Goal: Task Accomplishment & Management: Manage account settings

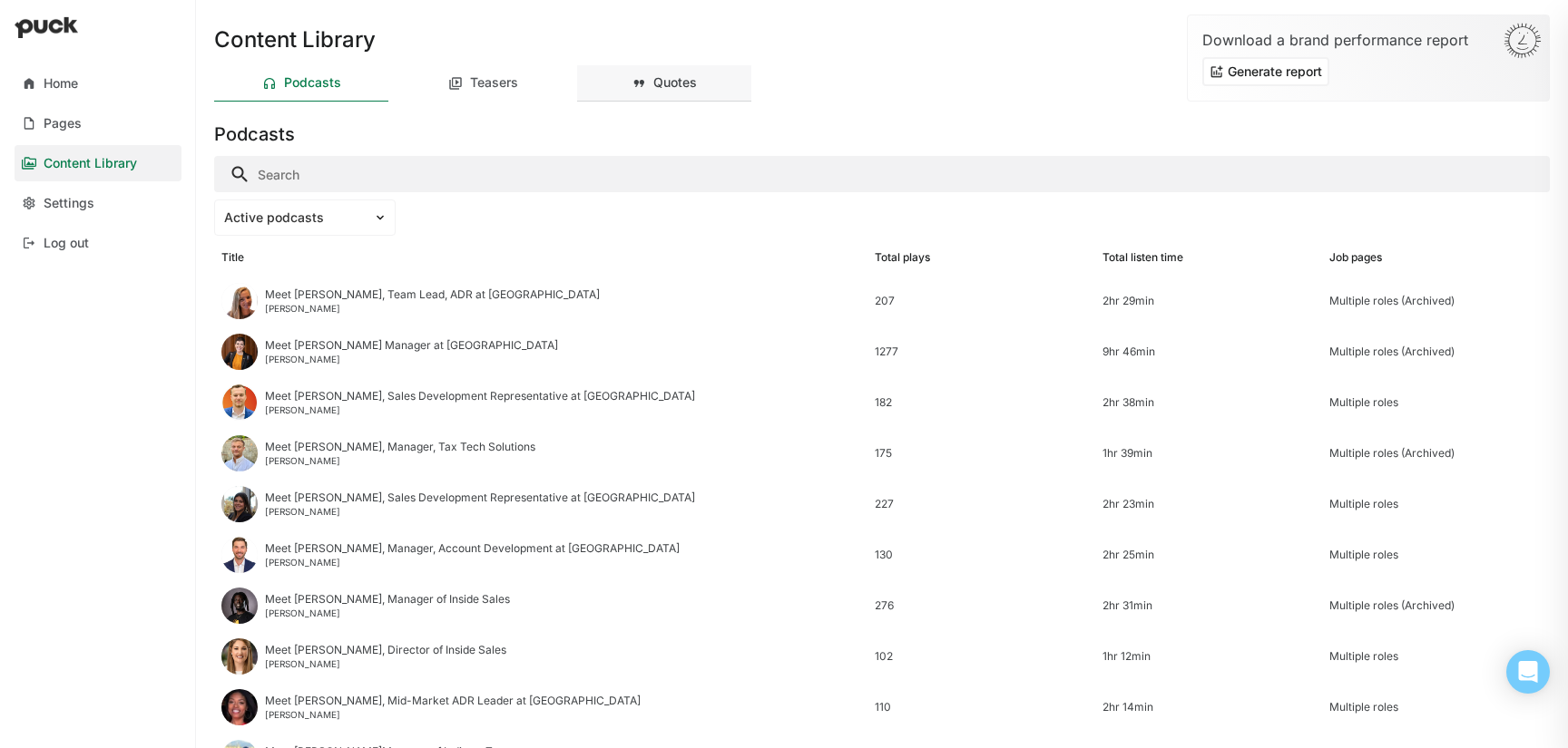
click at [670, 81] on div "Quotes" at bounding box center [675, 83] width 44 height 15
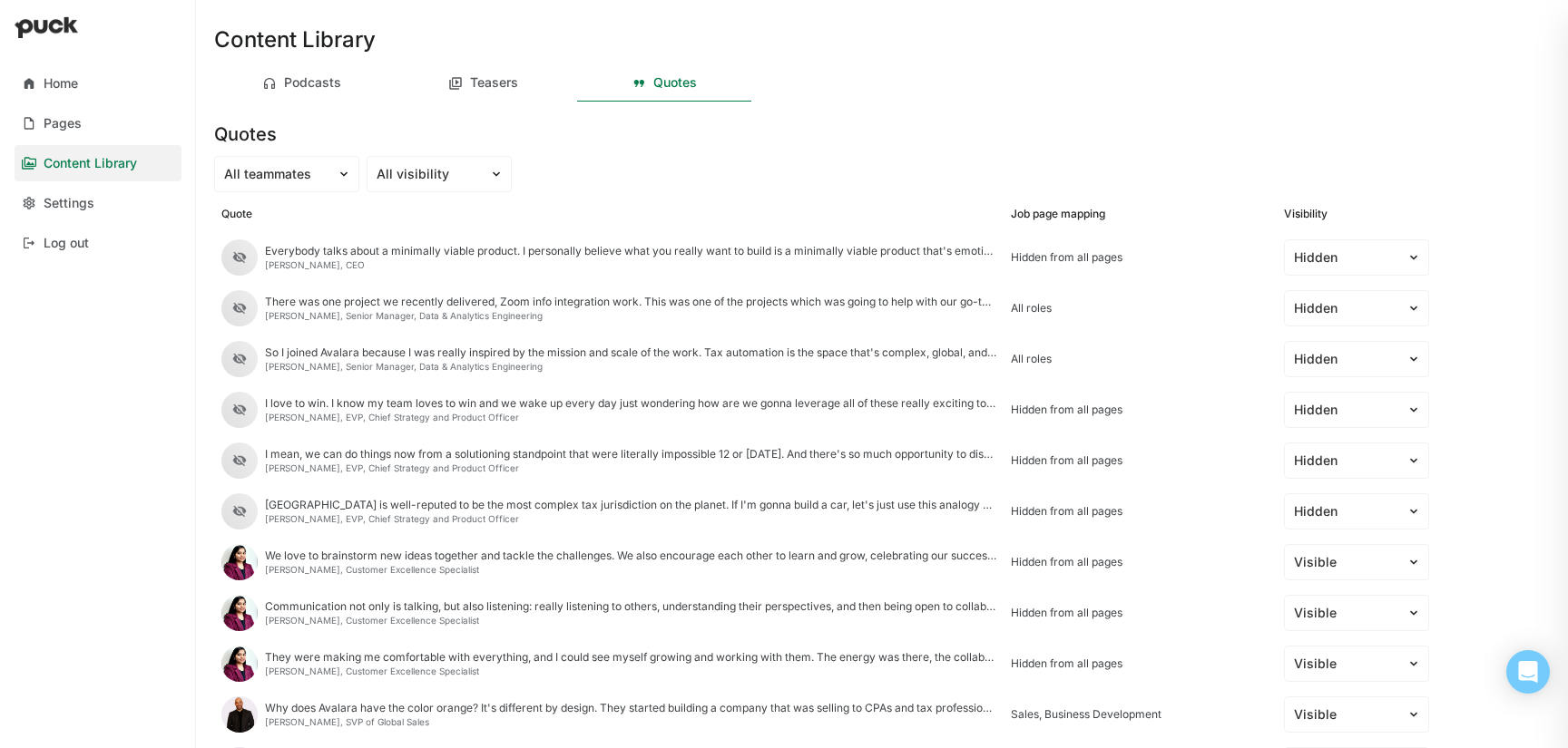
click at [1042, 303] on div "All roles" at bounding box center [1140, 308] width 259 height 12
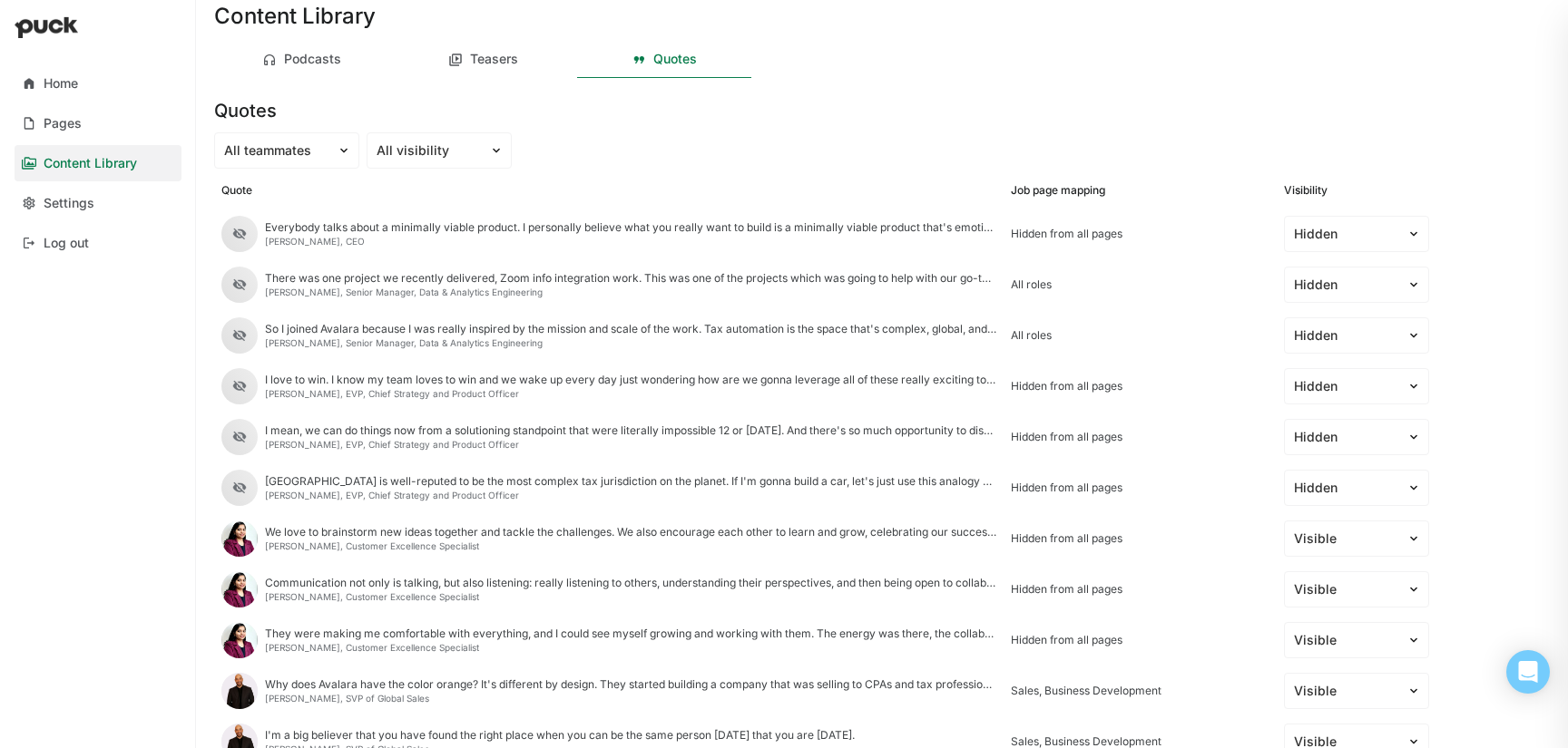
scroll to position [29, 0]
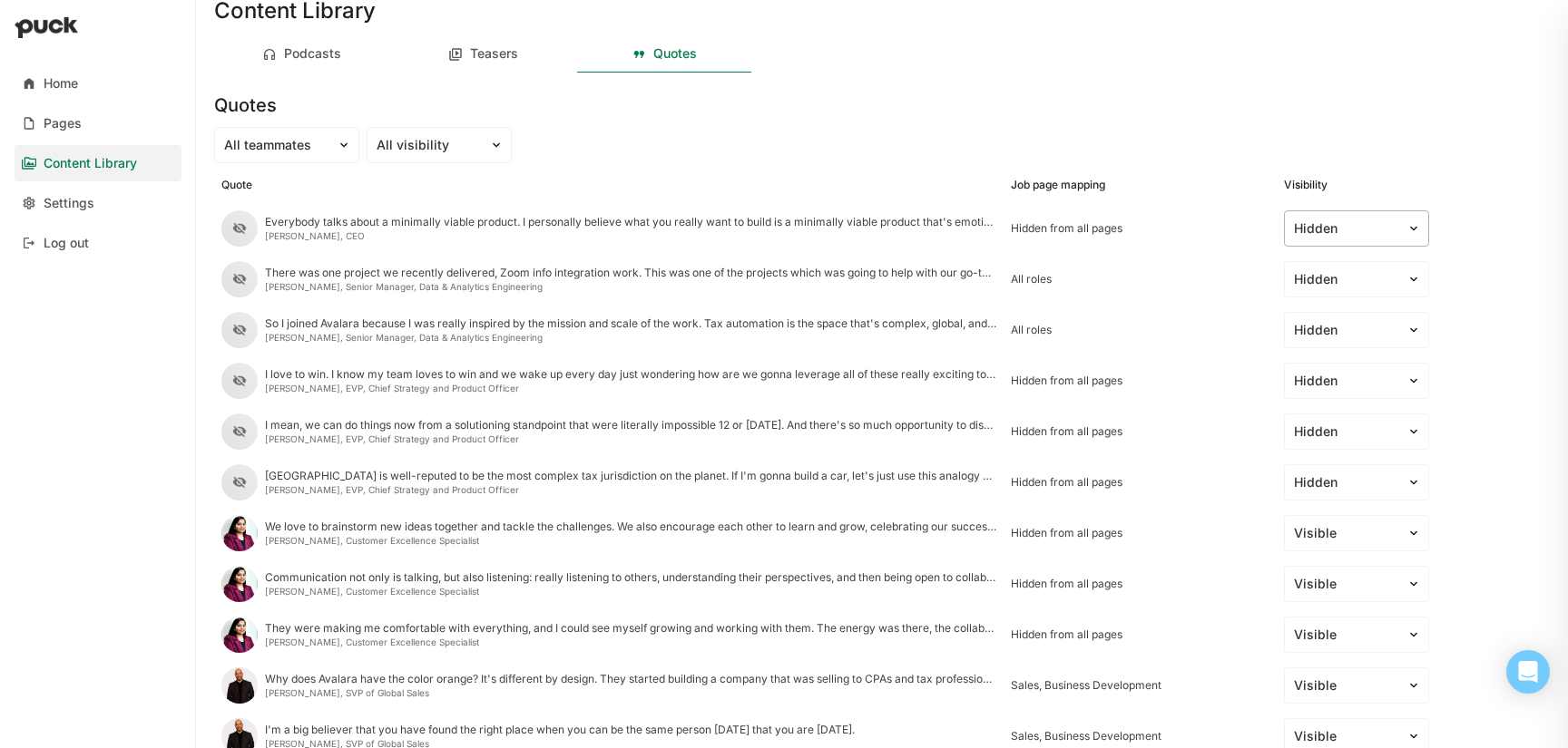
click at [1371, 225] on div at bounding box center [1345, 229] width 104 height 19
click at [1456, 163] on div "Content Library Podcasts Teasers Quotes Quotes All teammates All visibility Quo…" at bounding box center [881, 344] width 1365 height 748
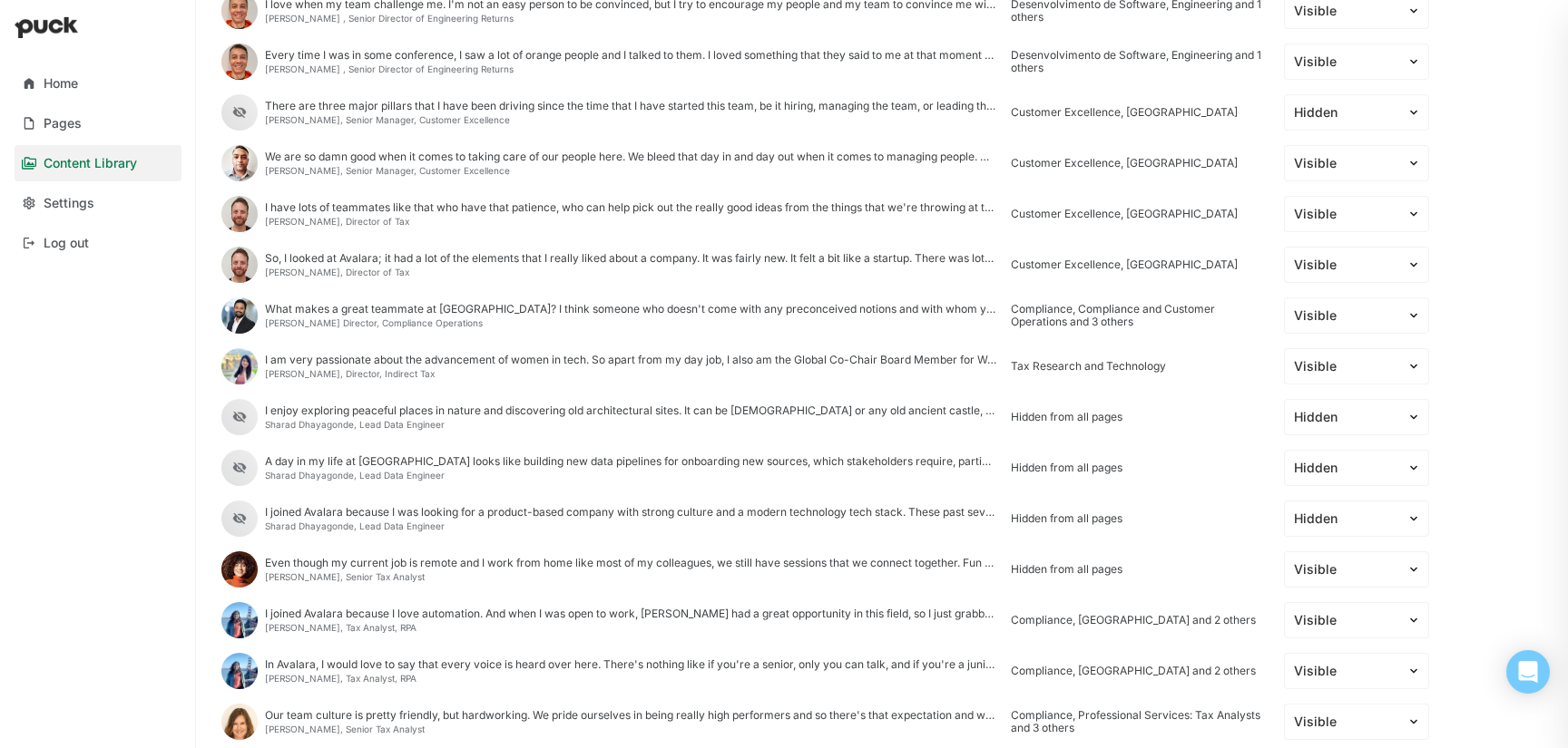
scroll to position [0, 0]
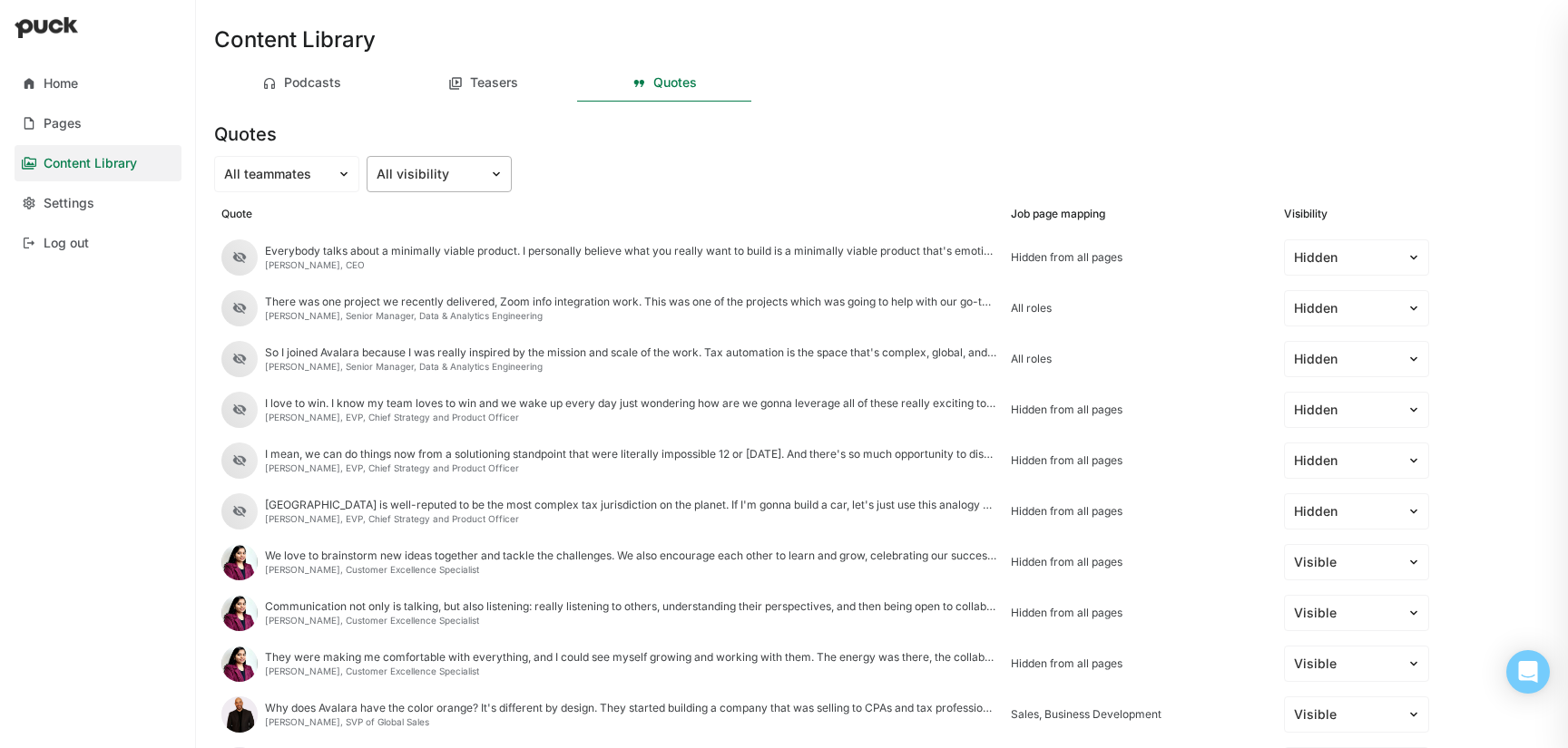
click at [414, 170] on div at bounding box center [428, 175] width 104 height 19
click at [809, 146] on div "Quotes" at bounding box center [881, 131] width 1336 height 44
click at [450, 167] on div at bounding box center [428, 175] width 104 height 19
click at [561, 184] on div "All teammates All visibility selected, 1 of 3. 3 results available. Use Up and …" at bounding box center [881, 174] width 1336 height 36
click at [343, 97] on div "Podcasts" at bounding box center [300, 84] width 174 height 36
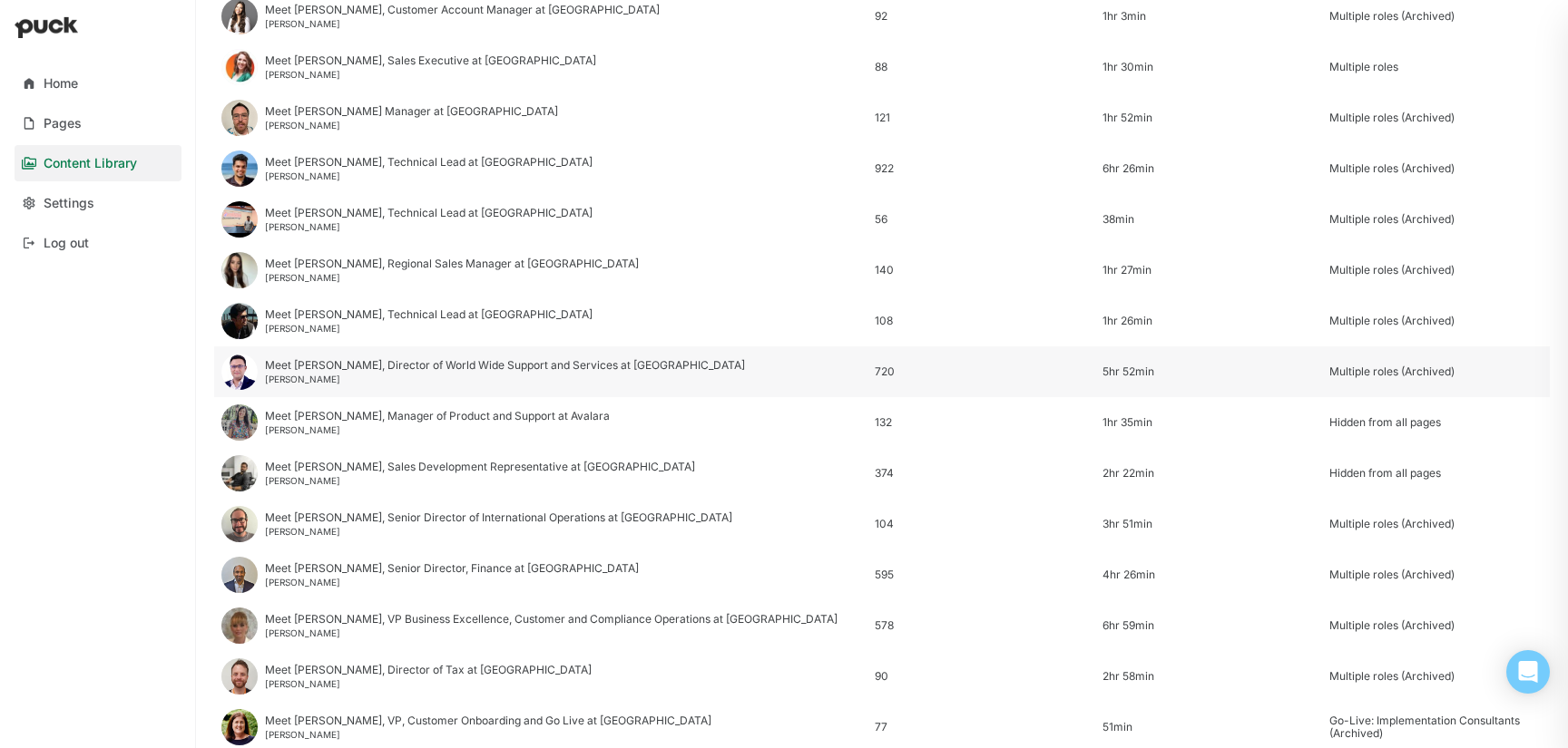
scroll to position [1151, 0]
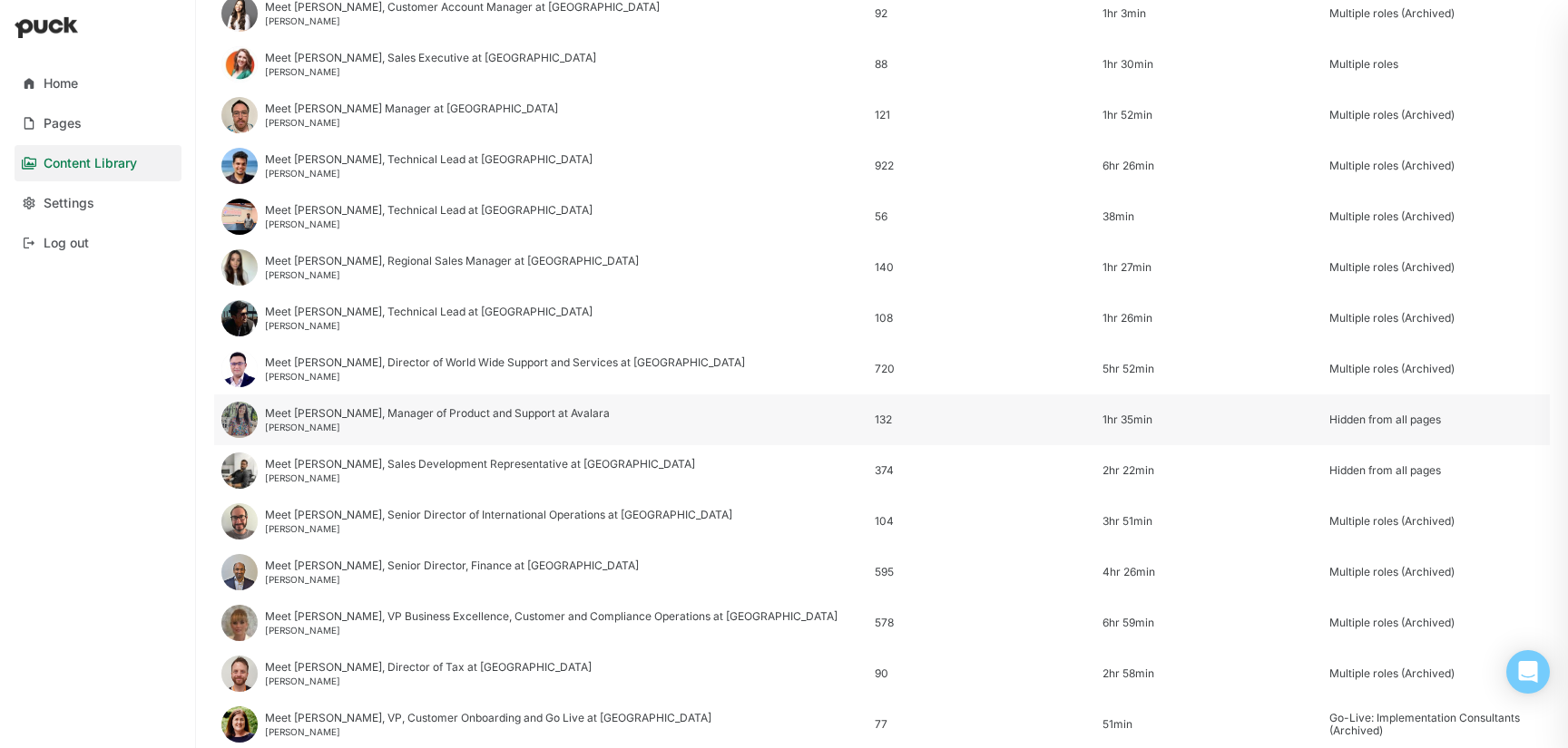
click at [345, 418] on div "Meet Sophia, Manager of Product and Support at Avalara" at bounding box center [437, 412] width 345 height 12
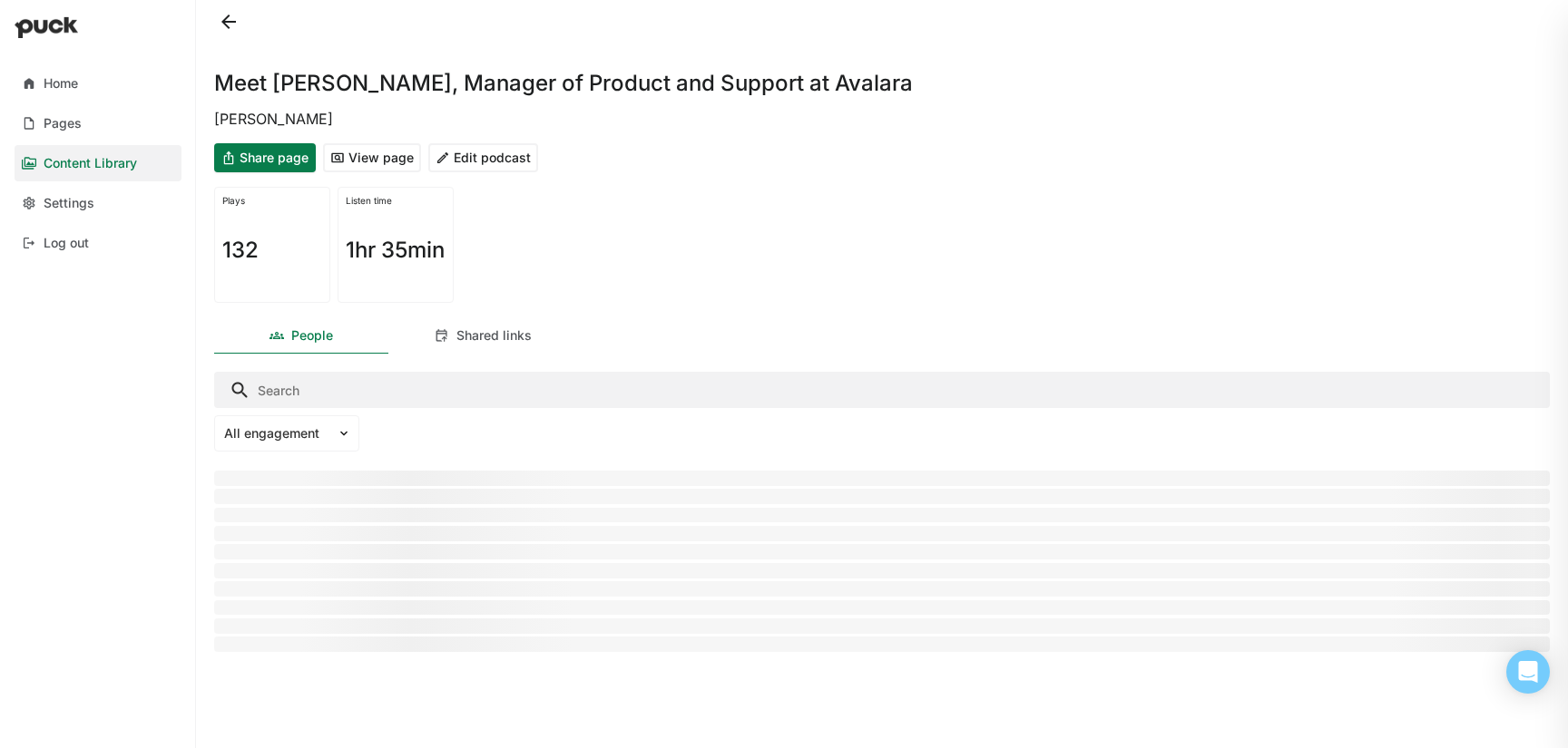
click at [470, 160] on button "Edit podcast" at bounding box center [482, 158] width 109 height 29
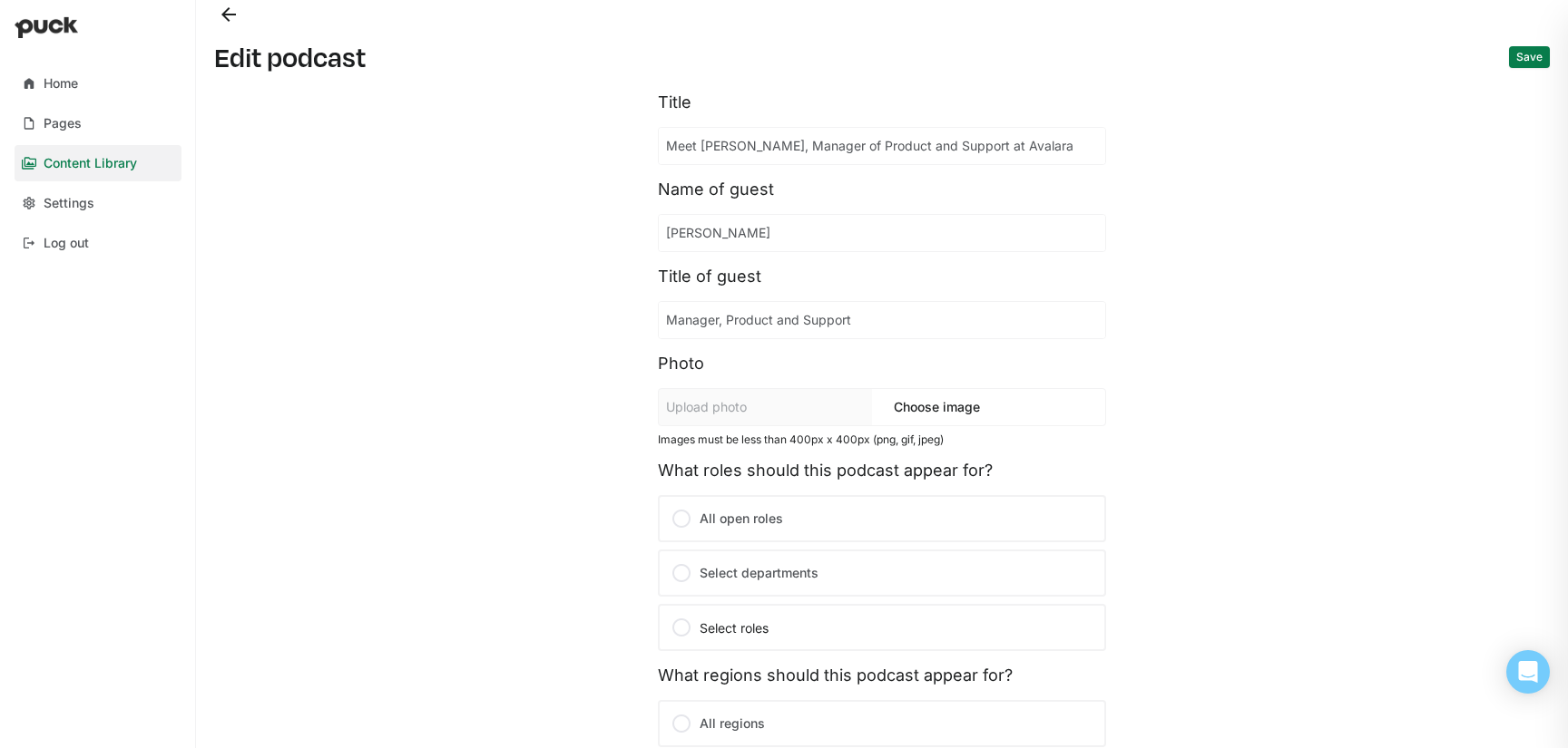
scroll to position [333, 0]
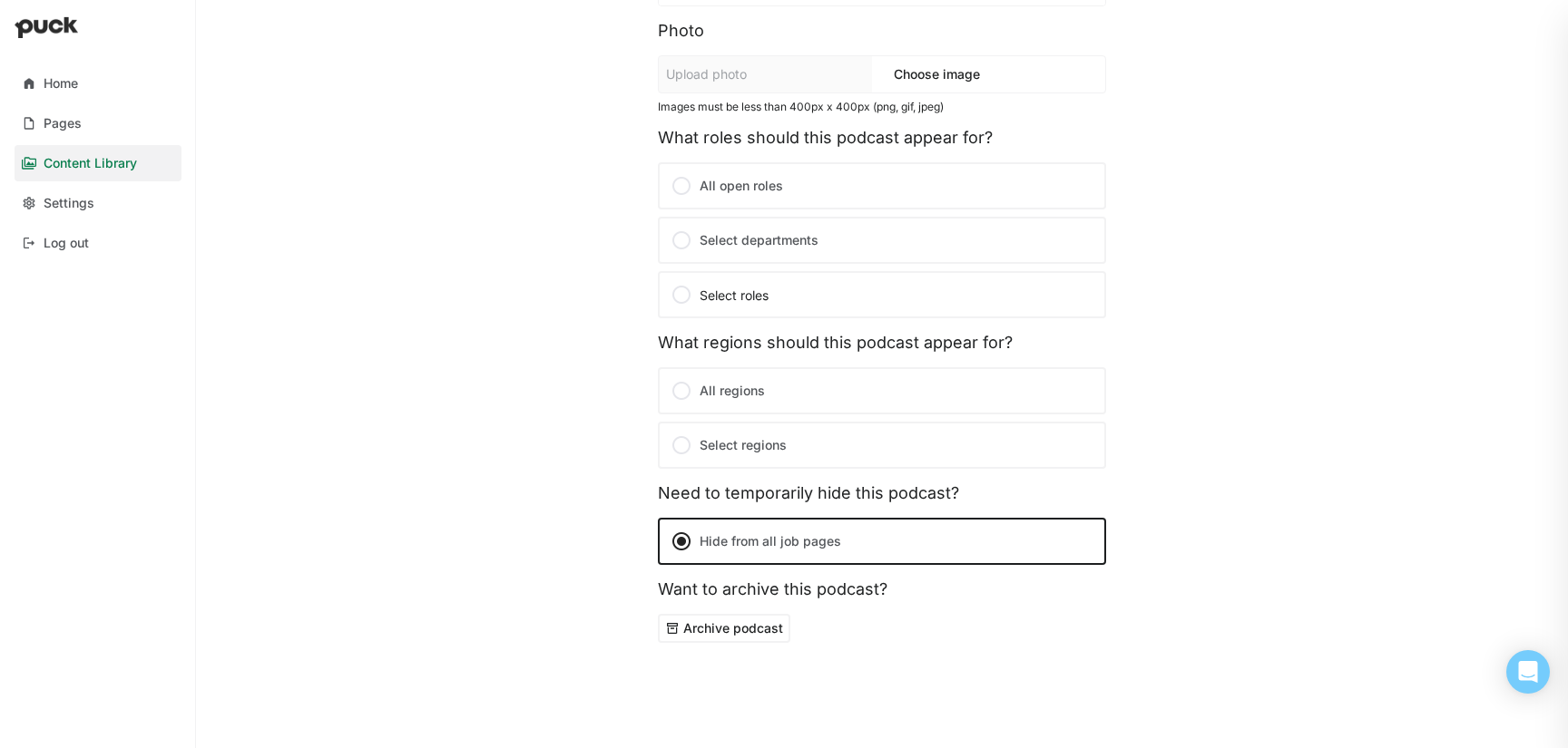
click at [734, 635] on button "Archive podcast" at bounding box center [724, 628] width 132 height 29
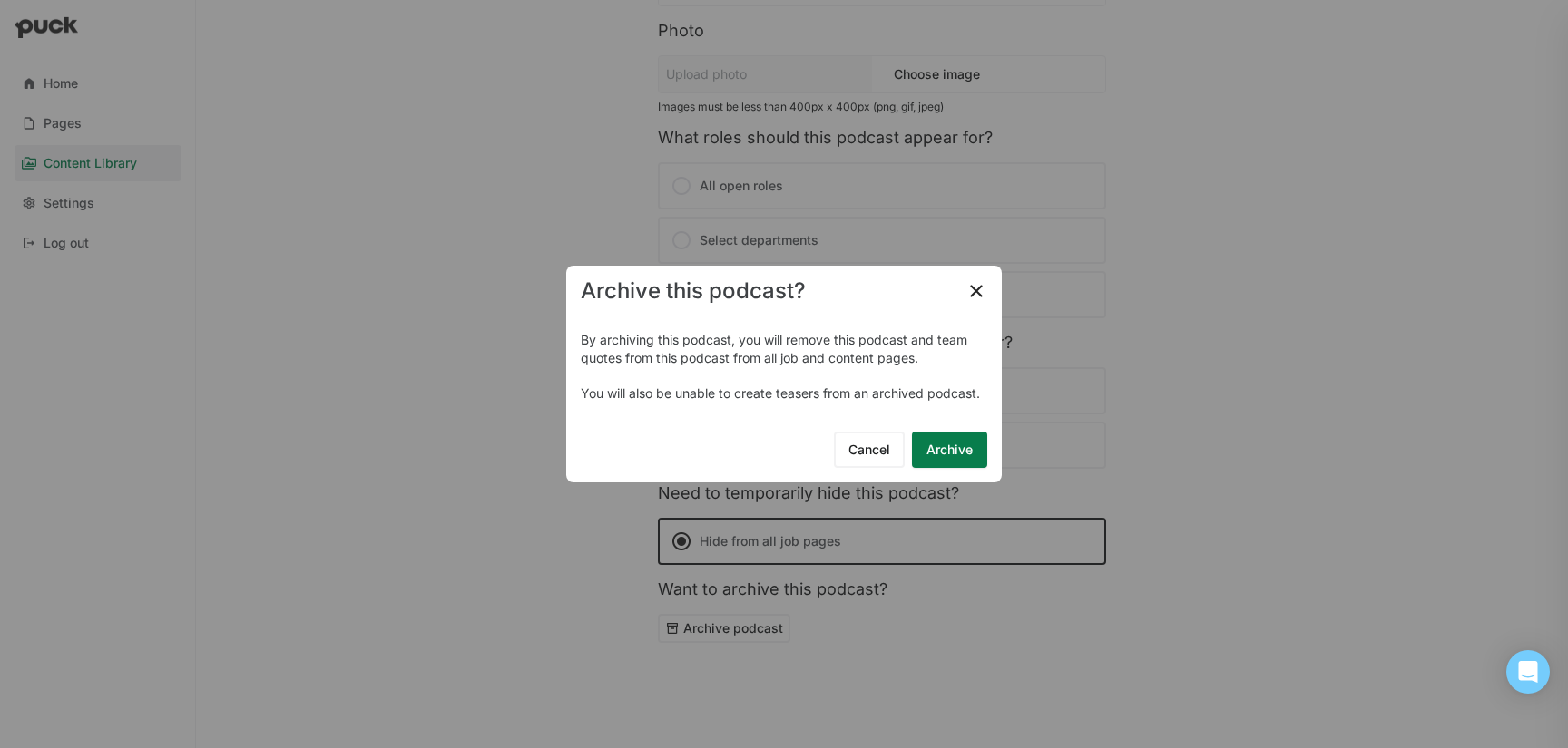
click at [969, 447] on button "Archive" at bounding box center [949, 450] width 75 height 36
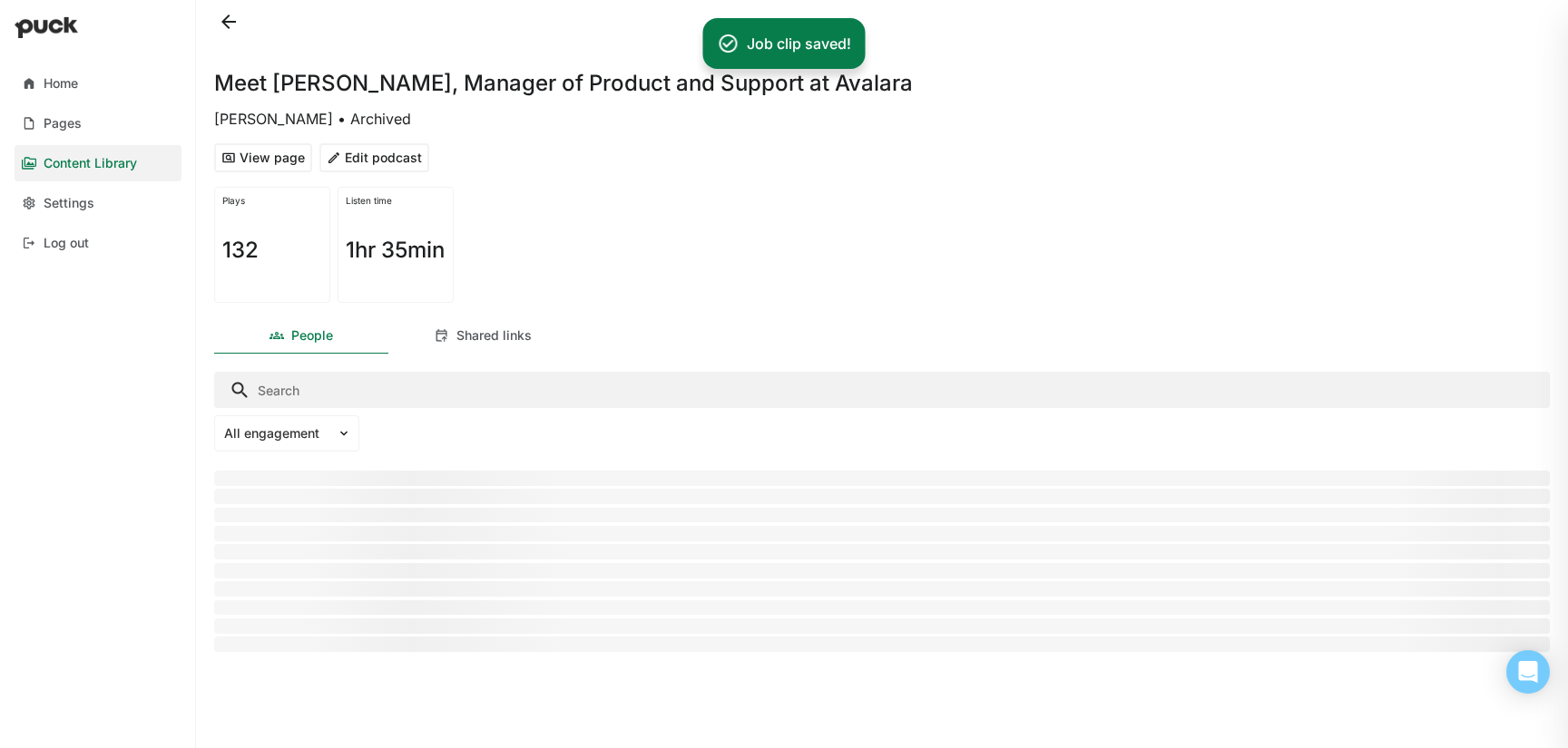
click at [231, 22] on button at bounding box center [228, 22] width 29 height 29
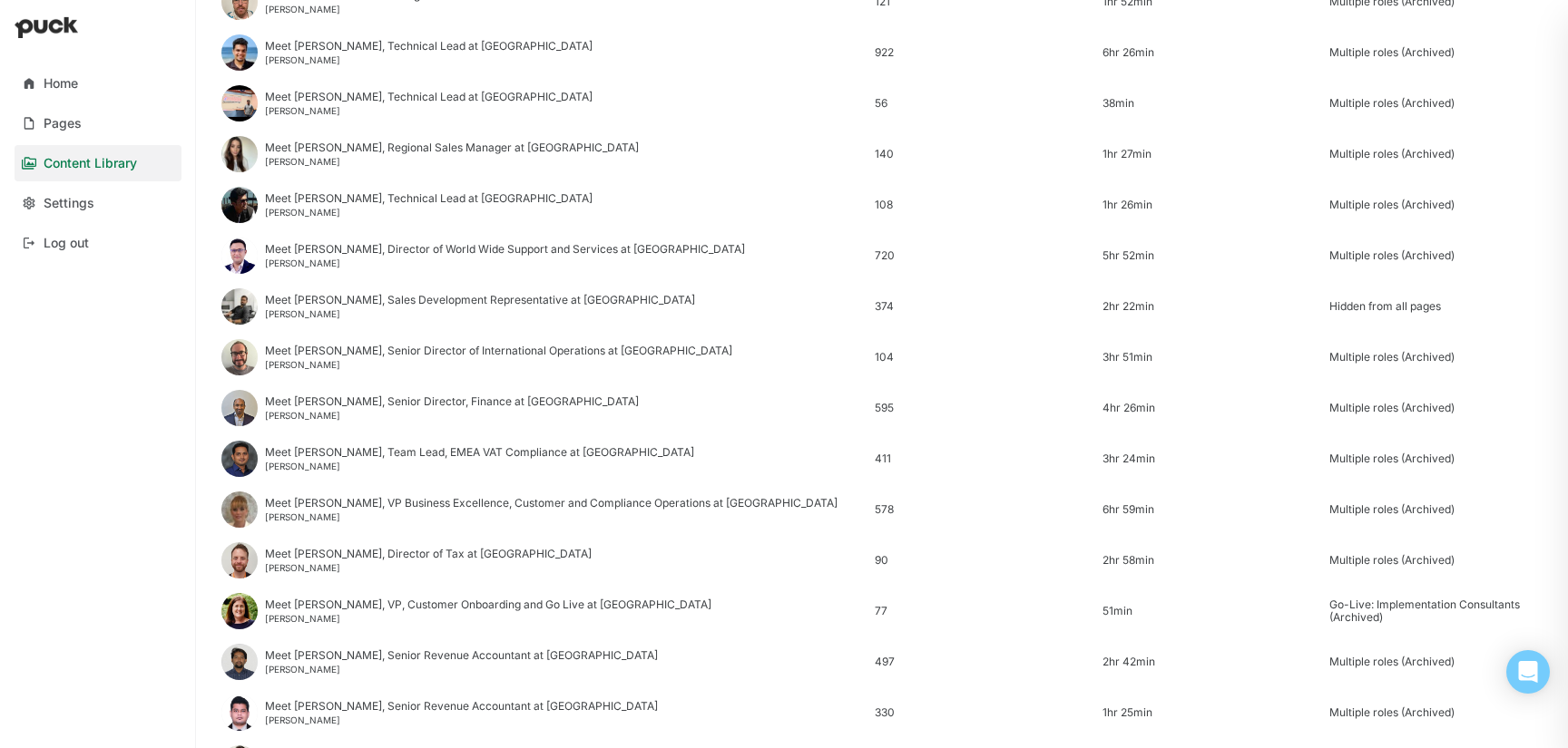
scroll to position [1265, 0]
click at [318, 312] on div "Siddhesh Bhavsar" at bounding box center [480, 313] width 430 height 10
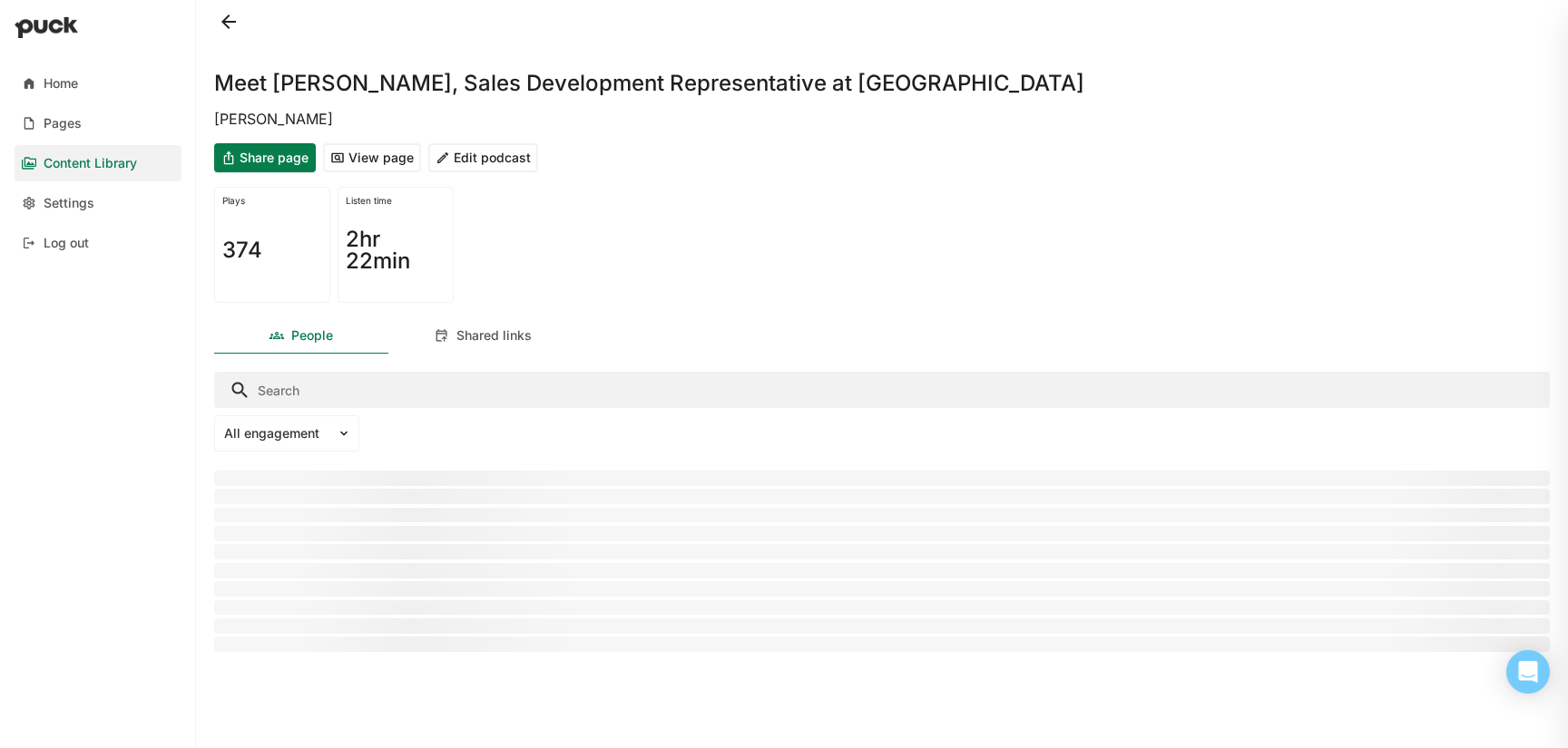
click at [498, 165] on button "Edit podcast" at bounding box center [482, 158] width 109 height 29
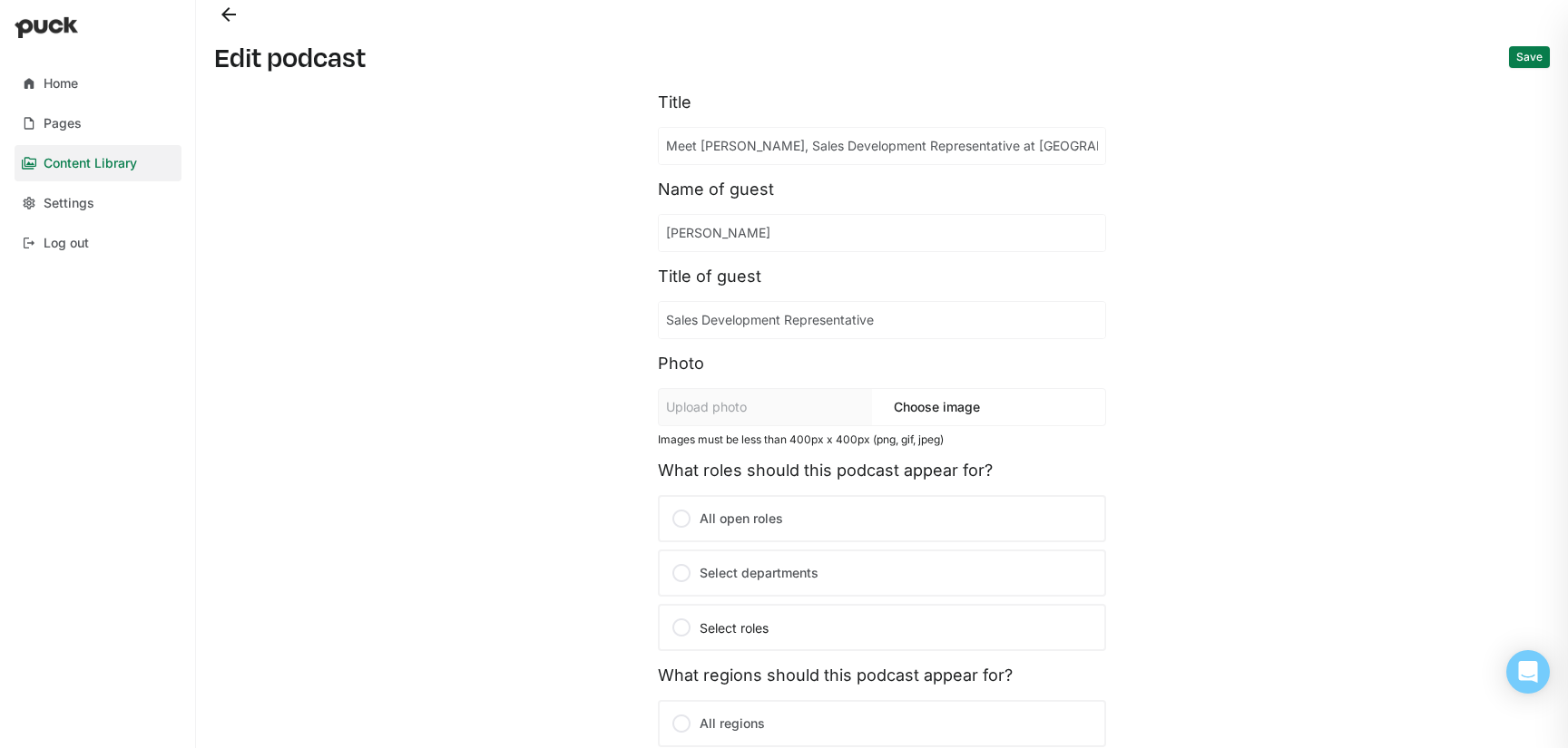
scroll to position [333, 0]
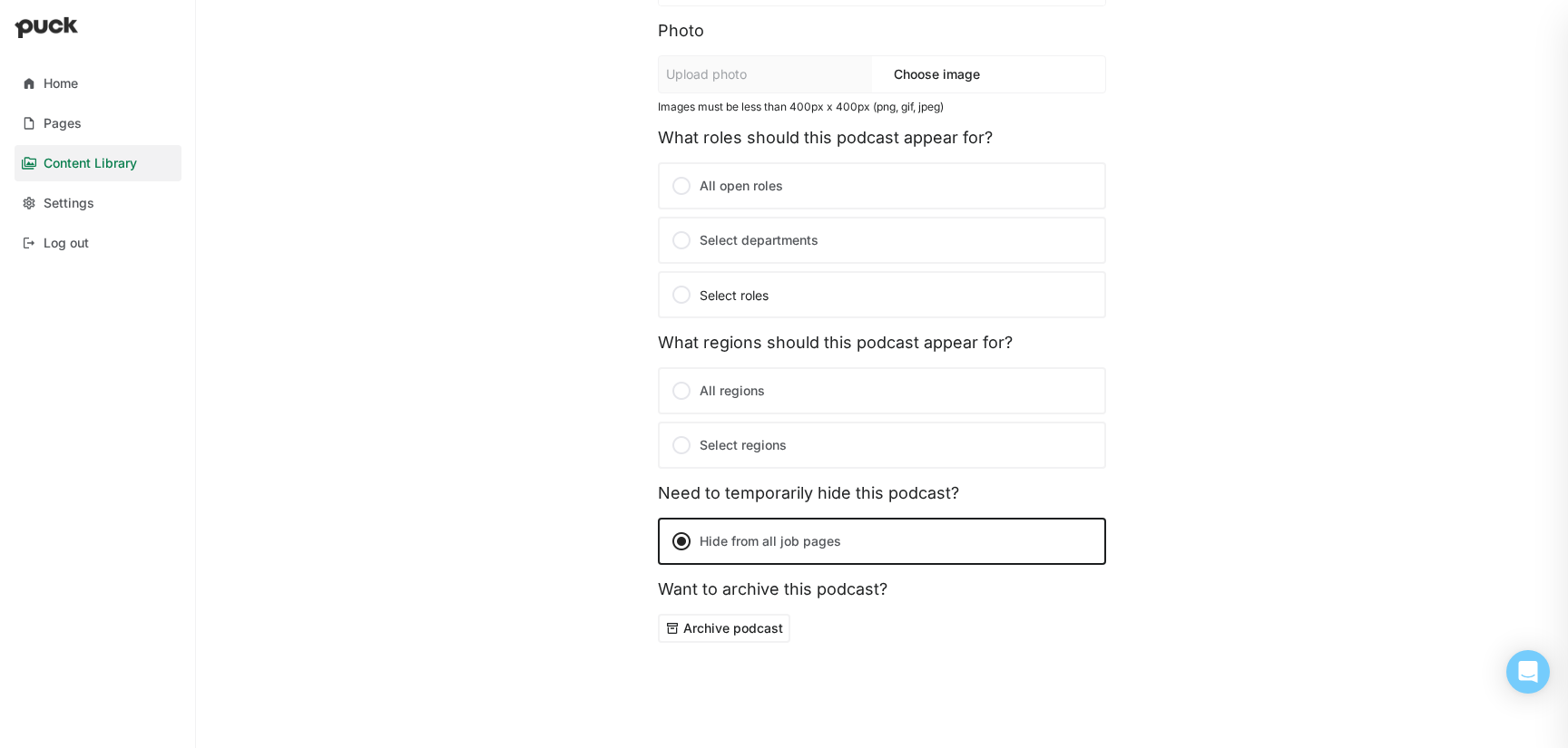
click at [744, 646] on div "Title Meet Siddhesh, Sales Development Representative at Avalara Name of guest …" at bounding box center [881, 208] width 448 height 898
click at [744, 636] on button "Archive podcast" at bounding box center [724, 628] width 132 height 29
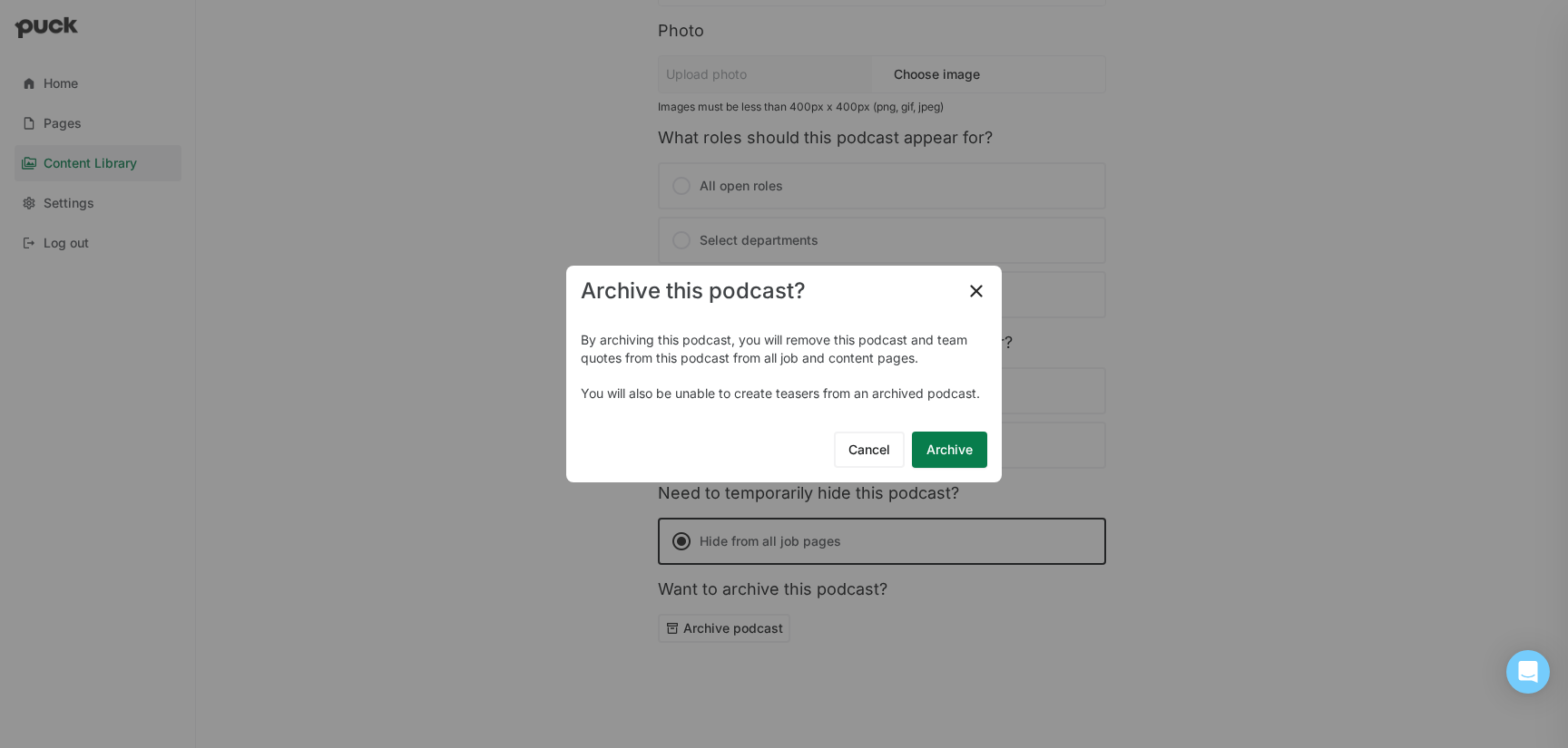
click at [938, 441] on button "Archive" at bounding box center [949, 450] width 75 height 36
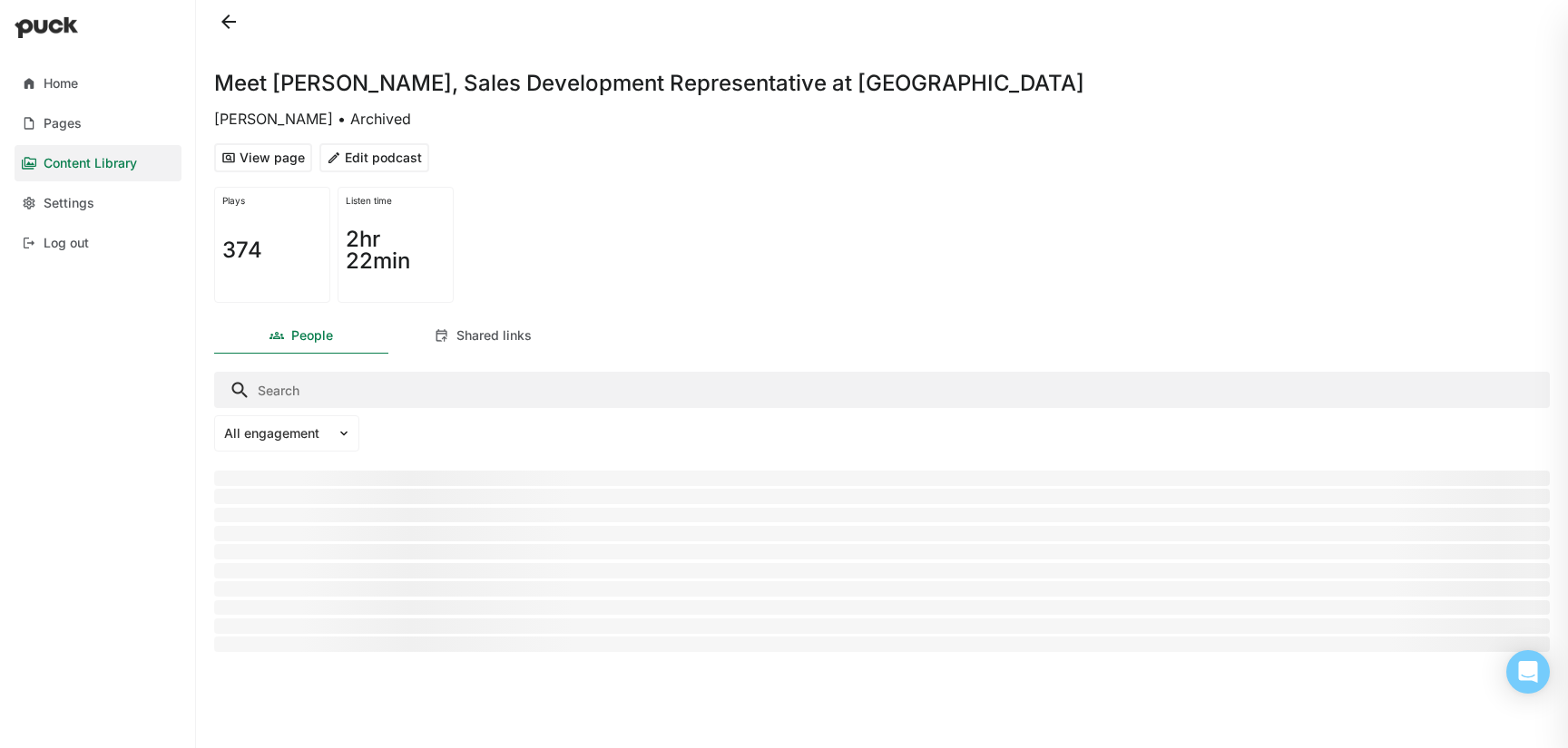
click at [233, 22] on button at bounding box center [228, 22] width 29 height 29
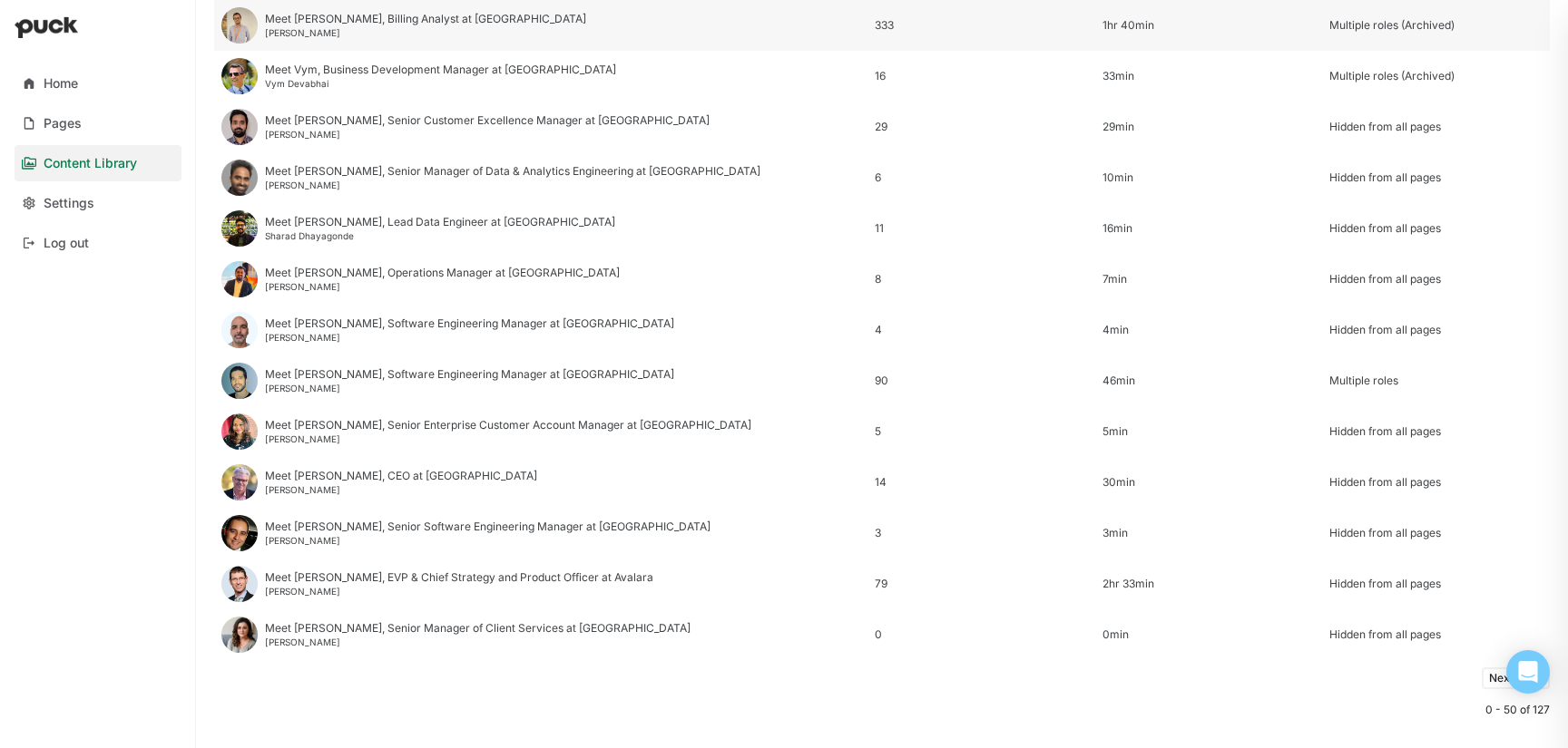
scroll to position [2157, 0]
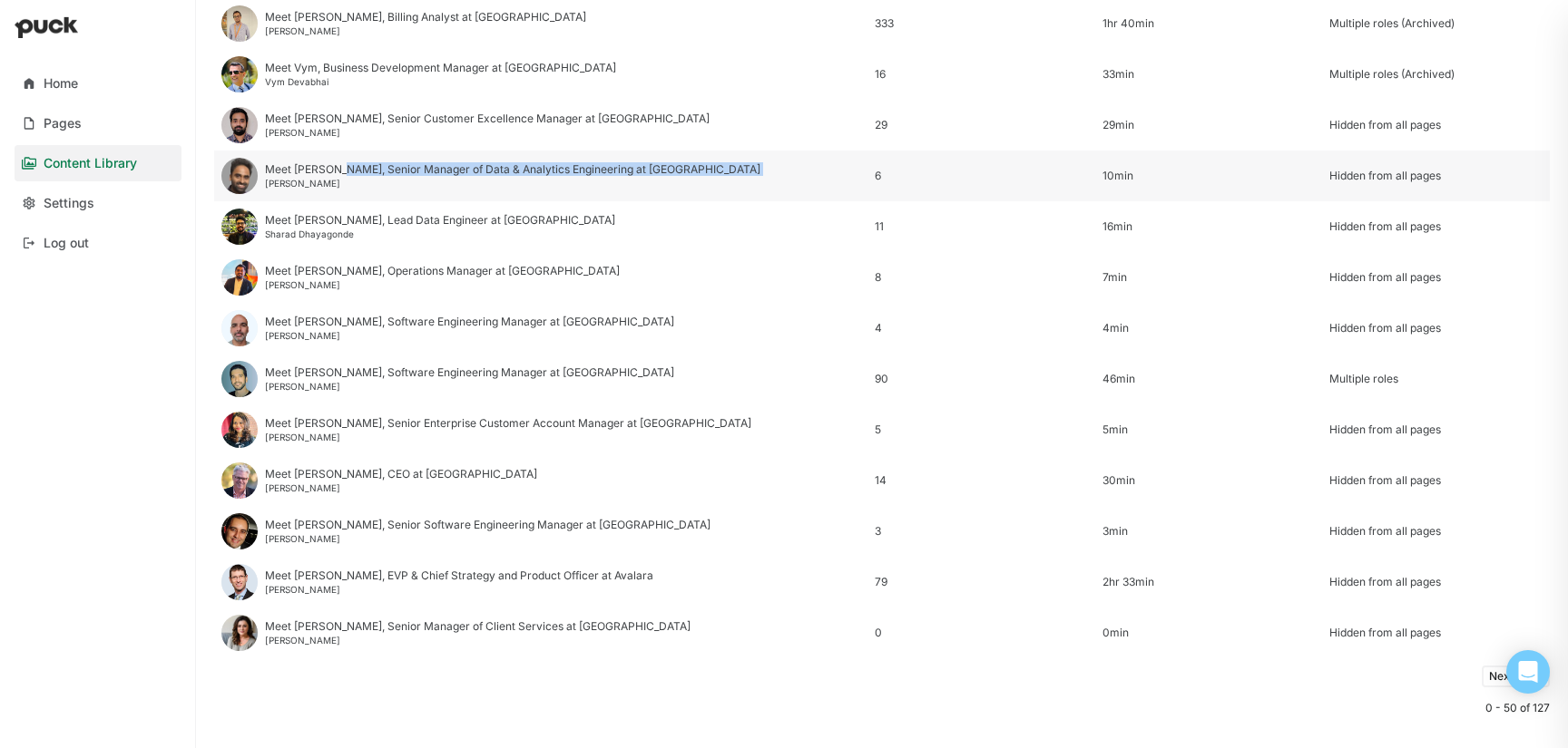
click at [339, 176] on div "Meet Chetan, Senior Manager of Data & Analytics Engineering at Avalara Chetan C…" at bounding box center [513, 176] width 495 height 26
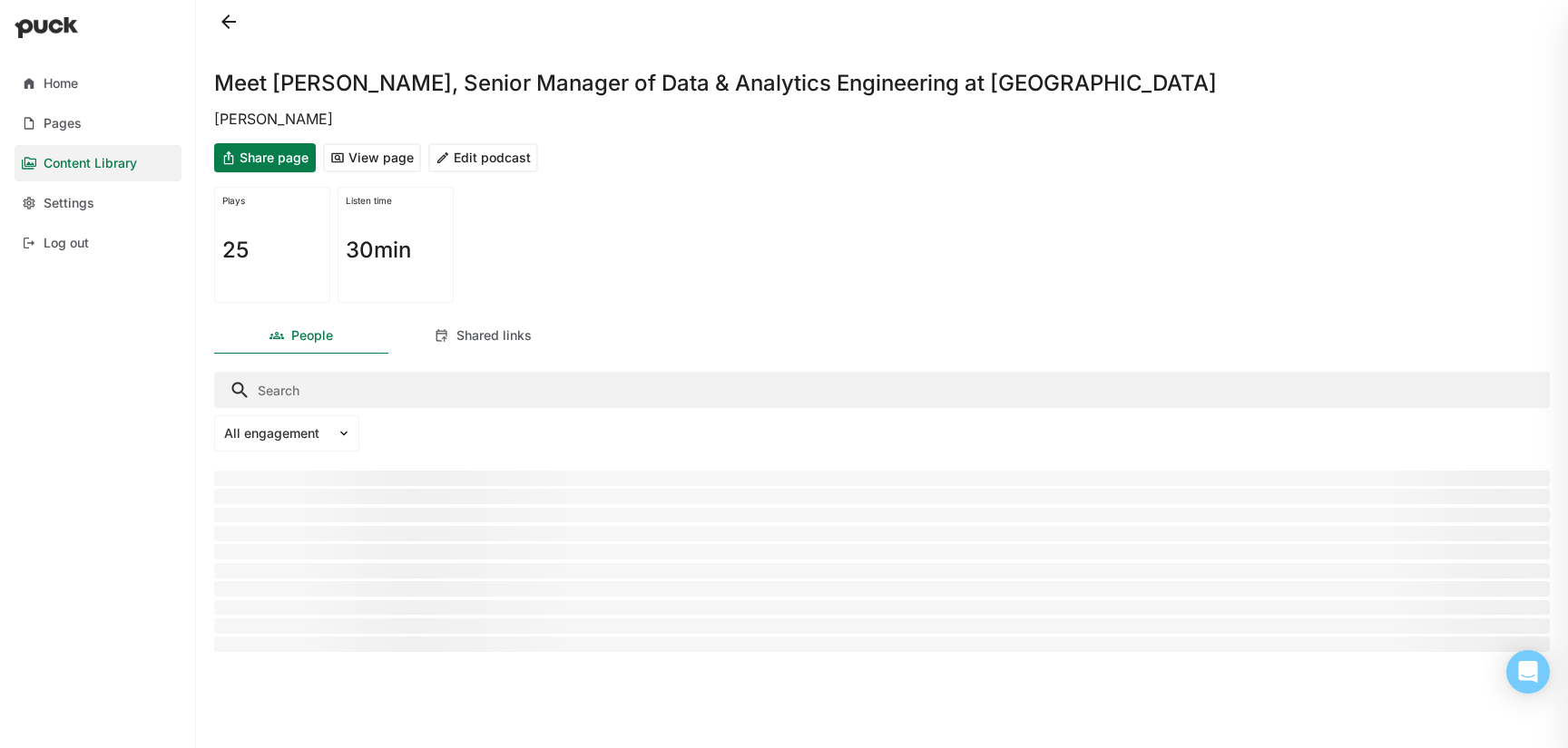
click at [383, 164] on button "View page" at bounding box center [372, 158] width 98 height 29
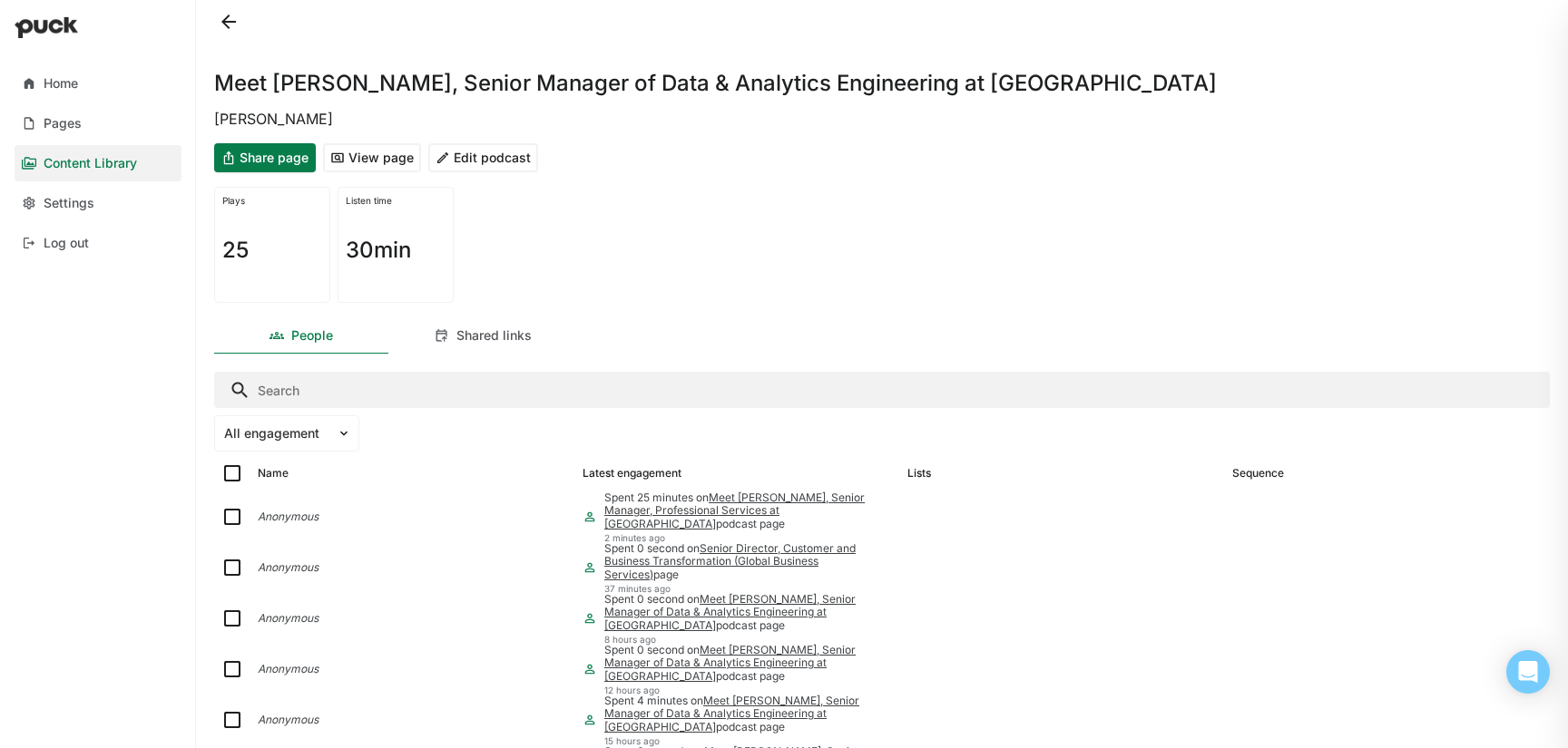
click at [225, 23] on button at bounding box center [228, 22] width 29 height 29
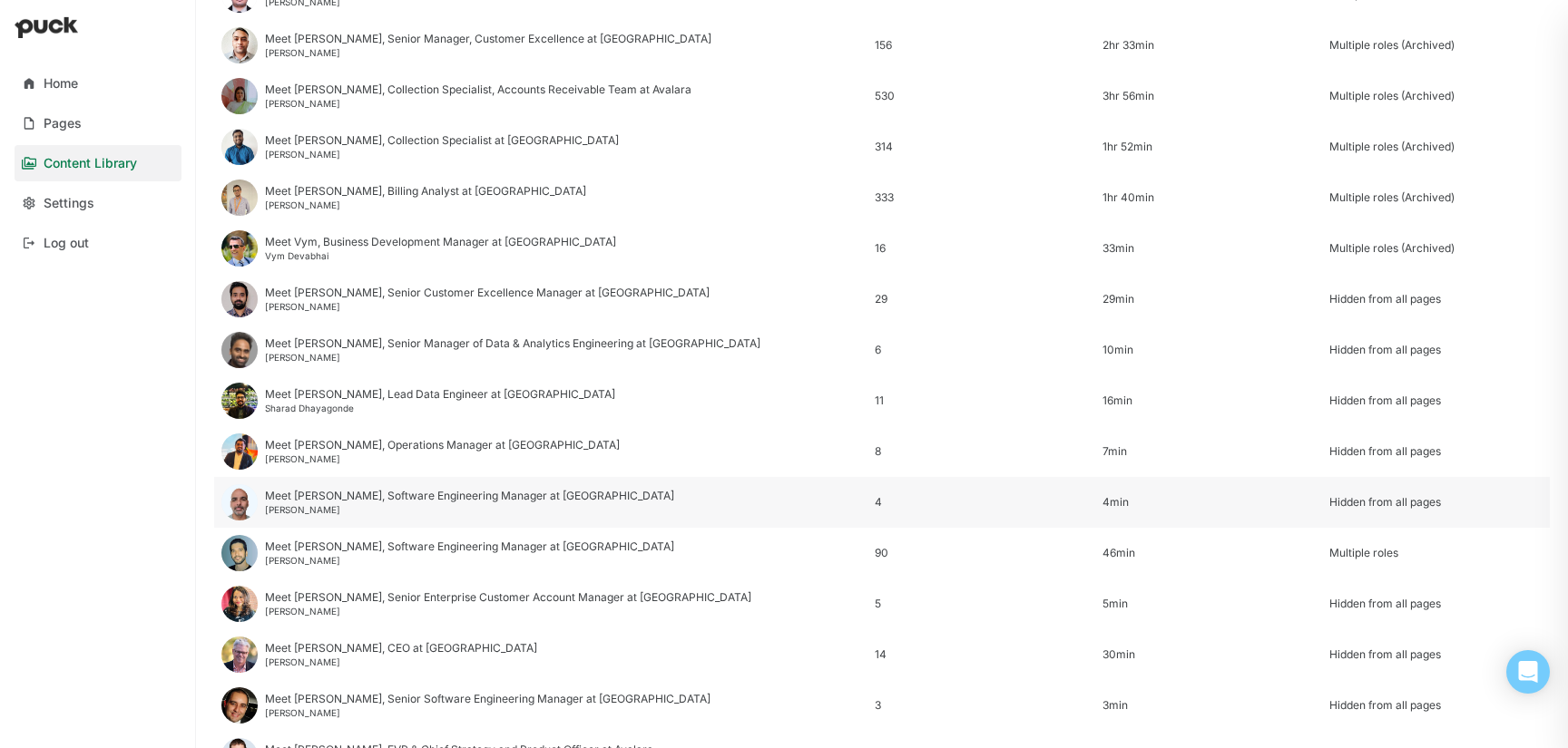
scroll to position [1985, 0]
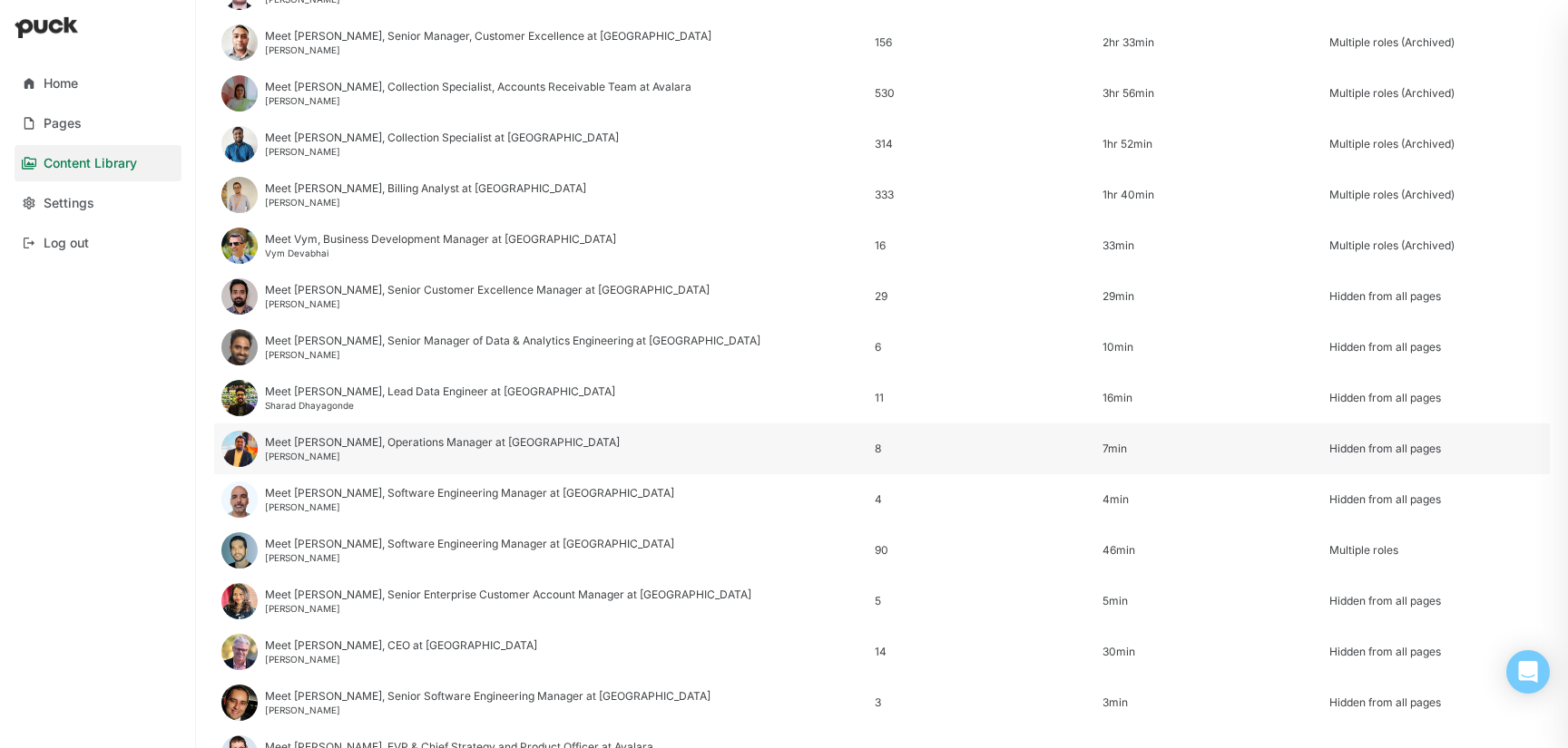
click at [314, 451] on div "[PERSON_NAME]" at bounding box center [442, 455] width 355 height 10
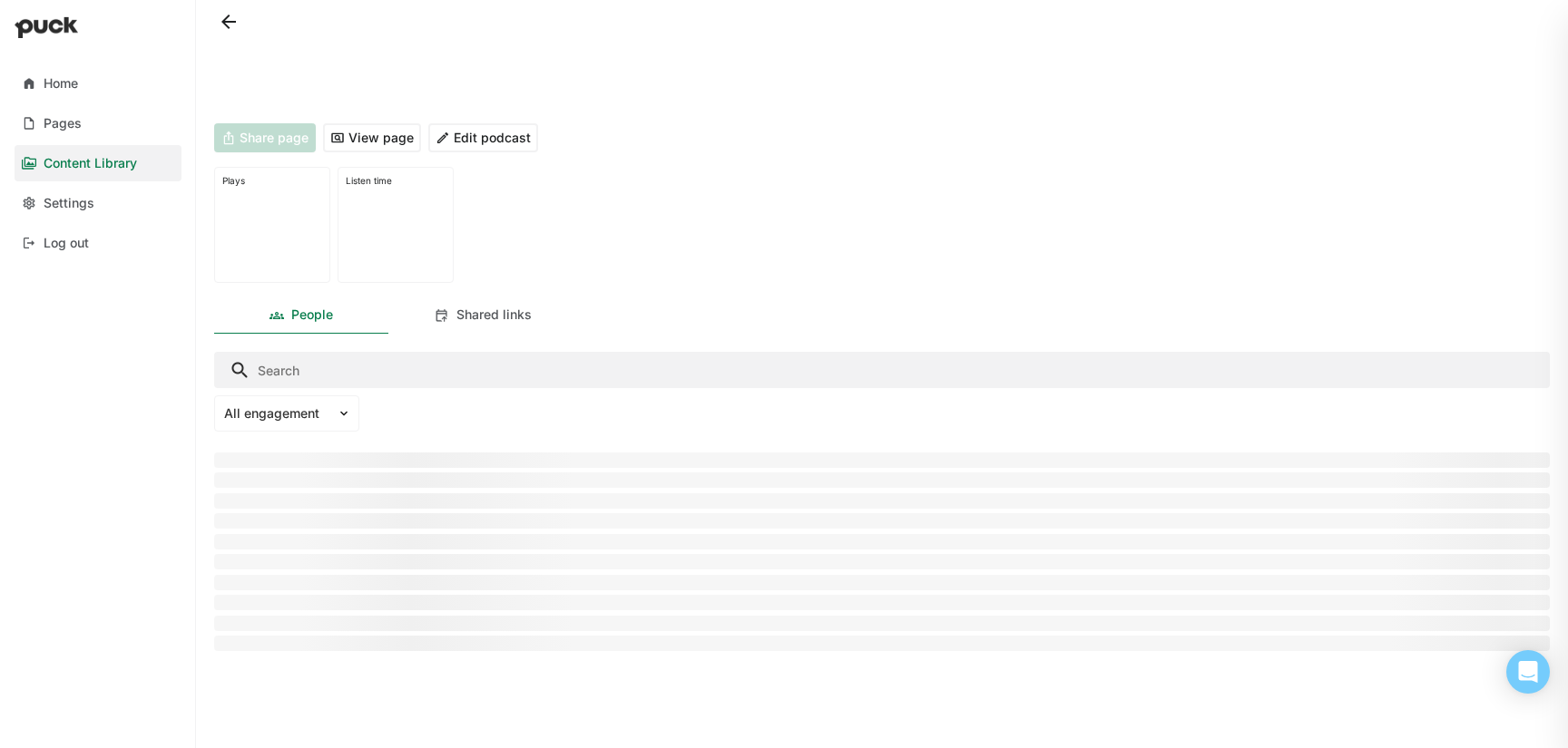
click at [314, 452] on div at bounding box center [881, 460] width 1336 height 15
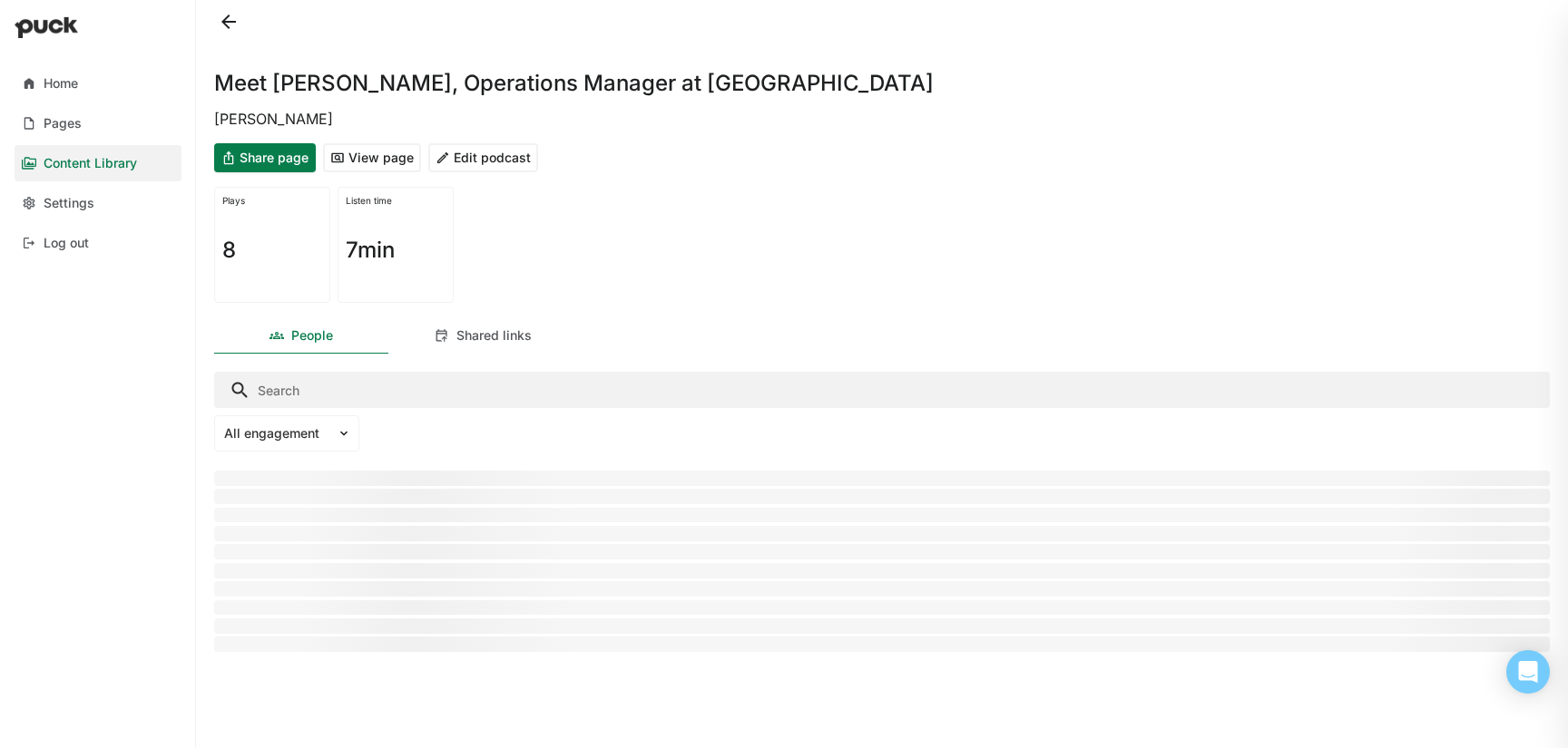
click at [384, 163] on button "View page" at bounding box center [372, 158] width 98 height 29
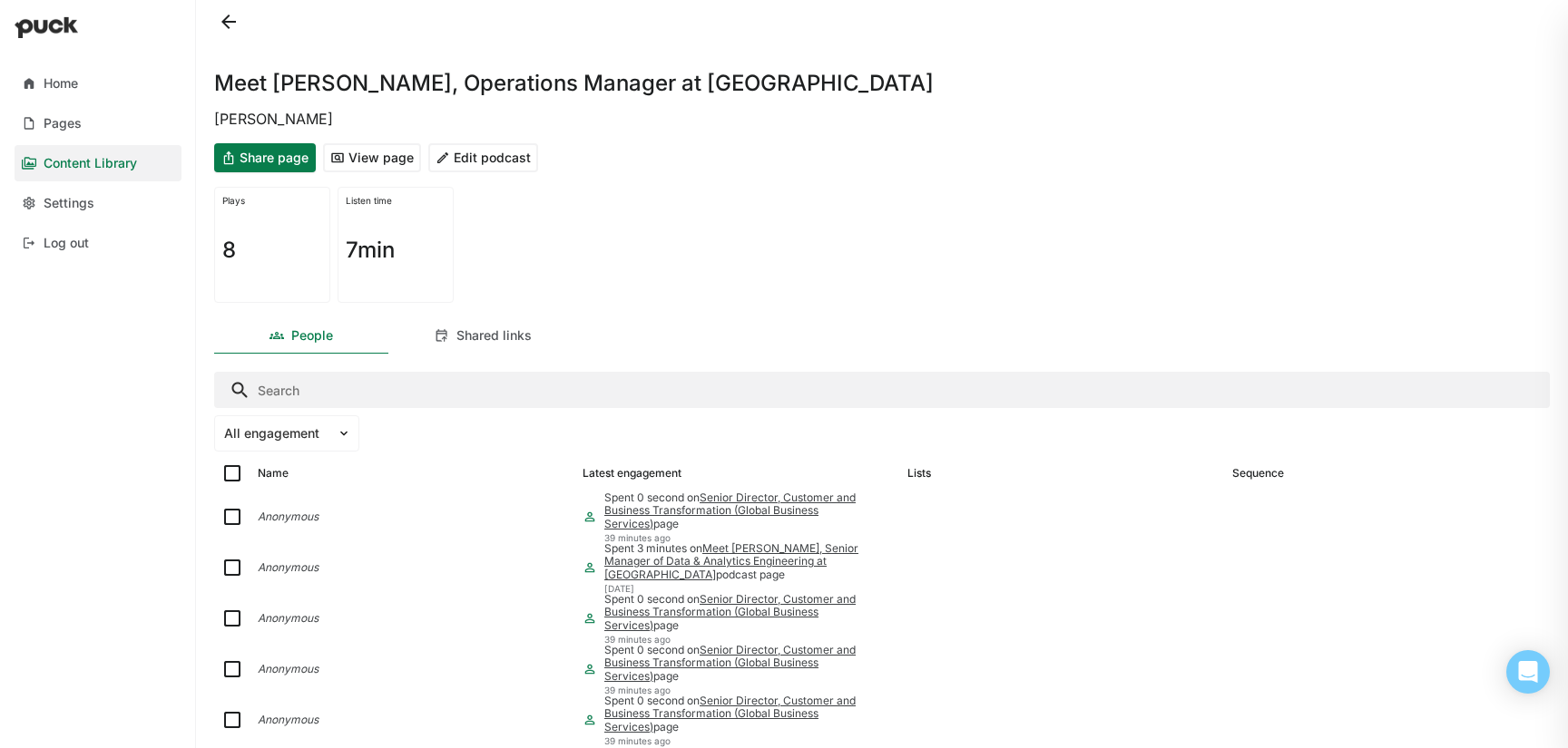
click at [295, 153] on button "Share page" at bounding box center [264, 158] width 102 height 29
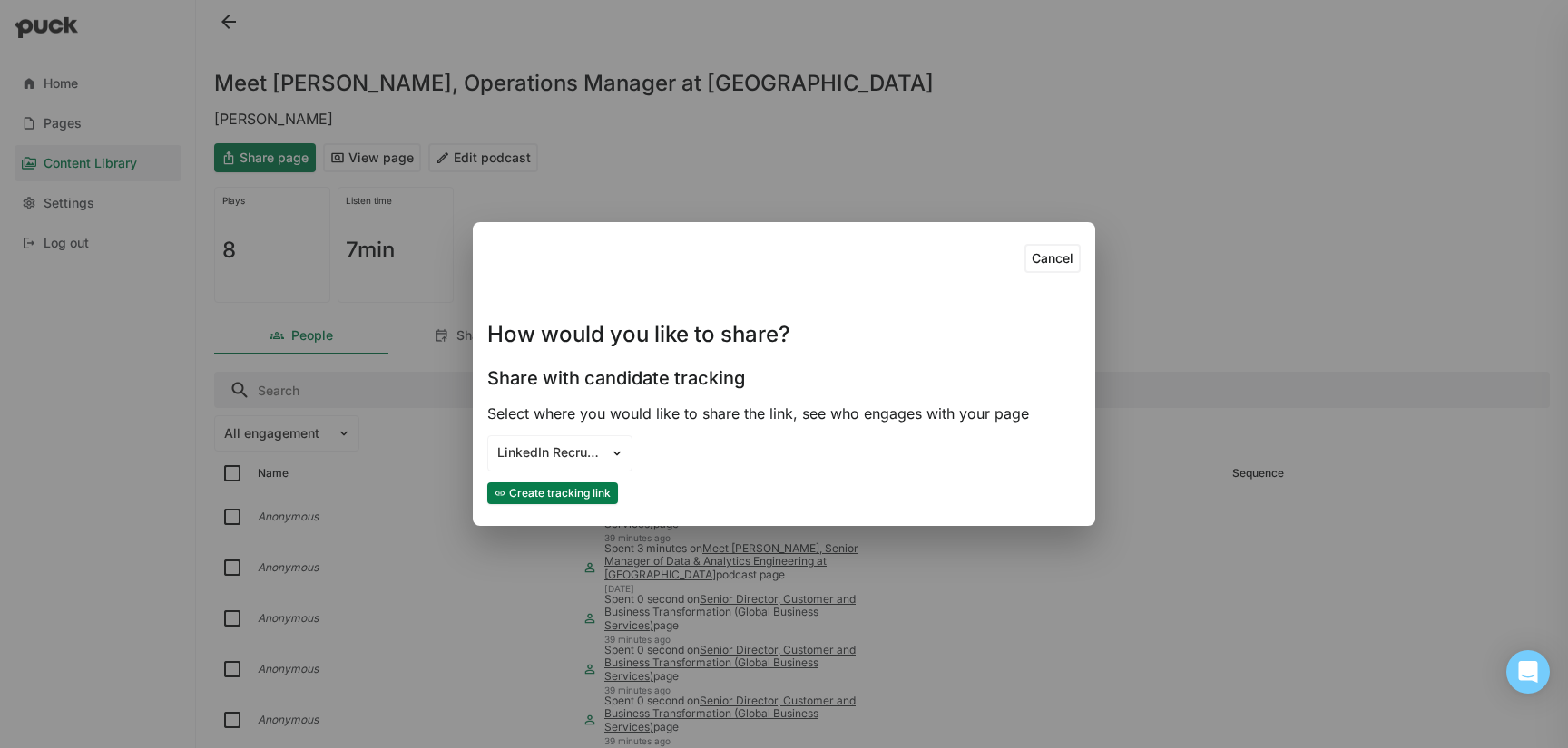
click at [569, 502] on button "Create tracking link" at bounding box center [552, 493] width 130 height 22
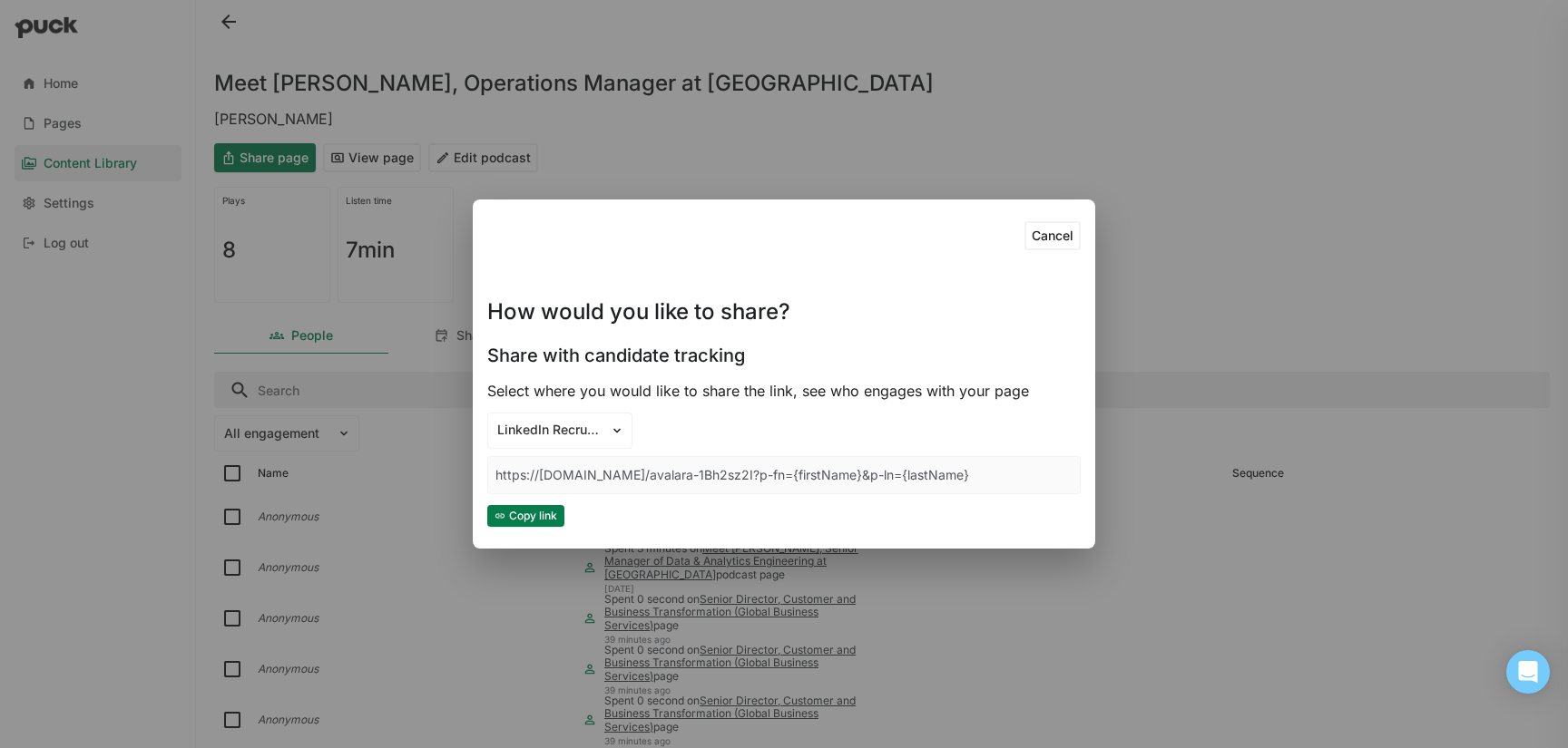
click at [546, 512] on button "Copy link" at bounding box center [525, 516] width 77 height 22
click at [583, 95] on div "Cancel How would you like to share? Share with candidate tracking Select where …" at bounding box center [784, 374] width 1568 height 748
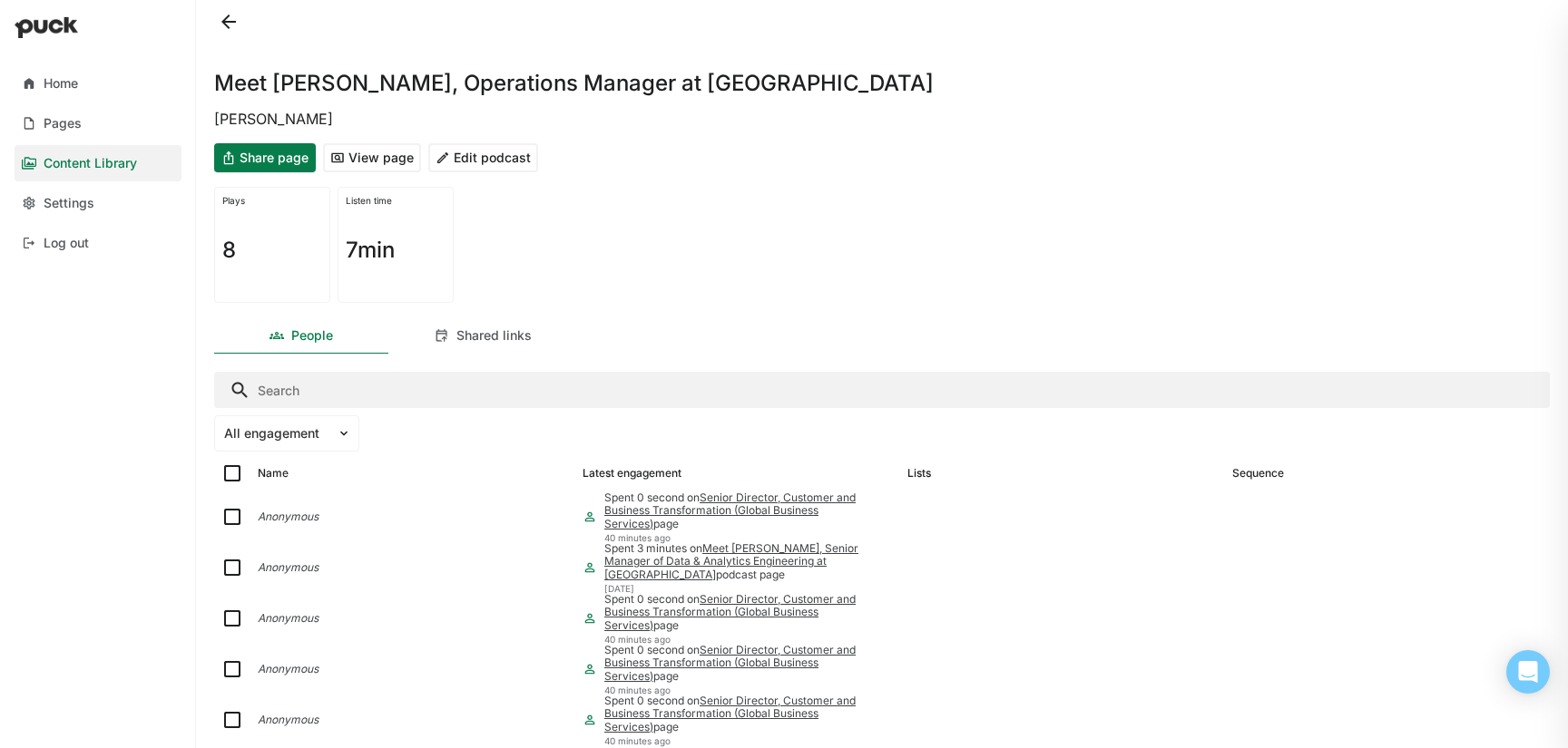
click at [223, 10] on button at bounding box center [228, 22] width 29 height 29
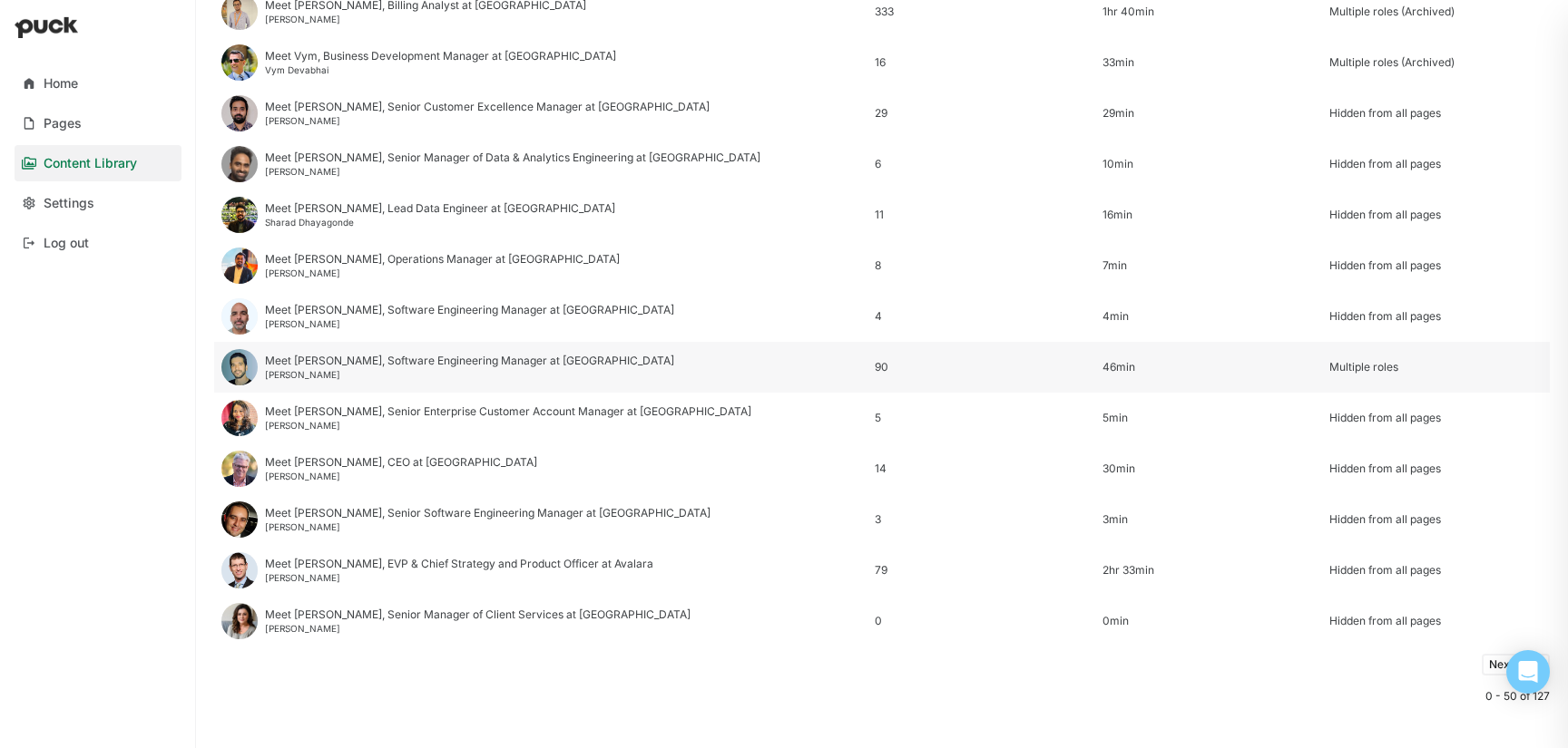
scroll to position [2172, 0]
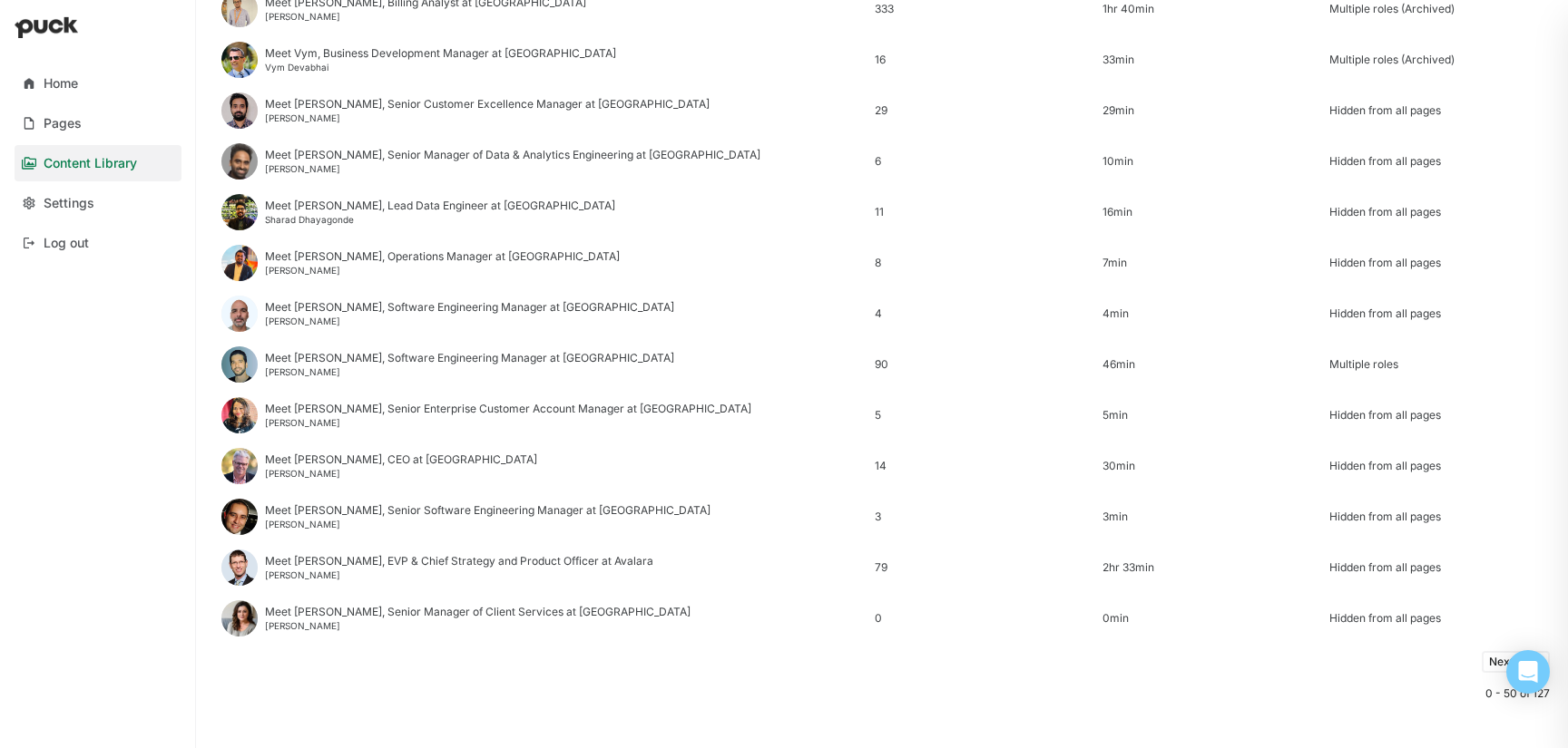
click at [1495, 663] on button "Next 50 ->" at bounding box center [1516, 662] width 68 height 22
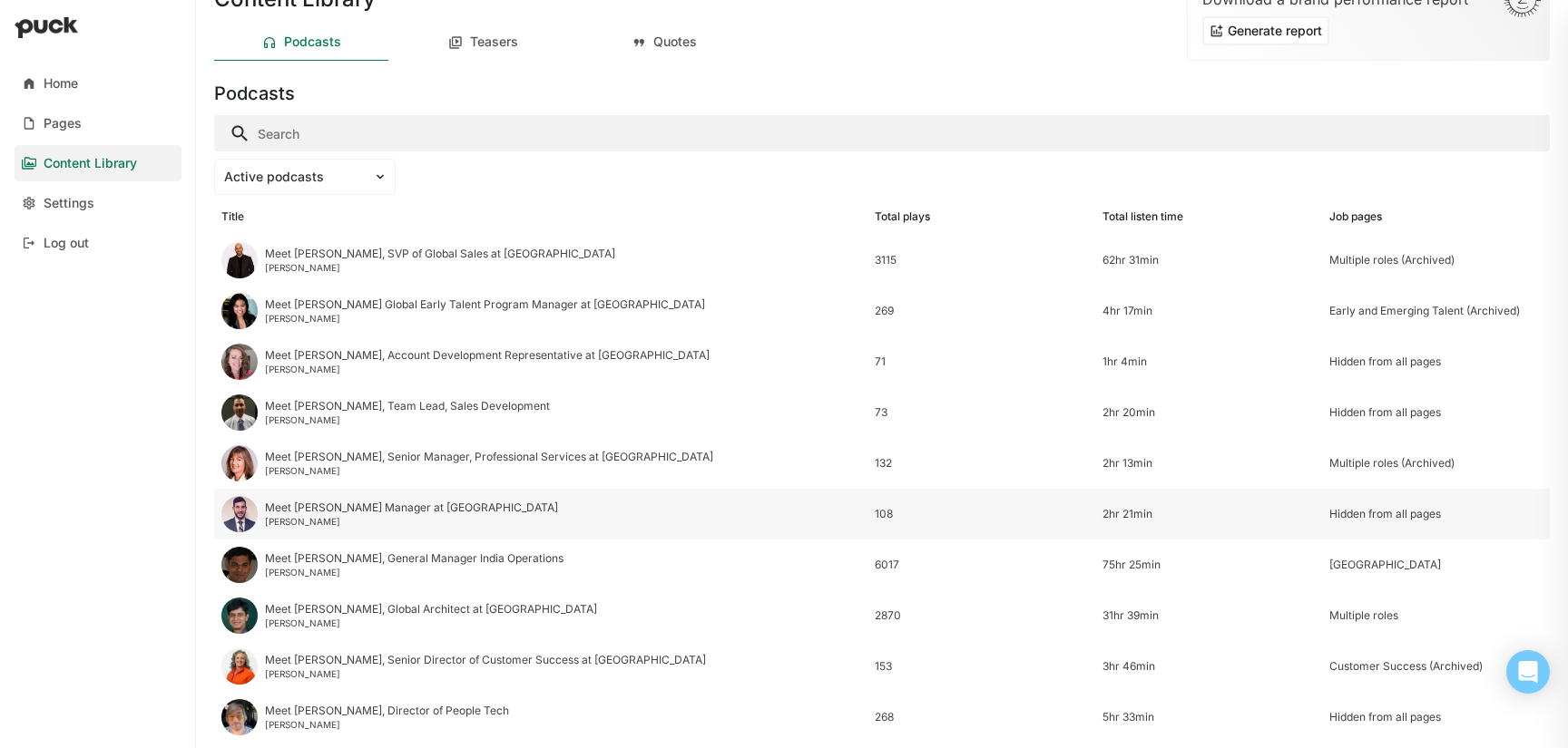
scroll to position [0, 0]
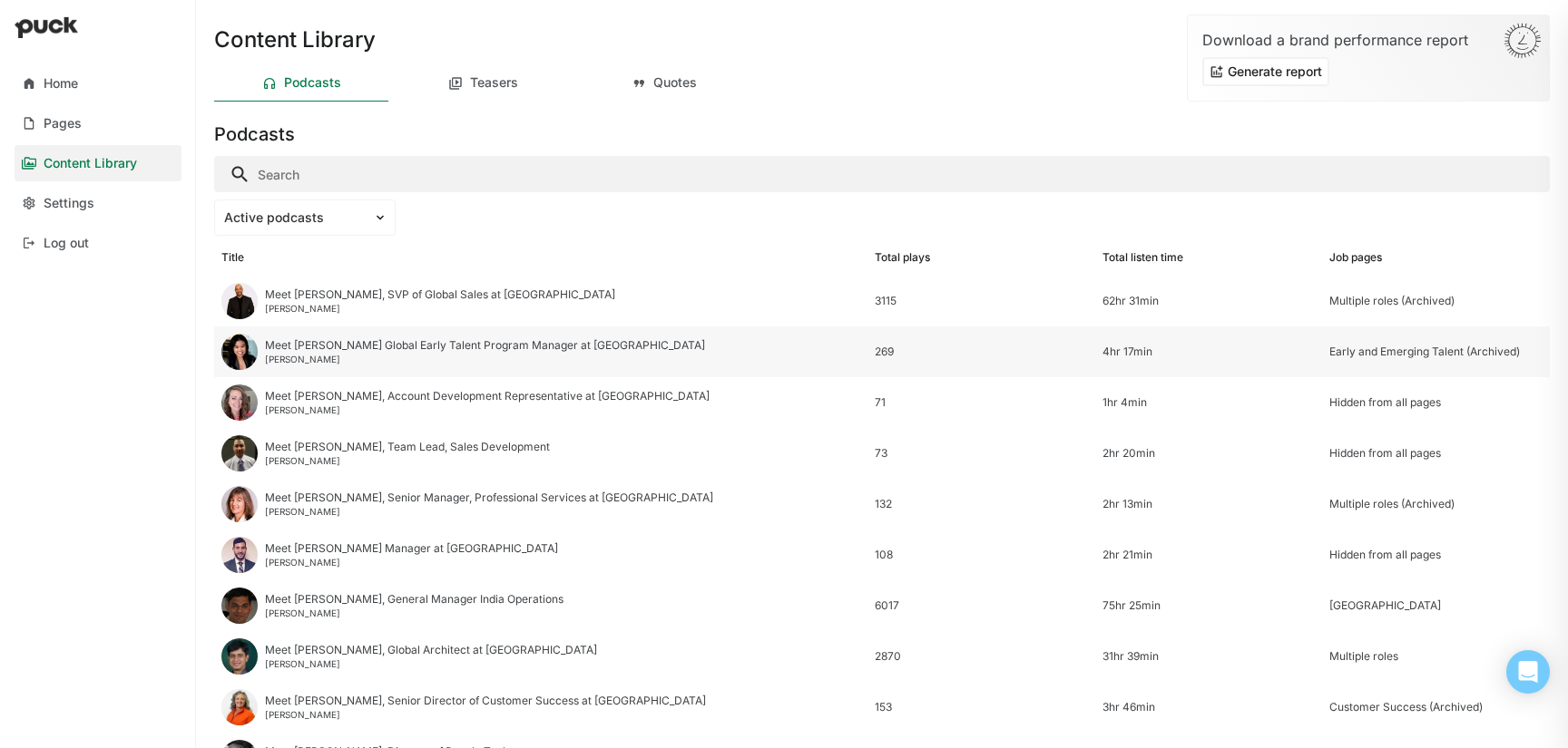
click at [586, 350] on div "Meet [PERSON_NAME] Global Early Talent Program Manager at [GEOGRAPHIC_DATA]" at bounding box center [485, 345] width 440 height 12
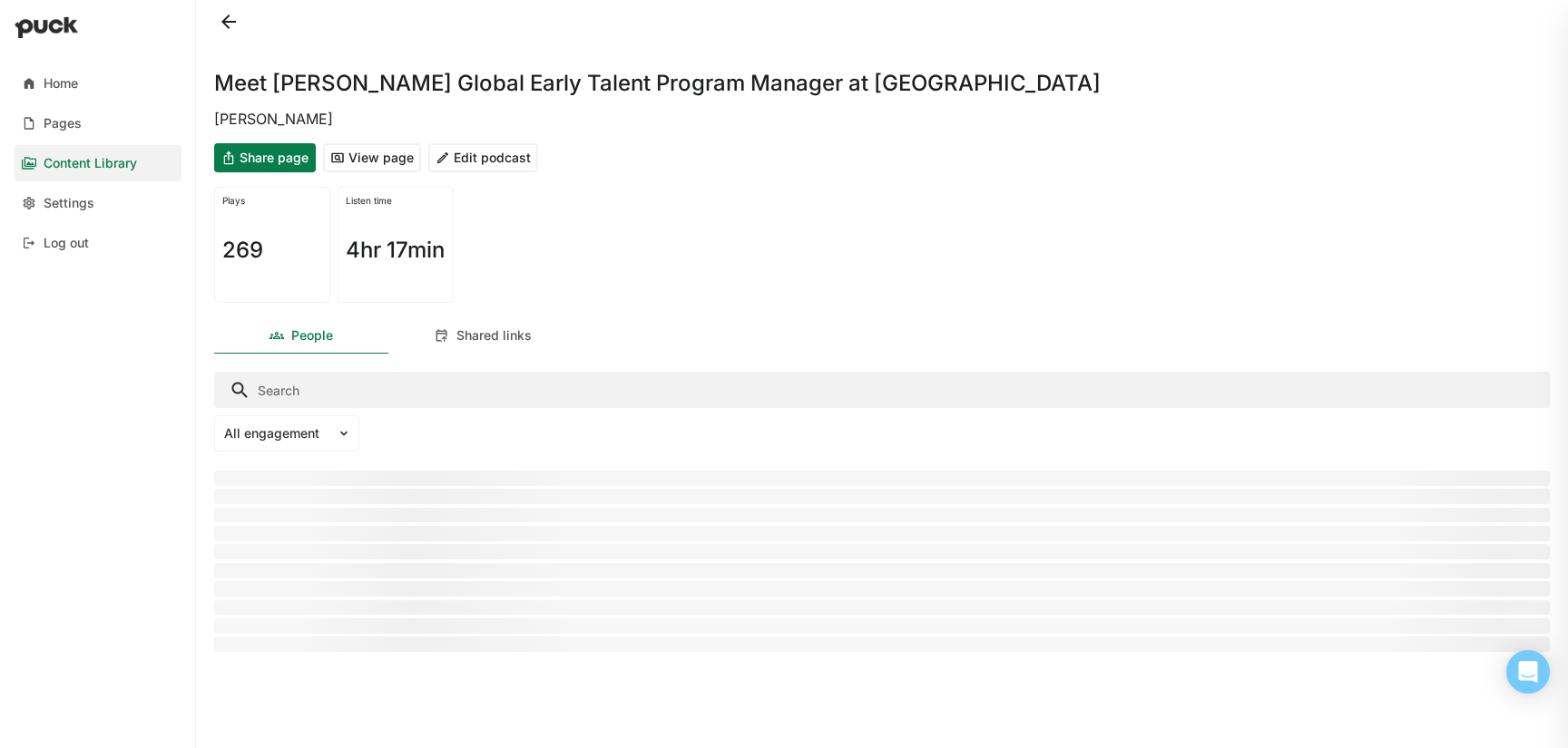
click at [510, 158] on button "Edit podcast" at bounding box center [482, 158] width 109 height 29
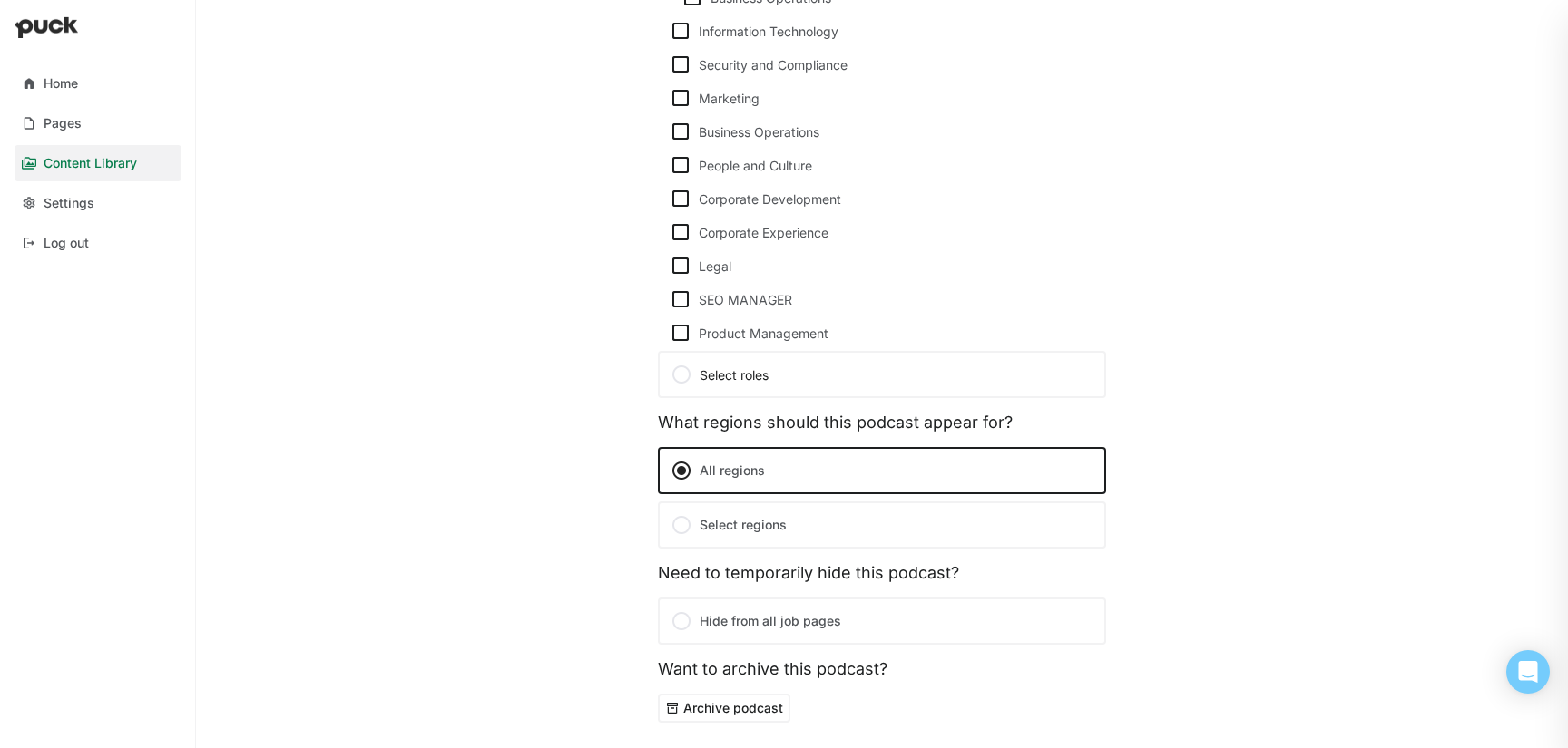
scroll to position [1080, 0]
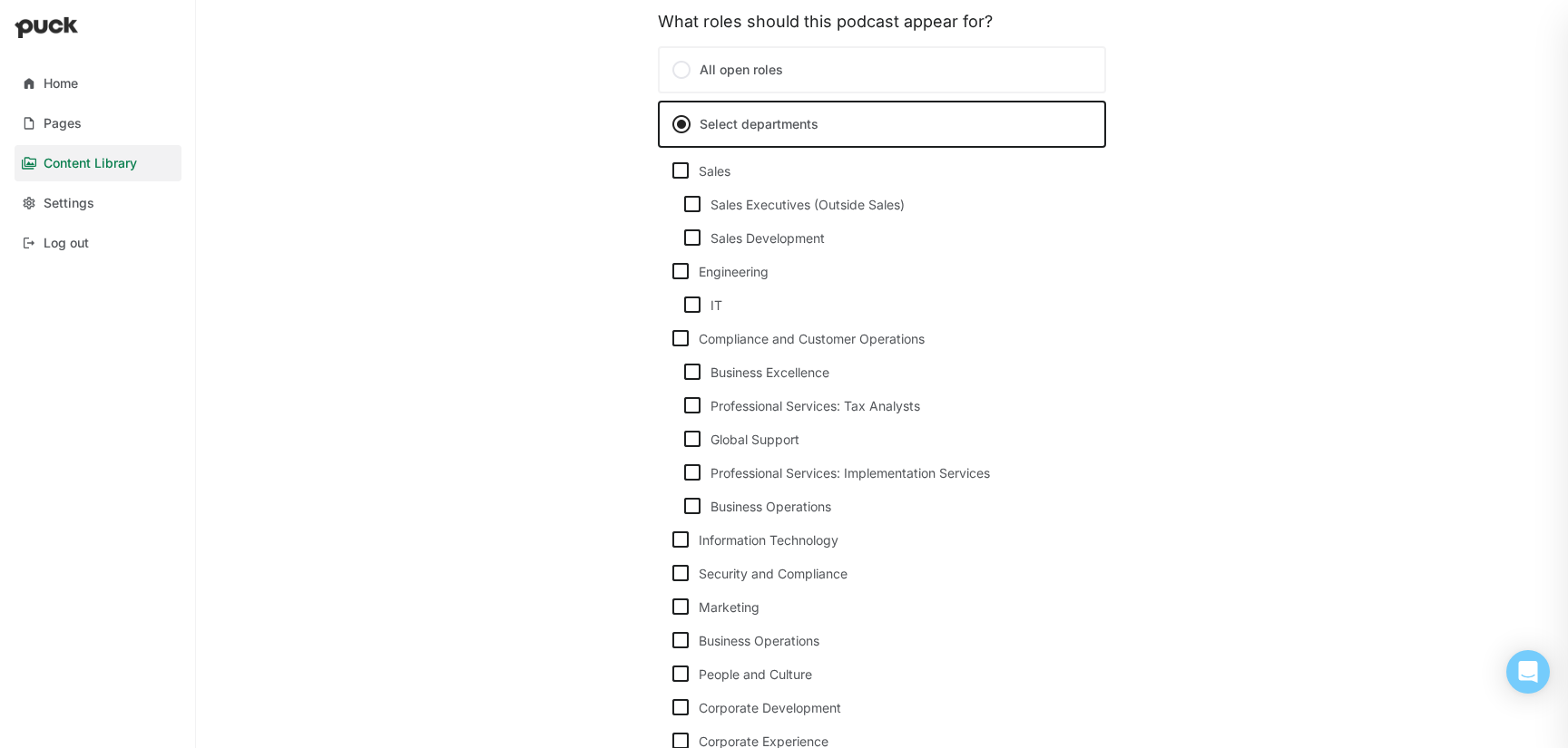
scroll to position [0, 0]
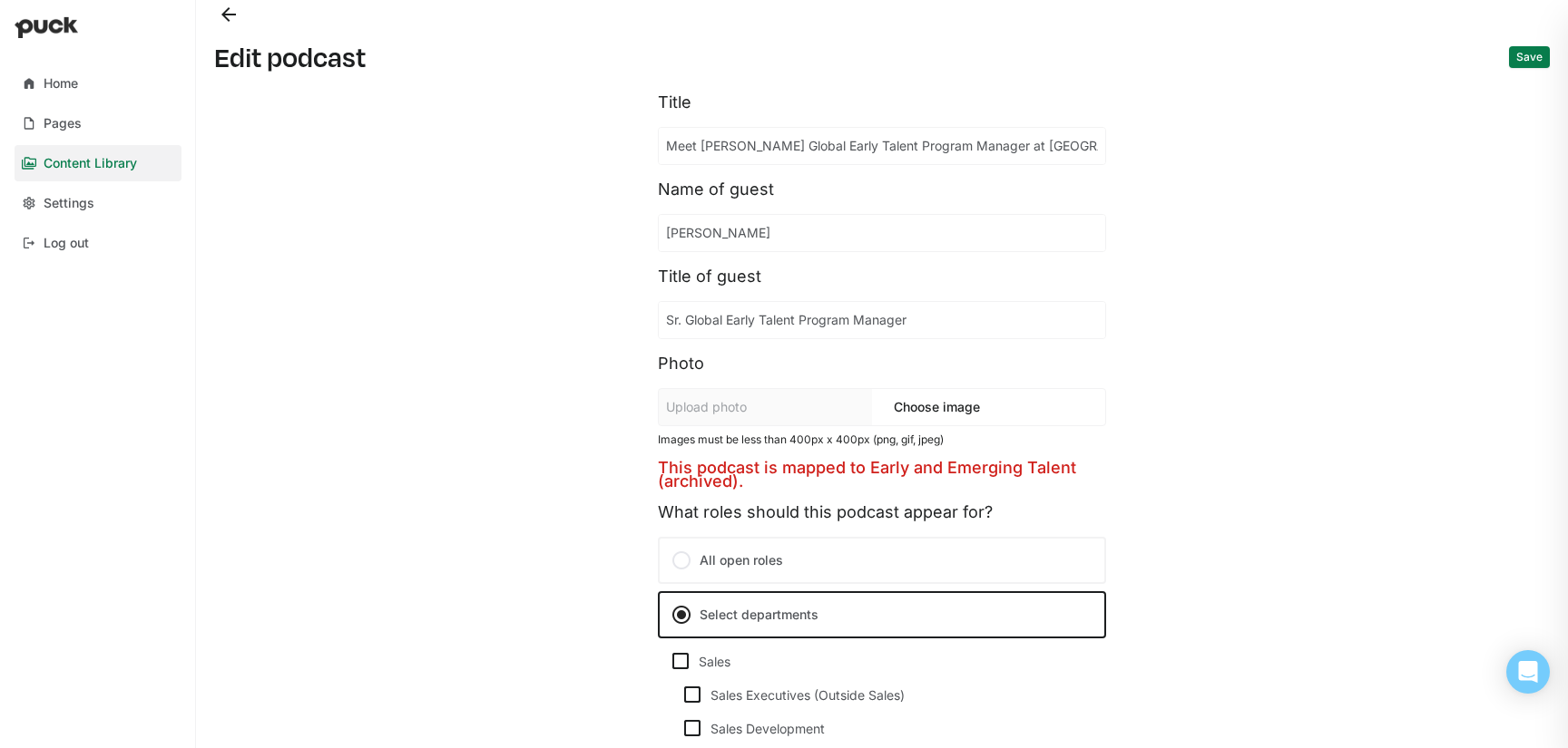
click at [236, 13] on button "Back" at bounding box center [228, 14] width 29 height 29
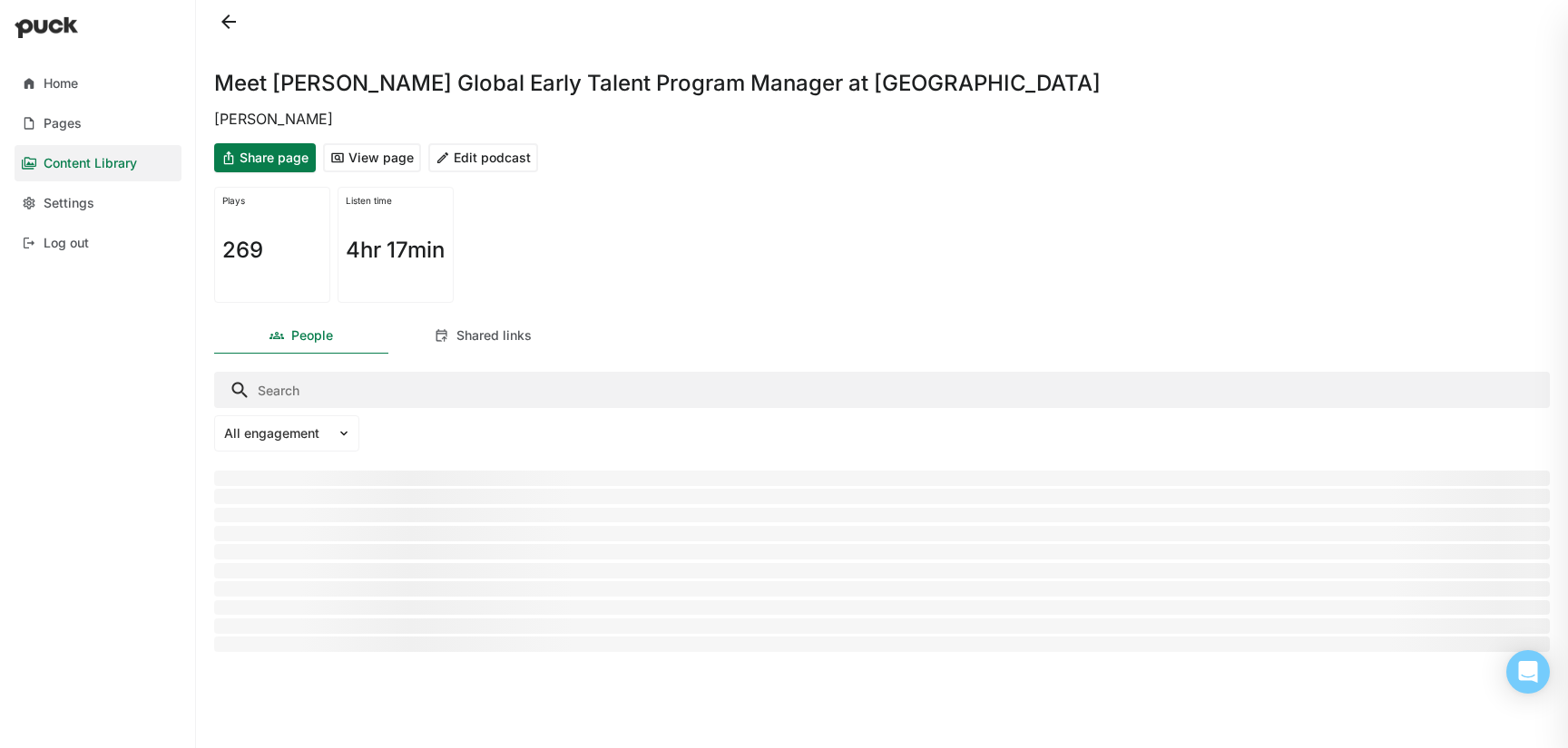
click at [226, 23] on button at bounding box center [228, 22] width 29 height 29
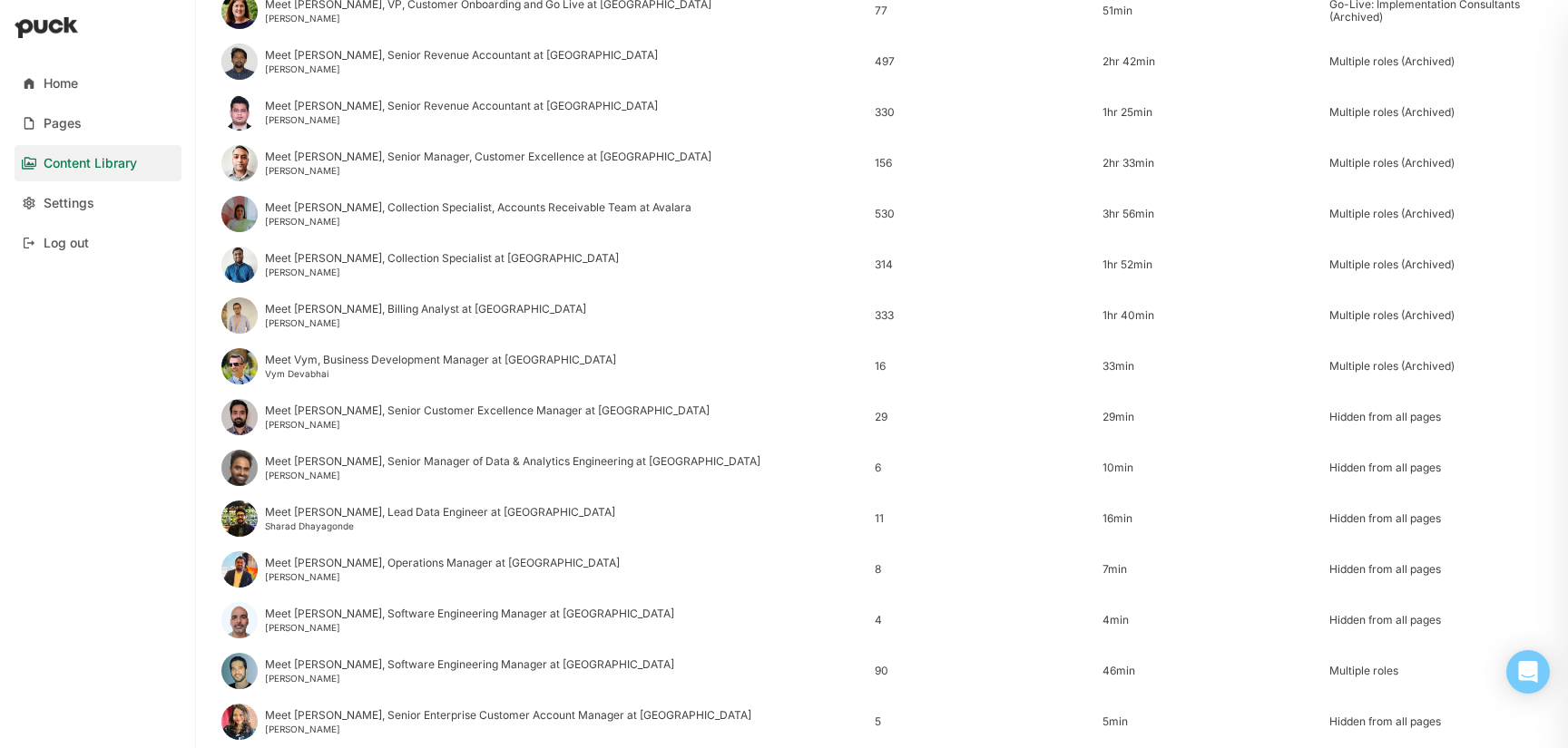
scroll to position [2185, 0]
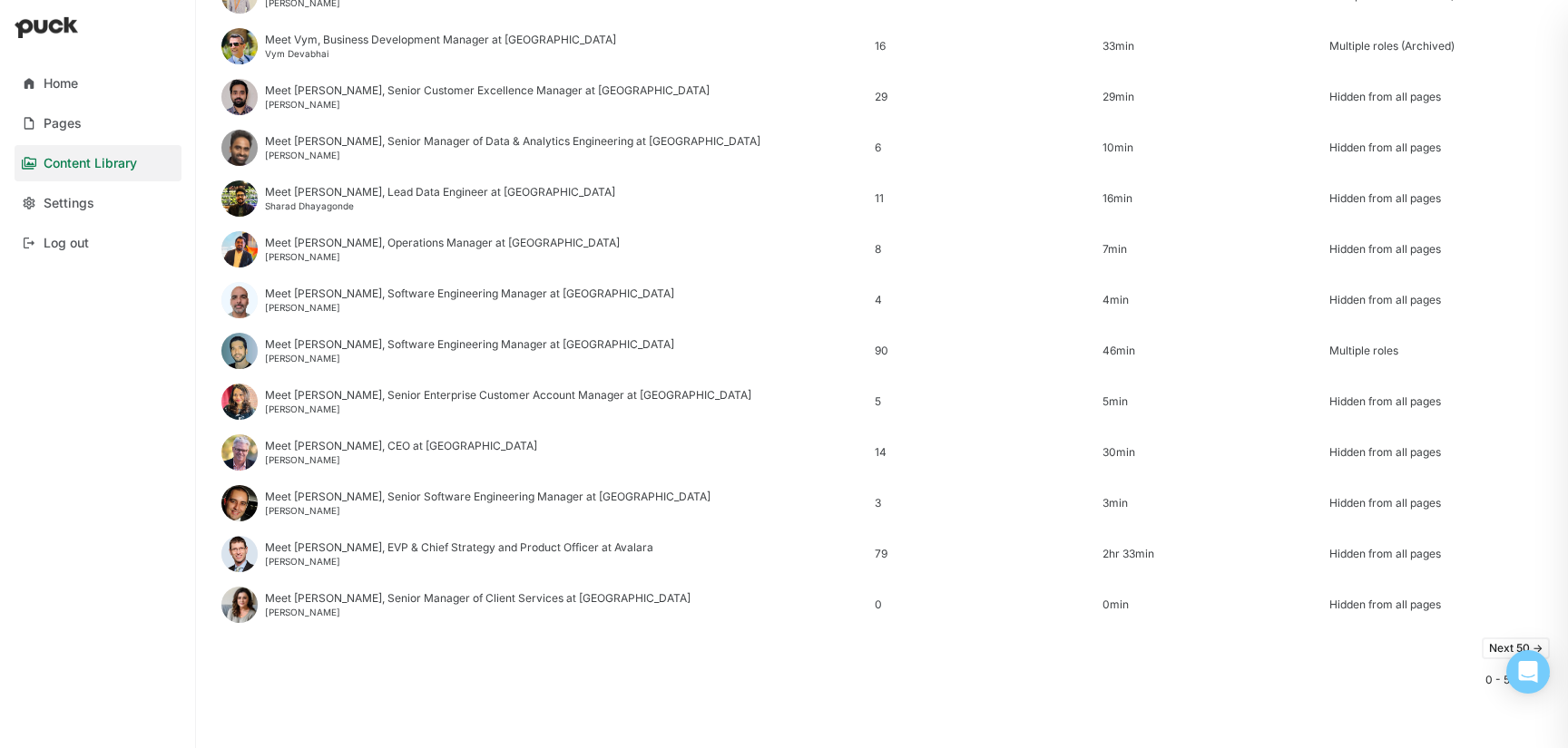
click at [1495, 654] on button "Next 50 ->" at bounding box center [1516, 648] width 68 height 22
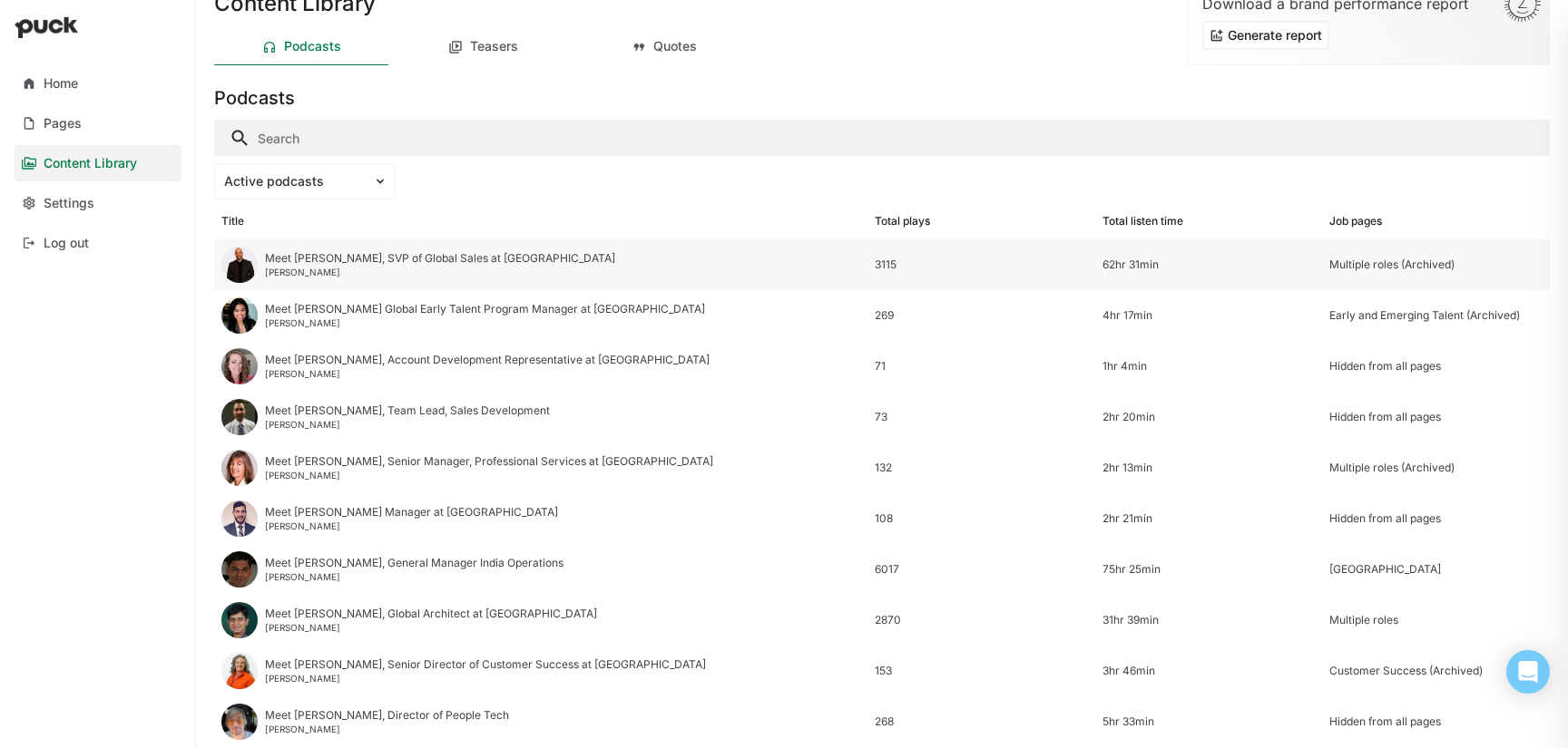
scroll to position [57, 0]
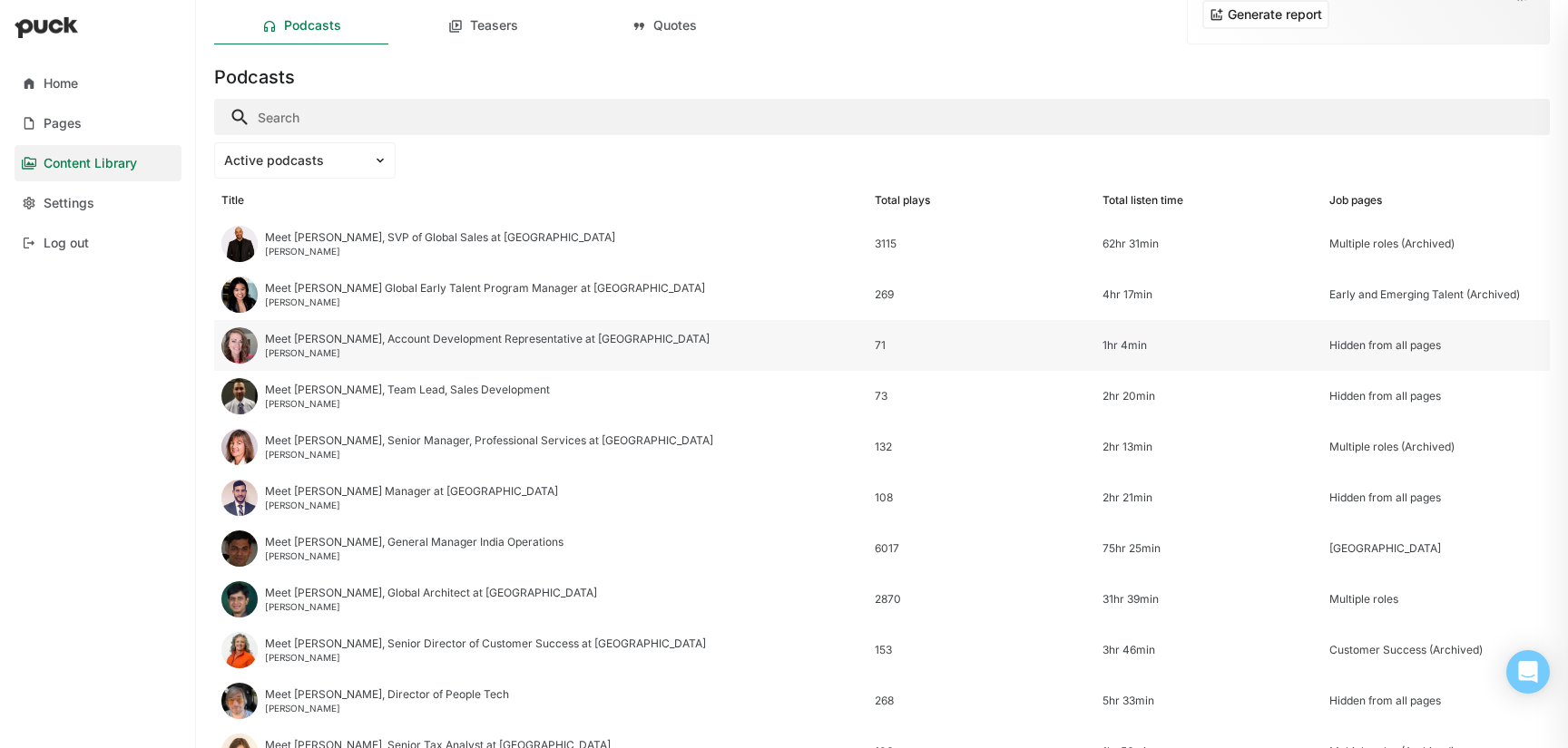
click at [320, 346] on div "Meet Madelyn, Account Development Representative at Avalara" at bounding box center [488, 338] width 445 height 12
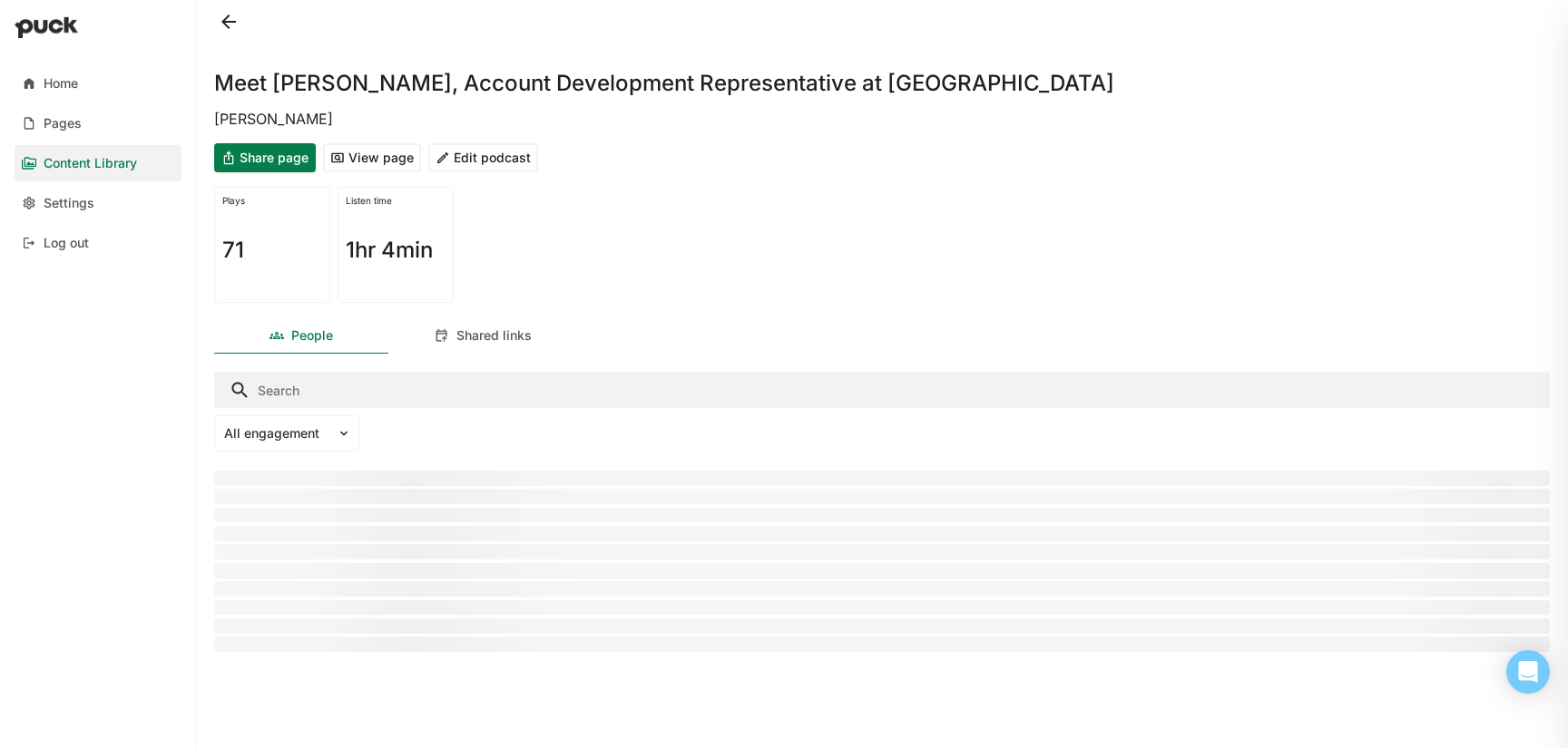
click at [498, 157] on button "Edit podcast" at bounding box center [482, 158] width 109 height 29
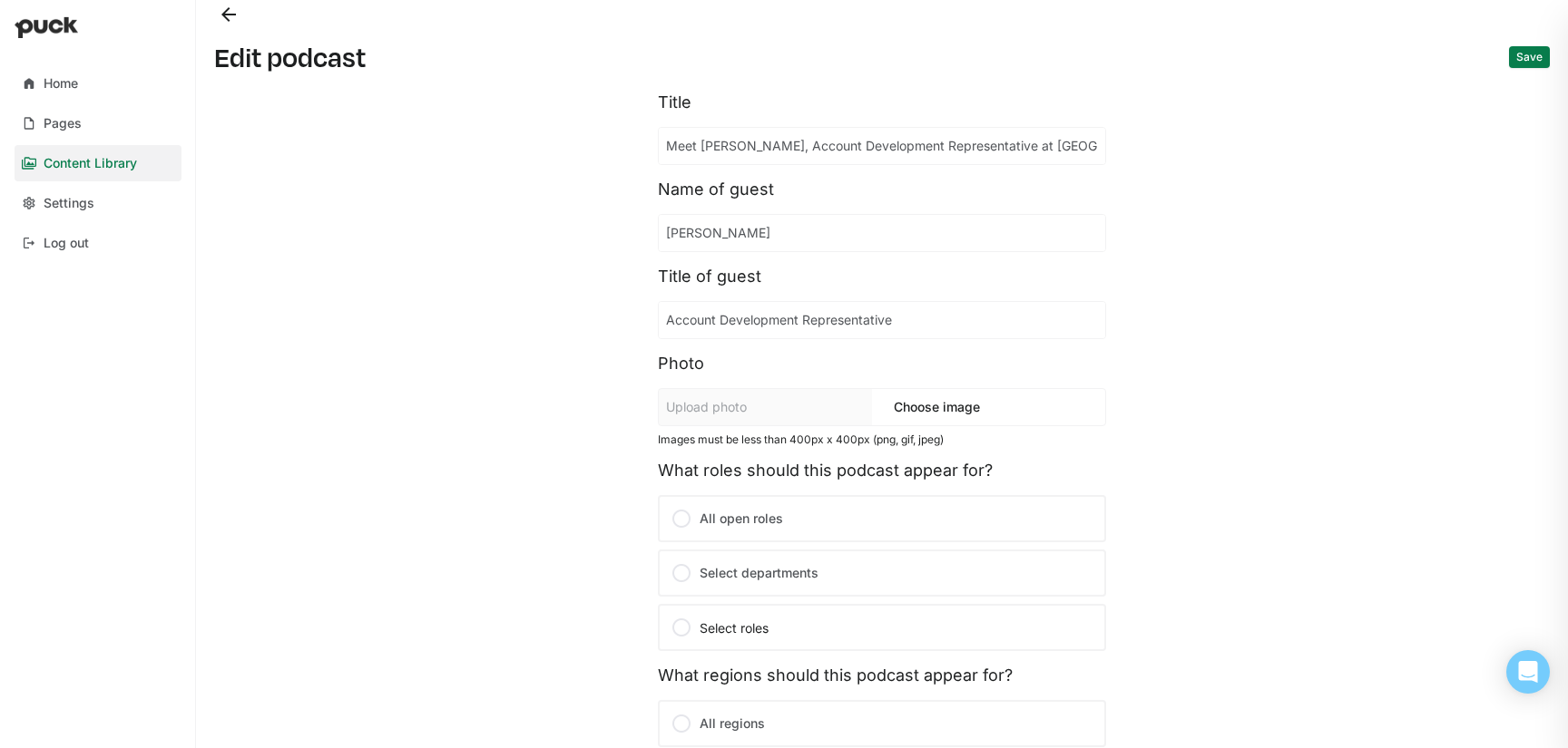
scroll to position [333, 0]
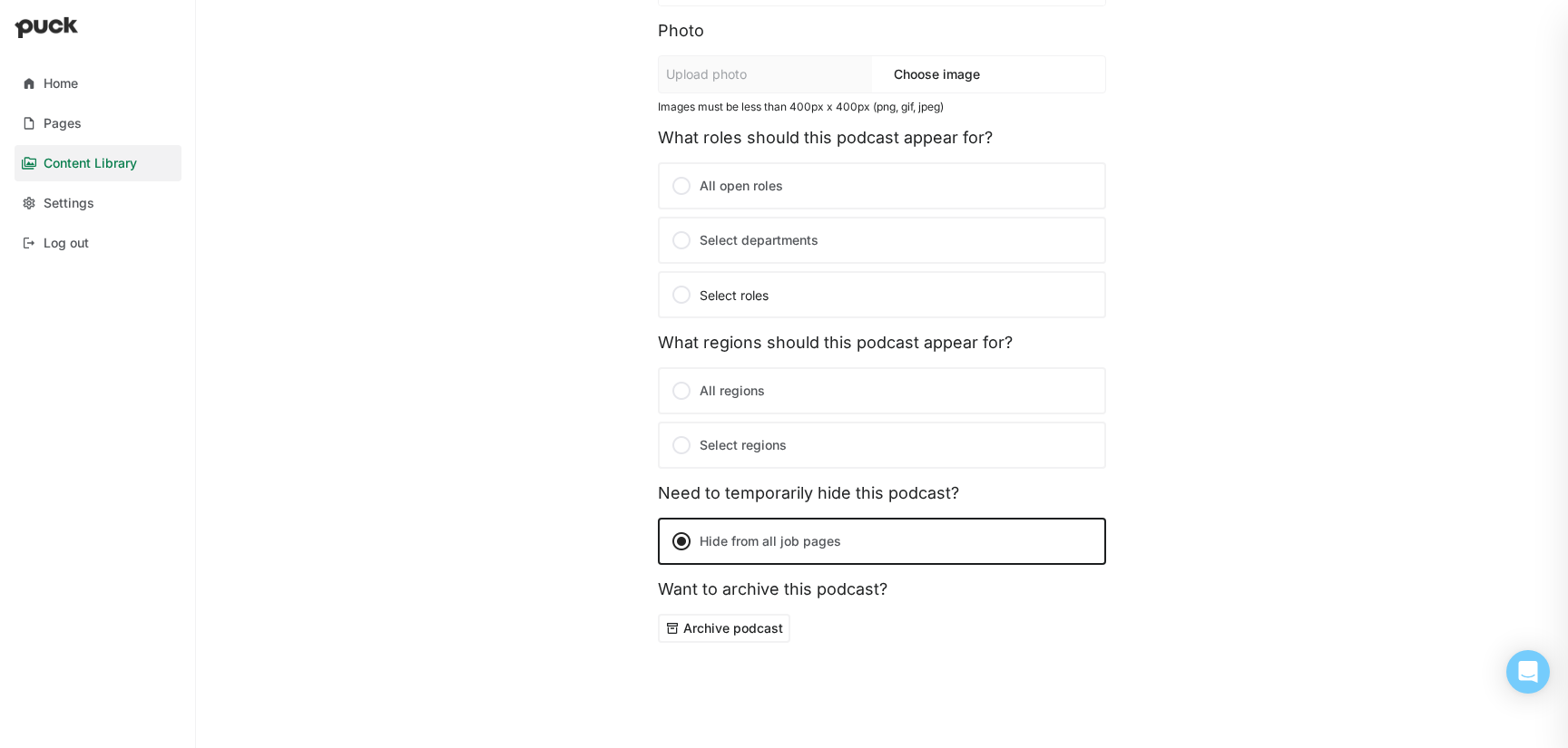
click at [735, 628] on button "Archive podcast" at bounding box center [724, 628] width 132 height 29
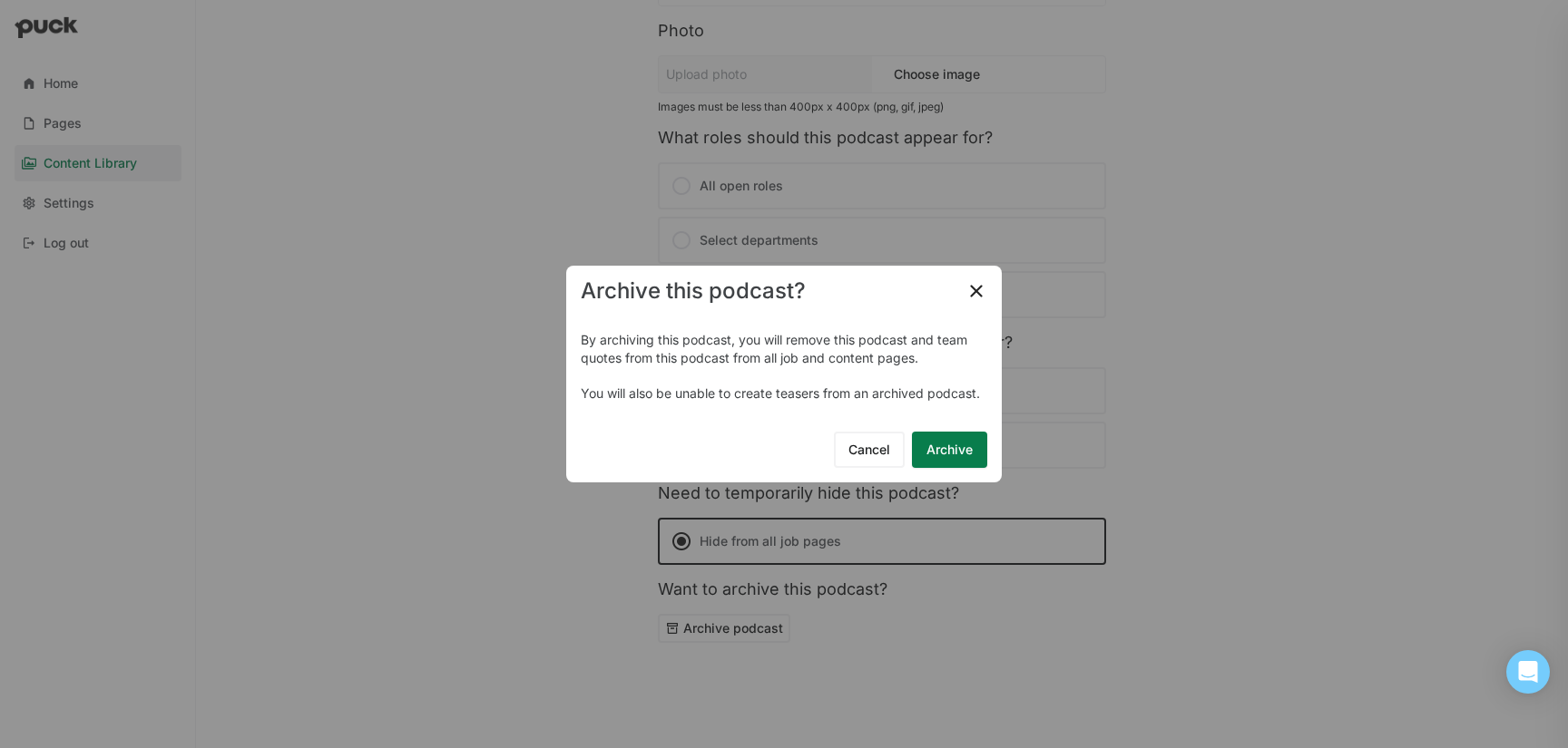
click at [938, 456] on button "Archive" at bounding box center [949, 450] width 75 height 36
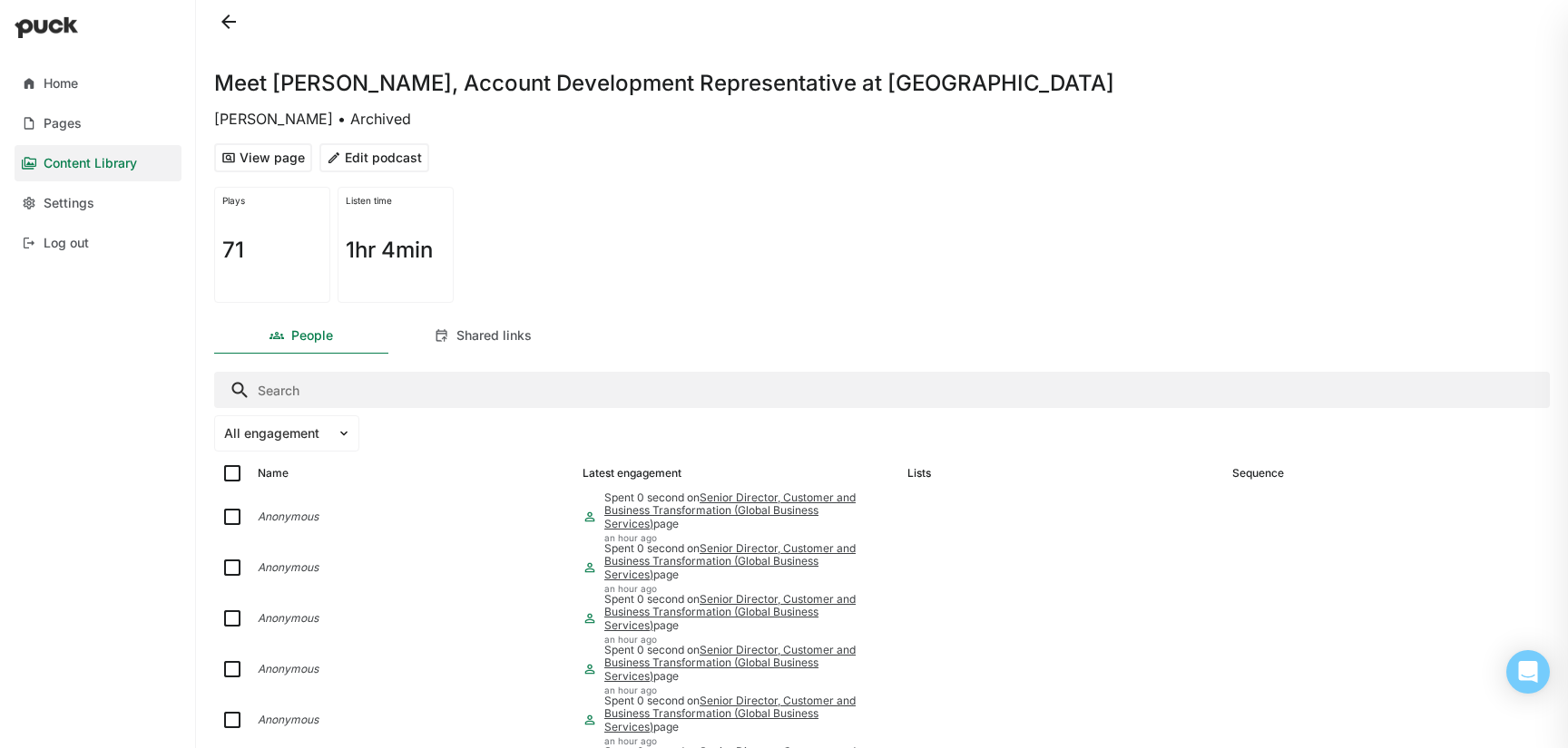
click at [234, 19] on button at bounding box center [228, 22] width 29 height 29
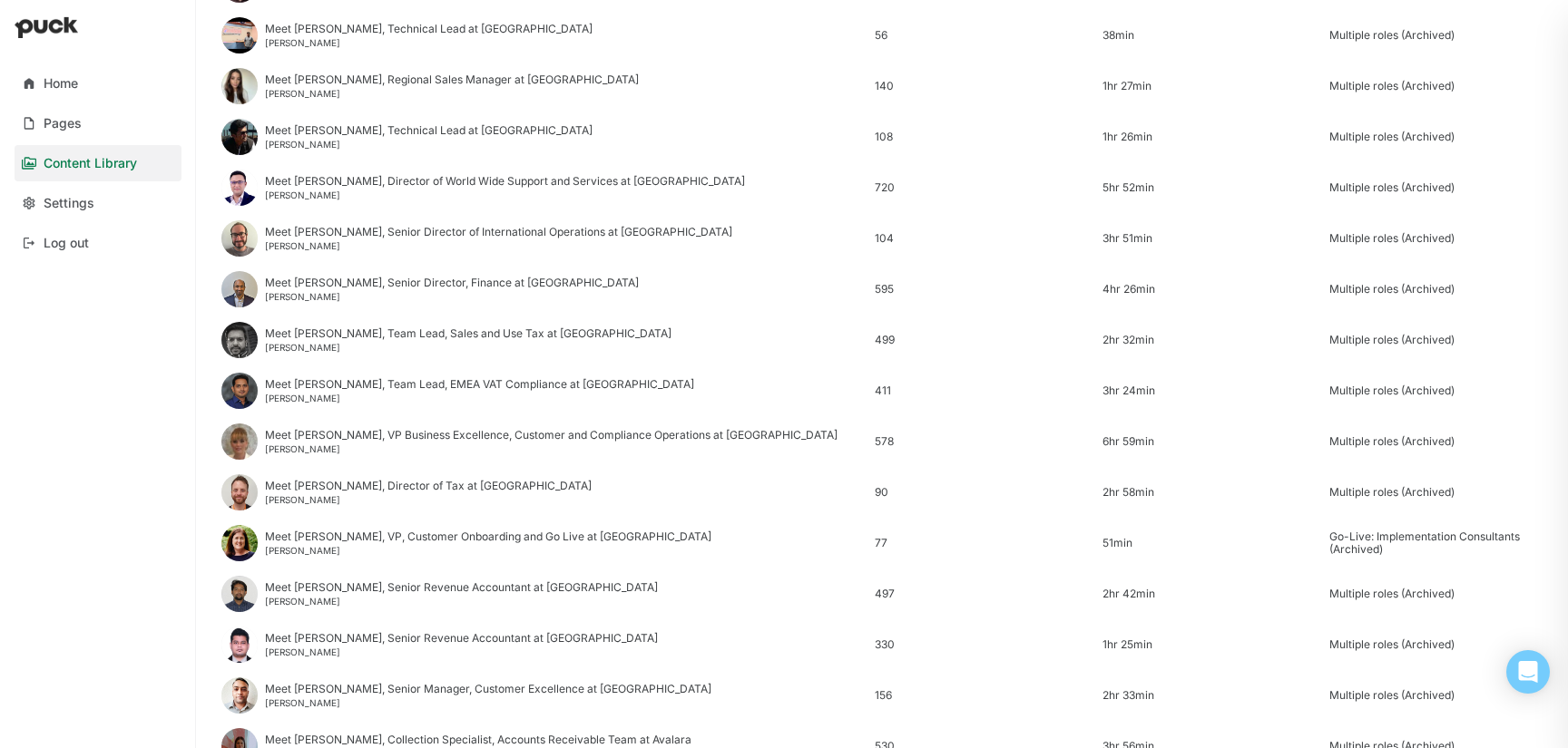
scroll to position [2185, 0]
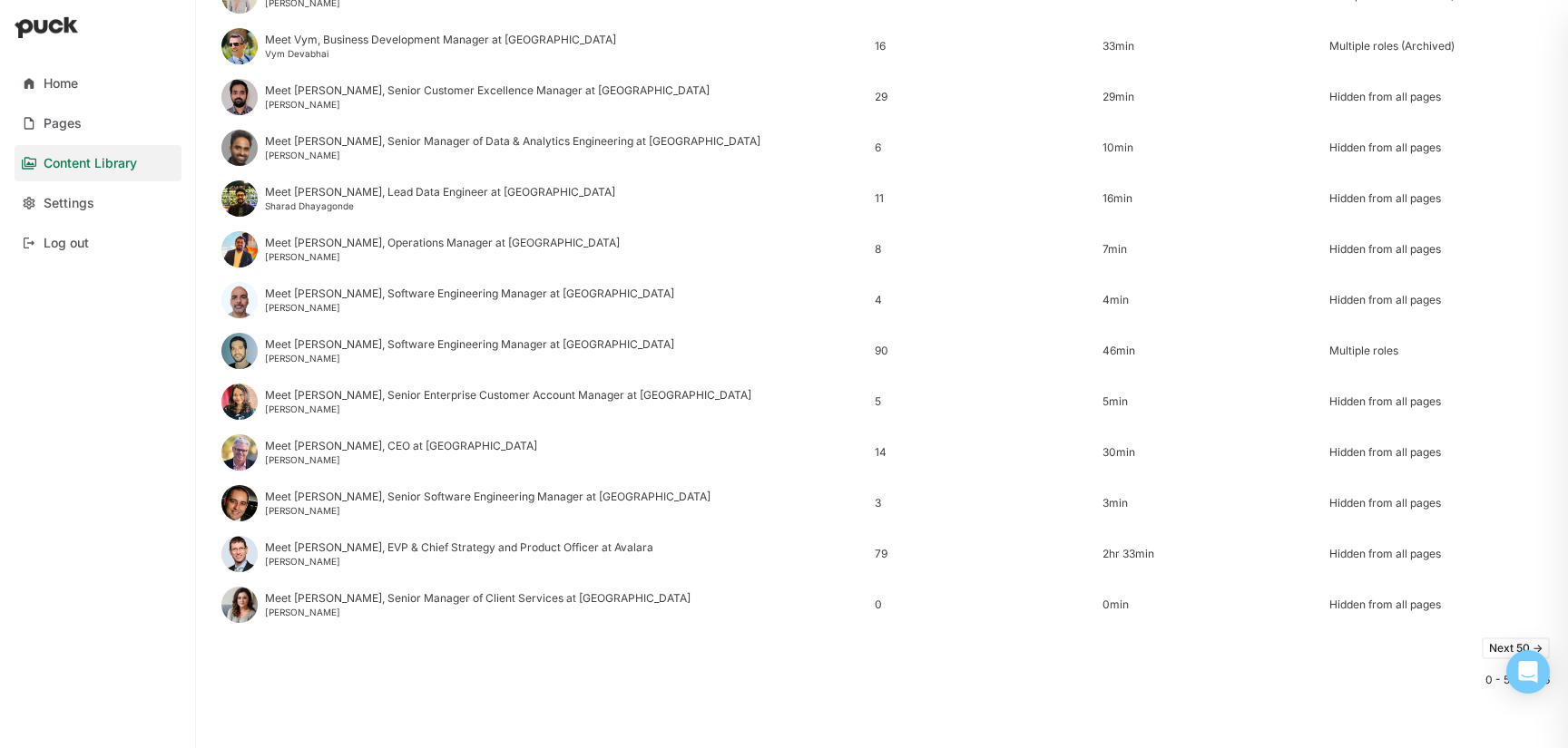
click at [1496, 648] on button "Next 50 ->" at bounding box center [1516, 648] width 68 height 22
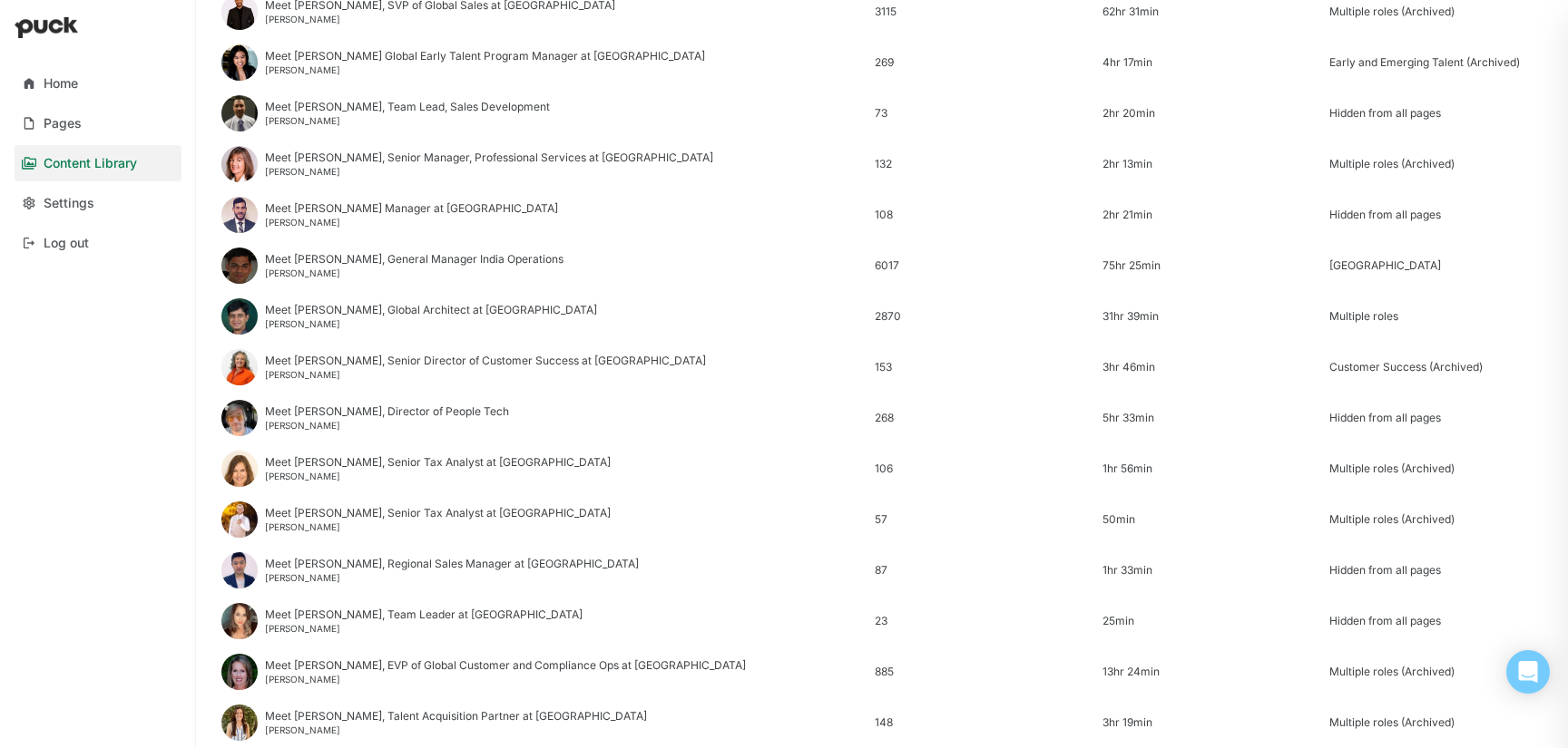
scroll to position [291, 0]
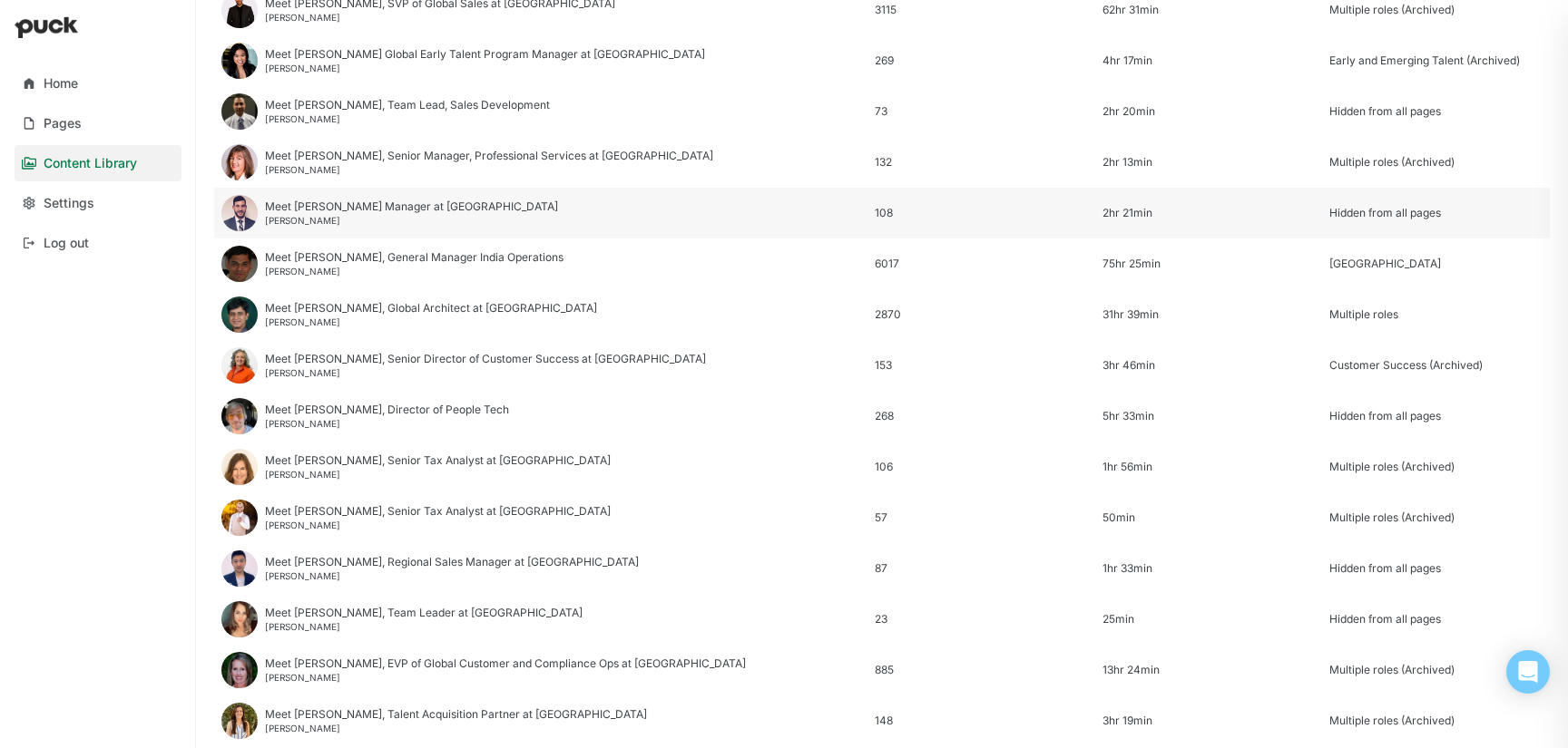
click at [317, 209] on div "Meet David, Sr. Manager at Avalara" at bounding box center [412, 206] width 293 height 12
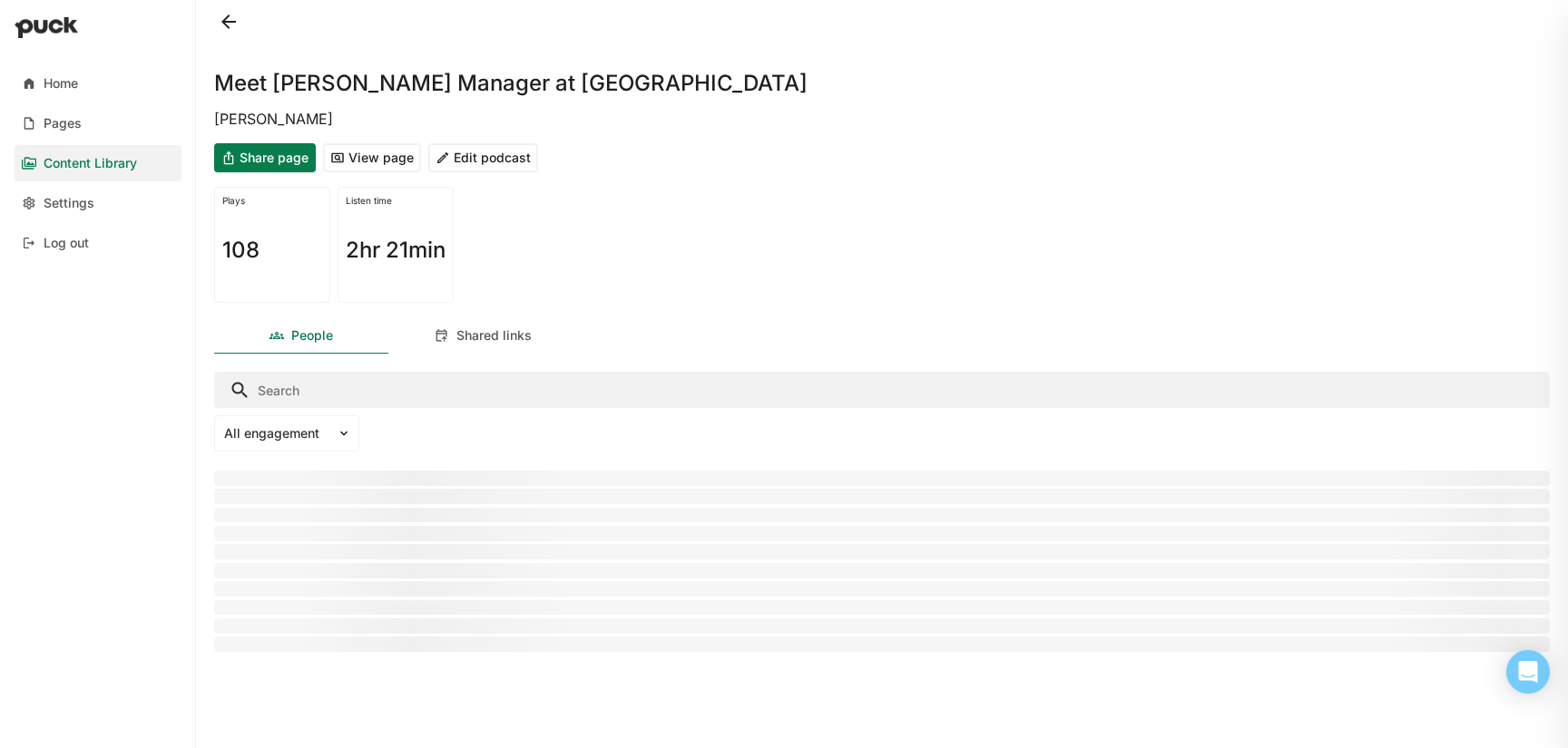
click at [512, 159] on button "Edit podcast" at bounding box center [482, 158] width 109 height 29
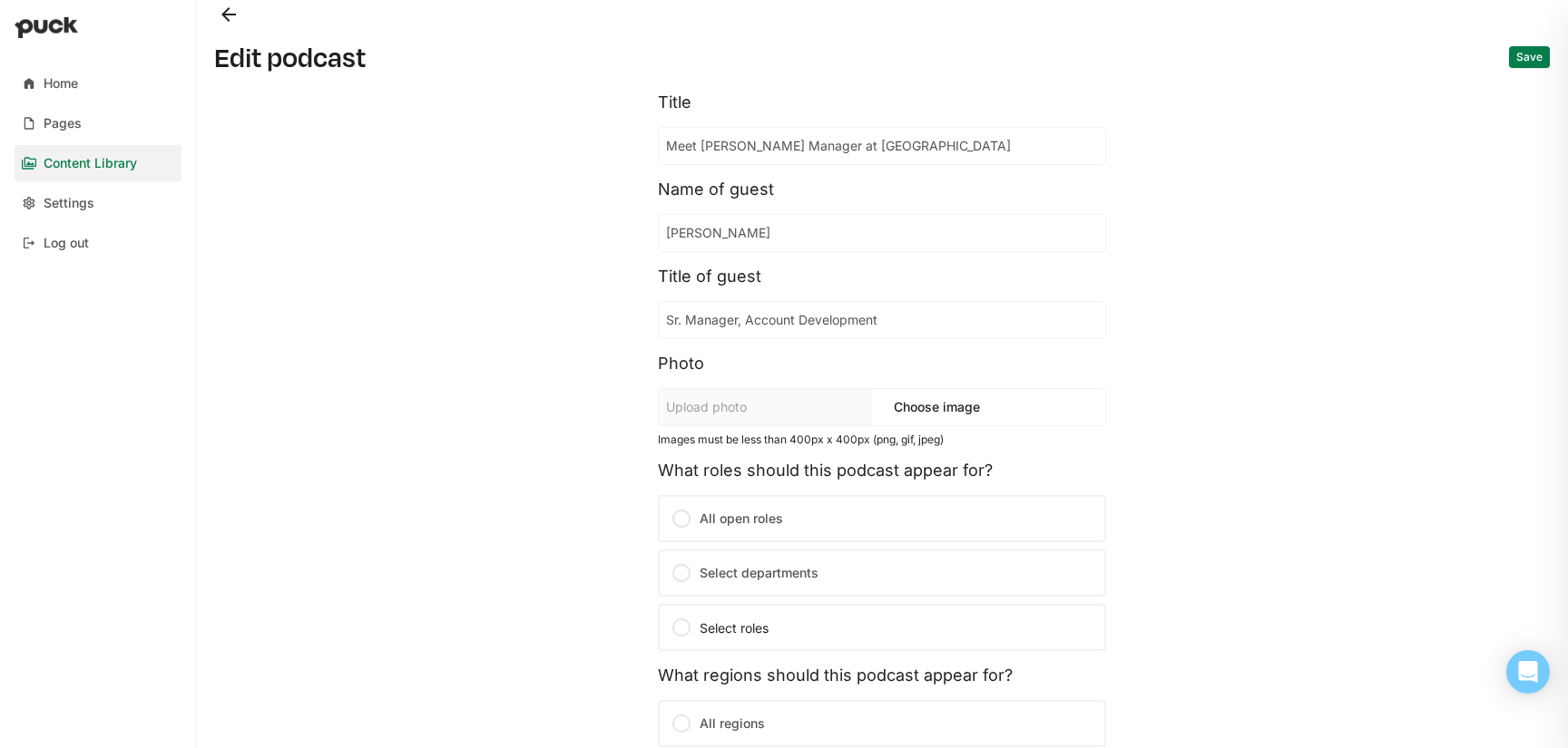
scroll to position [333, 0]
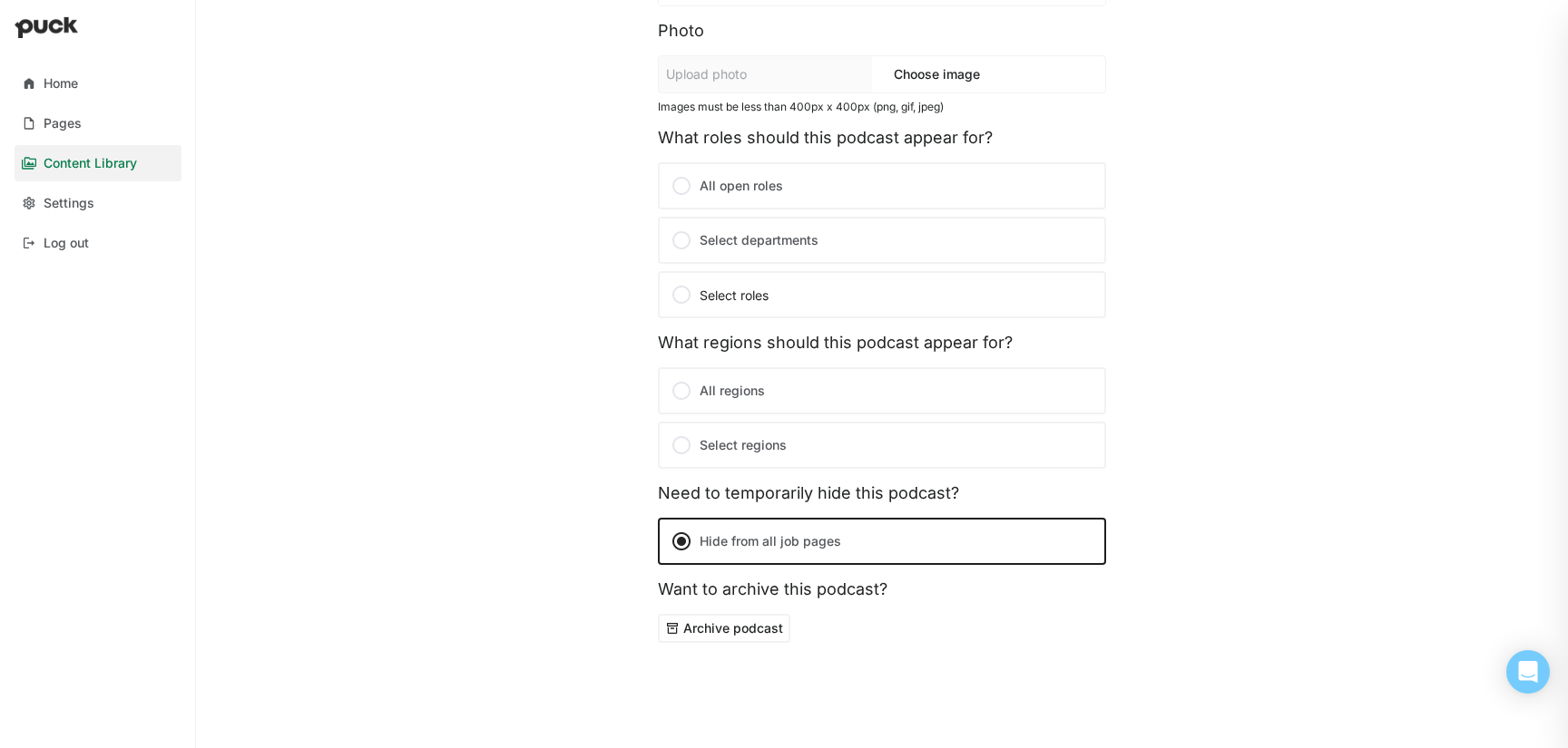
click at [762, 630] on button "Archive podcast" at bounding box center [724, 628] width 132 height 29
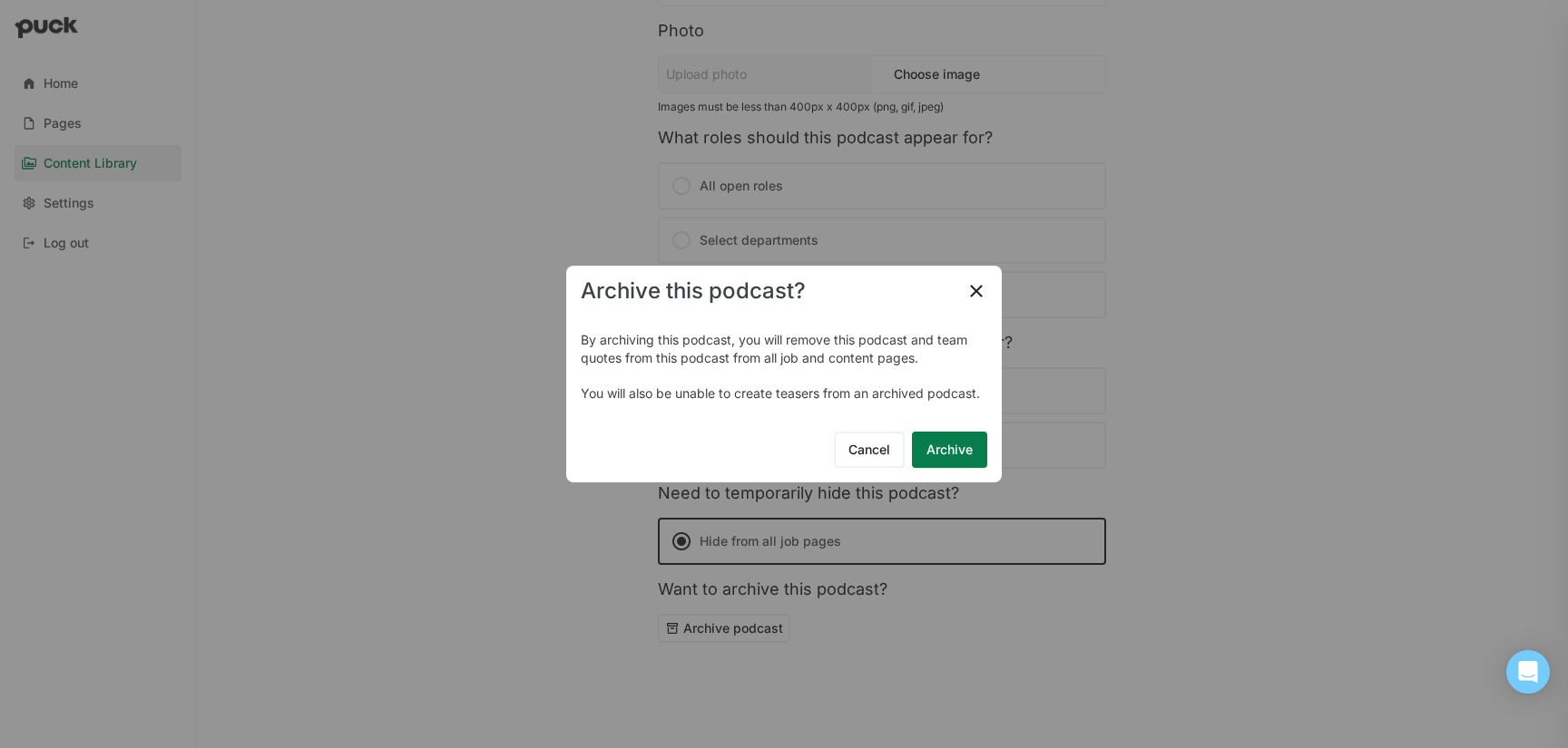
click at [965, 444] on button "Archive" at bounding box center [949, 450] width 75 height 36
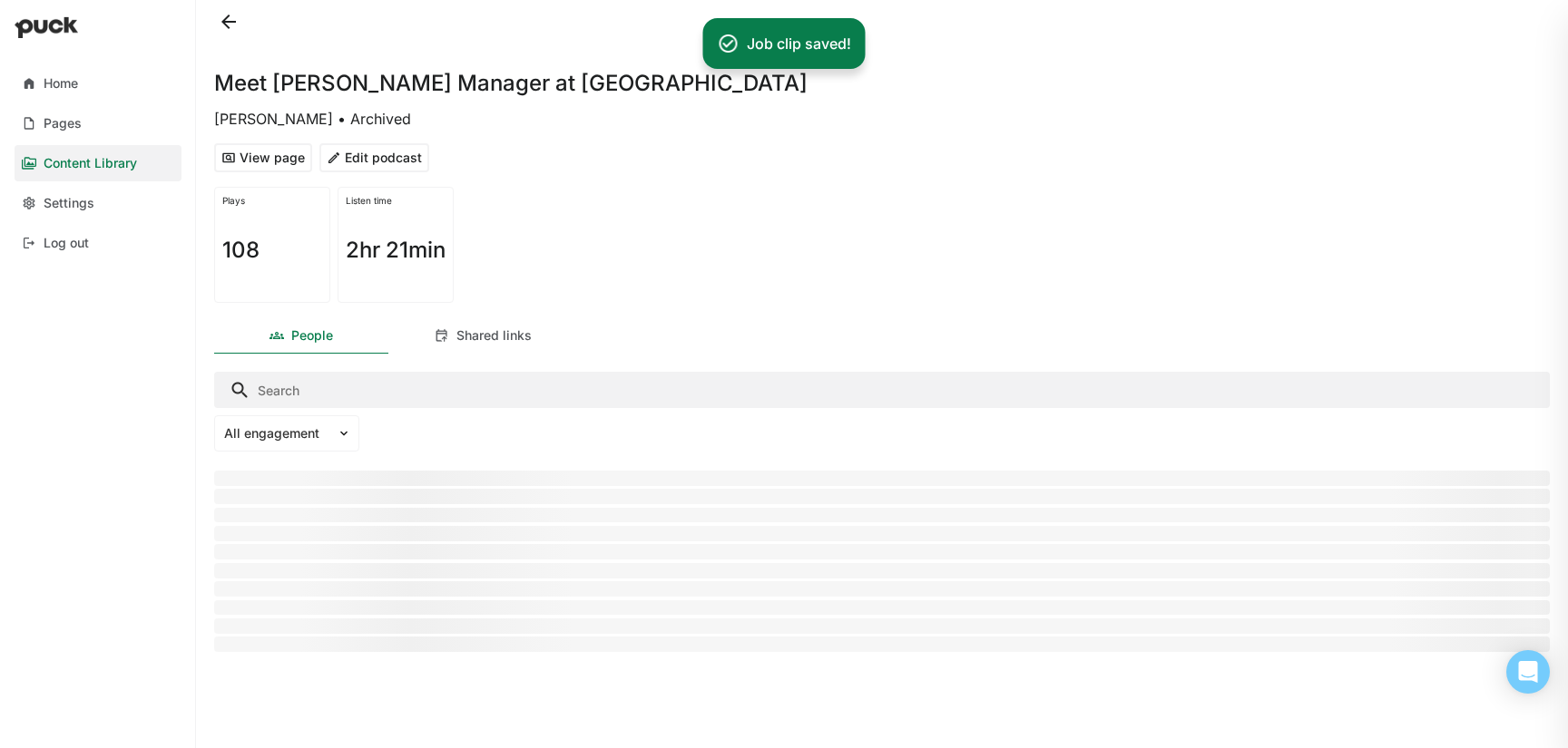
click at [223, 19] on button at bounding box center [228, 22] width 29 height 29
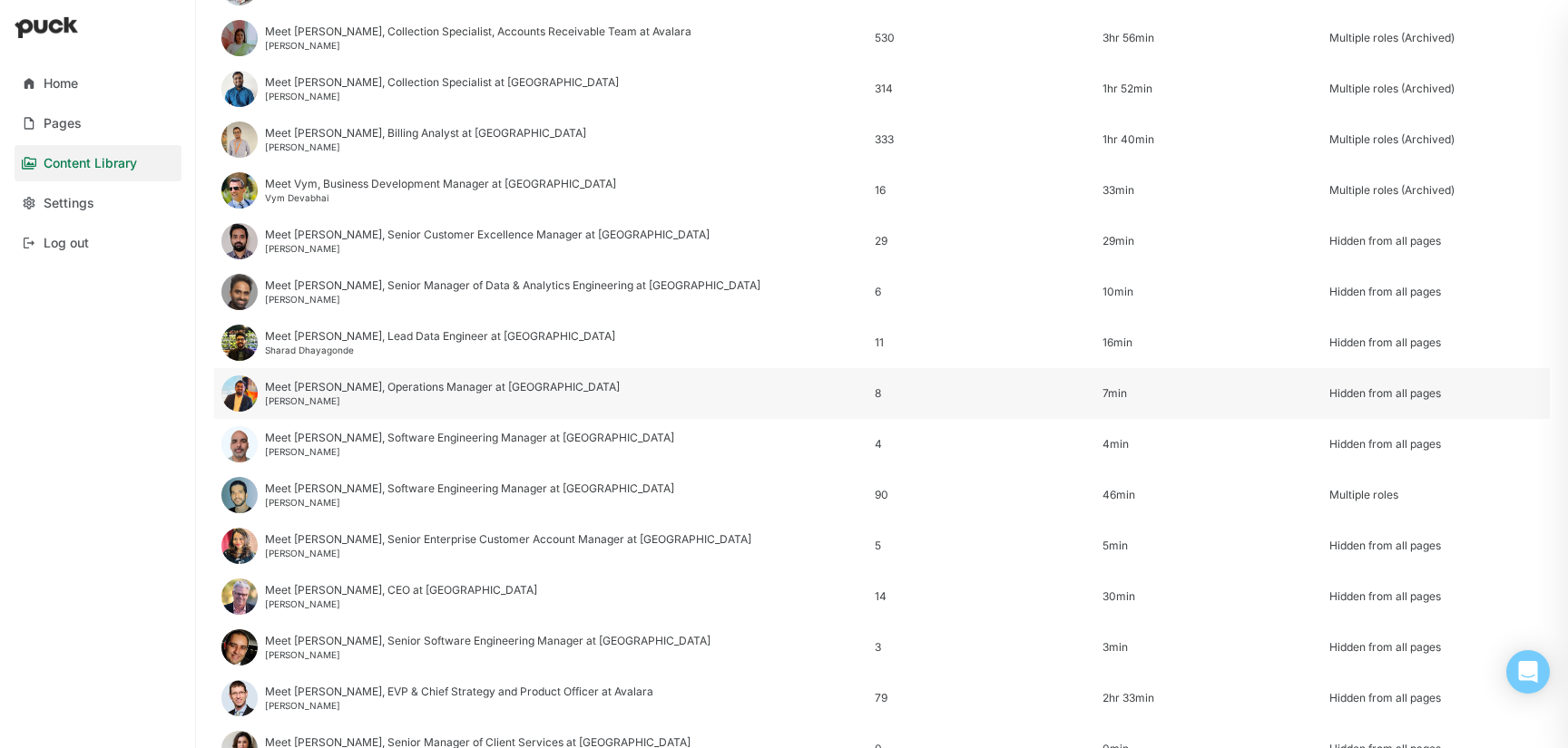
scroll to position [2185, 0]
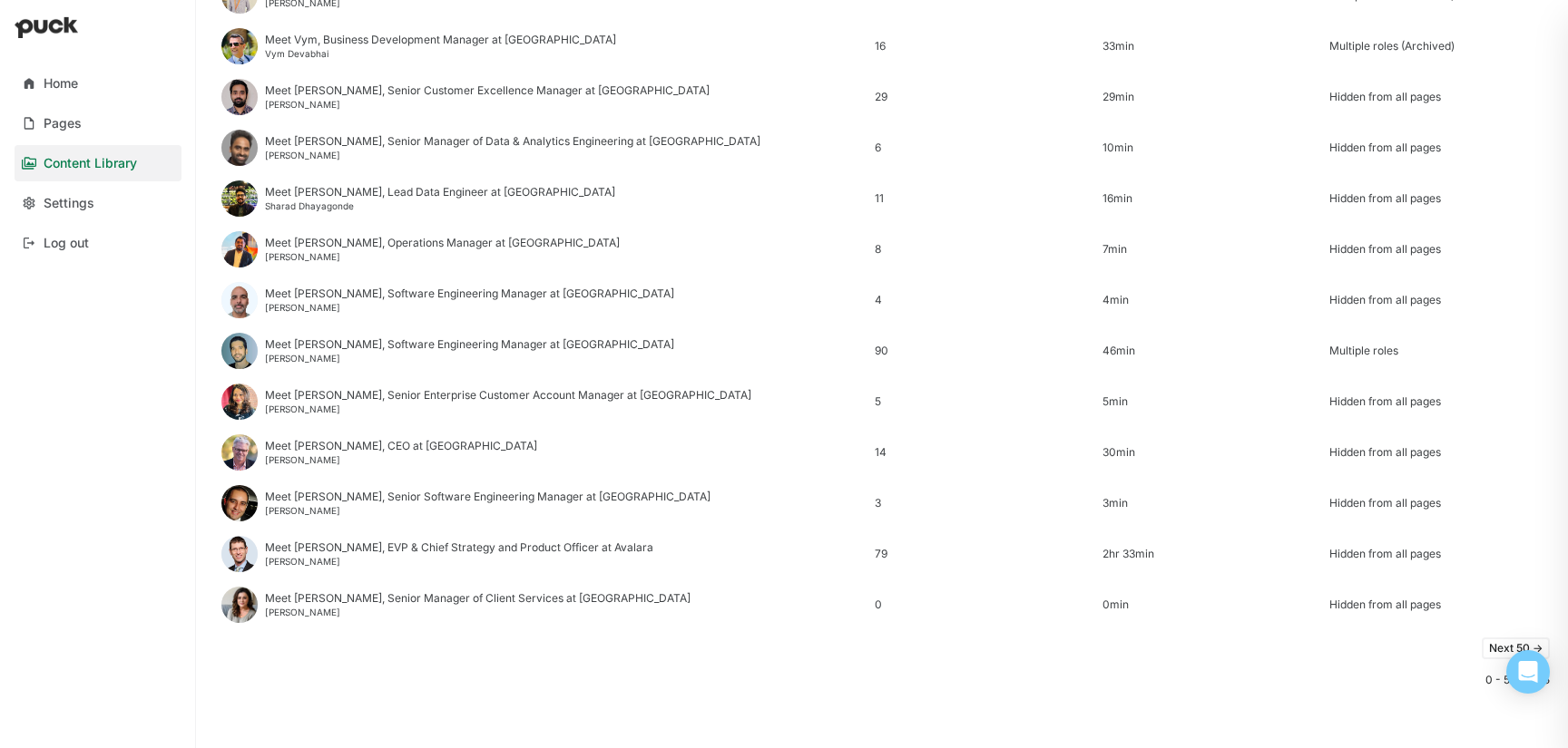
click at [1494, 648] on button "Next 50 ->" at bounding box center [1516, 648] width 68 height 22
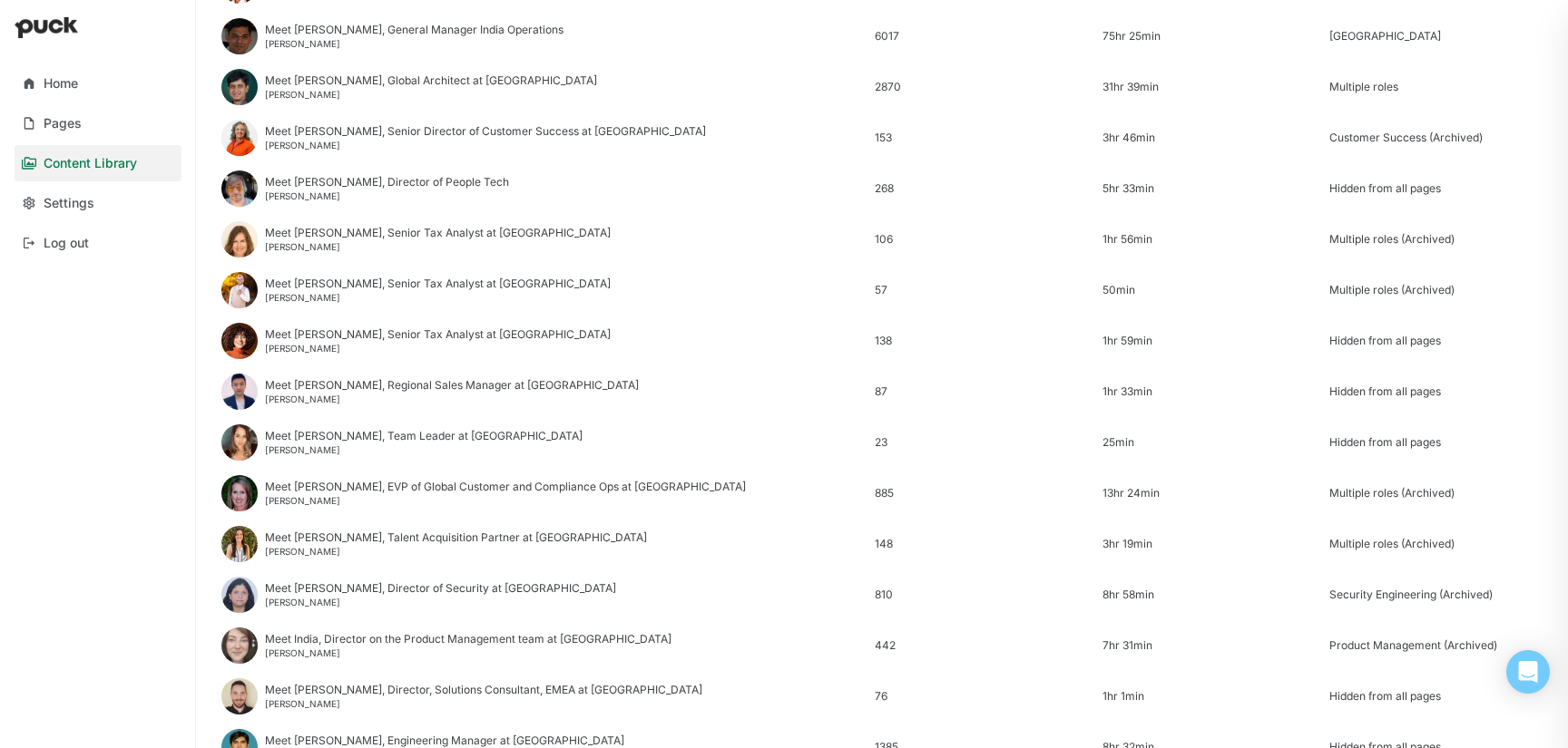
scroll to position [469, 0]
click at [296, 347] on div "Mona Ayoub" at bounding box center [438, 347] width 346 height 10
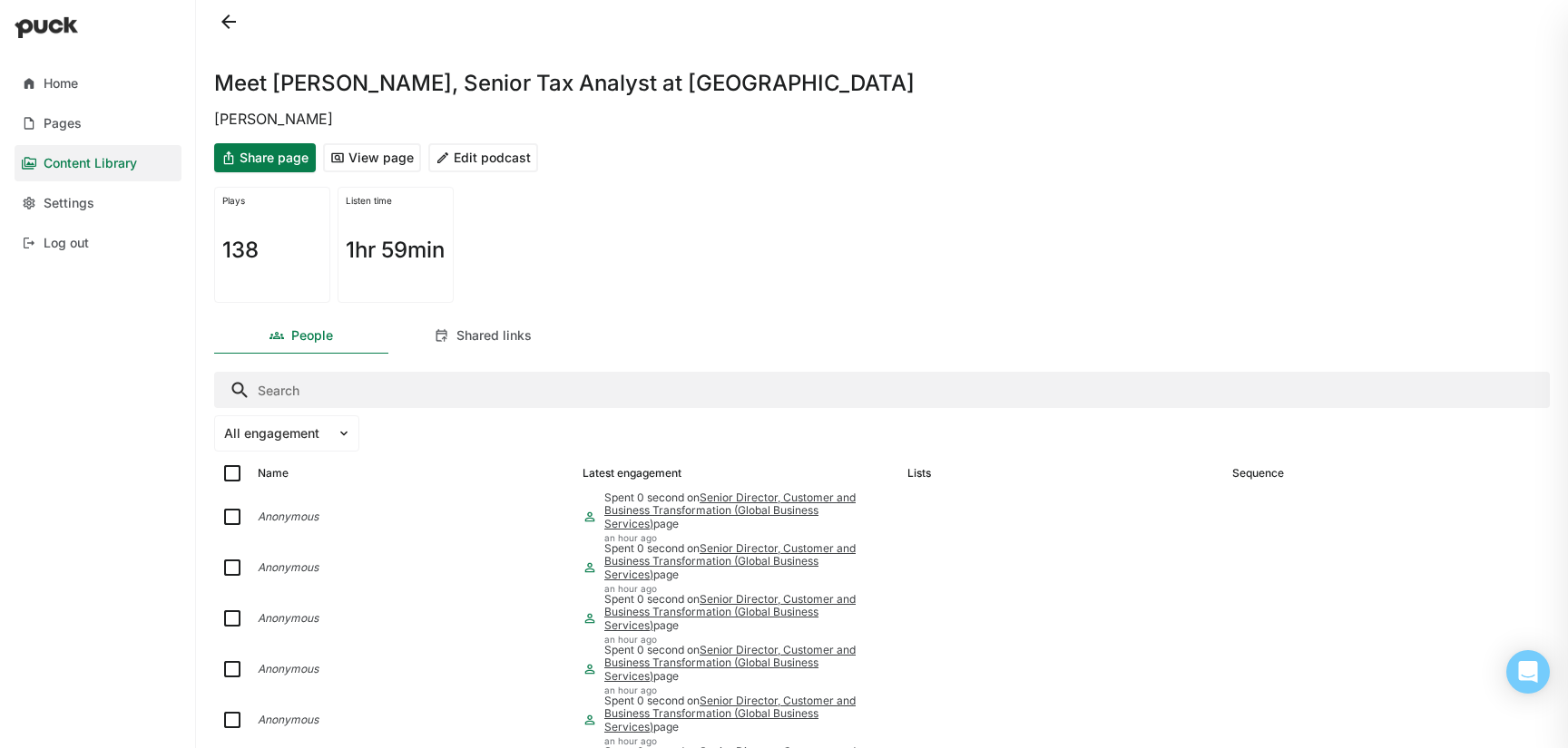
click at [487, 161] on button "Edit podcast" at bounding box center [482, 158] width 109 height 29
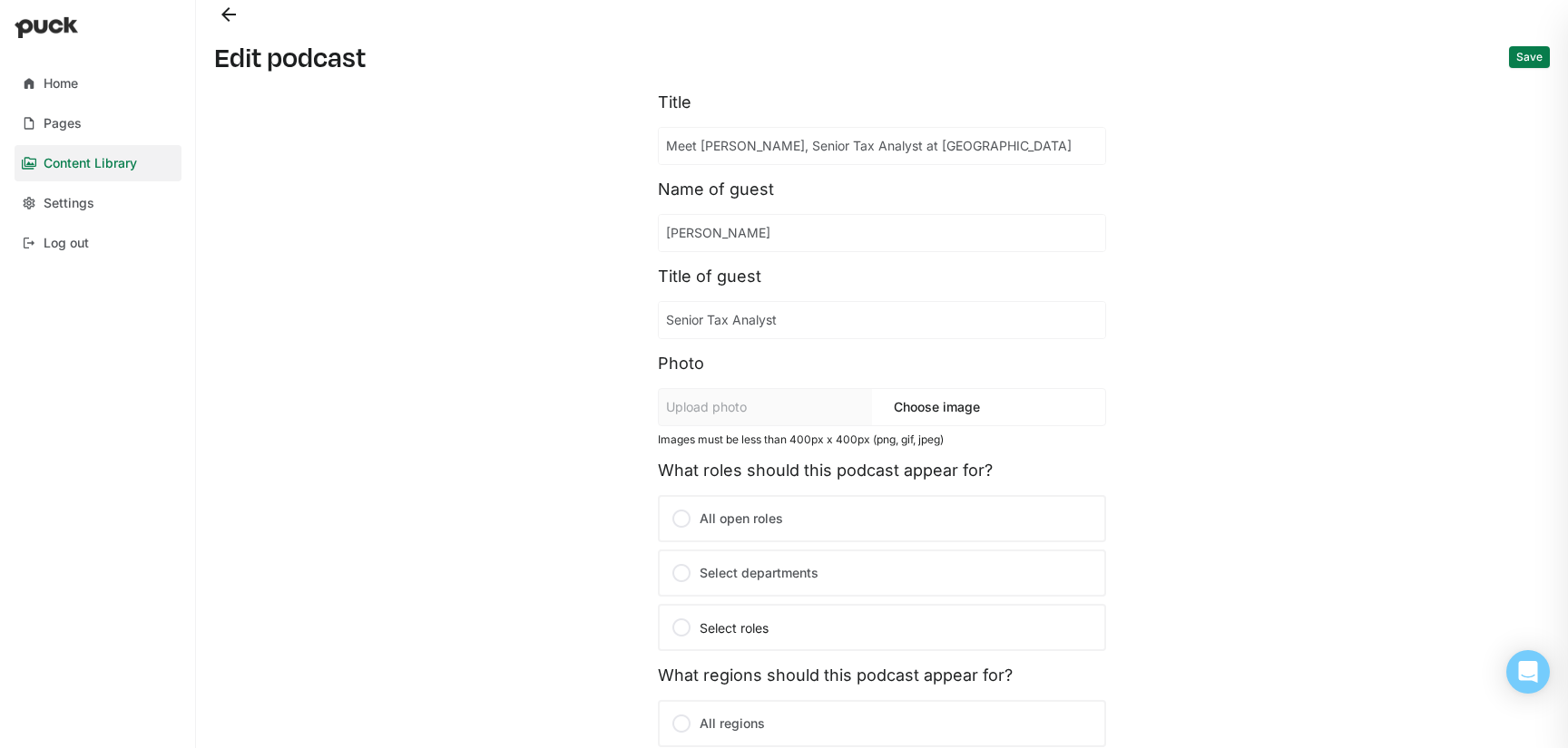
scroll to position [333, 0]
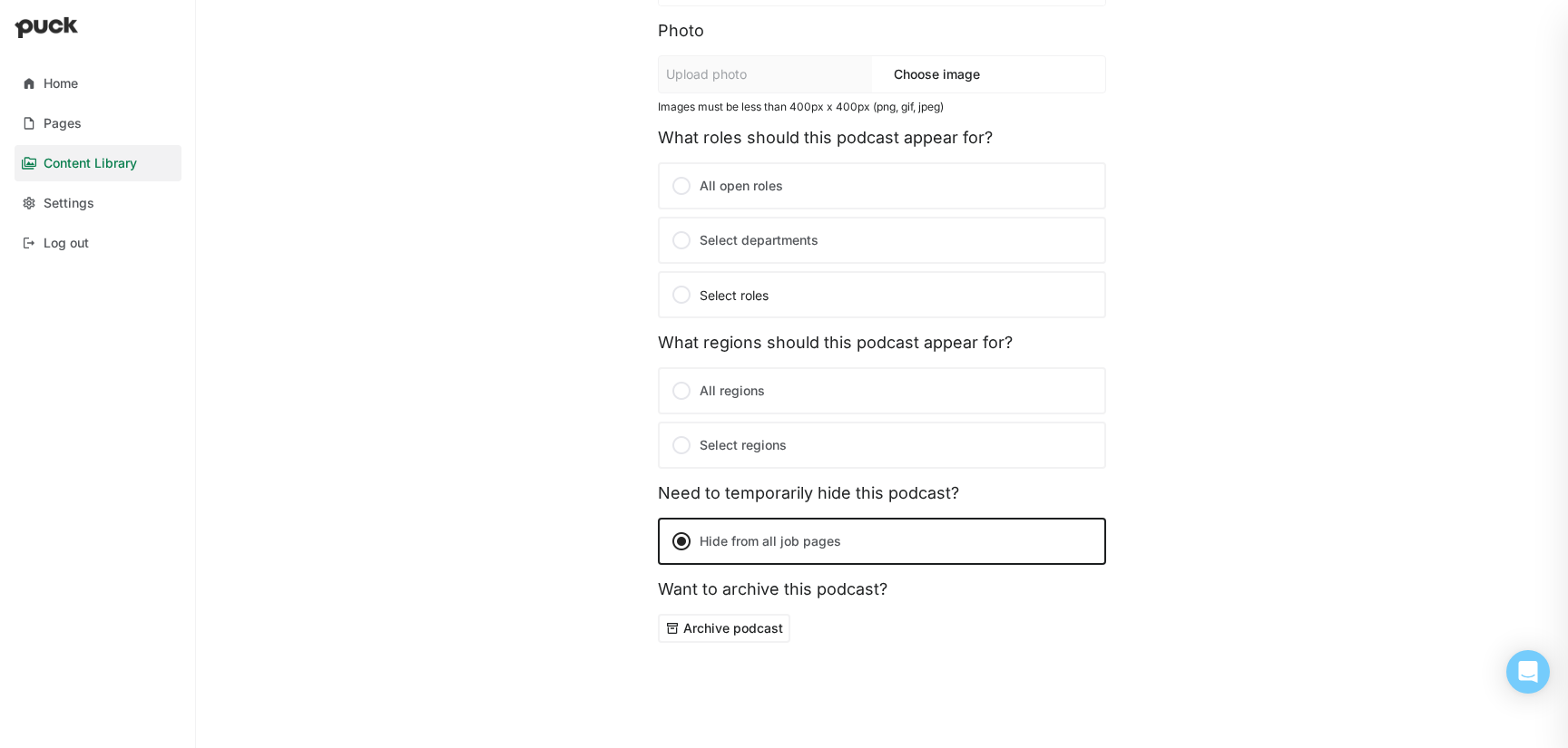
click at [753, 627] on button "Archive podcast" at bounding box center [724, 628] width 132 height 29
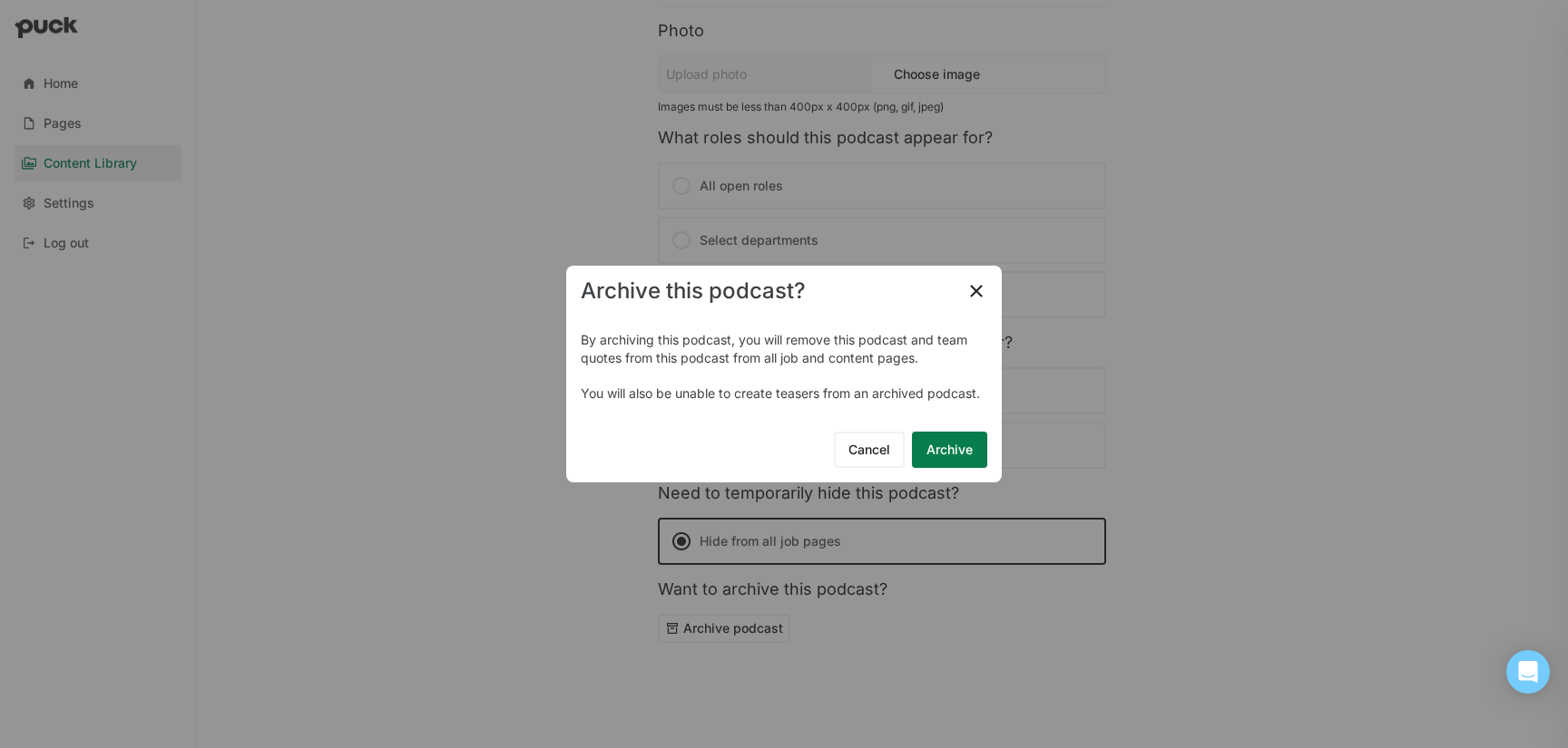
click at [938, 451] on button "Archive" at bounding box center [949, 450] width 75 height 36
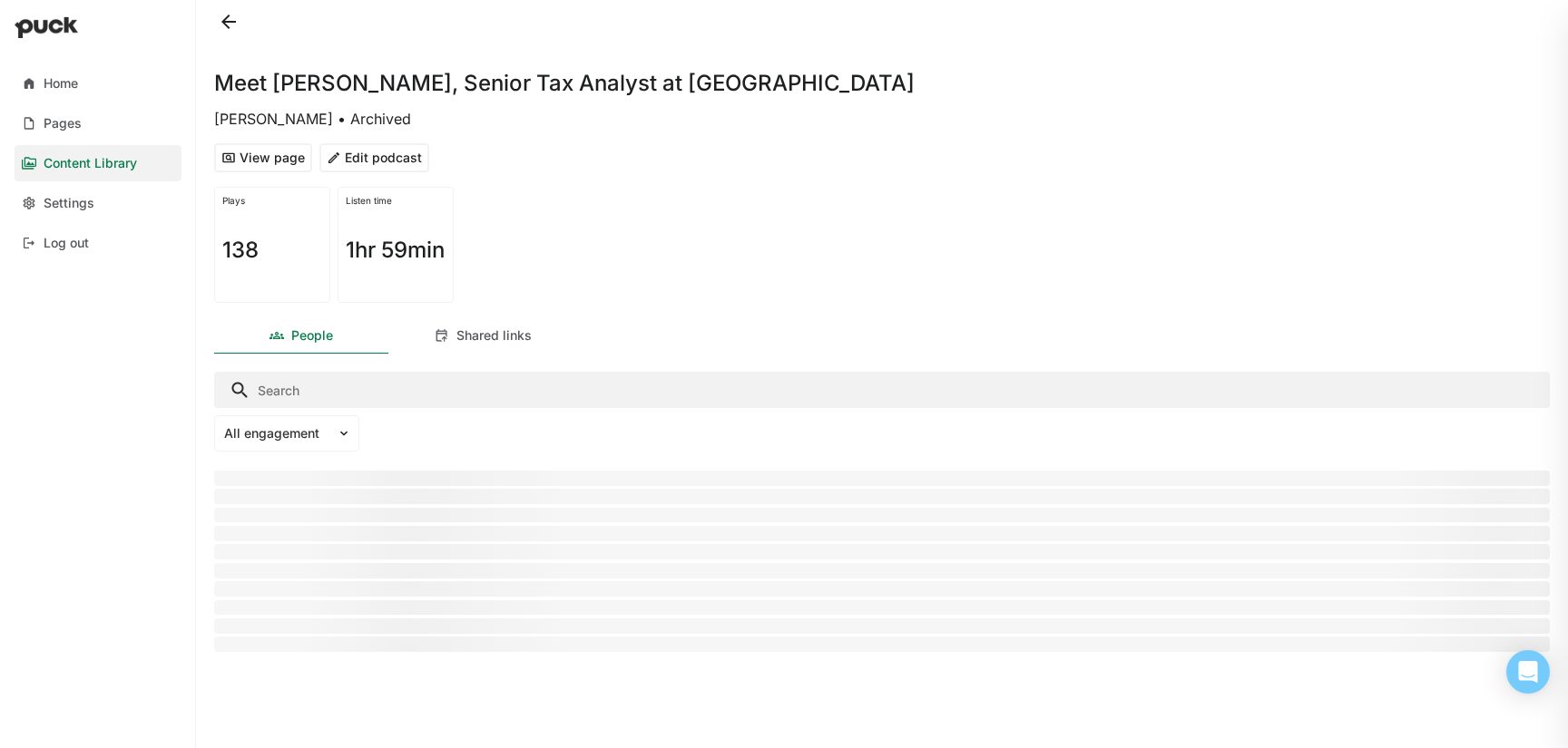
click at [226, 21] on button at bounding box center [228, 22] width 29 height 29
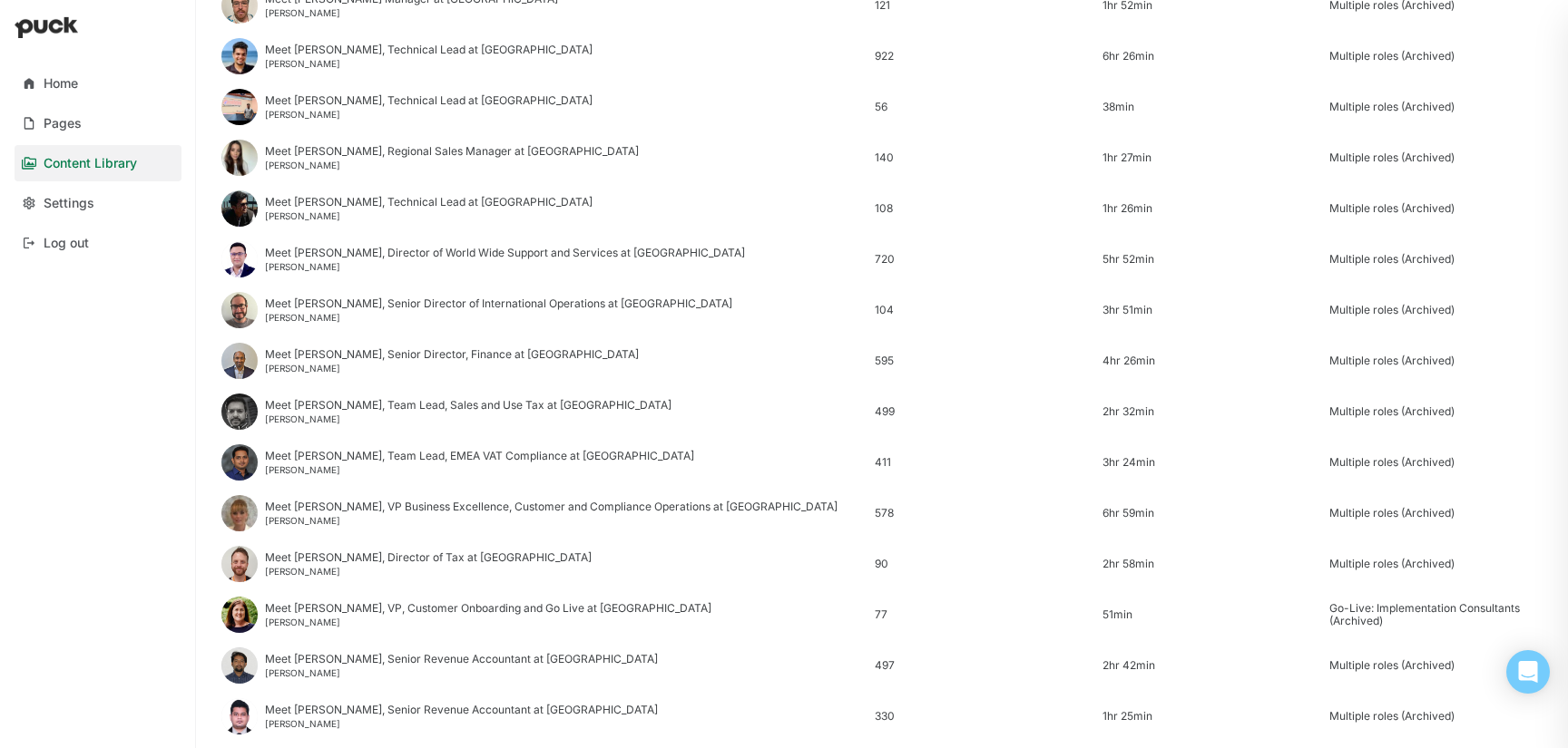
scroll to position [2185, 0]
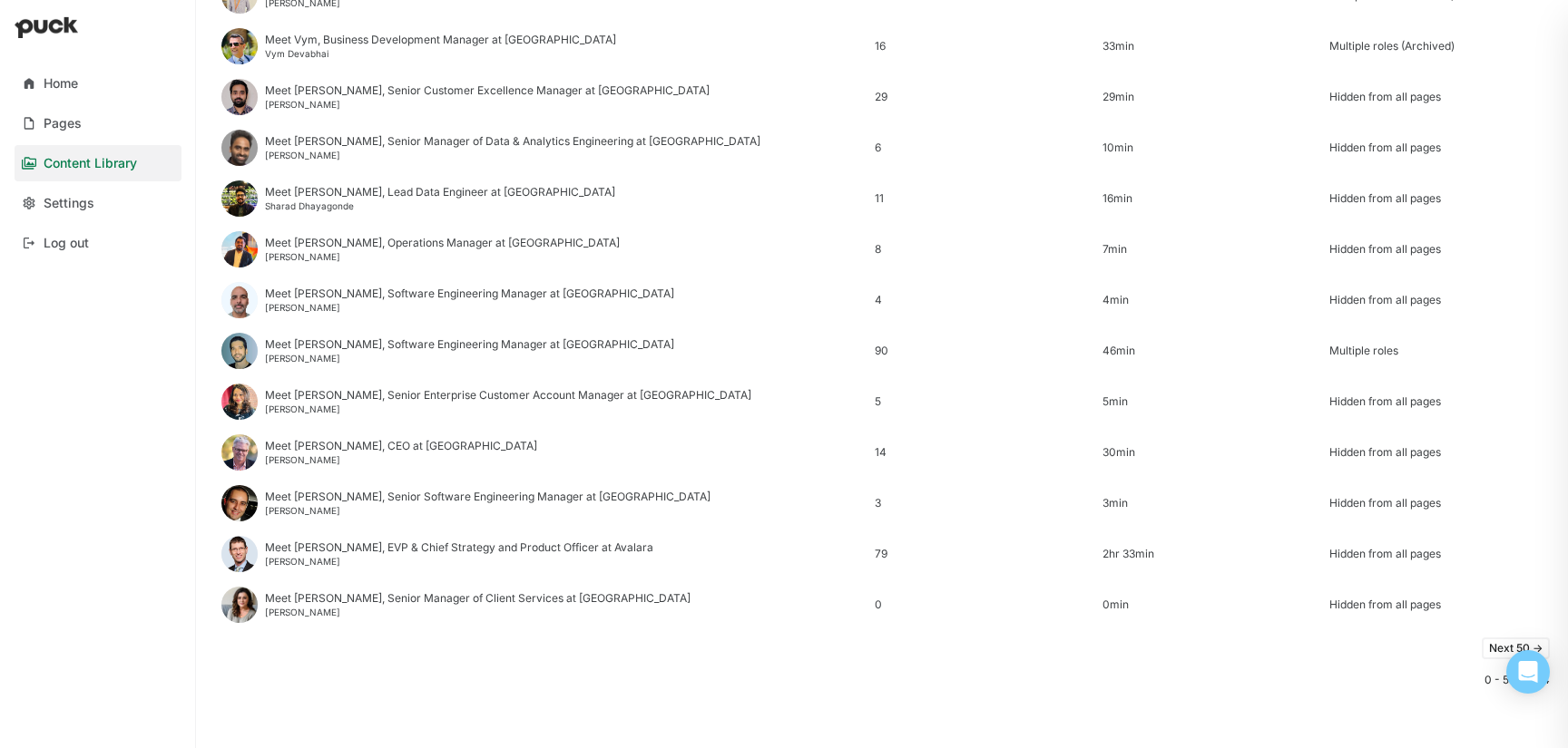
click at [1496, 645] on button "Next 50 ->" at bounding box center [1516, 648] width 68 height 22
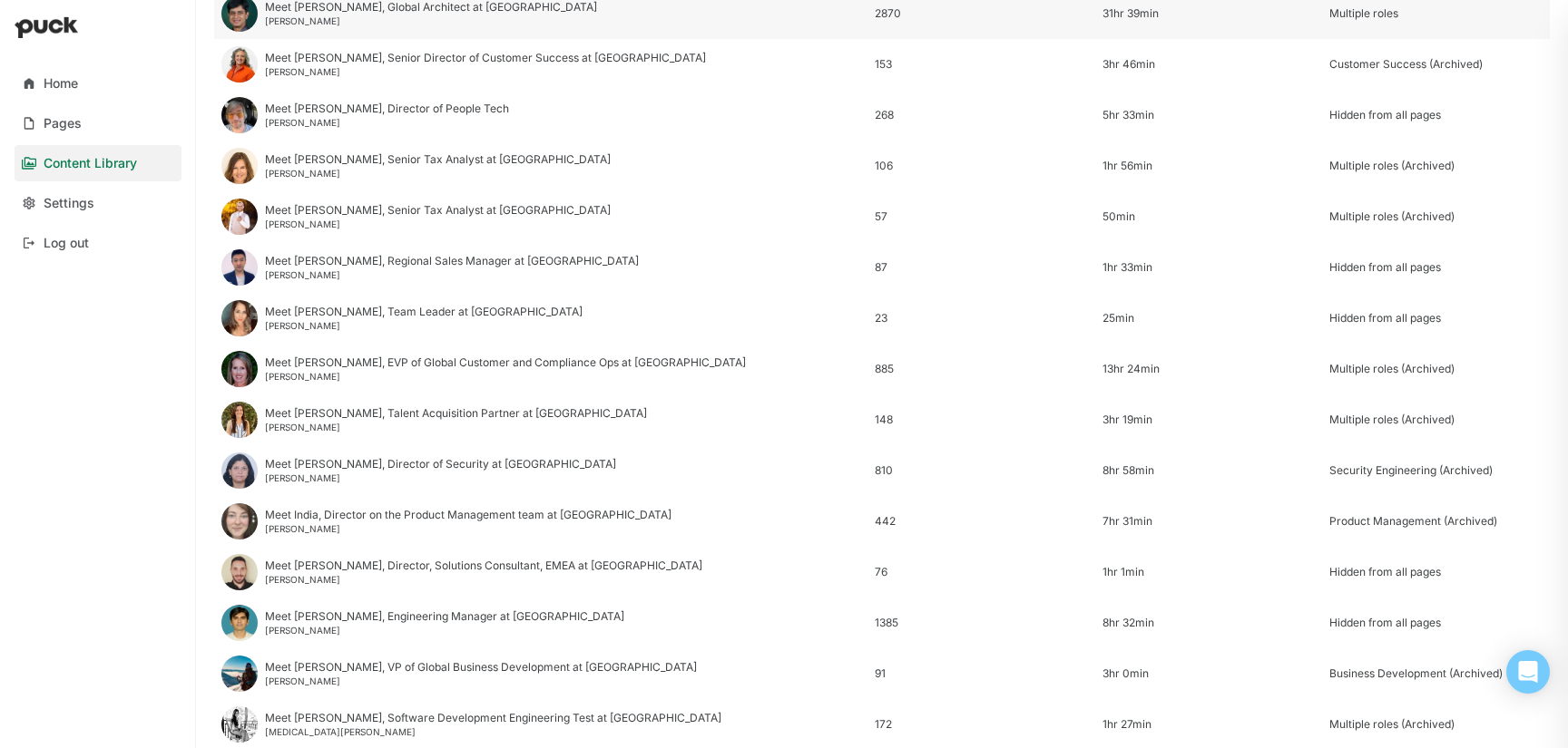
scroll to position [545, 0]
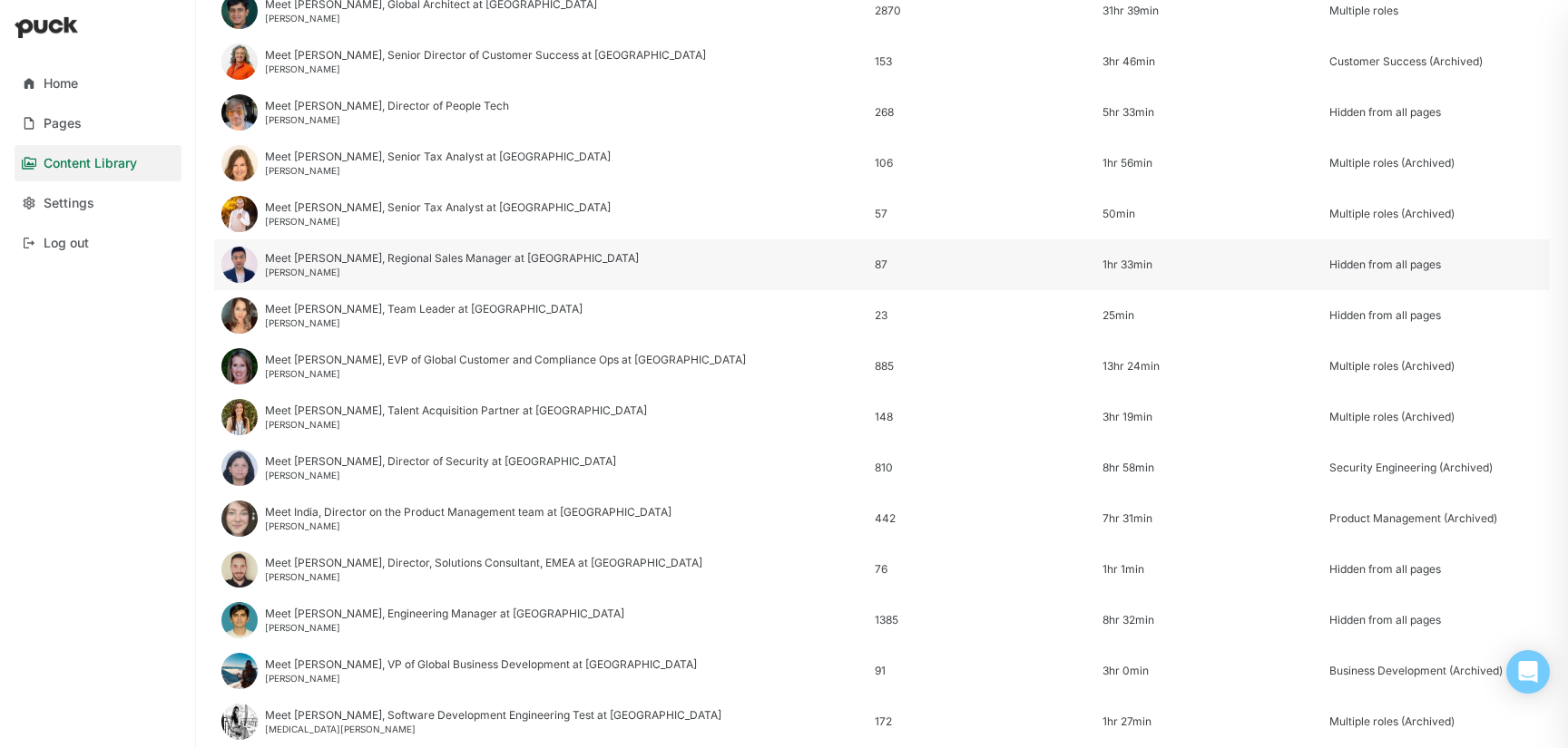
click at [363, 261] on div "Meet Fubin, Regional Sales Manager at Avalara" at bounding box center [452, 258] width 374 height 12
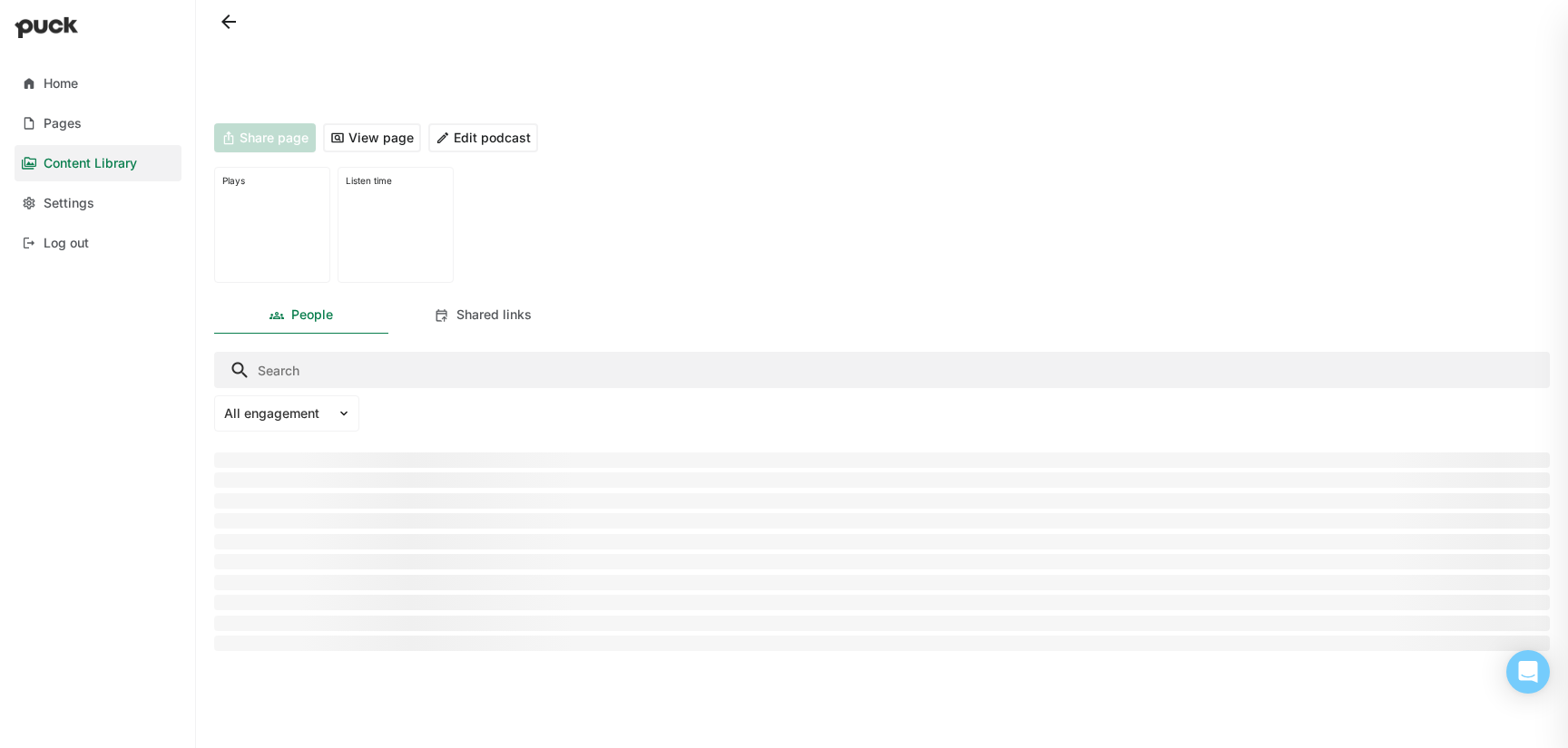
click at [363, 261] on div at bounding box center [396, 231] width 100 height 89
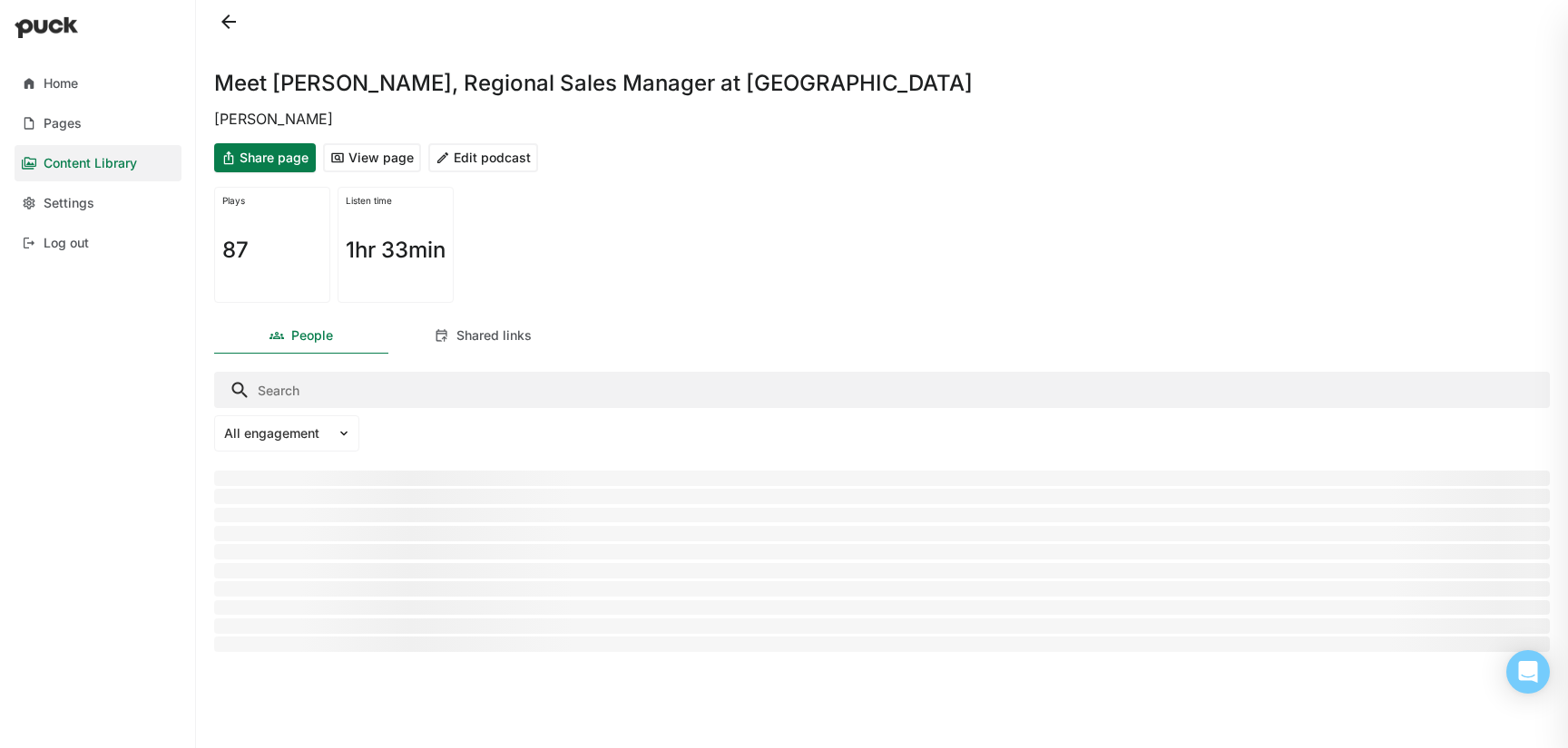
click at [493, 163] on button "Edit podcast" at bounding box center [482, 158] width 109 height 29
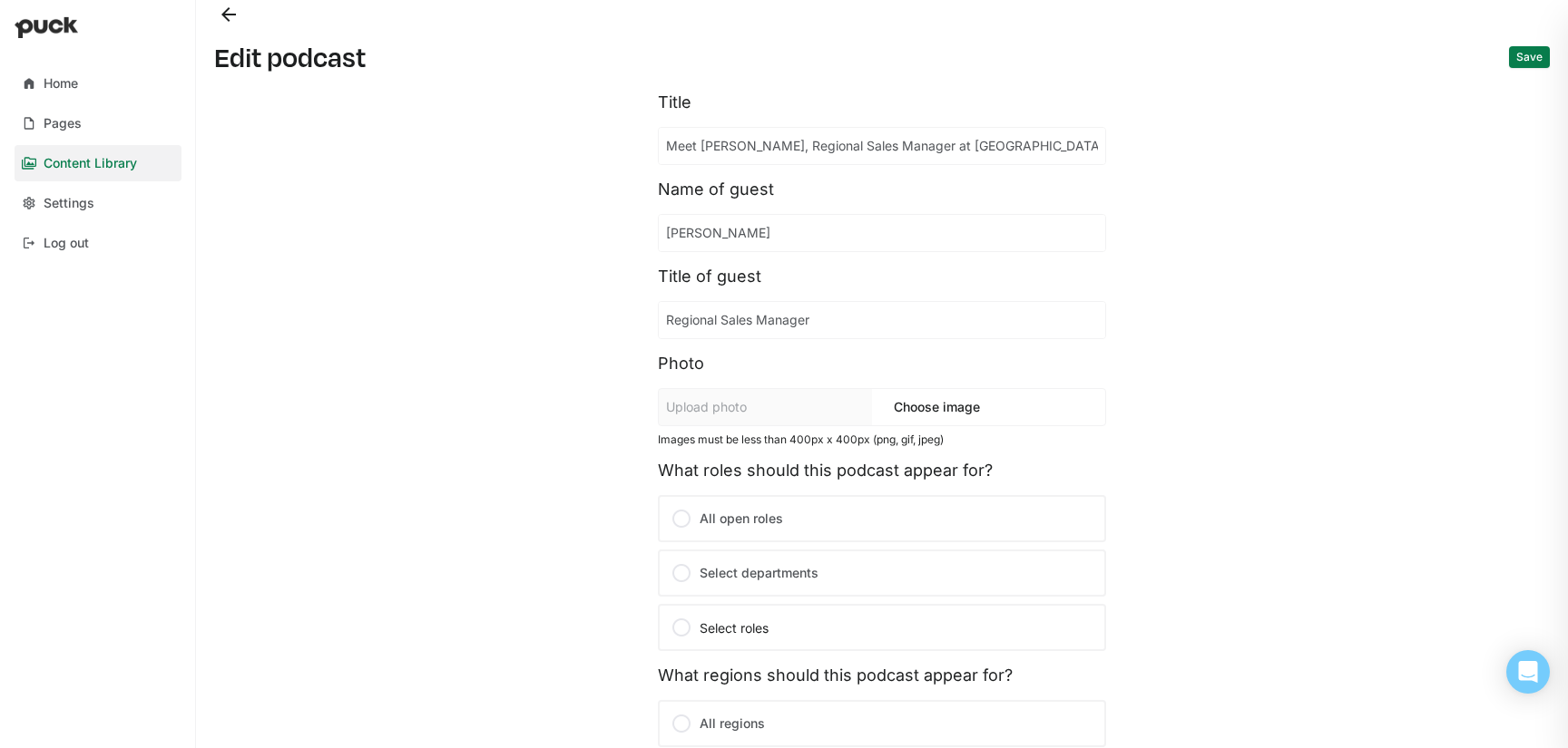
scroll to position [333, 0]
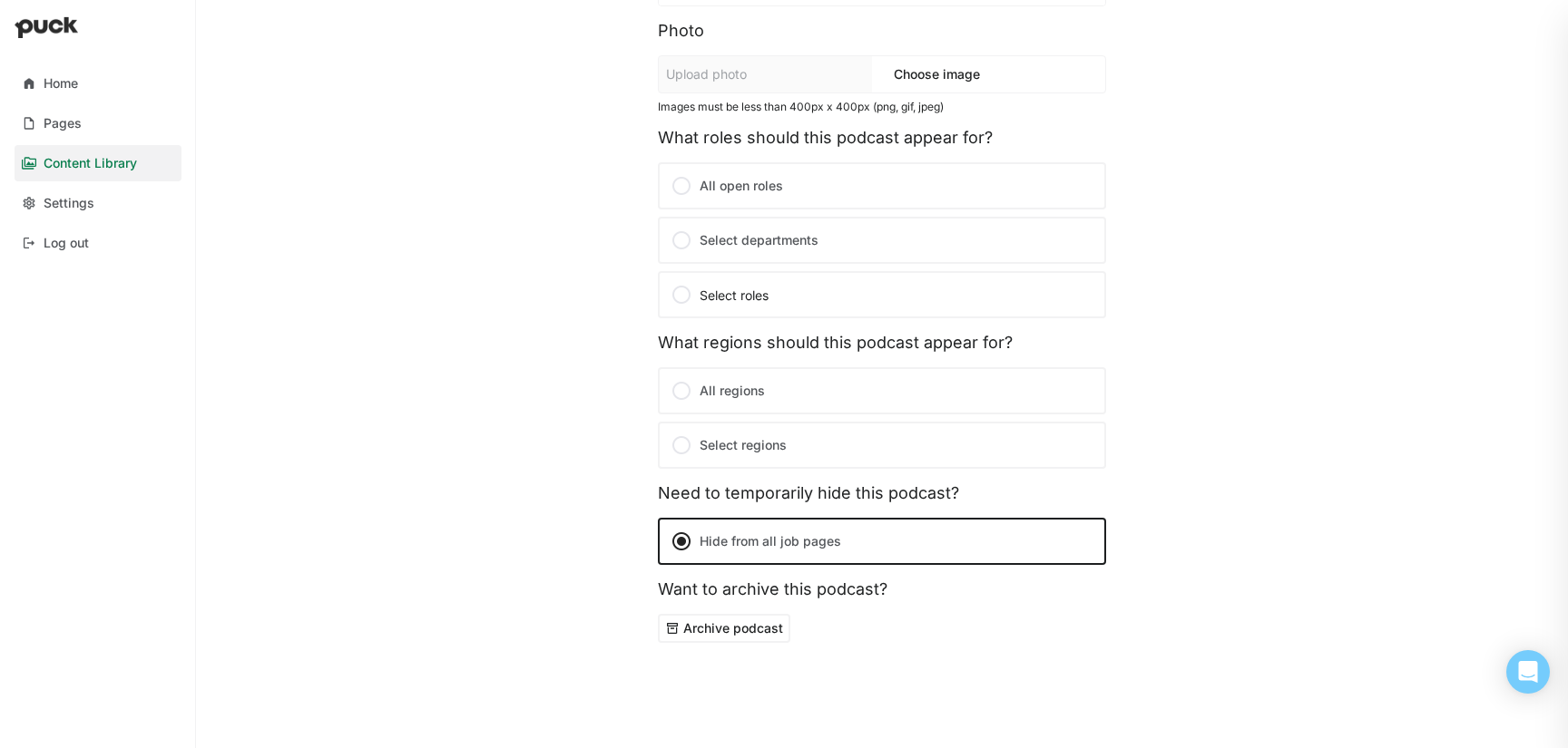
click at [749, 627] on button "Archive podcast" at bounding box center [724, 628] width 132 height 29
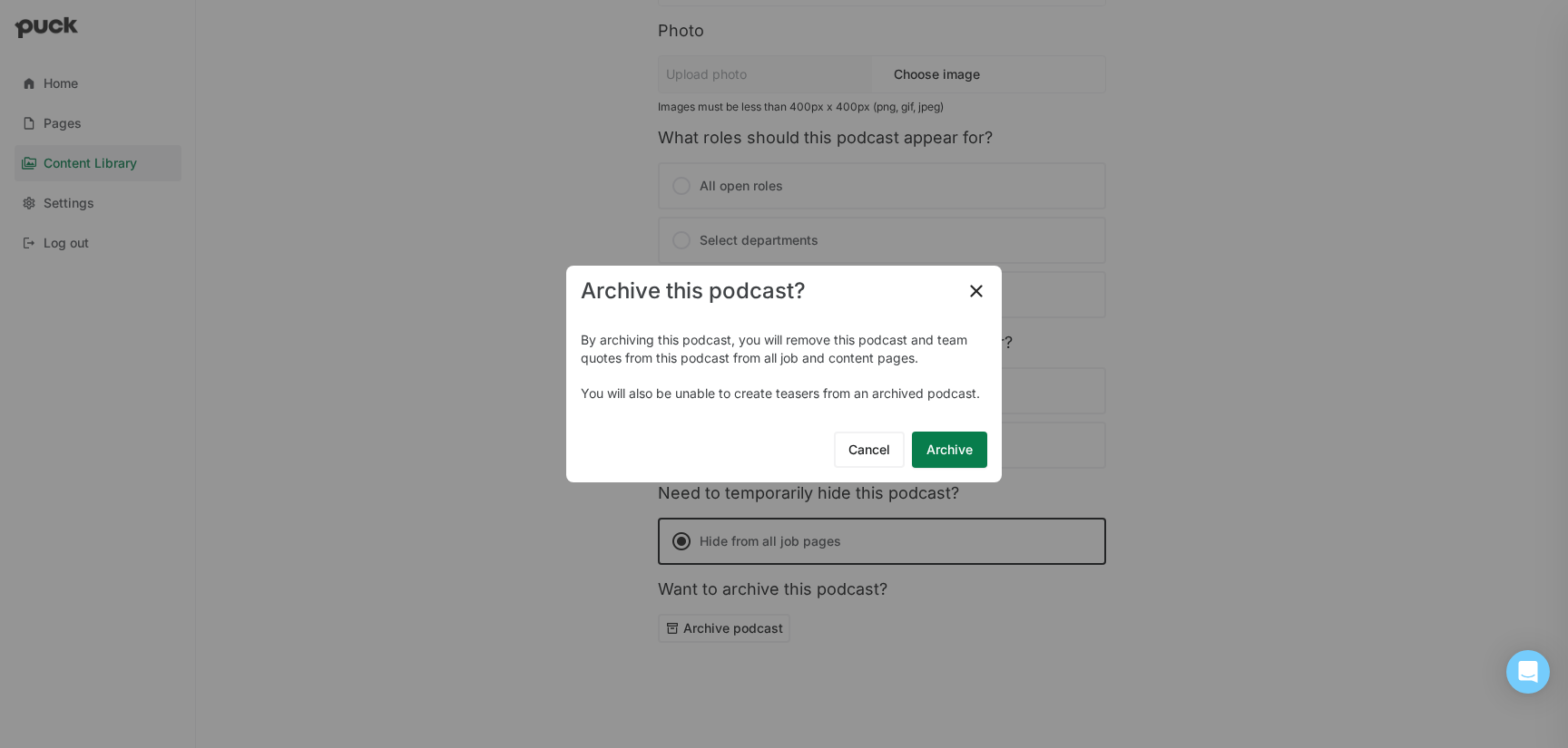
click at [937, 453] on button "Archive" at bounding box center [949, 450] width 75 height 36
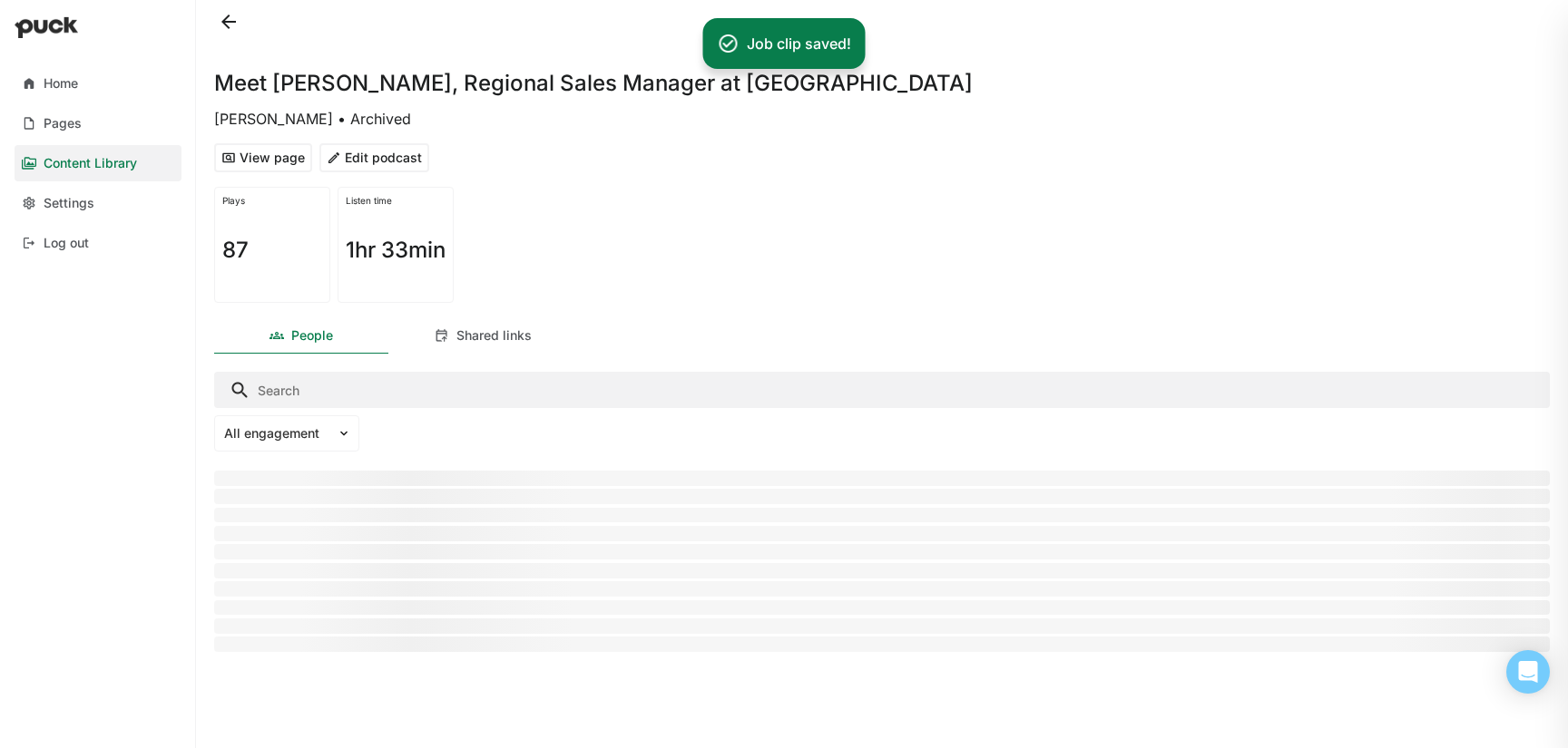
click at [231, 30] on button at bounding box center [228, 22] width 29 height 29
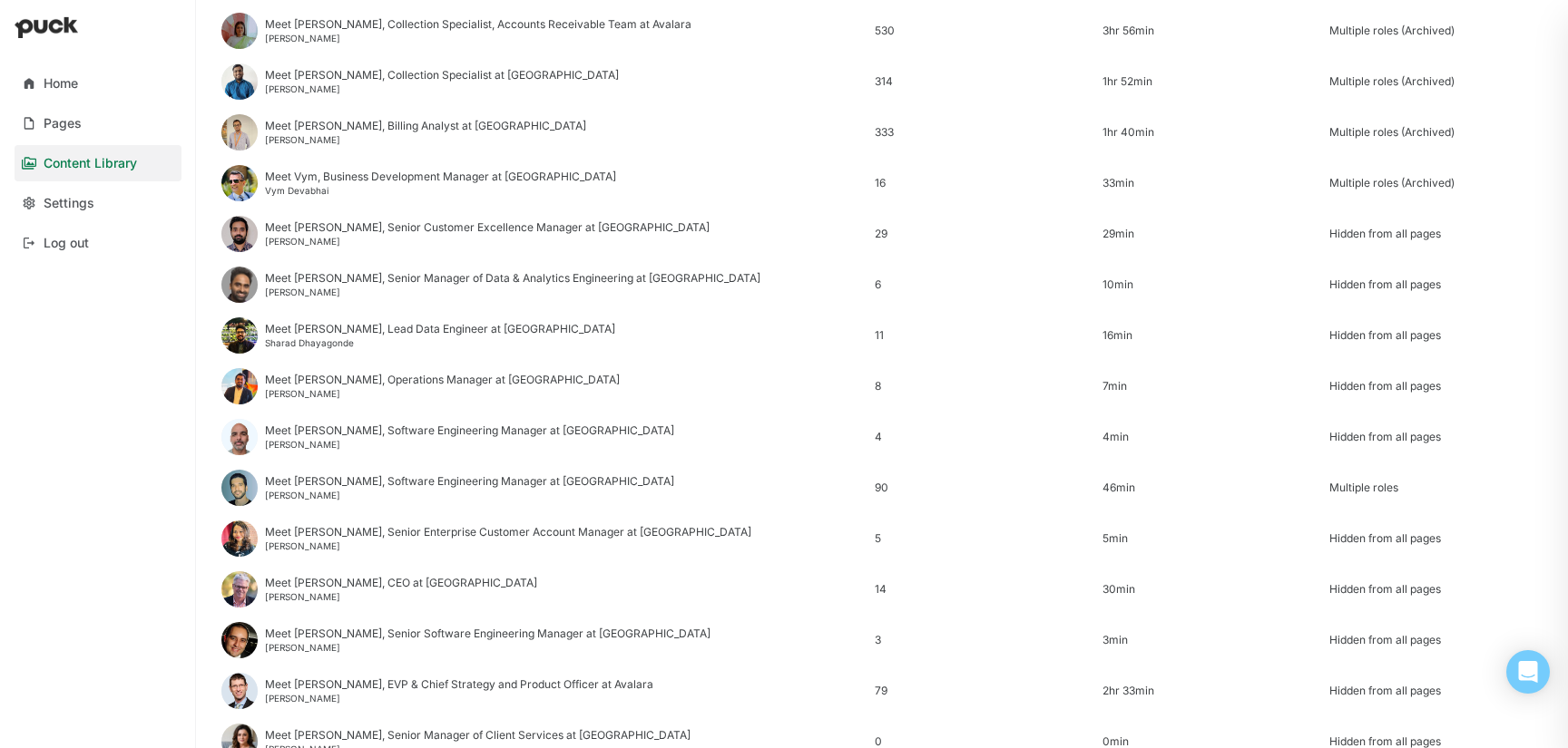
scroll to position [2185, 0]
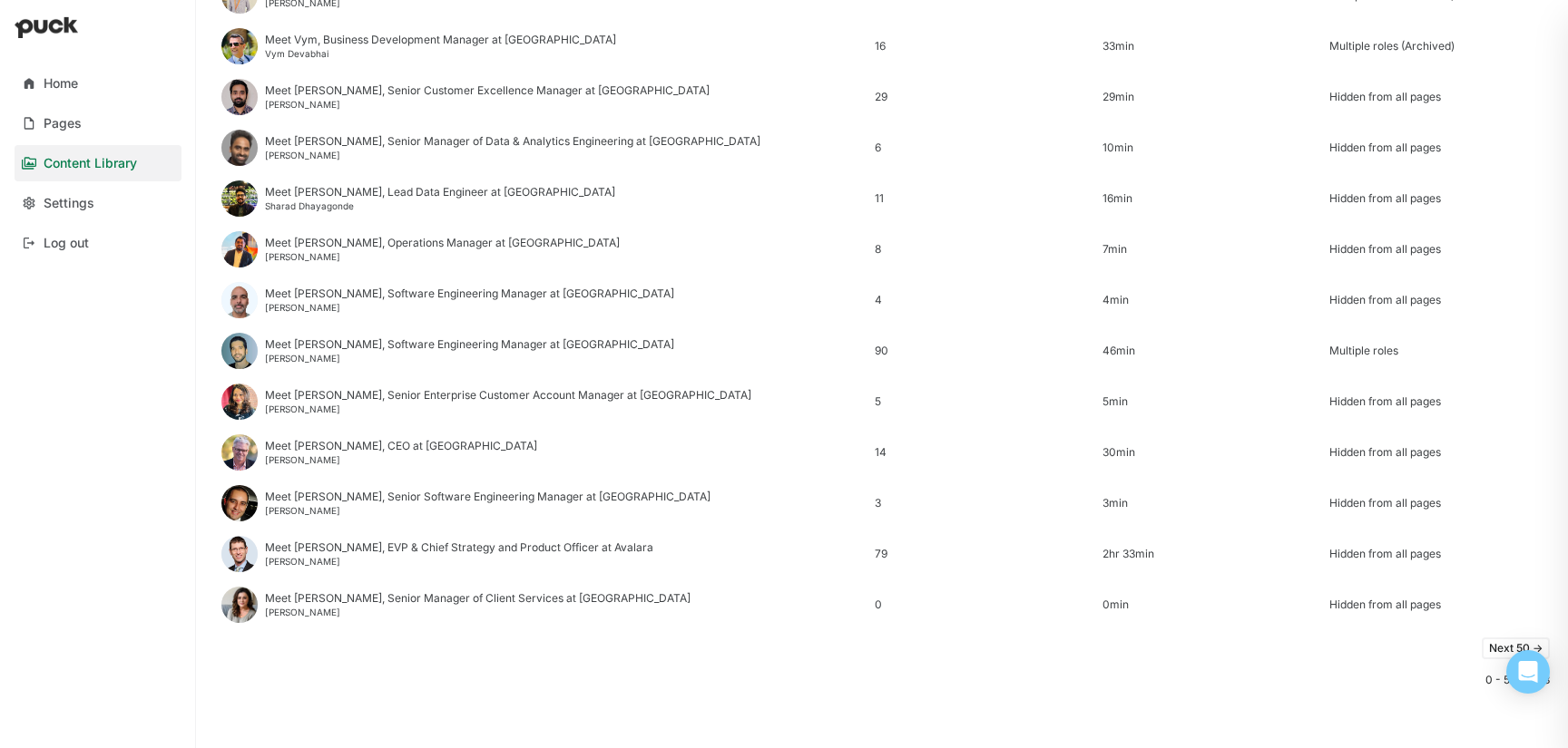
click at [1495, 644] on button "Next 50 ->" at bounding box center [1516, 648] width 68 height 22
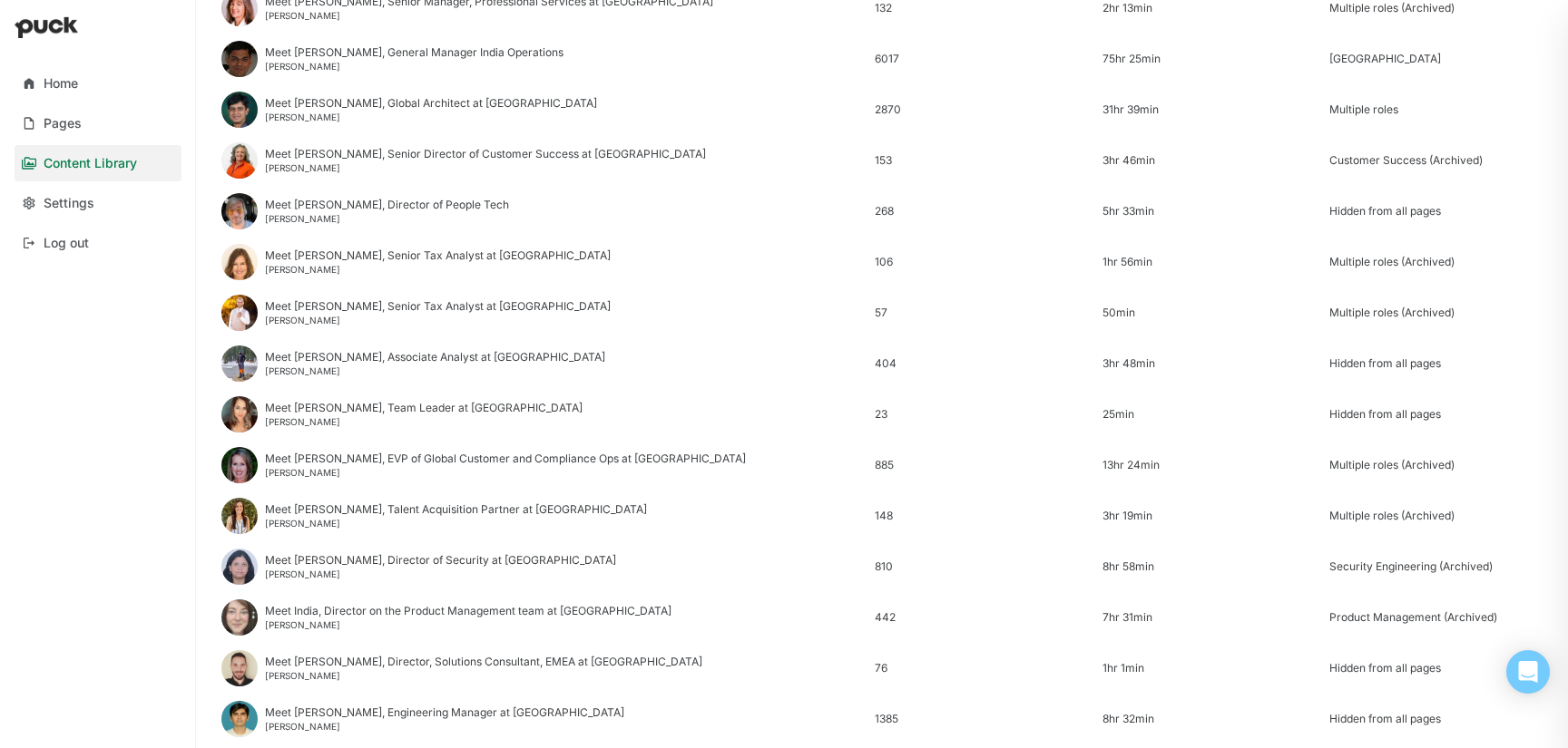
scroll to position [455, 0]
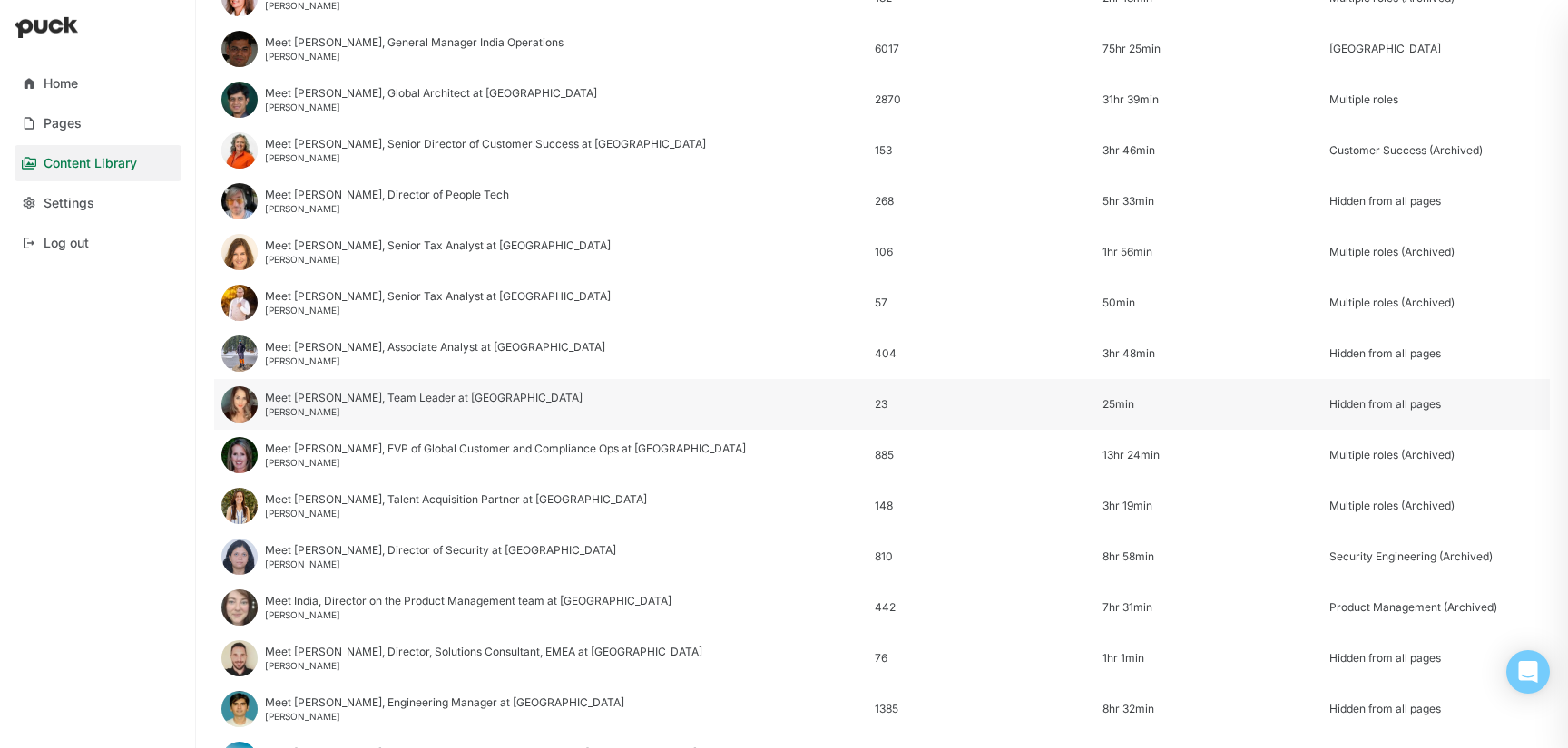
click at [347, 412] on div "Nicole Morton" at bounding box center [424, 412] width 318 height 10
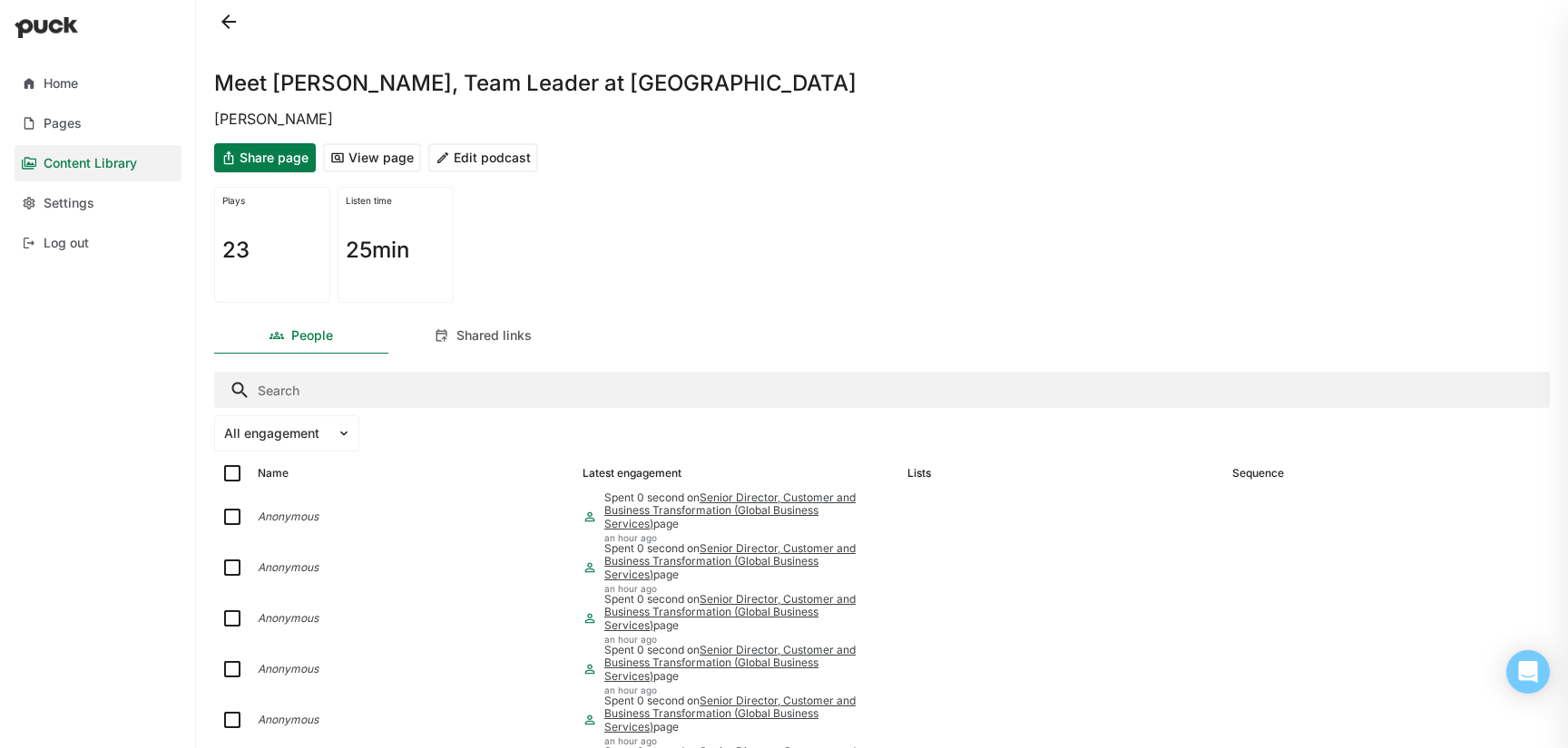
click at [476, 162] on button "Edit podcast" at bounding box center [482, 158] width 109 height 29
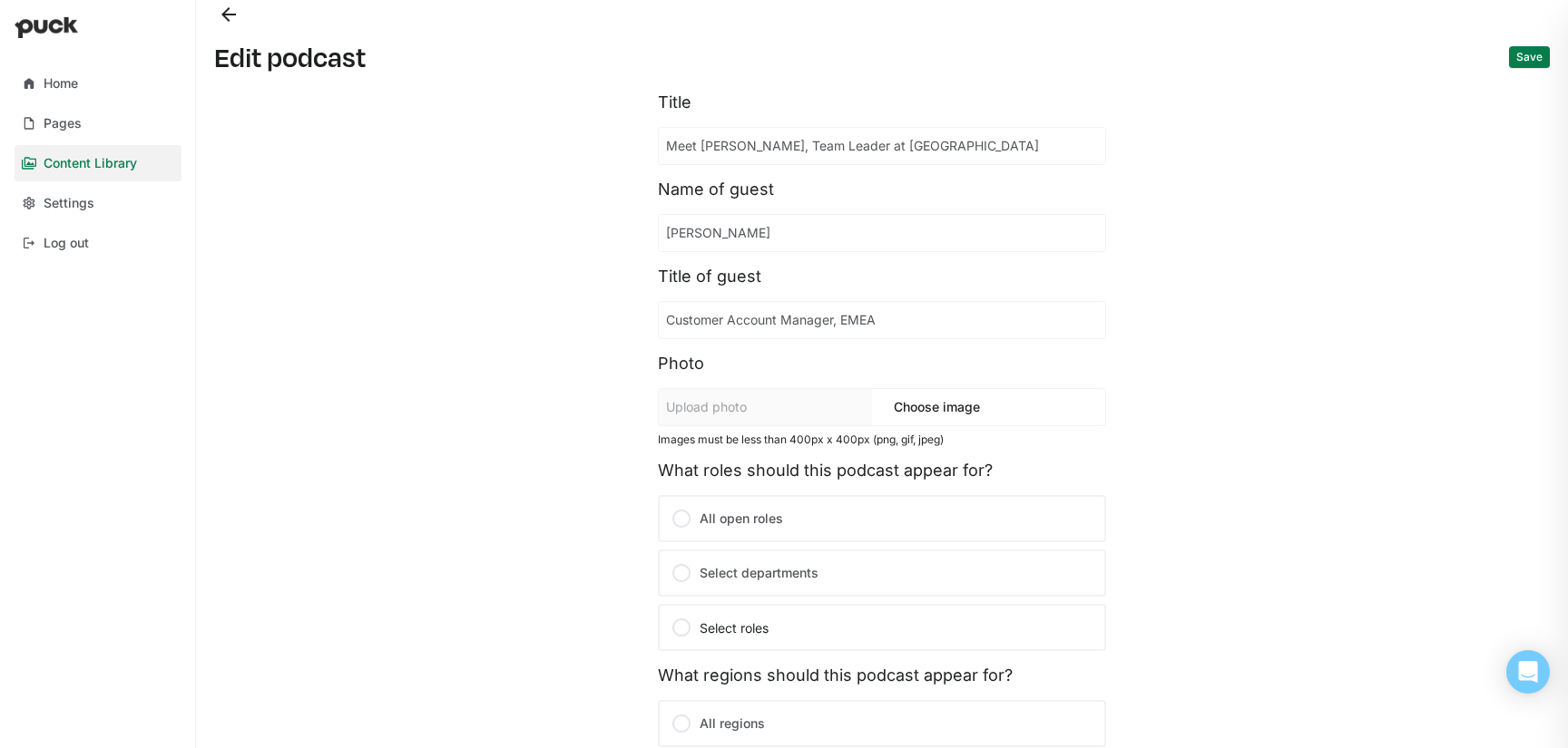
scroll to position [333, 0]
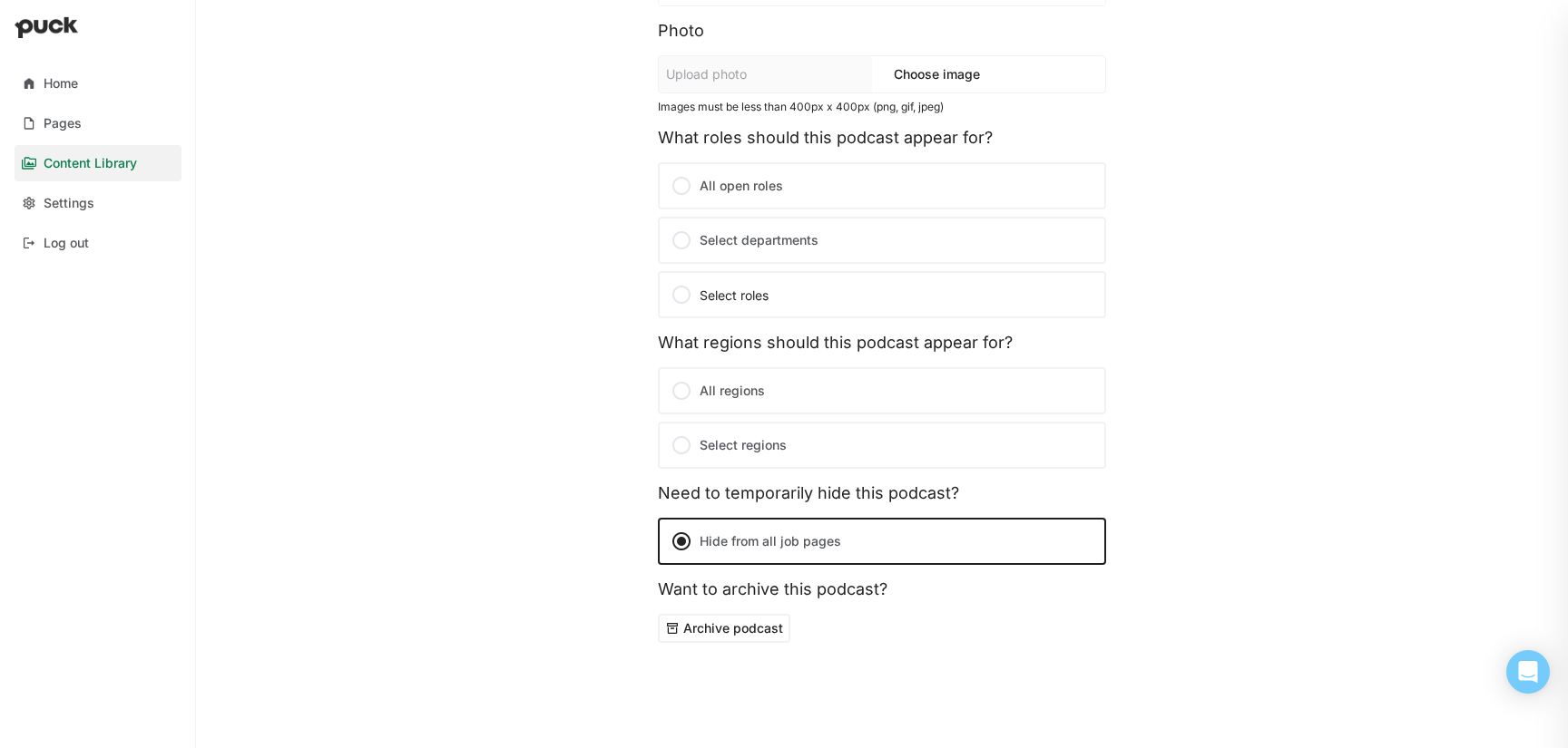
click at [738, 629] on button "Archive podcast" at bounding box center [724, 628] width 132 height 29
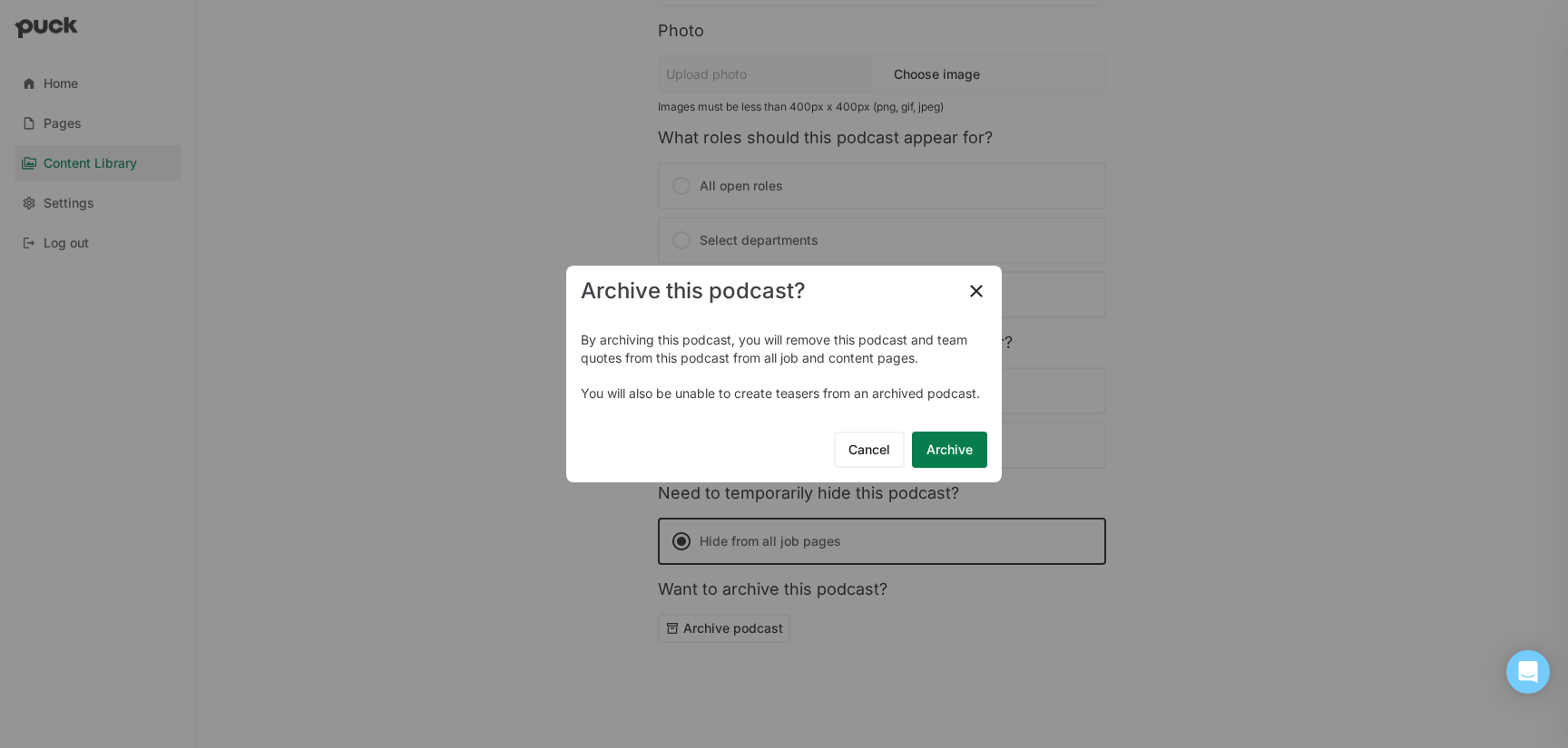
click at [968, 446] on button "Archive" at bounding box center [949, 450] width 75 height 36
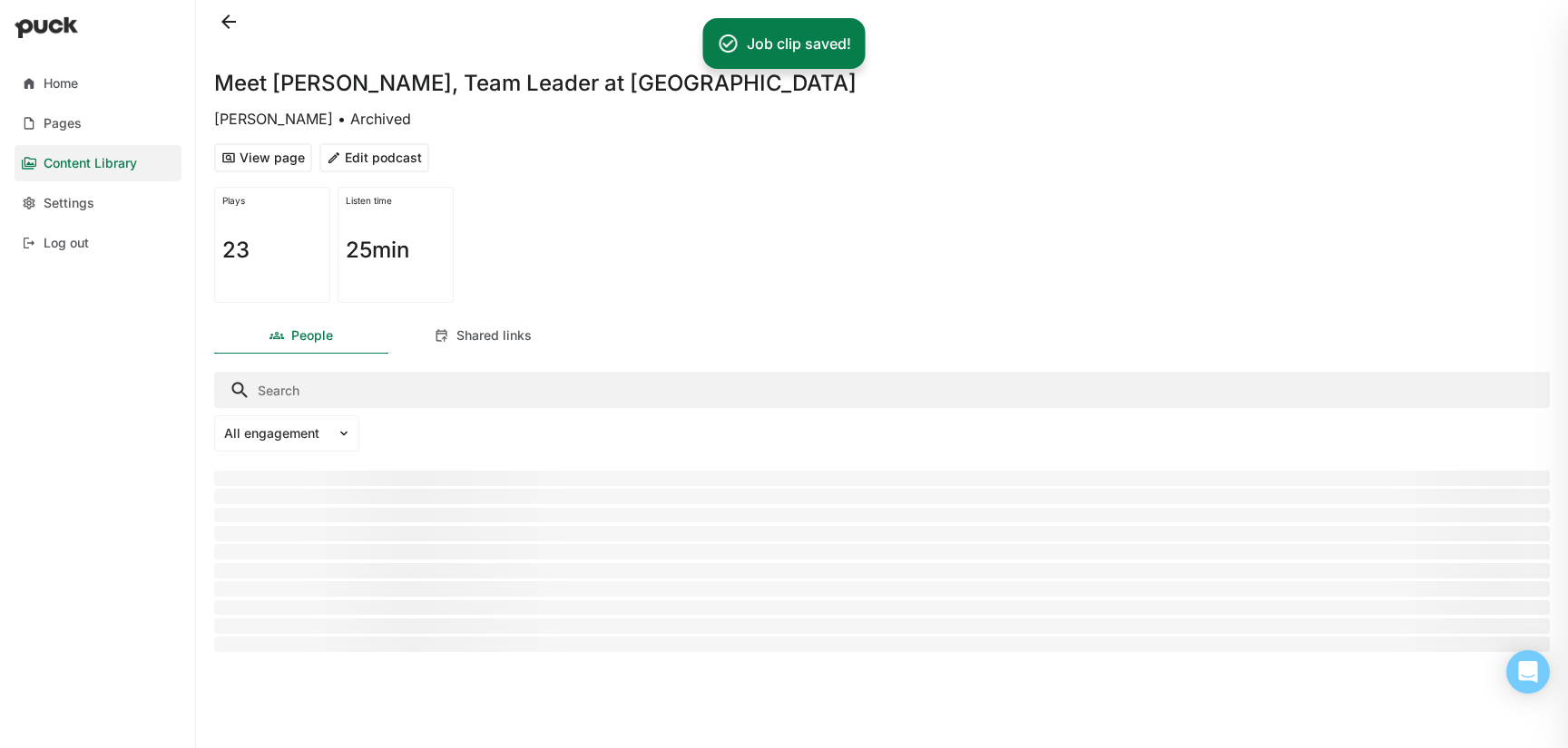
click at [219, 28] on button at bounding box center [228, 22] width 29 height 29
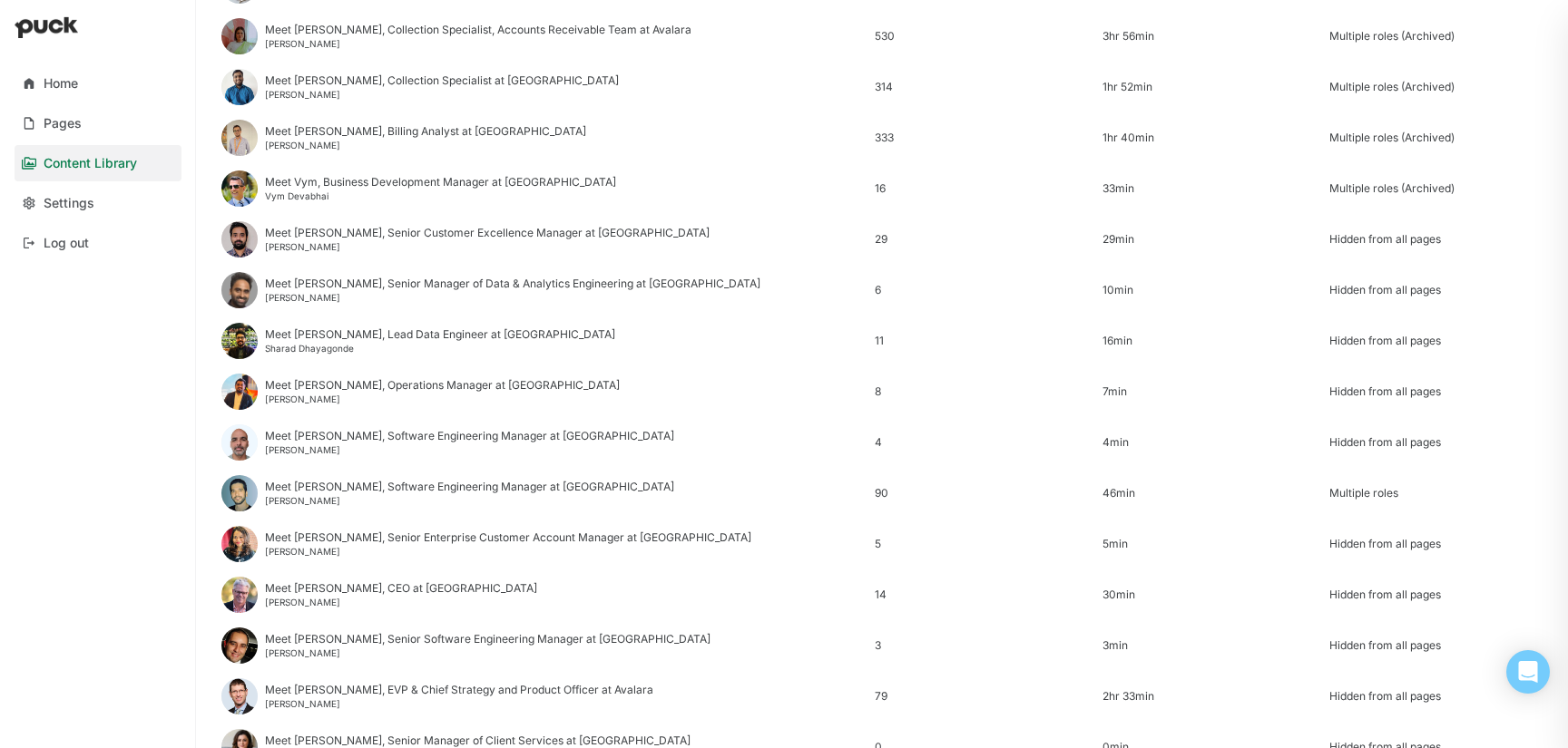
scroll to position [2185, 0]
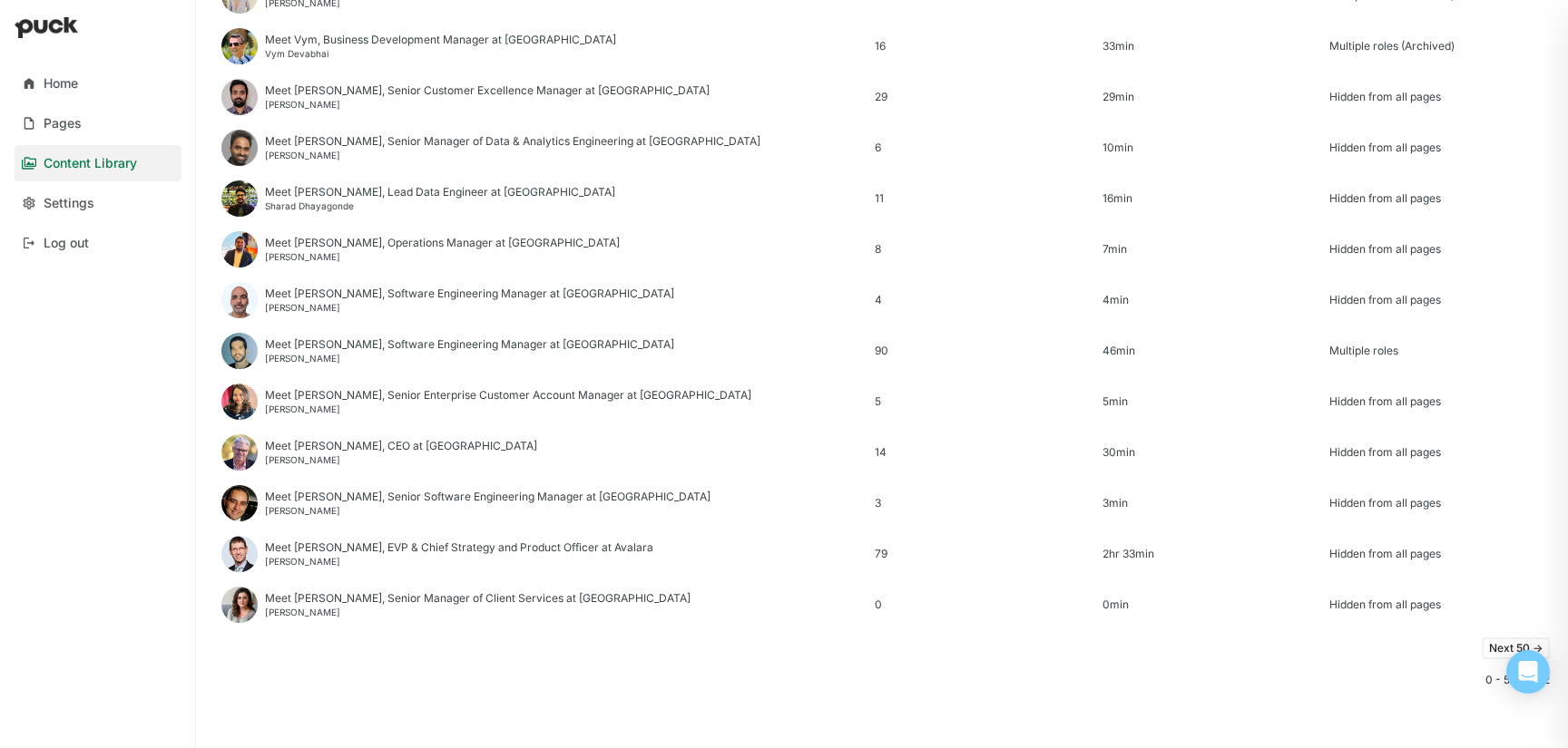
click at [1492, 645] on button "Next 50 ->" at bounding box center [1516, 648] width 68 height 22
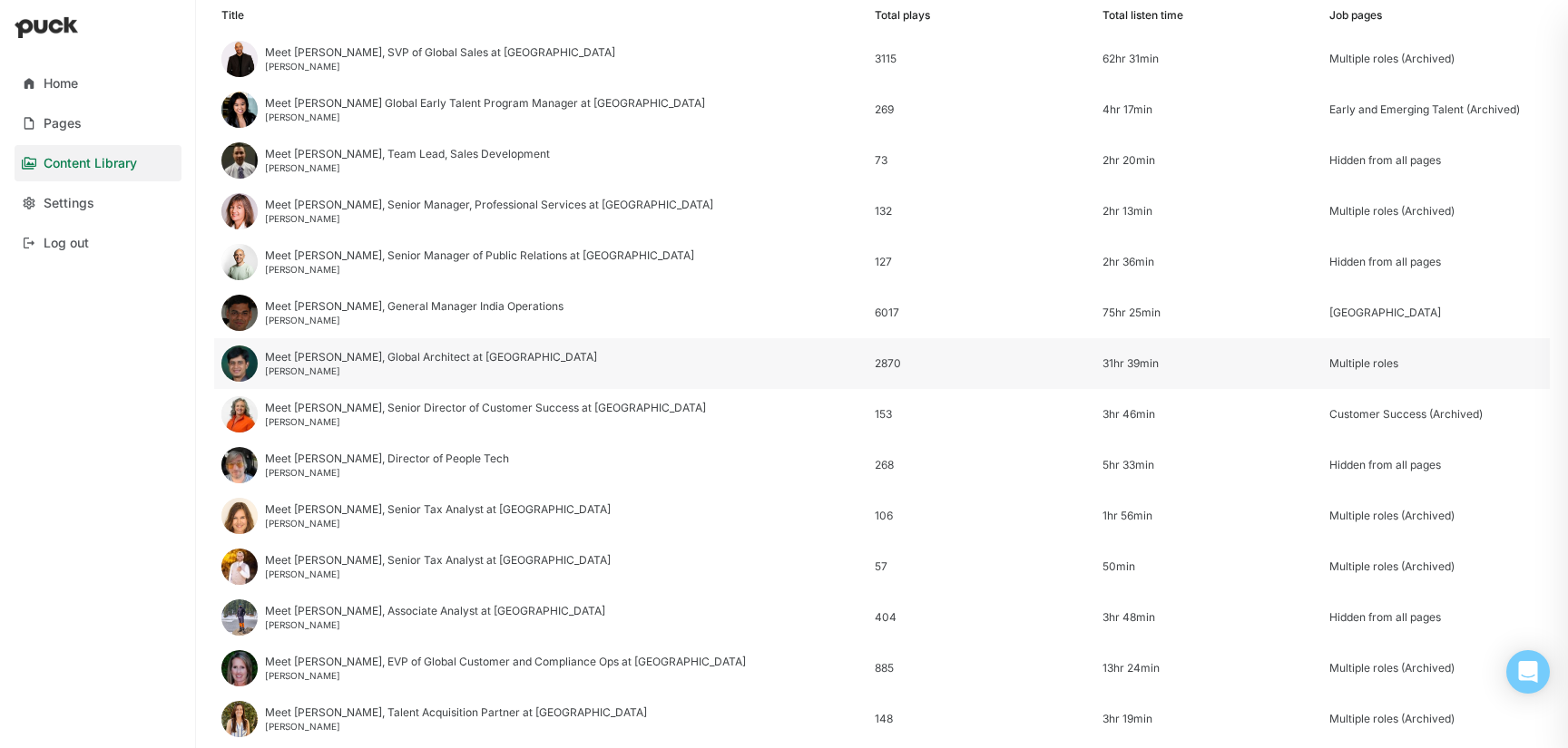
scroll to position [243, 0]
click at [407, 266] on div "Tommy Morgan" at bounding box center [479, 268] width 429 height 10
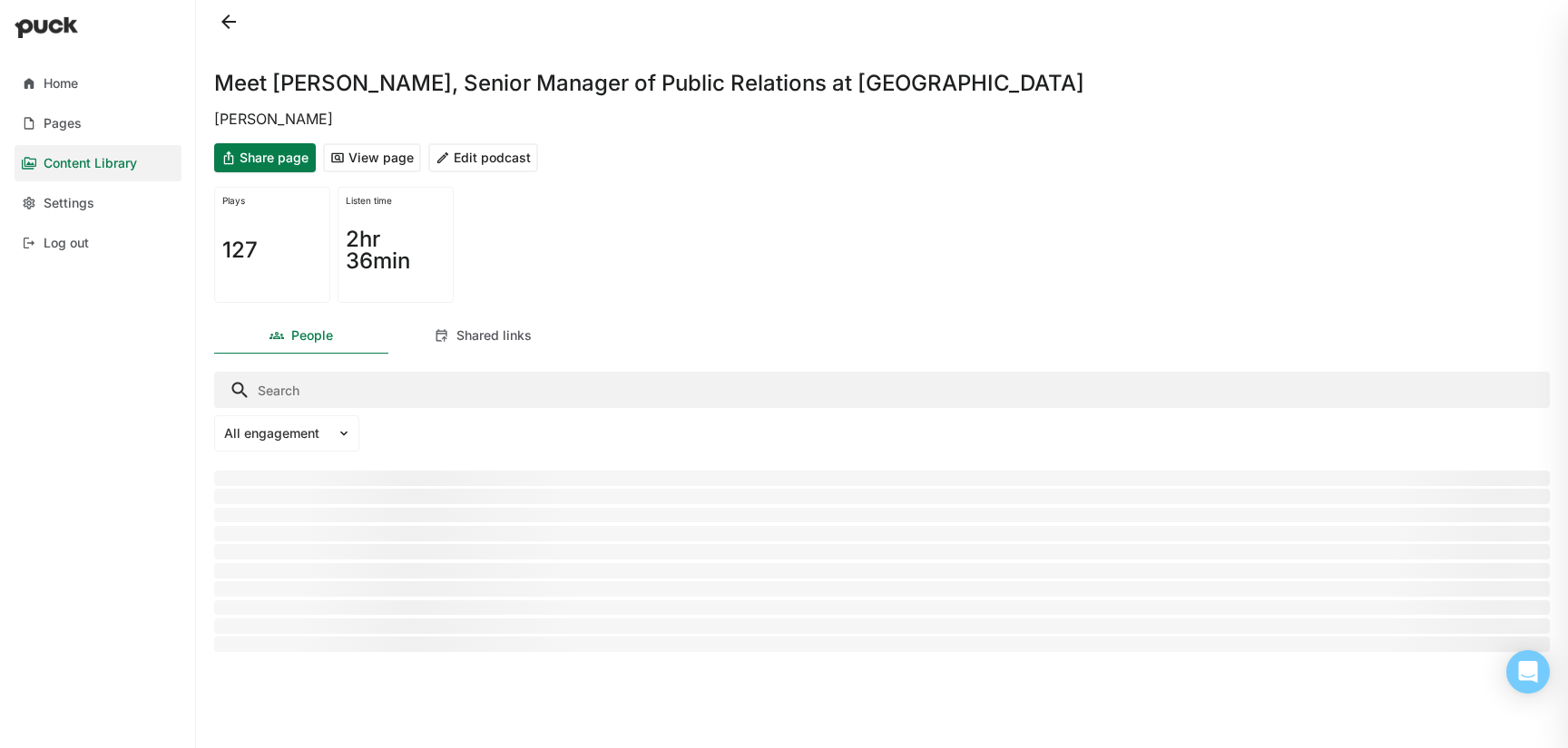
click at [506, 162] on button "Edit podcast" at bounding box center [482, 158] width 109 height 29
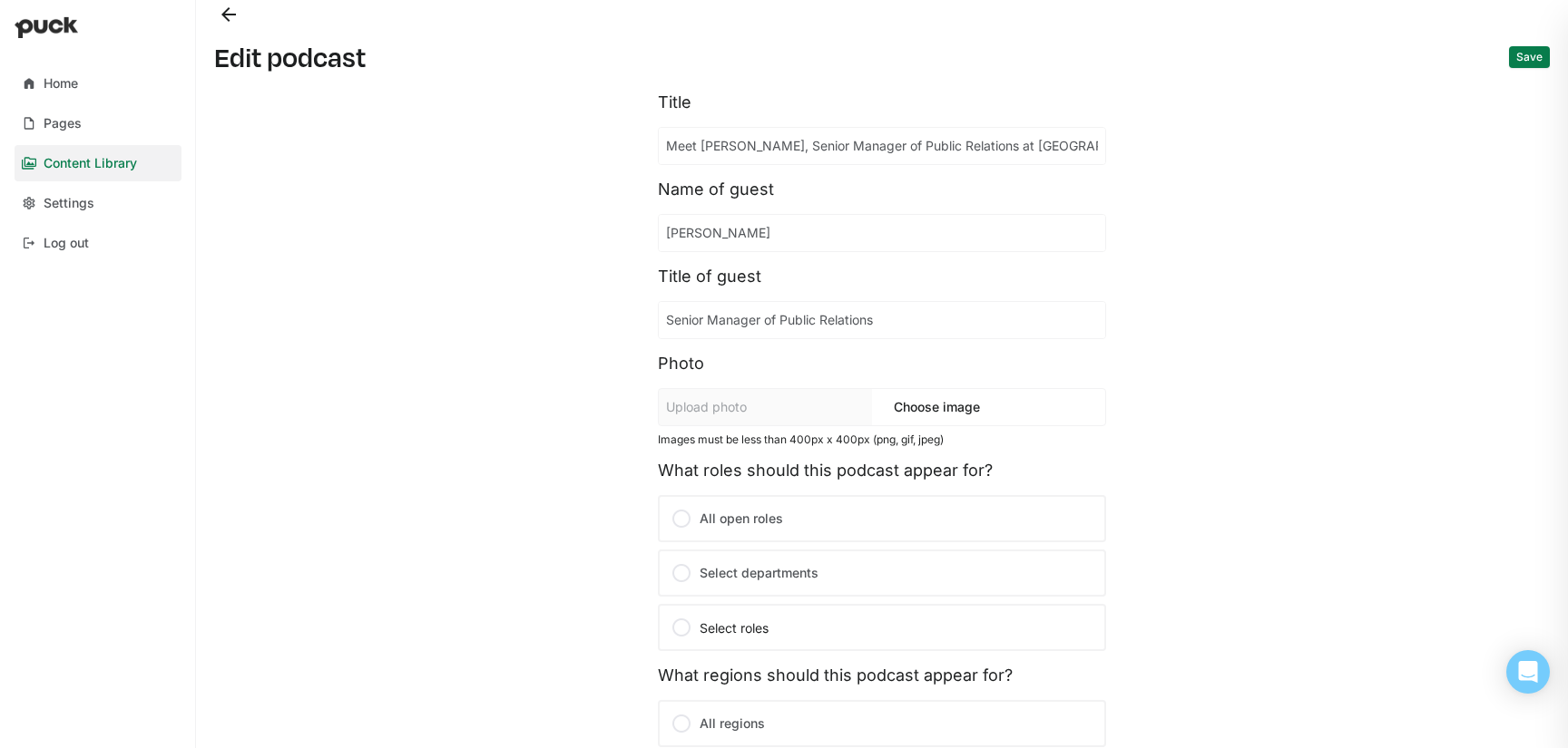
scroll to position [333, 0]
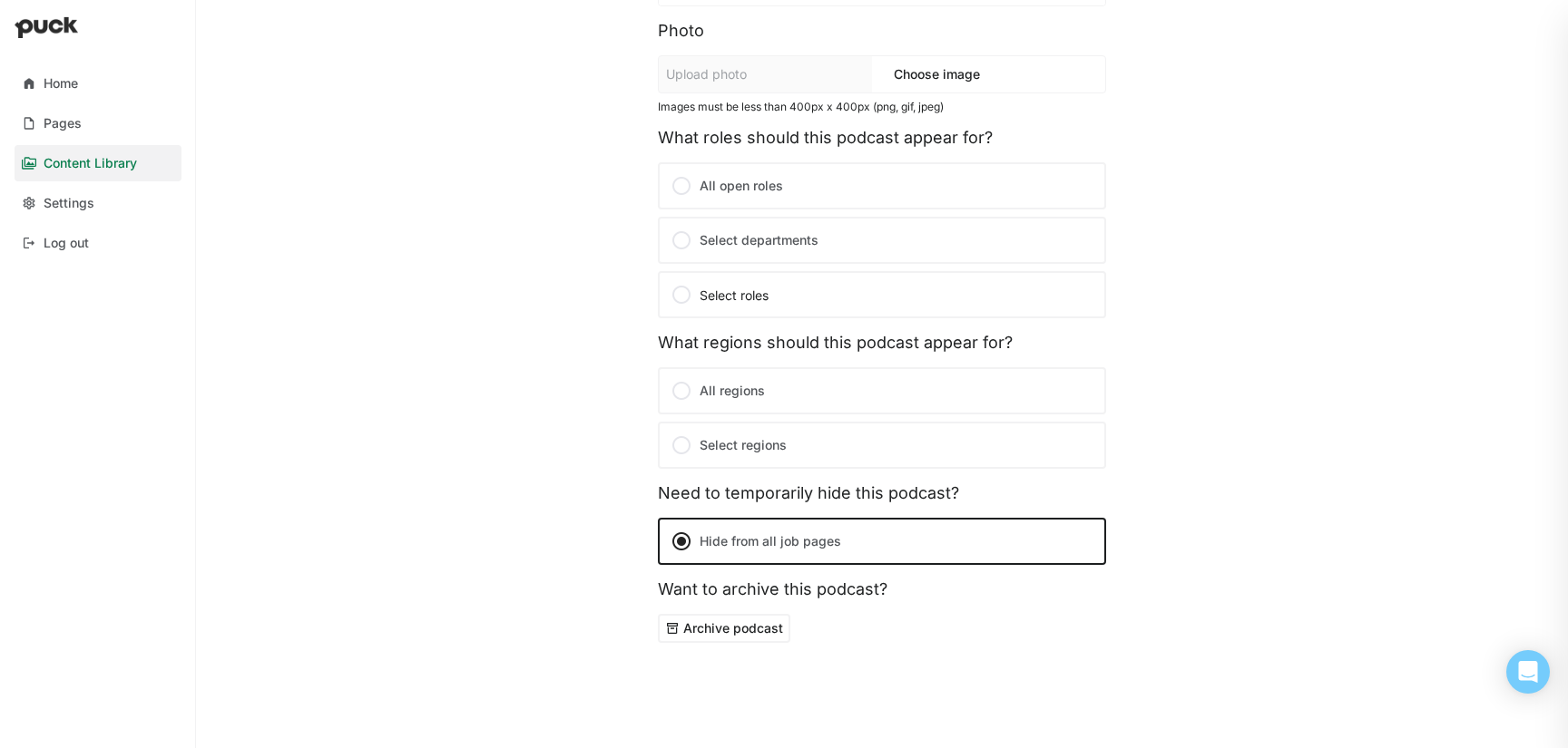
click at [761, 632] on button "Archive podcast" at bounding box center [724, 628] width 132 height 29
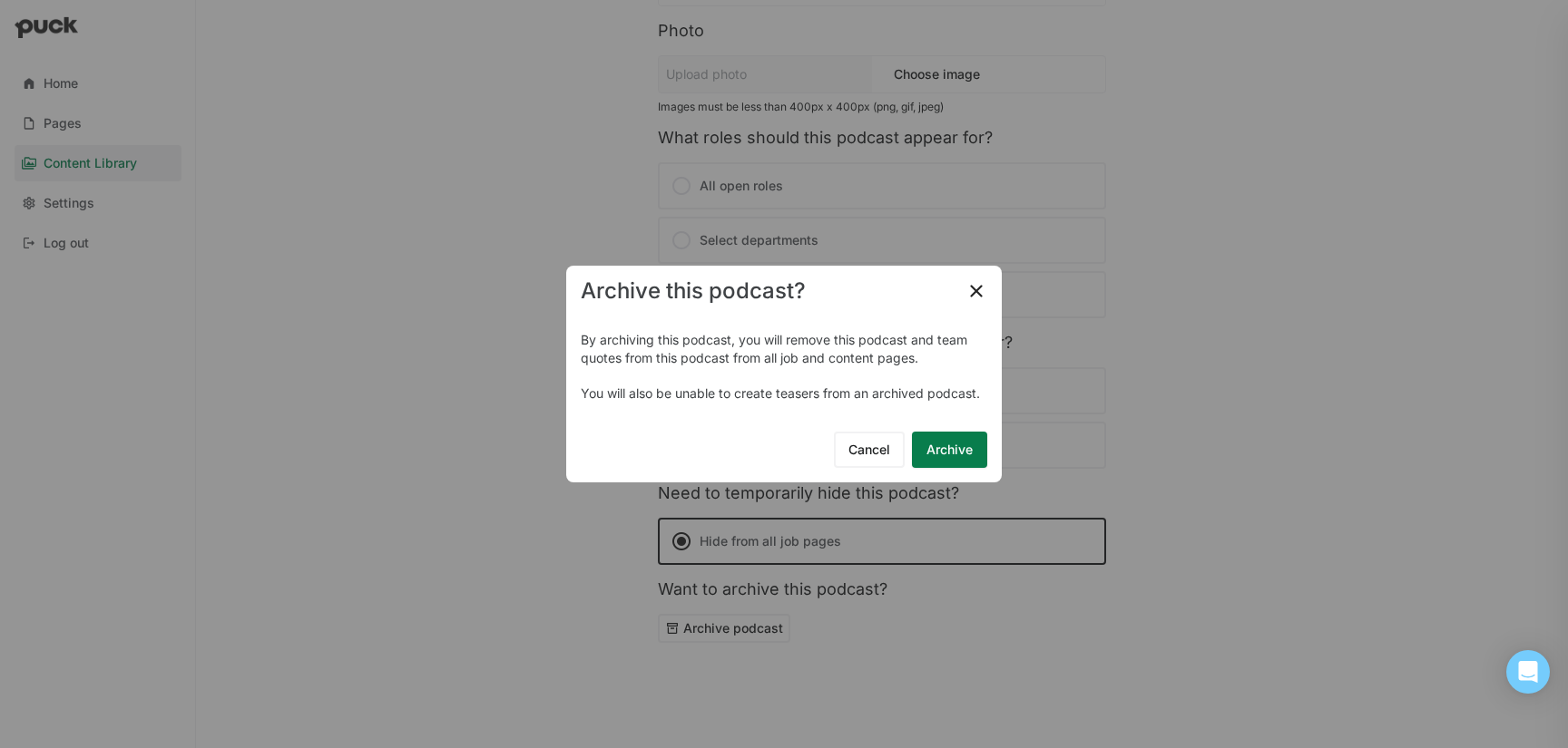
click at [934, 457] on button "Archive" at bounding box center [949, 450] width 75 height 36
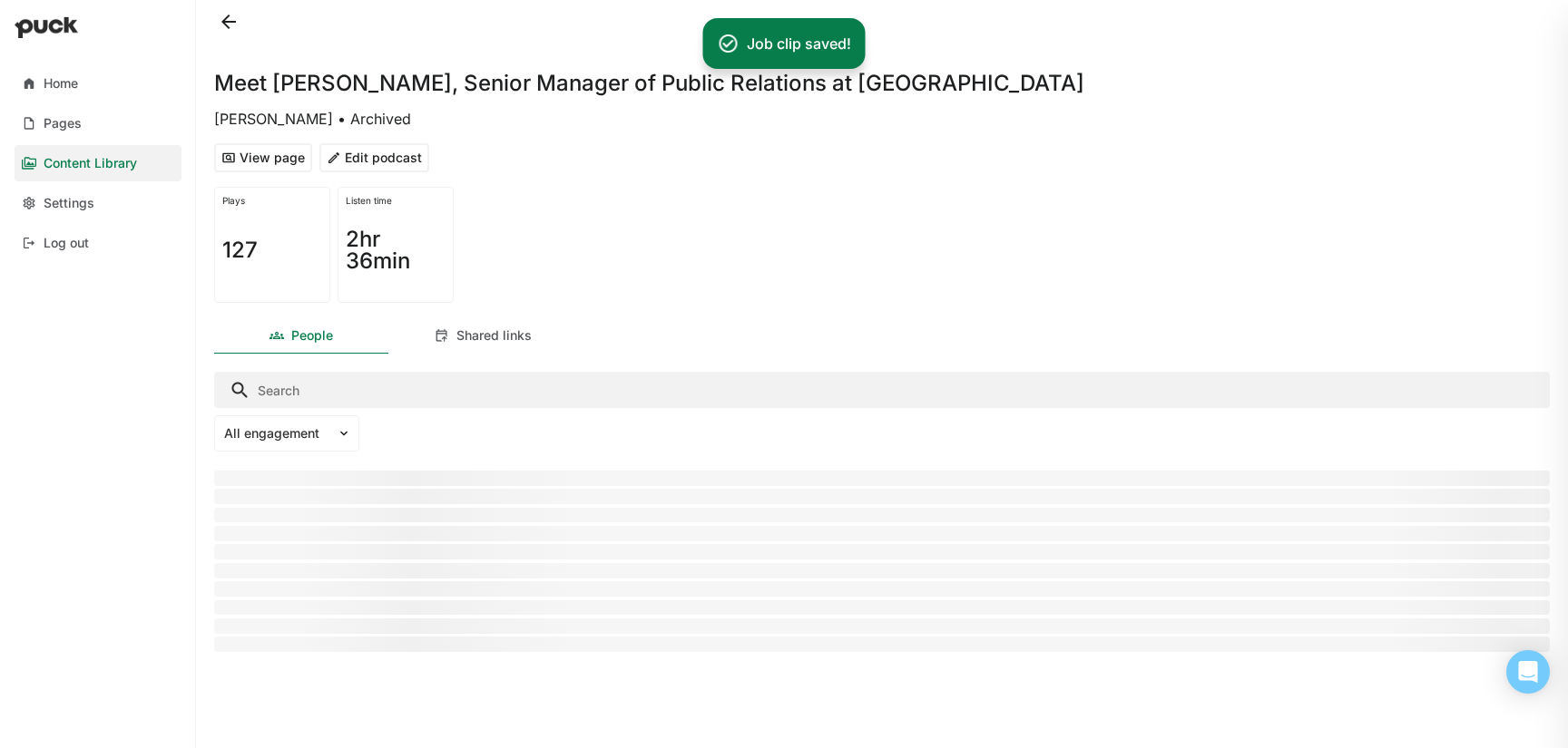
click at [225, 13] on button at bounding box center [228, 22] width 29 height 29
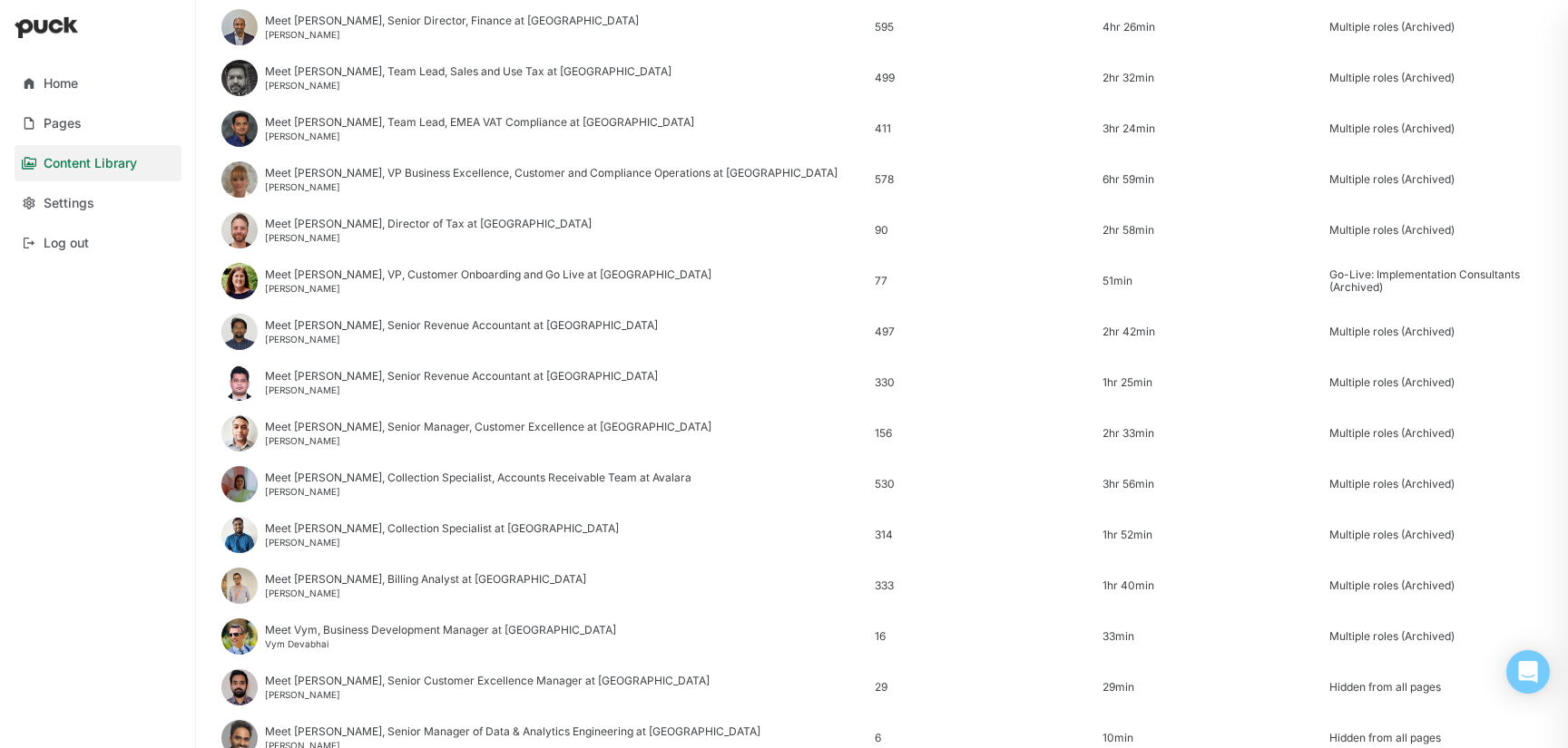
scroll to position [2185, 0]
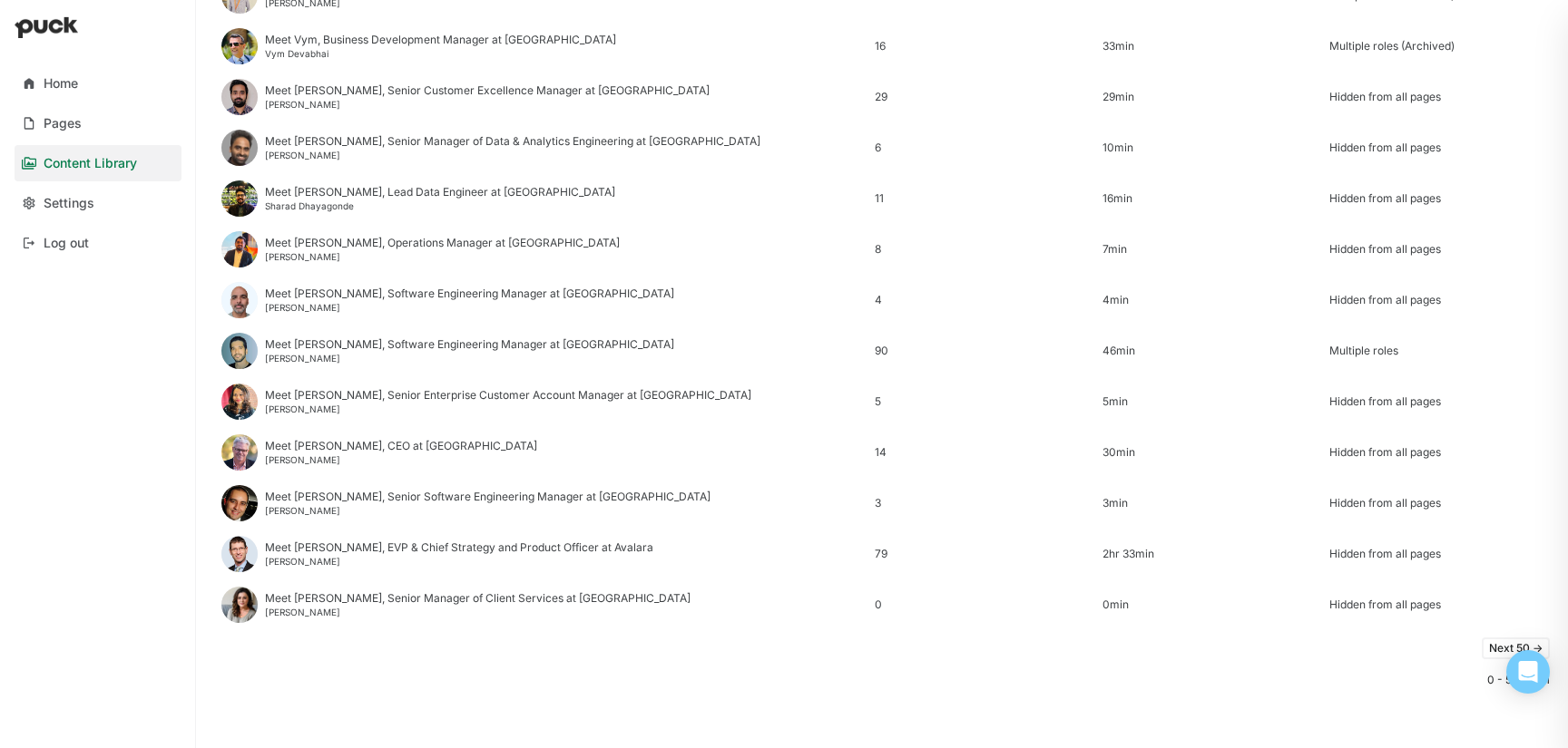
click at [1481, 649] on button "Next 50 ->" at bounding box center [1516, 648] width 68 height 22
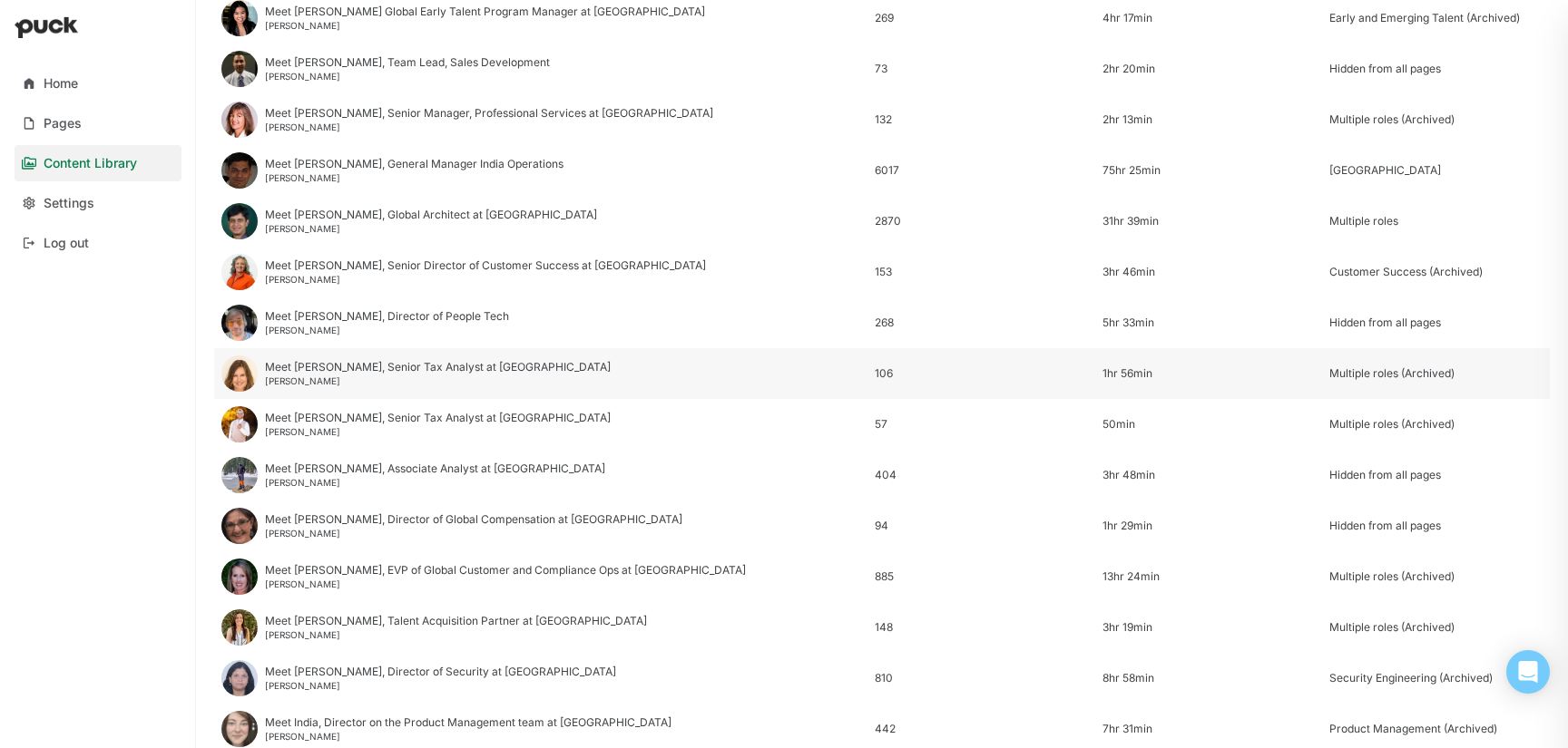
scroll to position [342, 0]
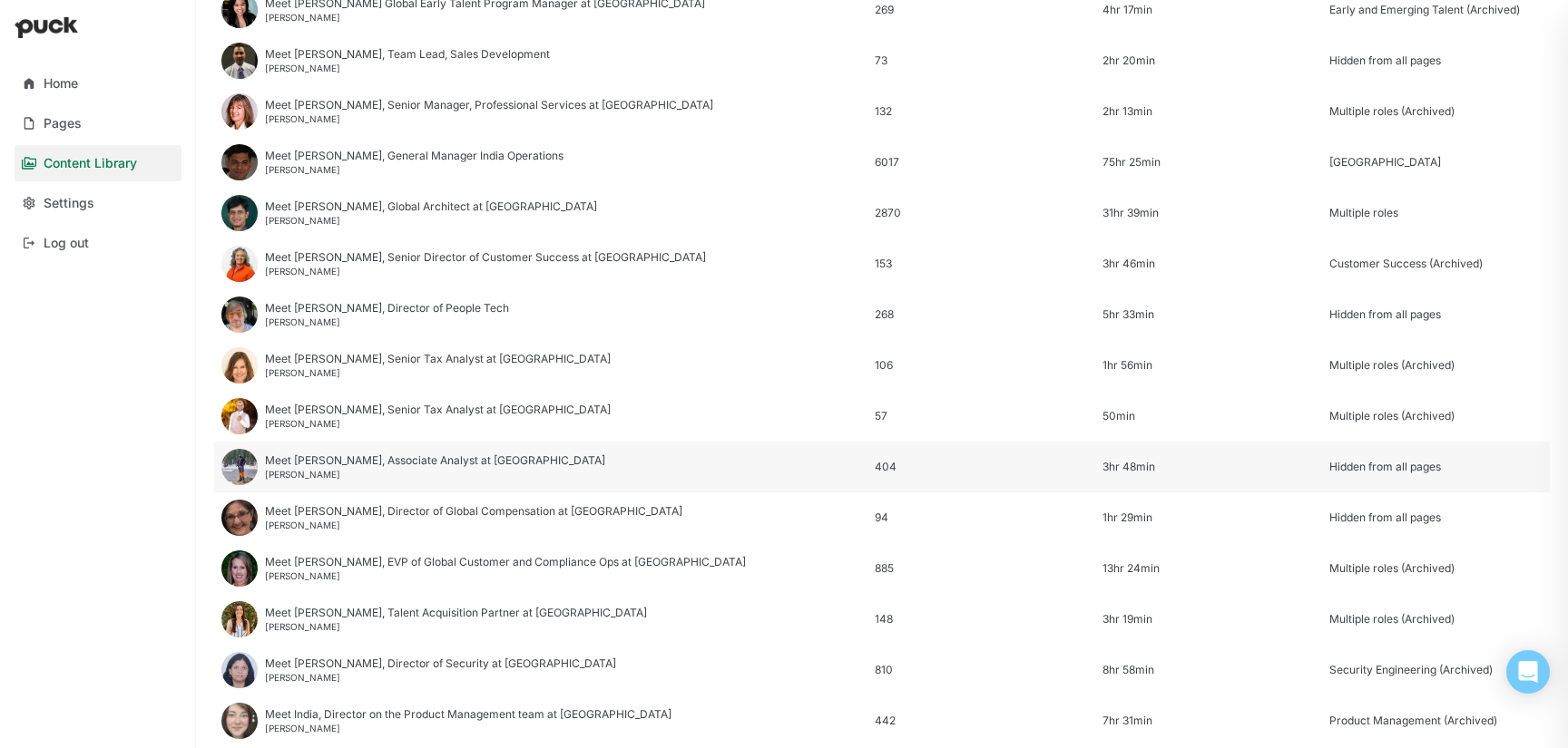
click at [303, 456] on div "Meet Anik, Associate Analyst at Avalara" at bounding box center [436, 460] width 340 height 12
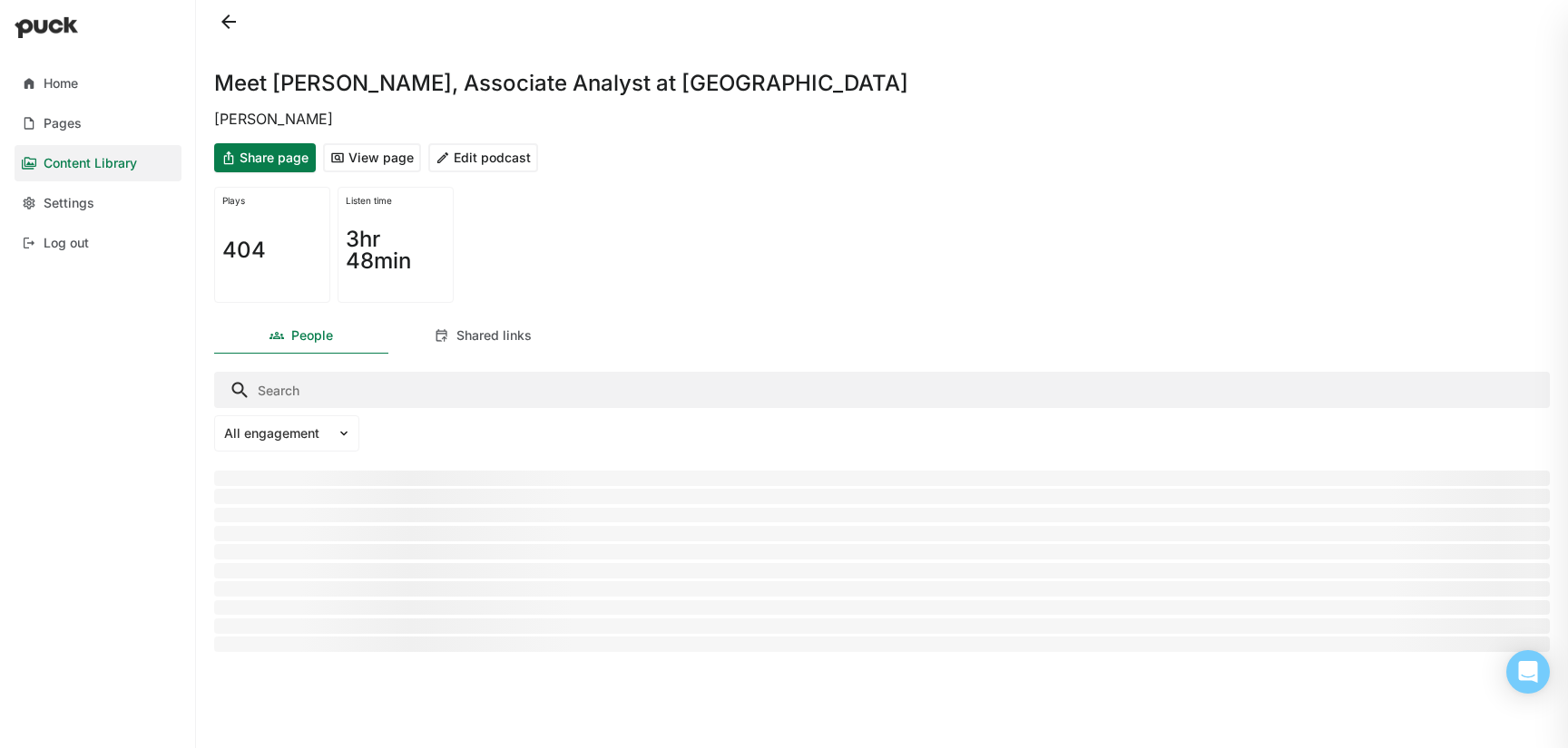
click at [495, 160] on button "Edit podcast" at bounding box center [482, 158] width 109 height 29
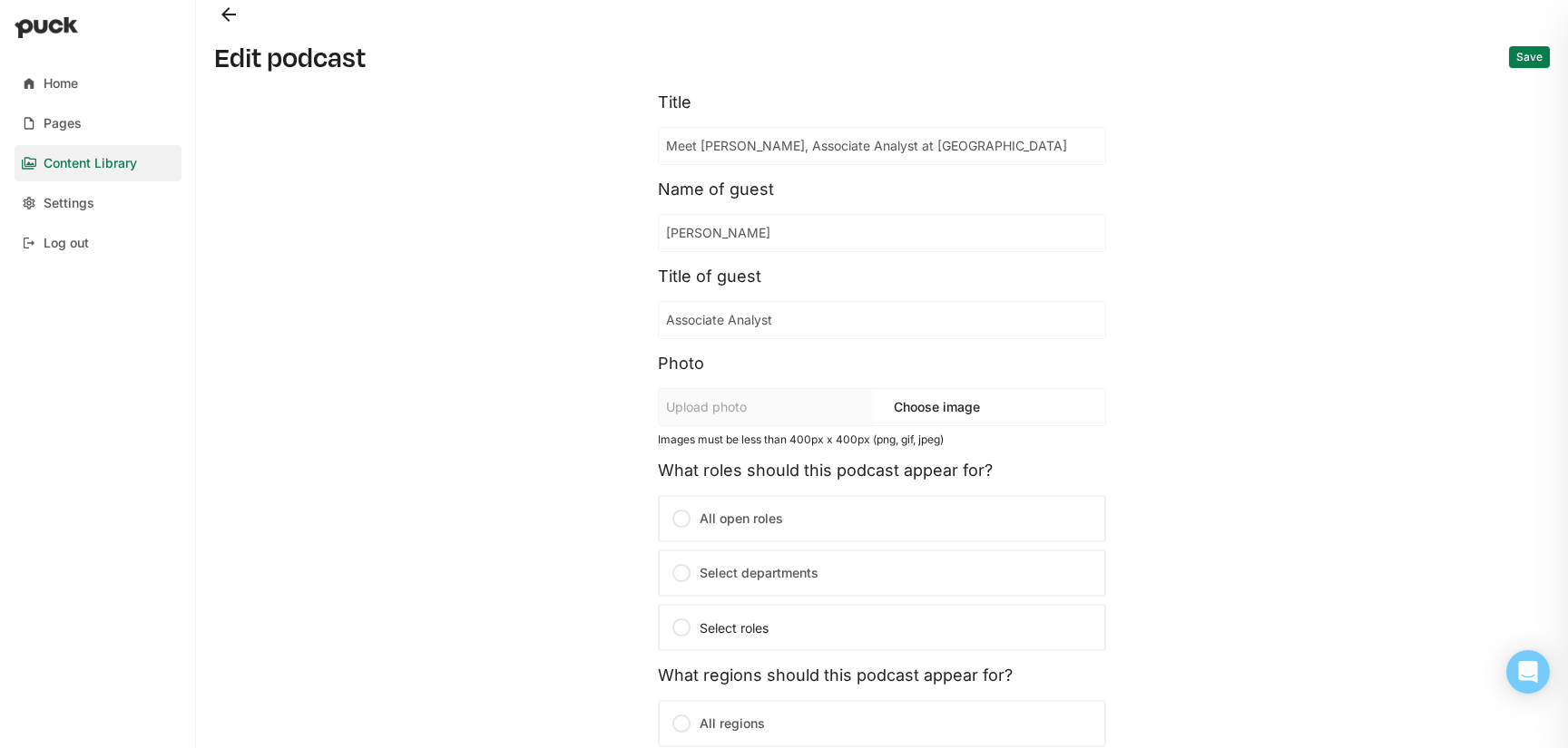
scroll to position [333, 0]
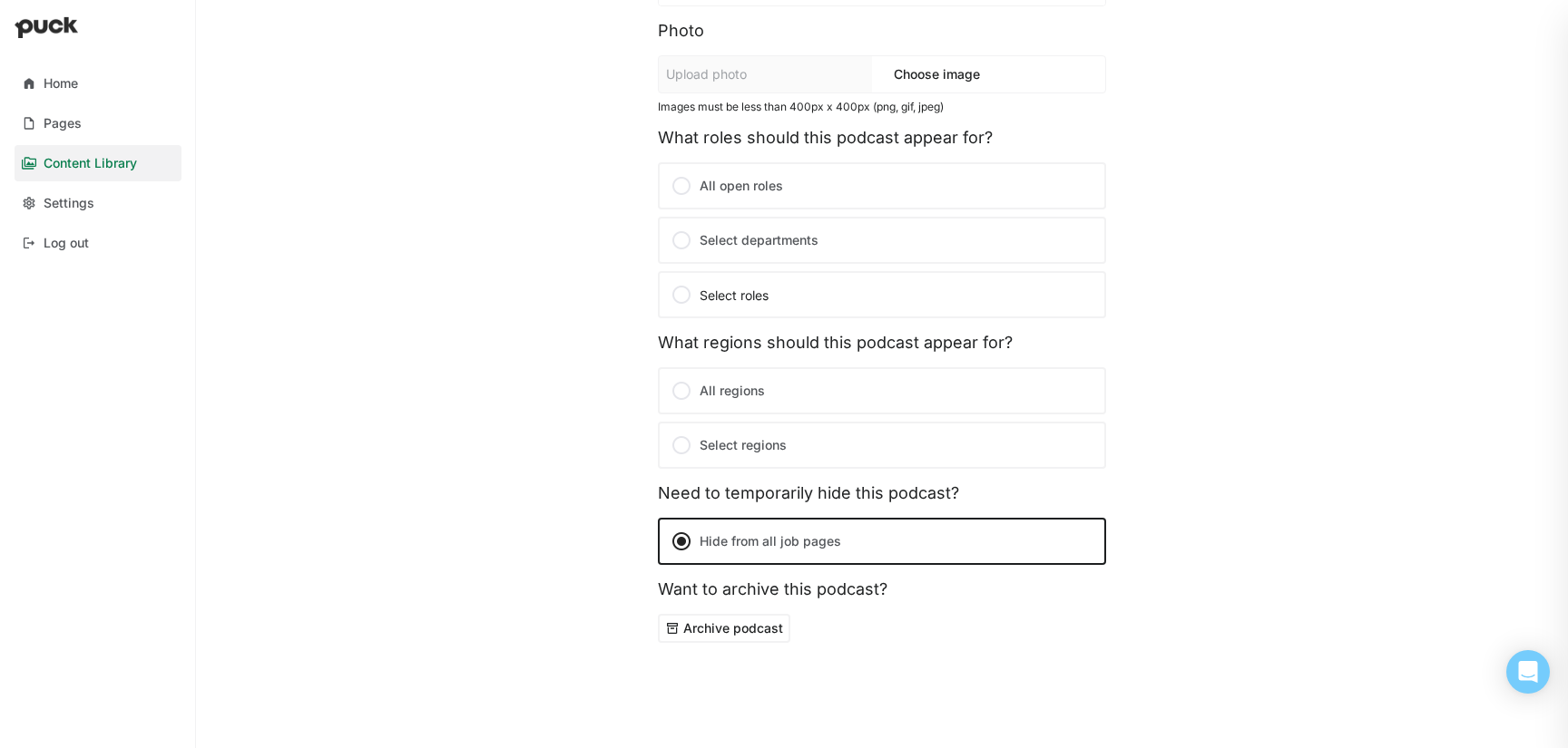
click at [728, 628] on button "Archive podcast" at bounding box center [724, 628] width 132 height 29
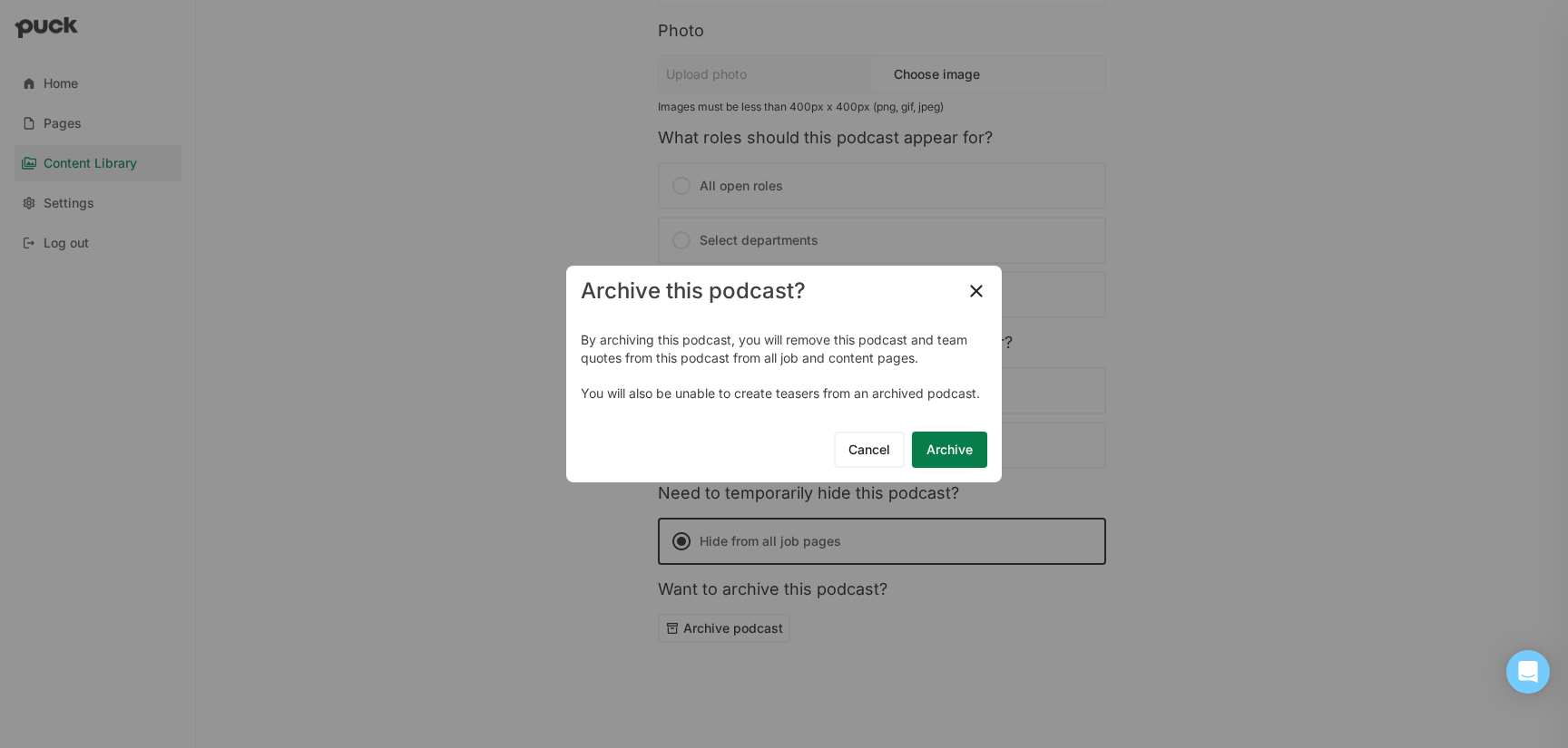
click at [944, 462] on button "Archive" at bounding box center [949, 450] width 75 height 36
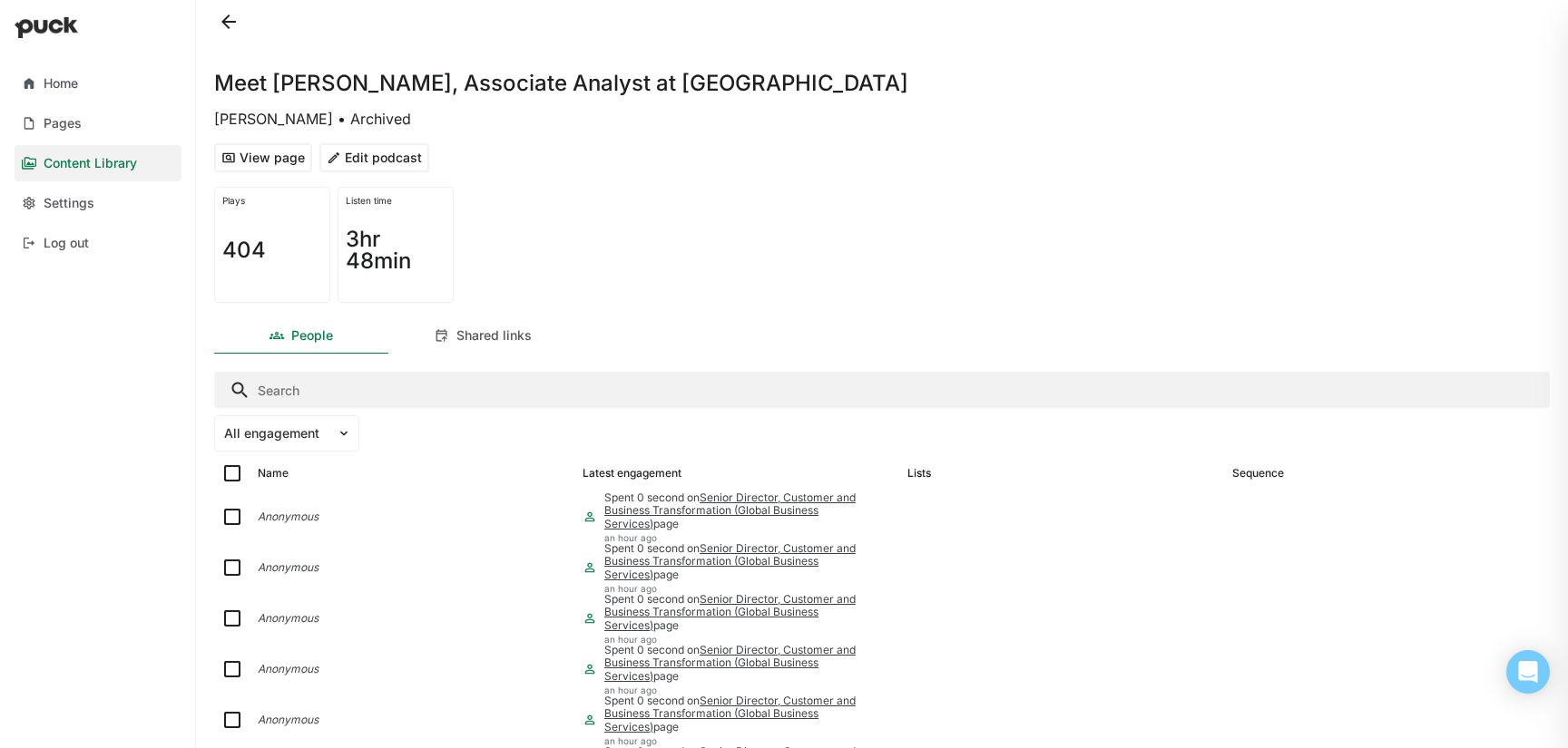
click at [390, 163] on button "Edit podcast" at bounding box center [374, 158] width 109 height 29
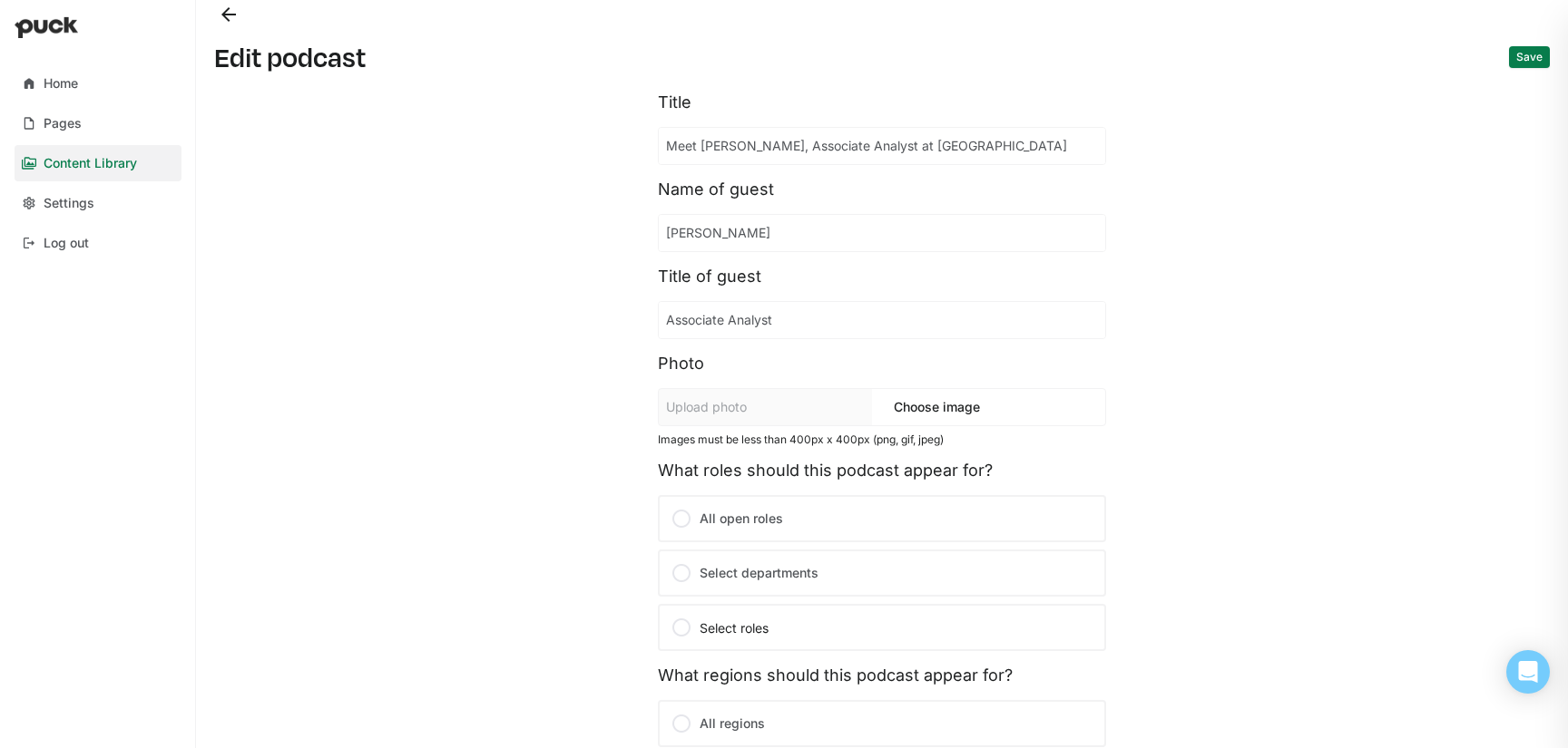
click at [231, 18] on button "Back" at bounding box center [228, 14] width 29 height 29
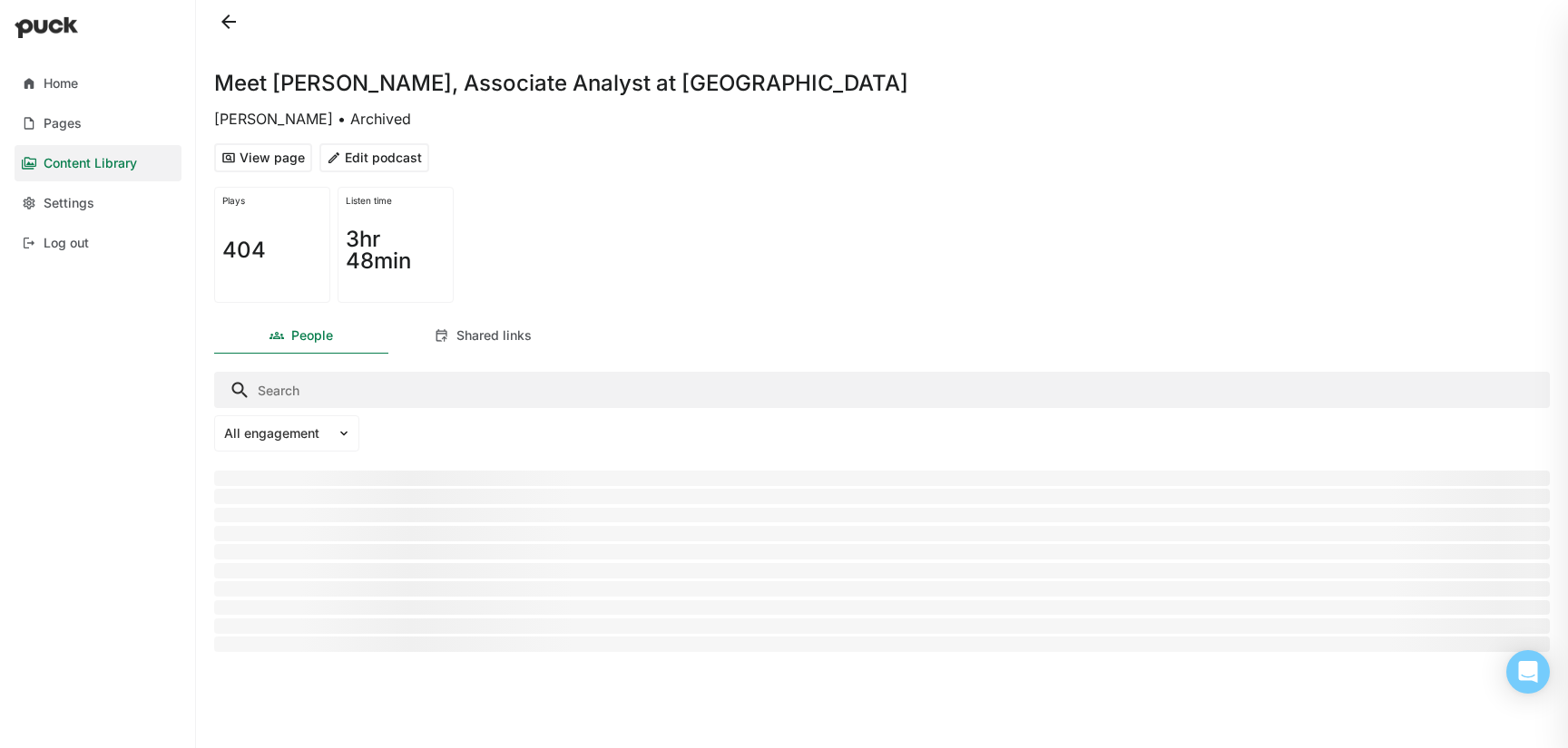
click at [229, 16] on button at bounding box center [228, 22] width 29 height 29
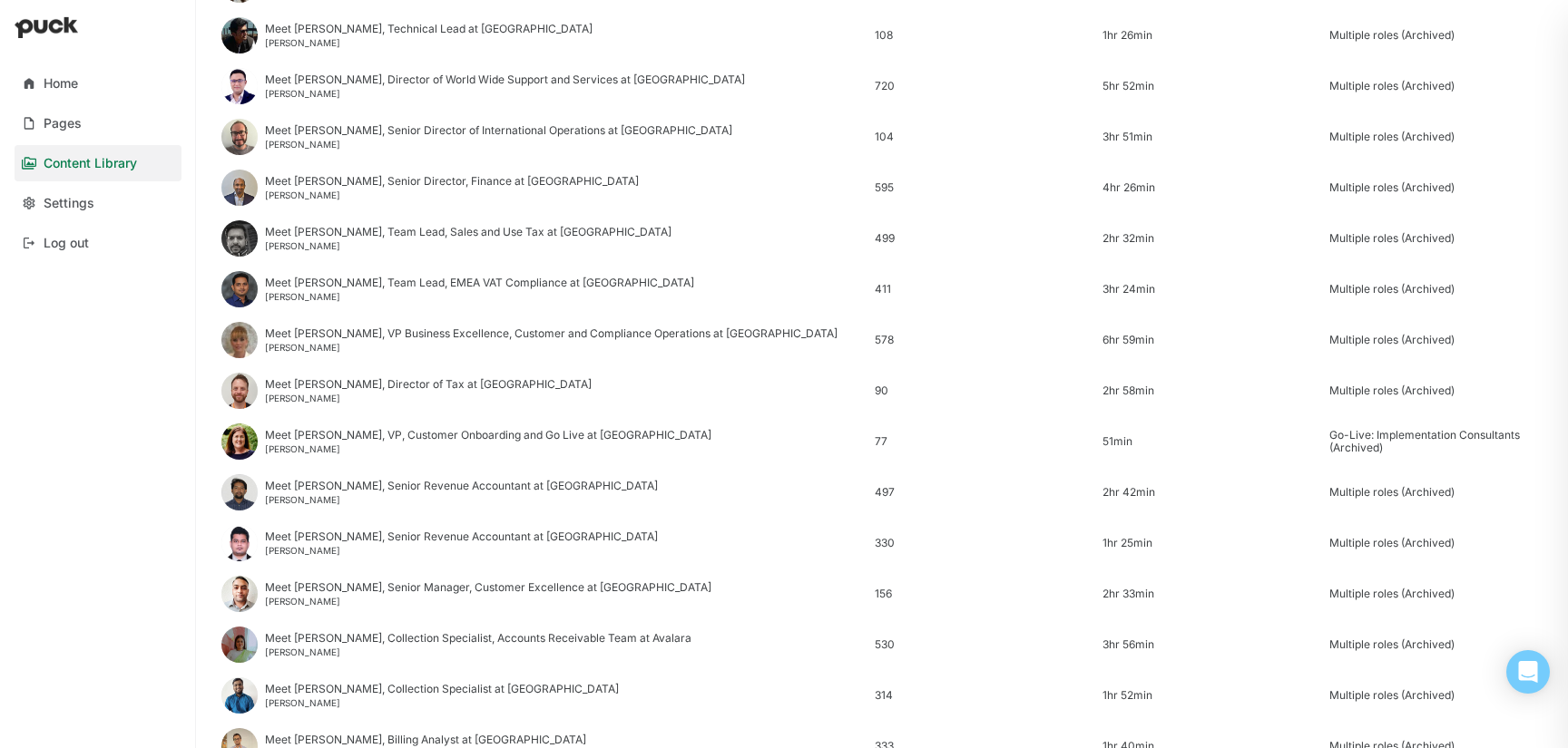
scroll to position [2185, 0]
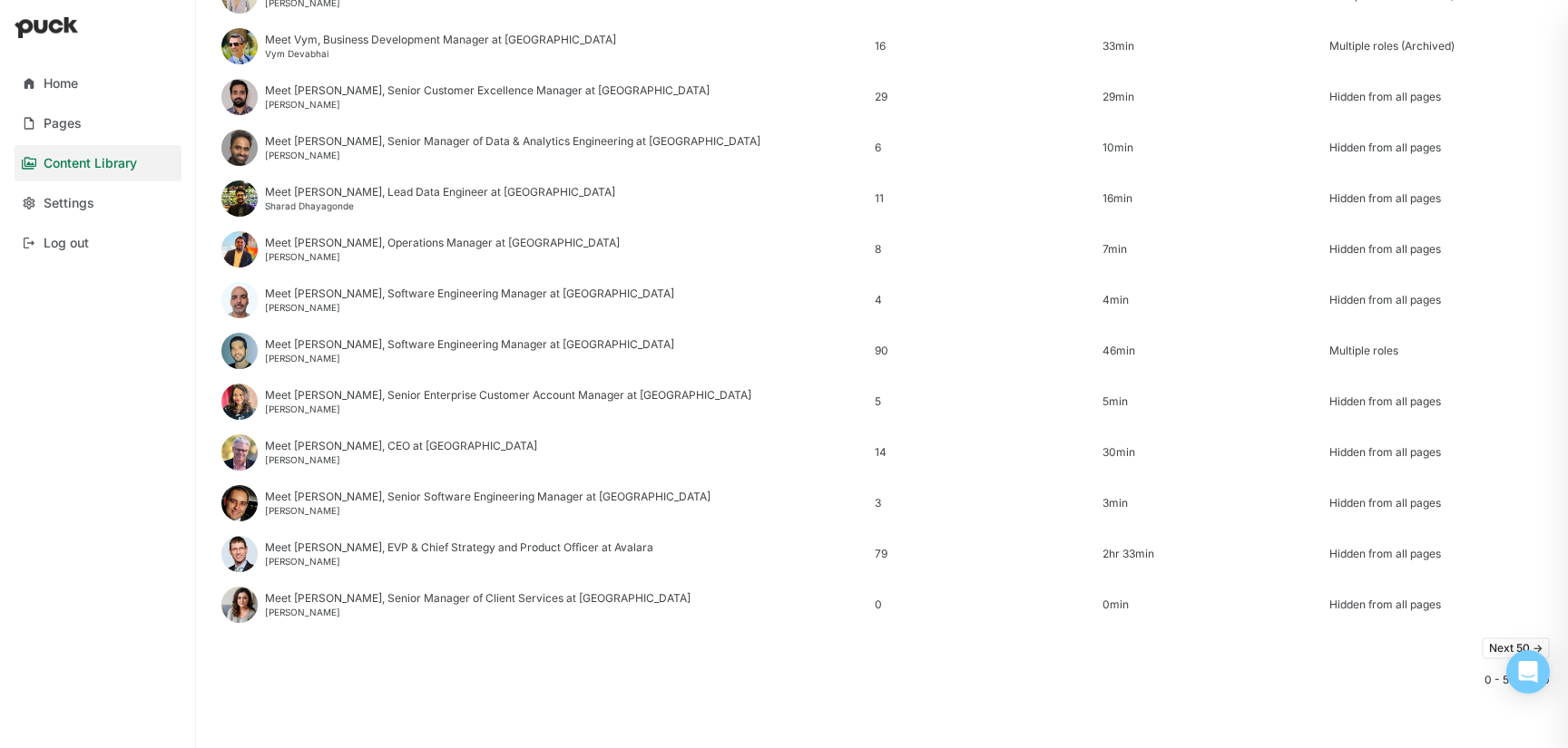
click at [1493, 645] on button "Next 50 ->" at bounding box center [1516, 648] width 68 height 22
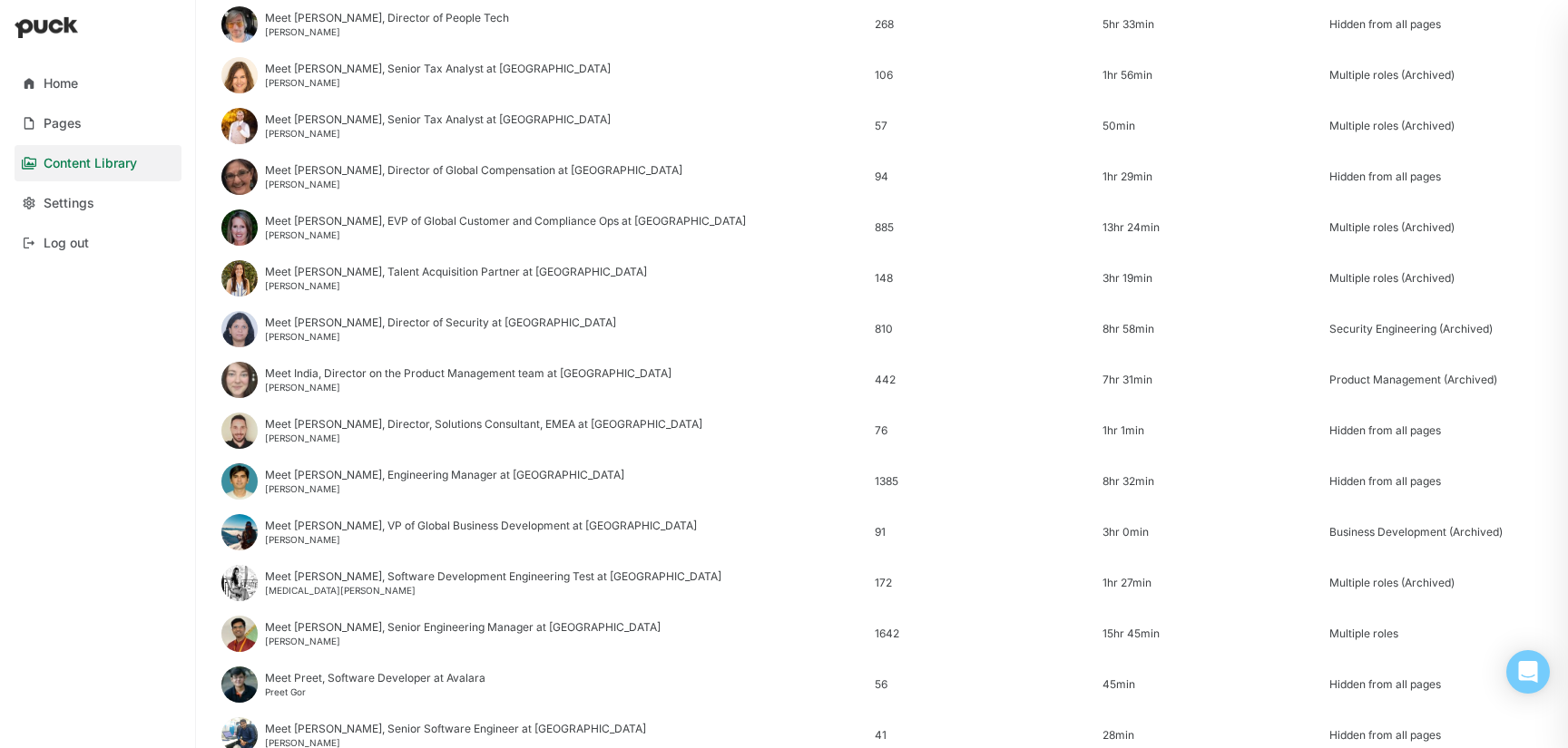
scroll to position [634, 0]
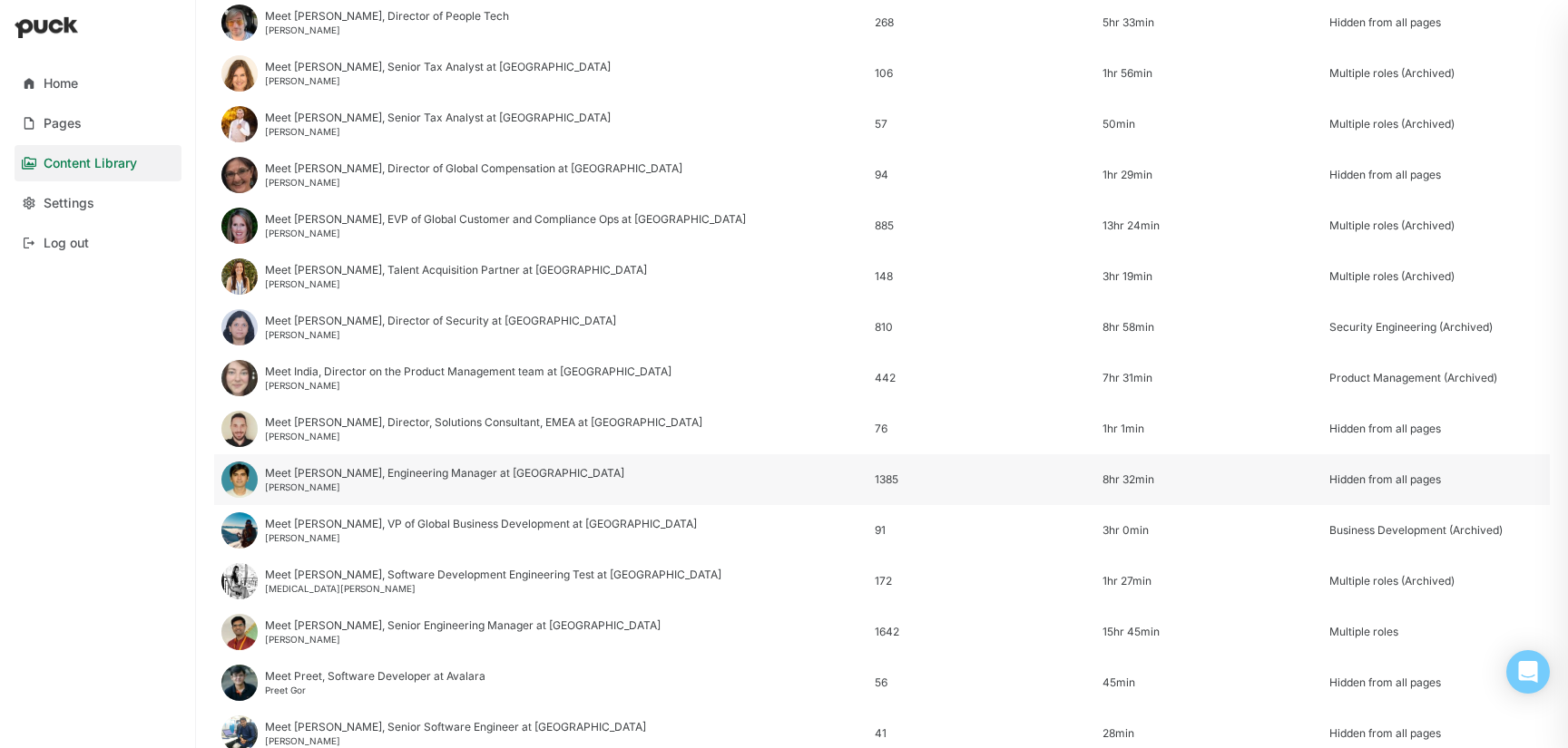
click at [306, 468] on div "Meet Vimal, Engineering Manager at Avalara" at bounding box center [445, 472] width 359 height 12
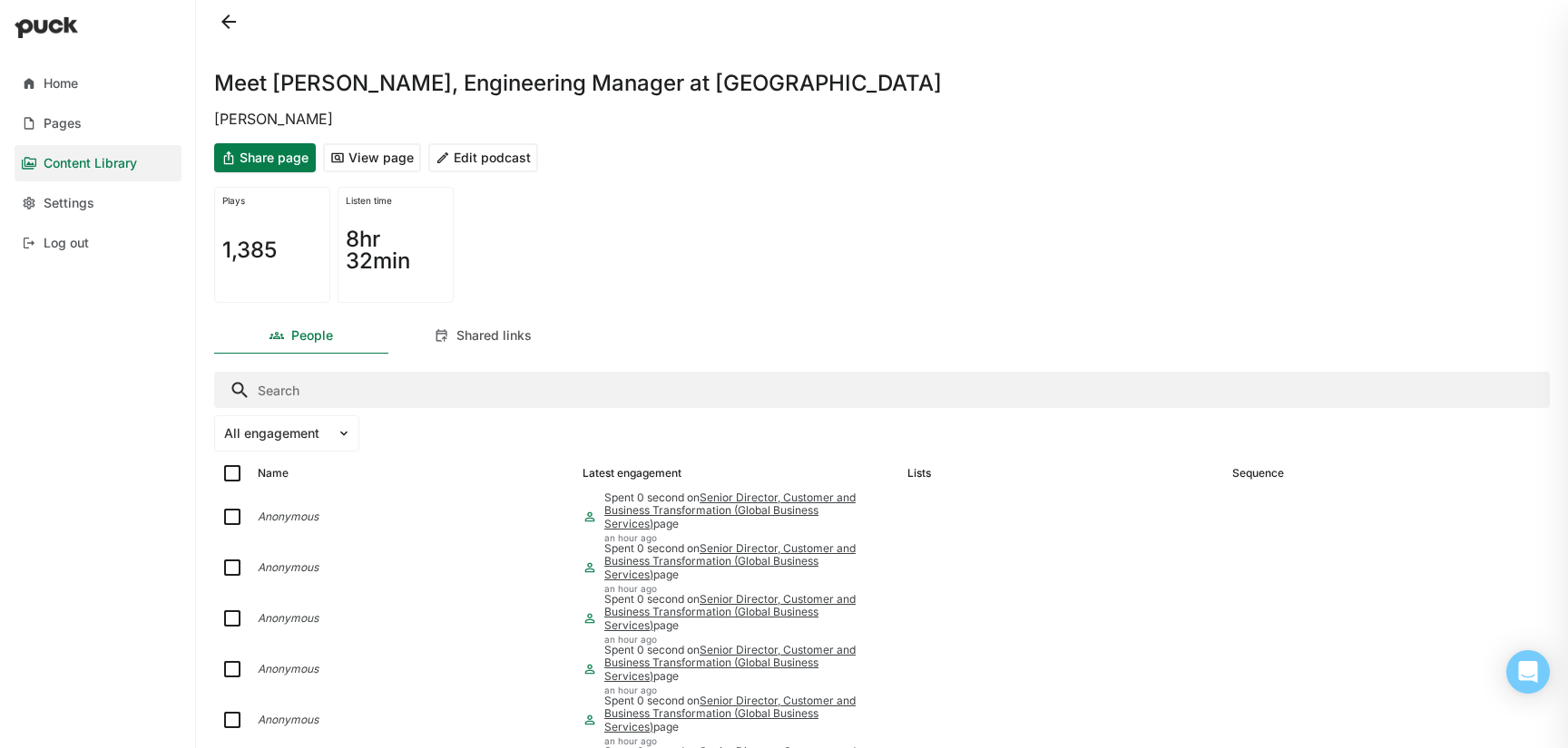
click at [495, 163] on button "Edit podcast" at bounding box center [482, 158] width 109 height 29
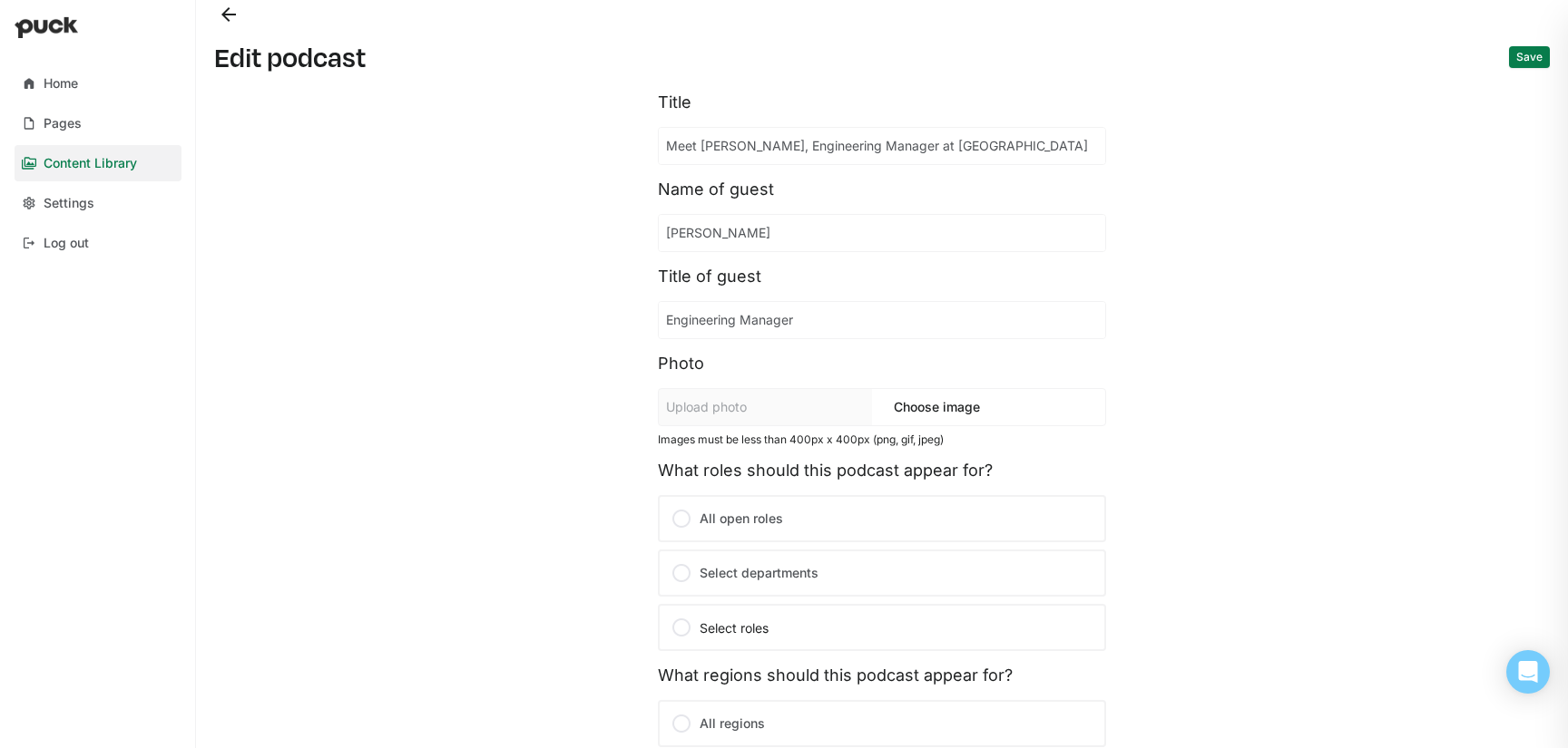
scroll to position [333, 0]
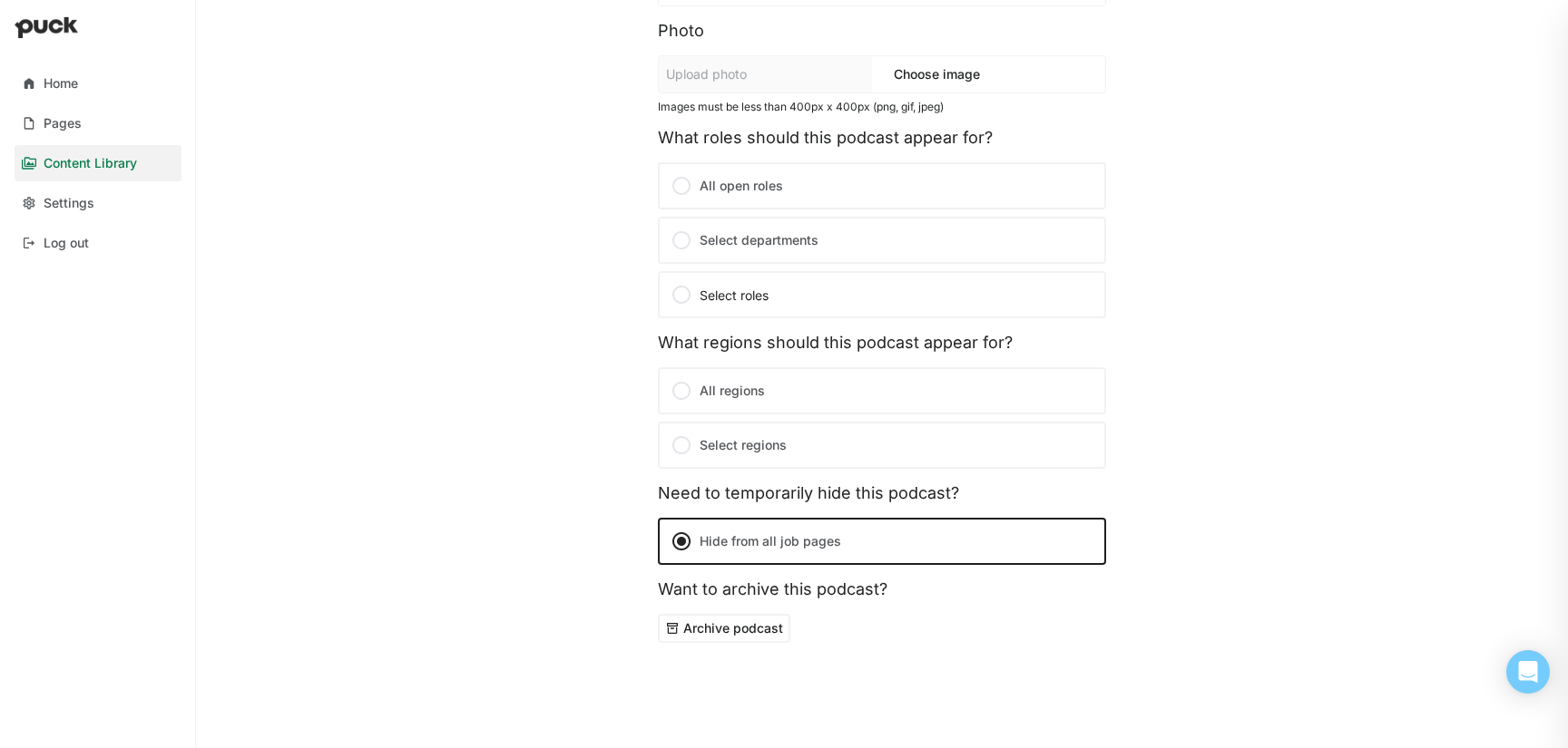
click at [745, 640] on button "Archive podcast" at bounding box center [724, 628] width 132 height 29
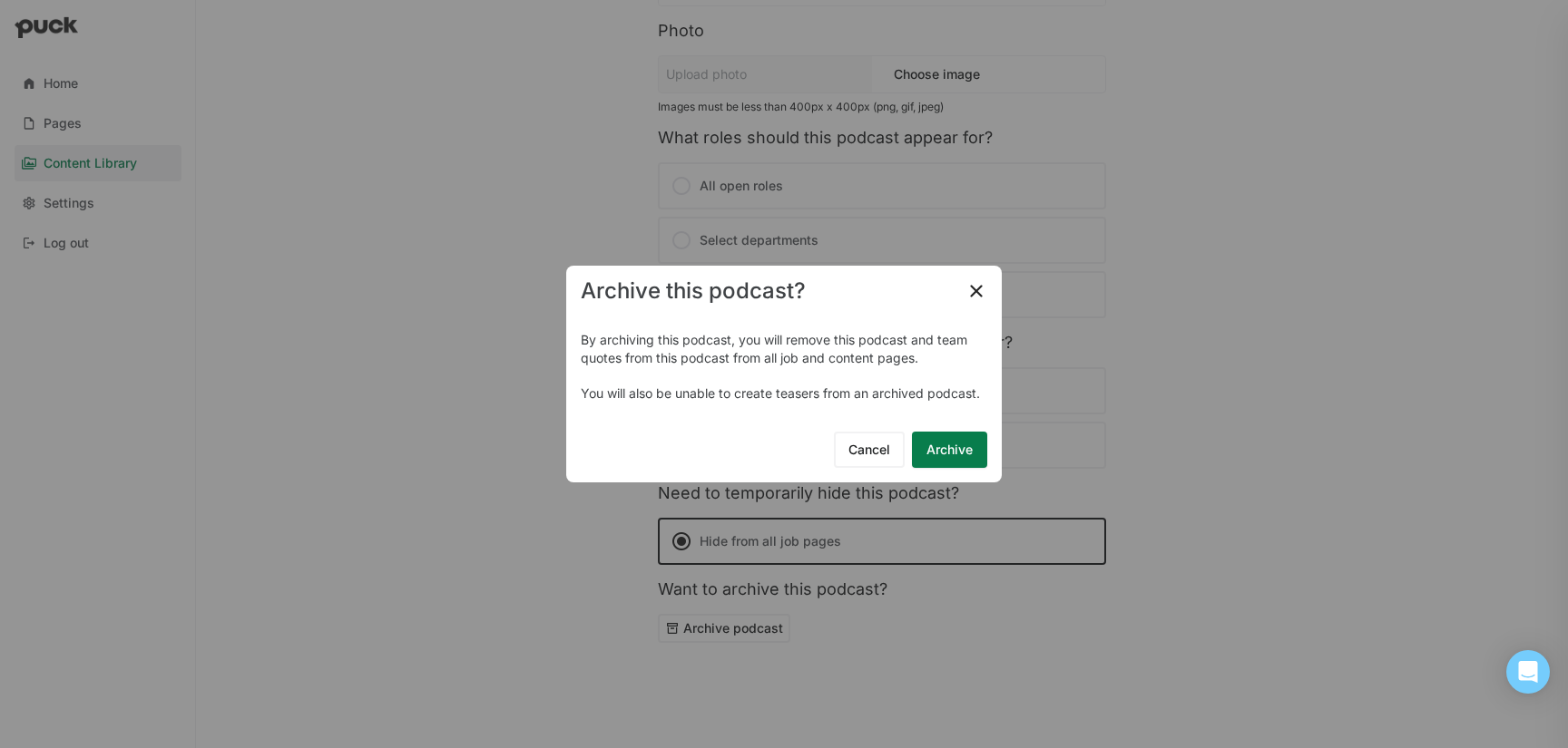
click at [945, 450] on button "Archive" at bounding box center [949, 450] width 75 height 36
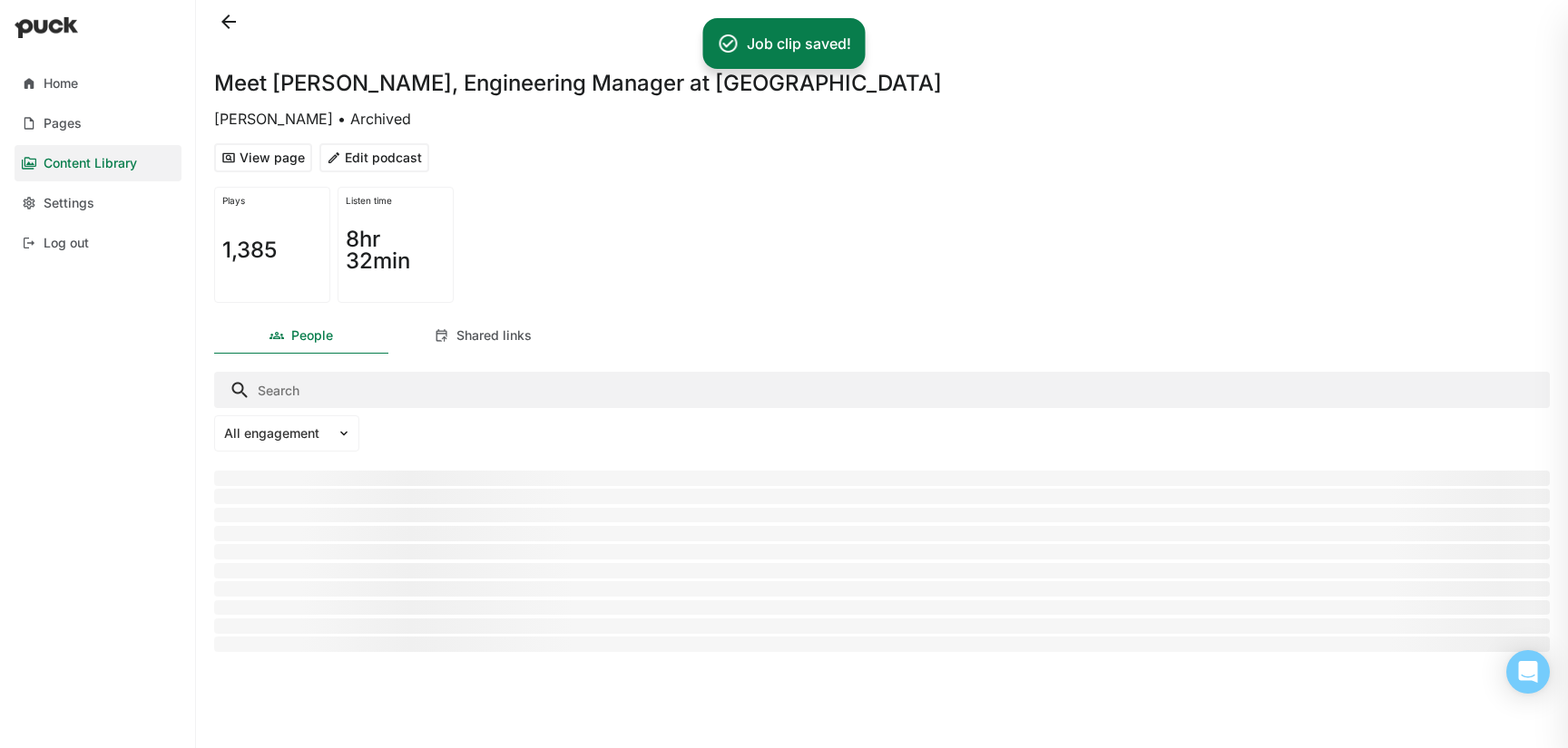
click at [226, 22] on button at bounding box center [228, 22] width 29 height 29
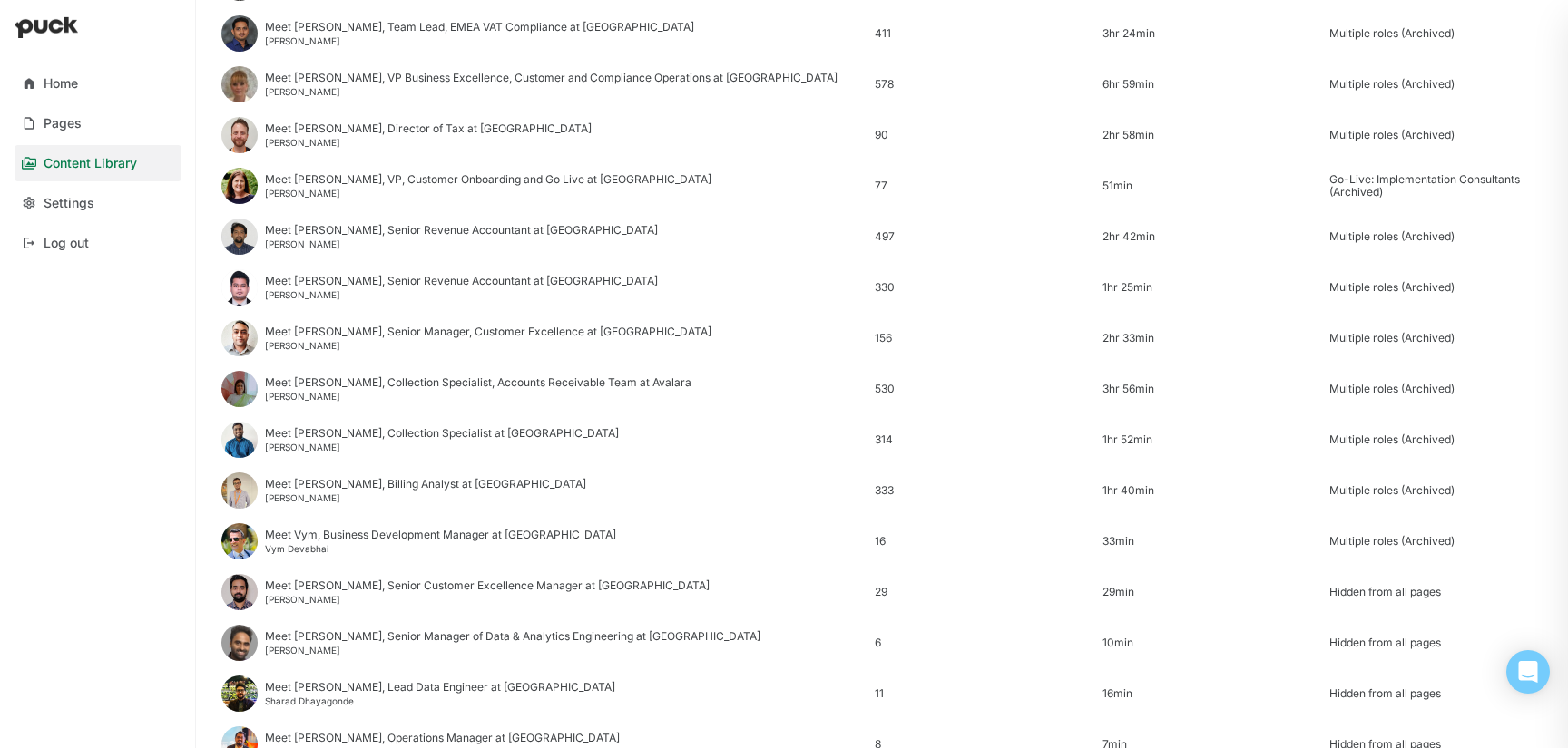
scroll to position [2185, 0]
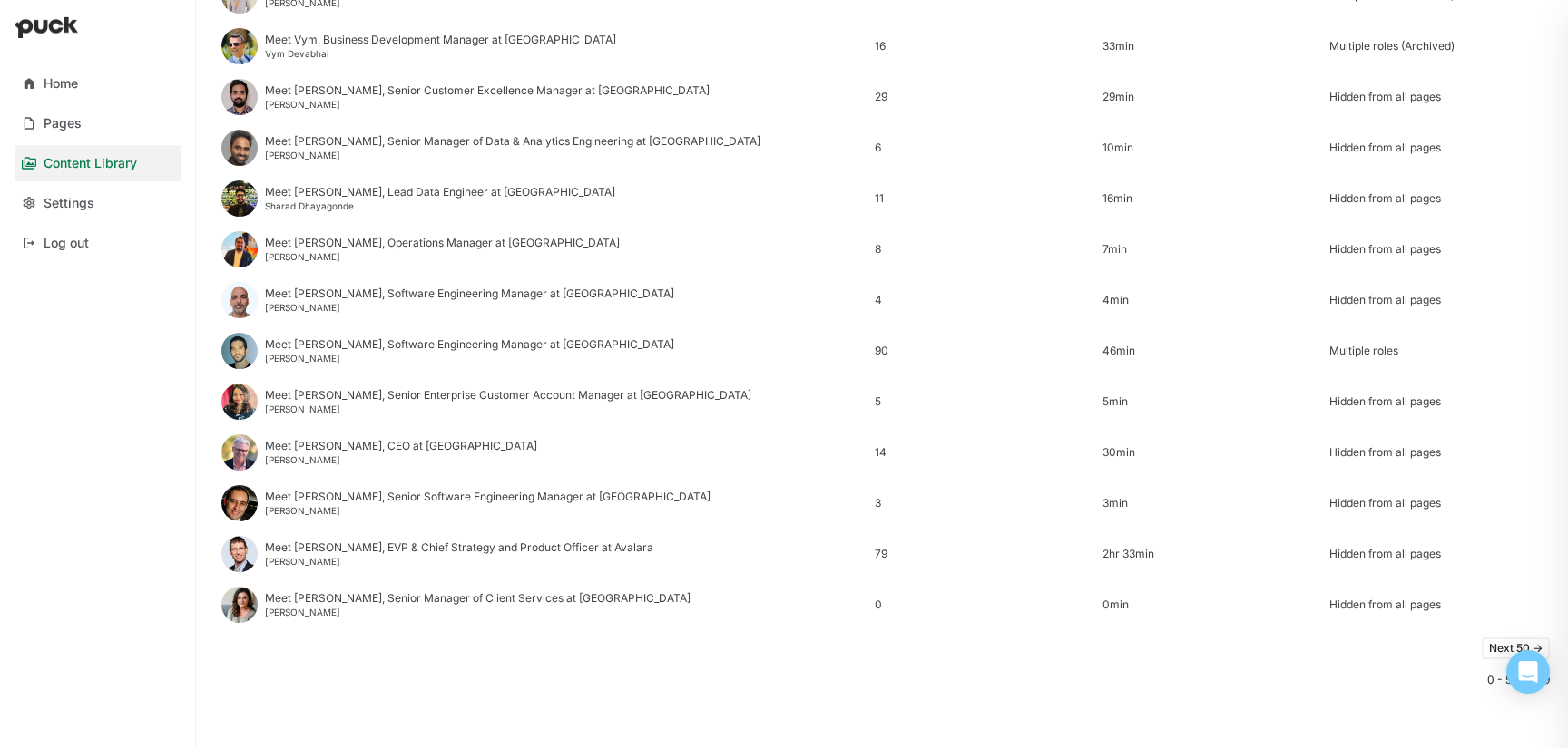
click at [1498, 651] on button "Next 50 ->" at bounding box center [1516, 648] width 68 height 22
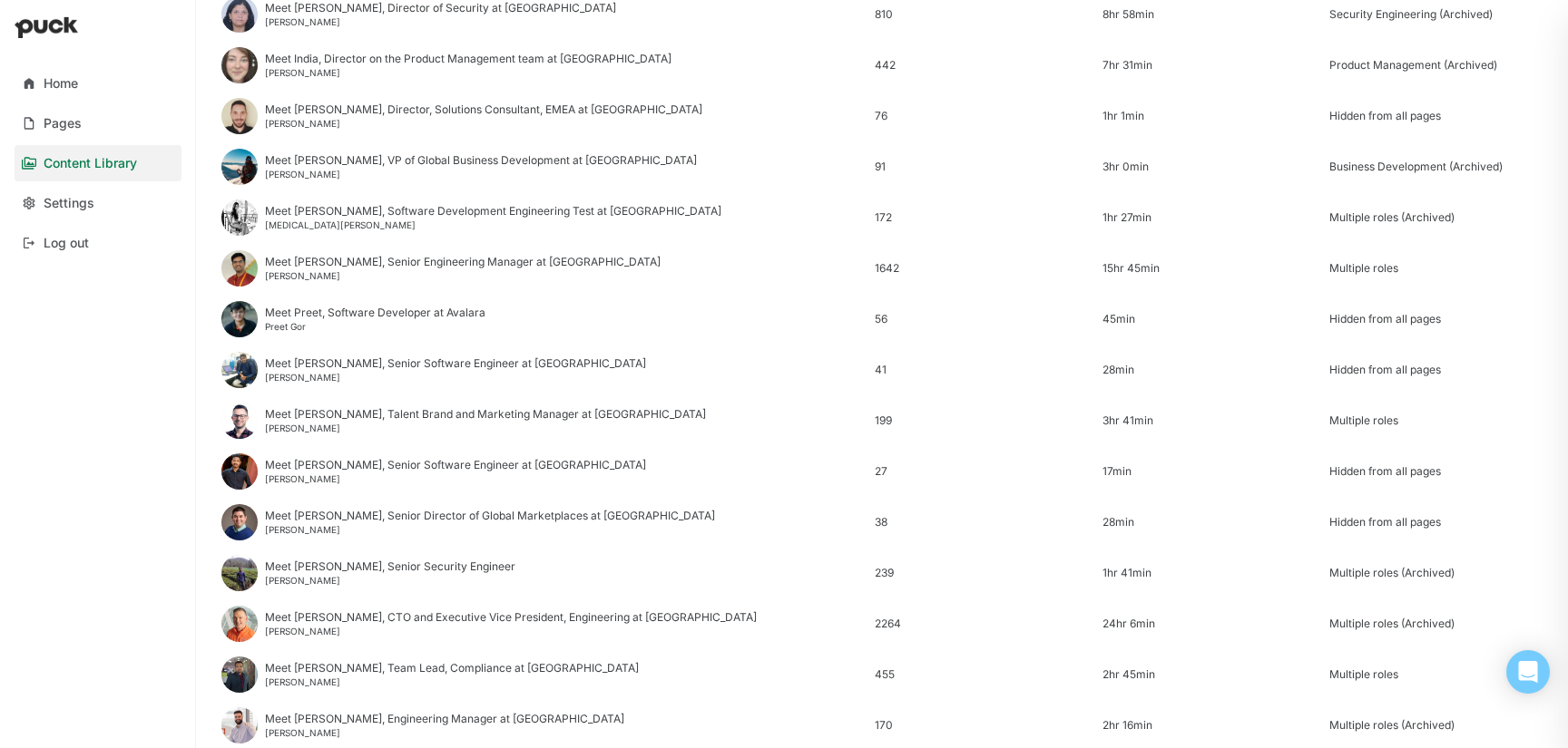
scroll to position [1030, 0]
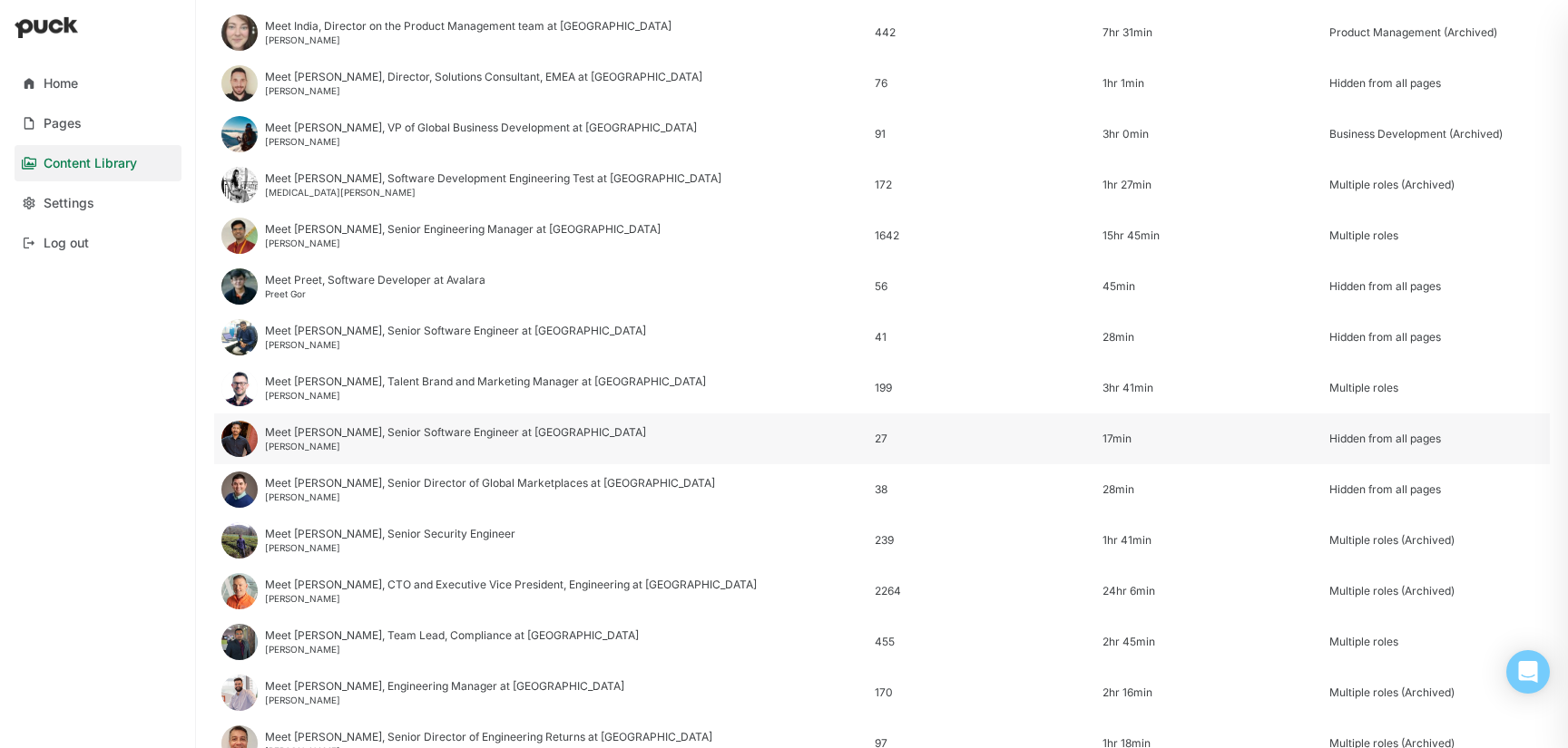
click at [291, 431] on div "Meet Ashish, Senior Software Engineer at Avalara" at bounding box center [455, 432] width 381 height 12
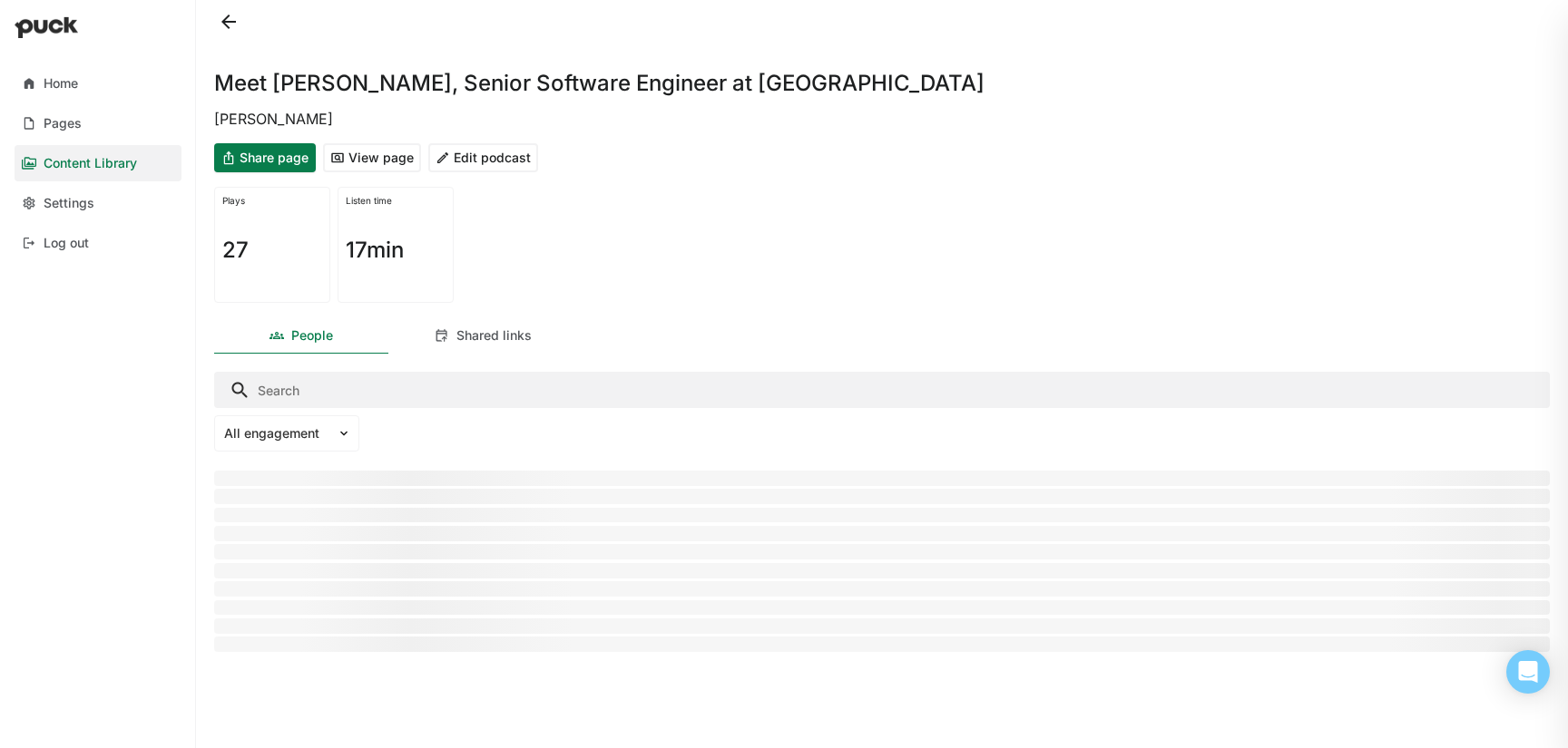
click at [526, 158] on button "Edit podcast" at bounding box center [482, 158] width 109 height 29
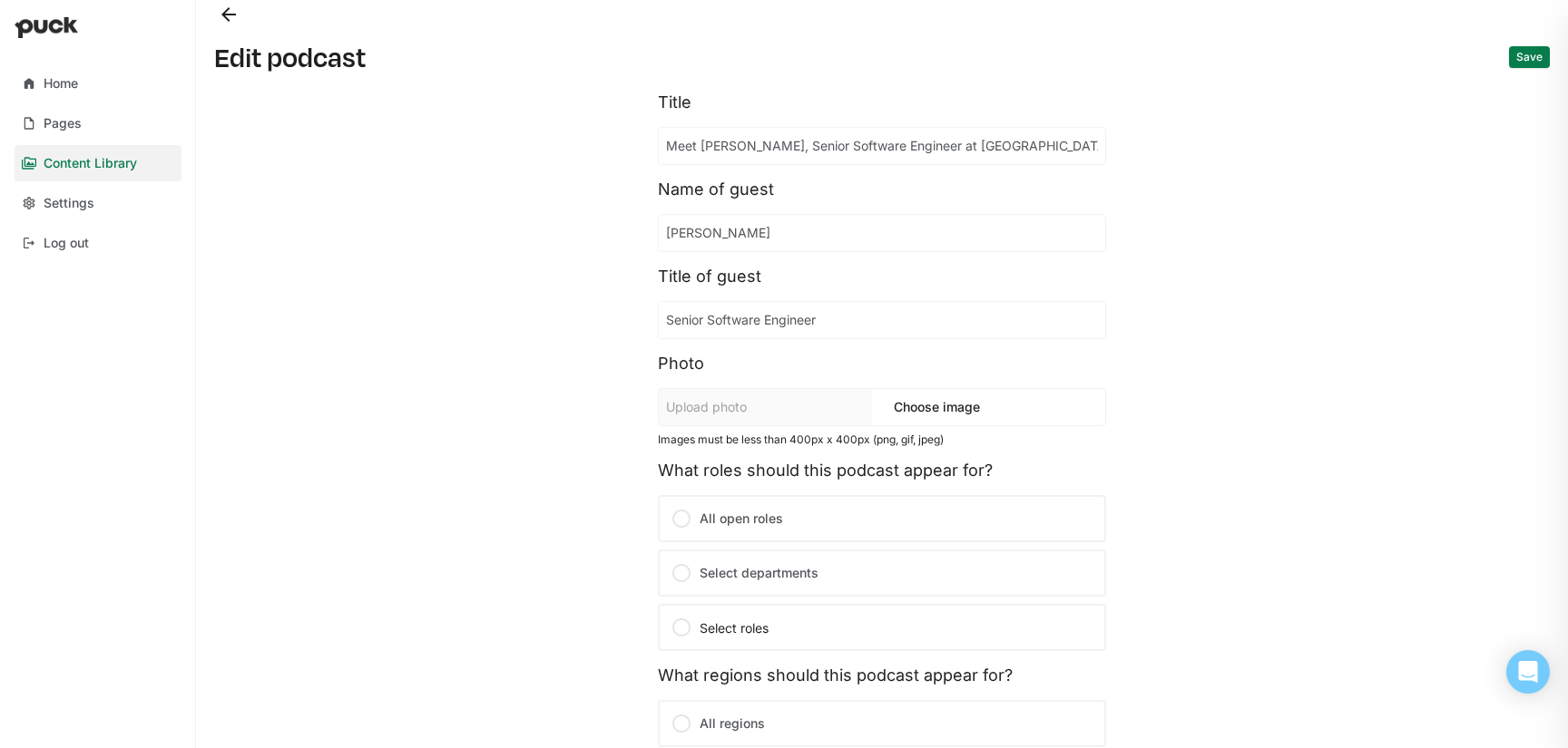
scroll to position [333, 0]
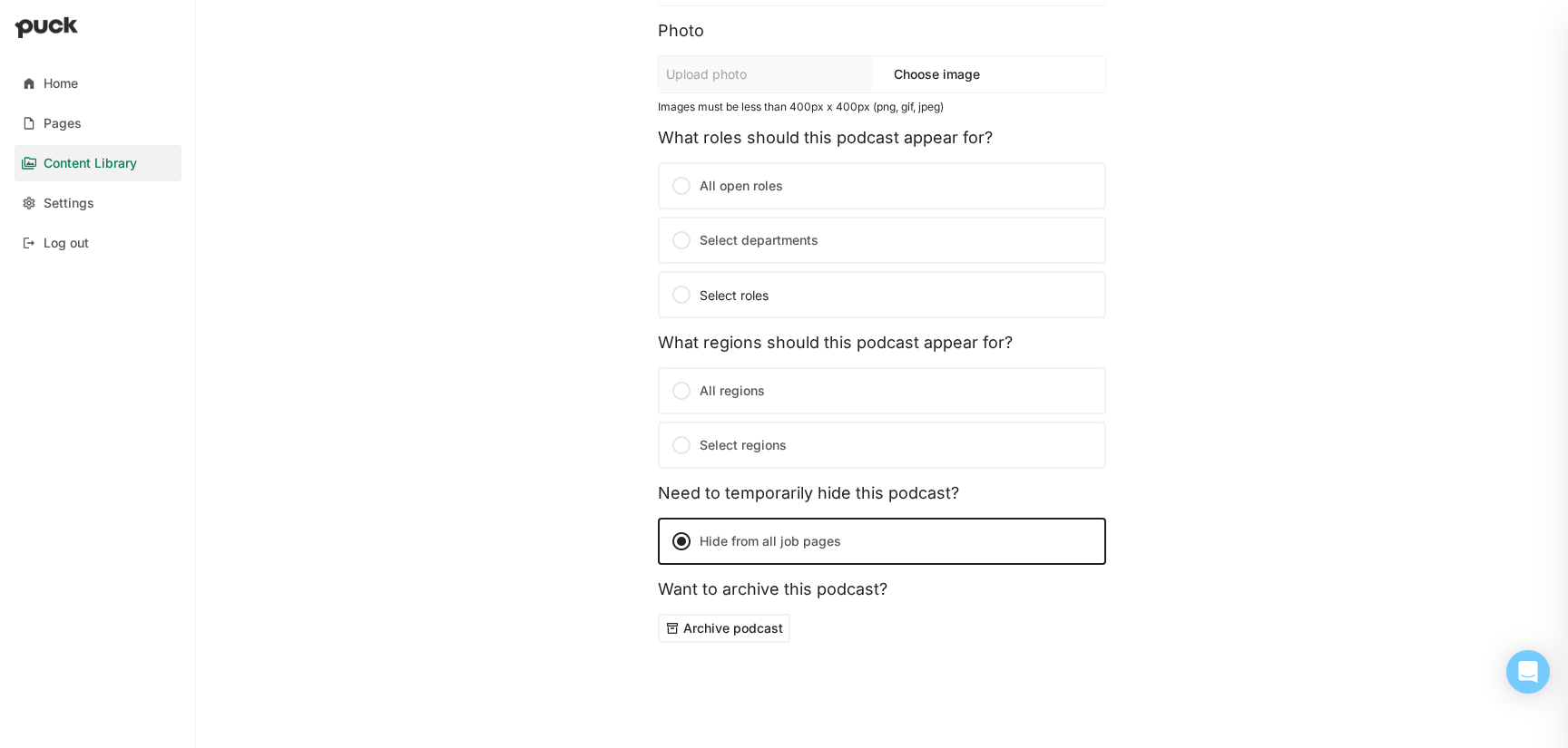
click at [726, 621] on button "Archive podcast" at bounding box center [724, 628] width 132 height 29
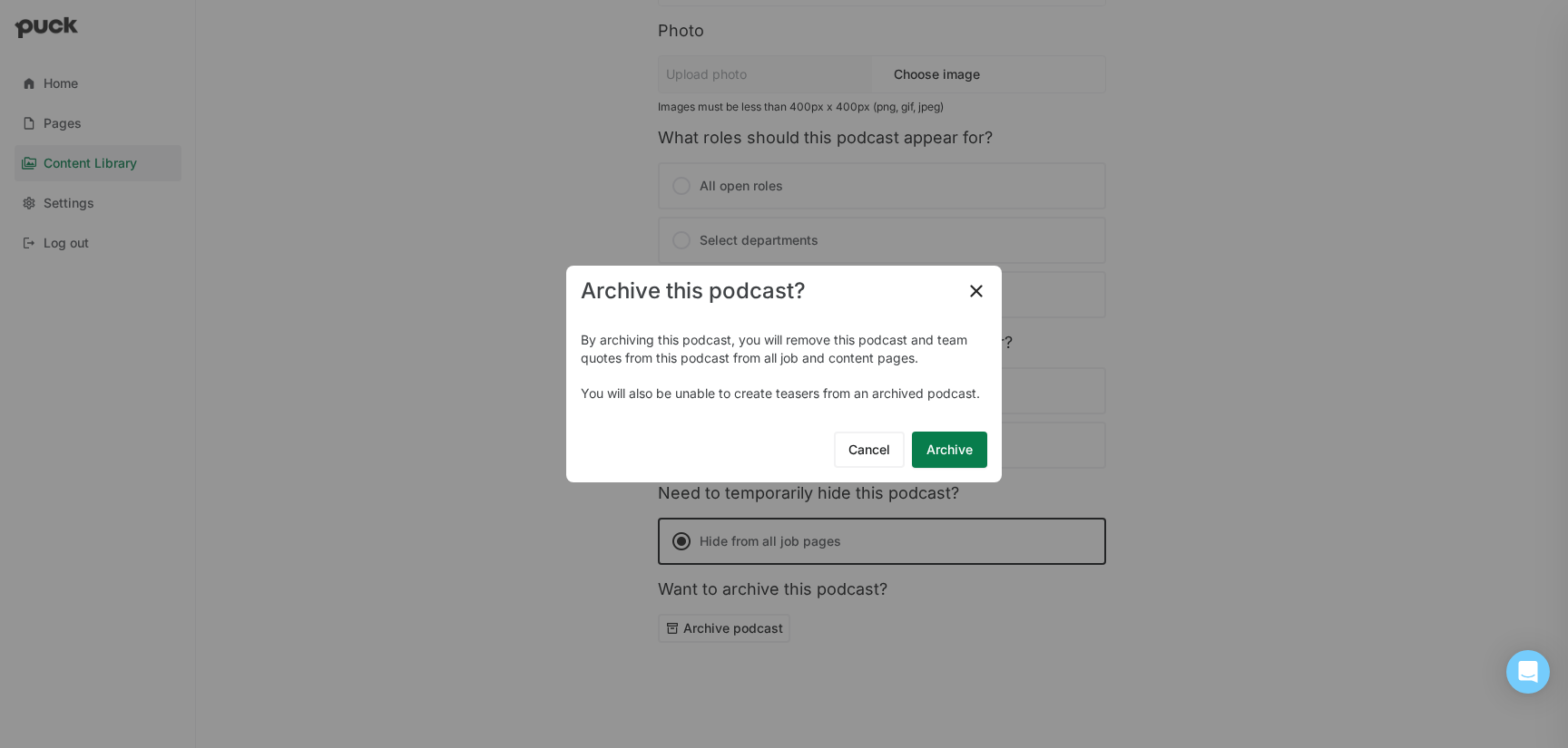
click at [958, 451] on button "Archive" at bounding box center [949, 450] width 75 height 36
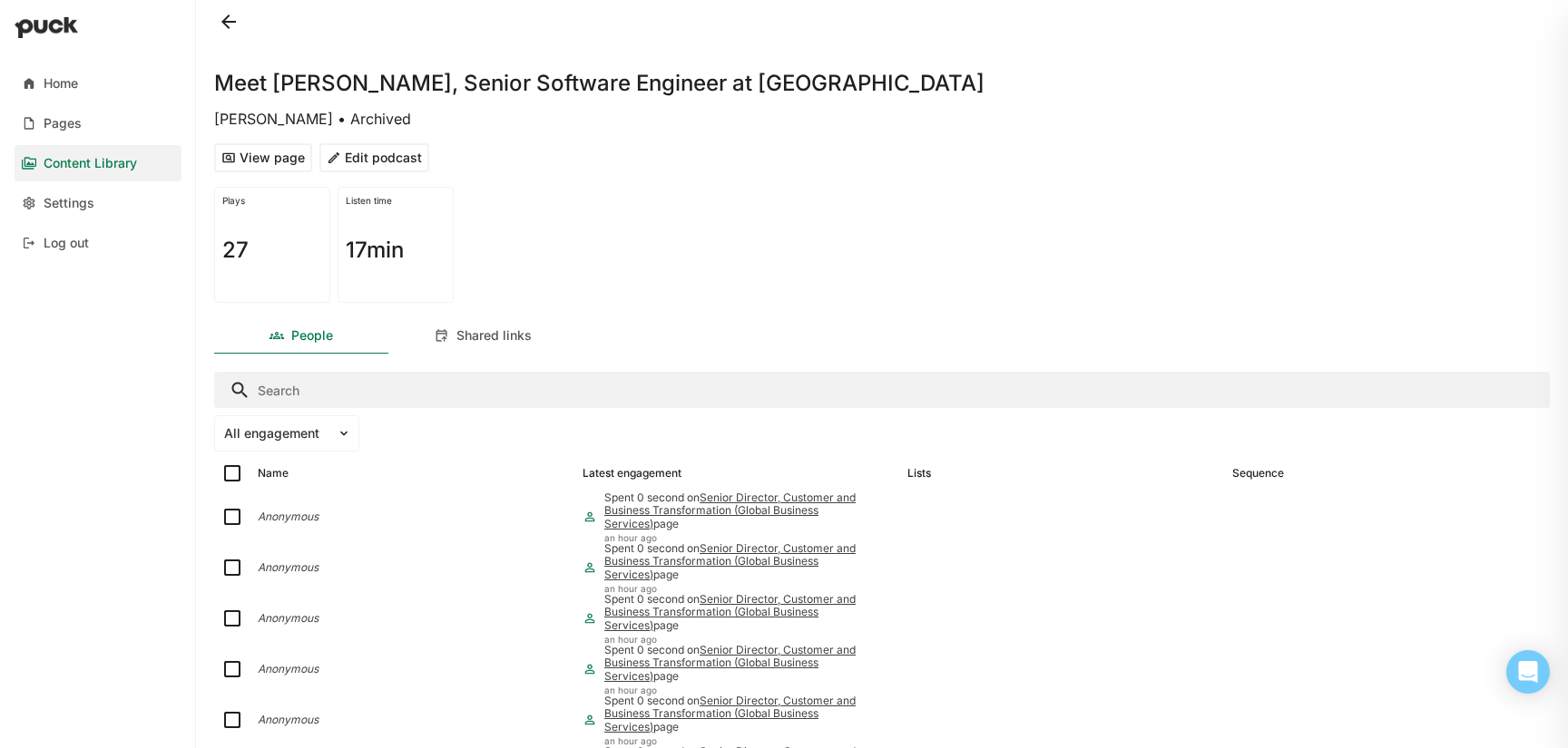
click at [226, 25] on button at bounding box center [228, 22] width 29 height 29
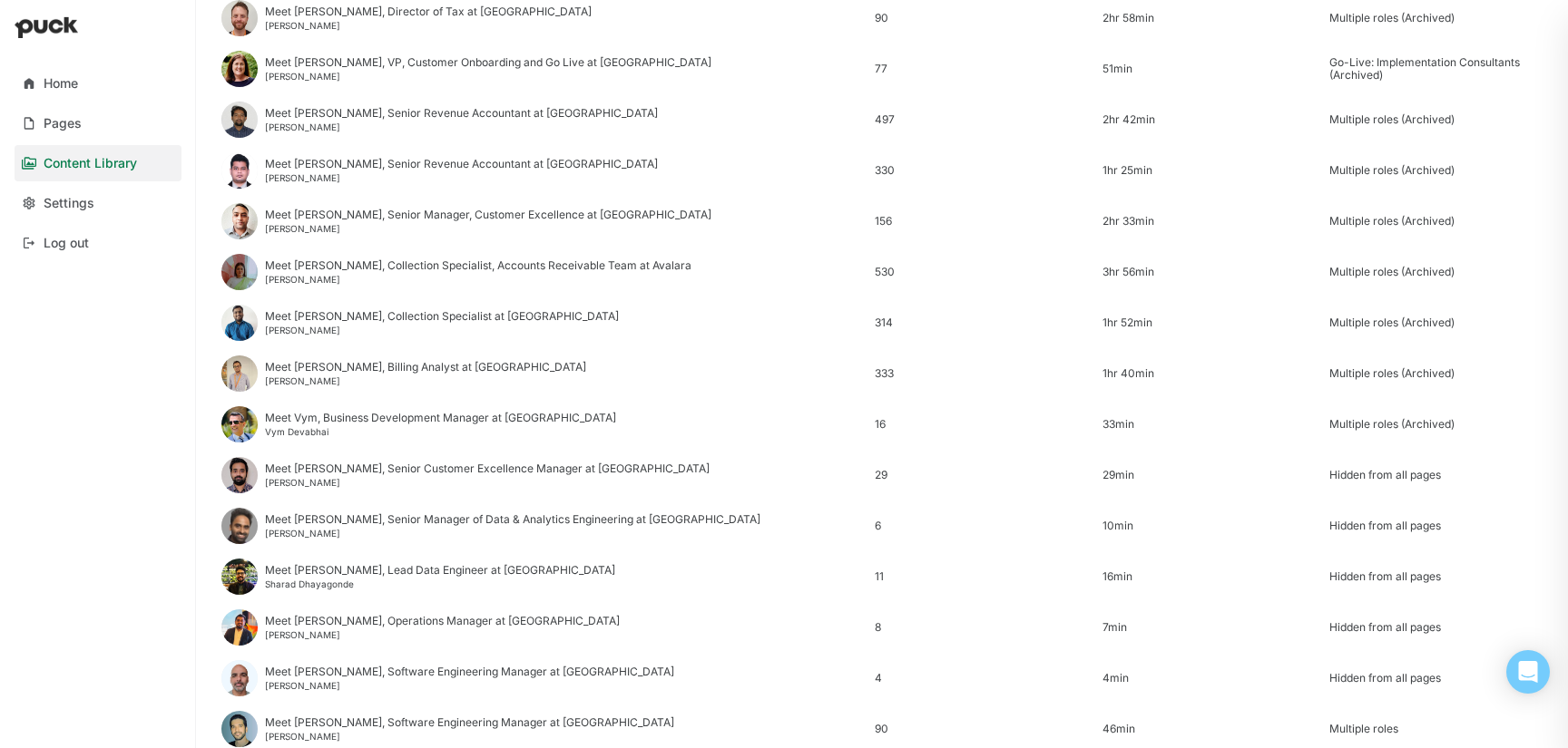
scroll to position [2185, 0]
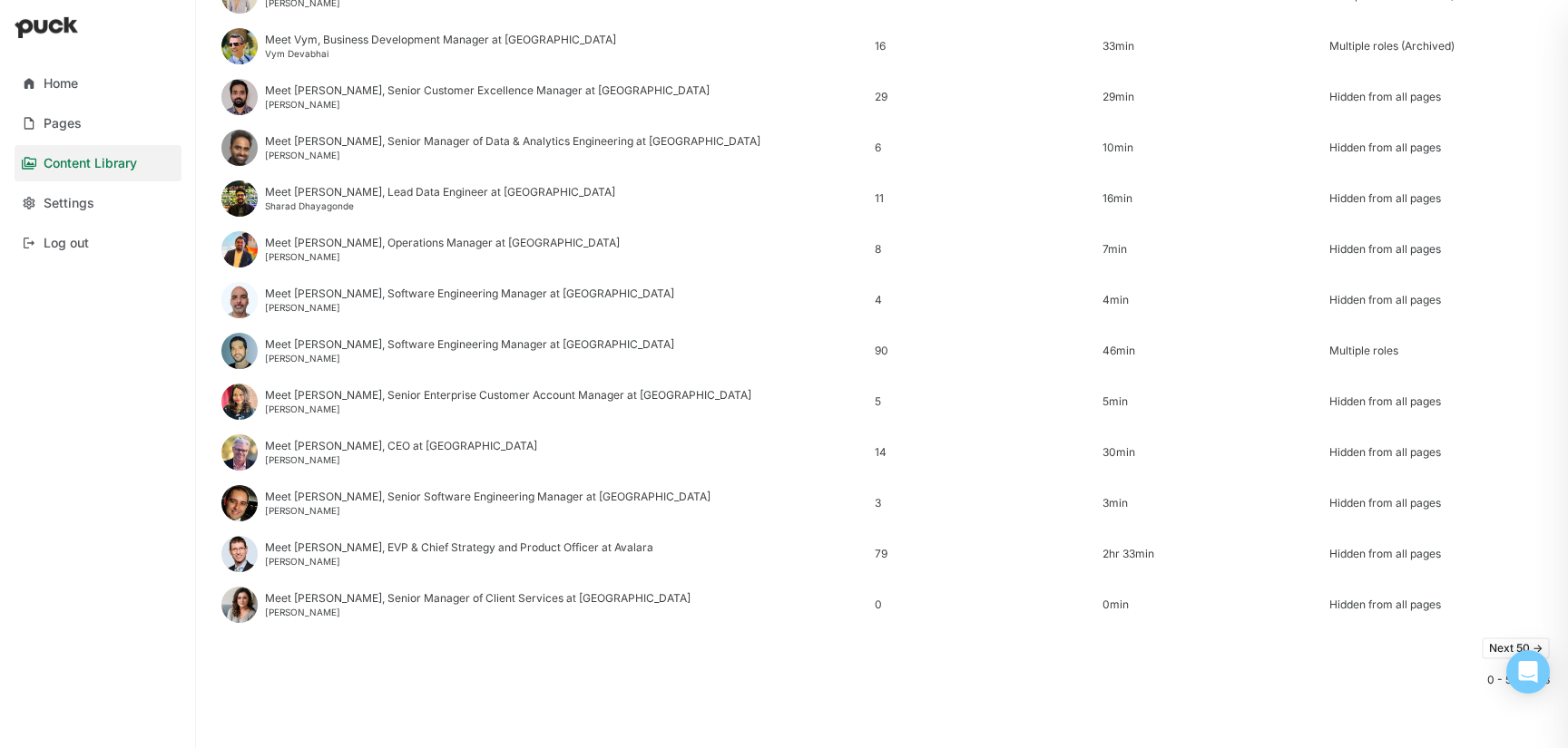
click at [1489, 644] on button "Next 50 ->" at bounding box center [1516, 648] width 68 height 22
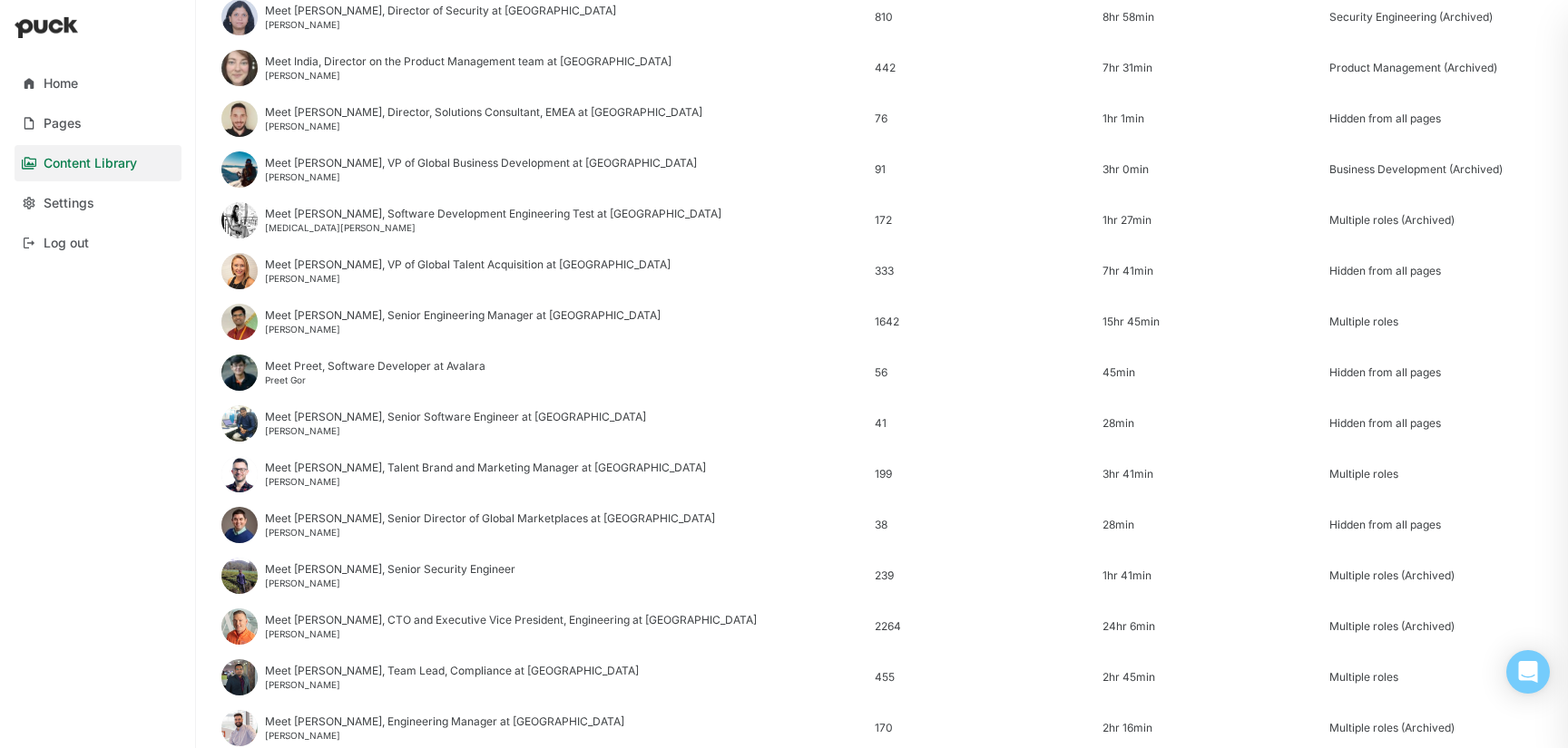
scroll to position [996, 0]
click at [393, 272] on div "Vanessa Burnaby" at bounding box center [468, 277] width 406 height 10
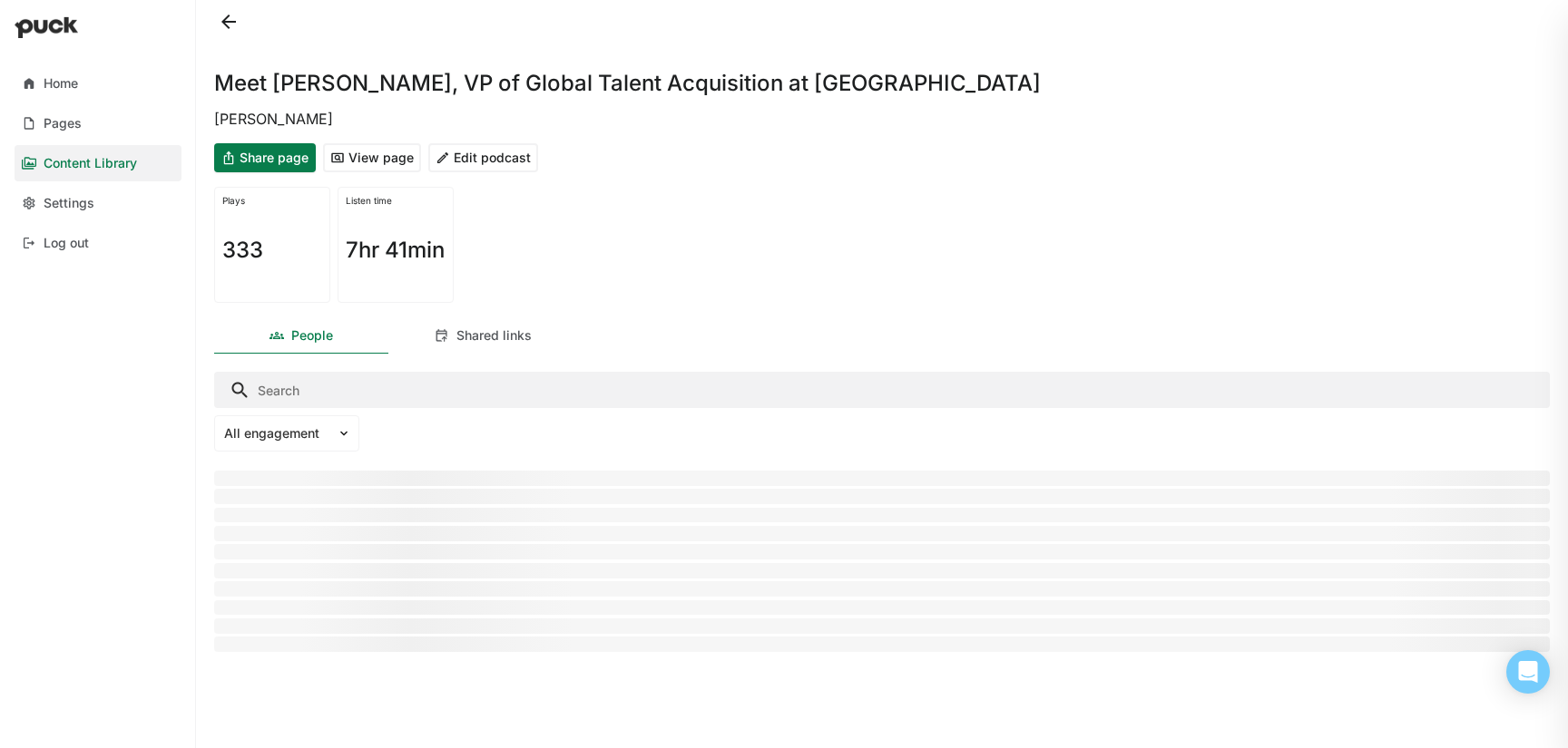
click at [468, 158] on button "Edit podcast" at bounding box center [482, 158] width 109 height 29
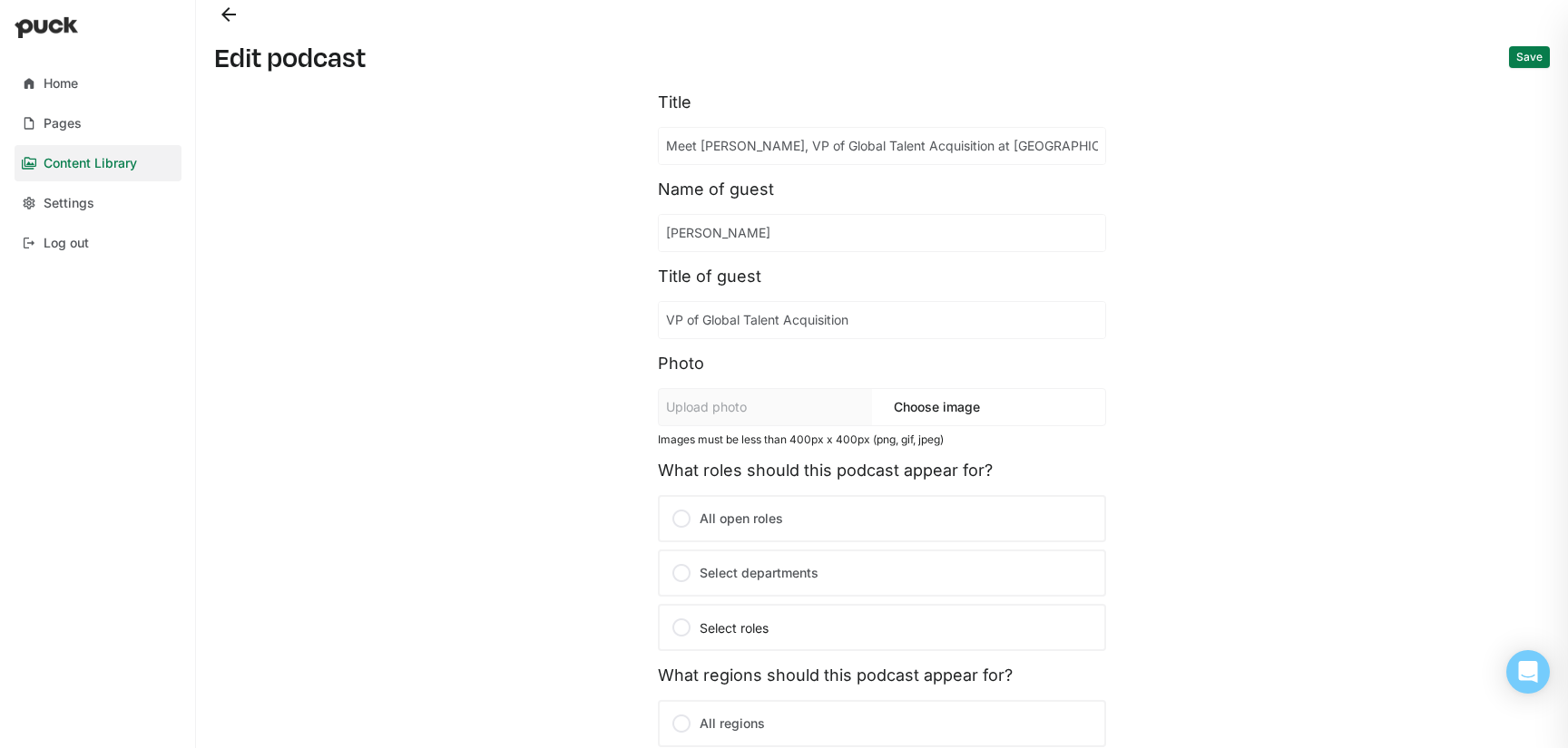
scroll to position [333, 0]
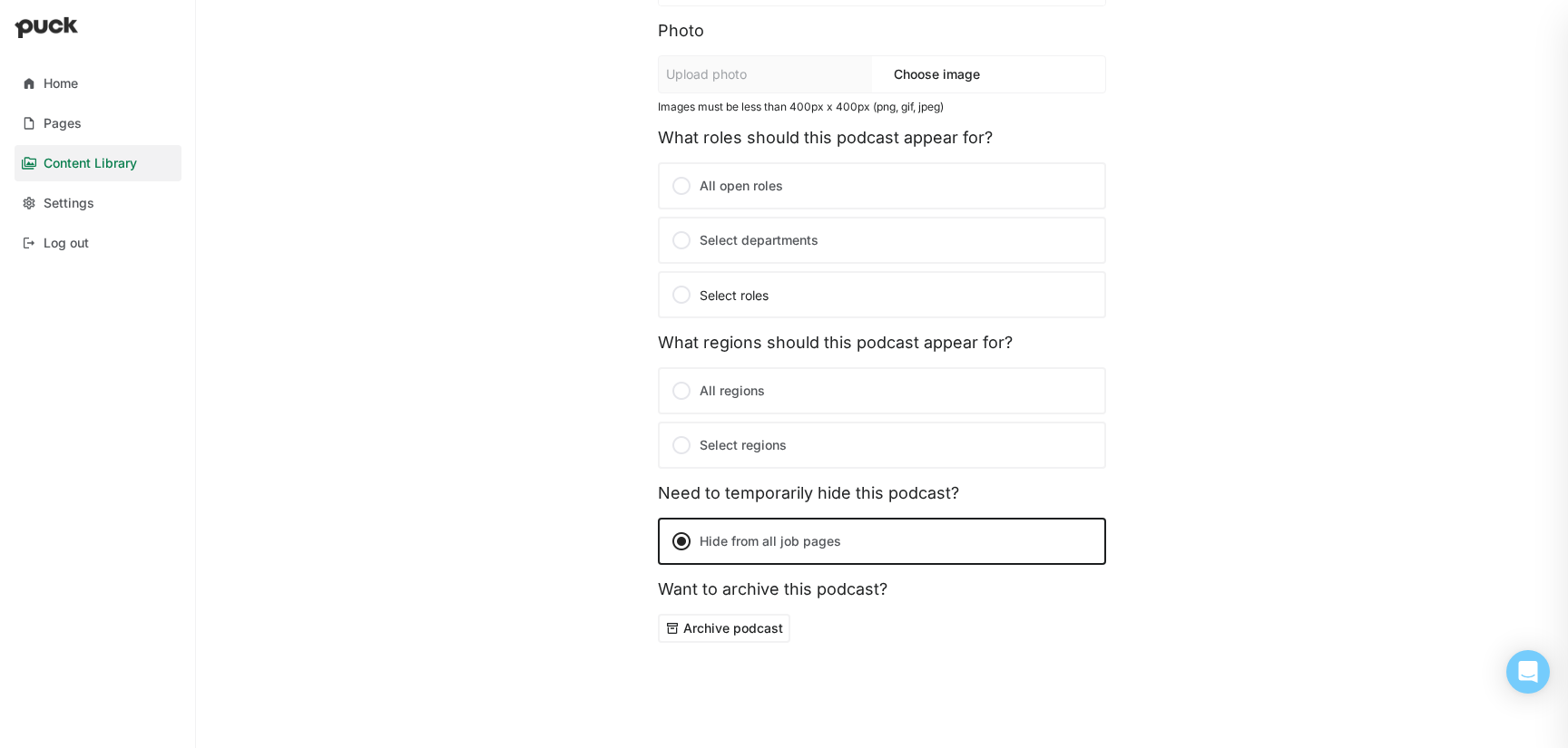
click at [774, 632] on button "Archive podcast" at bounding box center [724, 628] width 132 height 29
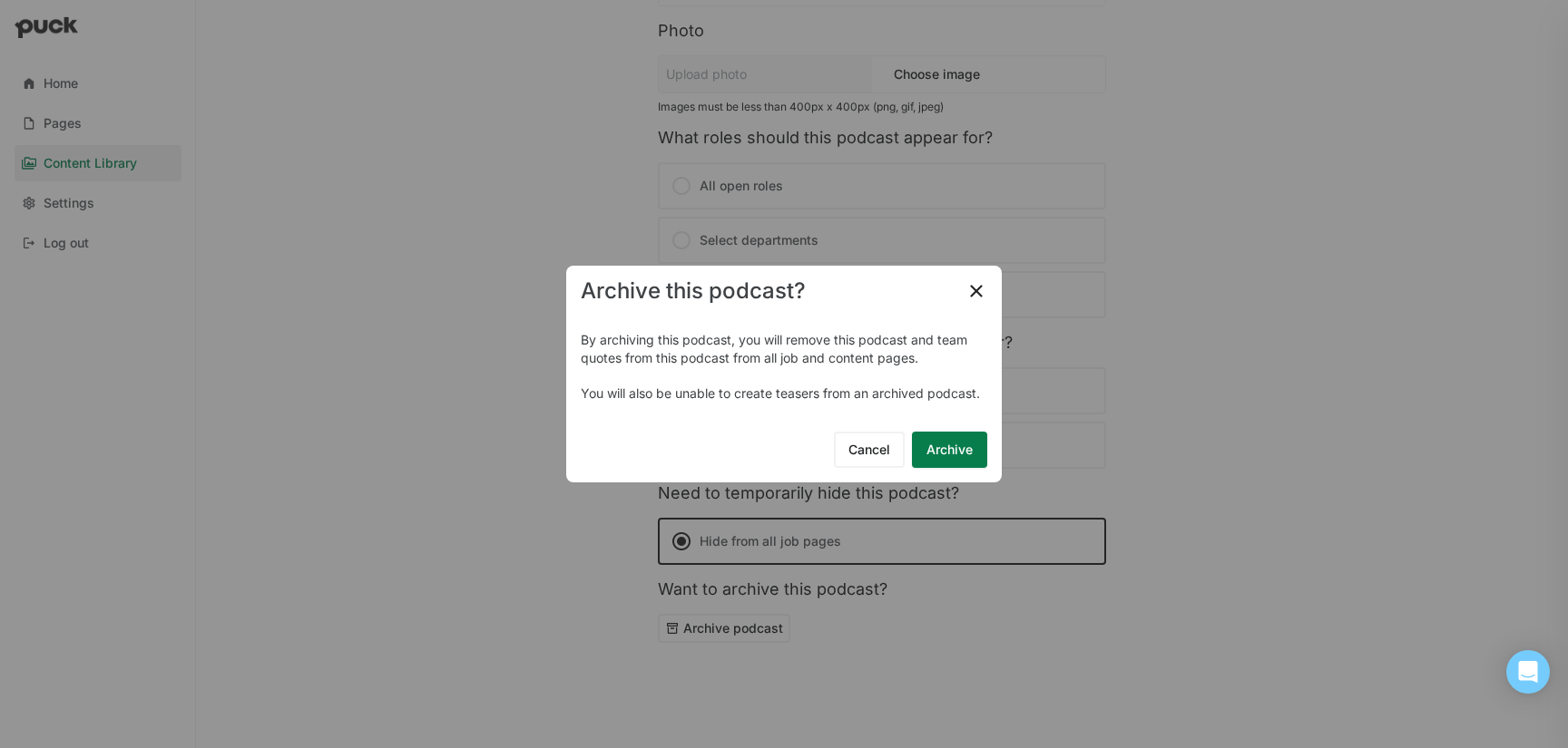
click at [930, 439] on button "Archive" at bounding box center [949, 450] width 75 height 36
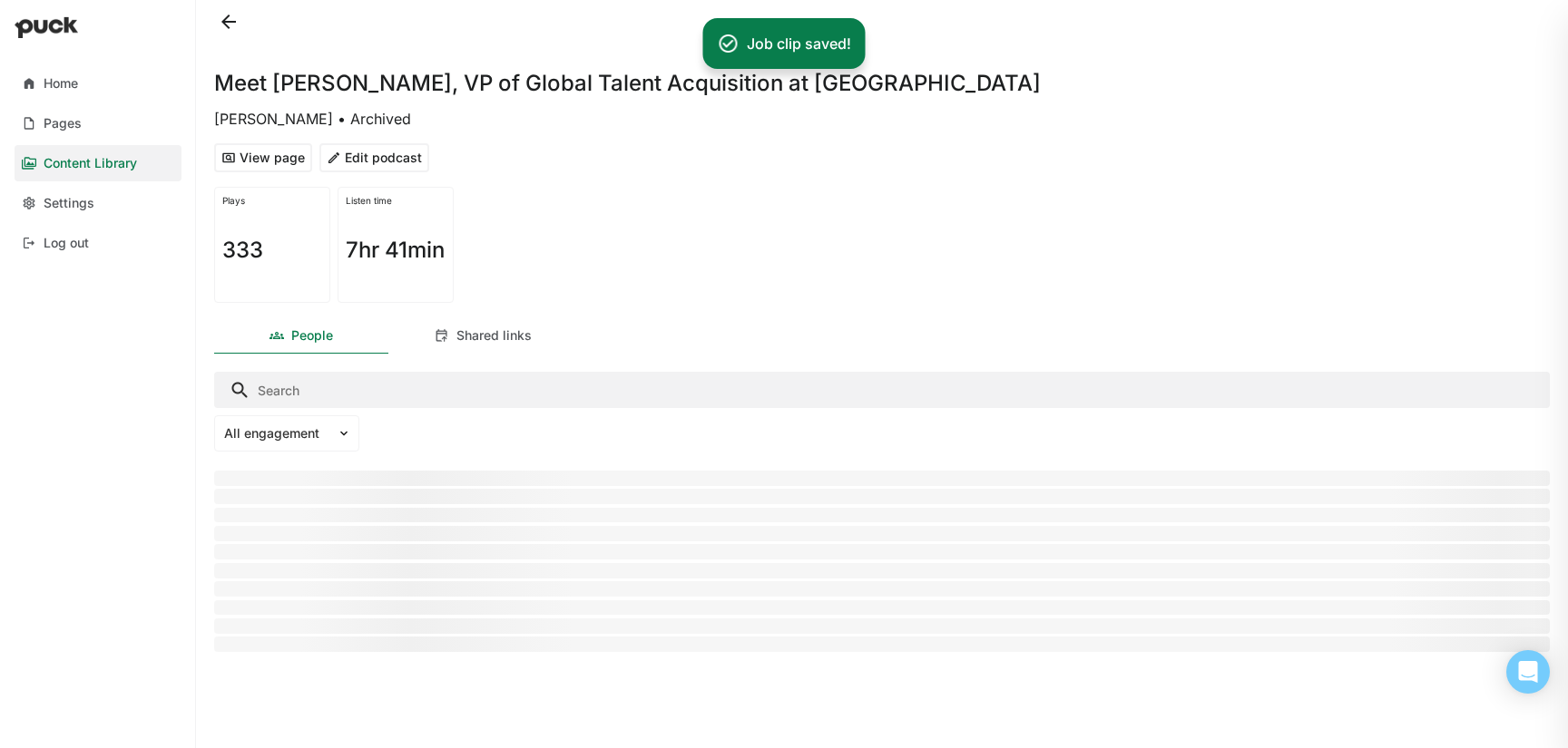
click at [229, 29] on button at bounding box center [228, 22] width 29 height 29
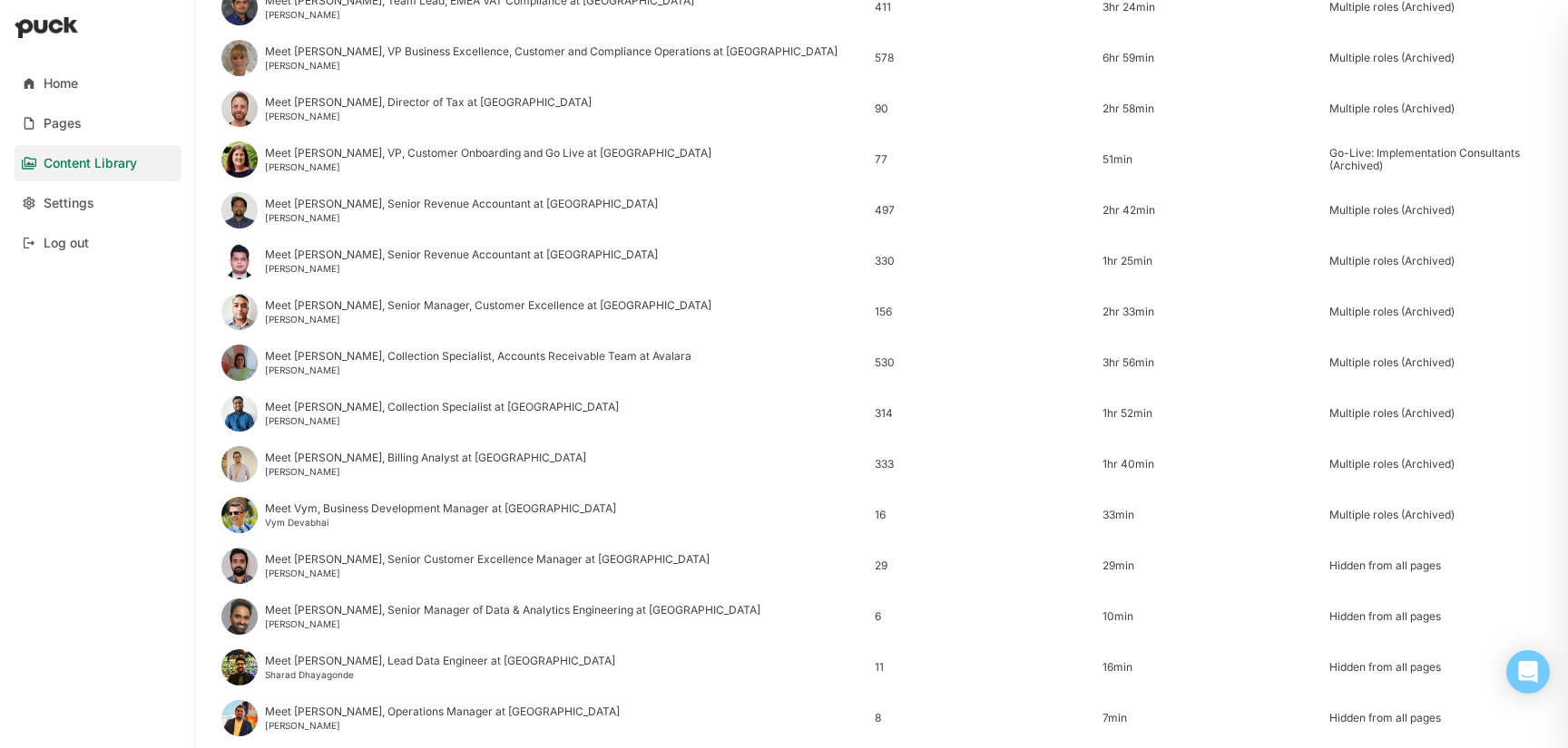
scroll to position [2148, 0]
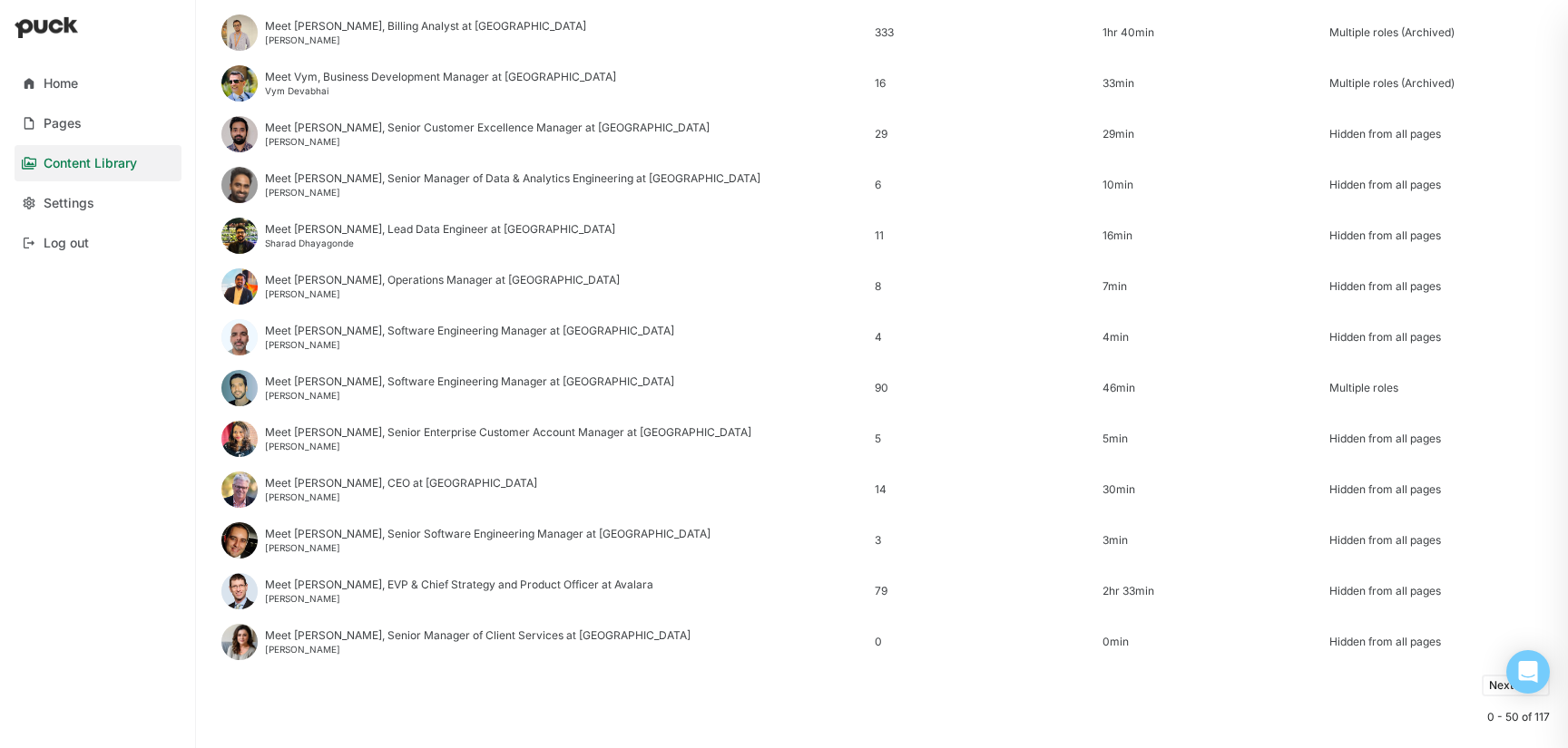
click at [1495, 687] on button "Next 50 ->" at bounding box center [1516, 685] width 68 height 22
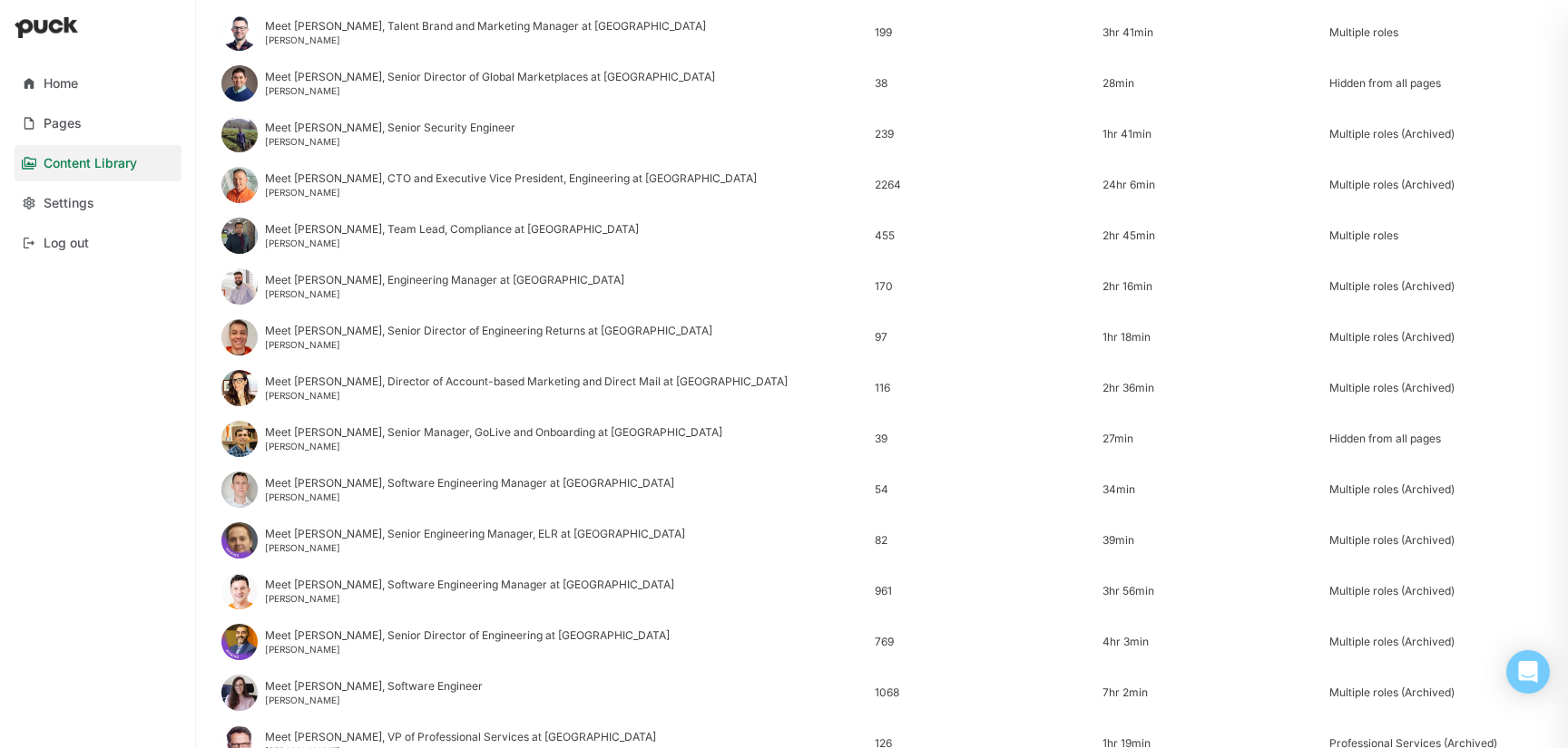
scroll to position [1441, 0]
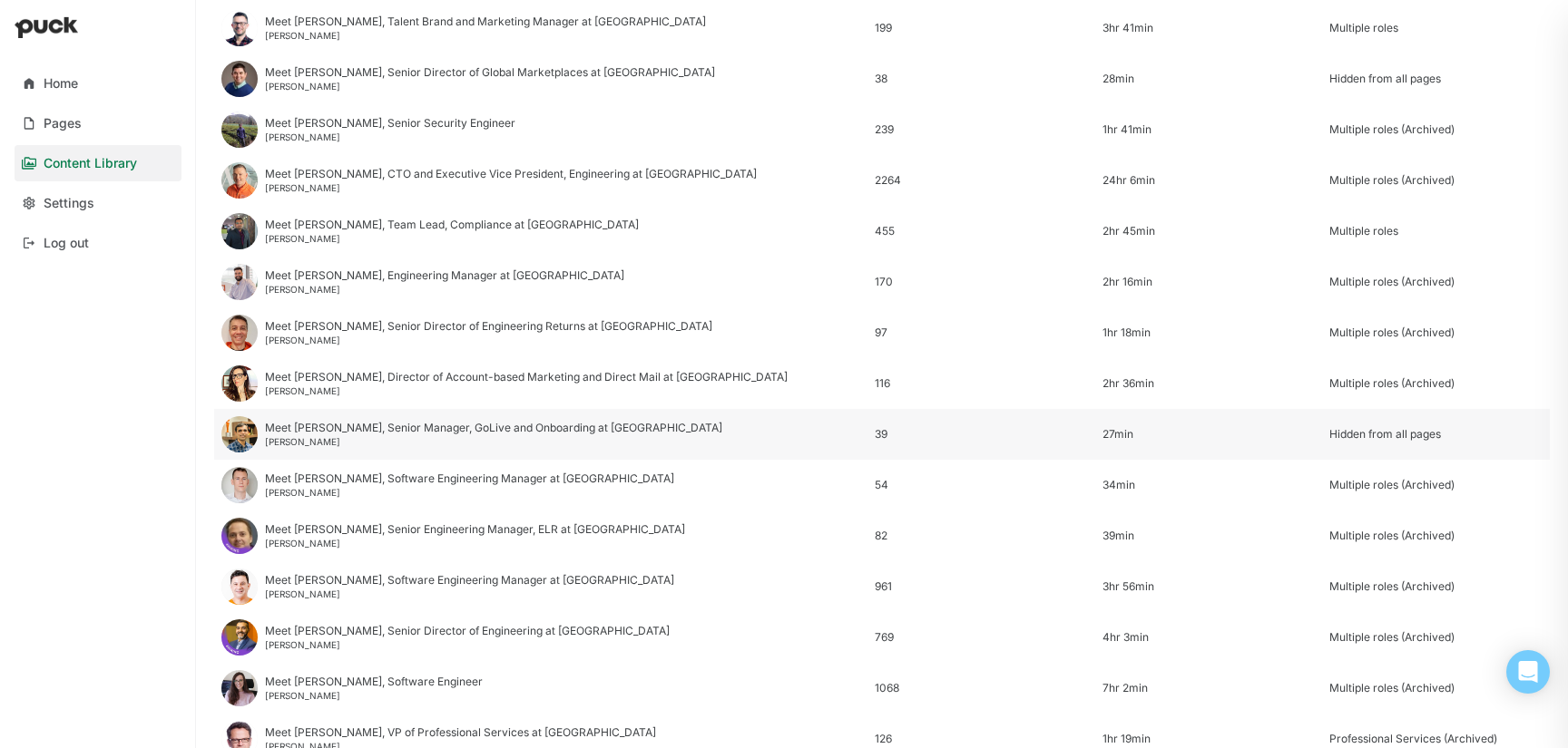
click at [307, 436] on div "Ketan Vyas" at bounding box center [494, 441] width 457 height 10
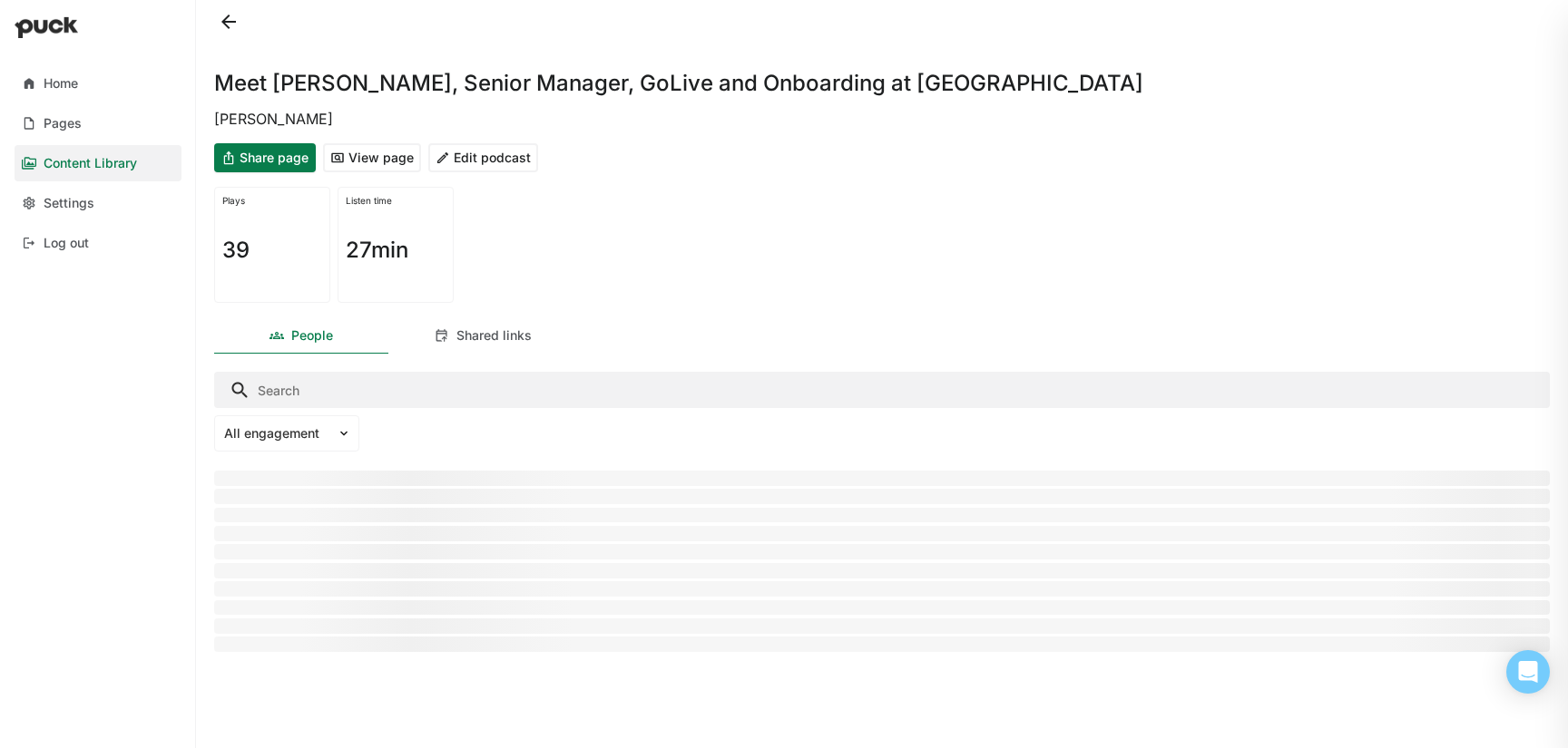
click at [509, 163] on button "Edit podcast" at bounding box center [482, 158] width 109 height 29
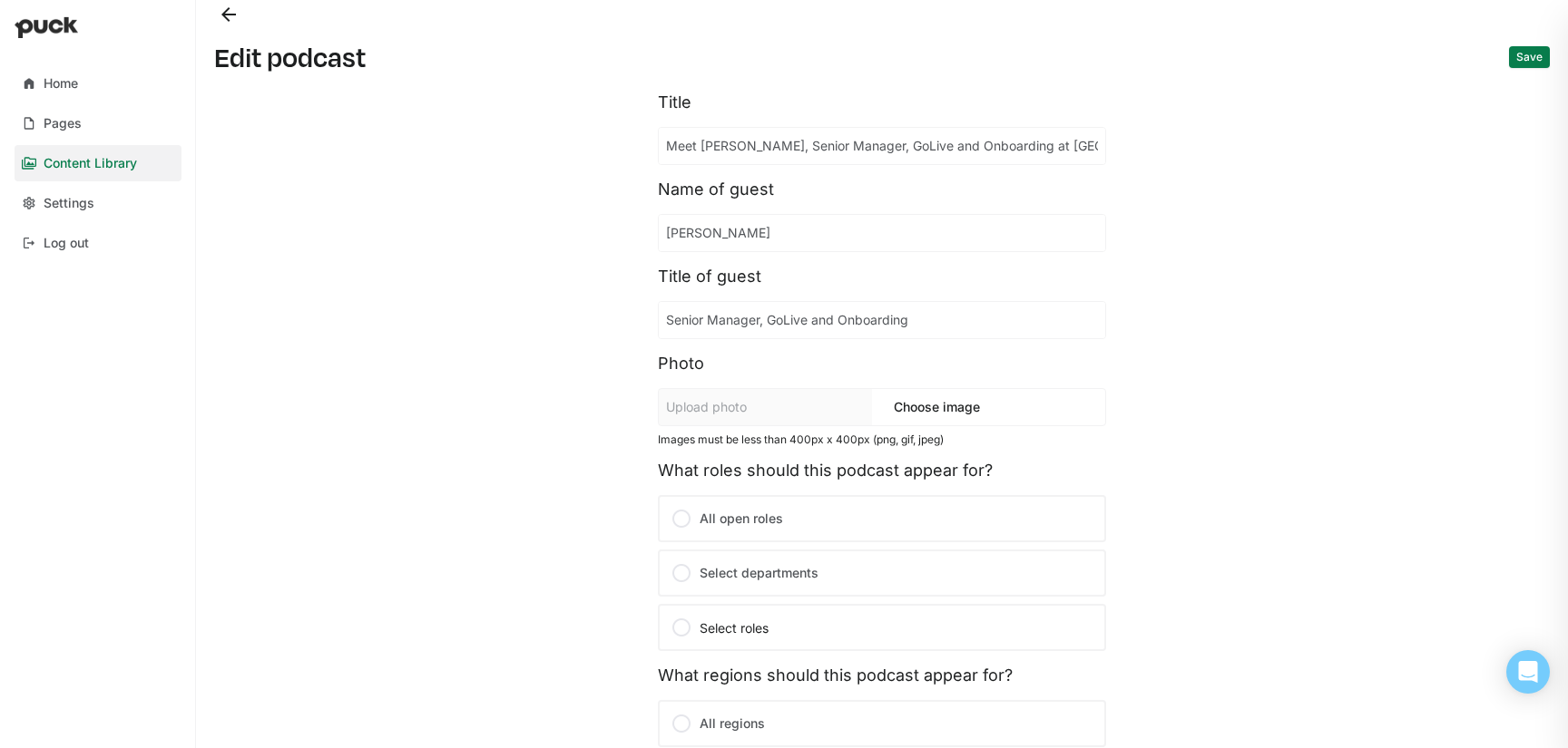
scroll to position [333, 0]
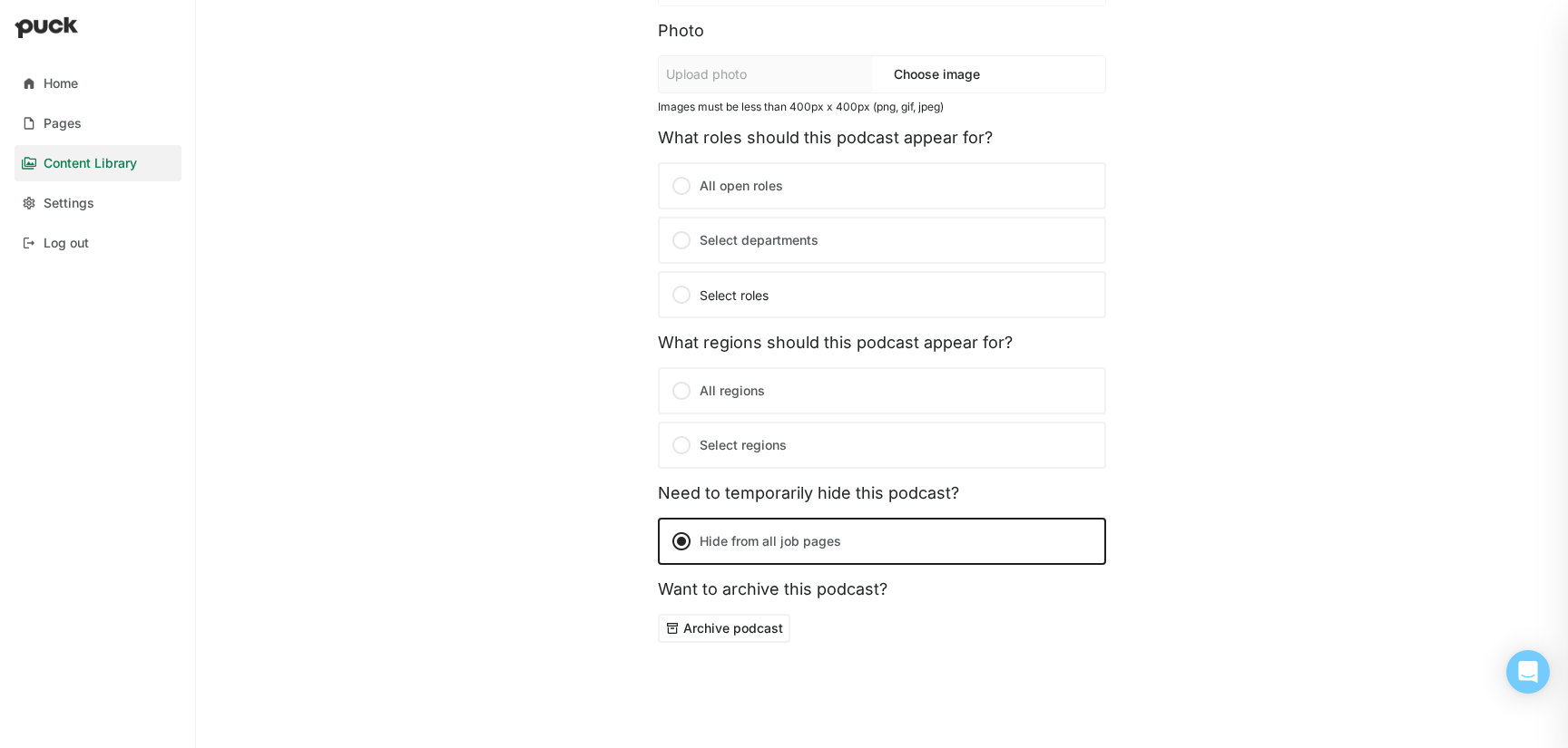
click at [726, 632] on button "Archive podcast" at bounding box center [724, 628] width 132 height 29
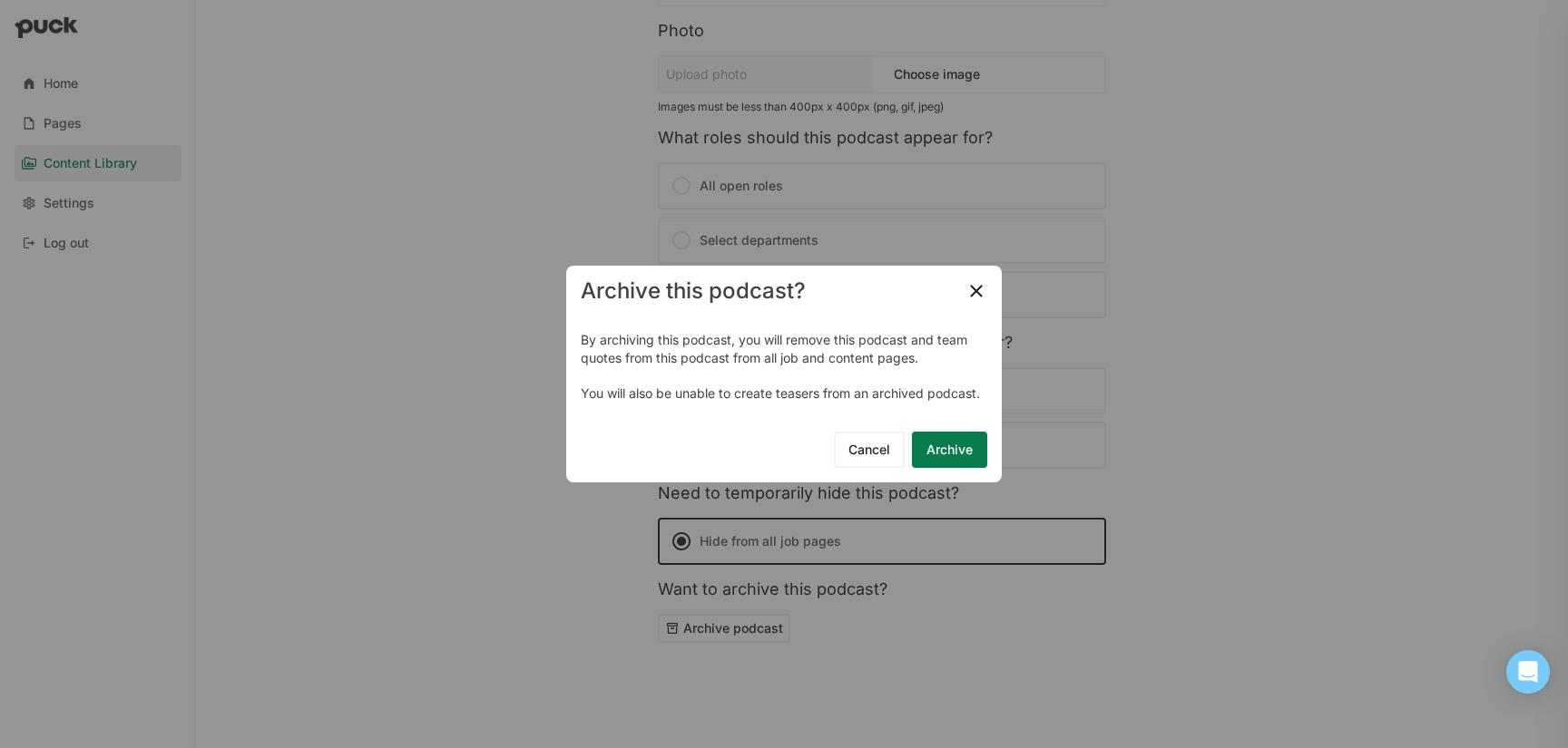
click at [936, 451] on button "Archive" at bounding box center [949, 450] width 75 height 36
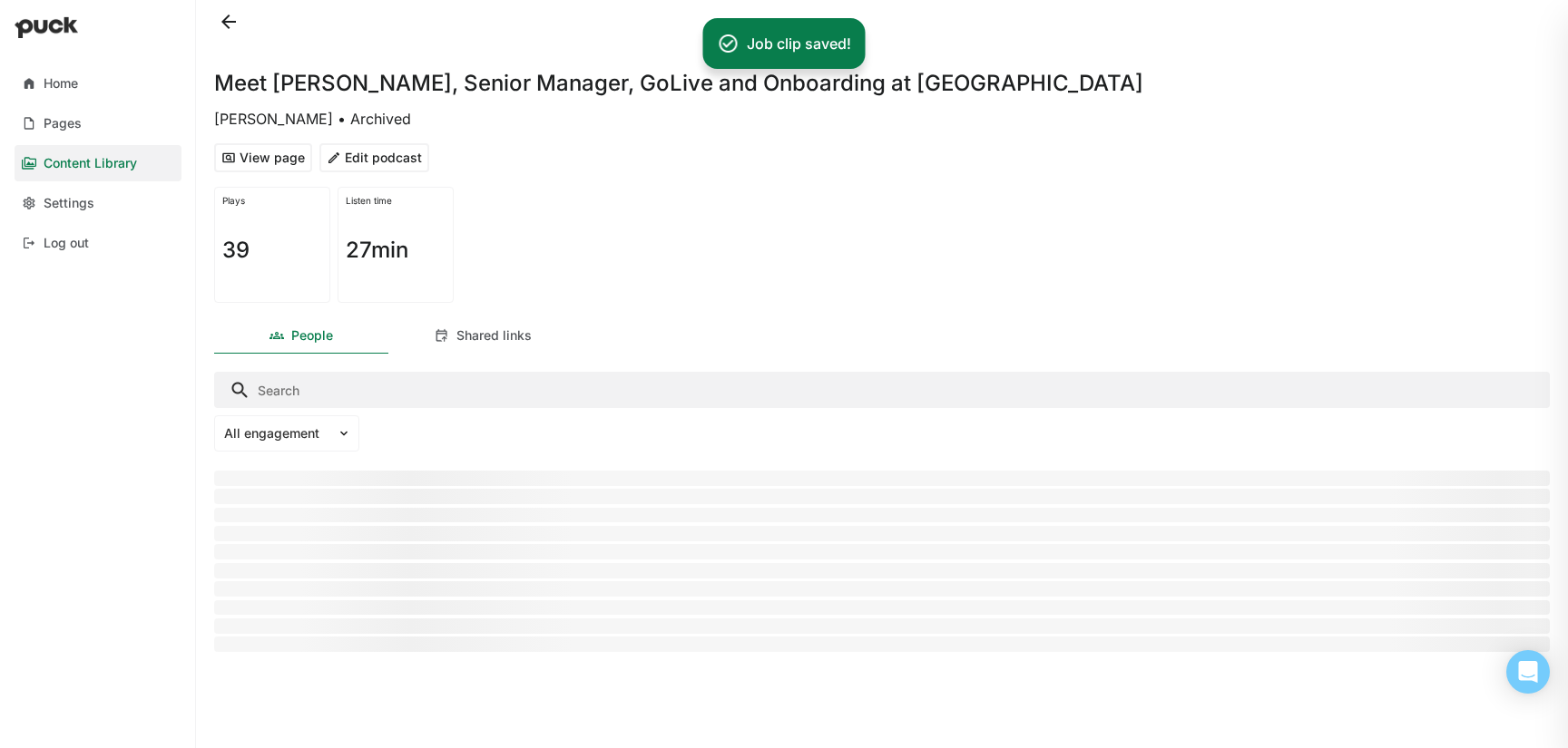
click at [231, 28] on button at bounding box center [228, 22] width 29 height 29
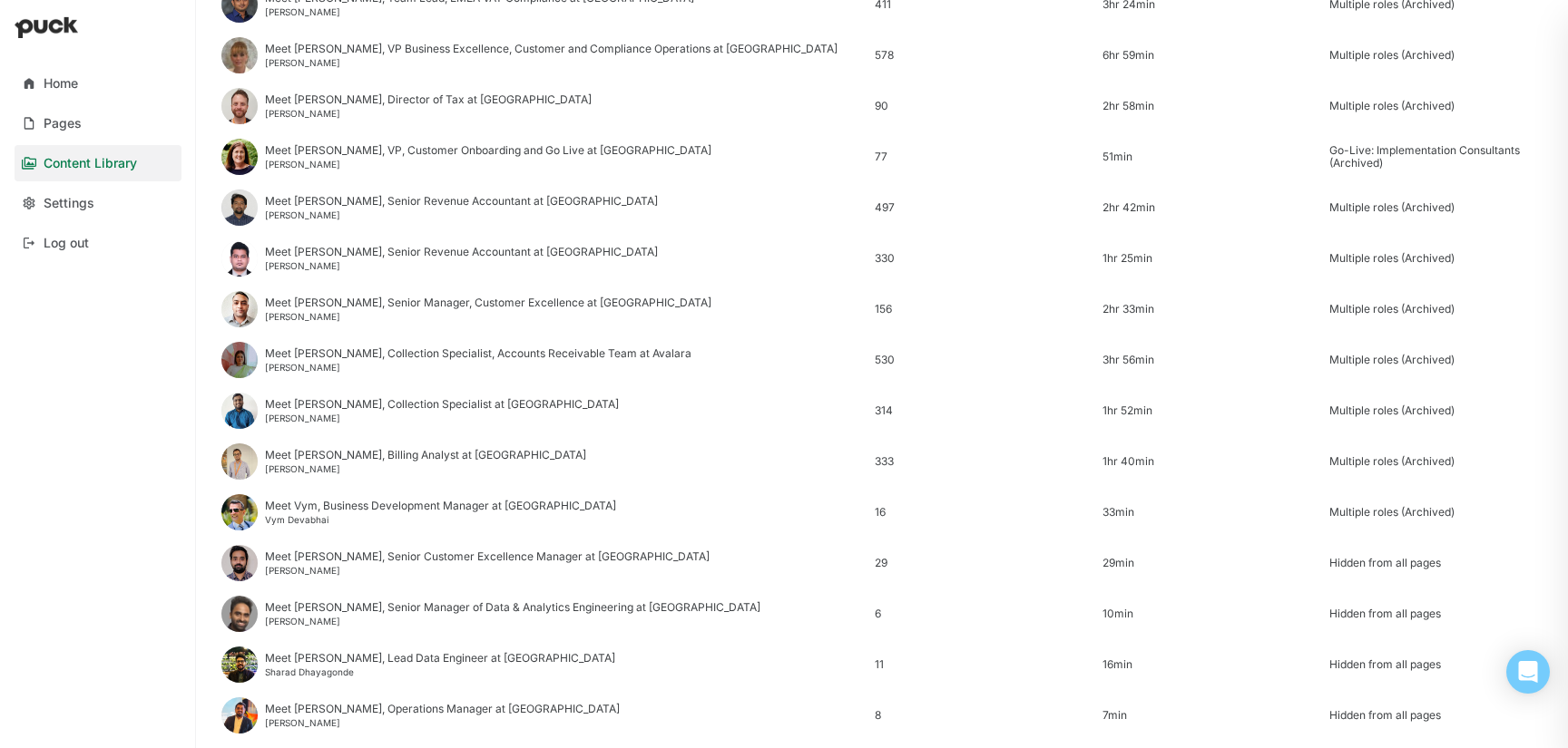
scroll to position [2185, 0]
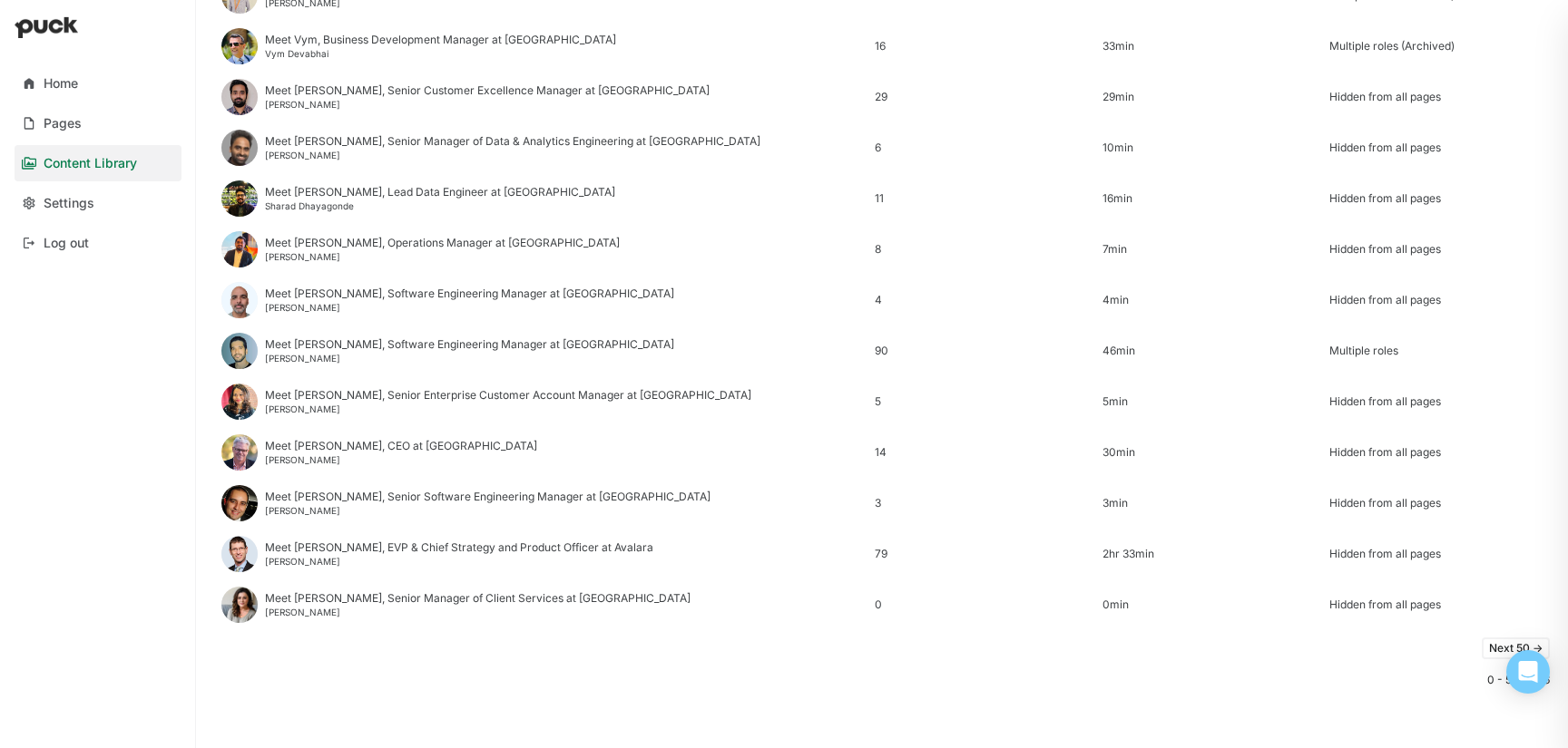
click at [1494, 645] on button "Next 50 ->" at bounding box center [1516, 648] width 68 height 22
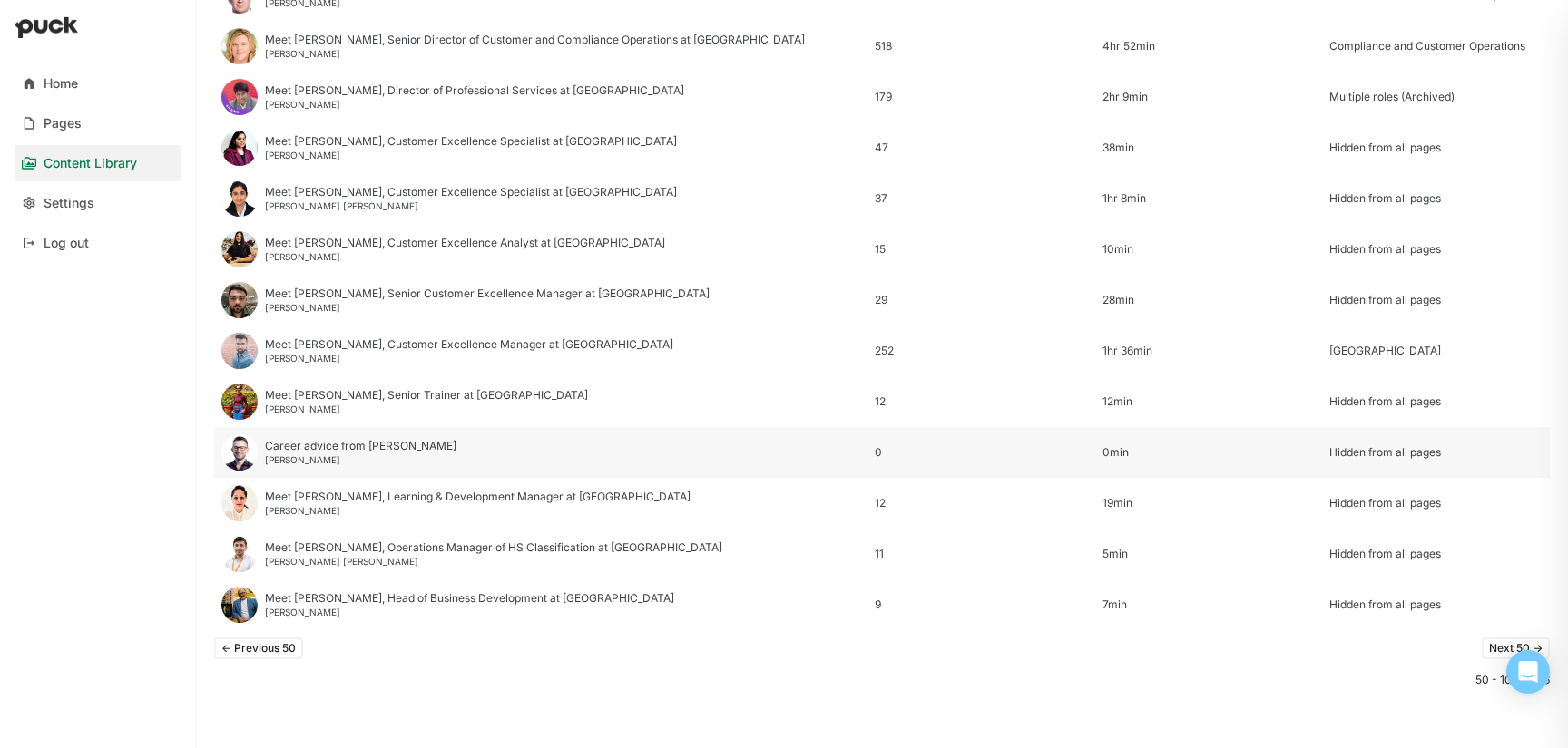
click at [374, 451] on div "Career advice from [PERSON_NAME]" at bounding box center [360, 446] width 191 height 12
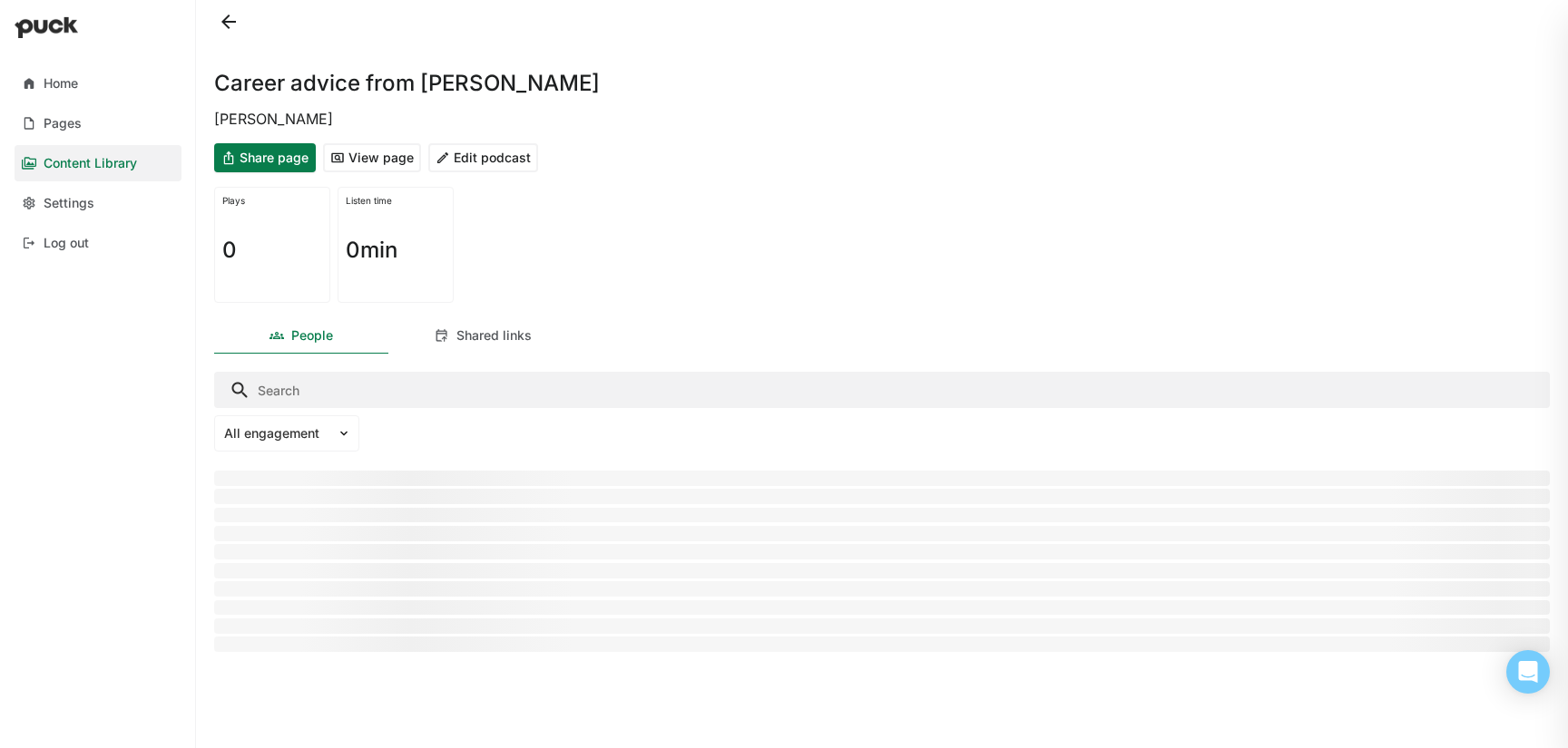
click at [224, 29] on button at bounding box center [228, 22] width 29 height 29
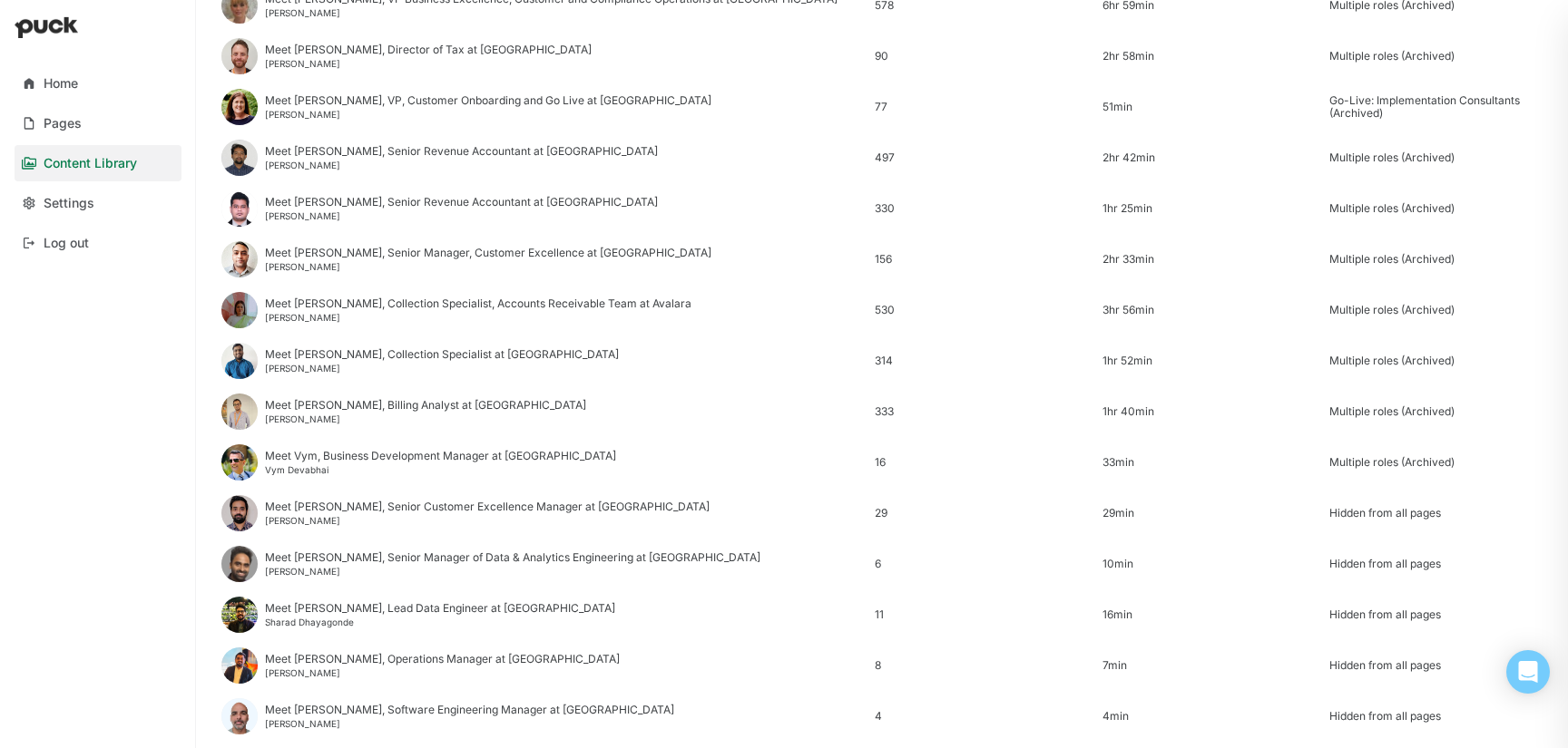
scroll to position [2185, 0]
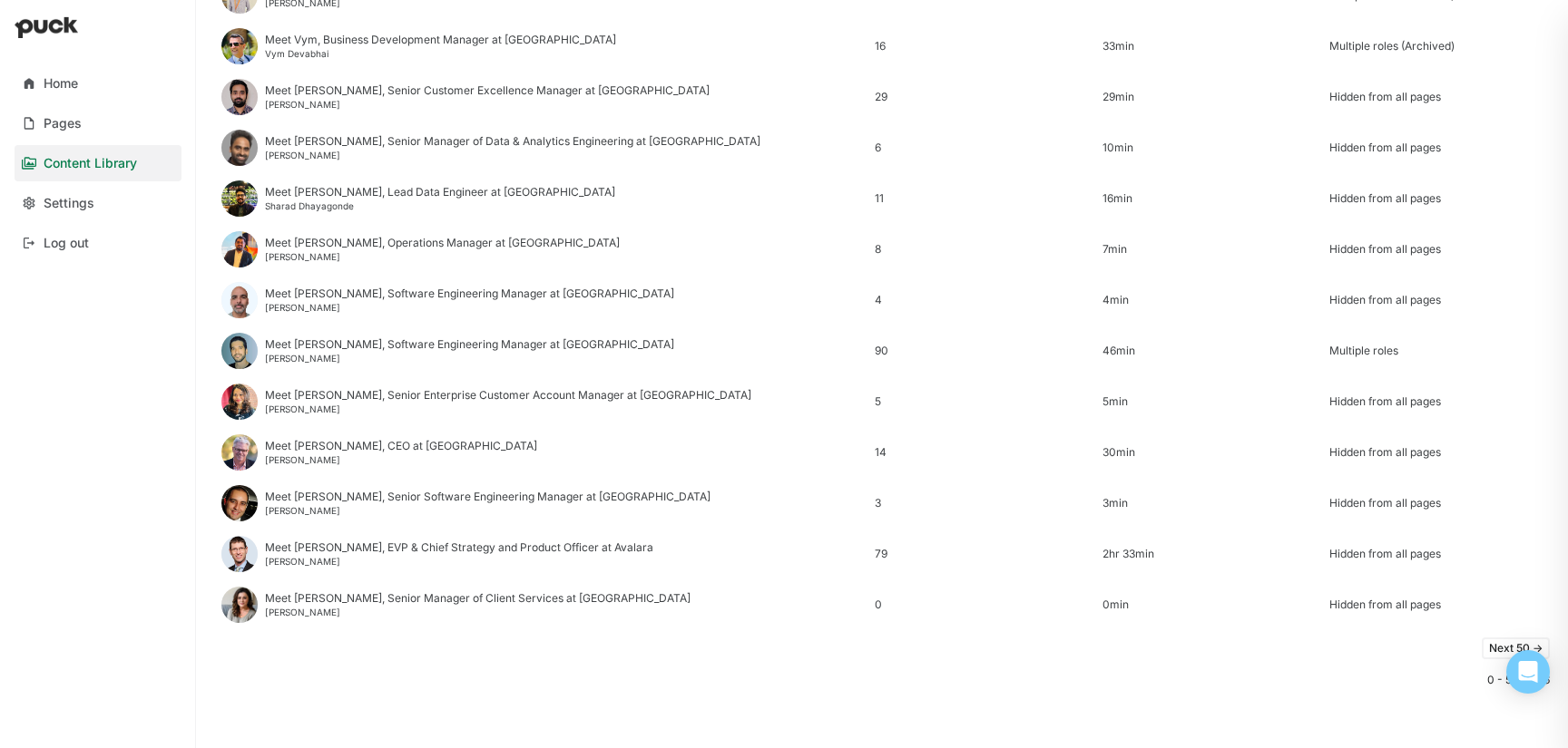
click at [1482, 645] on button "Next 50 ->" at bounding box center [1516, 648] width 68 height 22
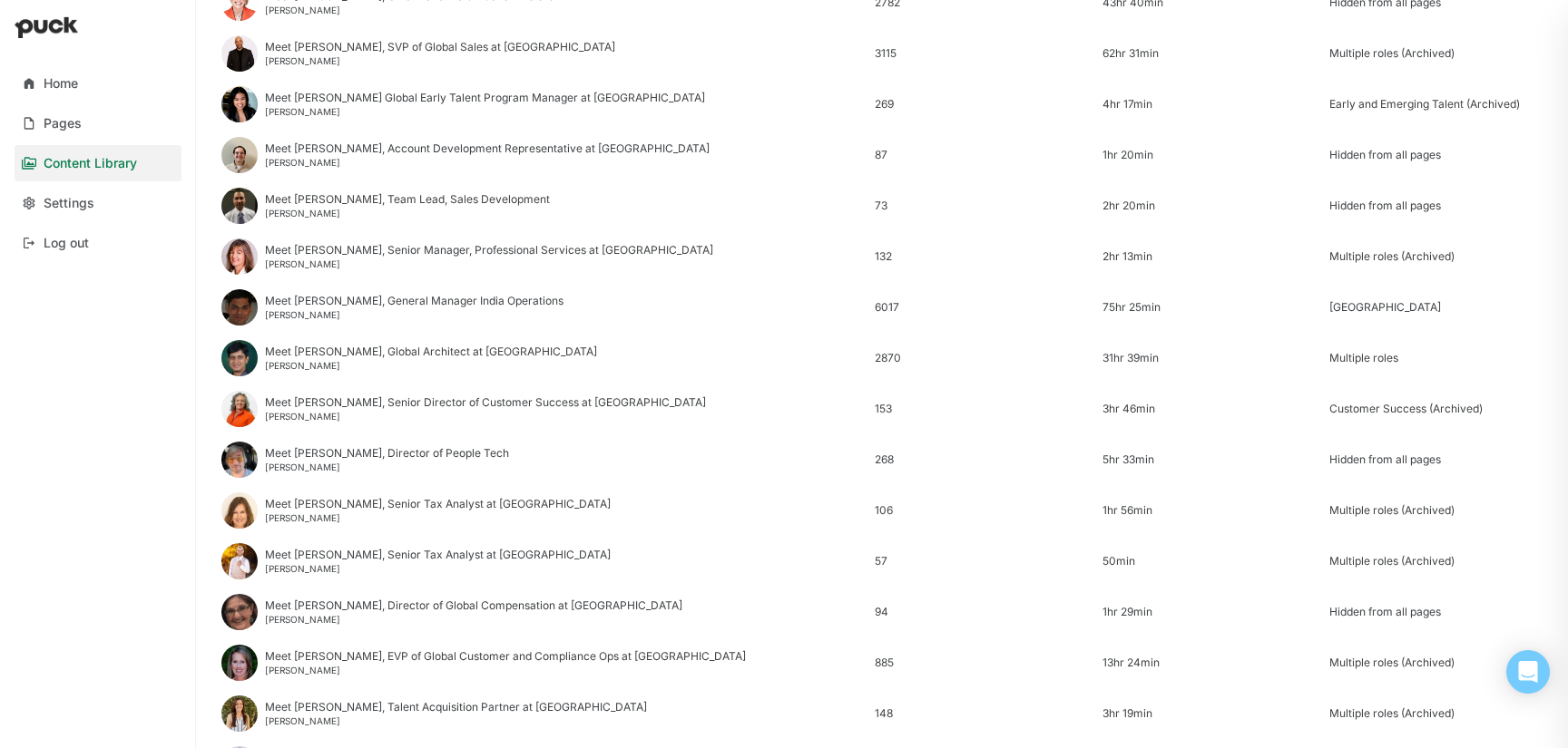
scroll to position [0, 0]
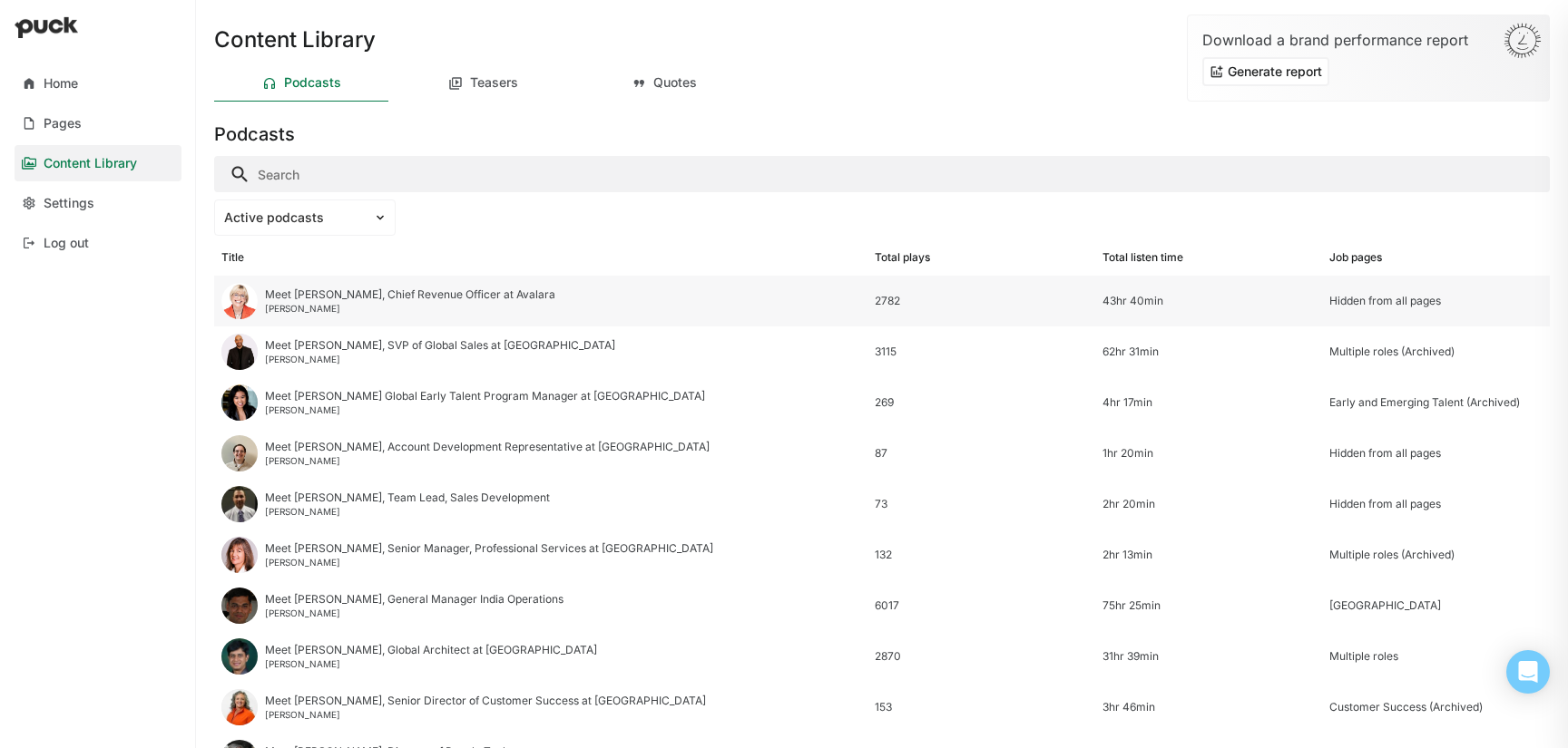
click at [388, 304] on div "Kimberly Deobald" at bounding box center [410, 308] width 290 height 10
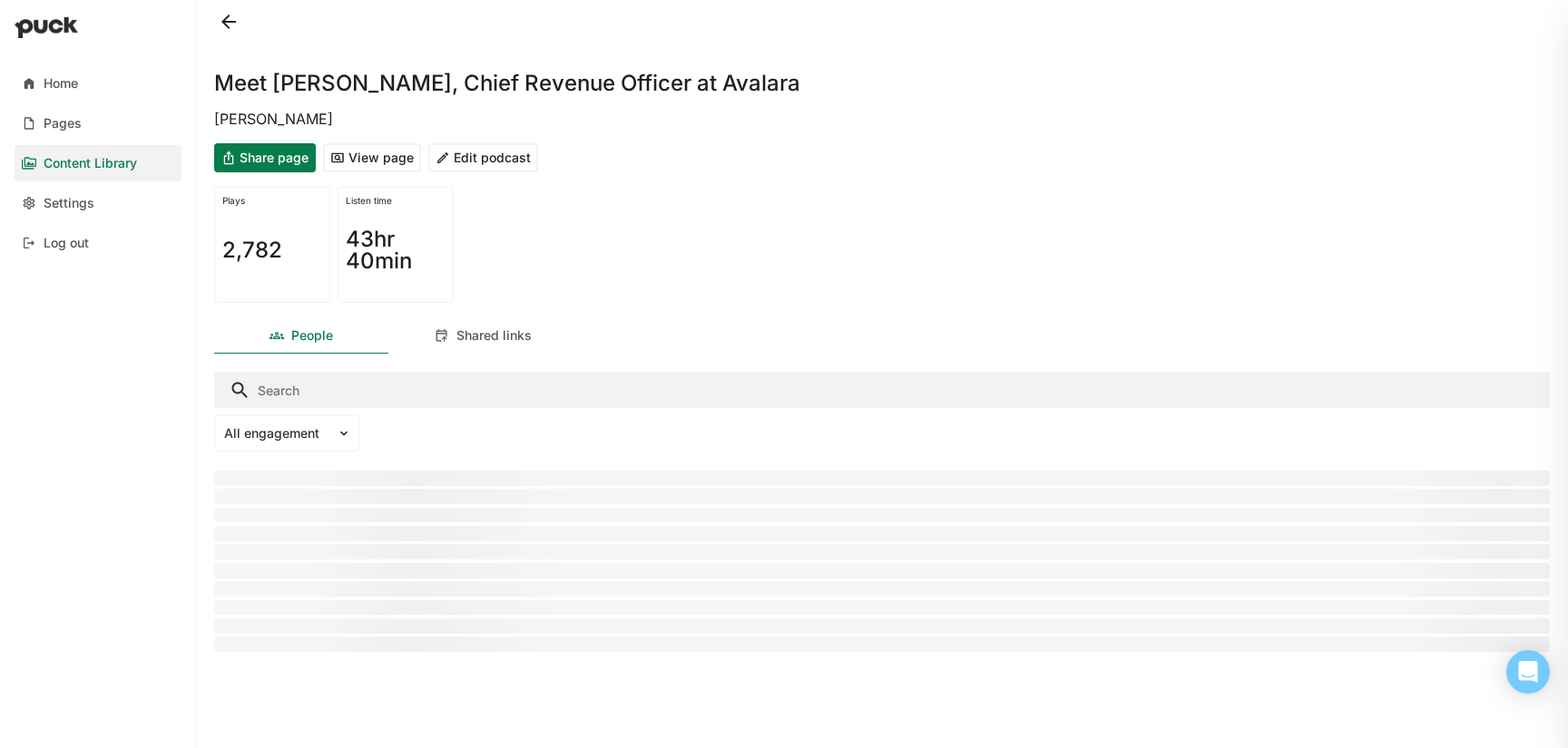
click at [493, 161] on button "Edit podcast" at bounding box center [482, 158] width 109 height 29
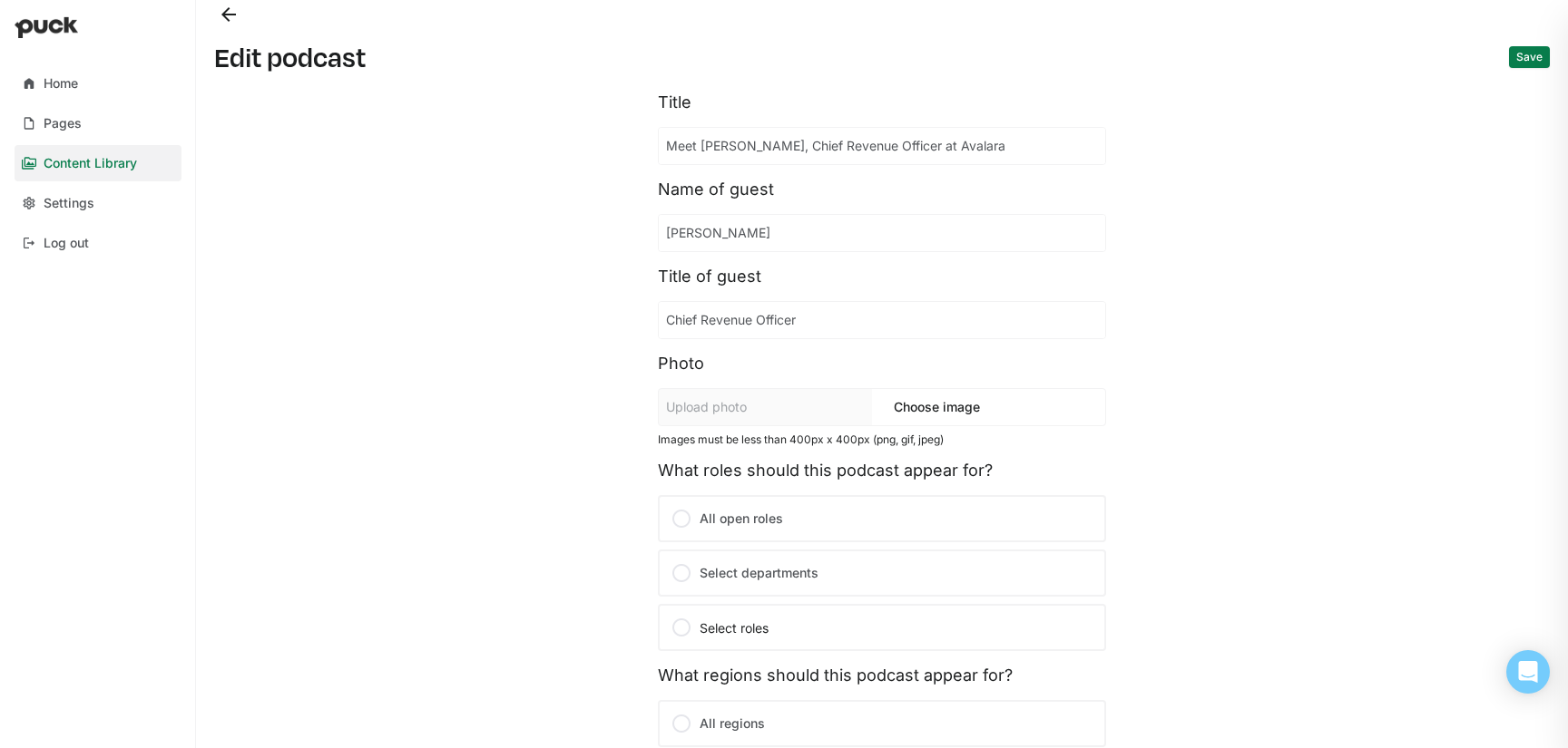
scroll to position [333, 0]
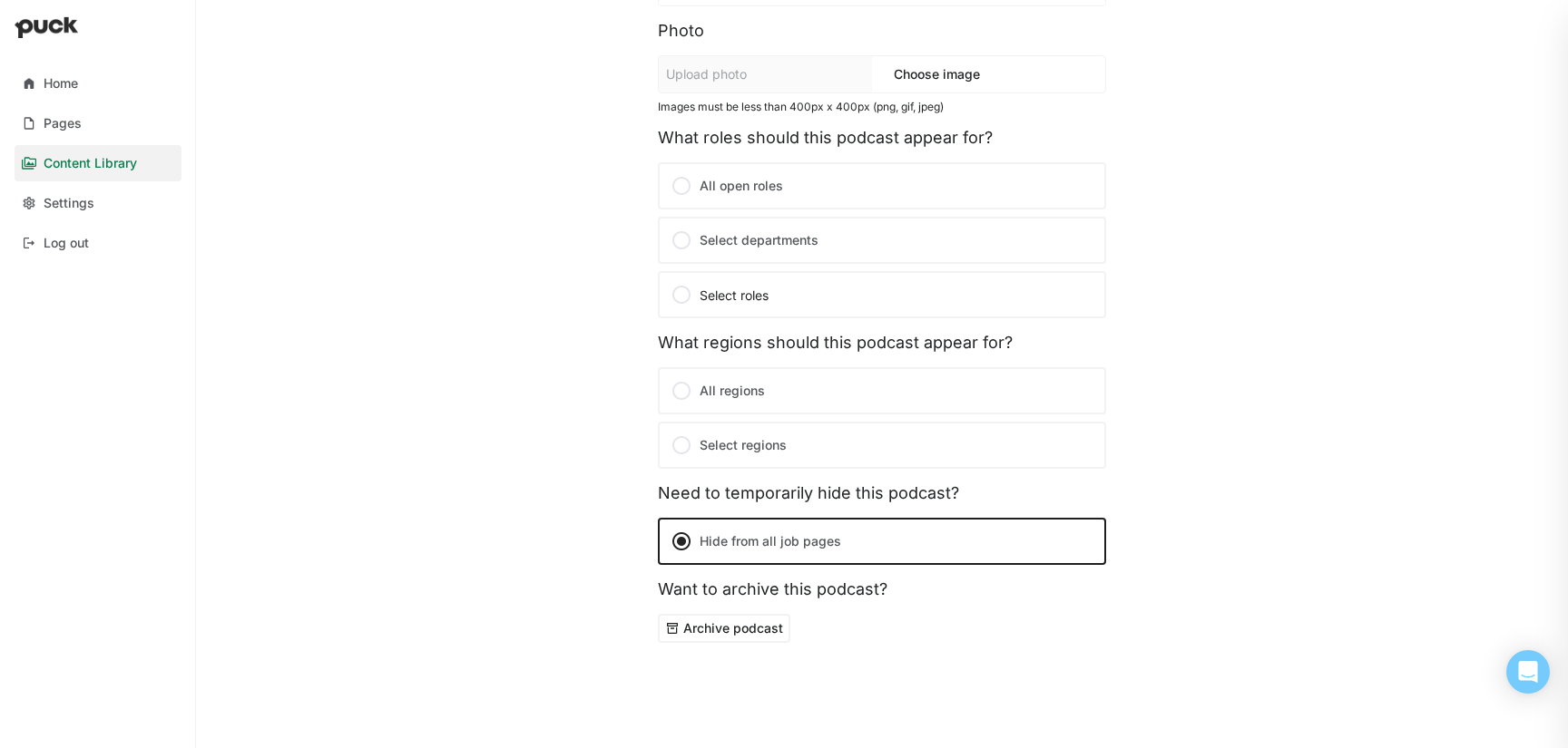
click at [753, 633] on button "Archive podcast" at bounding box center [724, 628] width 132 height 29
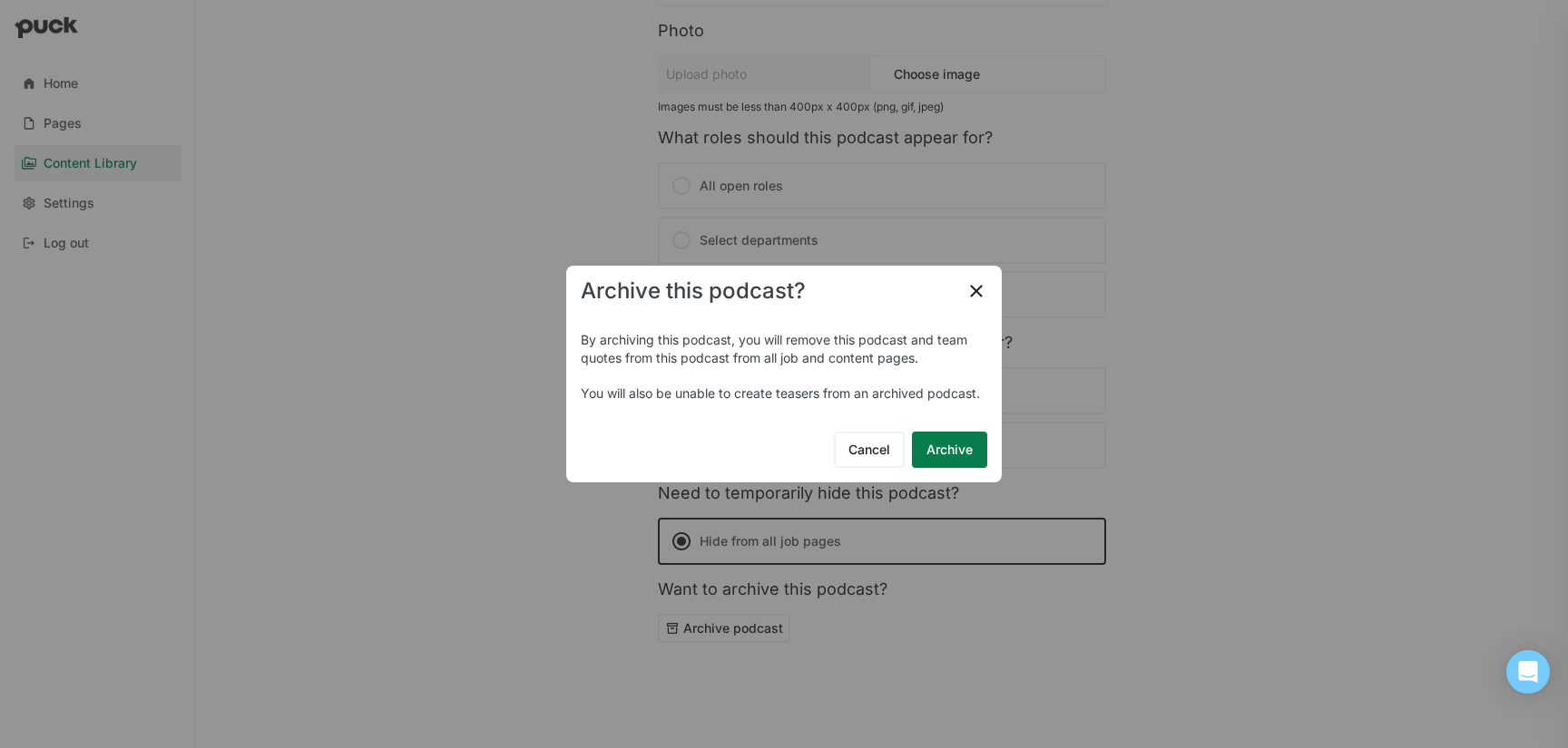
click at [940, 454] on button "Archive" at bounding box center [949, 450] width 75 height 36
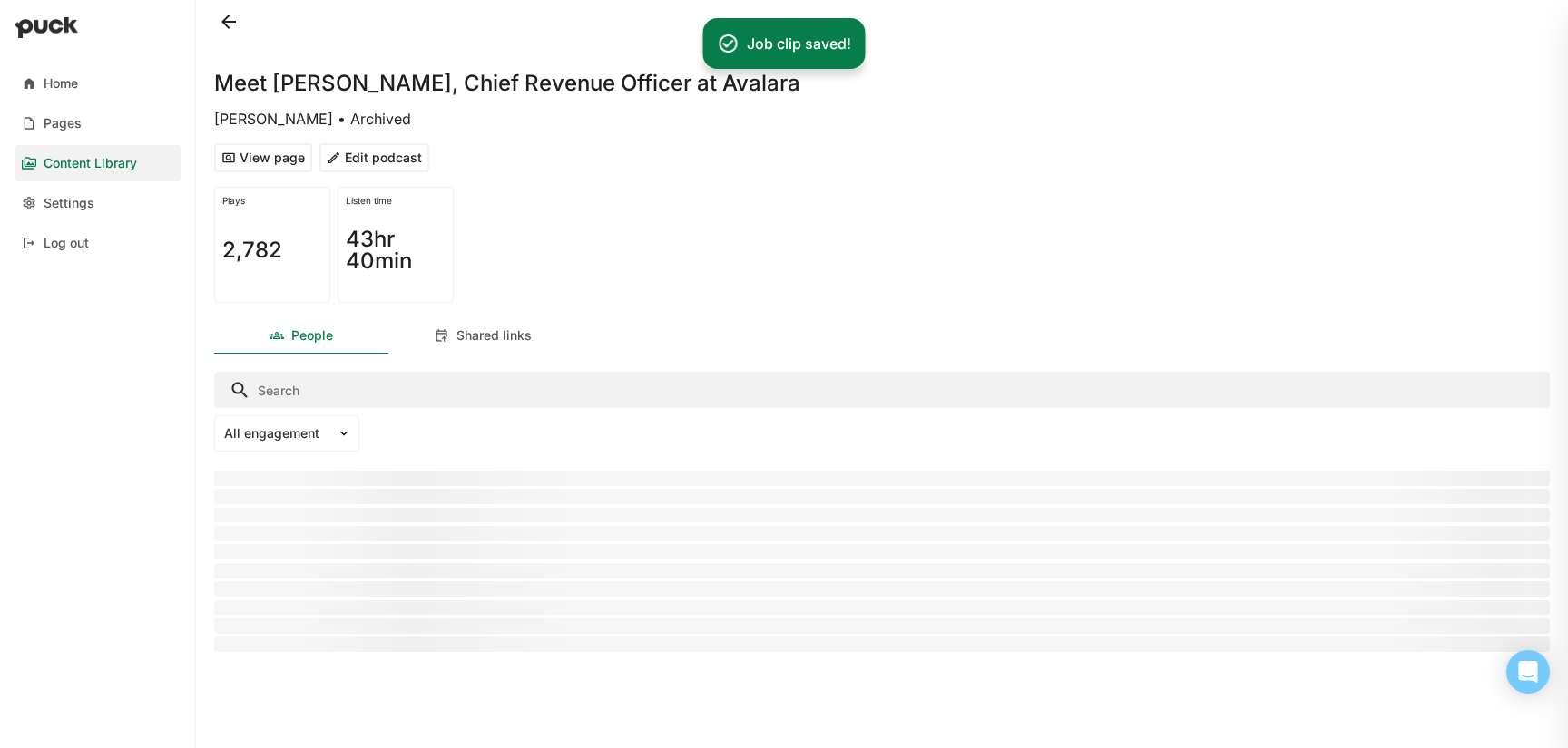
click at [234, 22] on button at bounding box center [228, 22] width 29 height 29
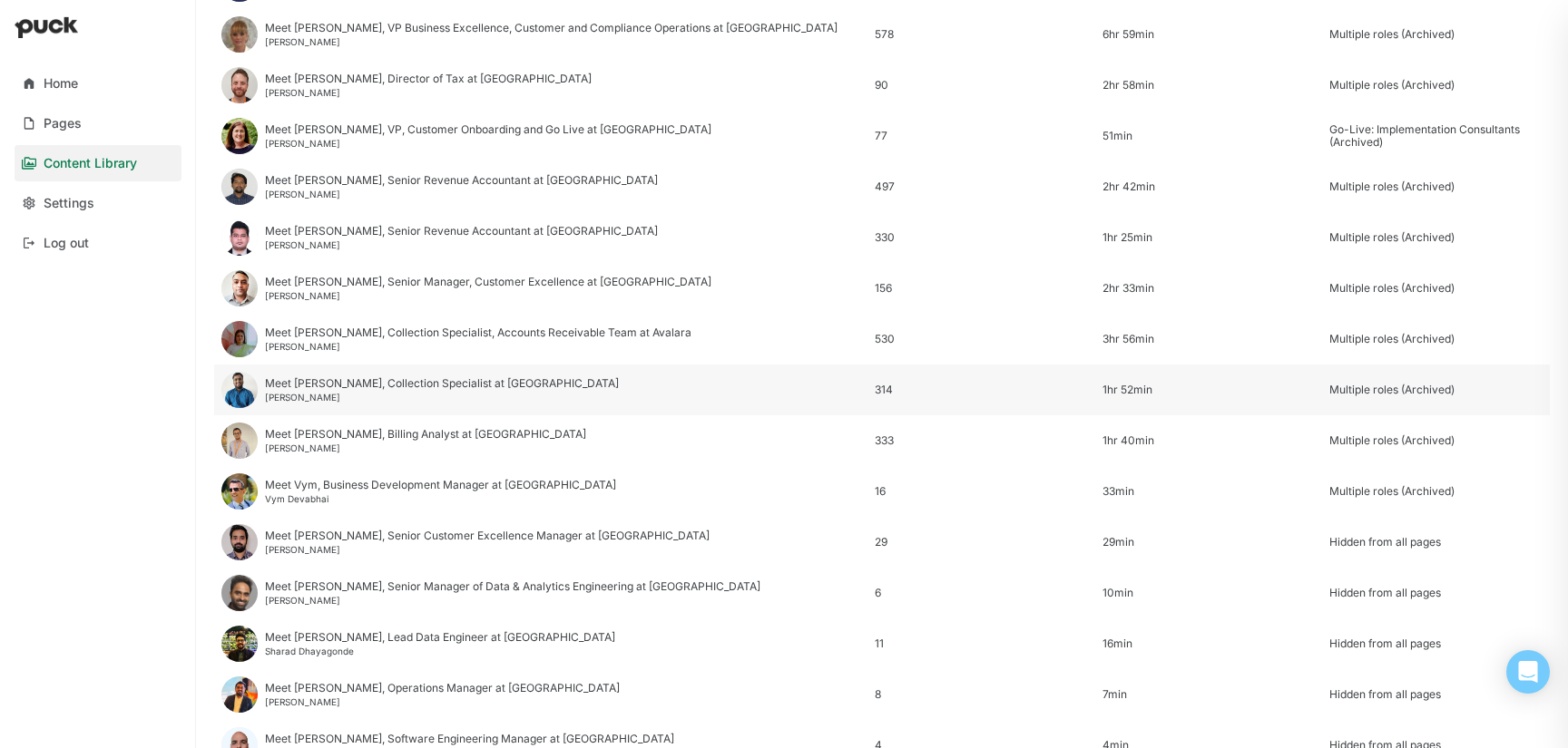
scroll to position [2185, 0]
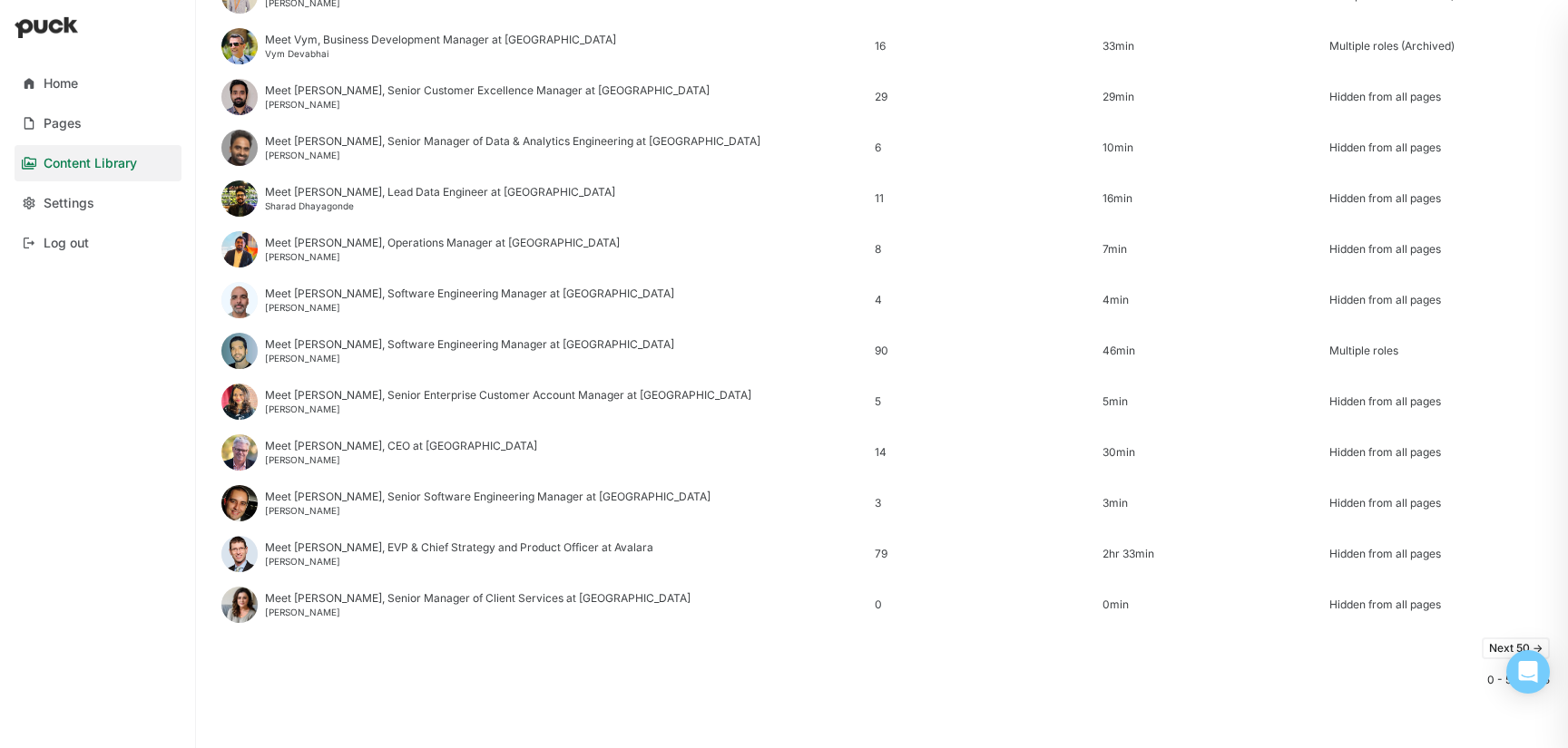
click at [1494, 652] on button "Next 50 ->" at bounding box center [1516, 648] width 68 height 22
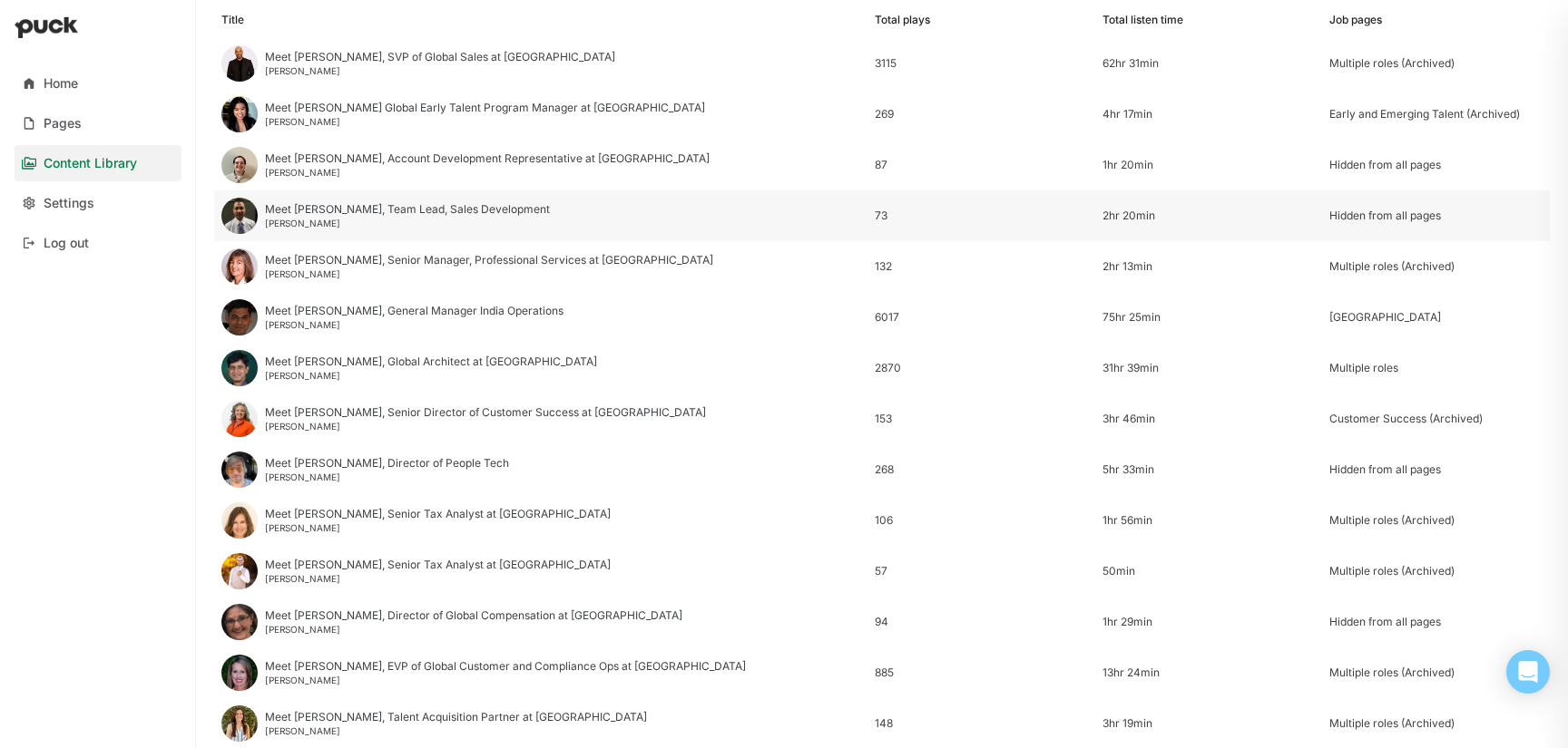
scroll to position [243, 0]
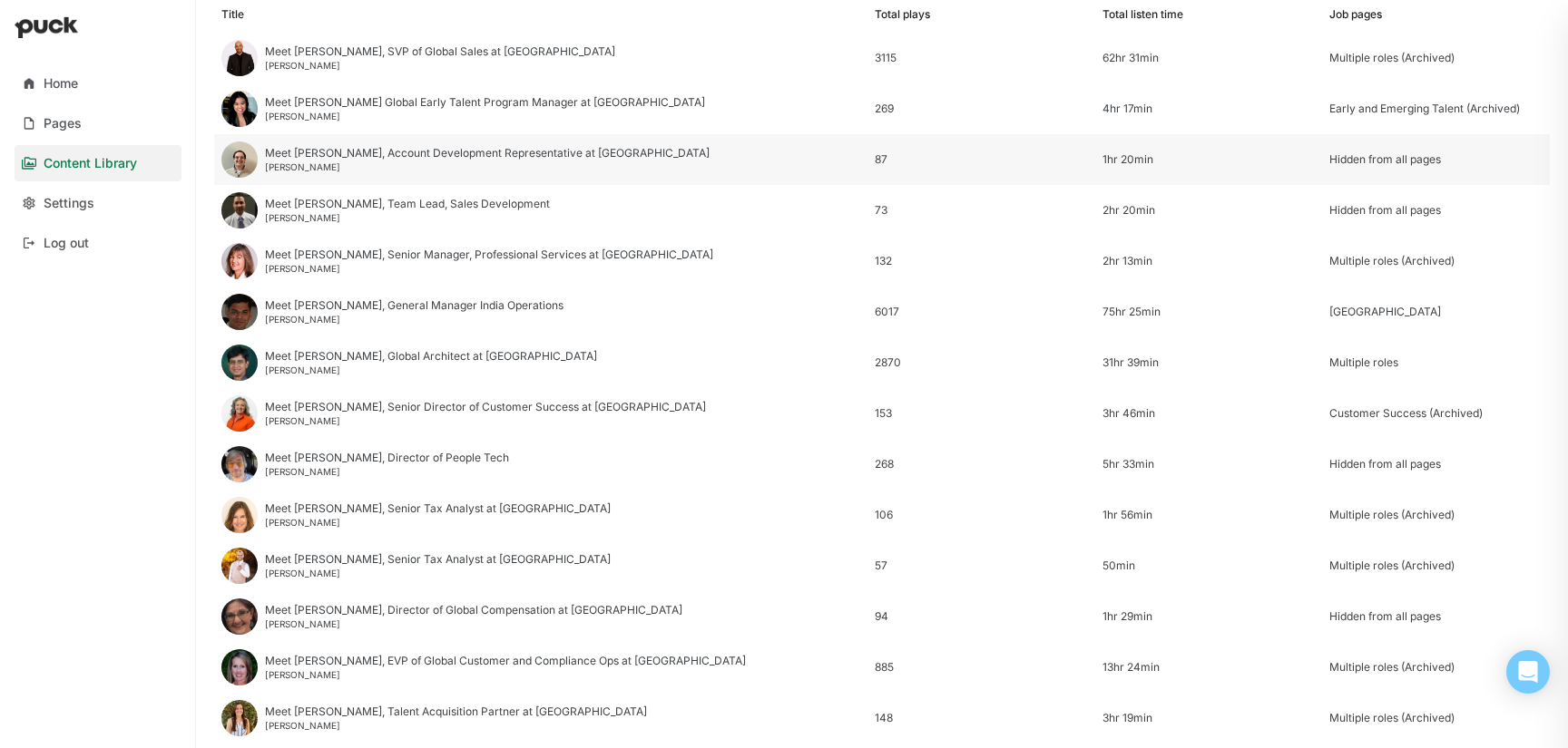
click at [424, 158] on div "Meet Tyler, Account Development Representative at Avalara" at bounding box center [488, 153] width 445 height 12
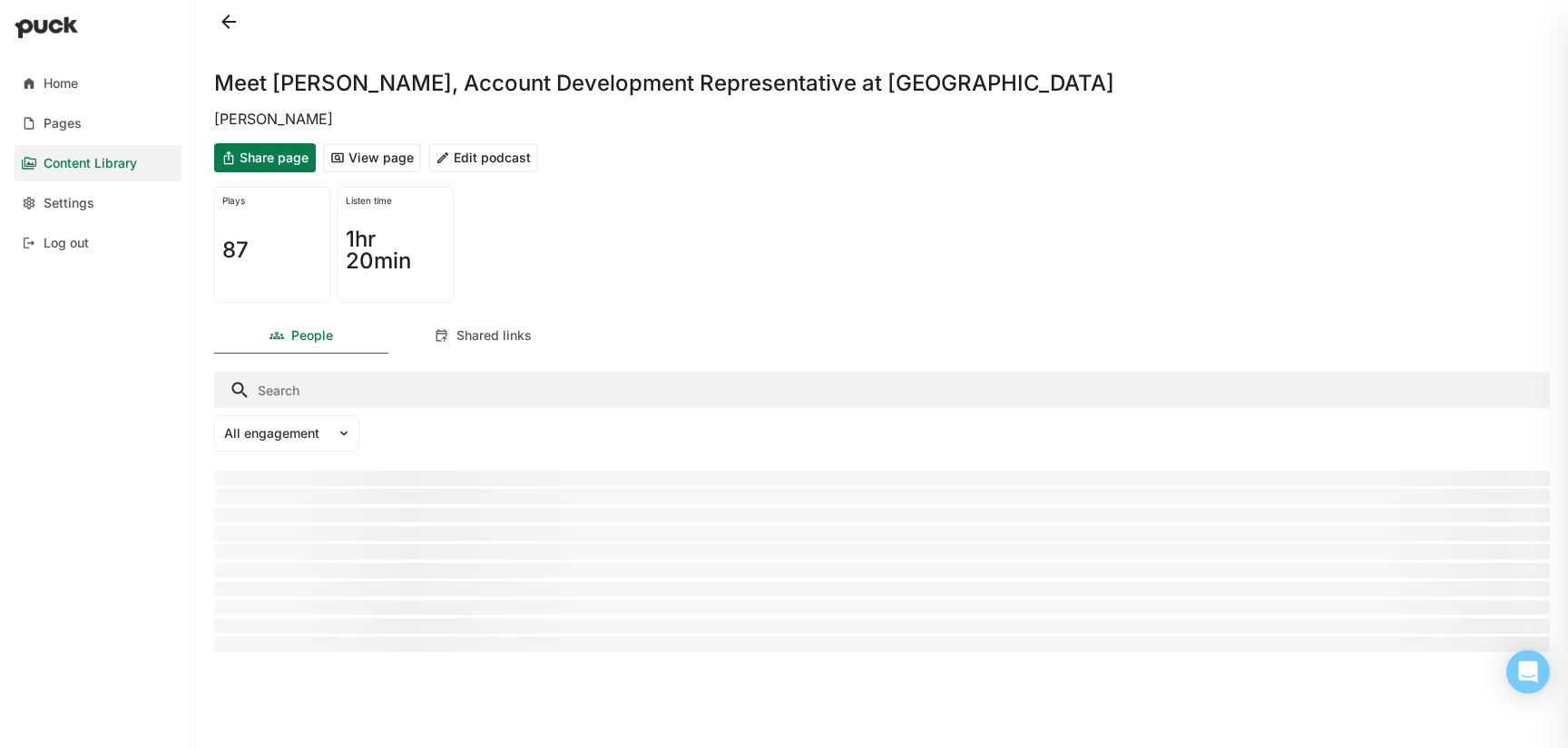
click at [494, 133] on div "Meet Tyler, Account Development Representative at Avalara Tyler Adams Share pag…" at bounding box center [881, 374] width 1365 height 748
click at [497, 156] on button "Edit podcast" at bounding box center [482, 158] width 109 height 29
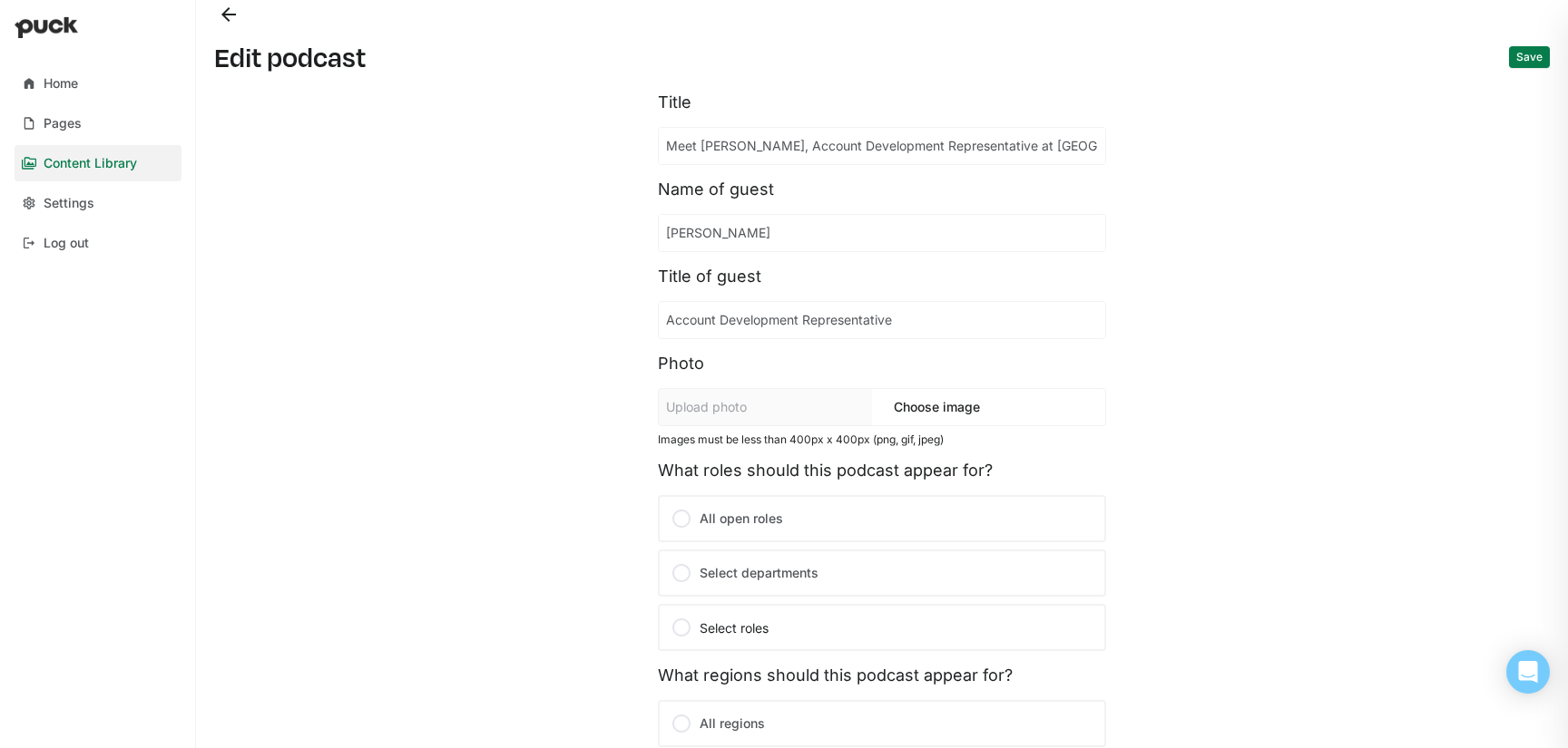
scroll to position [333, 0]
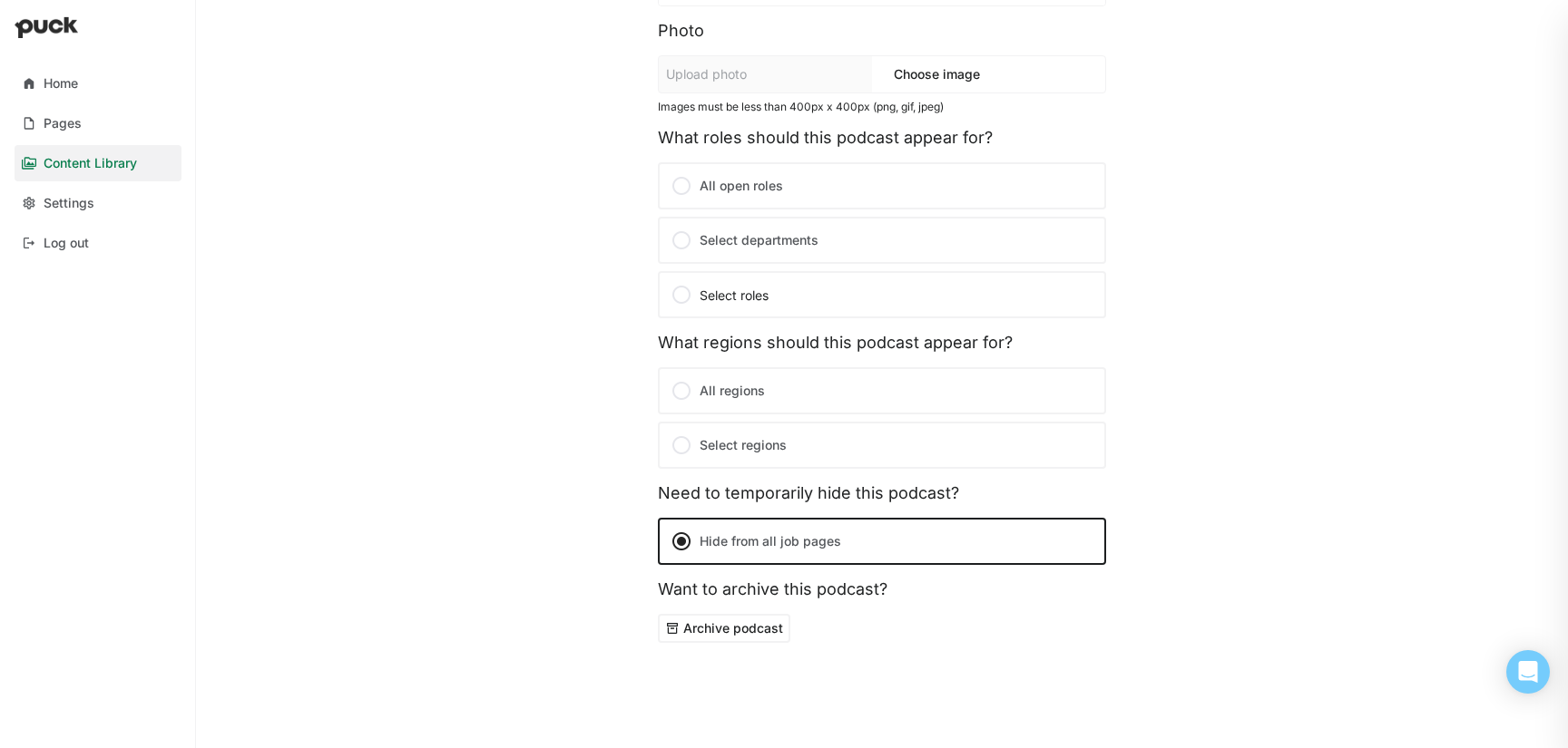
click at [741, 634] on button "Archive podcast" at bounding box center [724, 628] width 132 height 29
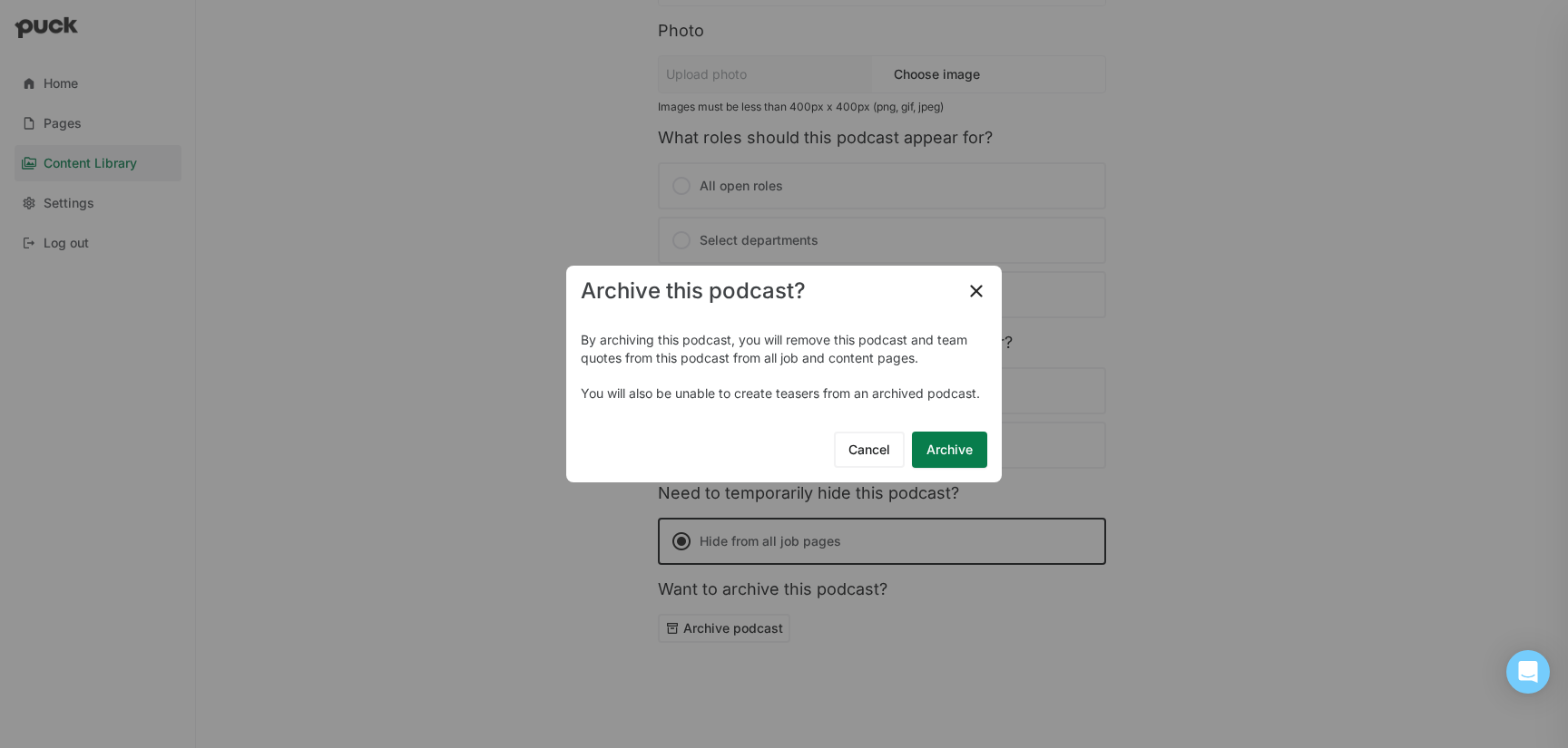
click at [962, 454] on button "Archive" at bounding box center [949, 450] width 75 height 36
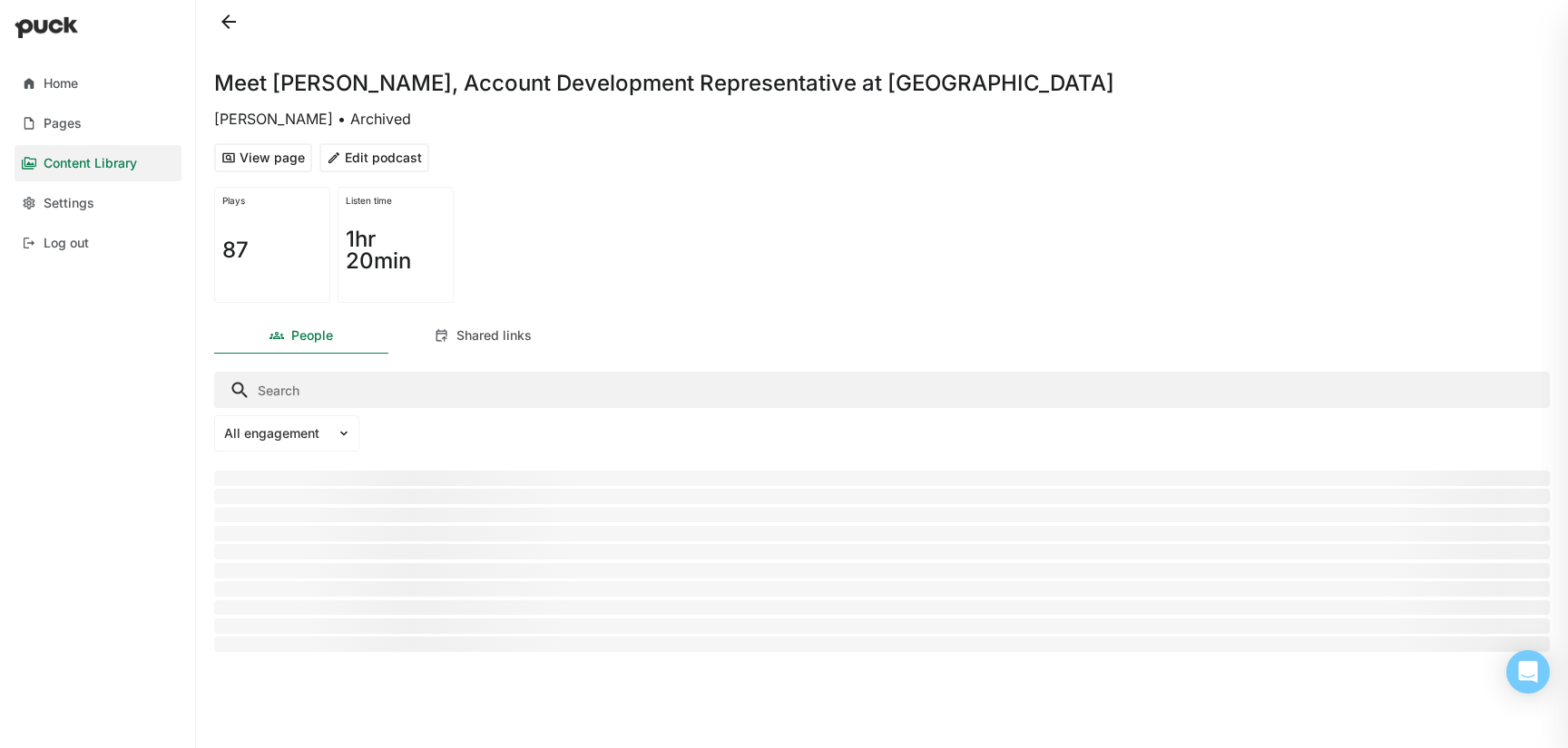
click at [871, 144] on div "View page Edit podcast" at bounding box center [881, 158] width 1336 height 44
click at [226, 25] on button at bounding box center [228, 22] width 29 height 29
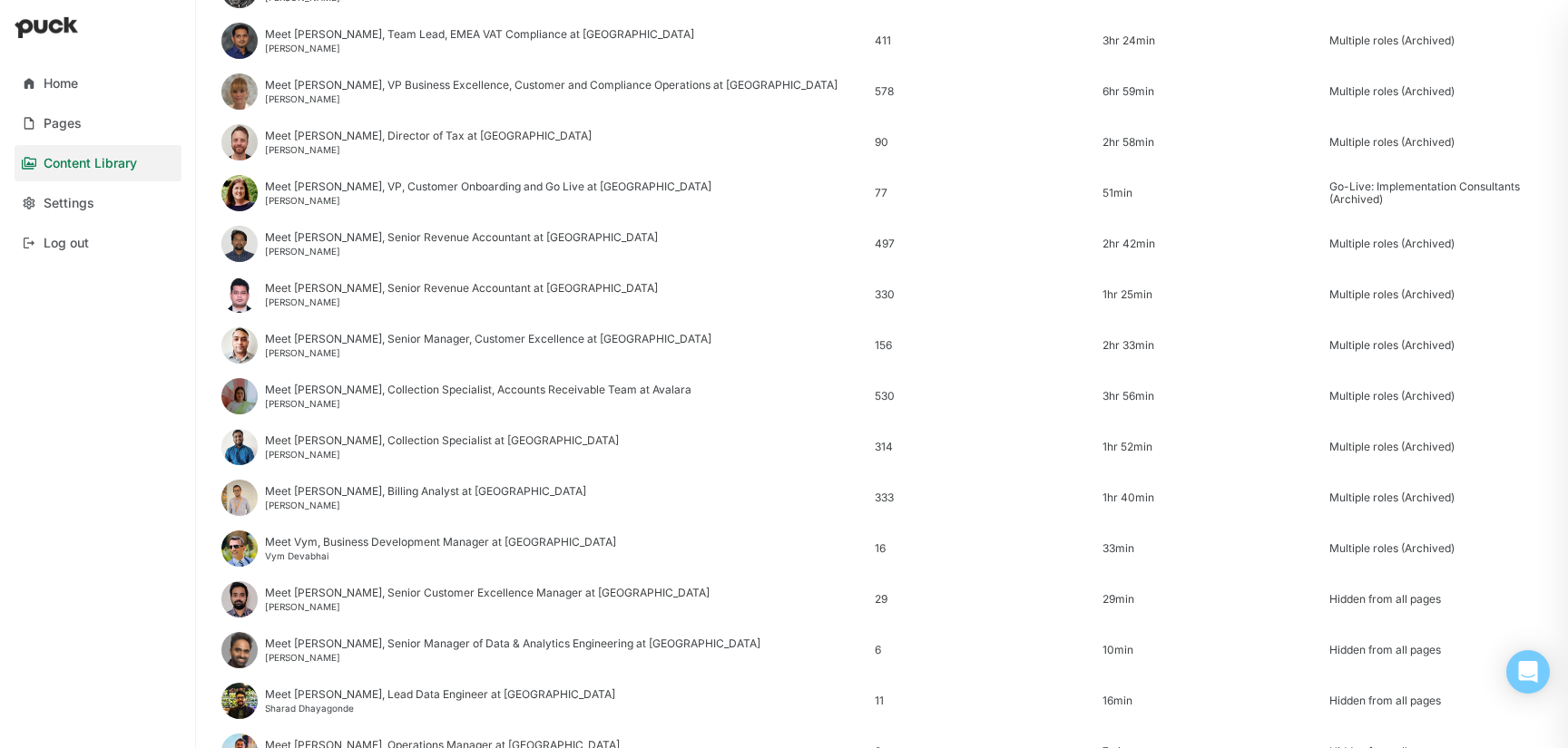
scroll to position [2185, 0]
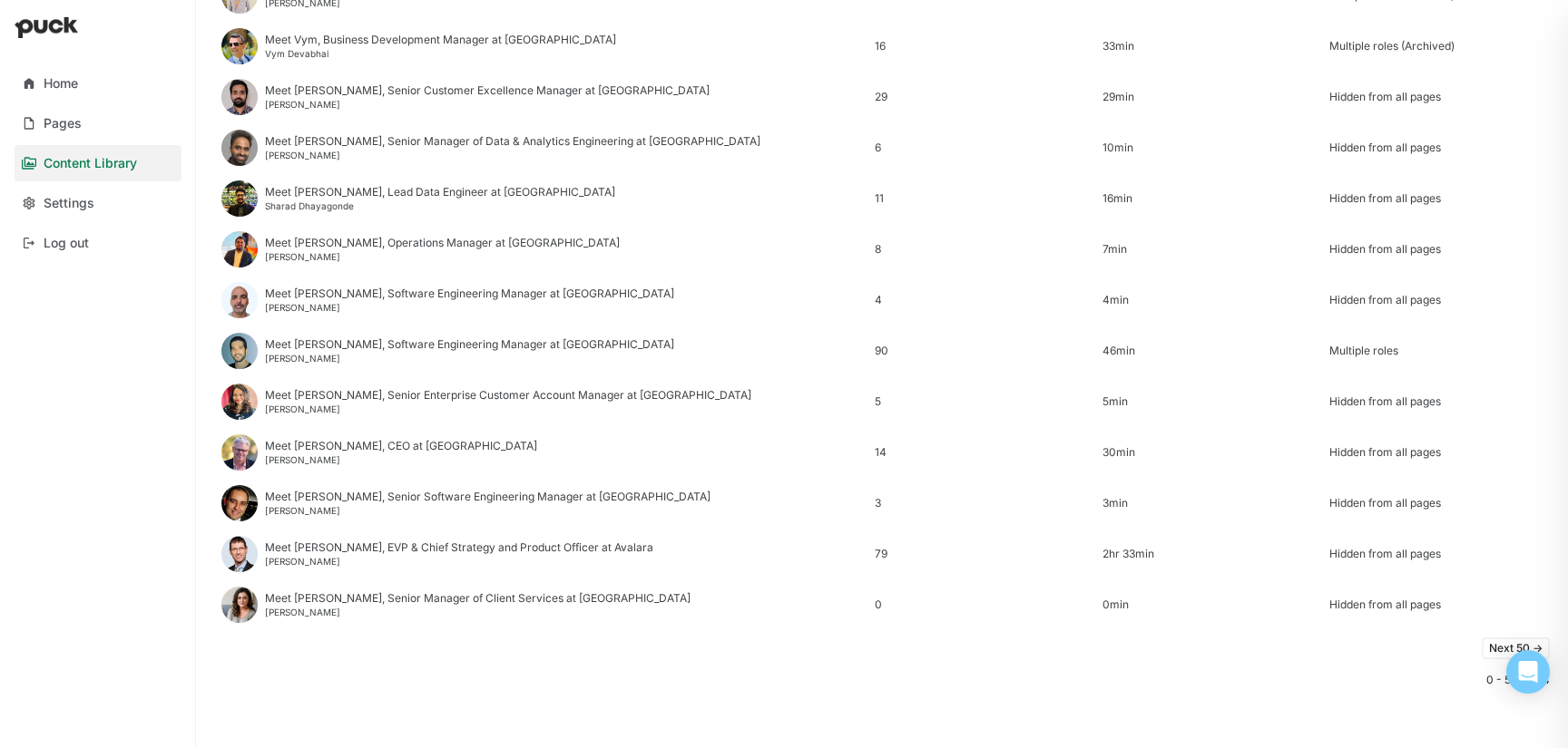
click at [1495, 649] on button "Next 50 ->" at bounding box center [1516, 648] width 68 height 22
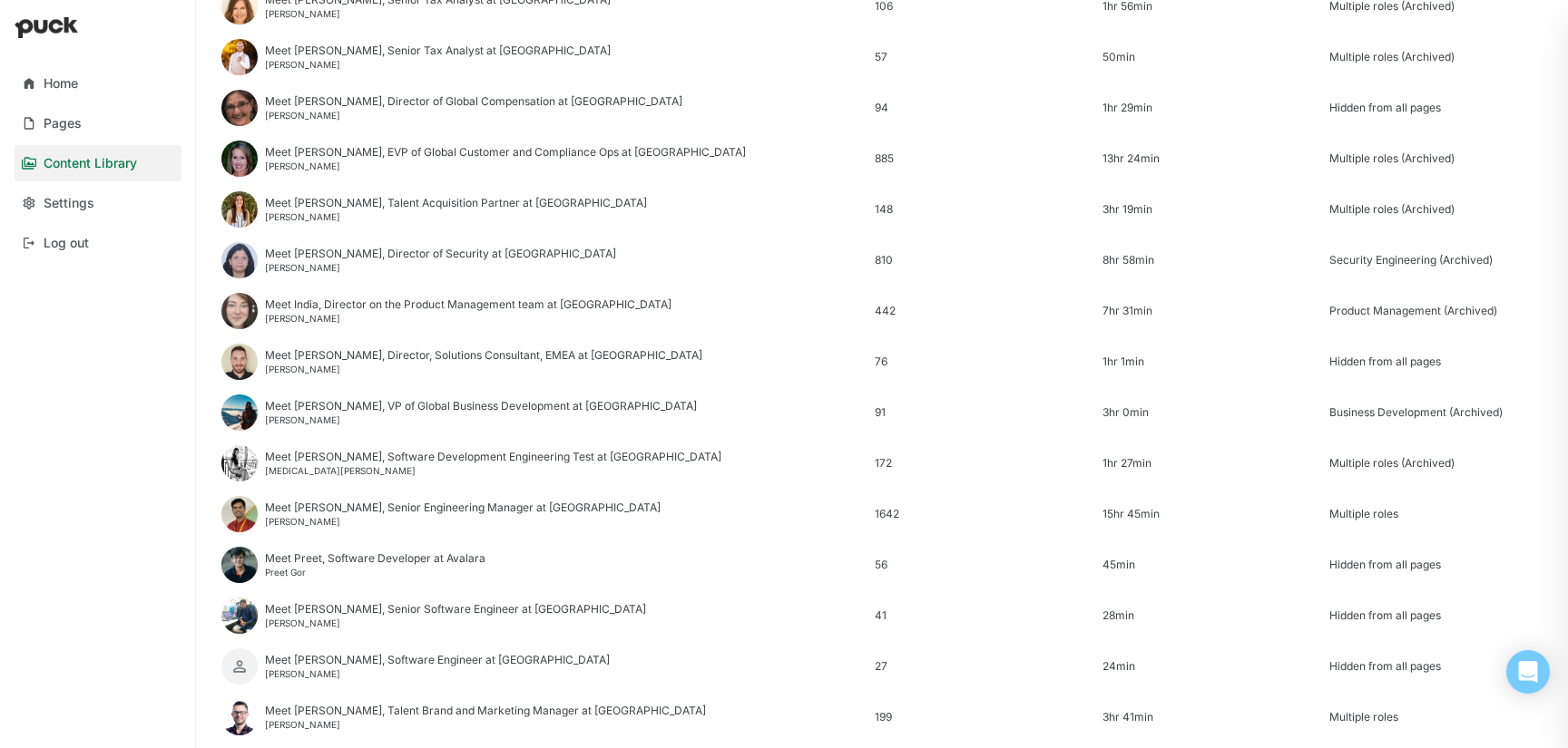
scroll to position [702, 0]
click at [375, 106] on div "Meet Lina, Director of Global Compensation at Avalara" at bounding box center [474, 100] width 417 height 12
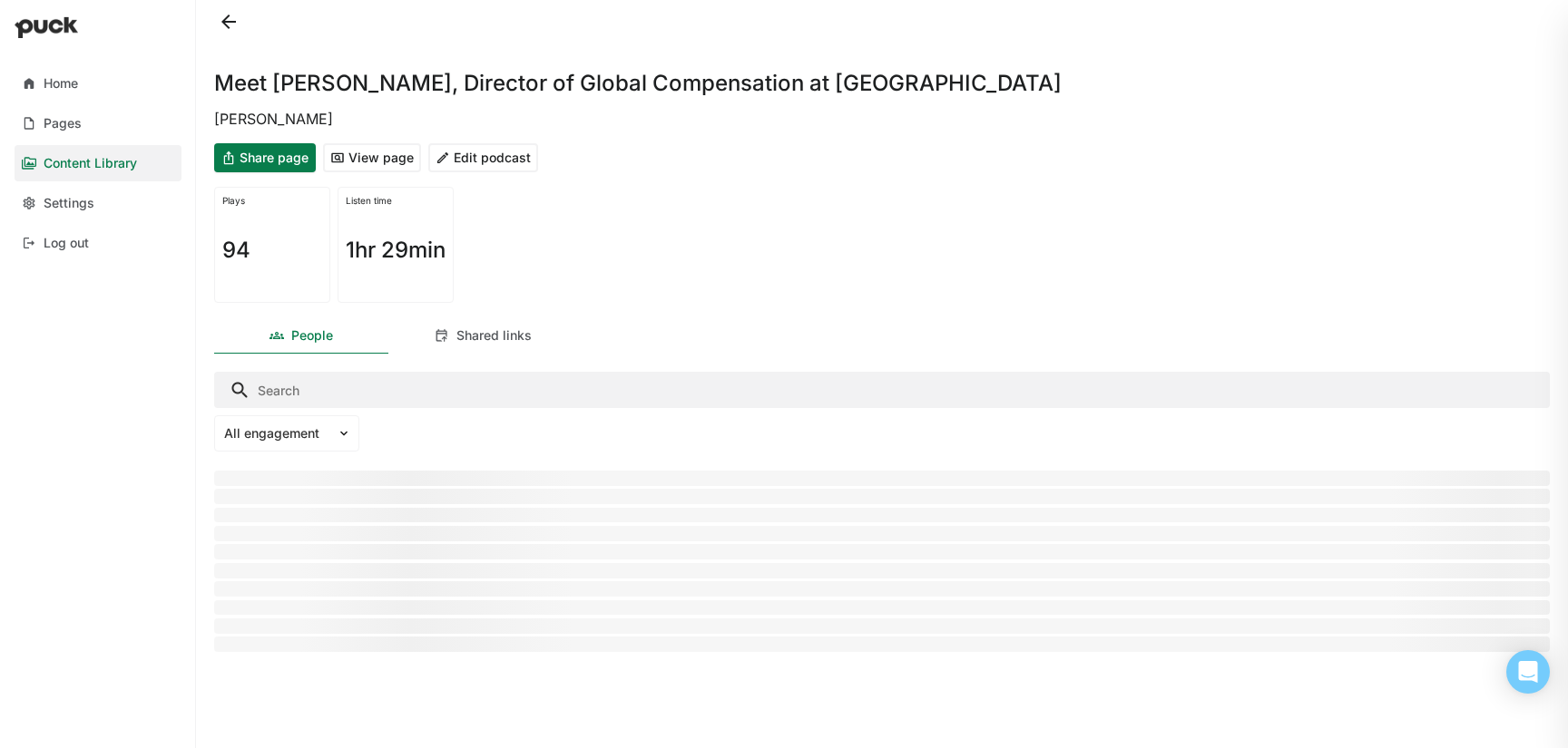
click at [502, 155] on button "Edit podcast" at bounding box center [482, 158] width 109 height 29
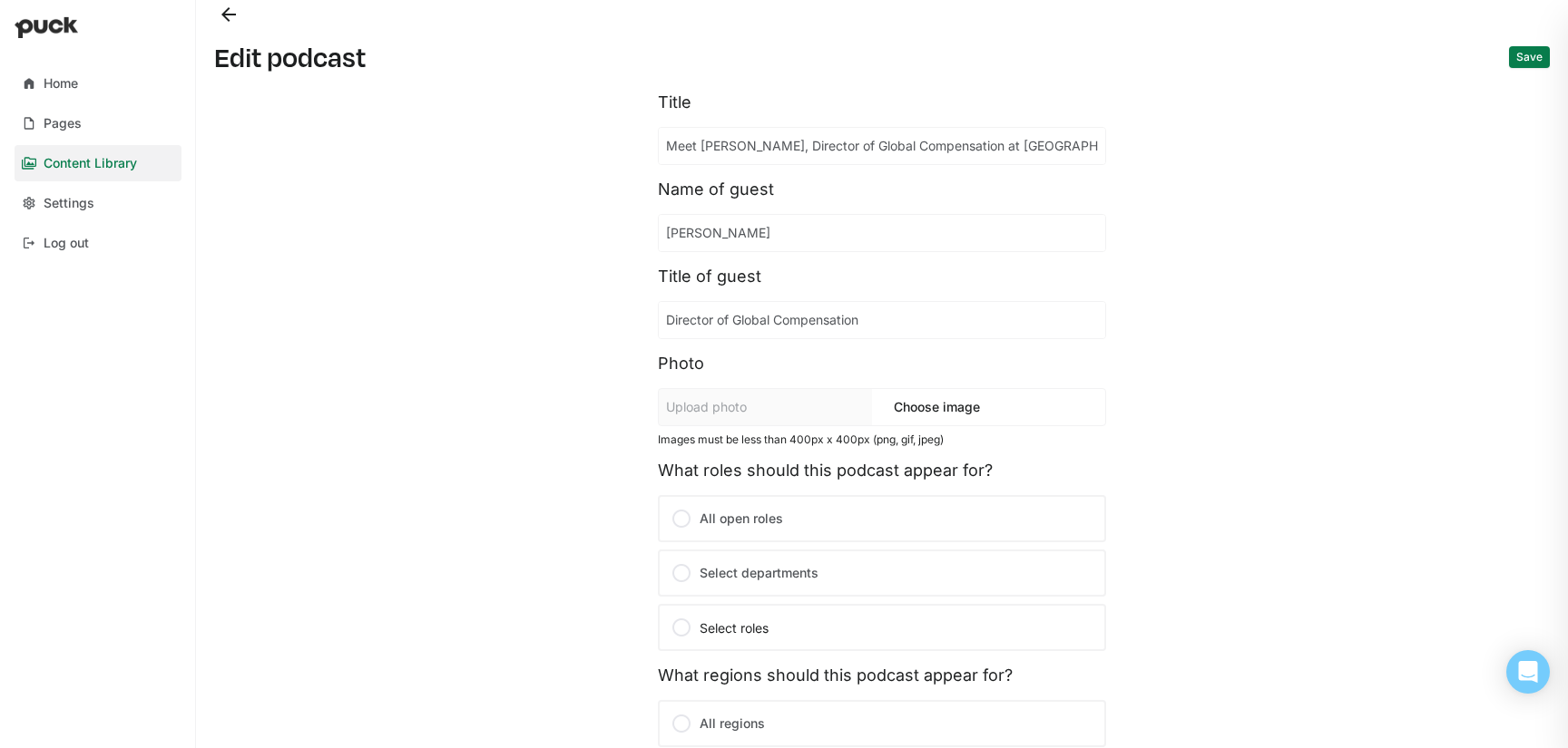
scroll to position [333, 0]
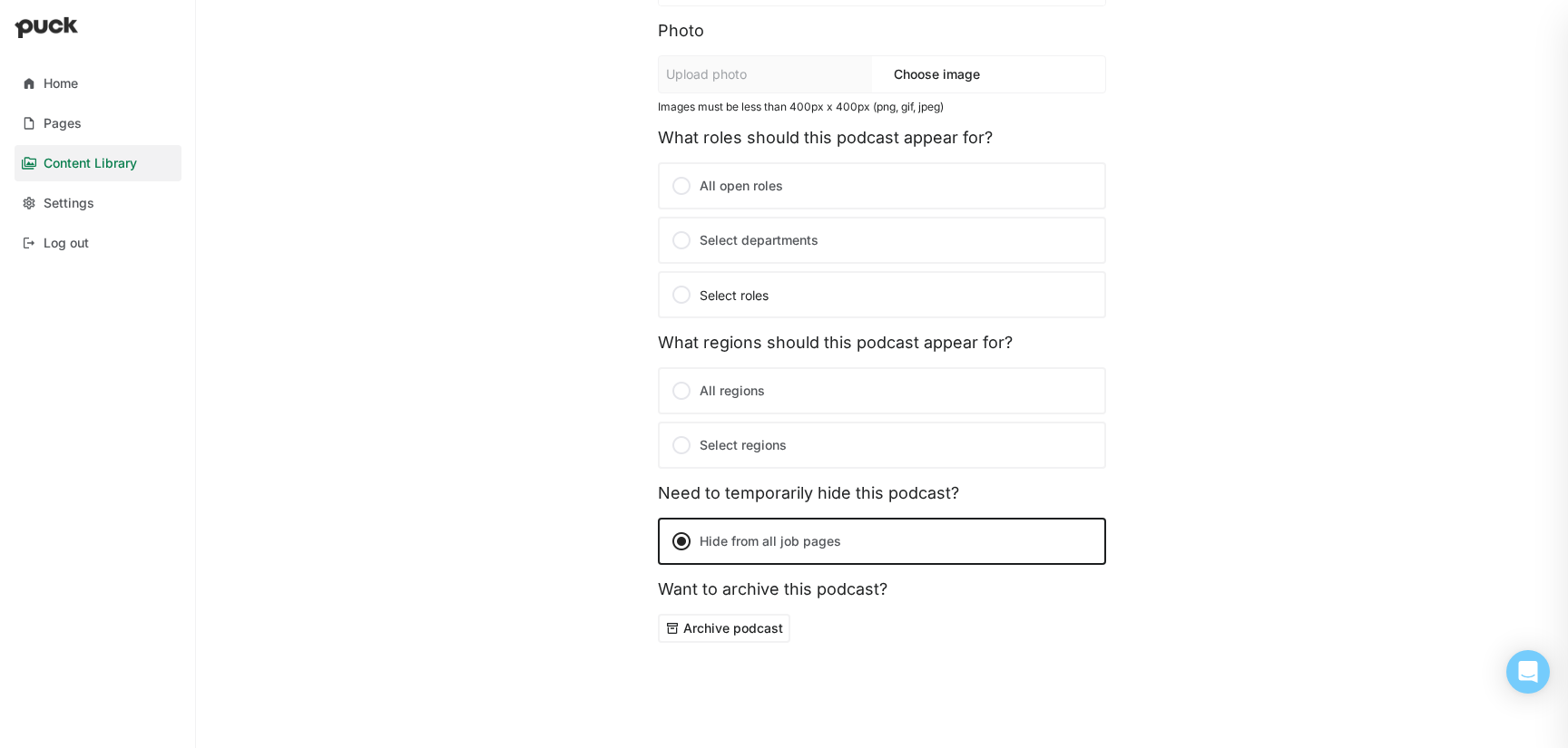
click at [734, 633] on button "Archive podcast" at bounding box center [724, 628] width 132 height 29
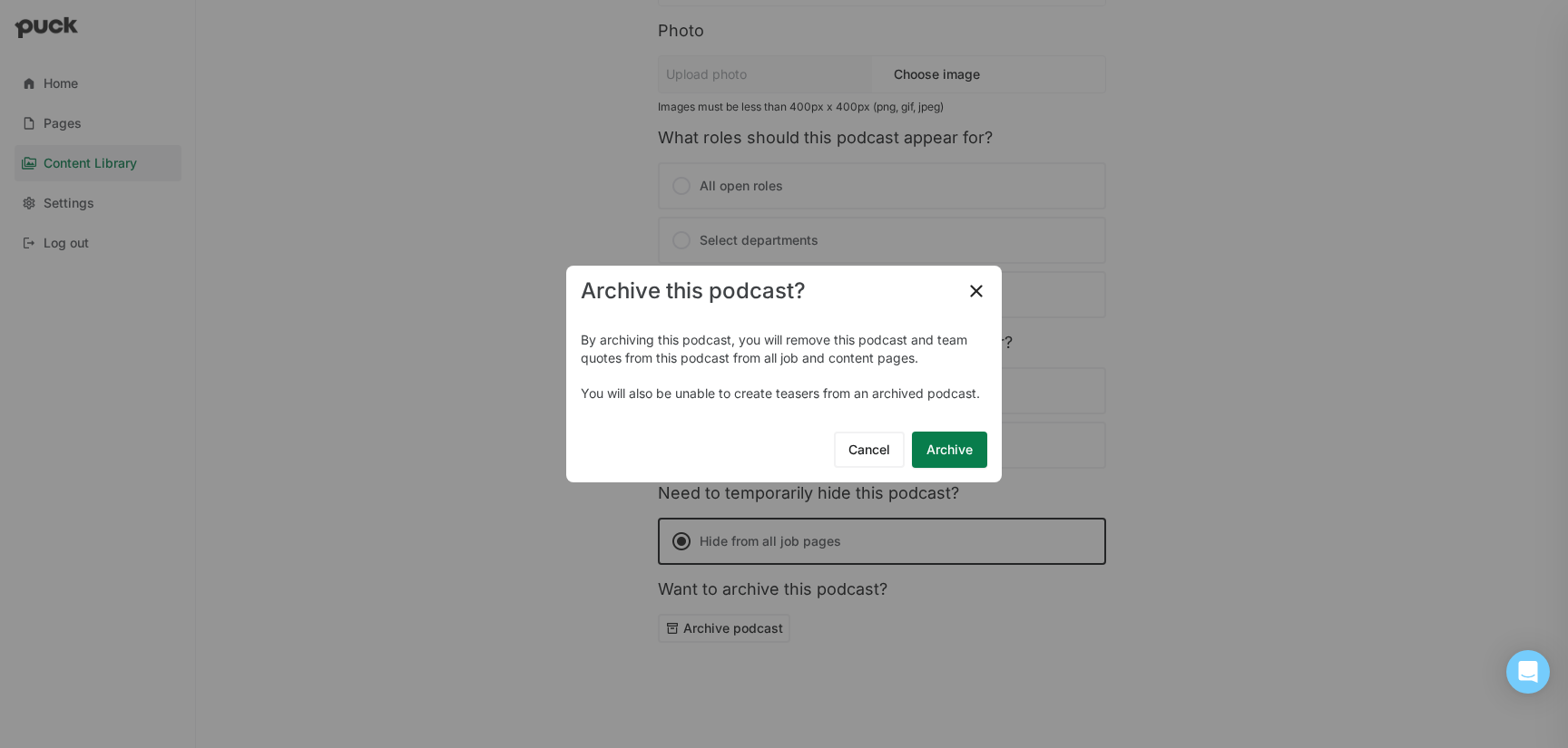
click at [947, 451] on button "Archive" at bounding box center [949, 450] width 75 height 36
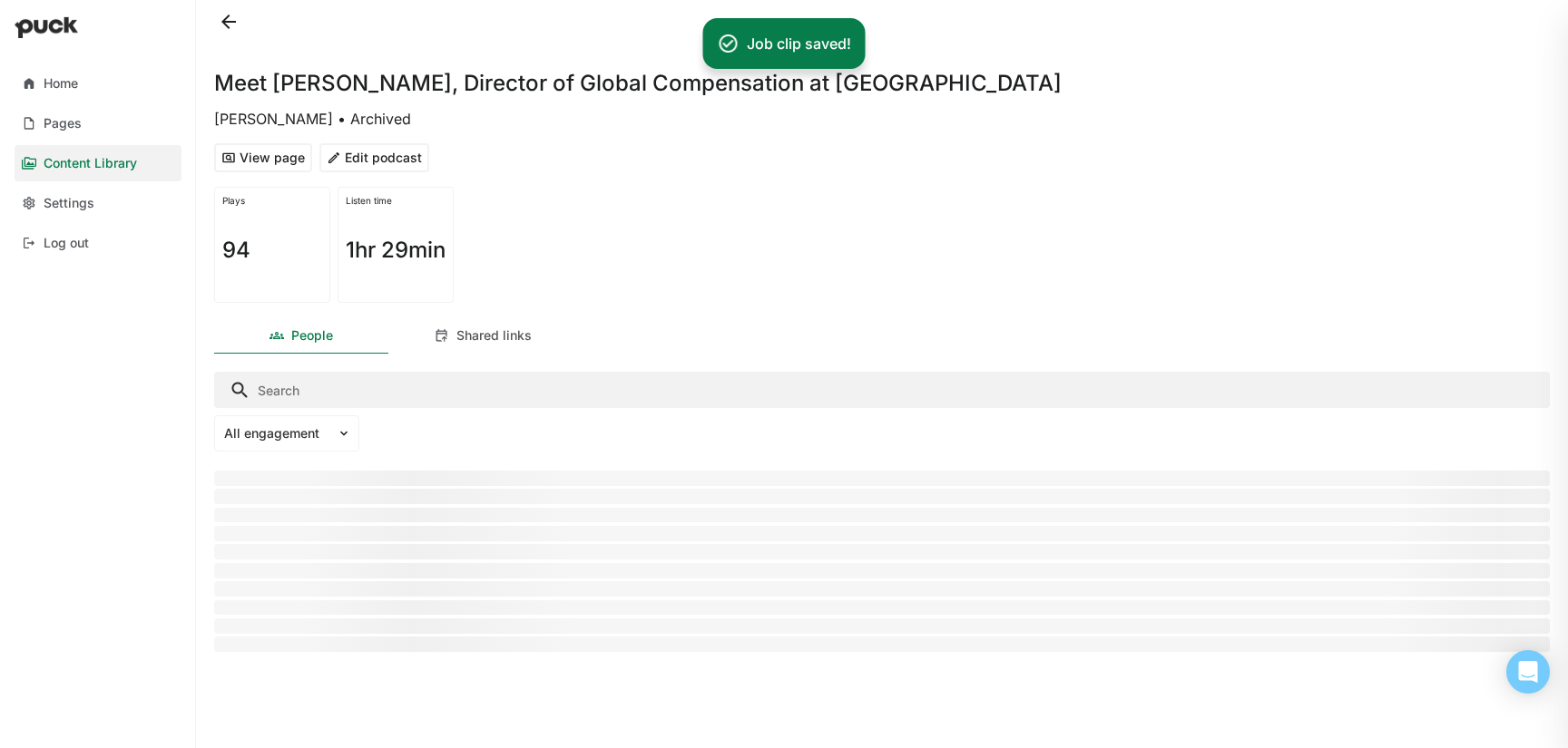
click at [231, 24] on button at bounding box center [228, 22] width 29 height 29
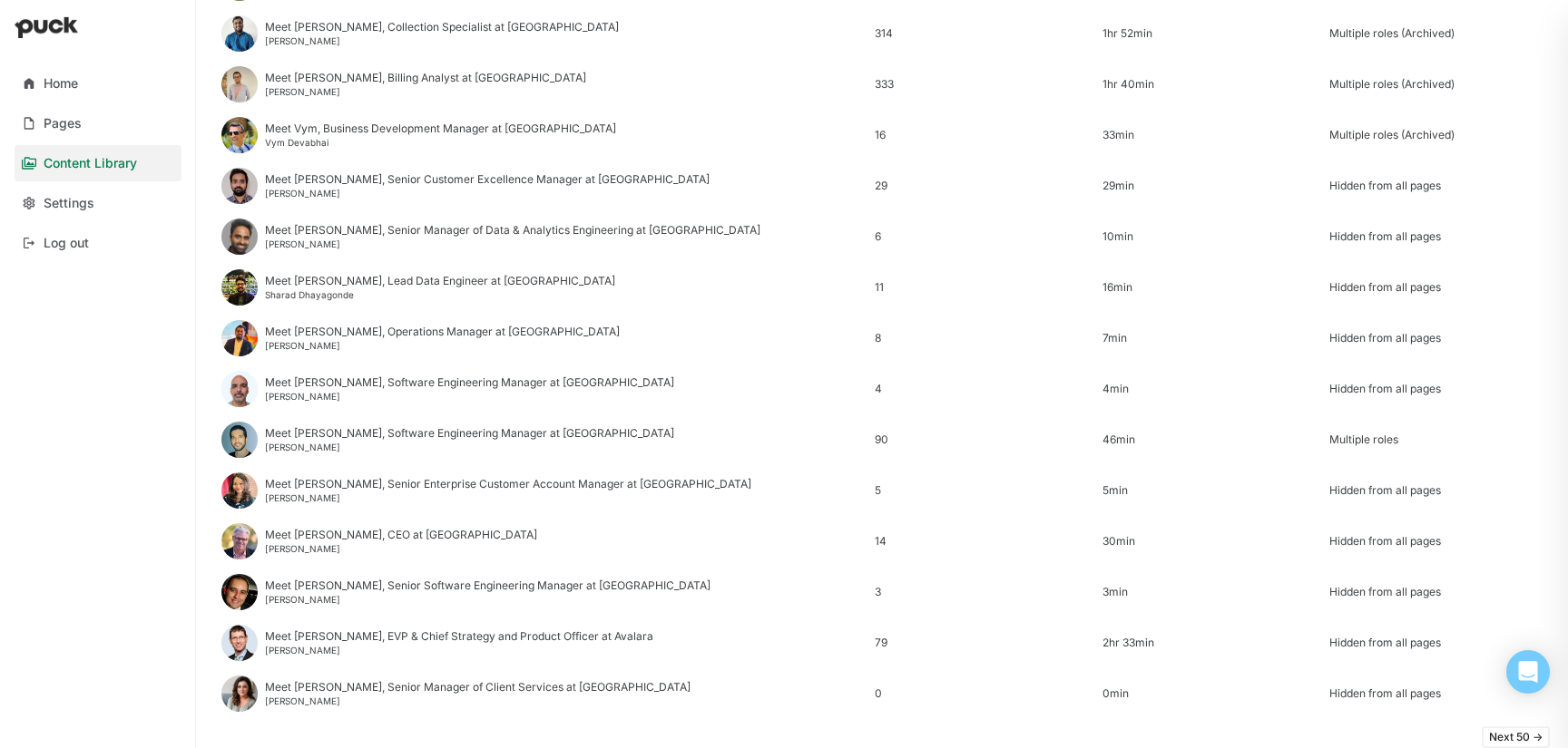
scroll to position [2185, 0]
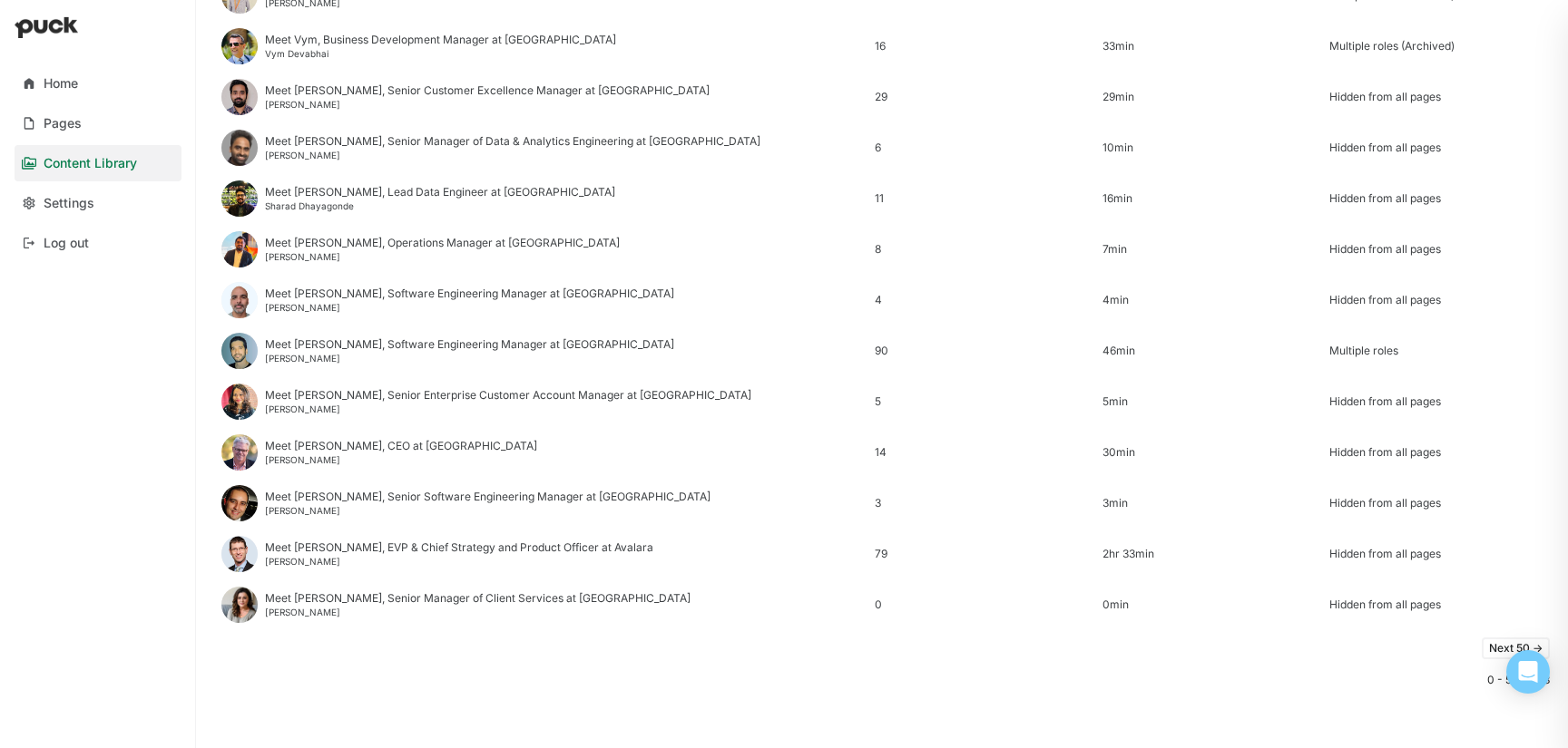
click at [1495, 655] on button "Next 50 ->" at bounding box center [1516, 648] width 68 height 22
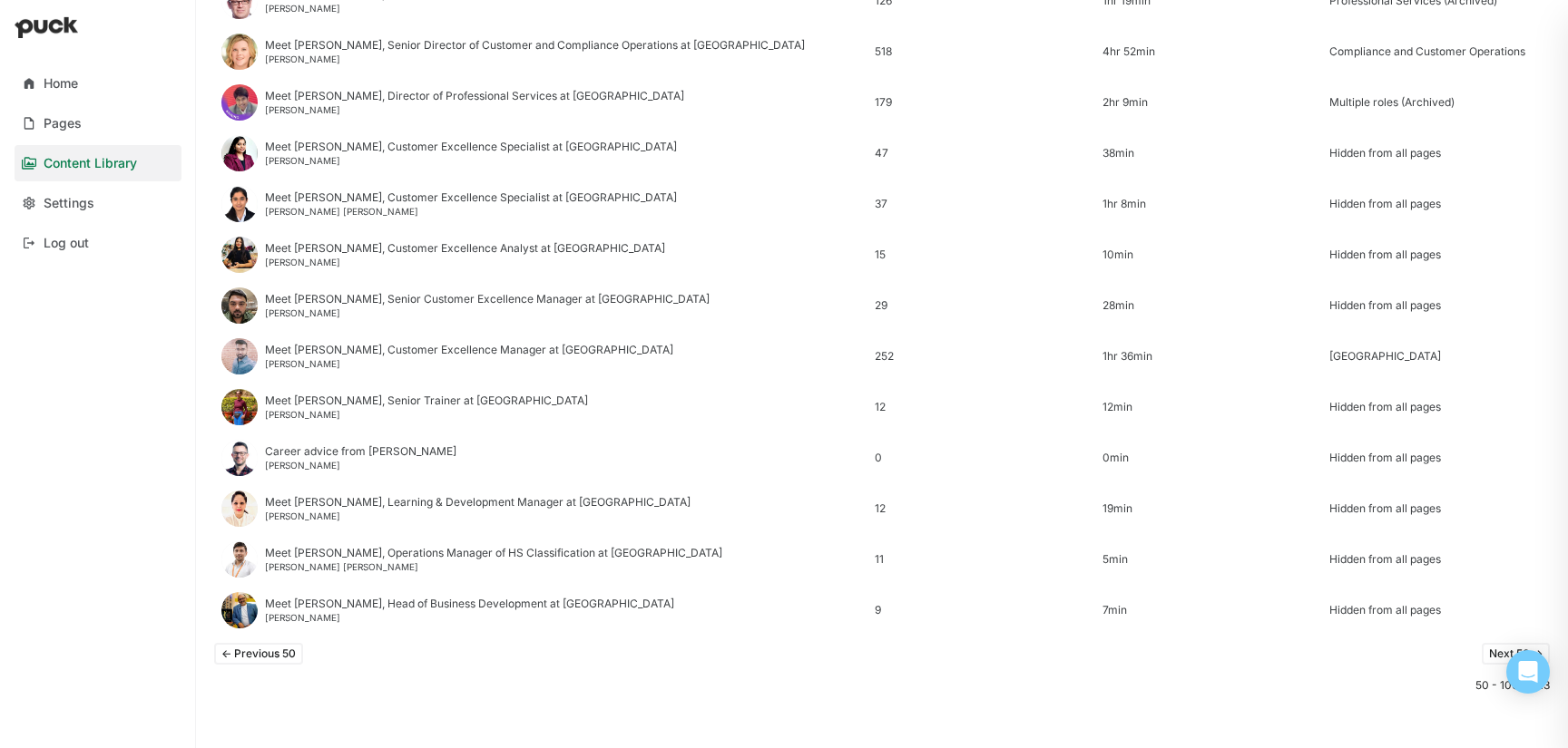
scroll to position [2033, 0]
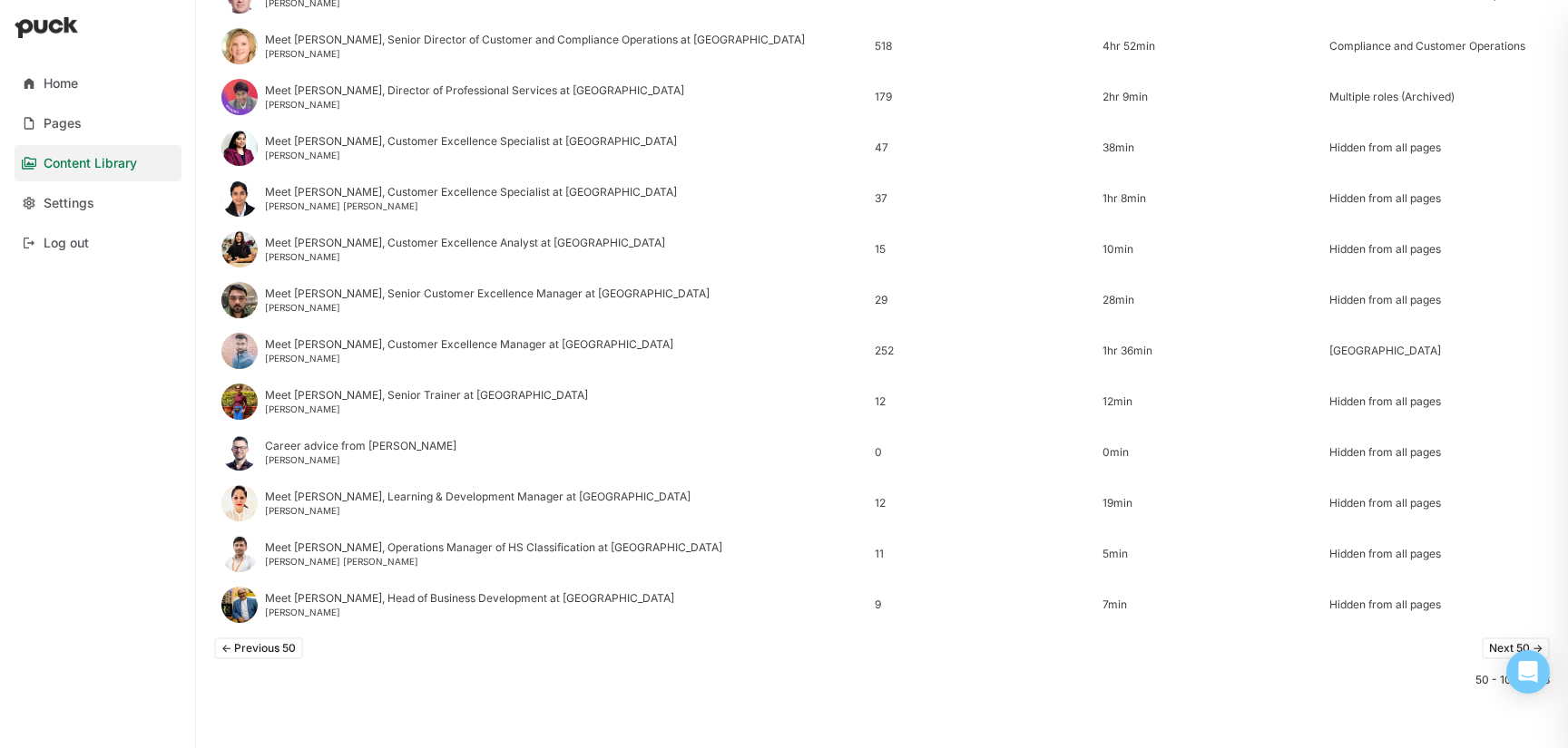
click at [1486, 649] on button "Next 50 ->" at bounding box center [1516, 648] width 68 height 22
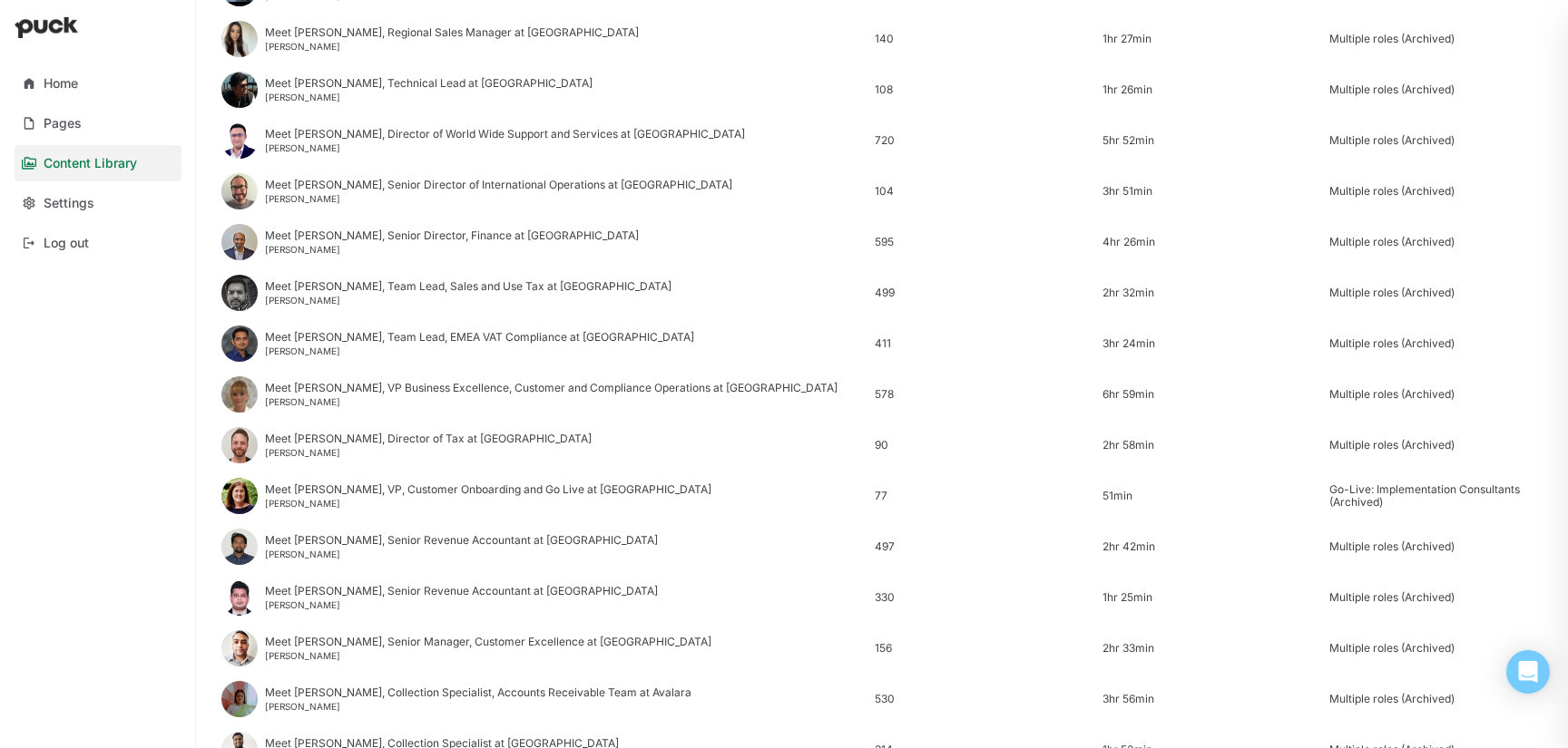
scroll to position [2185, 0]
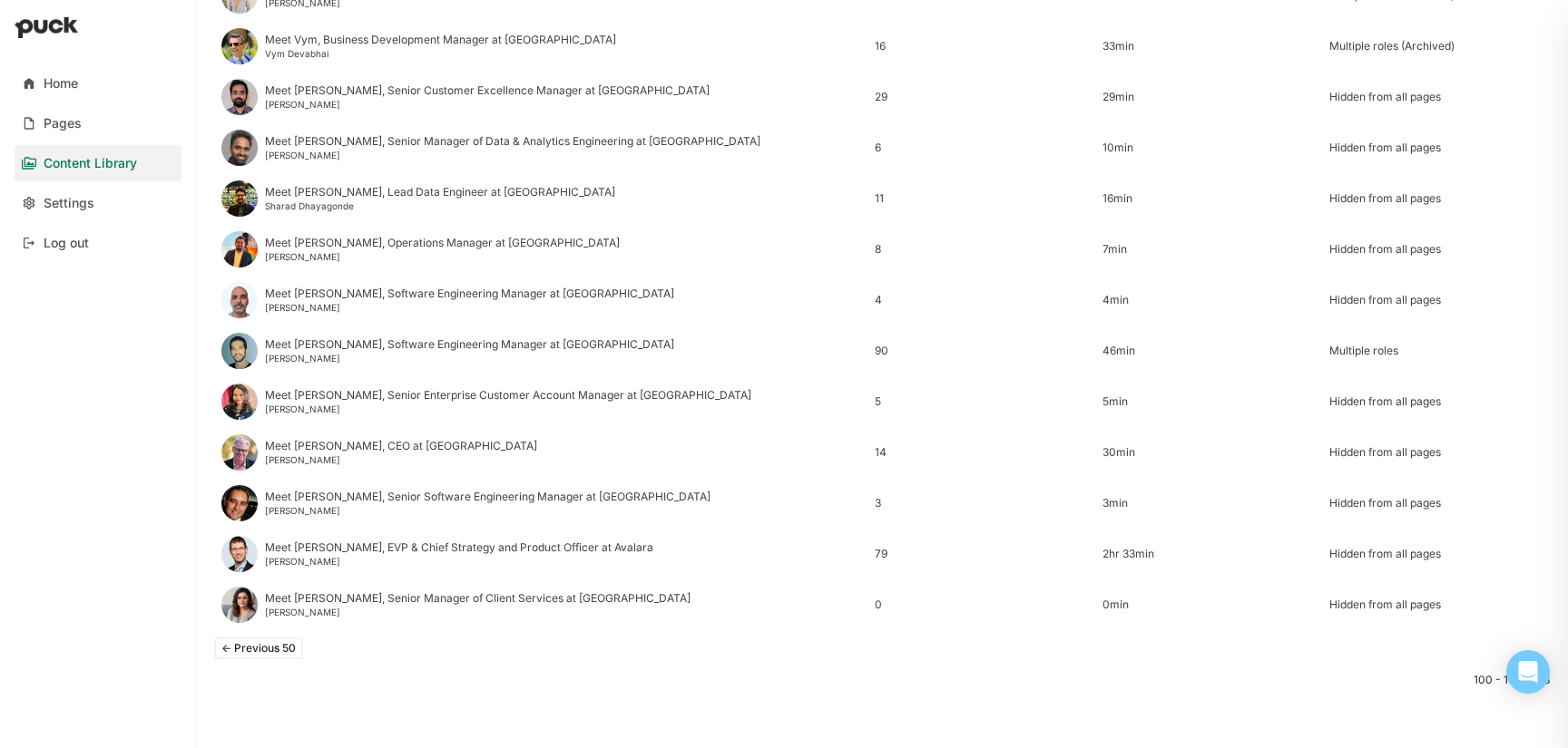
click at [513, 660] on div "<- Previous 50" at bounding box center [881, 648] width 1336 height 36
click at [268, 653] on button "<- Previous 50" at bounding box center [259, 648] width 89 height 22
click at [47, 82] on div "Home" at bounding box center [61, 84] width 34 height 15
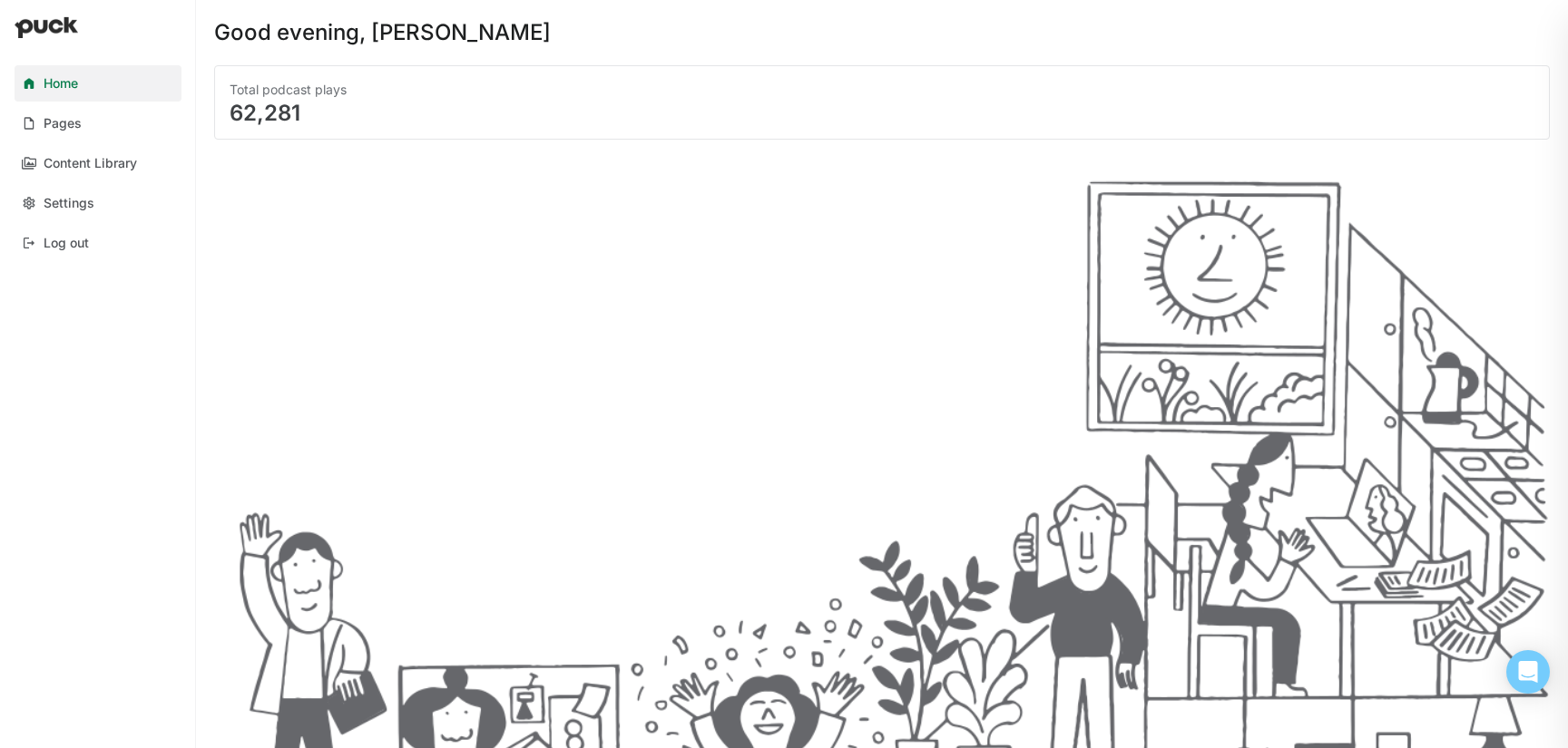
click at [69, 86] on div "Home" at bounding box center [61, 84] width 34 height 15
click at [84, 161] on div "Content Library" at bounding box center [90, 163] width 93 height 15
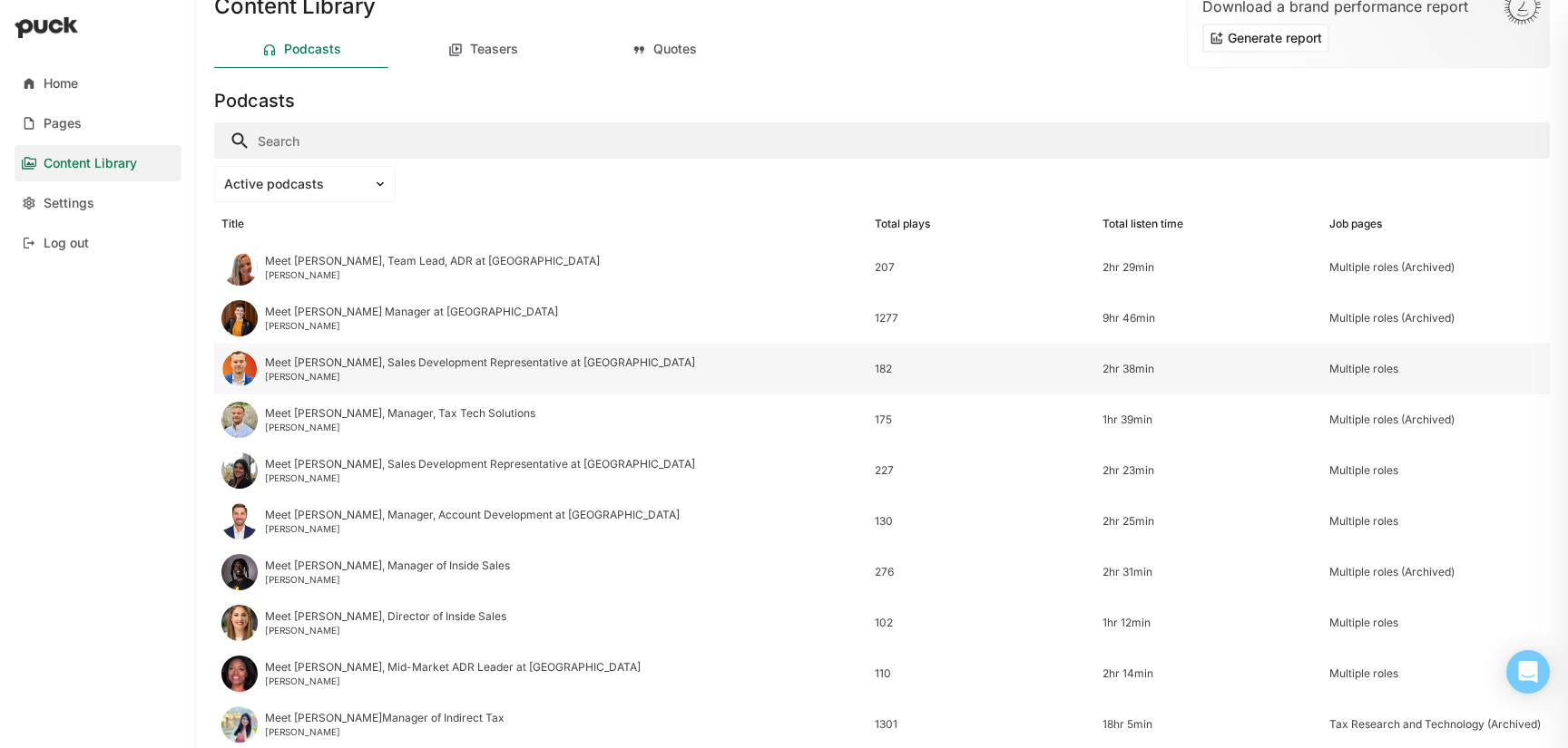
scroll to position [37, 0]
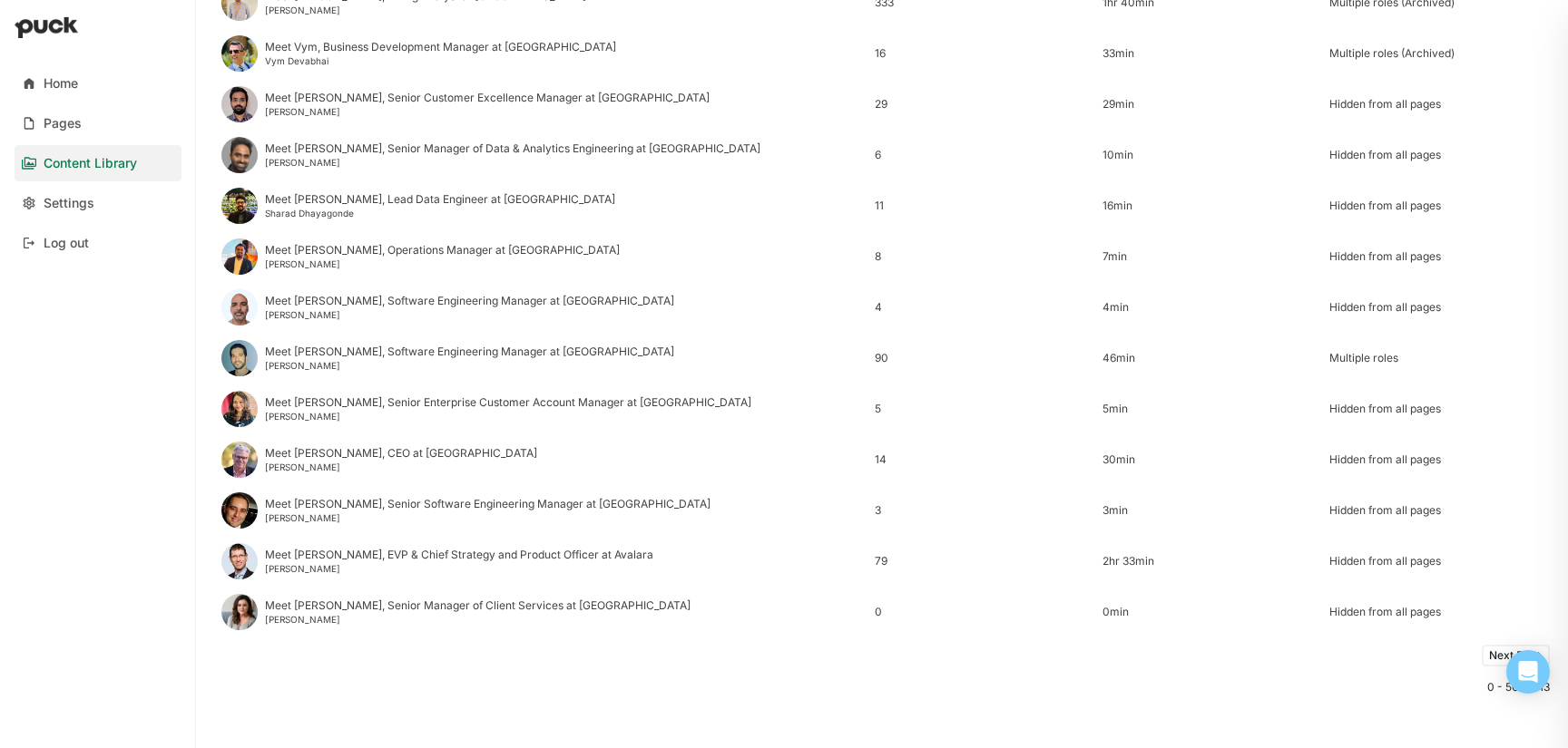
scroll to position [2185, 0]
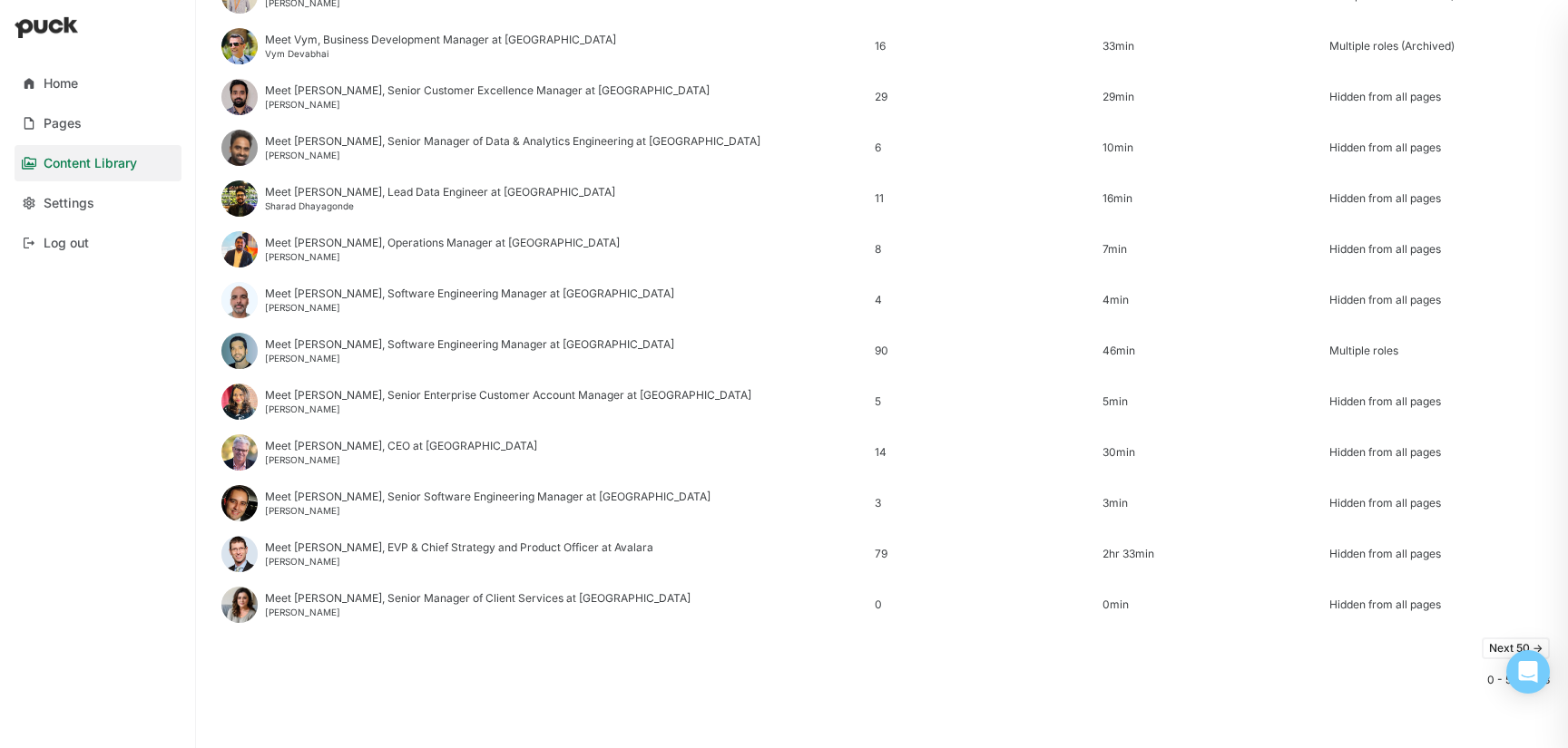
click at [1497, 646] on button "Next 50 ->" at bounding box center [1516, 648] width 68 height 22
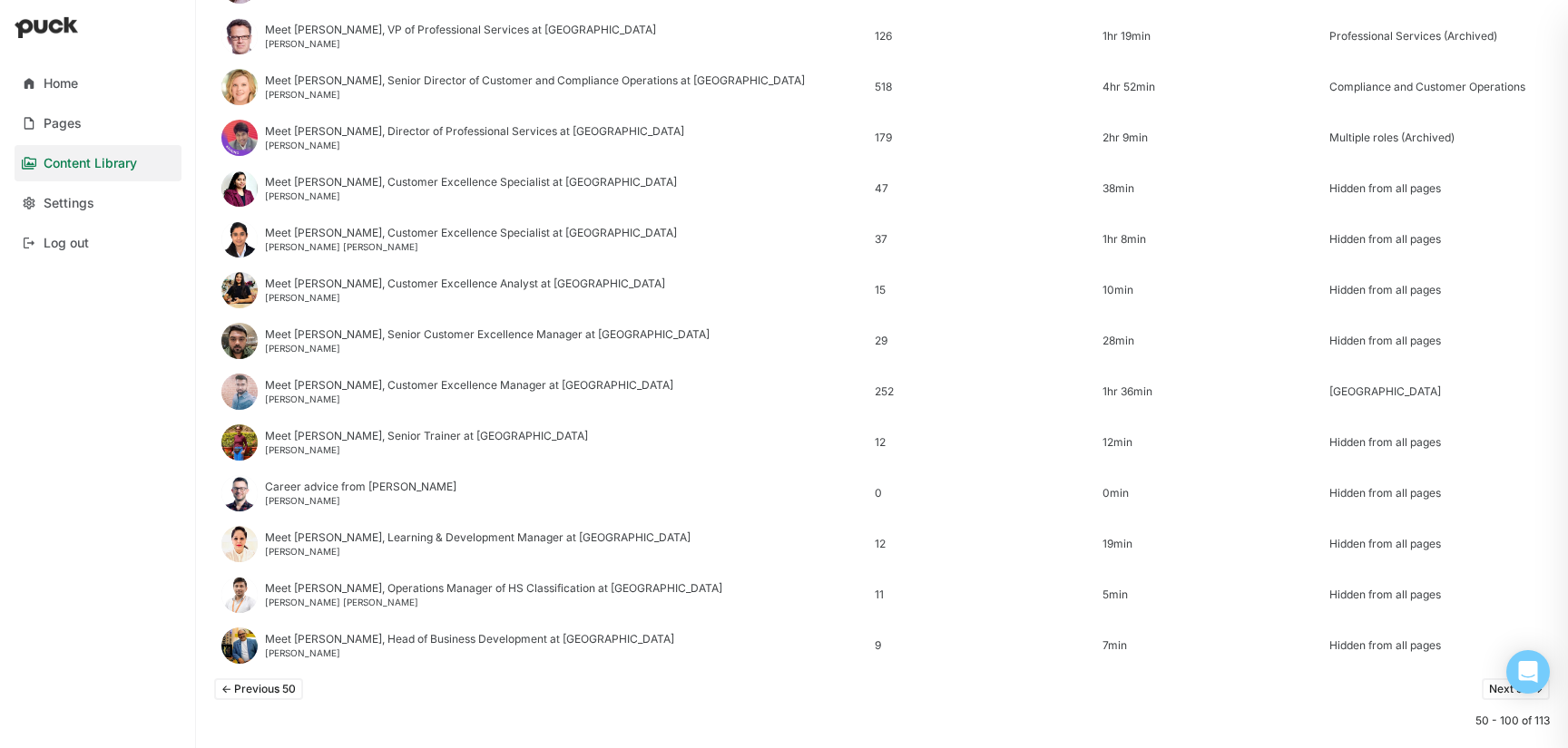
scroll to position [2033, 0]
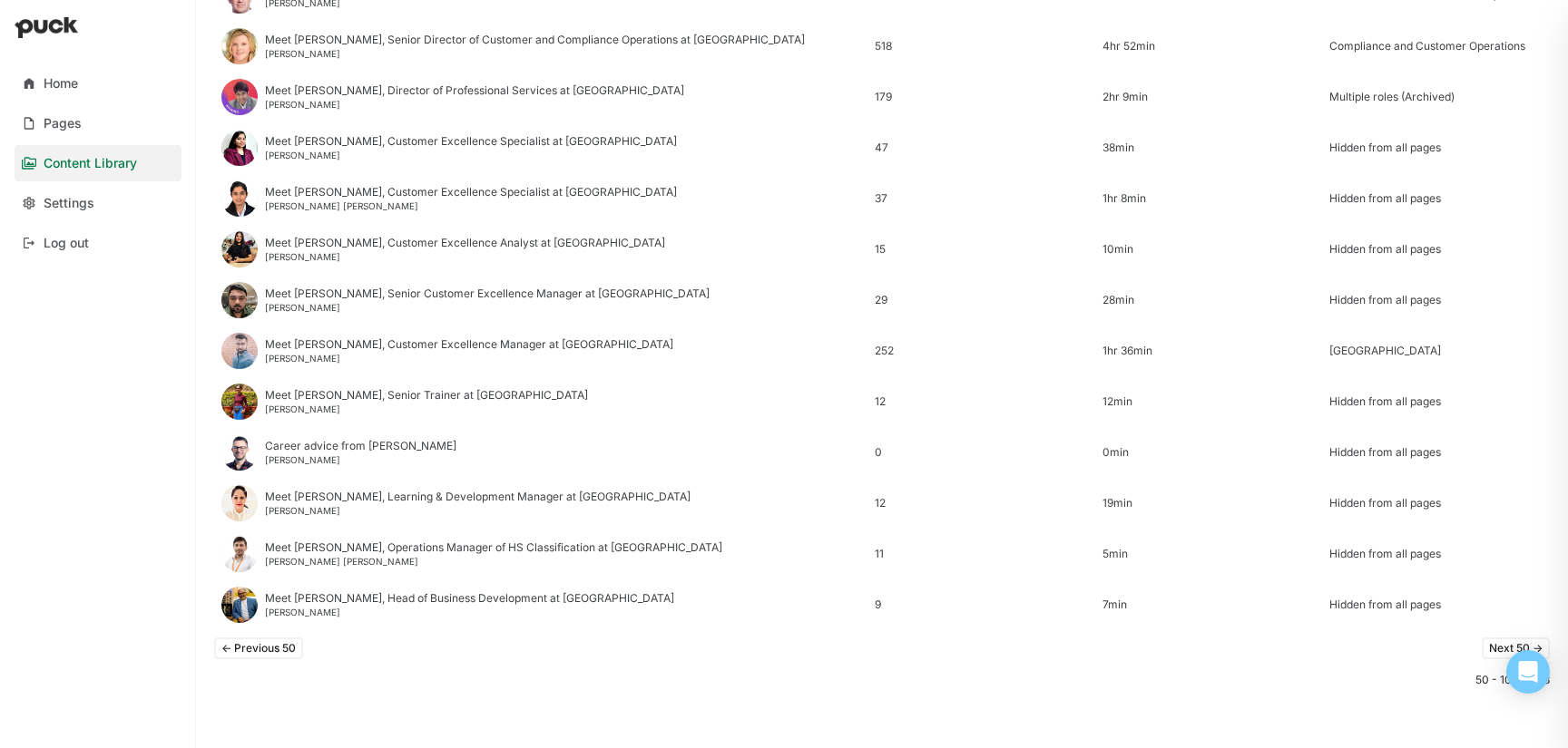
click at [1493, 647] on button "Next 50 ->" at bounding box center [1516, 648] width 68 height 22
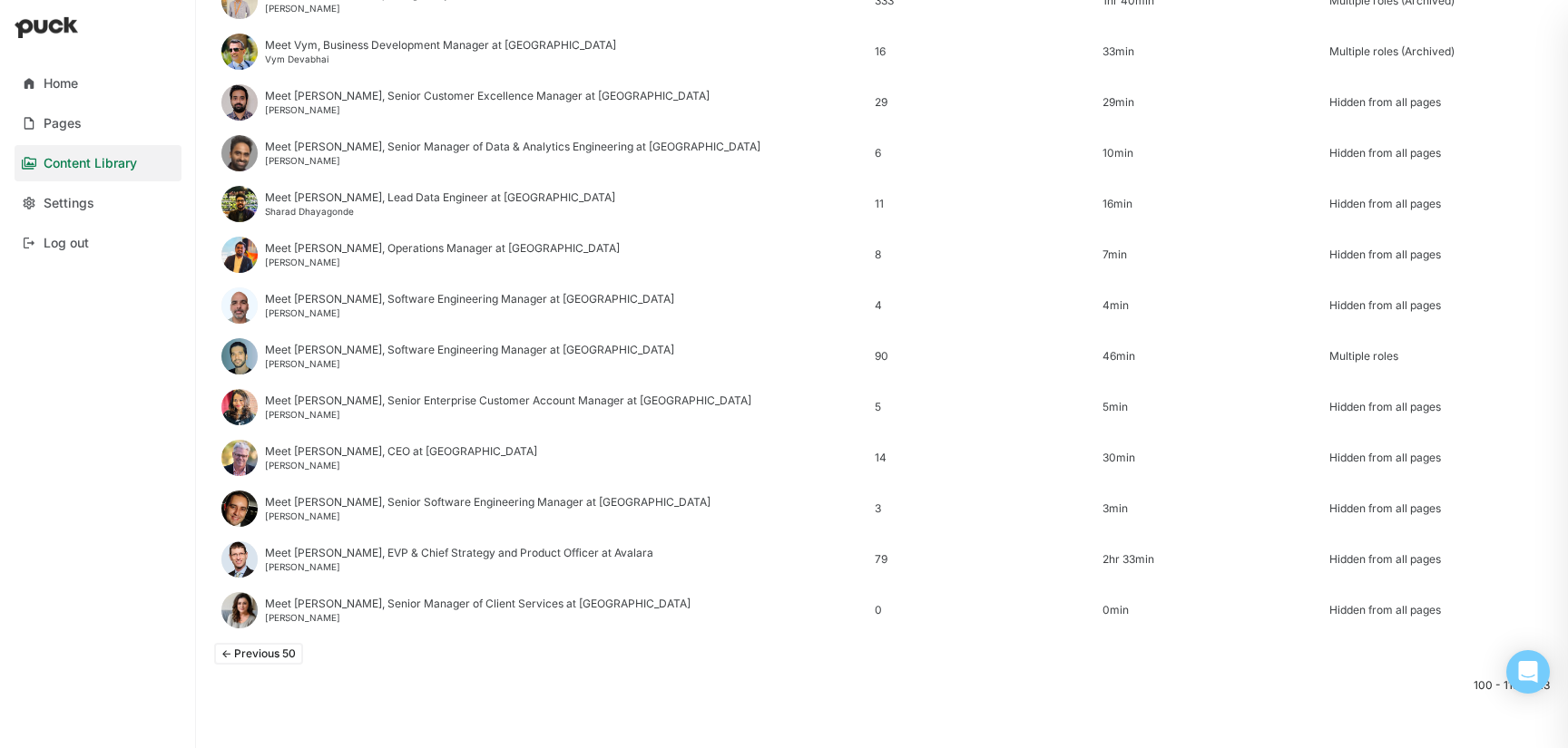
scroll to position [2185, 0]
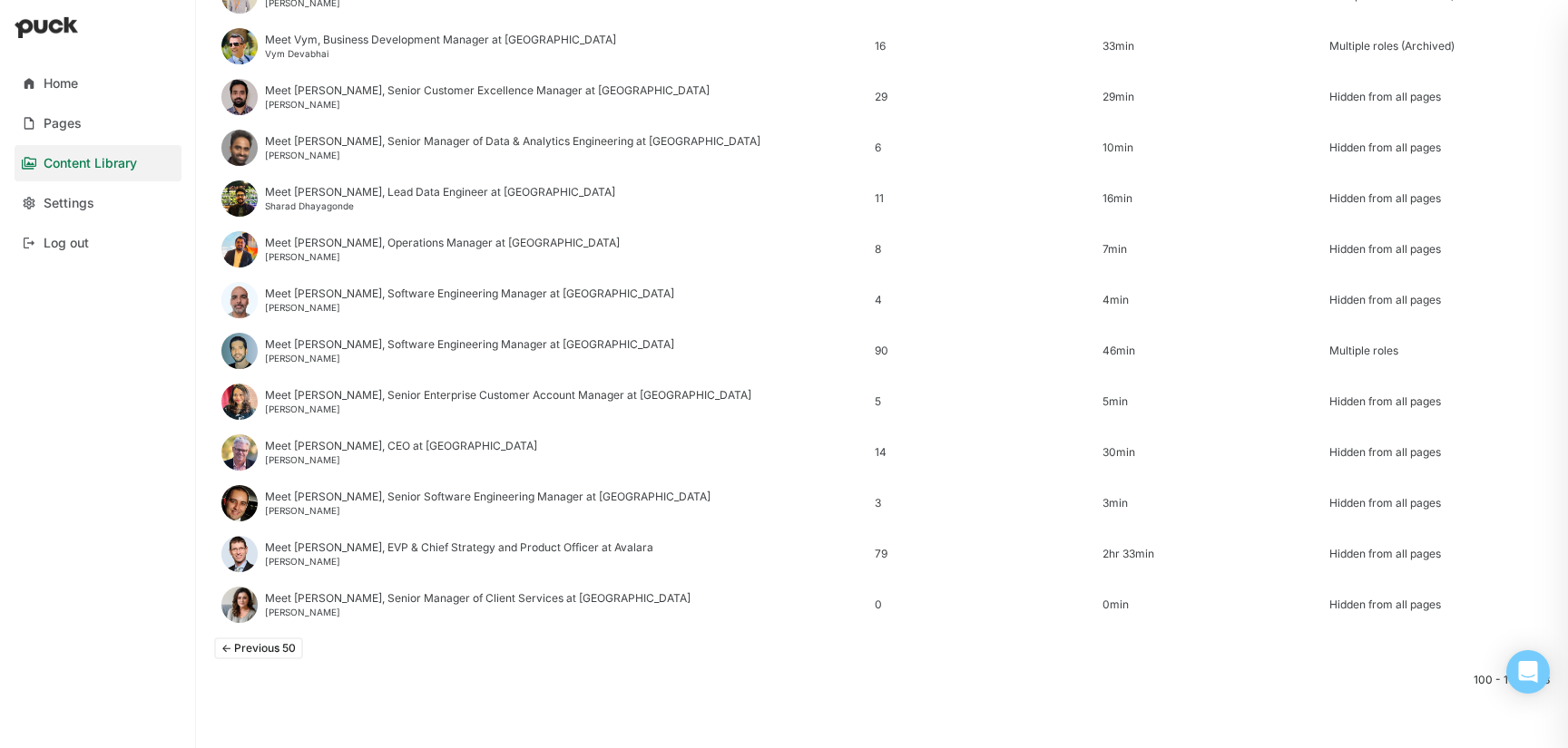
click at [279, 651] on button "<- Previous 50" at bounding box center [259, 648] width 89 height 22
click at [279, 655] on button "<- Previous 50" at bounding box center [259, 648] width 89 height 22
click at [59, 89] on div "Home" at bounding box center [61, 84] width 34 height 15
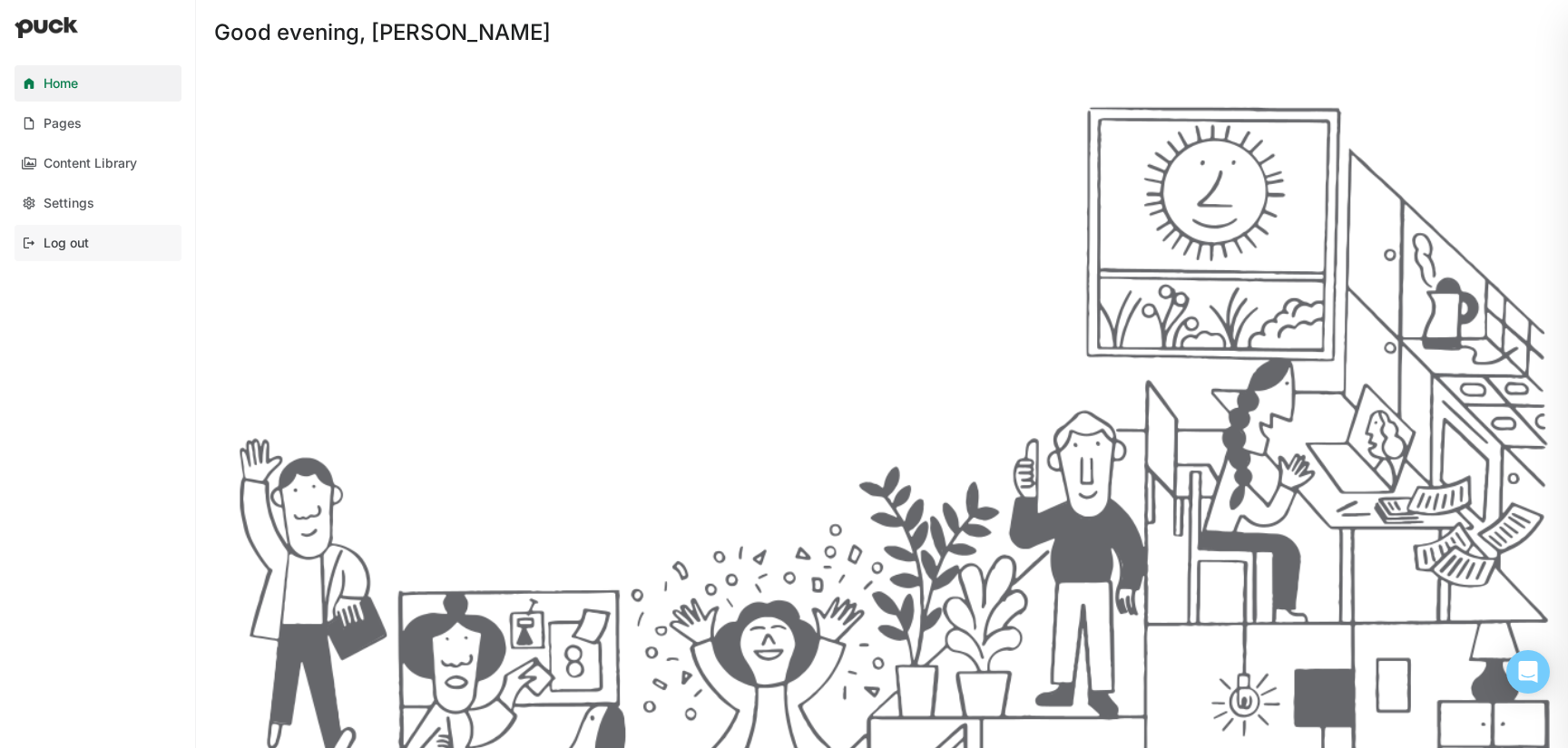
click at [84, 236] on div "Log out" at bounding box center [67, 243] width 46 height 15
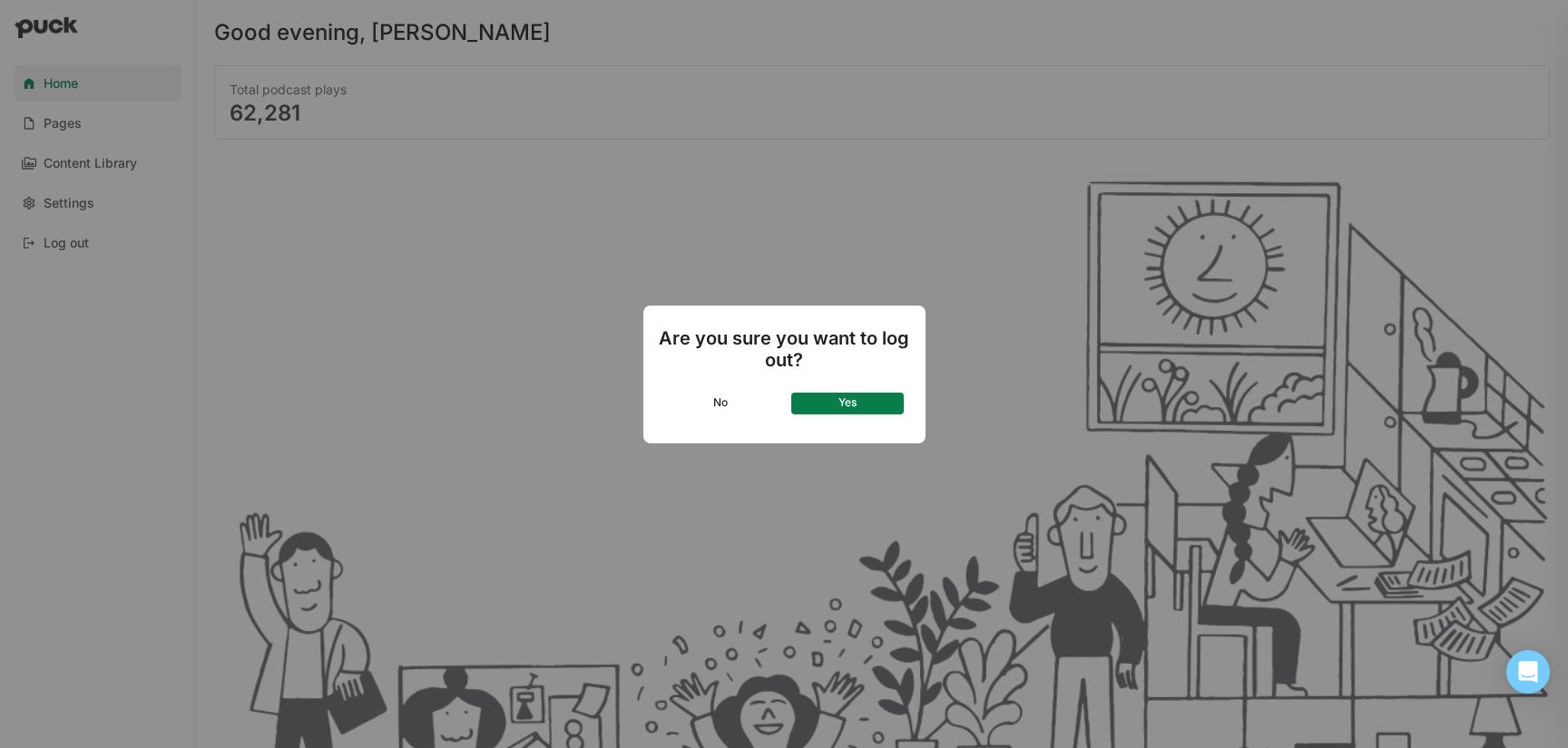
click at [860, 404] on button "Yes" at bounding box center [847, 403] width 112 height 22
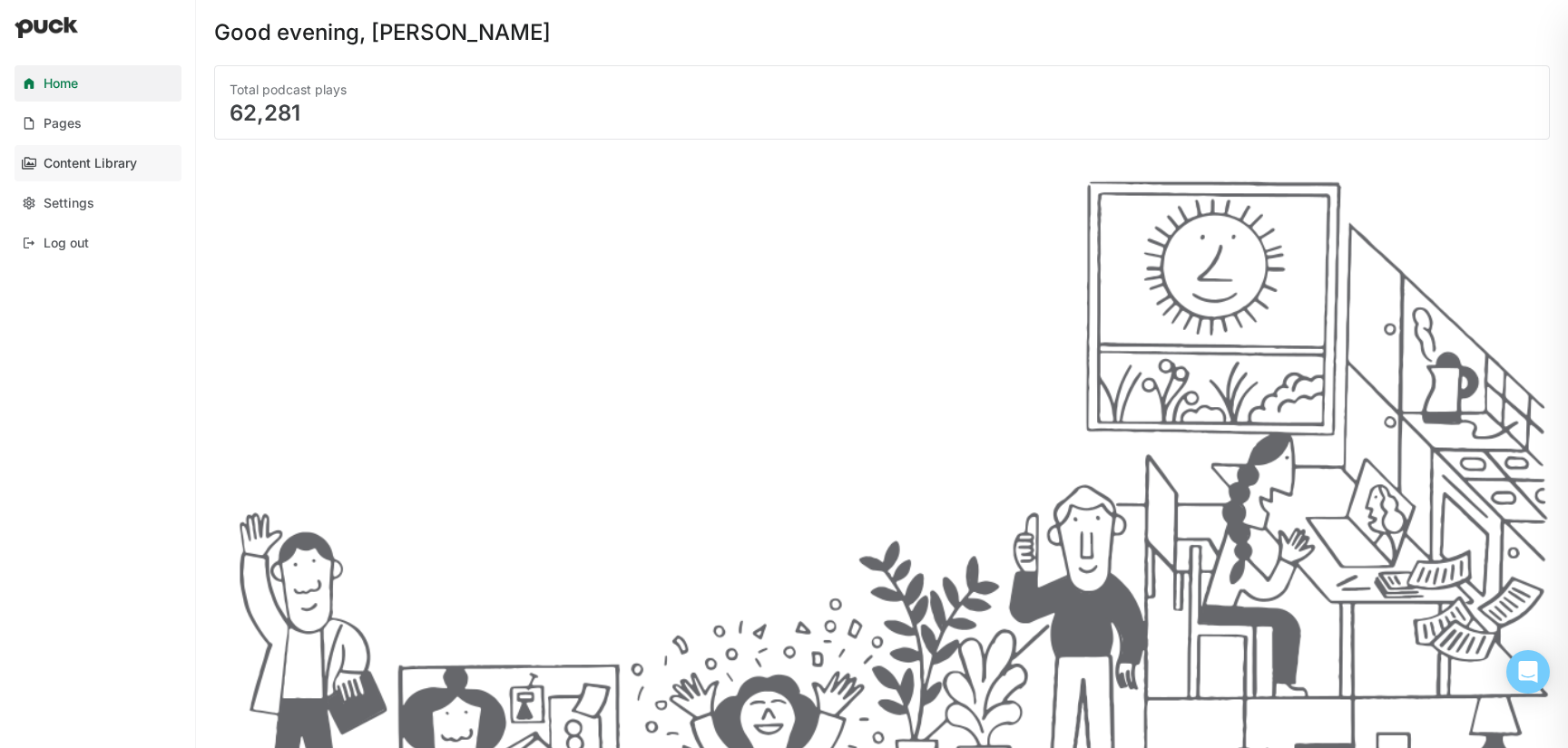
click at [57, 163] on div "Content Library" at bounding box center [90, 163] width 93 height 15
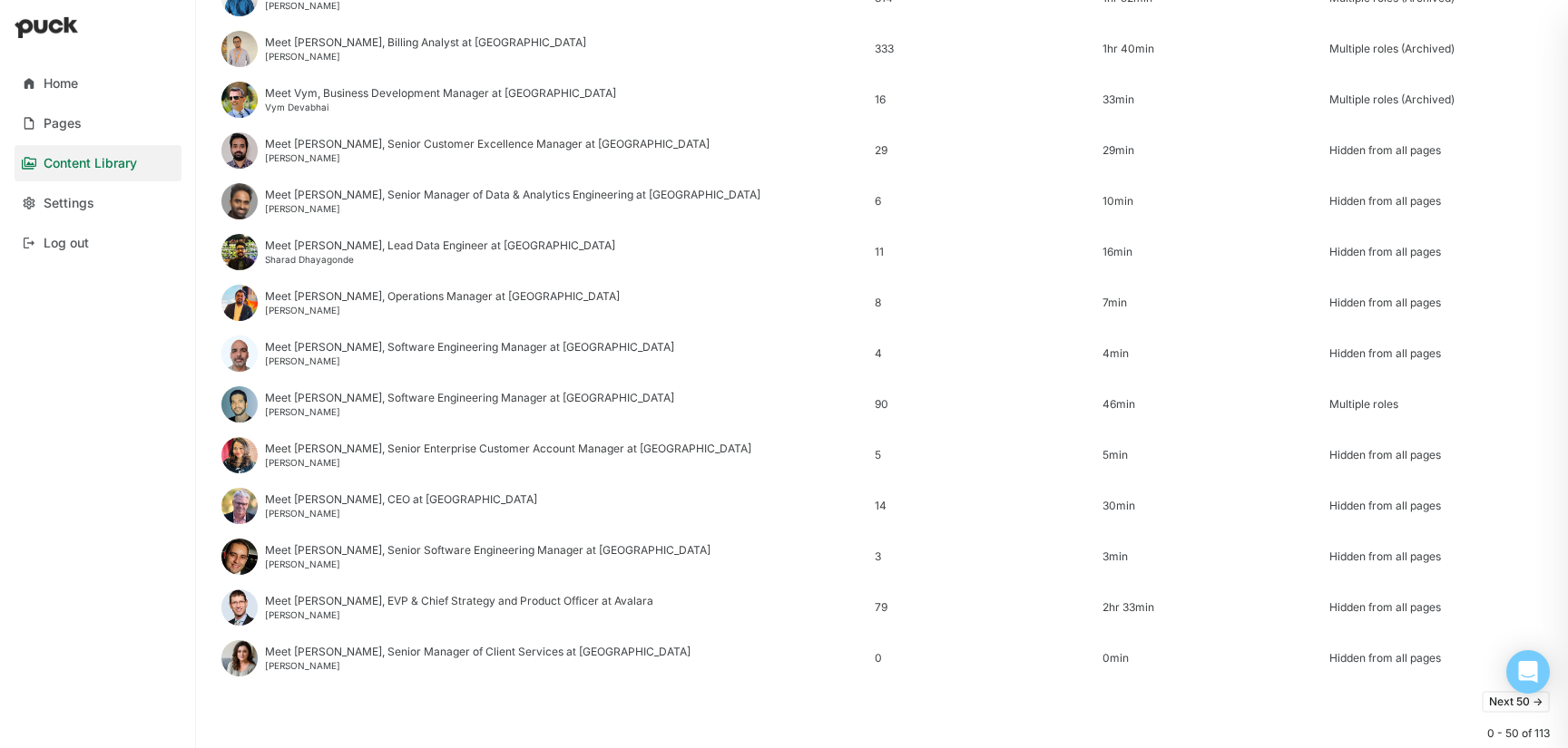
scroll to position [2130, 0]
click at [1517, 712] on button "Next 50 ->" at bounding box center [1516, 703] width 68 height 22
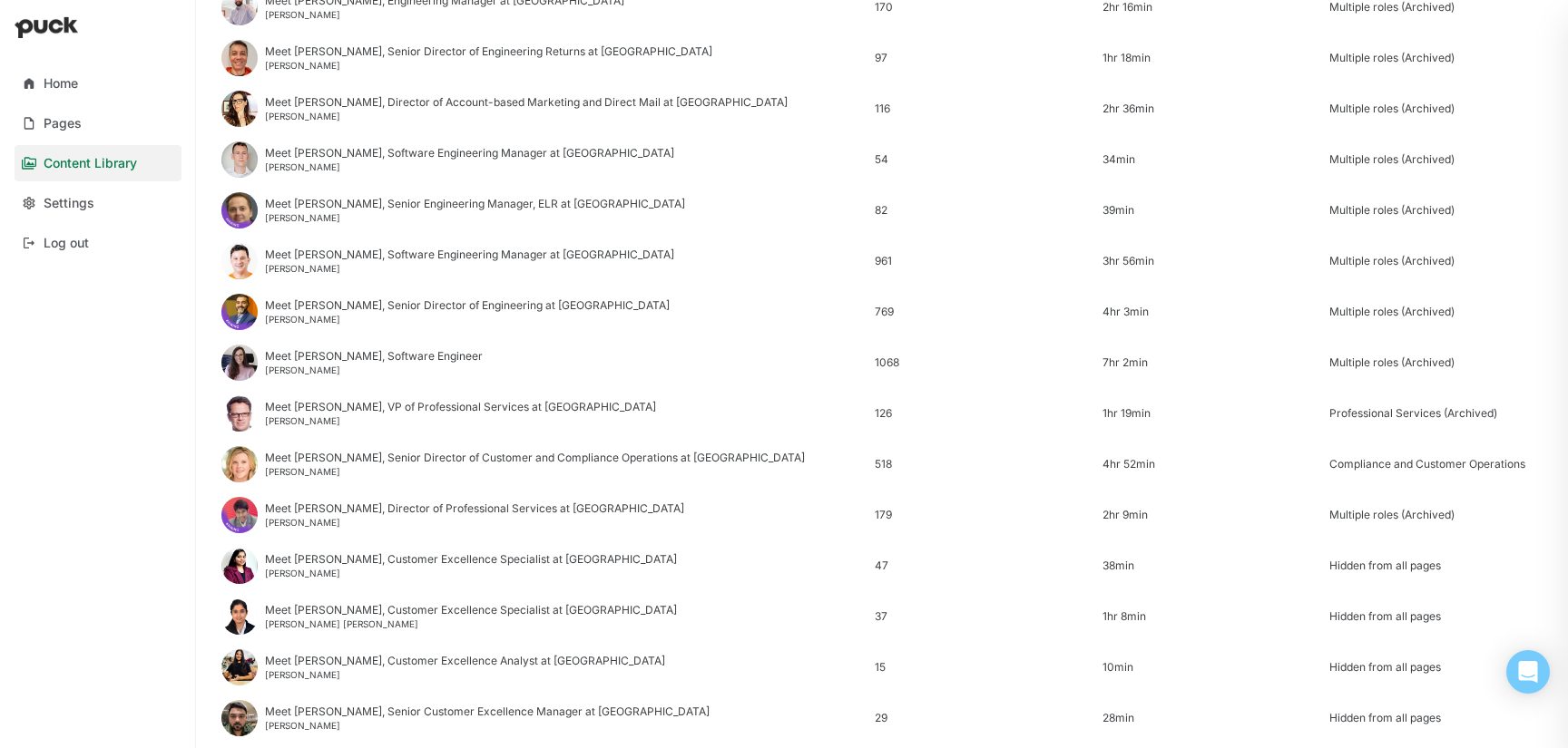
scroll to position [2033, 0]
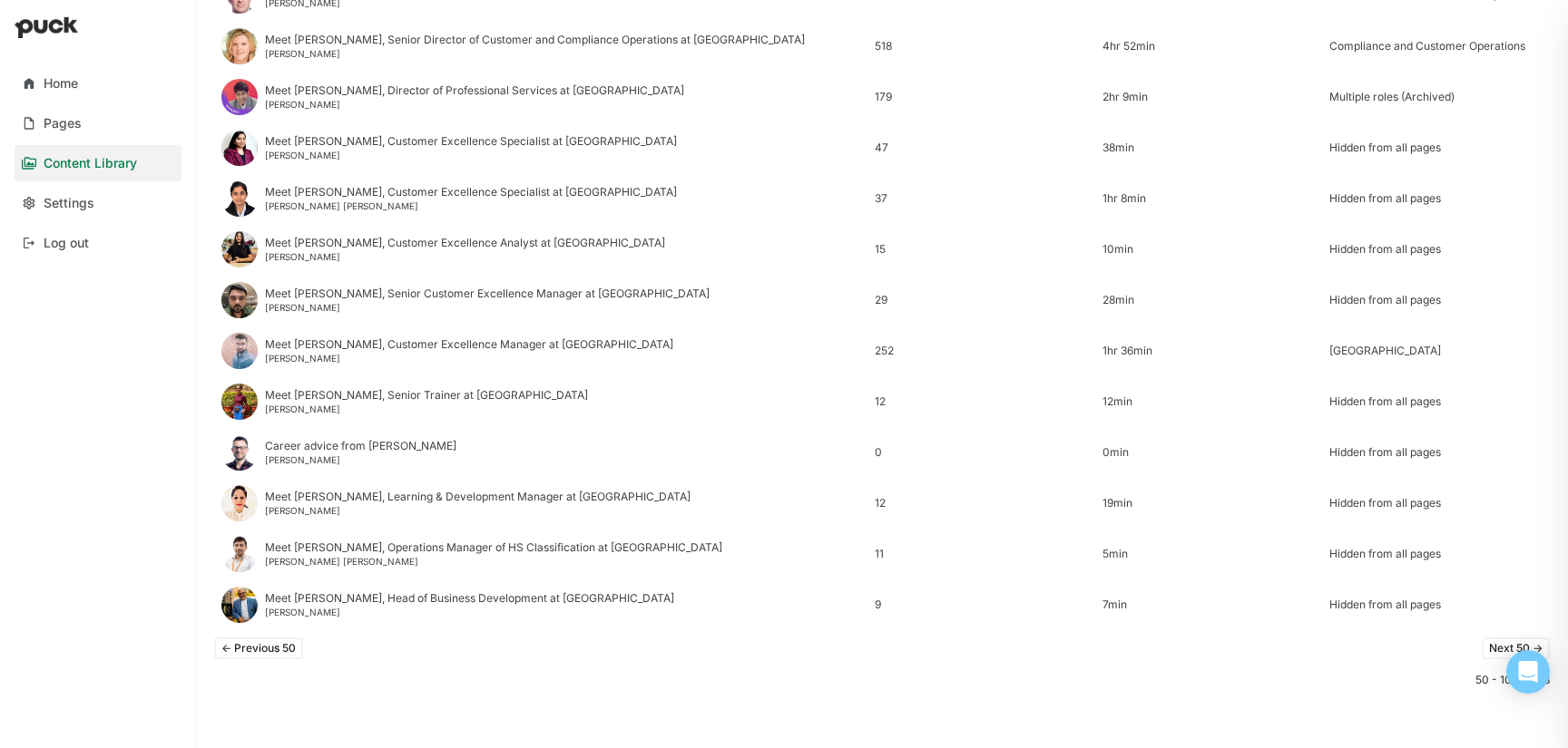
click at [1498, 651] on button "Next 50 ->" at bounding box center [1516, 648] width 68 height 22
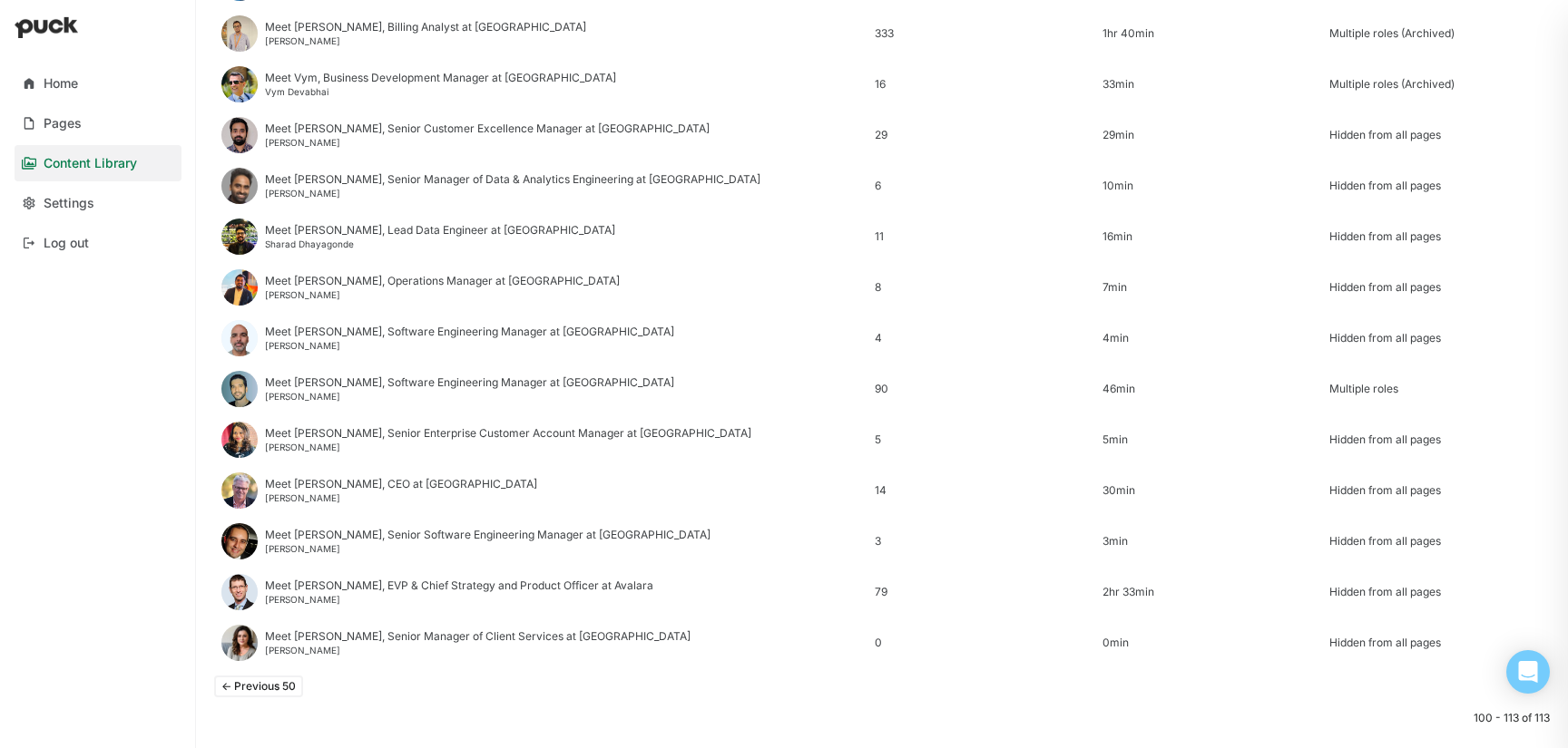
scroll to position [2142, 0]
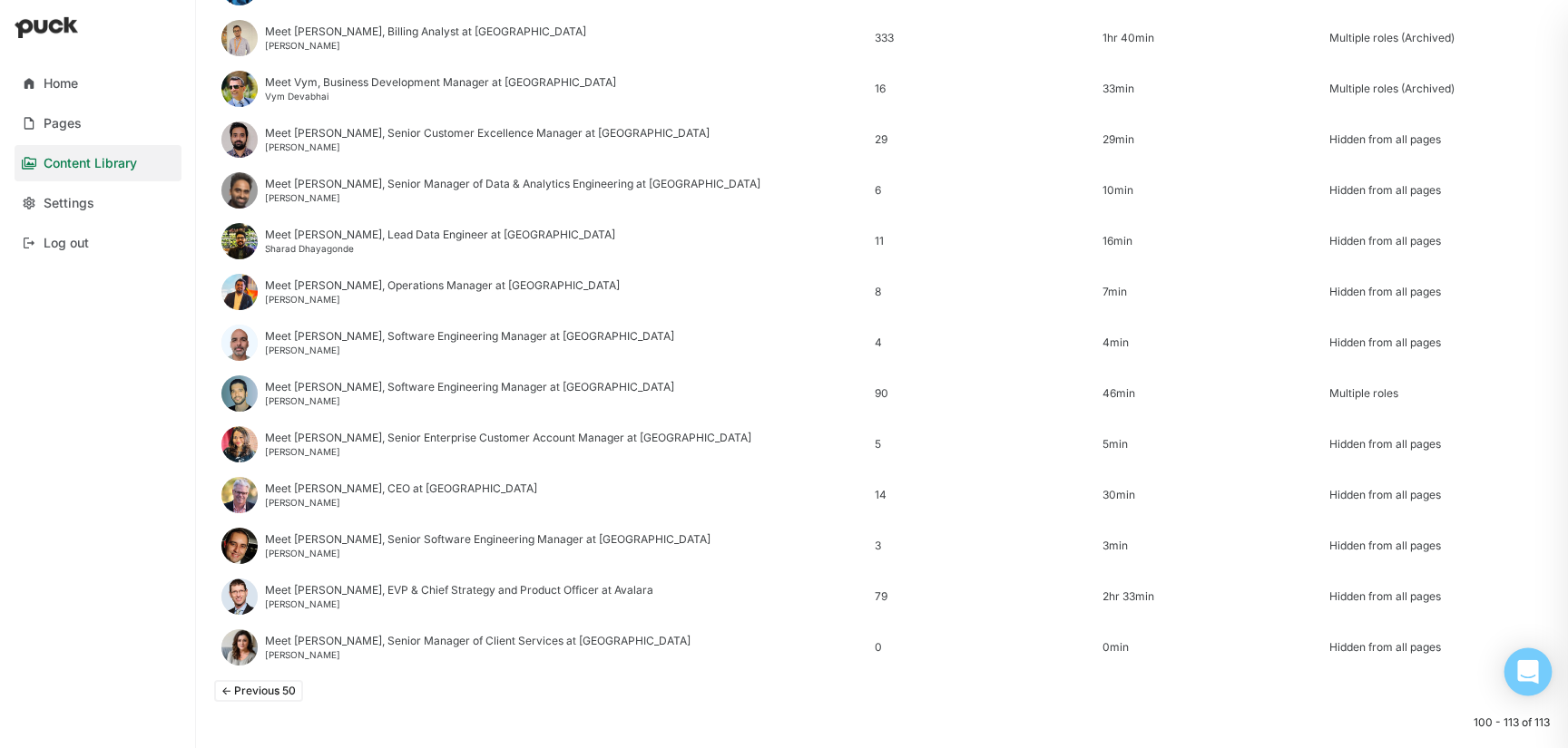
click at [1537, 669] on icon "Open Intercom Messenger" at bounding box center [1528, 672] width 24 height 24
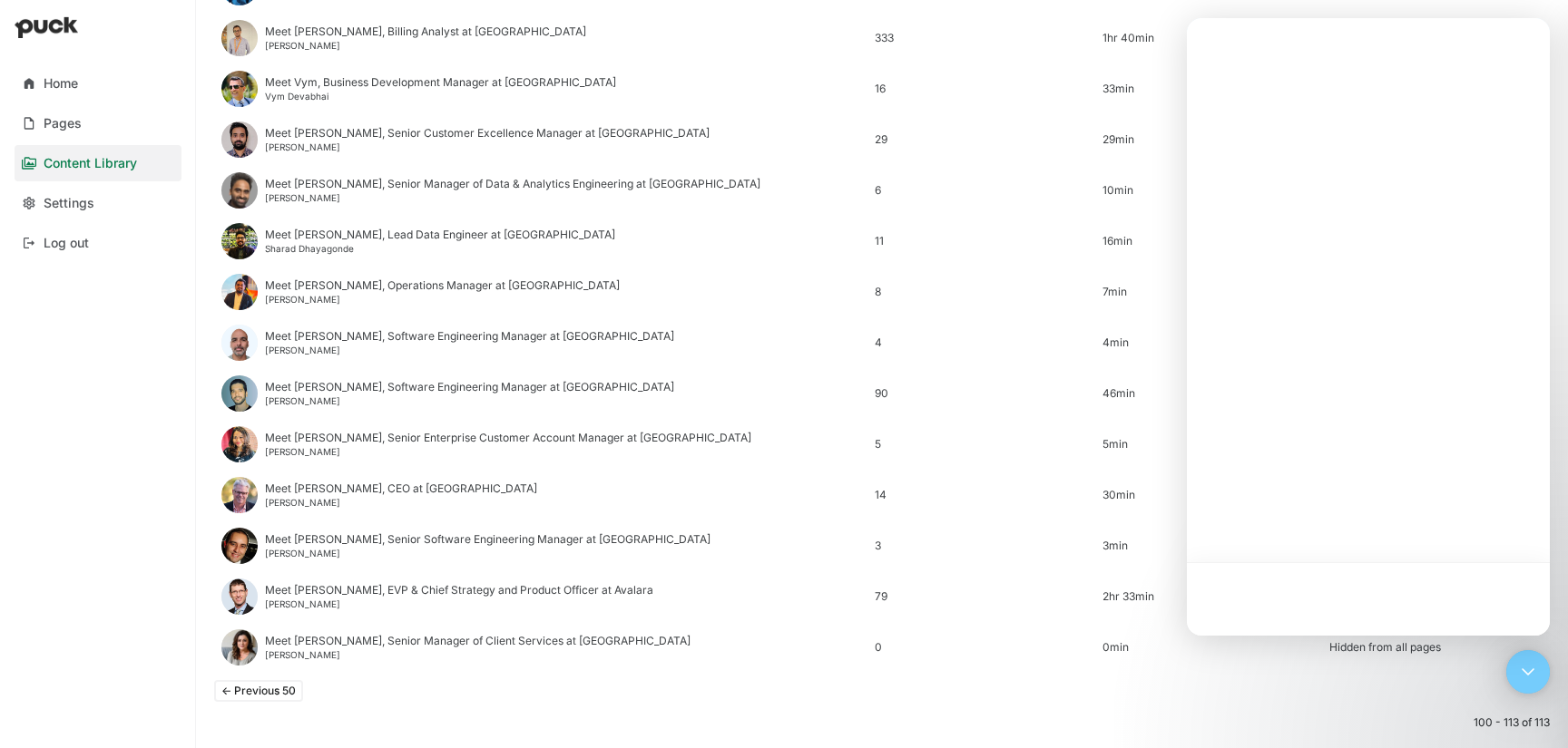
scroll to position [0, 0]
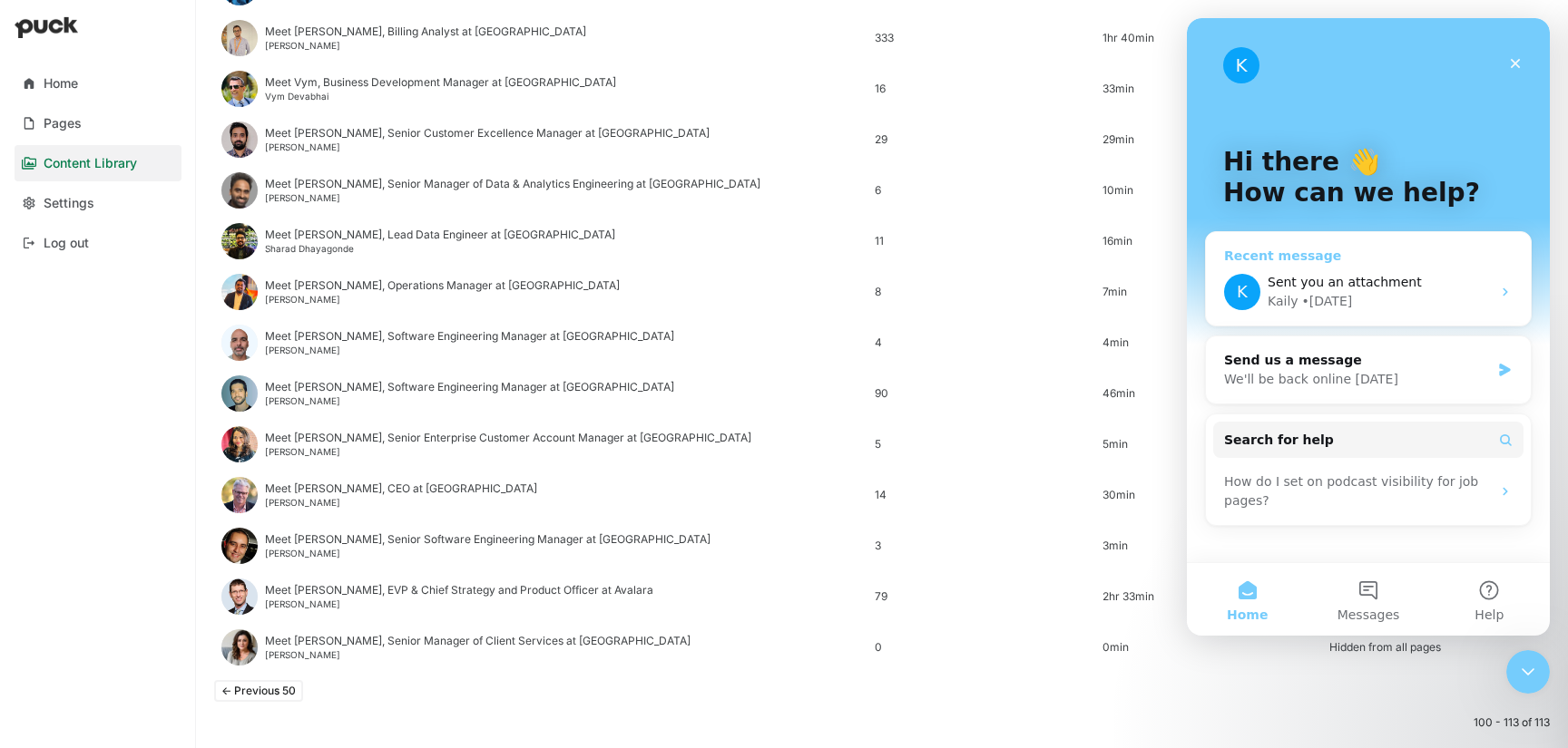
click at [1322, 279] on span "Sent you an attachment" at bounding box center [1345, 281] width 154 height 14
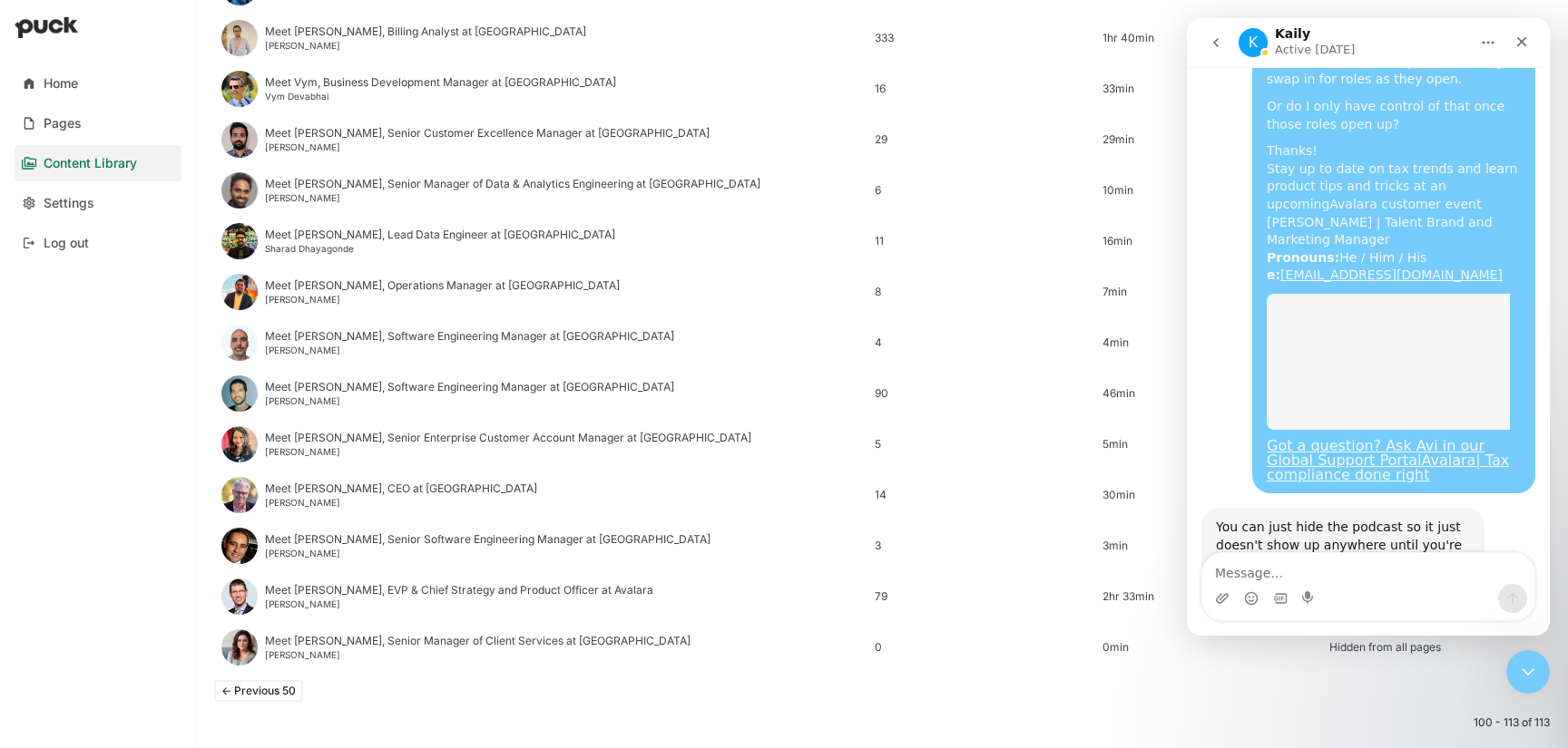
scroll to position [897, 0]
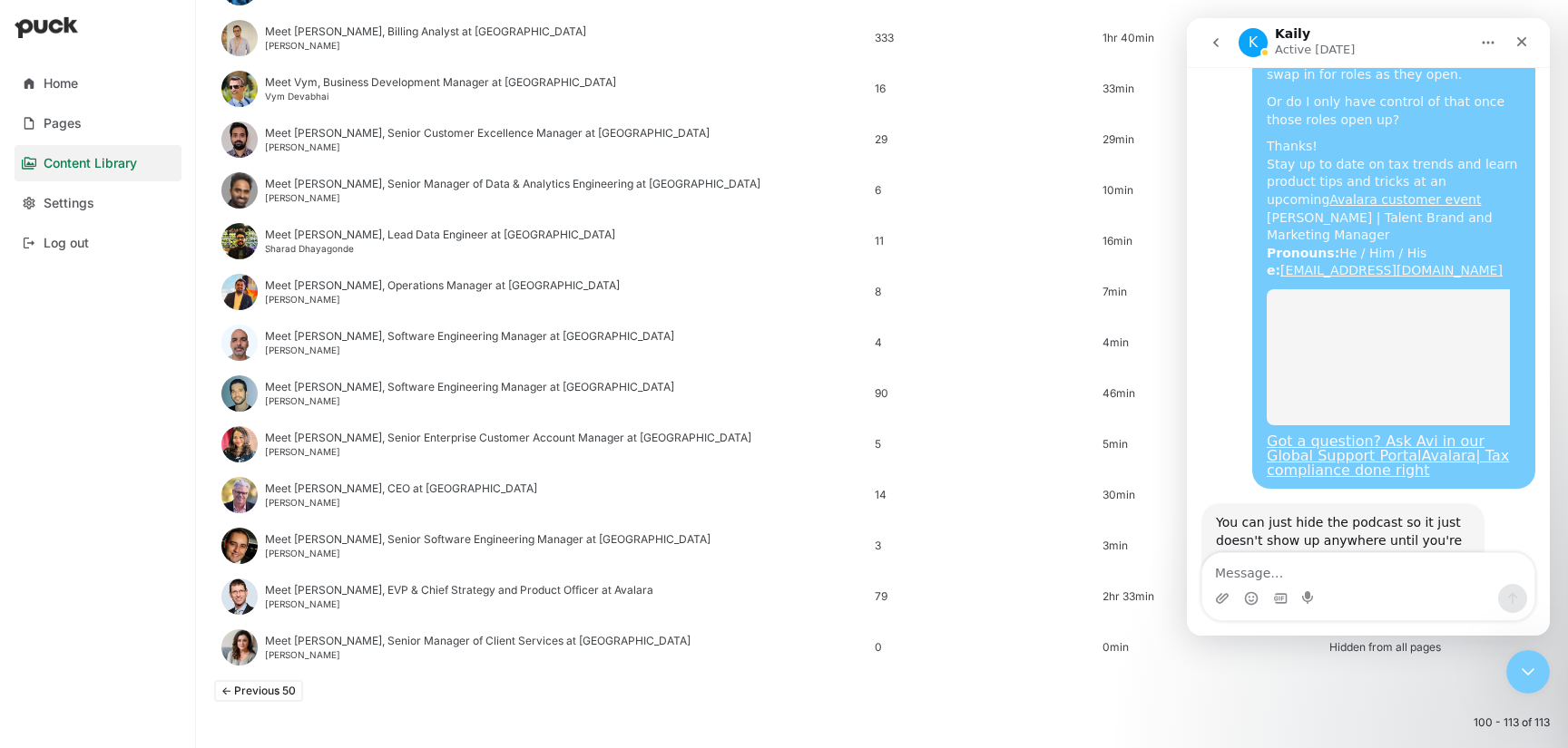
click at [1328, 591] on div "Screenshot....22 PM.png" at bounding box center [1310, 601] width 152 height 19
click at [1287, 565] on textarea "Message…" at bounding box center [1367, 568] width 332 height 30
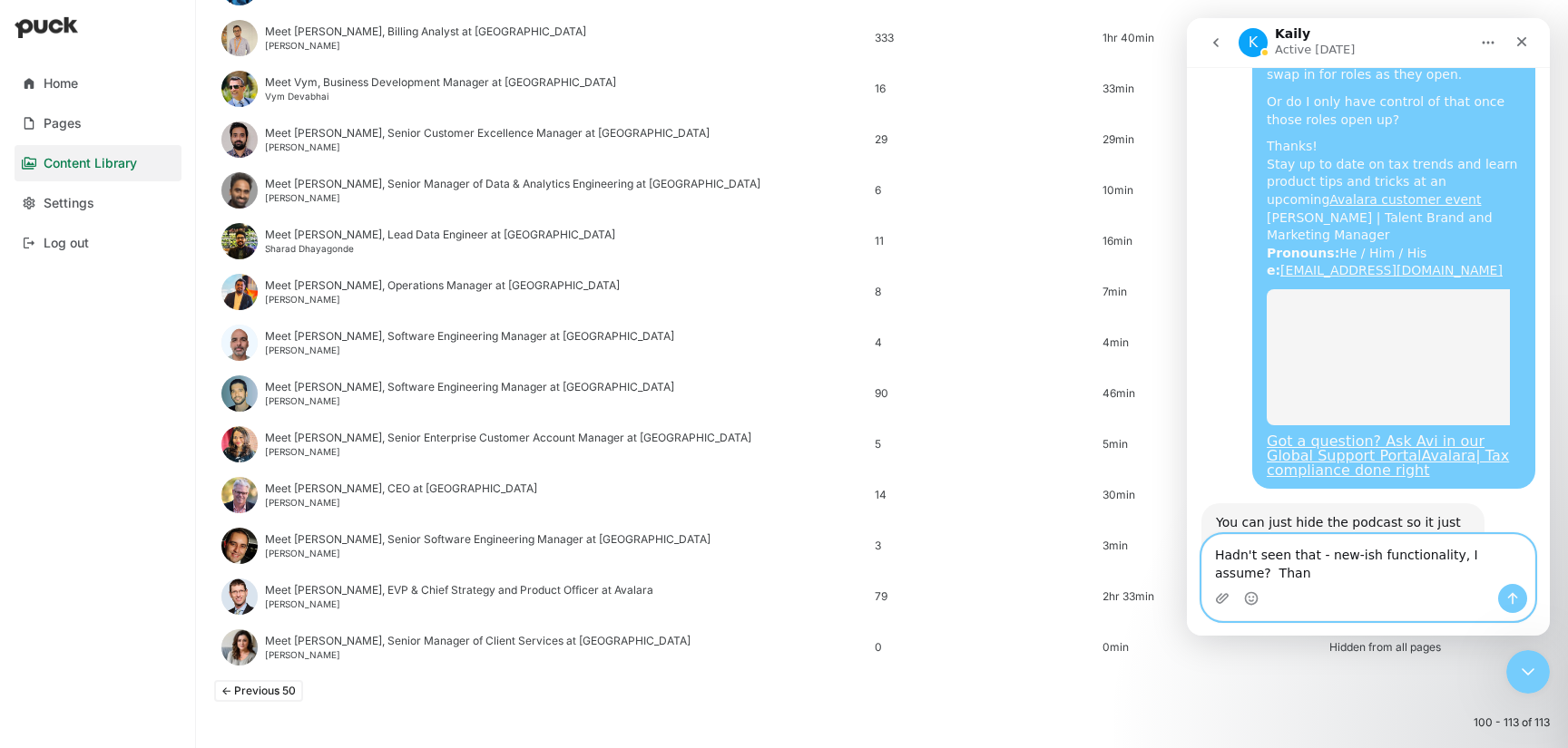
scroll to position [915, 0]
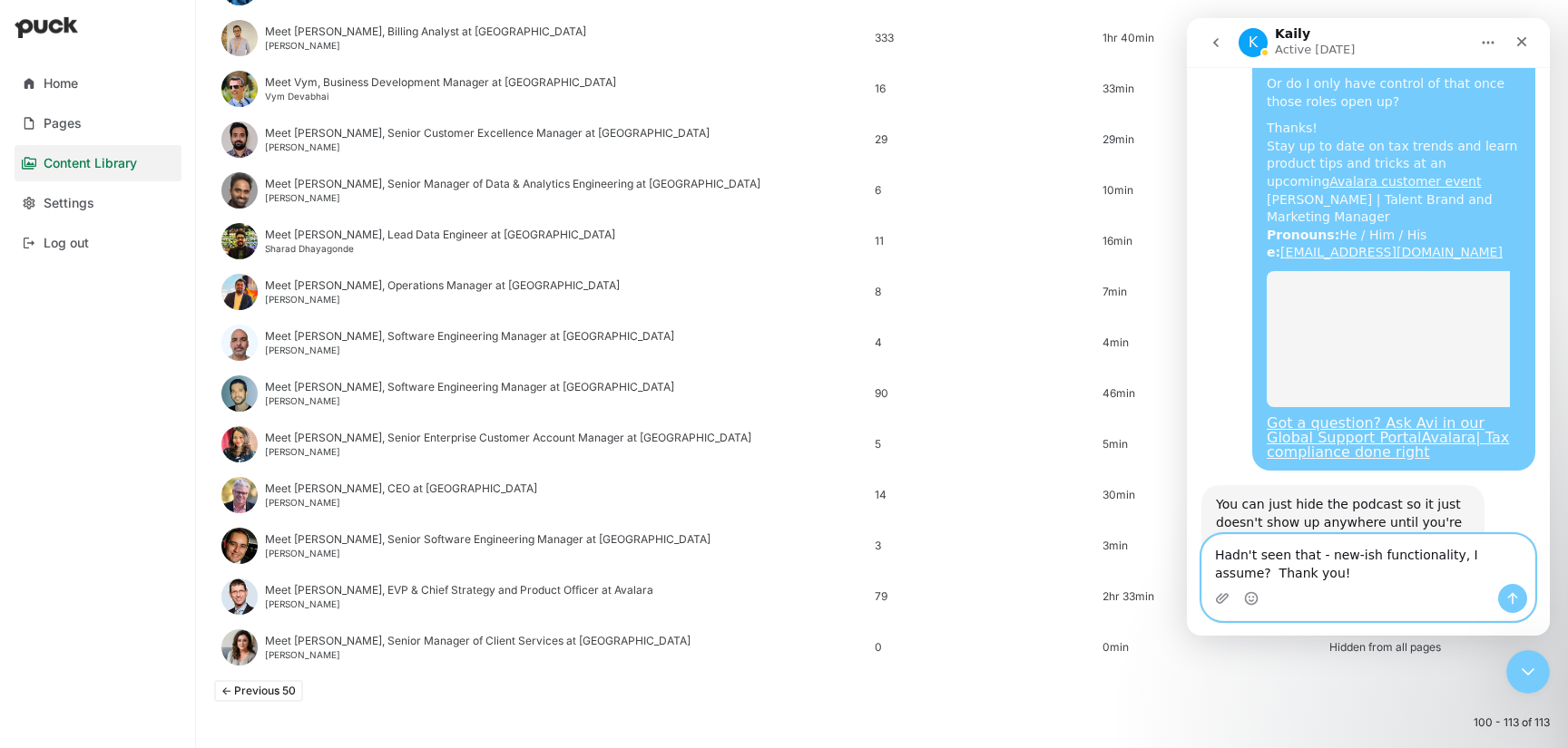
type textarea "Hadn't seen that - new-ish functionality, I assume? Thank you!"
click at [1513, 588] on button "Send a message…" at bounding box center [1513, 599] width 29 height 29
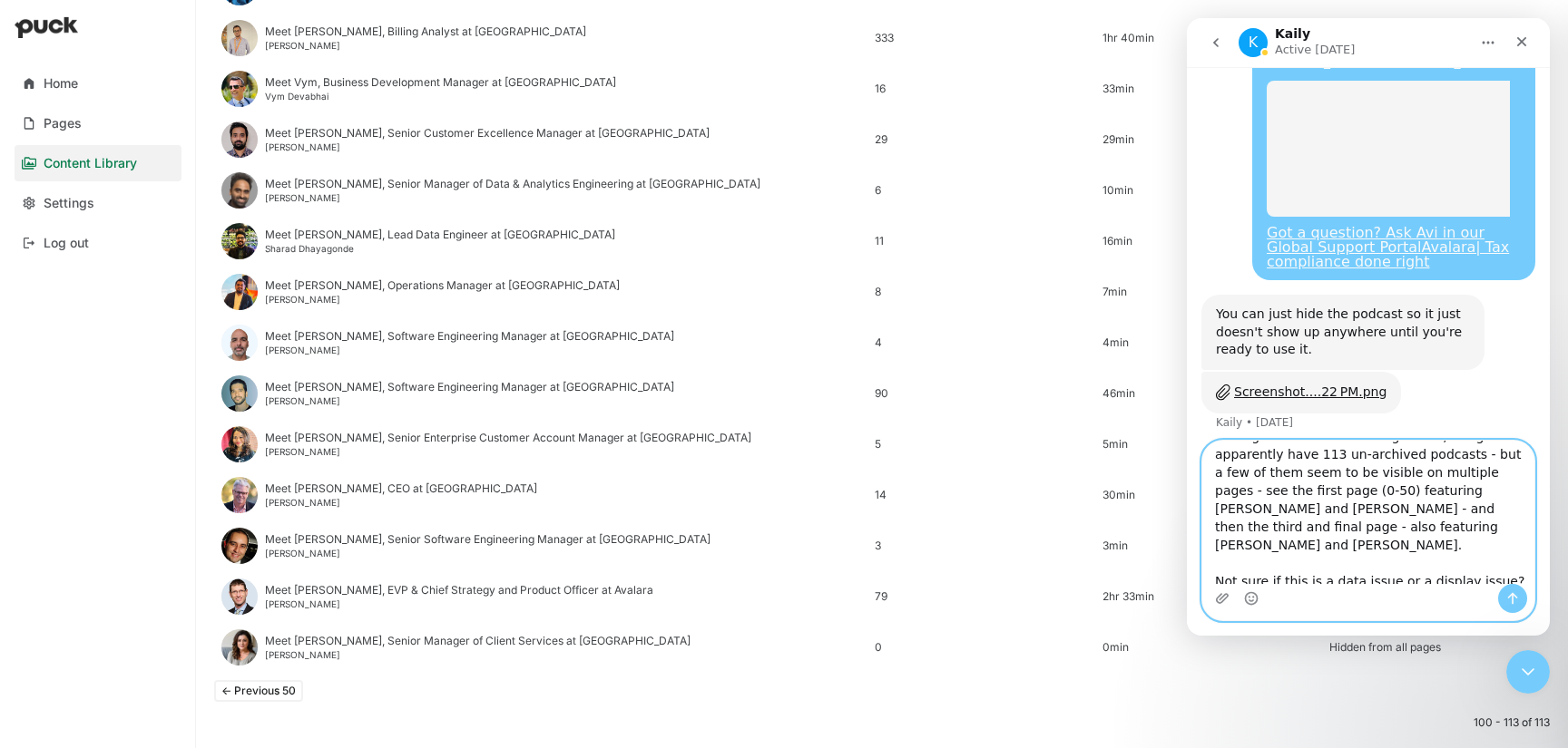
scroll to position [124, 0]
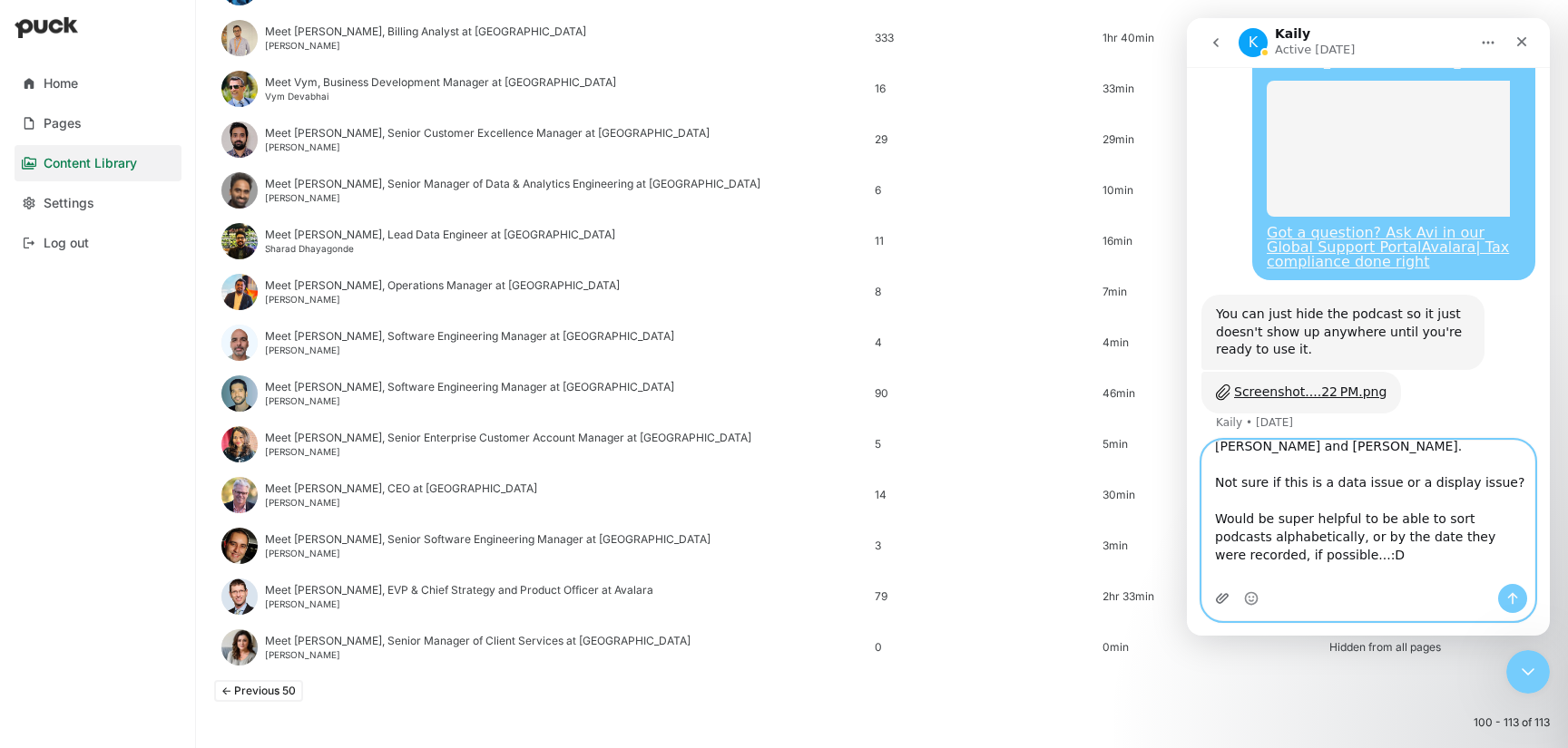
type textarea "Having some content-sorting issues,though. I apparently have 113 un-archived po…"
click at [1218, 602] on icon "Upload attachment" at bounding box center [1222, 598] width 12 height 10
click at [1517, 604] on icon "Send a message…" at bounding box center [1512, 598] width 14 height 14
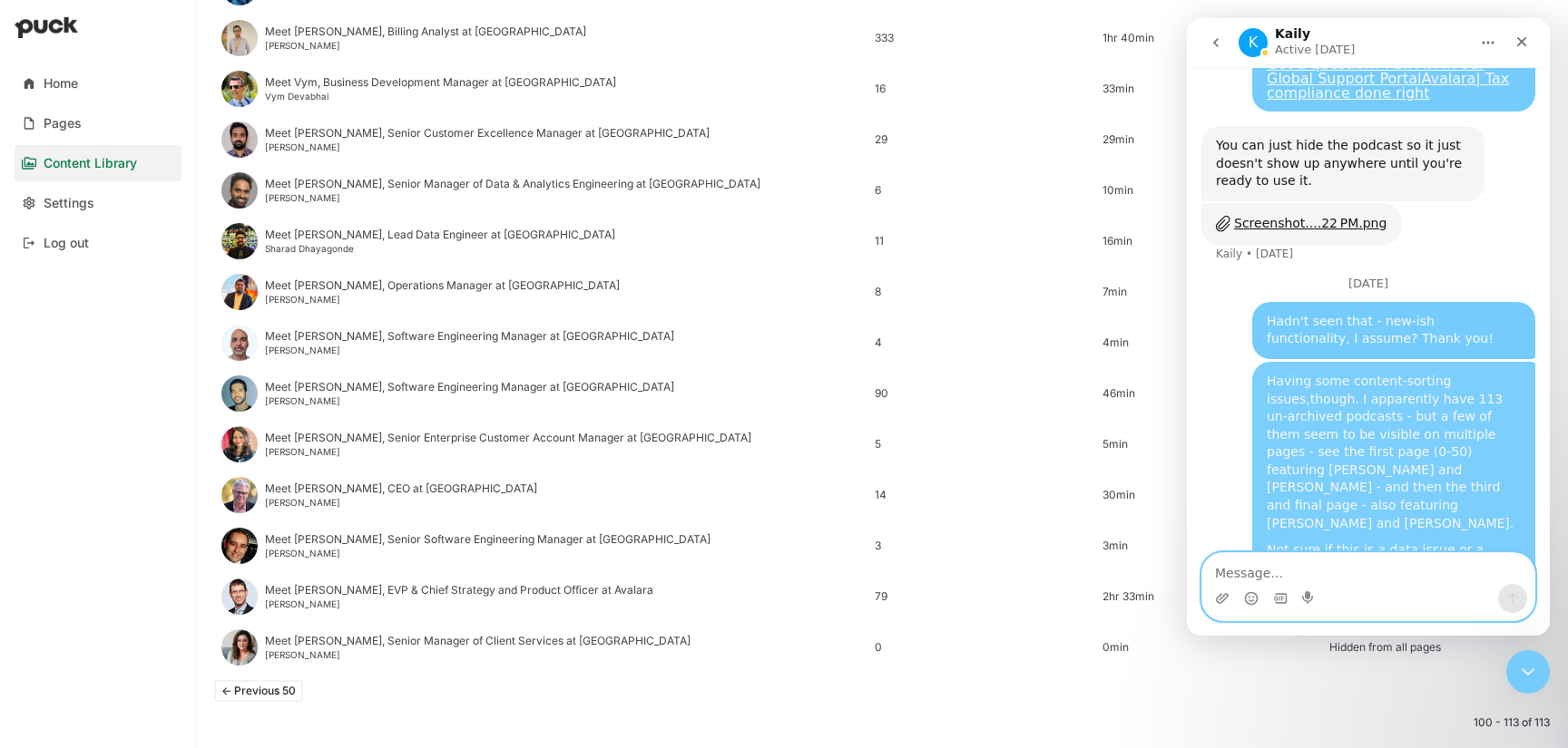
scroll to position [1275, 0]
click at [1221, 603] on icon "Upload attachment" at bounding box center [1222, 598] width 12 height 10
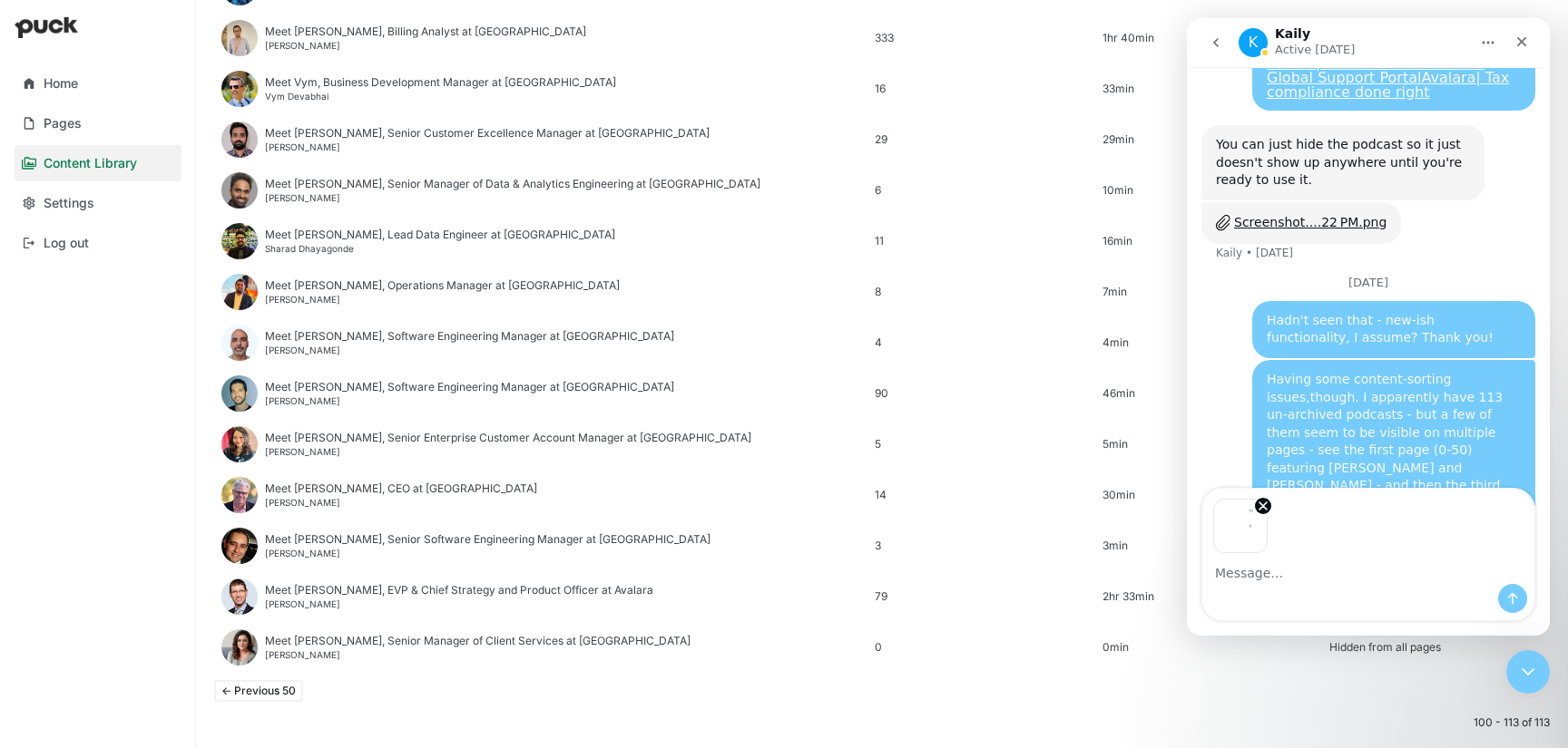
scroll to position [1340, 0]
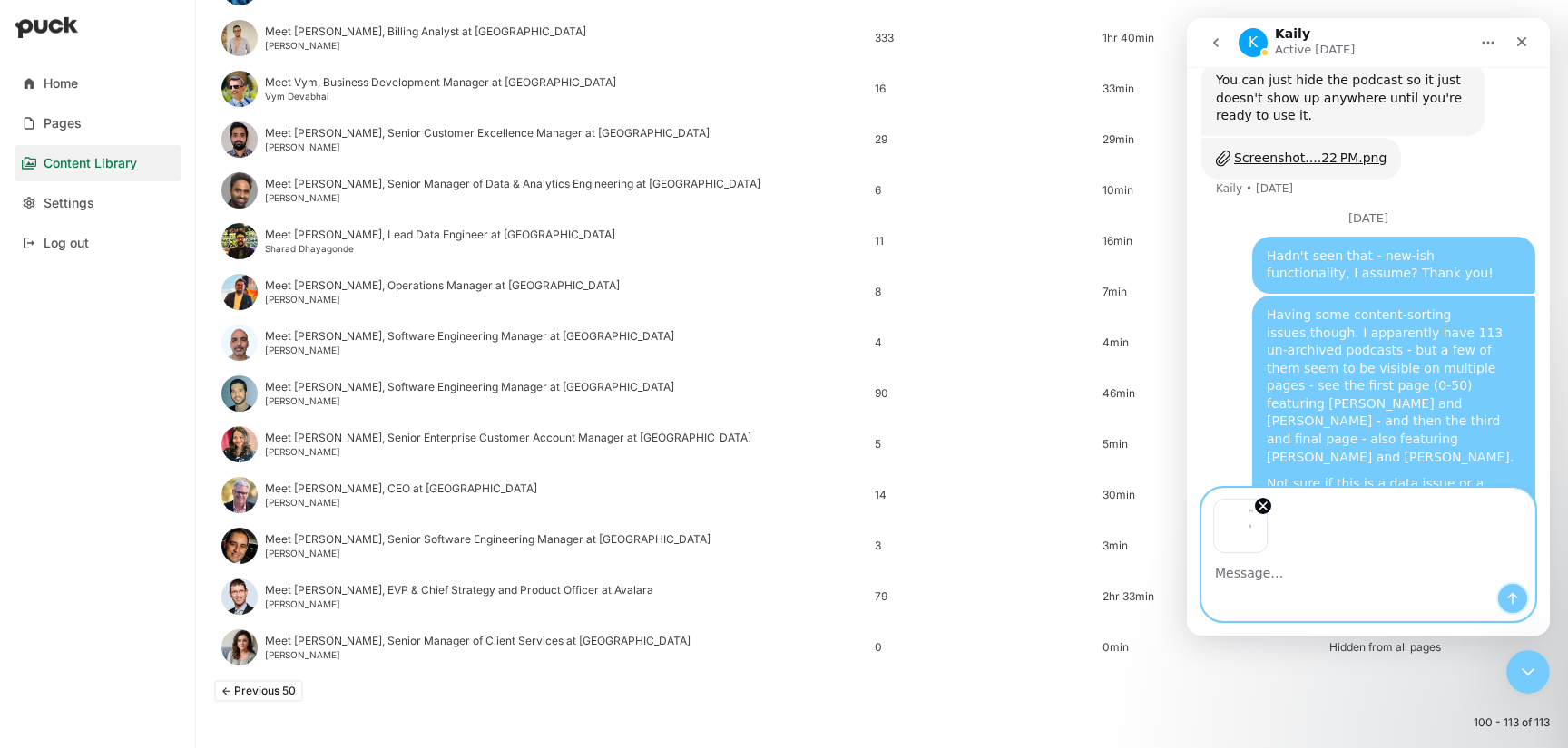
click at [1512, 595] on icon "Send a message…" at bounding box center [1513, 599] width 10 height 11
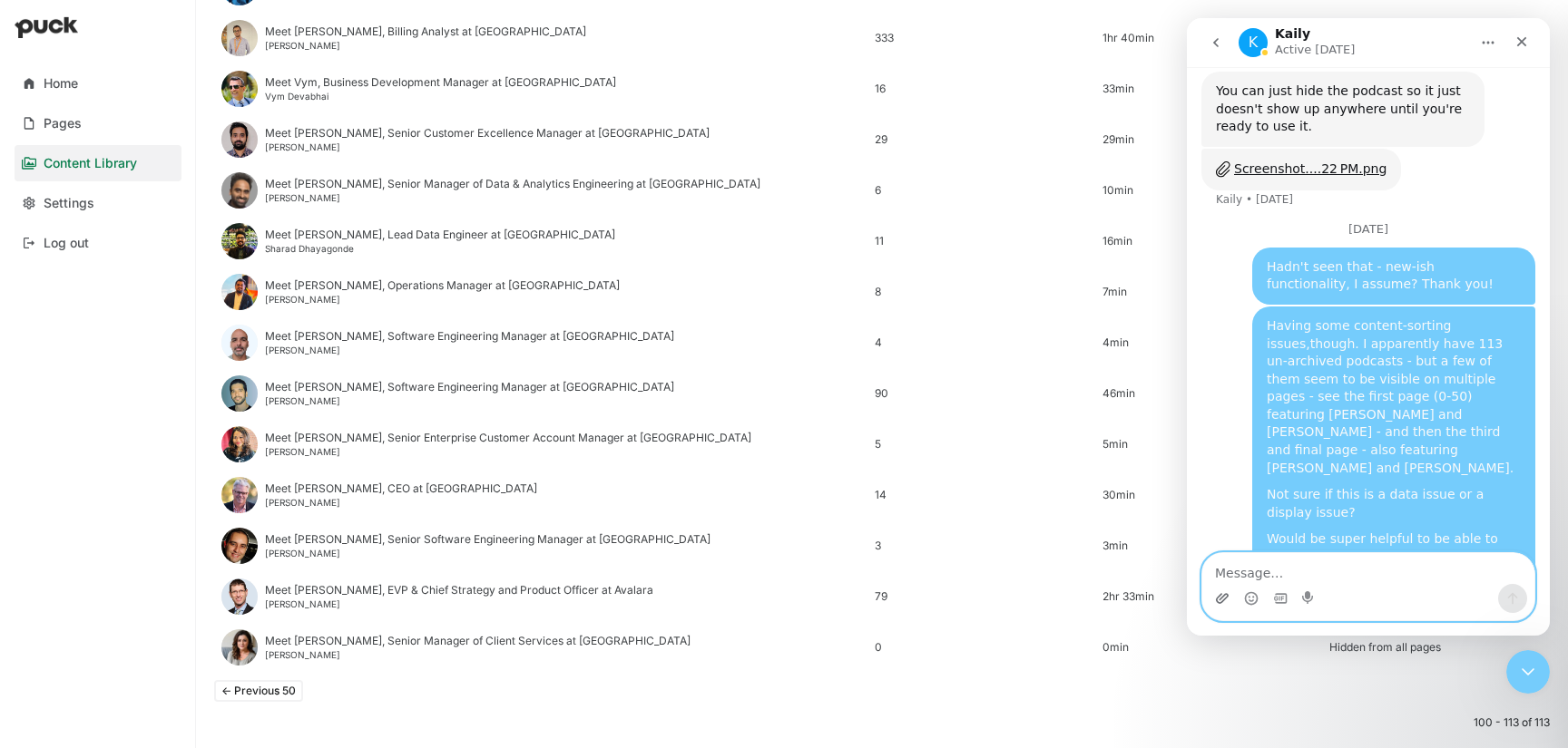
click at [1221, 598] on icon "Upload attachment" at bounding box center [1222, 598] width 12 height 10
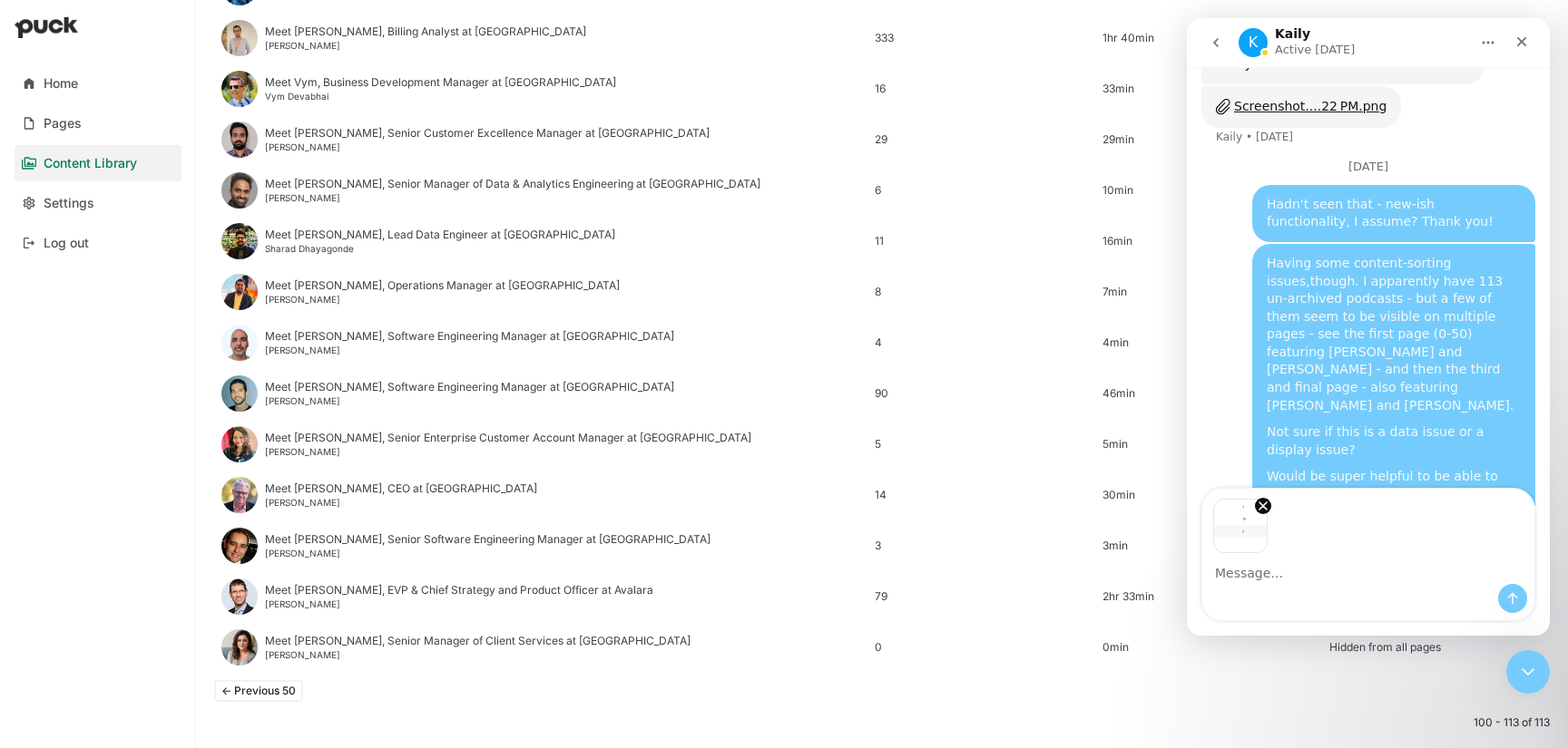
scroll to position [1393, 0]
click at [1509, 604] on icon "Send a message…" at bounding box center [1512, 598] width 14 height 14
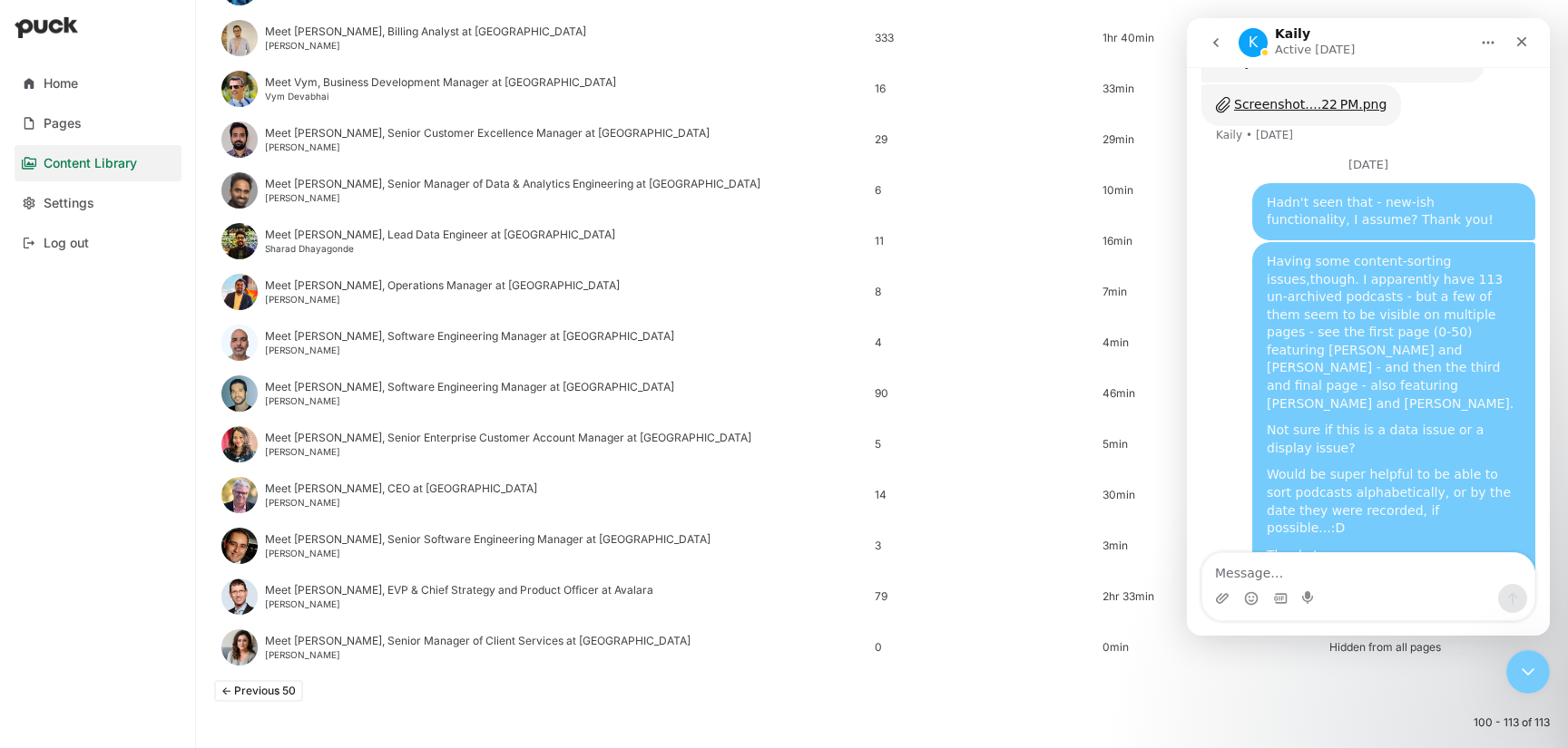
scroll to position [1391, 0]
click at [1317, 644] on img "user says…" at bounding box center [1400, 663] width 243 height 38
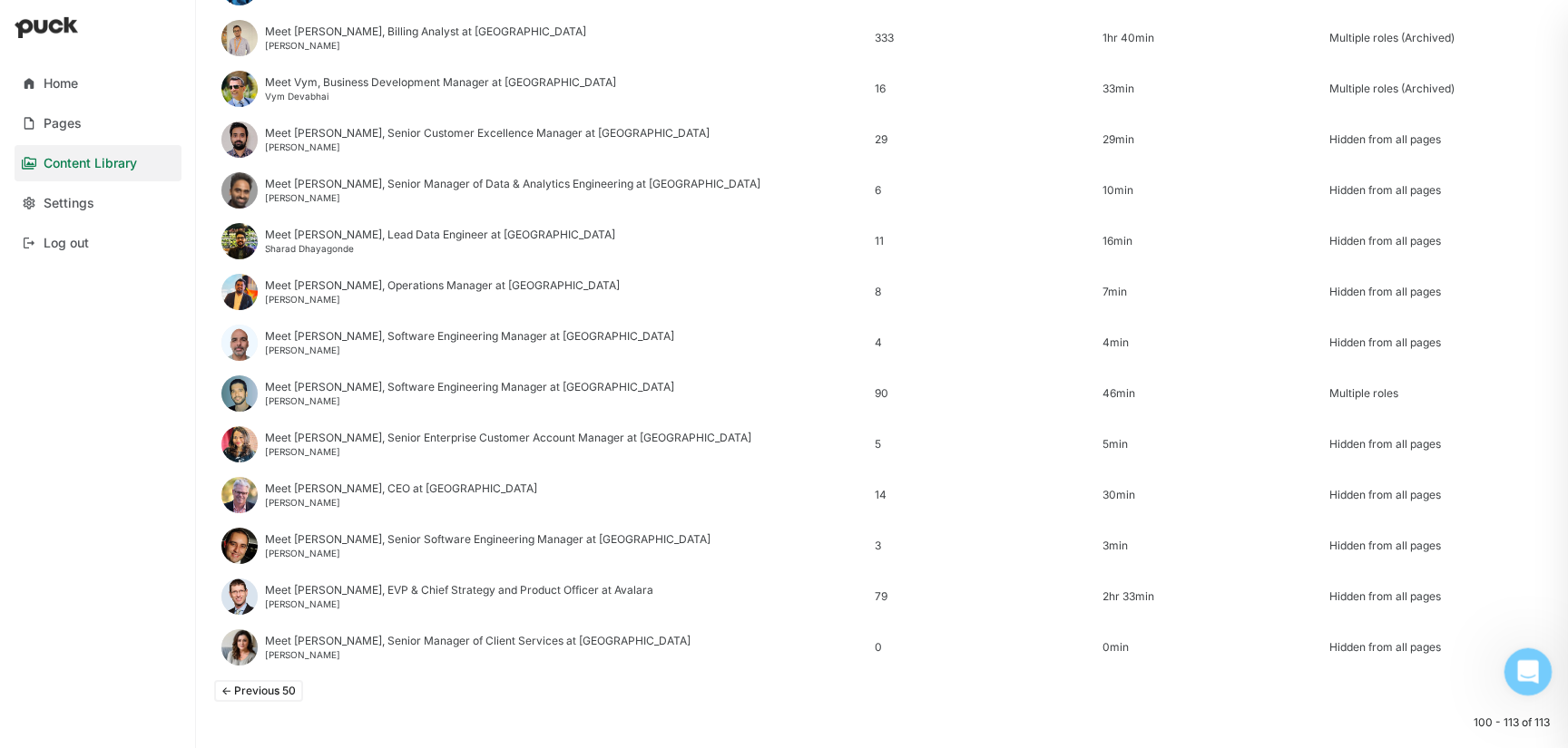
click at [1545, 657] on div "Open Intercom Messenger" at bounding box center [1525, 669] width 60 height 60
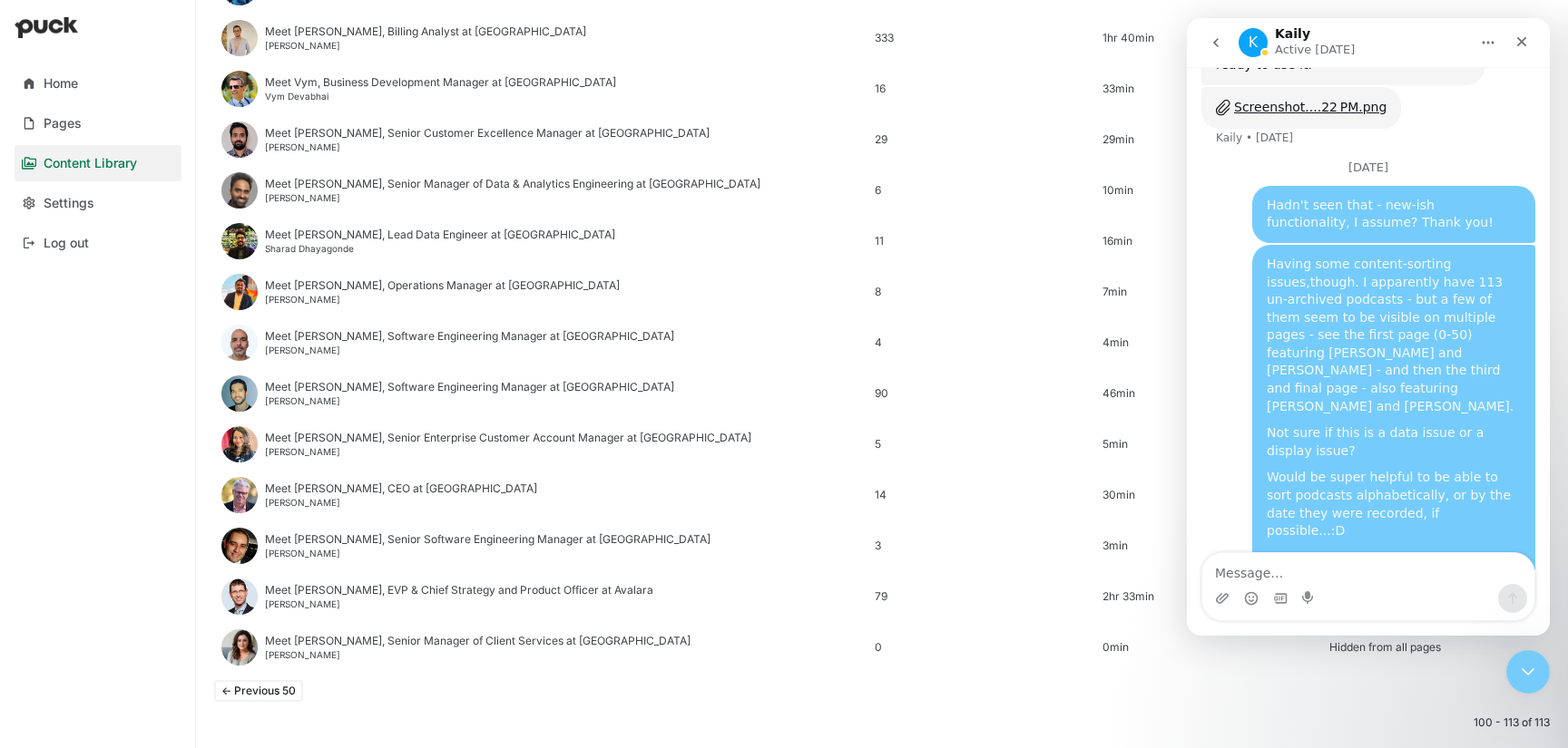
click at [1357, 590] on img "user says…" at bounding box center [1400, 604] width 243 height 29
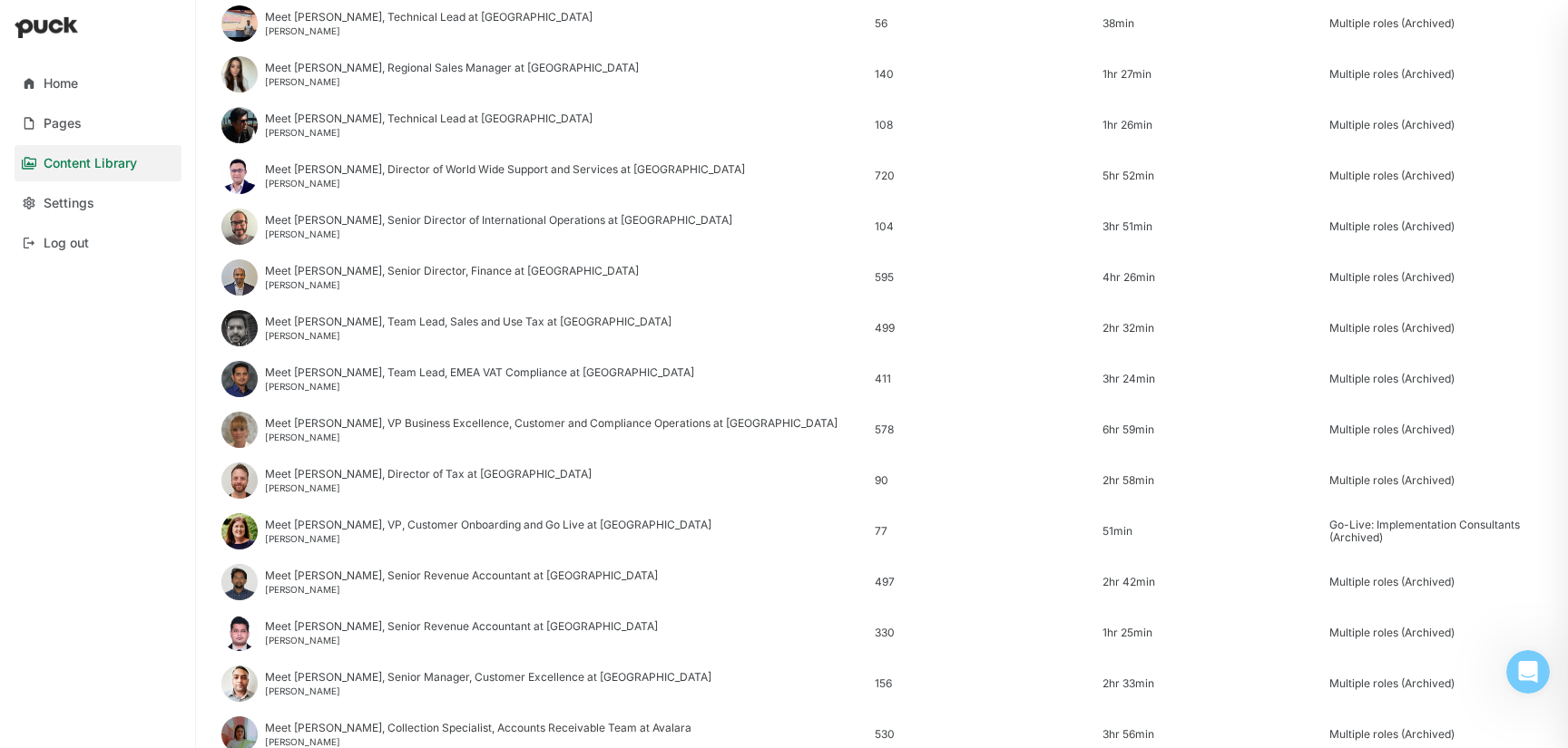
scroll to position [2185, 0]
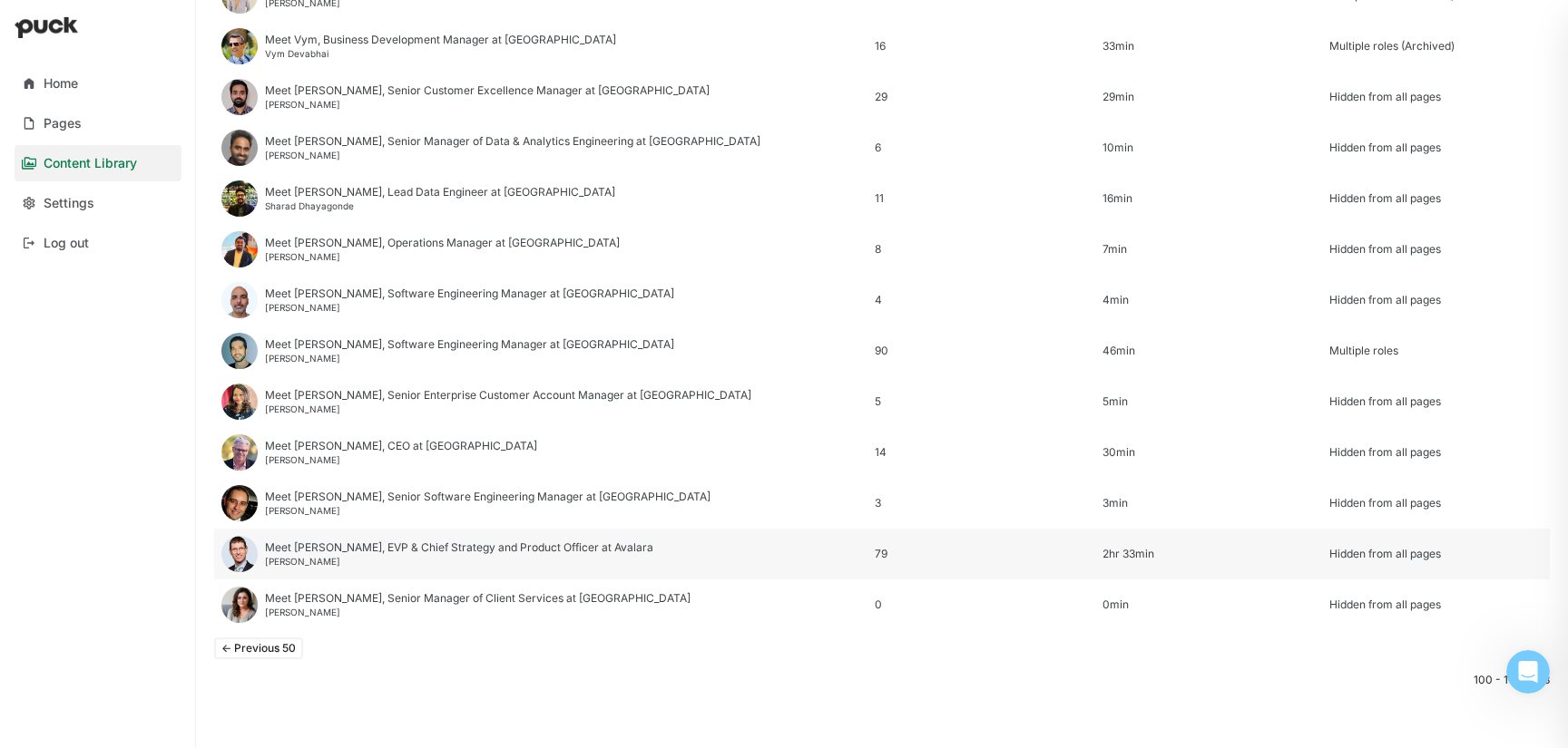
click at [1402, 554] on div "Hidden from all pages" at bounding box center [1436, 553] width 213 height 12
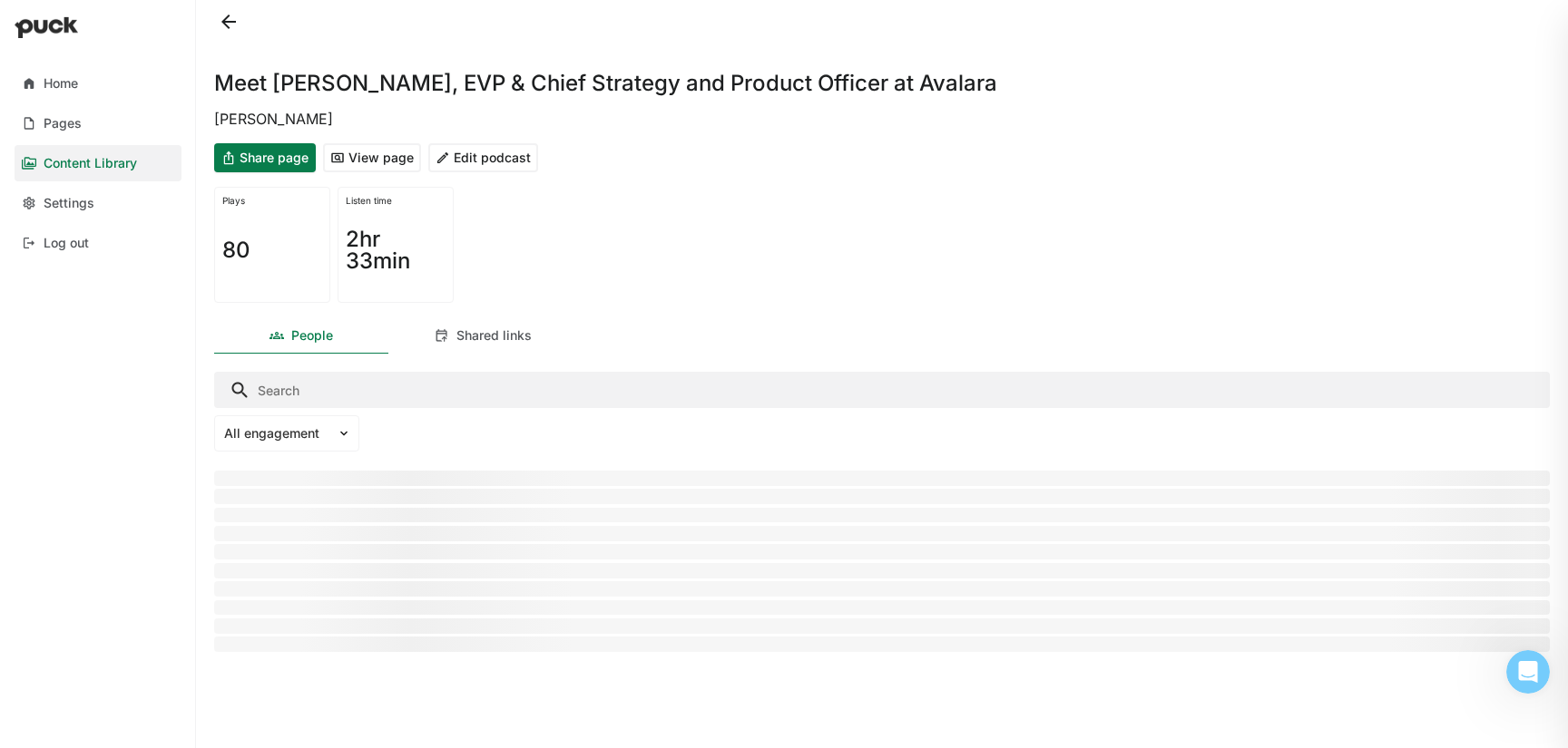
click at [493, 152] on button "Edit podcast" at bounding box center [482, 158] width 109 height 29
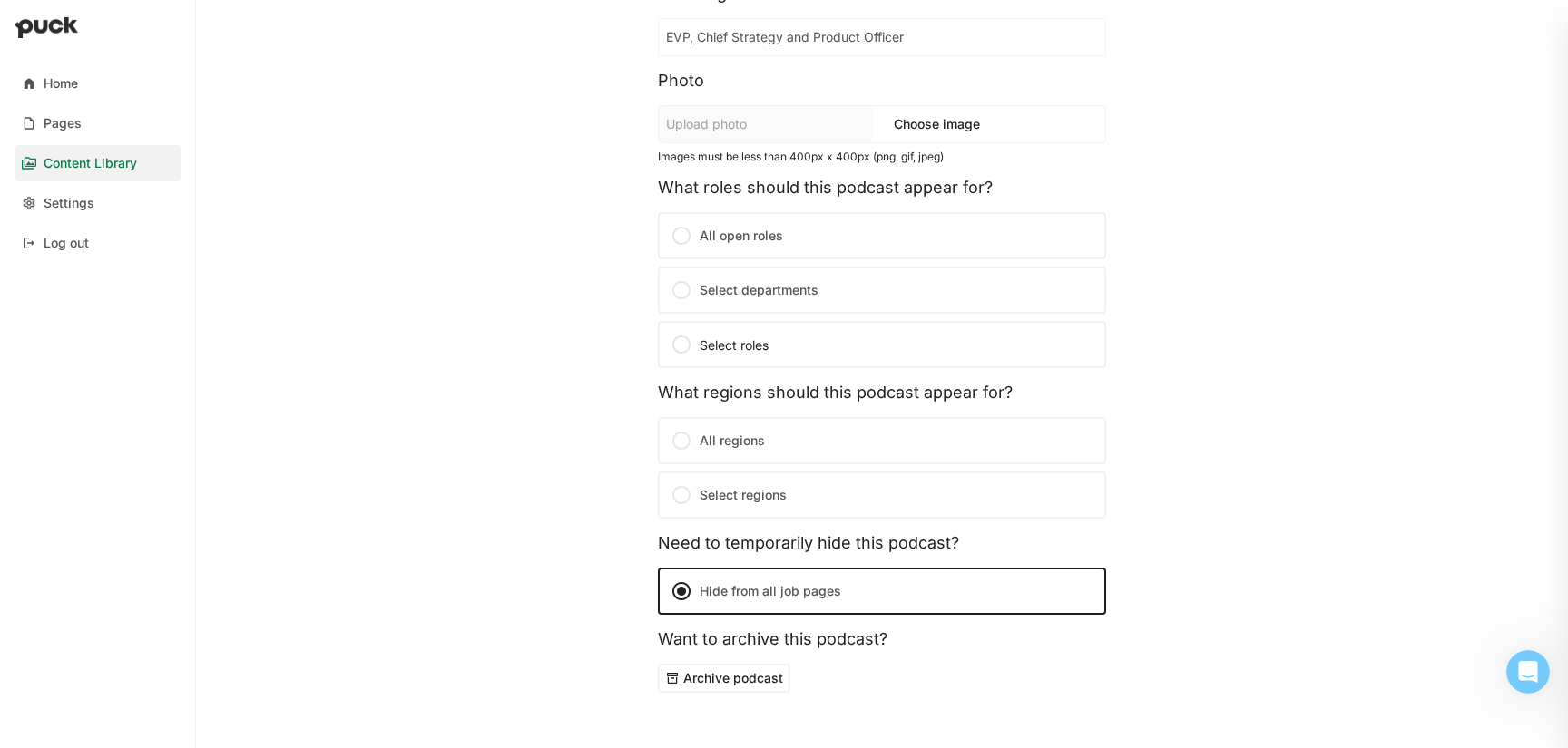
scroll to position [333, 0]
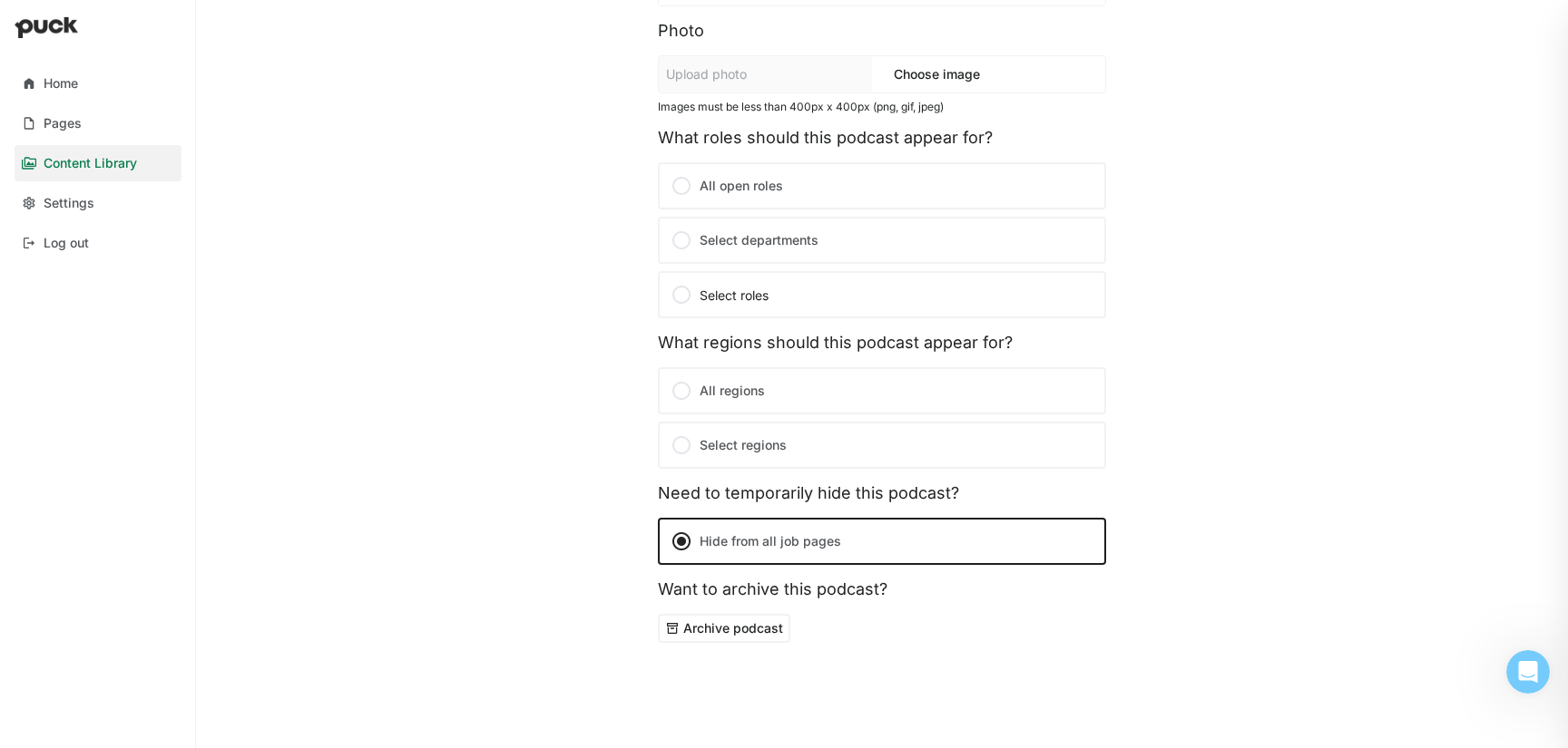
click at [758, 241] on label "Select departments" at bounding box center [881, 240] width 448 height 48
click at [0, 0] on input "Select departments" at bounding box center [0, 0] width 0 height 0
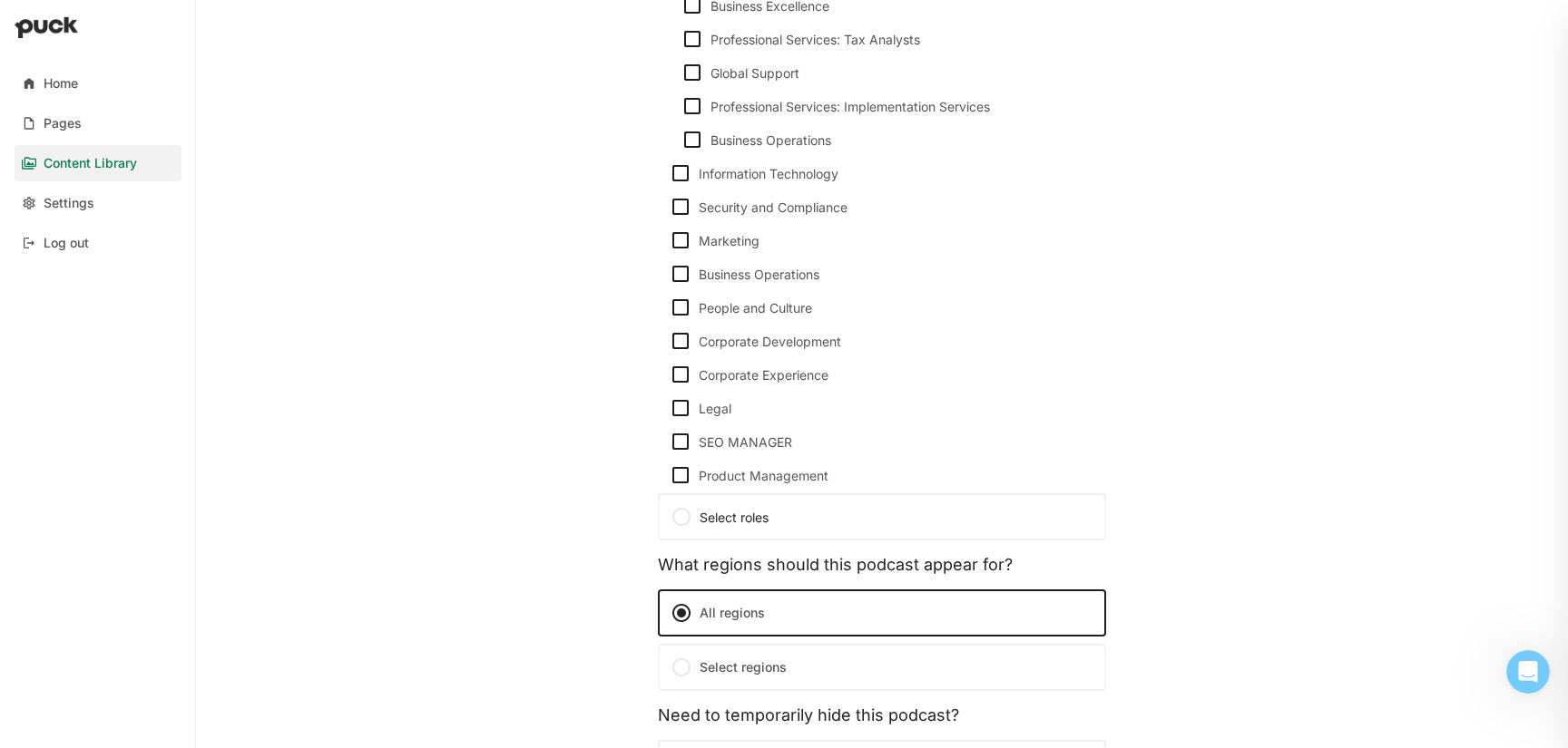
scroll to position [796, 0]
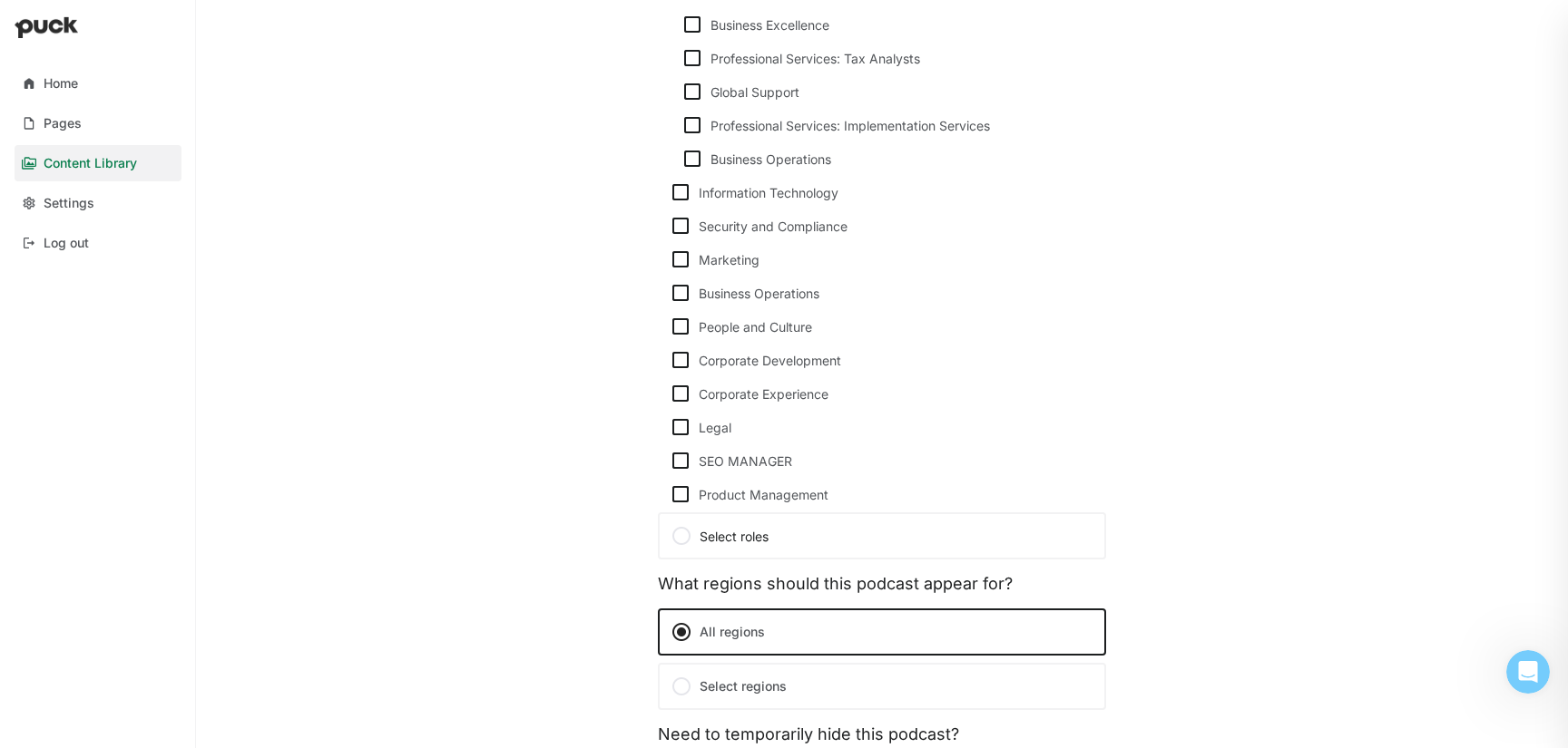
click at [680, 497] on img at bounding box center [680, 494] width 22 height 22
click at [669, 495] on input "Product Management" at bounding box center [668, 494] width 1 height 1
click at [684, 497] on img at bounding box center [680, 494] width 22 height 22
click at [669, 495] on input "Product Management" at bounding box center [668, 494] width 1 height 1
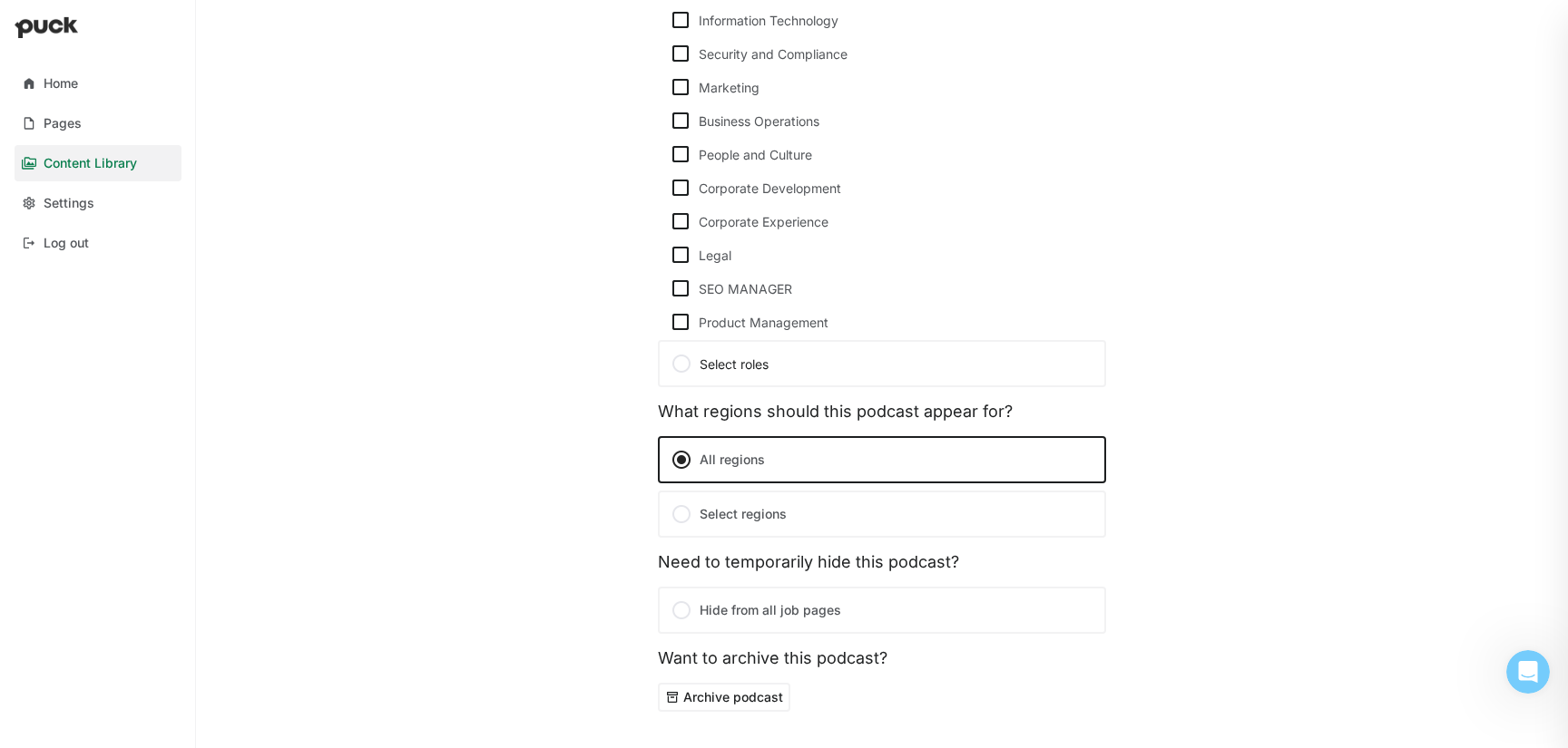
scroll to position [1038, 0]
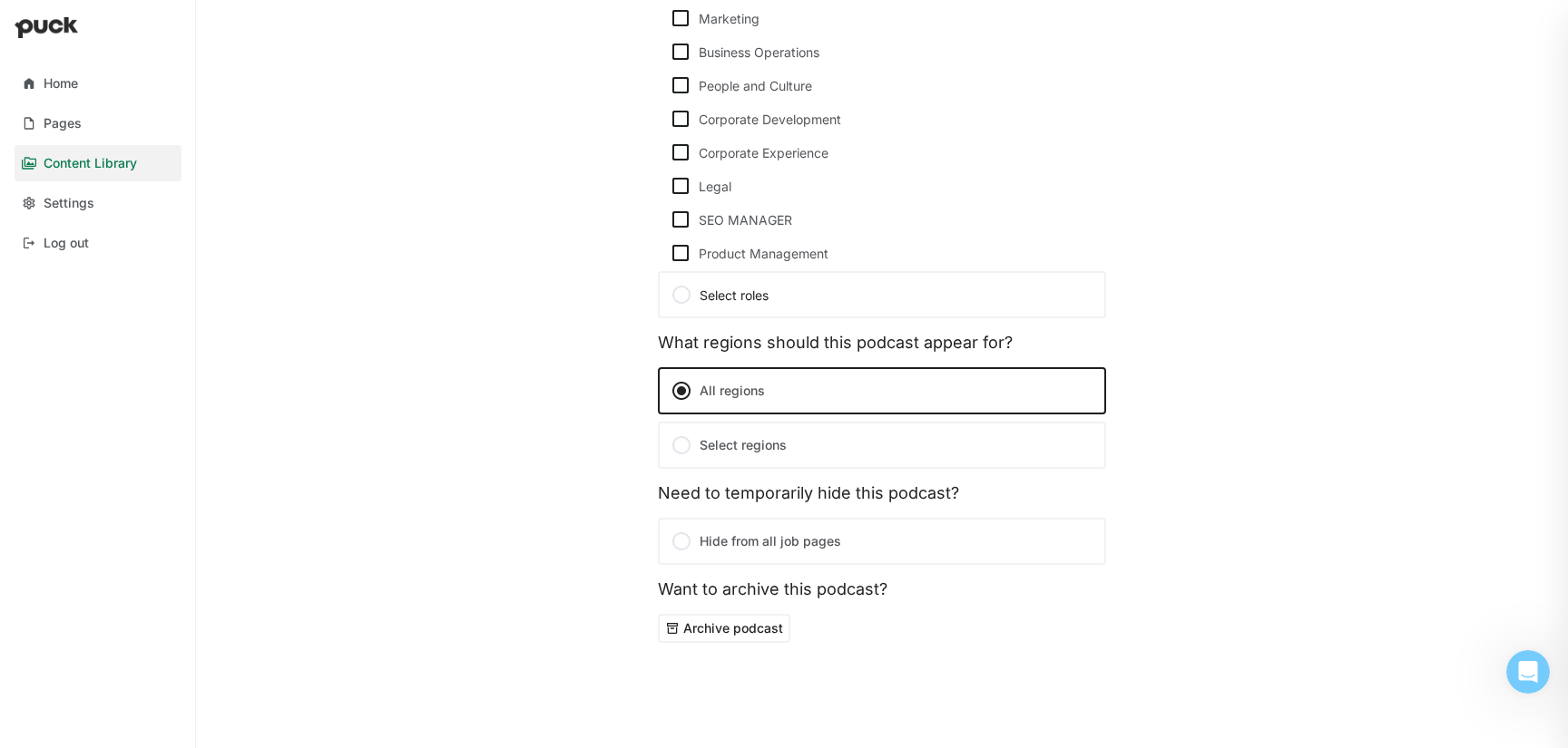
click at [674, 257] on img at bounding box center [680, 253] width 22 height 22
click at [669, 254] on input "Product Management" at bounding box center [668, 253] width 1 height 1
checkbox input "true"
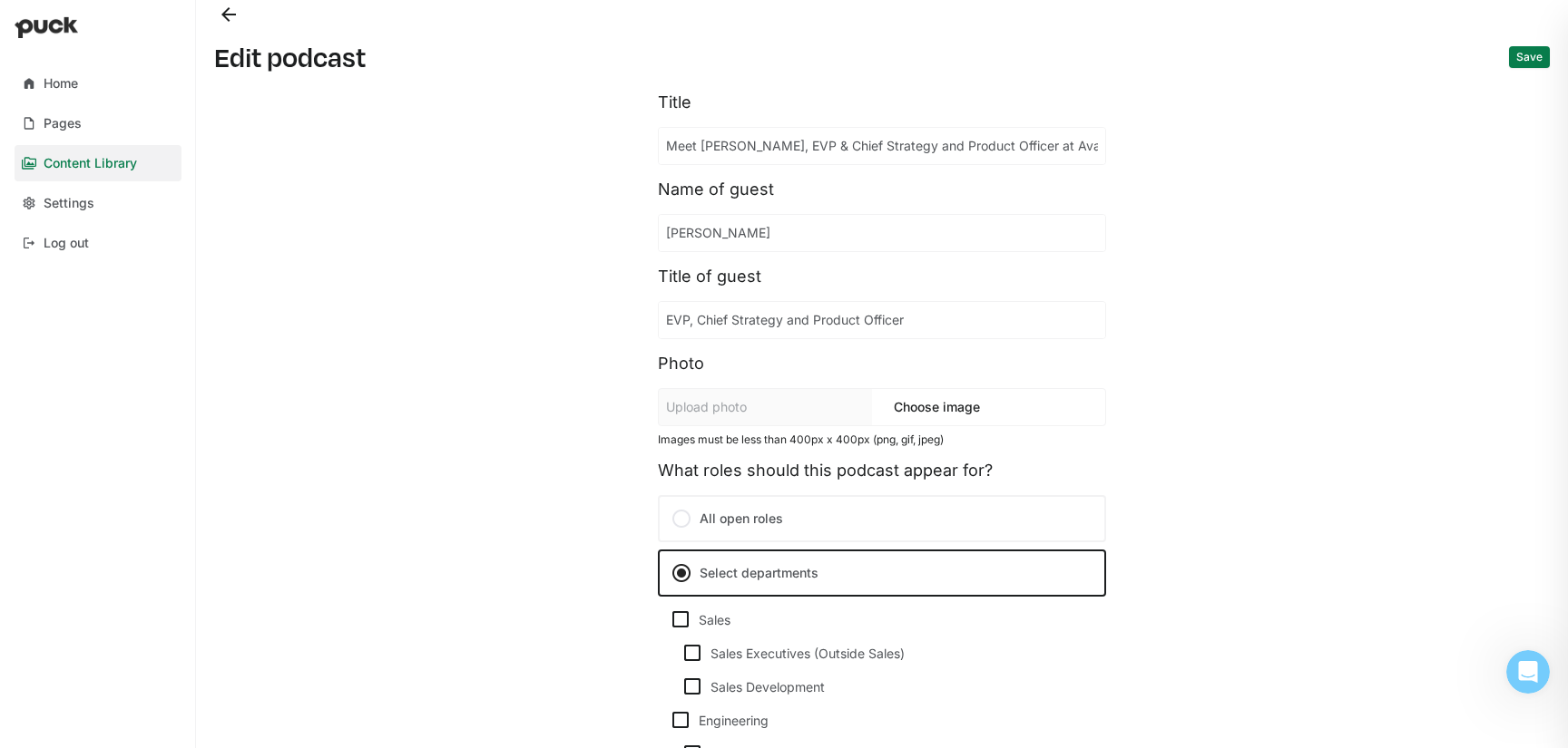
click at [1522, 53] on button "Save" at bounding box center [1529, 57] width 41 height 22
click at [223, 13] on button "Back" at bounding box center [228, 14] width 29 height 29
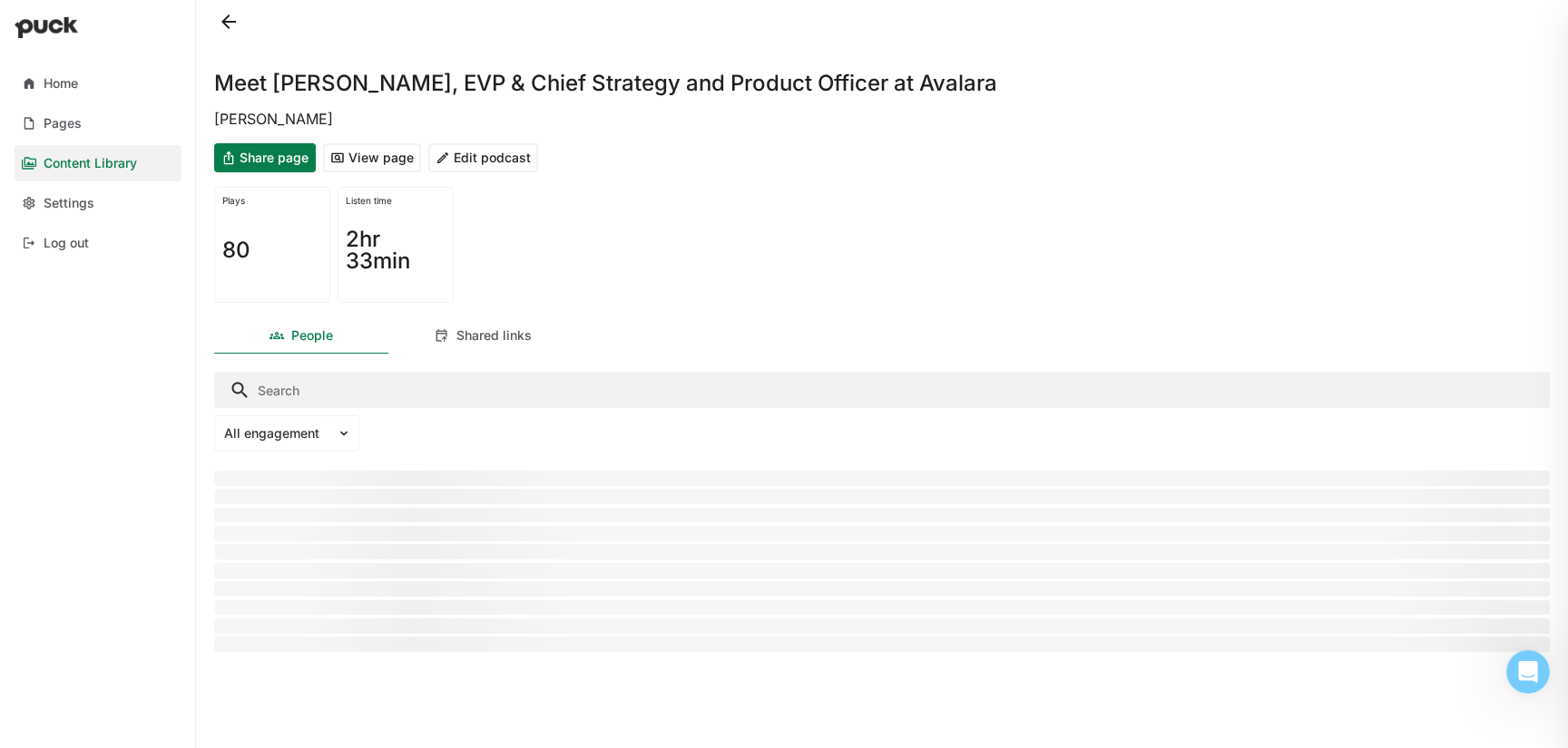
click at [225, 33] on button at bounding box center [228, 22] width 29 height 29
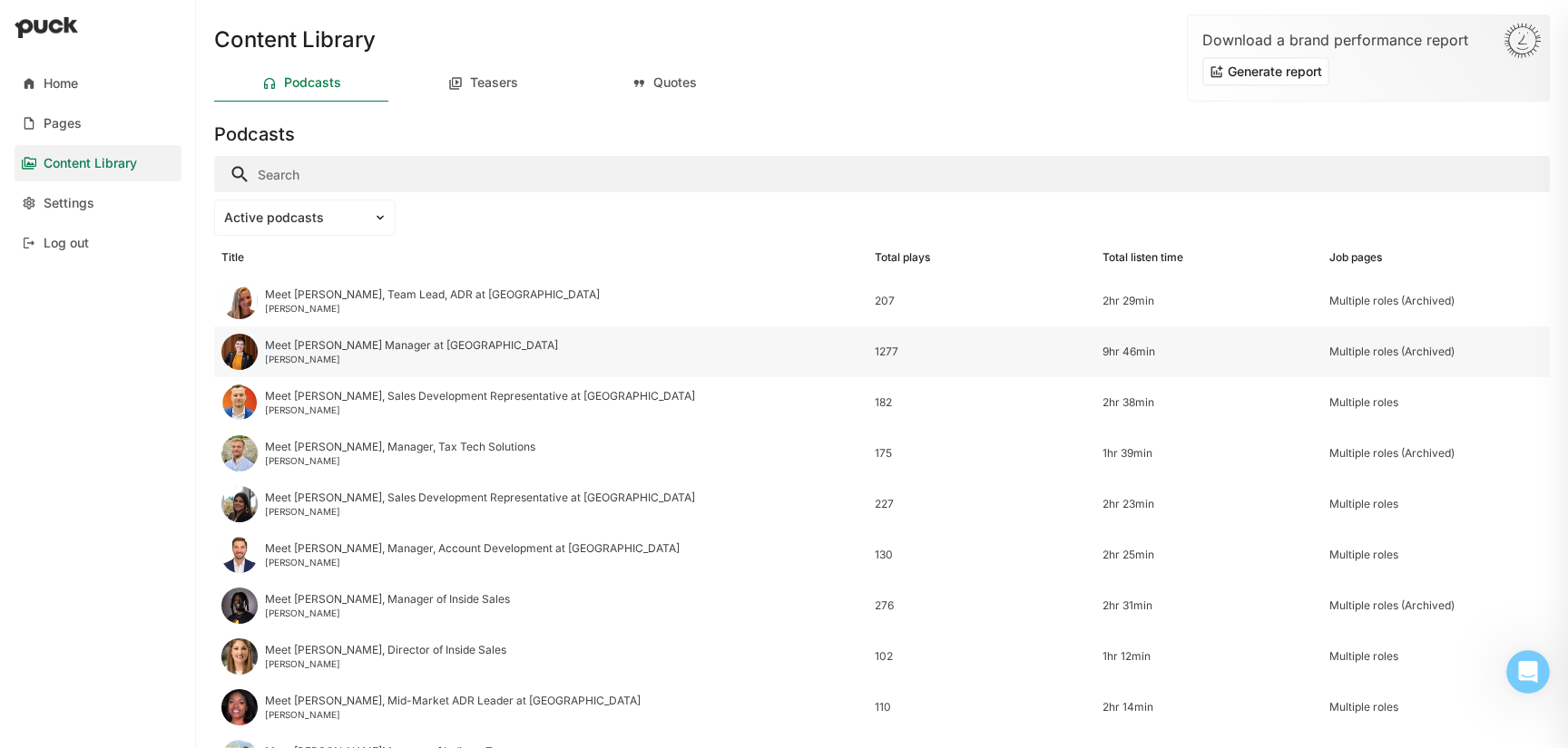
click at [340, 357] on div "[PERSON_NAME]" at bounding box center [412, 358] width 293 height 10
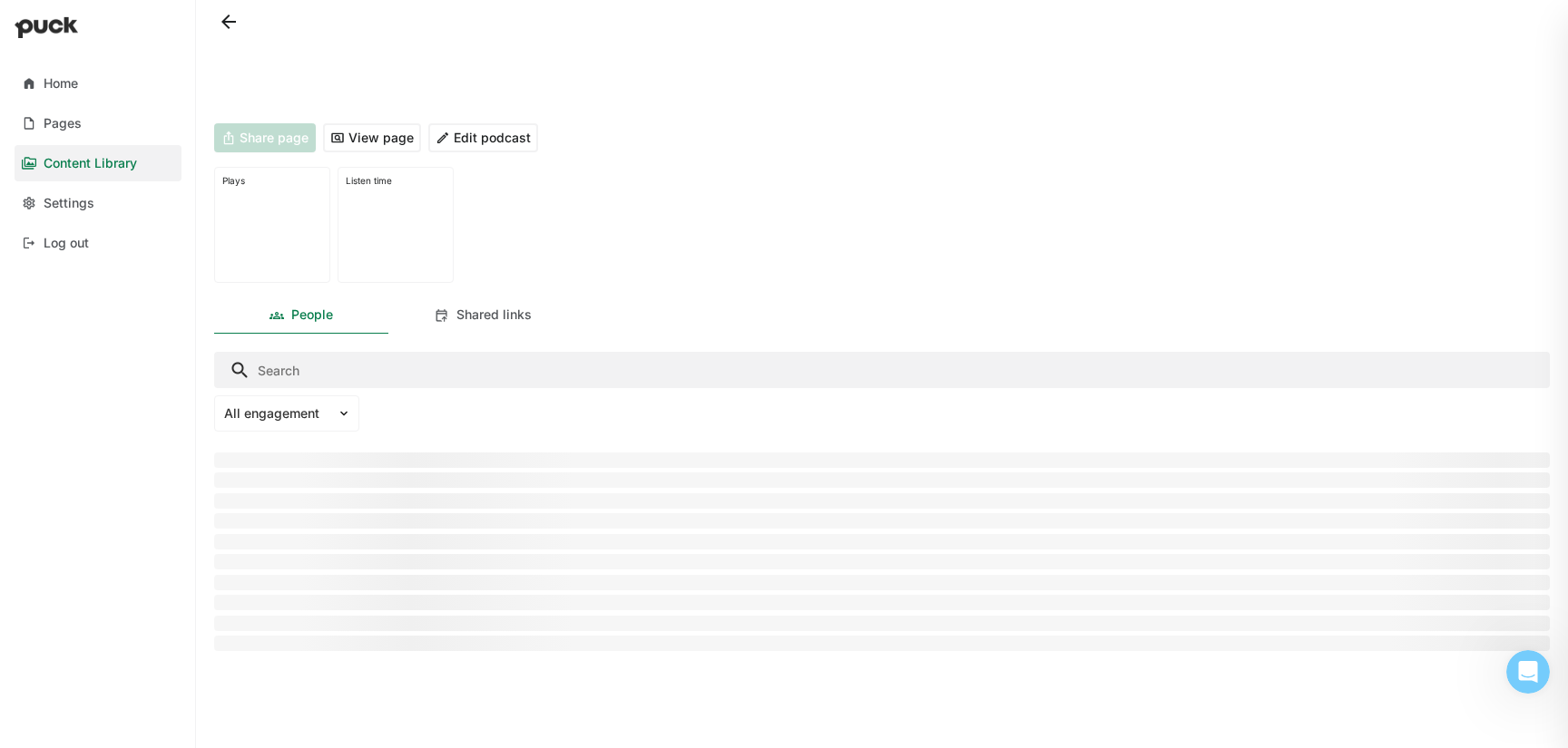
click at [500, 141] on button "Edit podcast" at bounding box center [482, 138] width 109 height 29
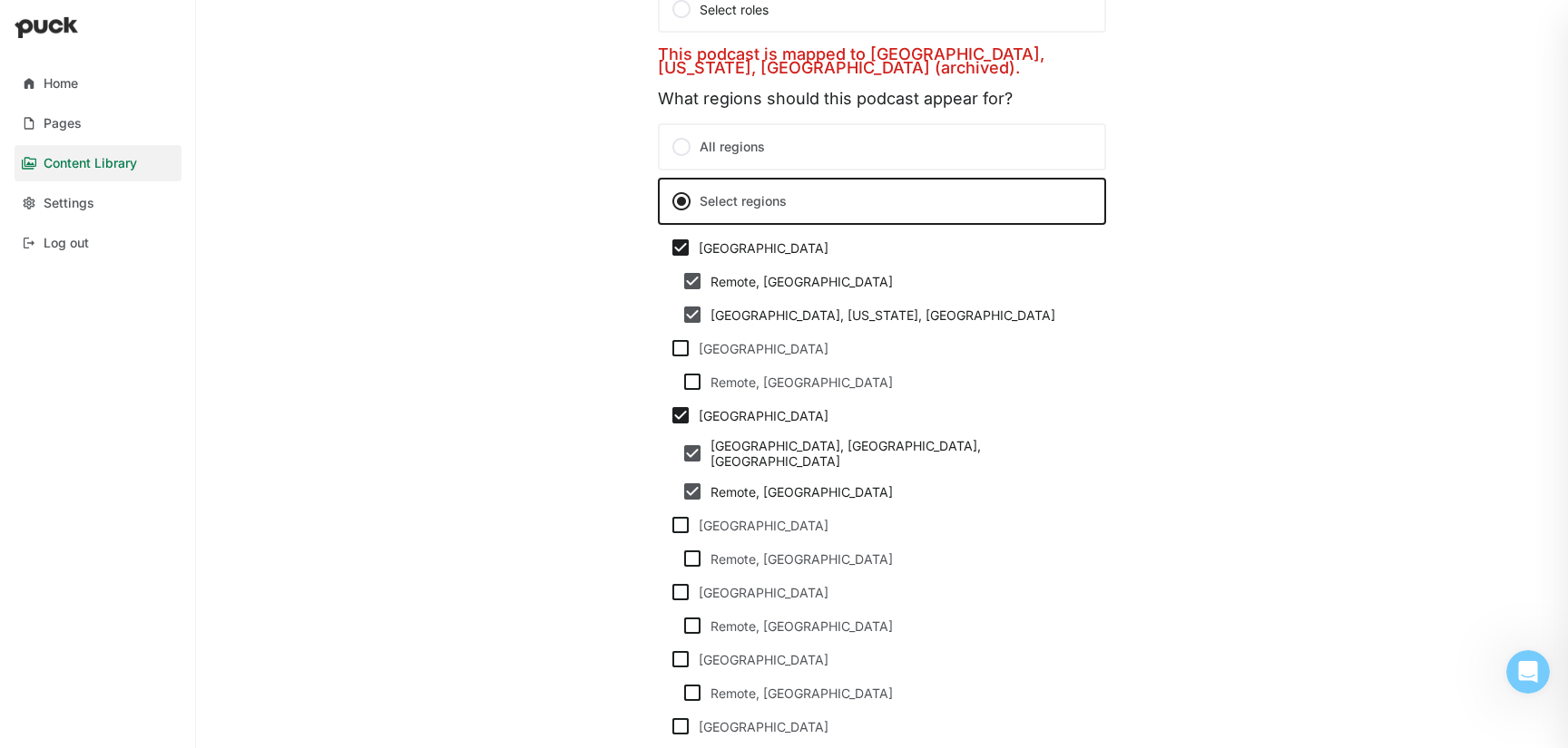
scroll to position [1361, 0]
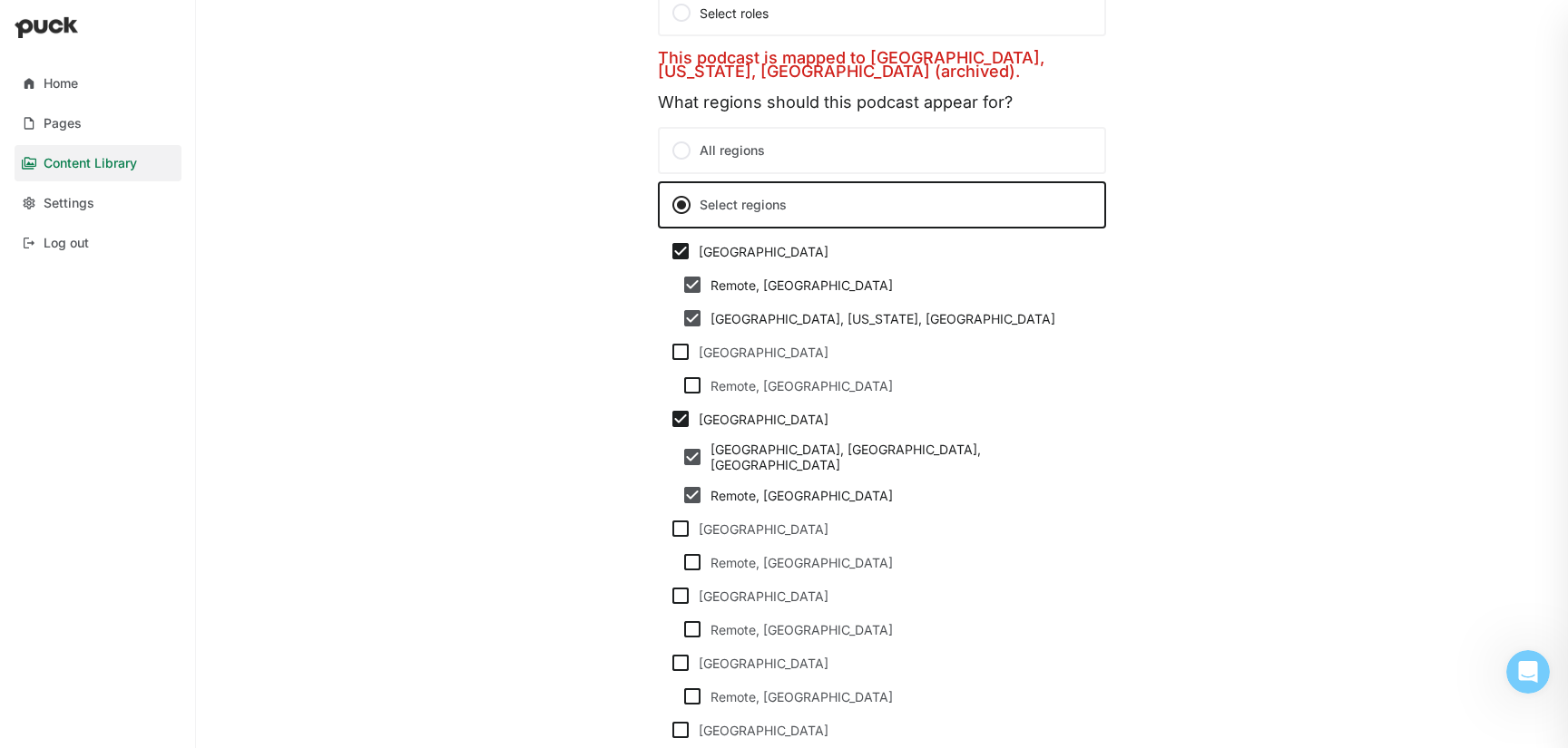
click at [681, 140] on div at bounding box center [681, 150] width 22 height 22
click at [0, 0] on input "All regions" at bounding box center [0, 0] width 0 height 0
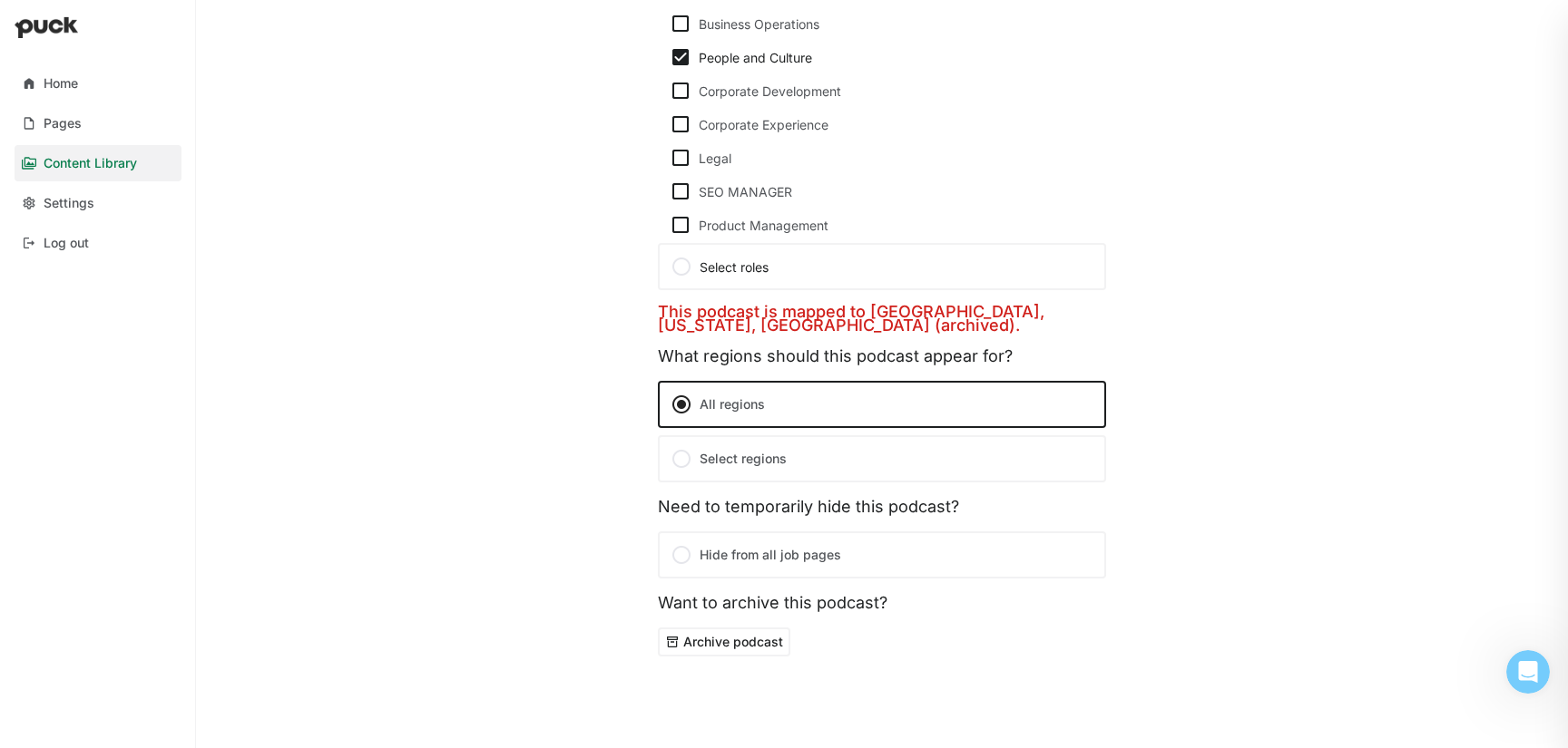
scroll to position [0, 0]
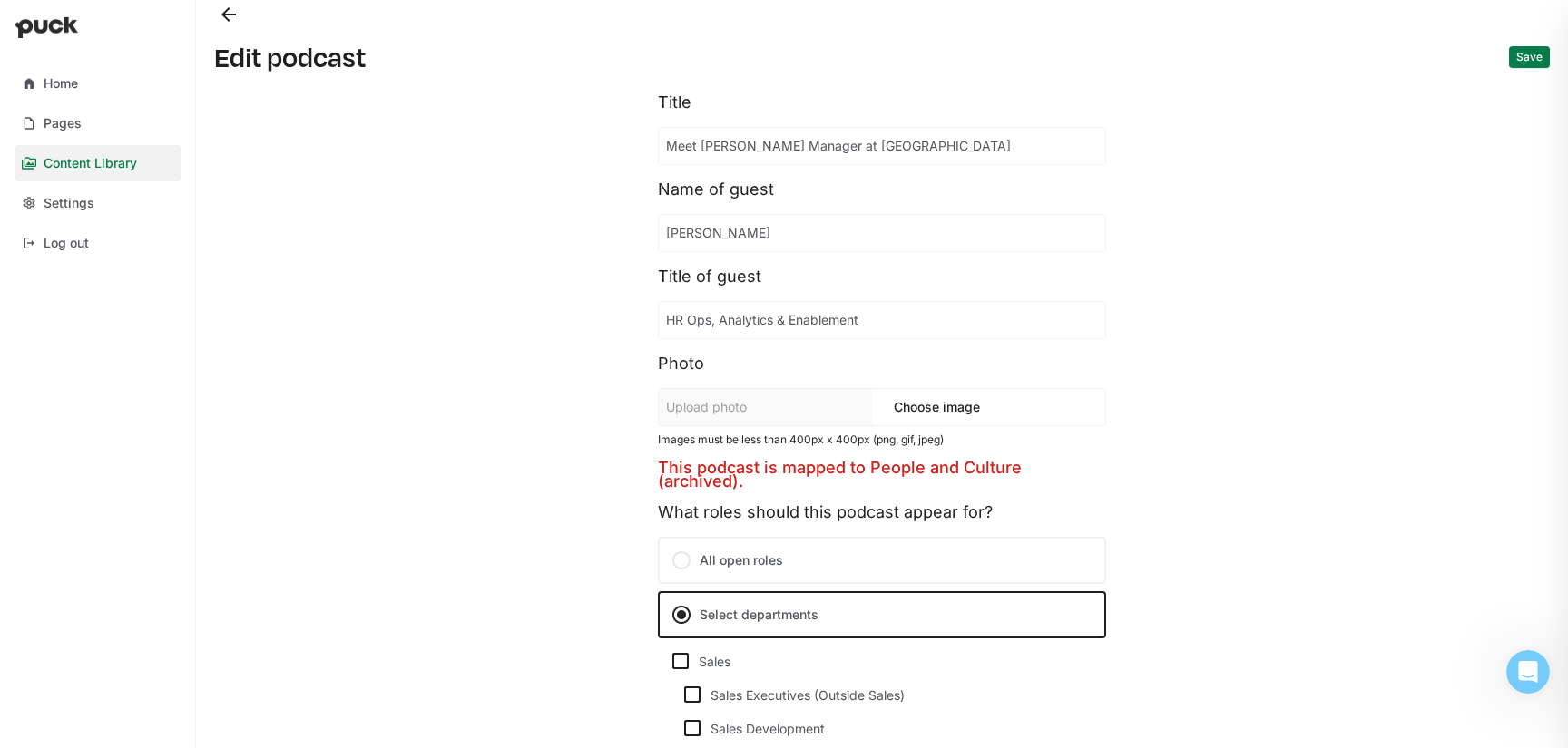
click at [1533, 59] on button "Save" at bounding box center [1529, 57] width 41 height 22
click at [230, 20] on button "Back" at bounding box center [228, 14] width 29 height 29
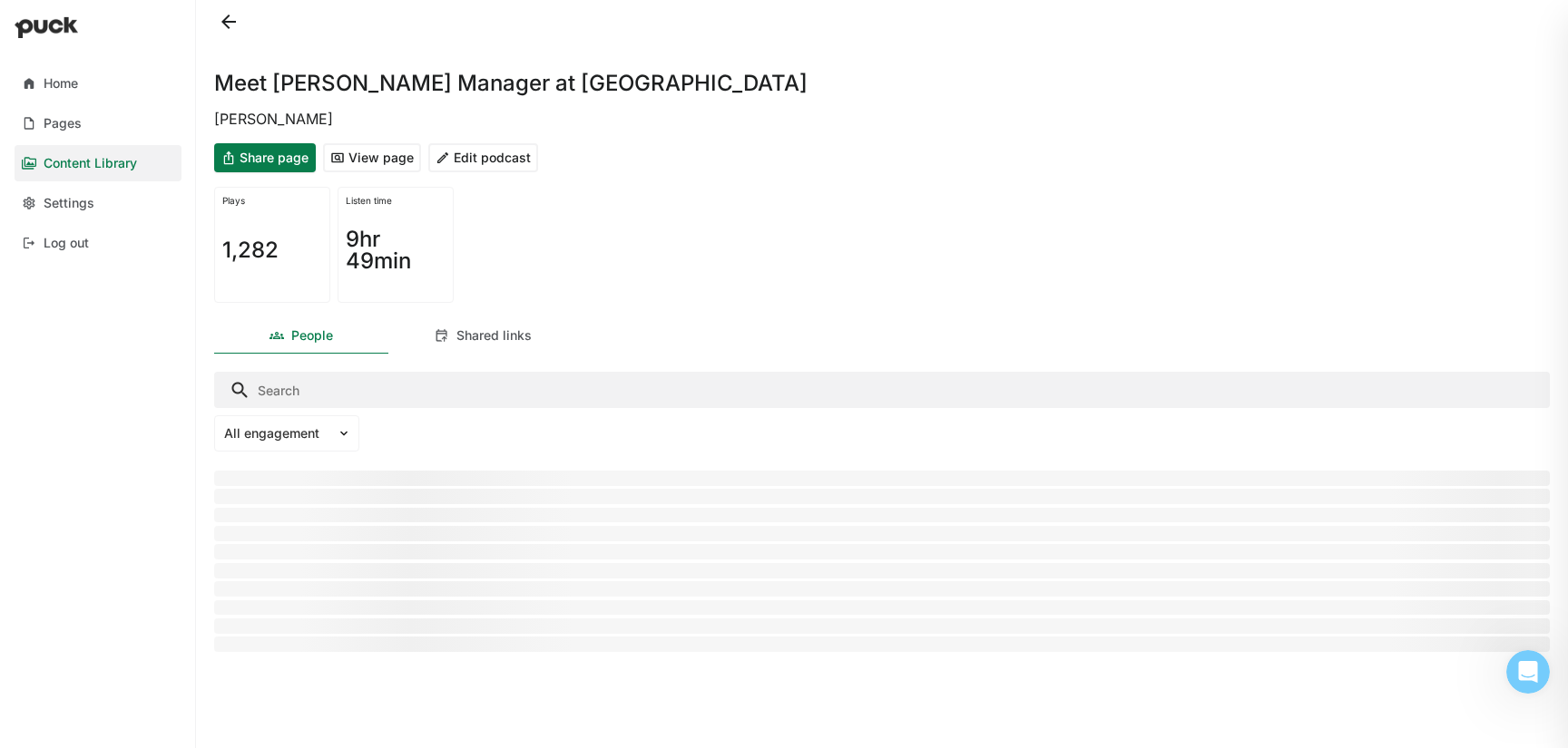
click at [217, 25] on button at bounding box center [228, 22] width 29 height 29
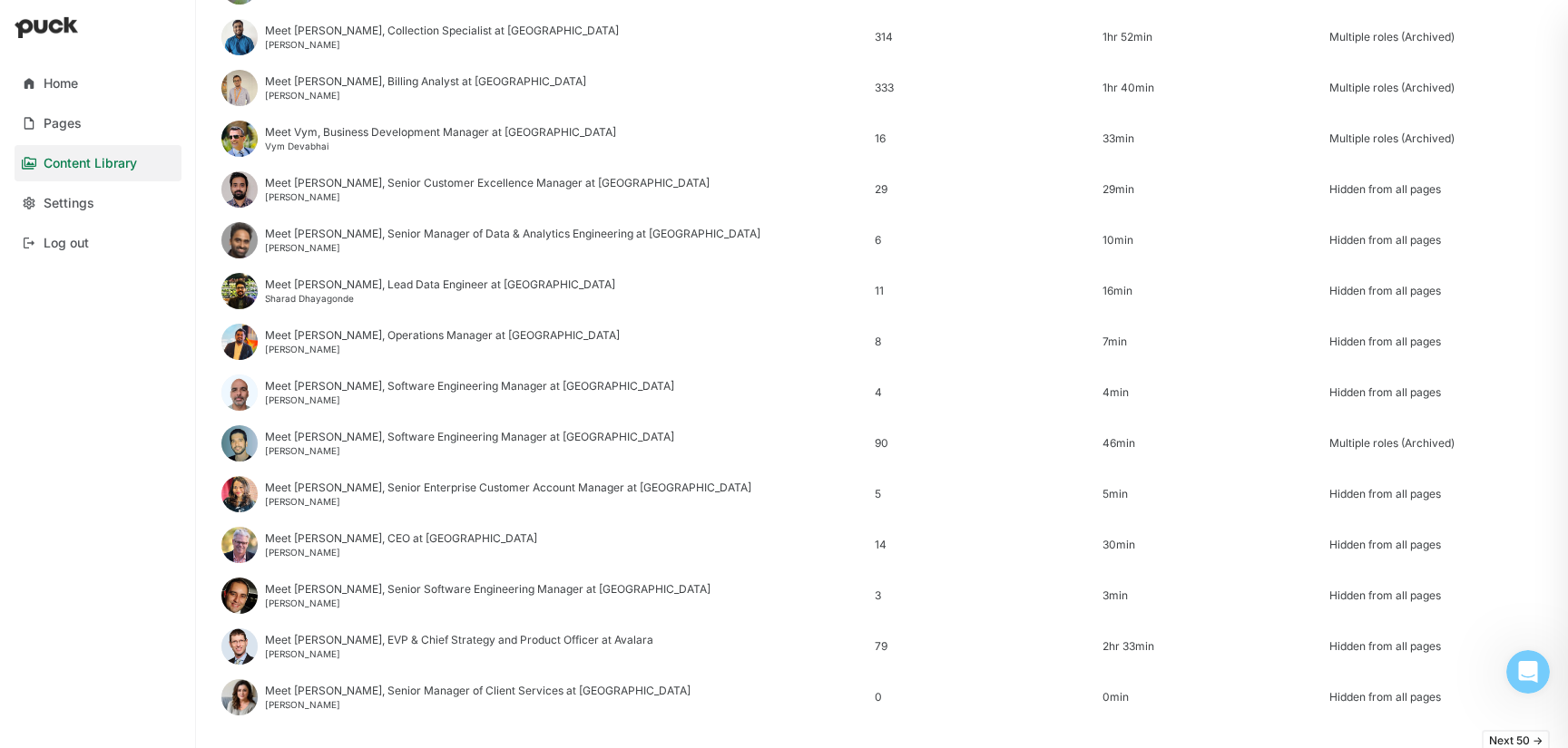
scroll to position [2094, 0]
click at [356, 182] on div "Meet [PERSON_NAME], Senior Customer Excellence Manager at [GEOGRAPHIC_DATA]" at bounding box center [488, 182] width 445 height 12
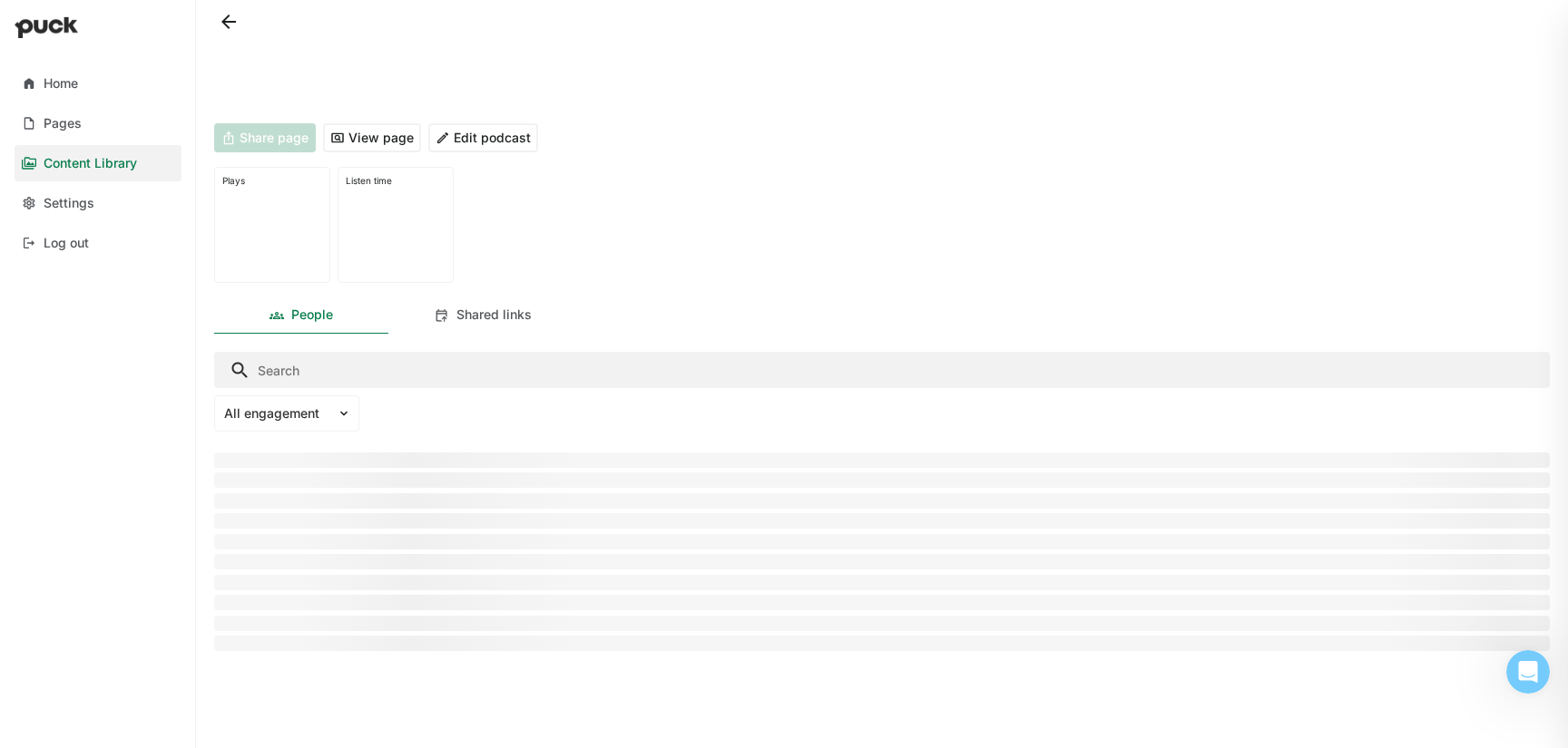
click at [487, 129] on button "Edit podcast" at bounding box center [482, 138] width 109 height 29
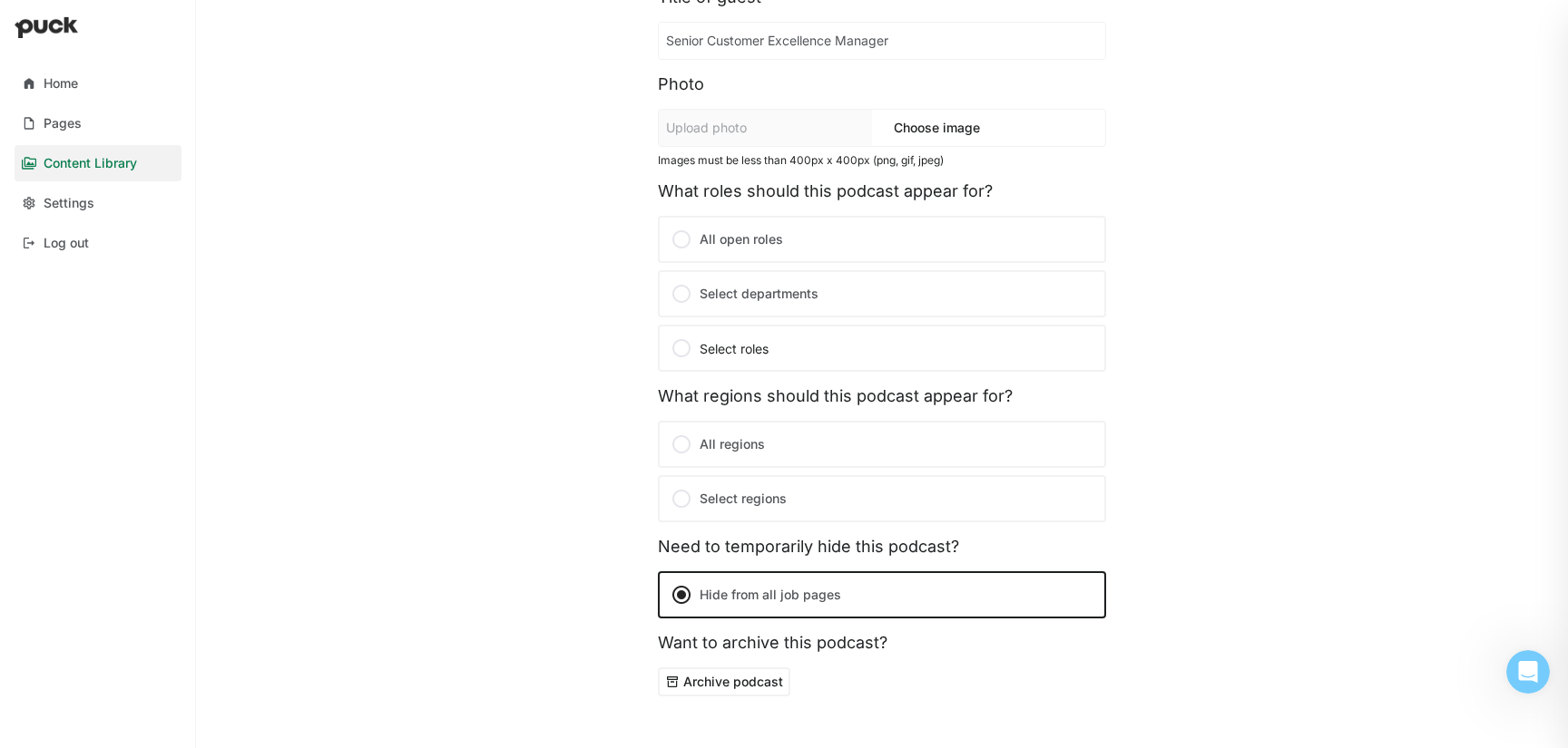
scroll to position [333, 0]
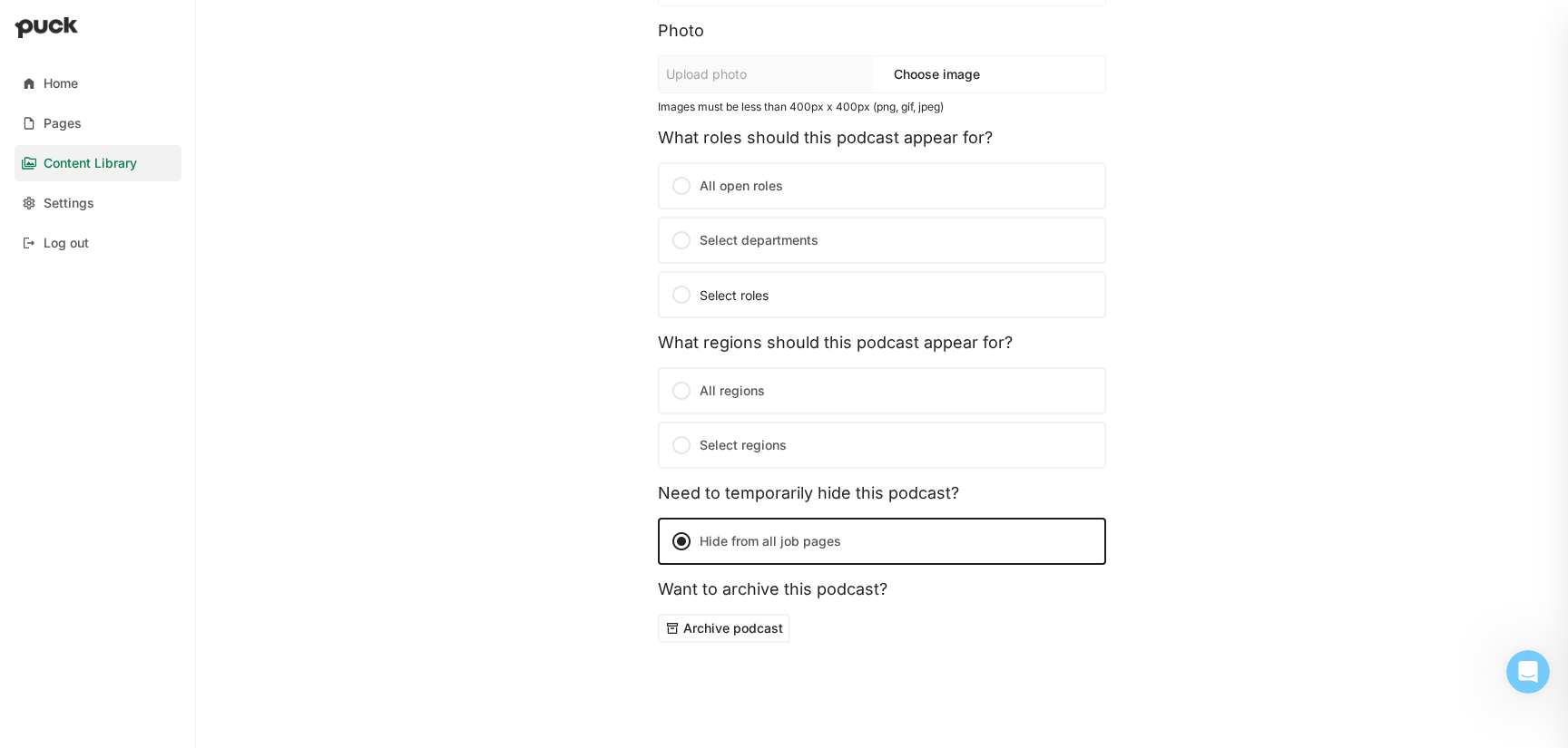
click at [765, 237] on label "Select departments" at bounding box center [881, 240] width 448 height 48
click at [0, 0] on input "Select departments" at bounding box center [0, 0] width 0 height 0
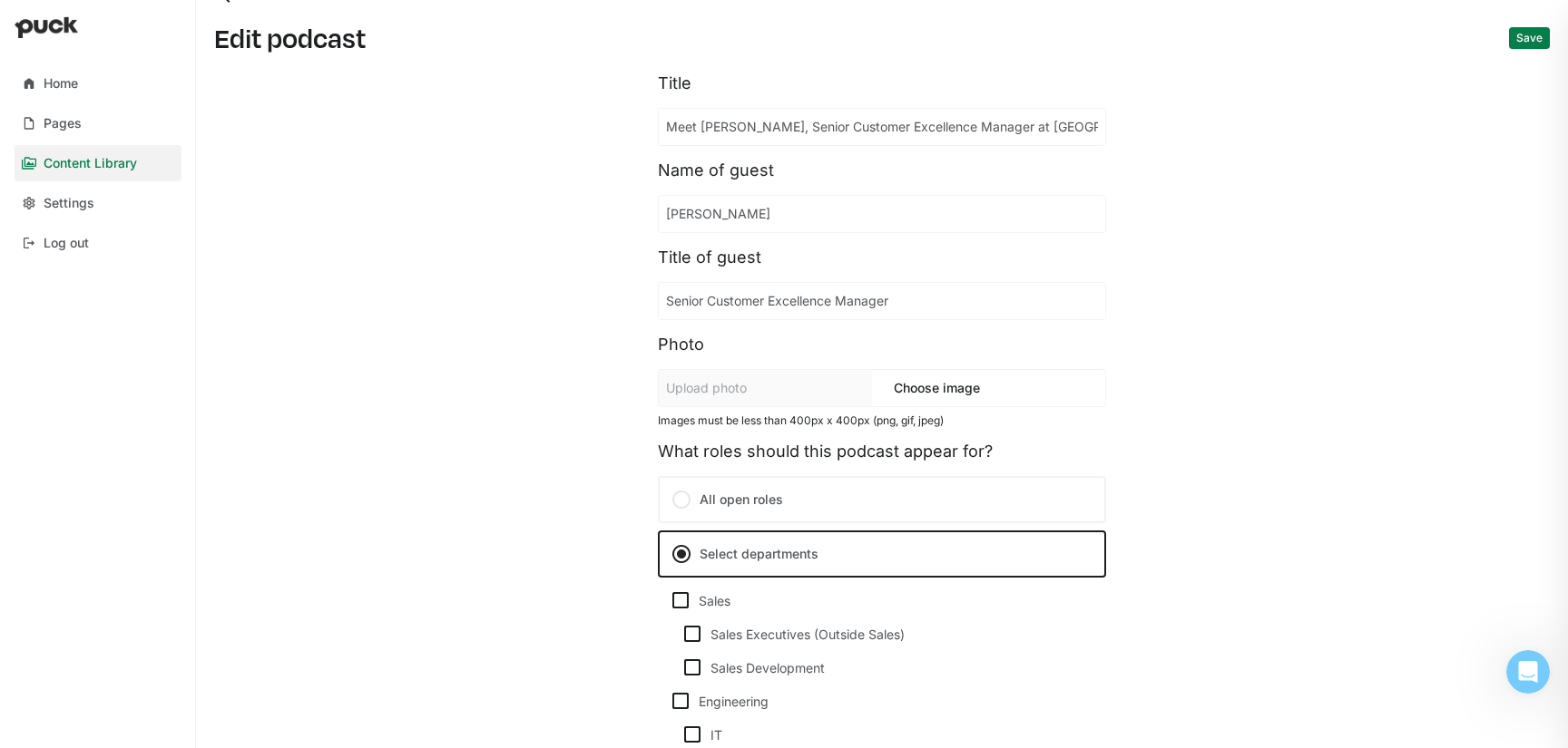
scroll to position [0, 0]
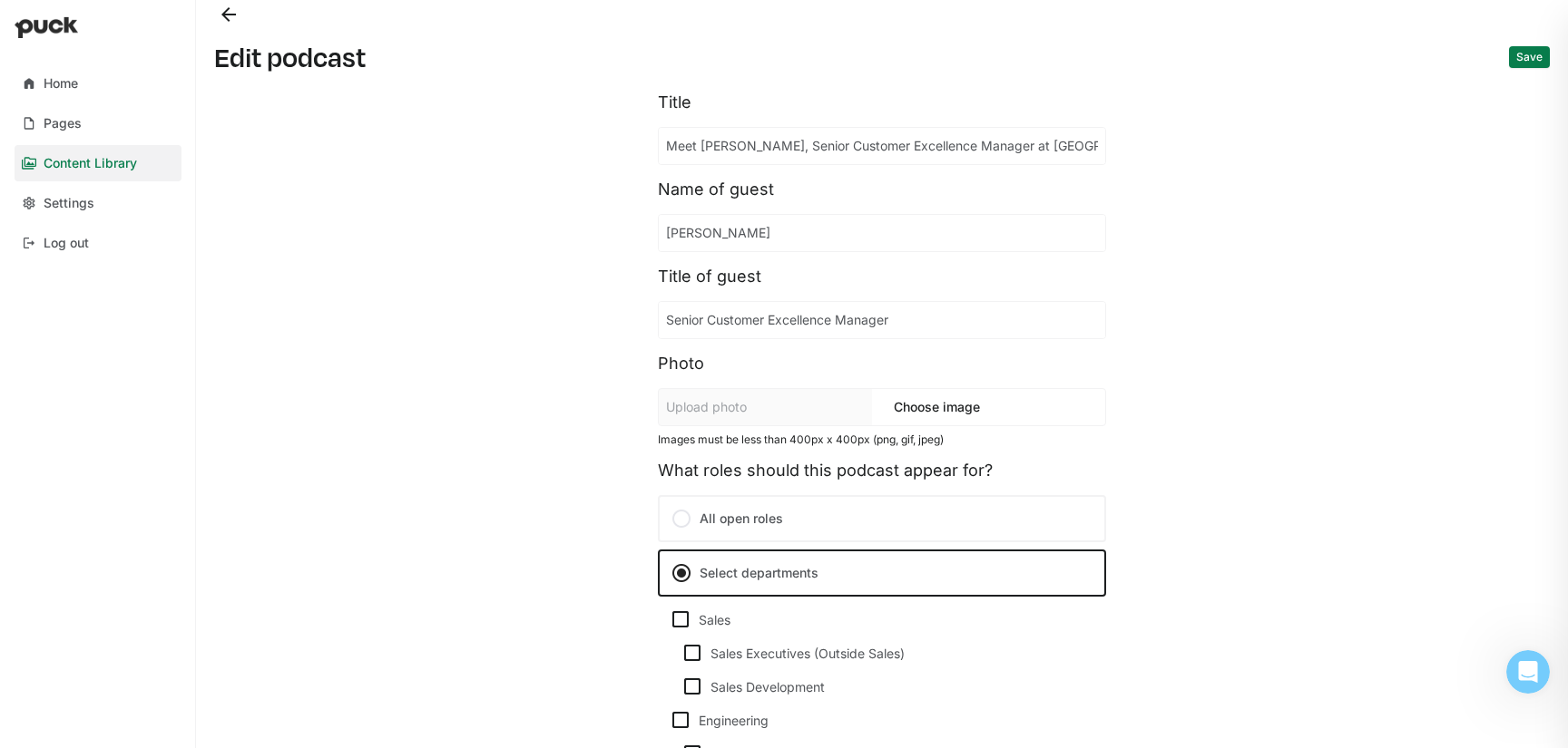
click at [224, 15] on button "Back" at bounding box center [228, 14] width 29 height 29
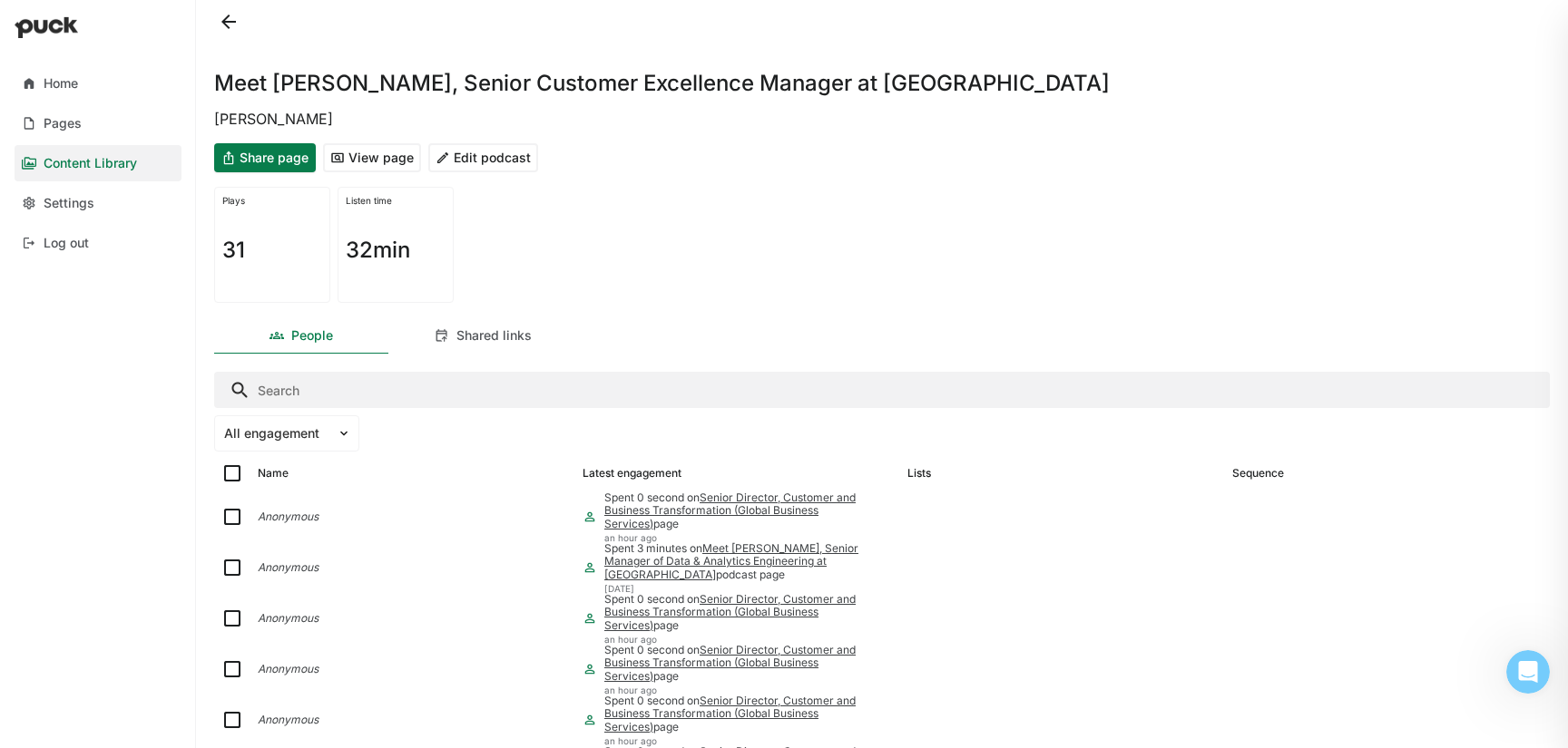
click at [227, 17] on button at bounding box center [228, 22] width 29 height 29
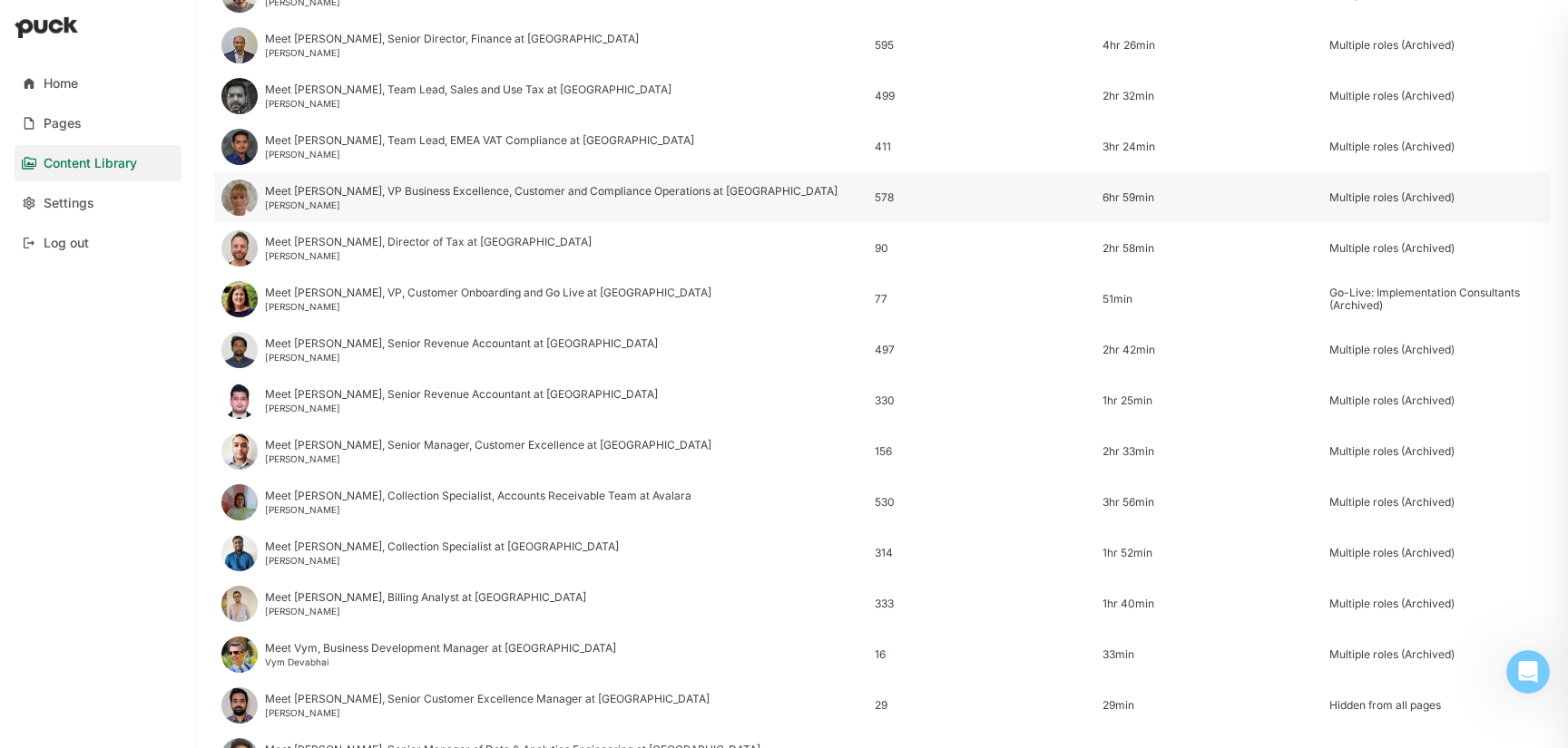
scroll to position [1578, 0]
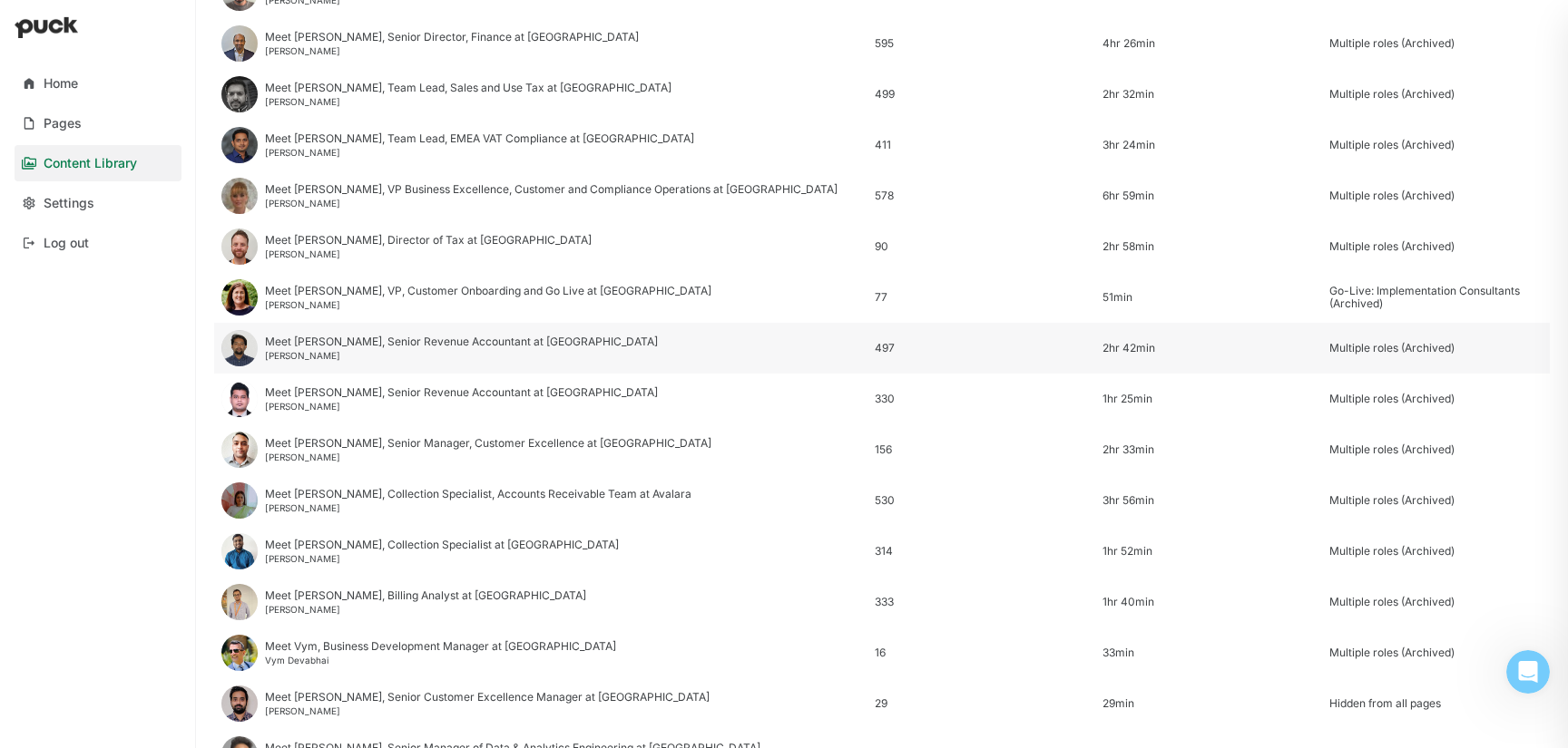
click at [369, 354] on div "[PERSON_NAME]" at bounding box center [461, 355] width 393 height 10
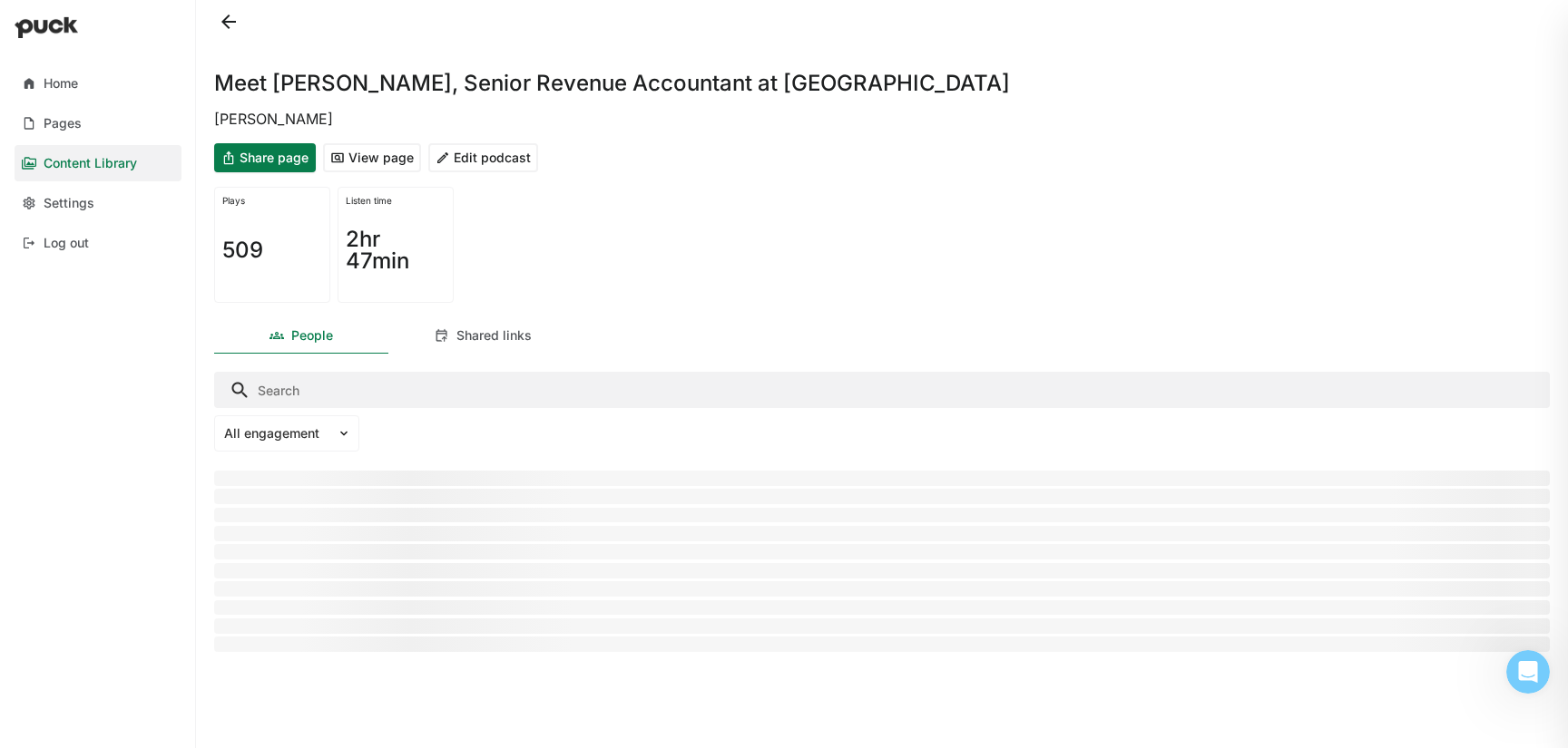
click at [467, 165] on button "Edit podcast" at bounding box center [482, 158] width 109 height 29
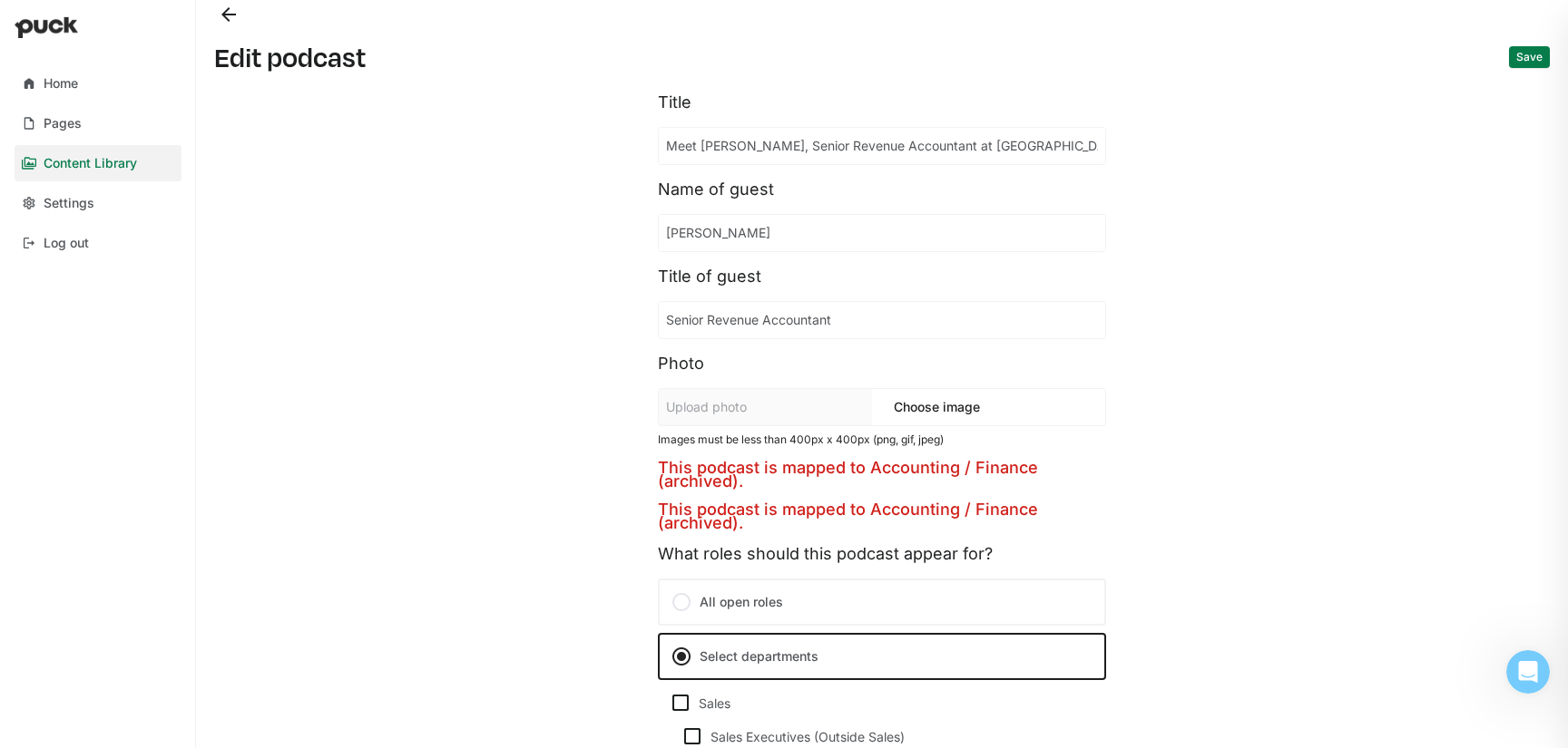
click at [227, 18] on button "Back" at bounding box center [228, 14] width 29 height 29
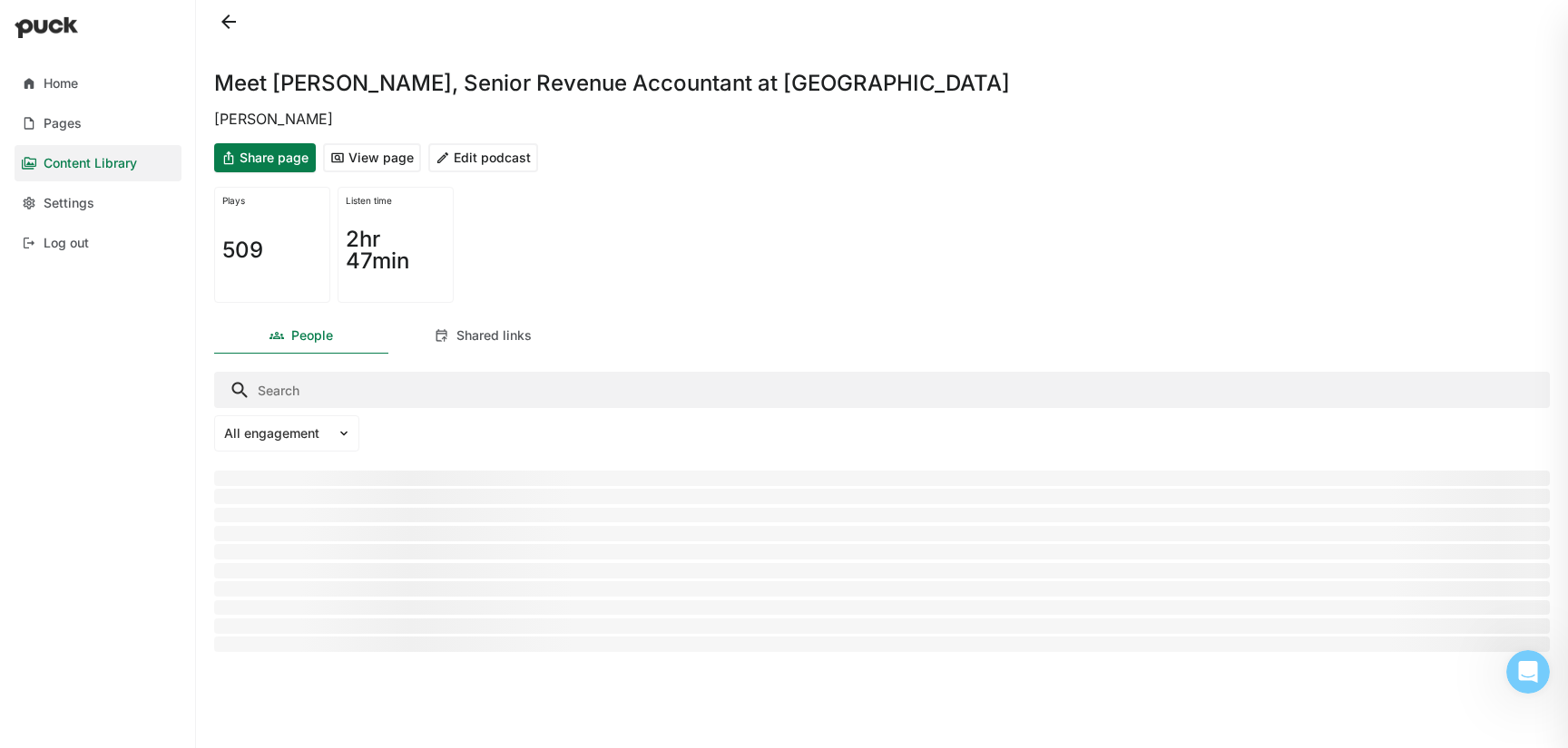
click at [224, 11] on button at bounding box center [228, 22] width 29 height 29
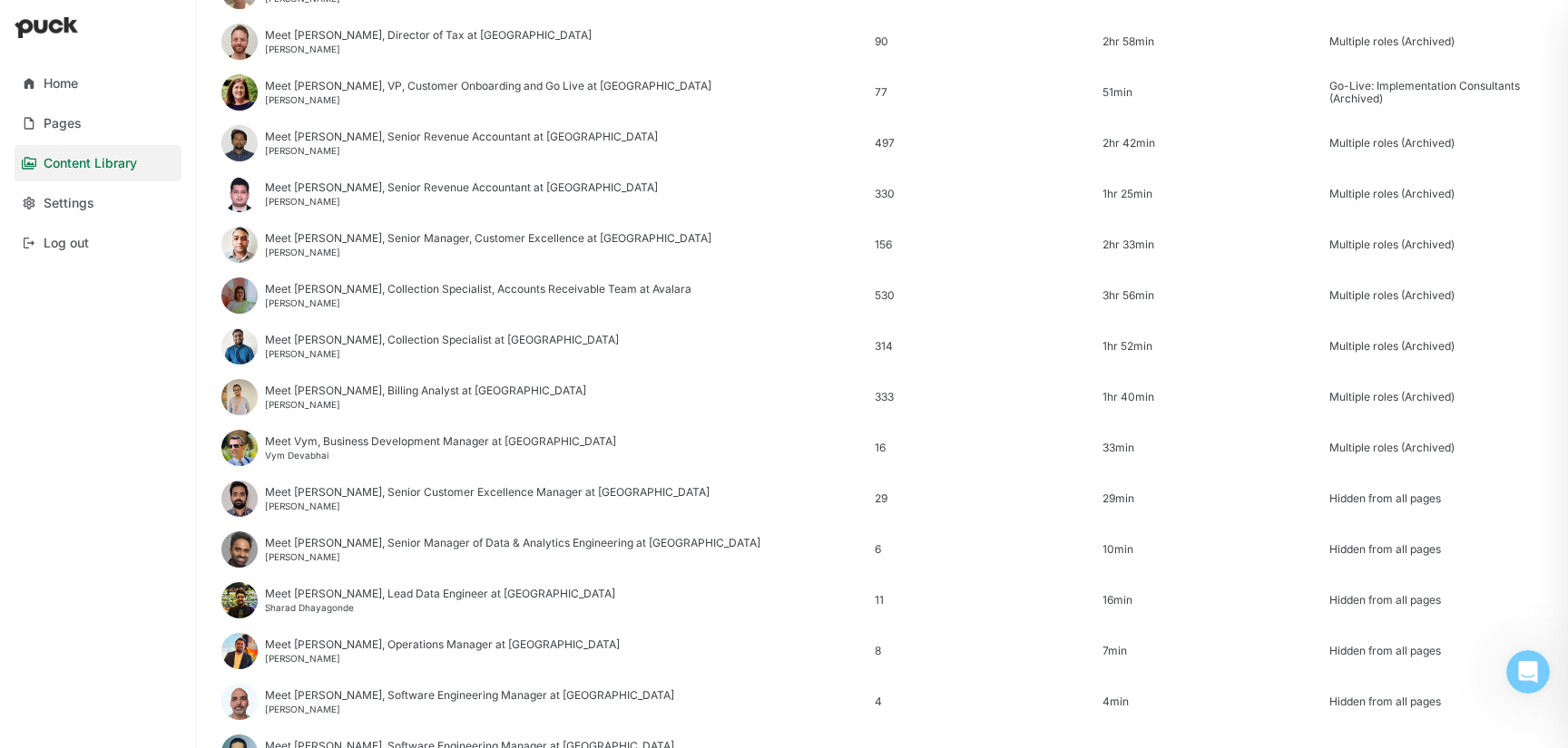
scroll to position [1789, 0]
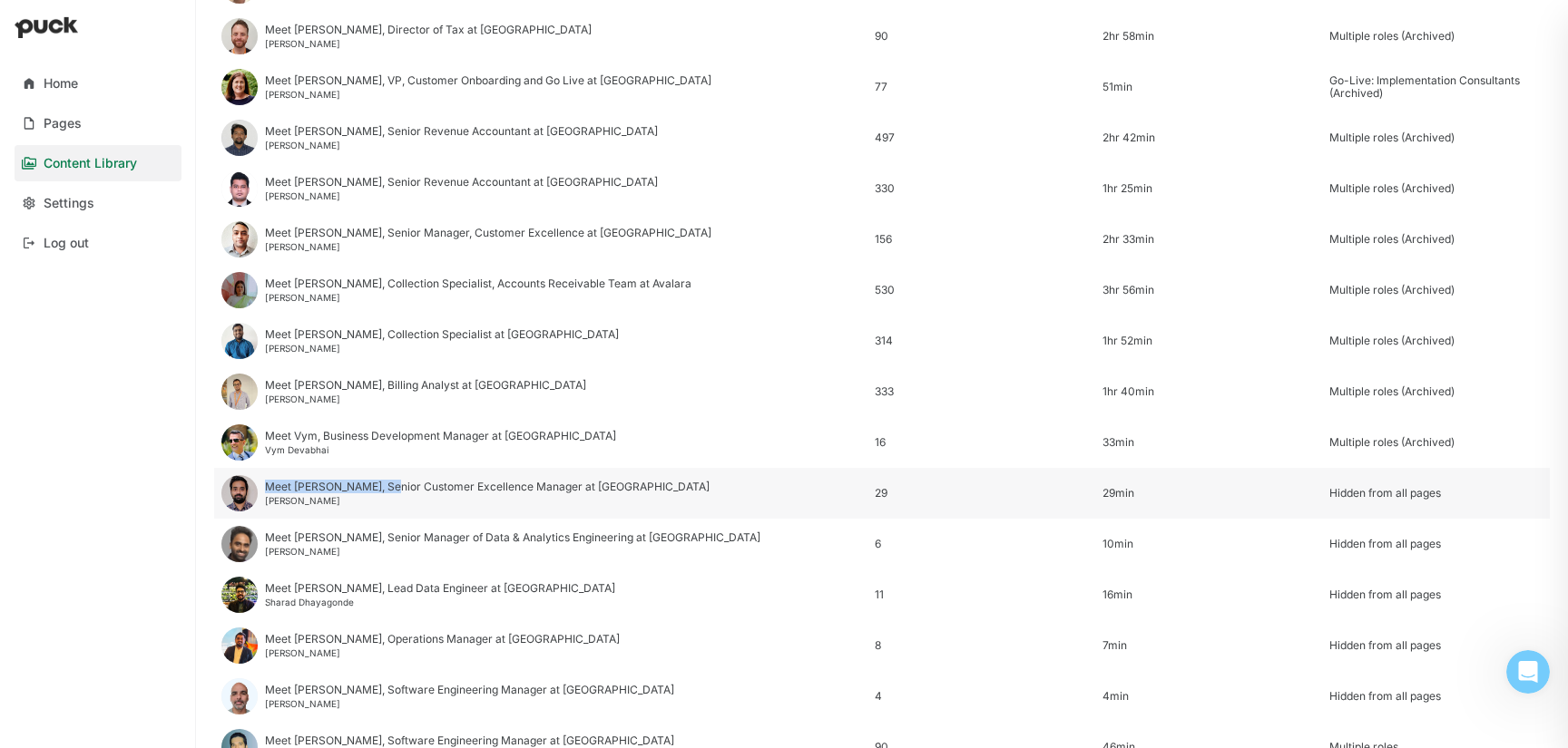
drag, startPoint x: 387, startPoint y: 489, endPoint x: 497, endPoint y: 468, distance: 112.0
click at [497, 468] on div "Meet [PERSON_NAME], Senior Customer Excellence Manager at Avalara [PERSON_NAME]" at bounding box center [540, 492] width 653 height 50
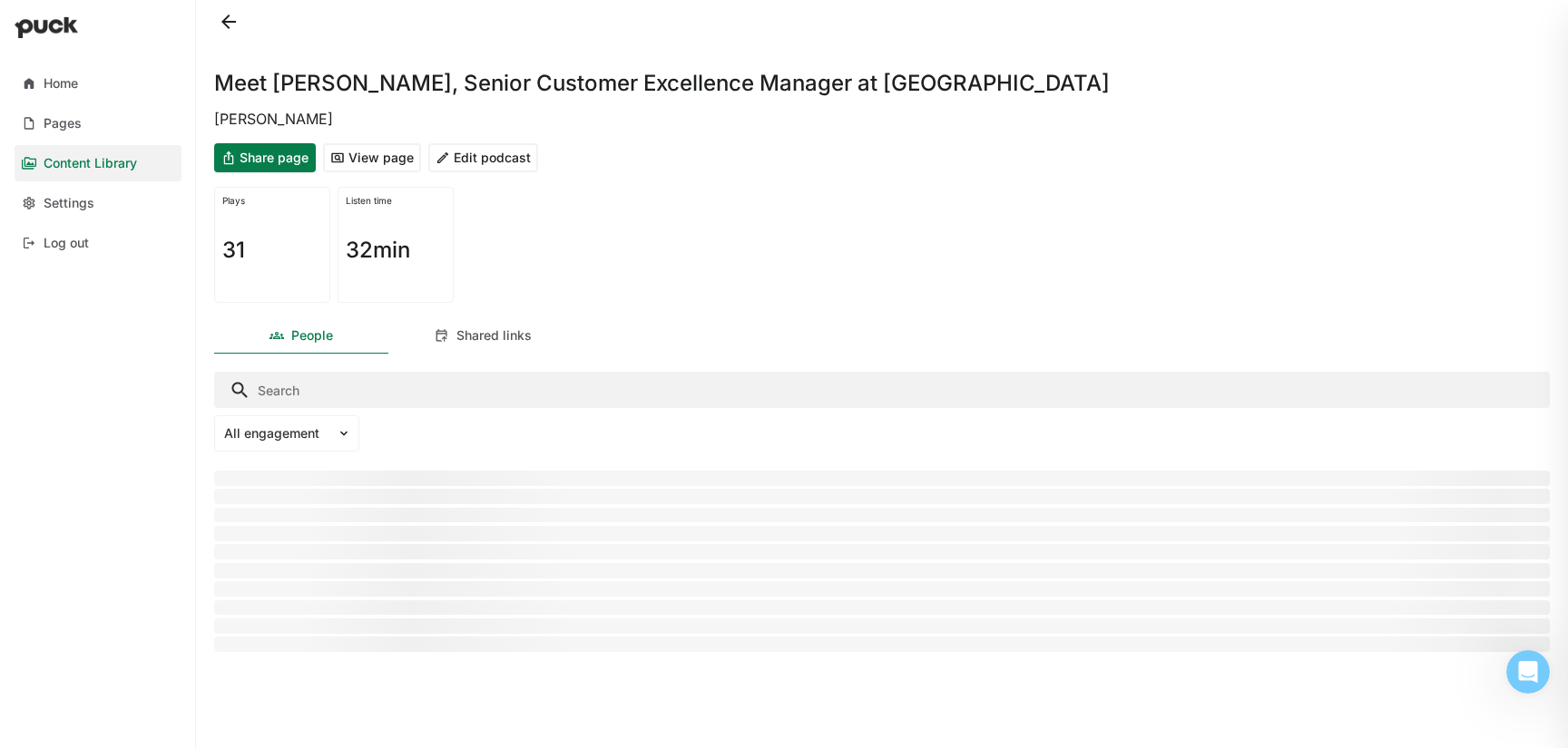
click at [231, 16] on button at bounding box center [228, 22] width 29 height 29
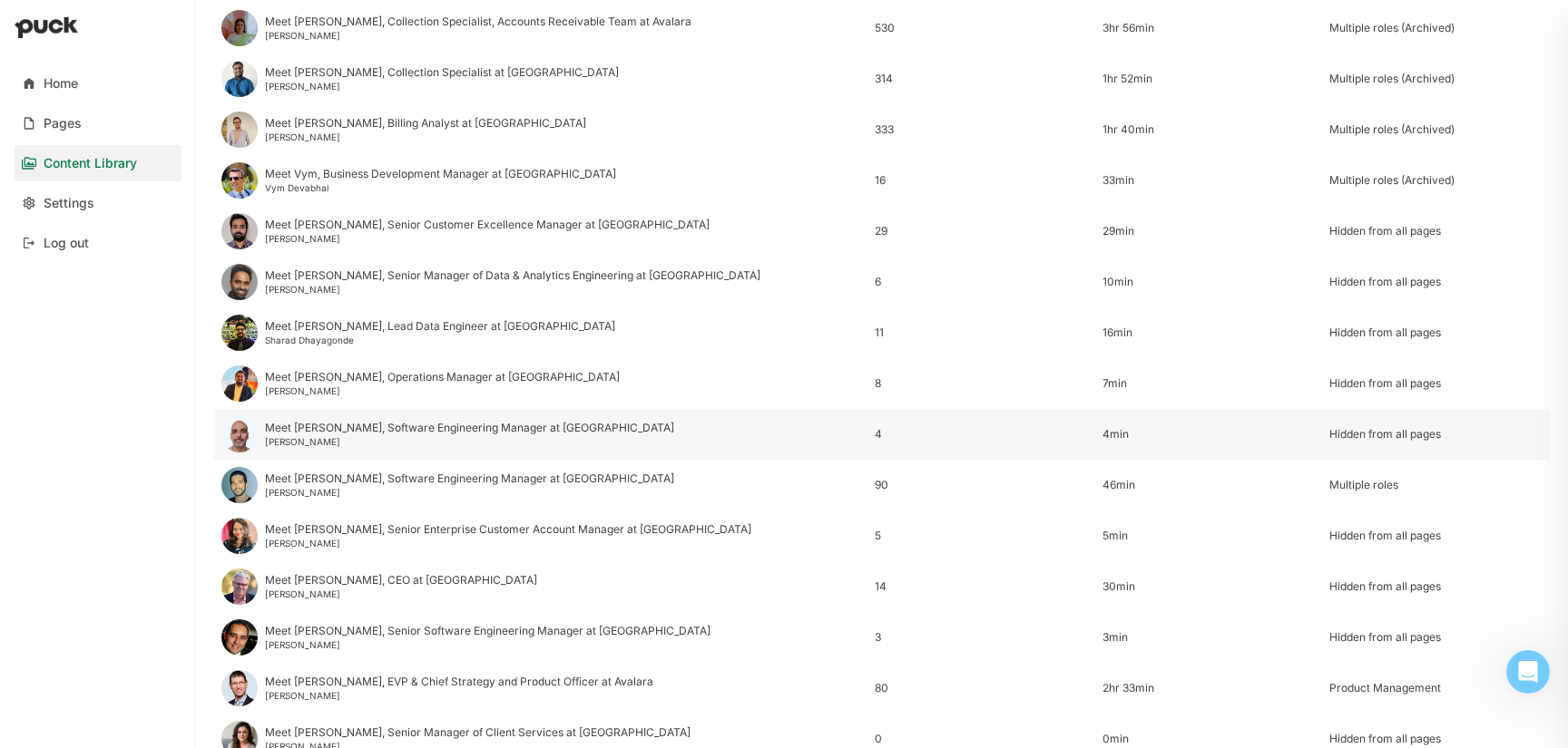
scroll to position [2035, 0]
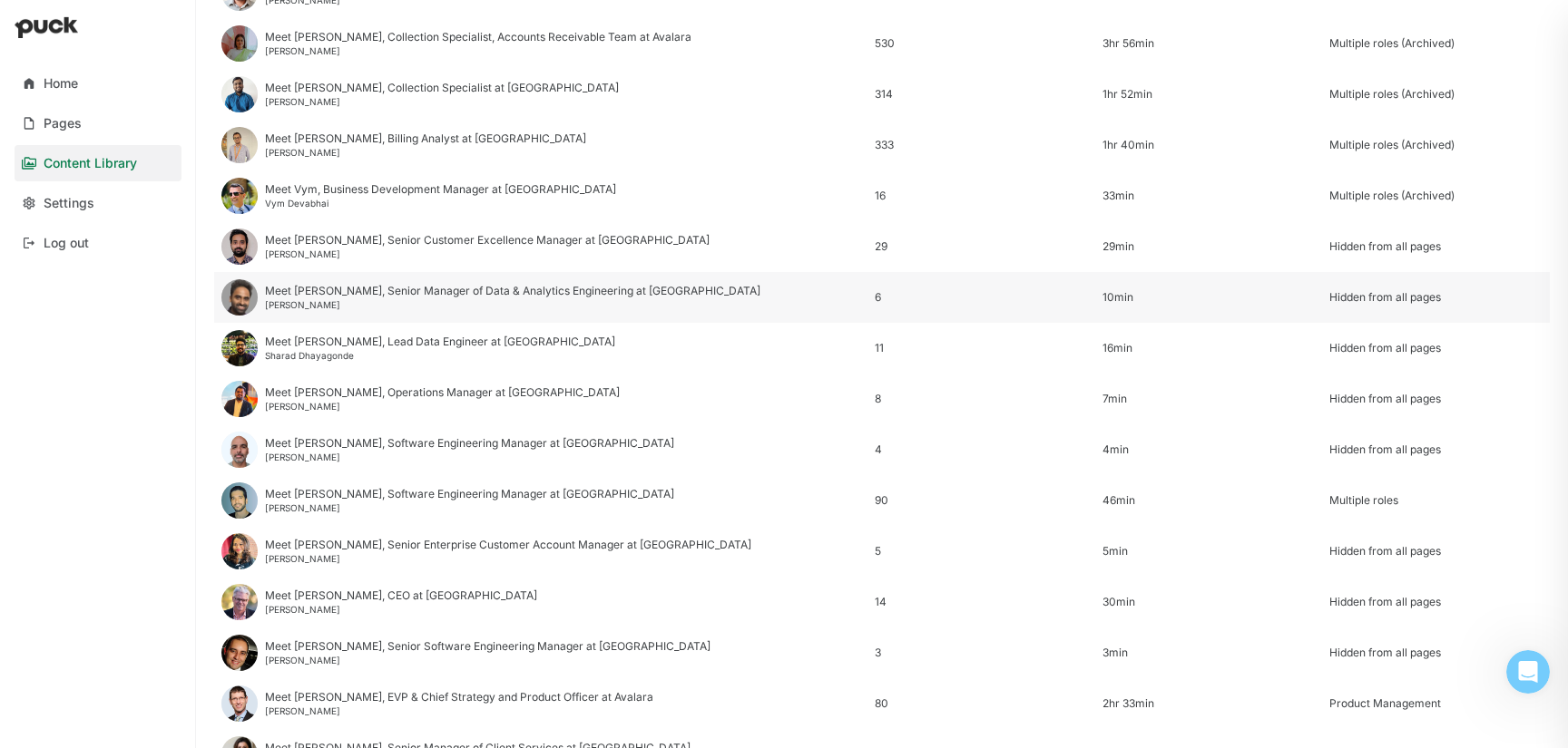
click at [1382, 297] on div "Hidden from all pages" at bounding box center [1436, 297] width 213 height 12
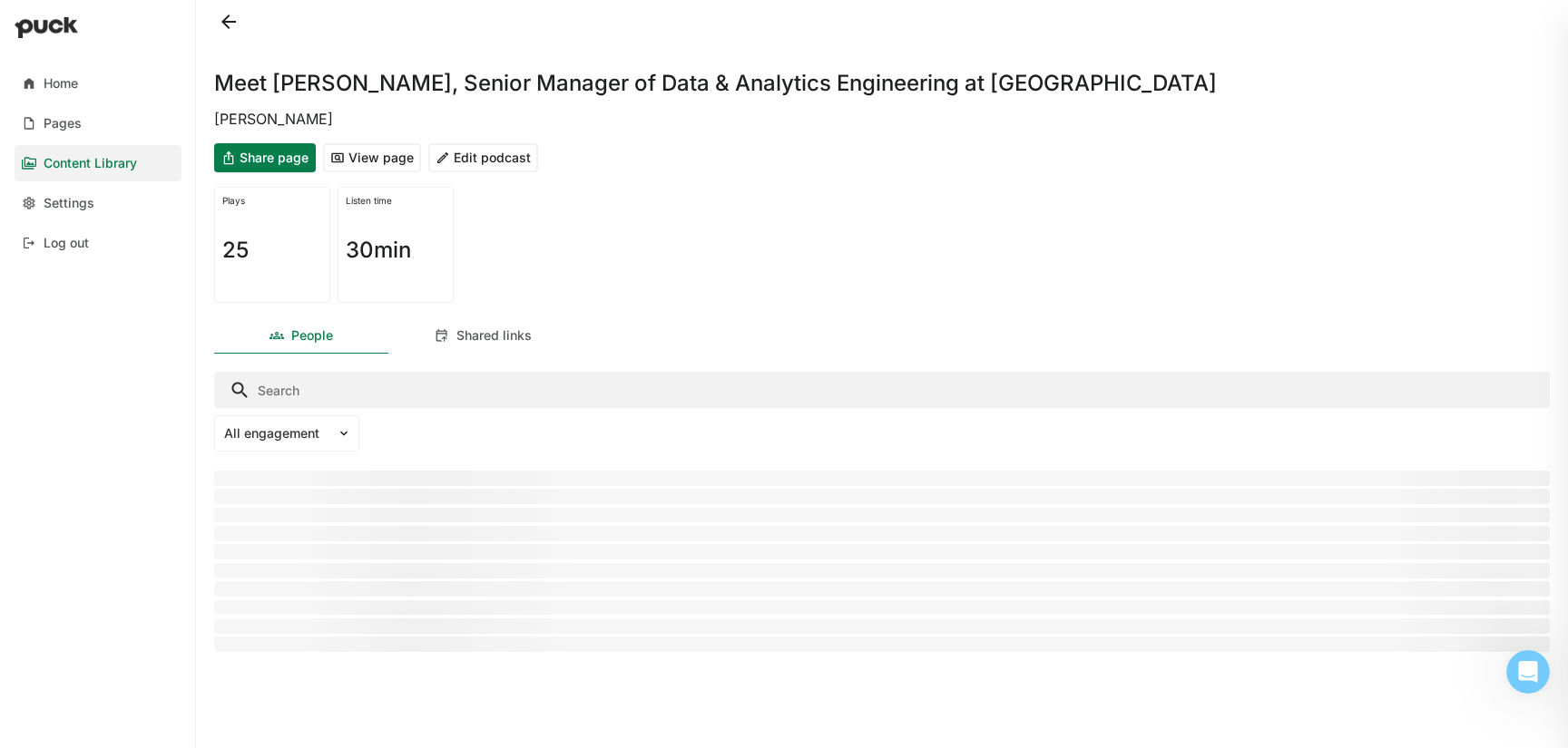
click at [476, 167] on button "Edit podcast" at bounding box center [482, 158] width 109 height 29
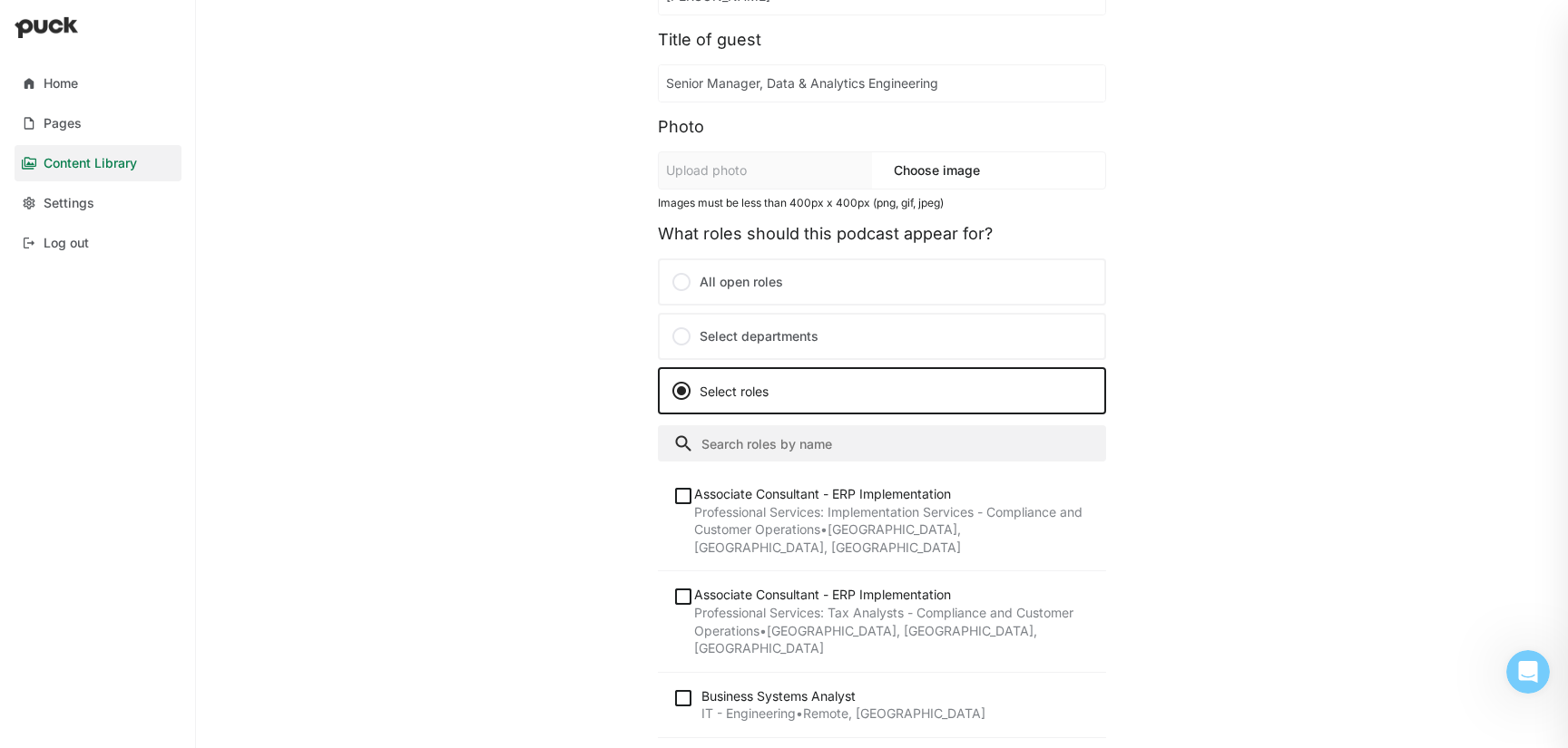
scroll to position [196, 0]
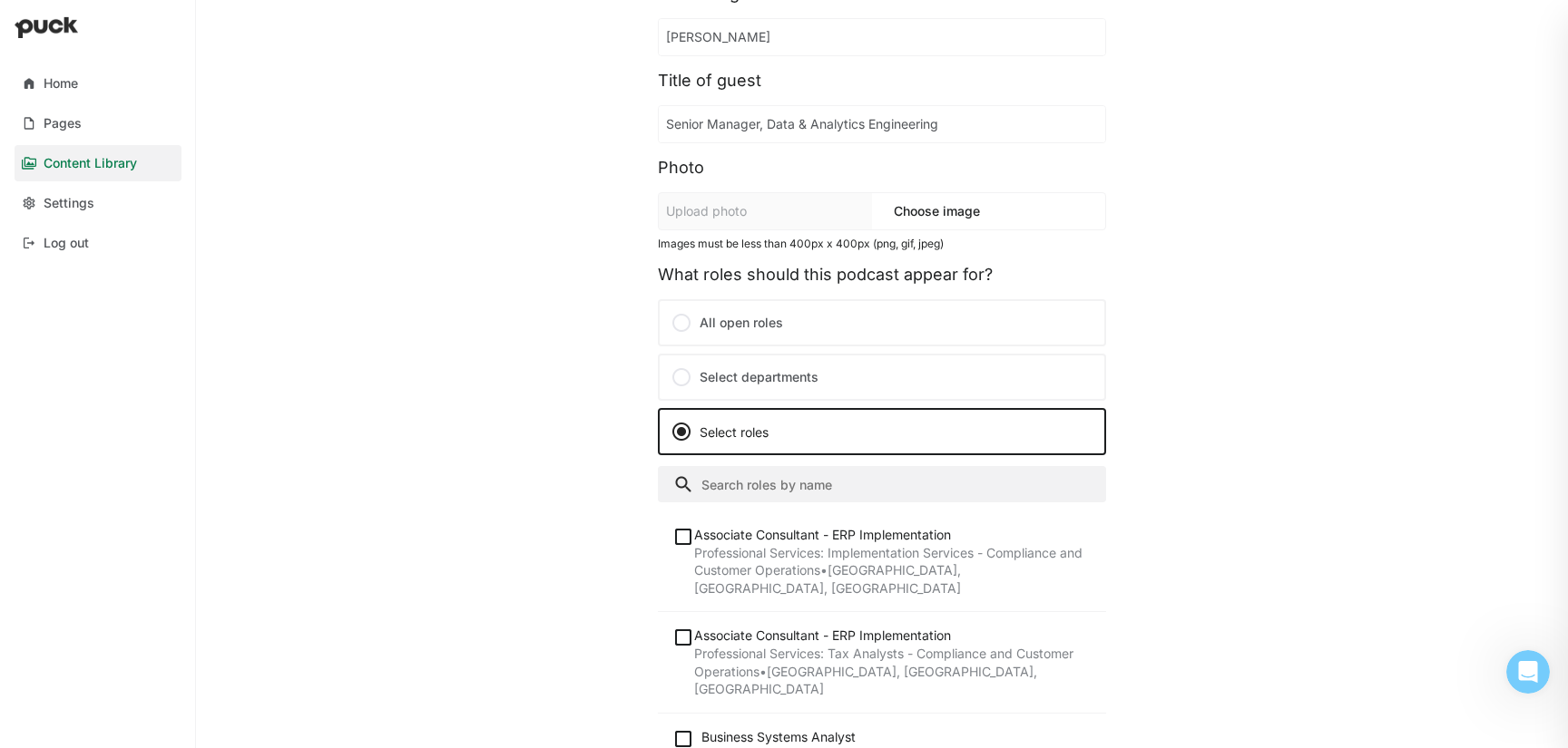
click at [675, 378] on div at bounding box center [681, 377] width 22 height 22
click at [0, 0] on input "Select departments" at bounding box center [0, 0] width 0 height 0
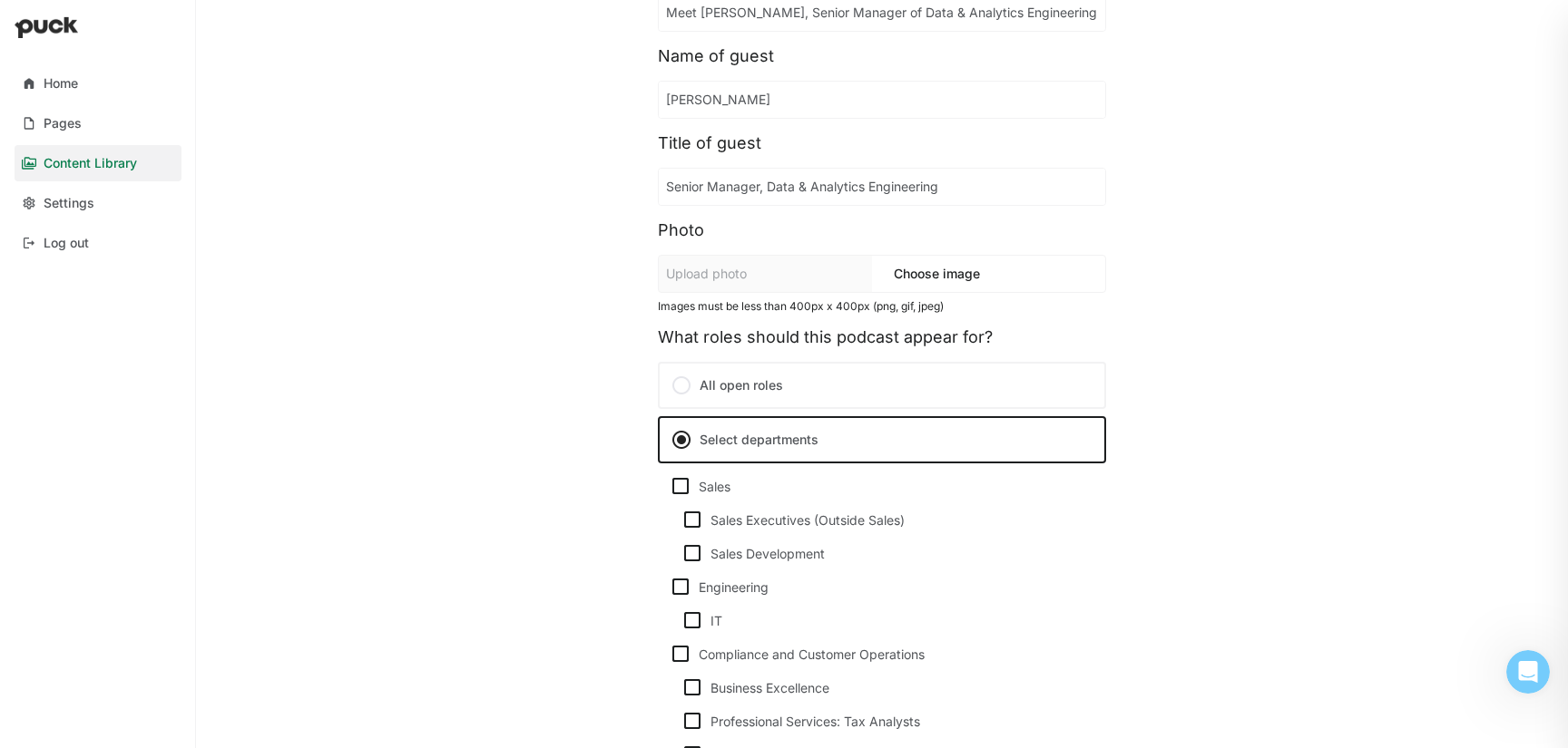
scroll to position [0, 0]
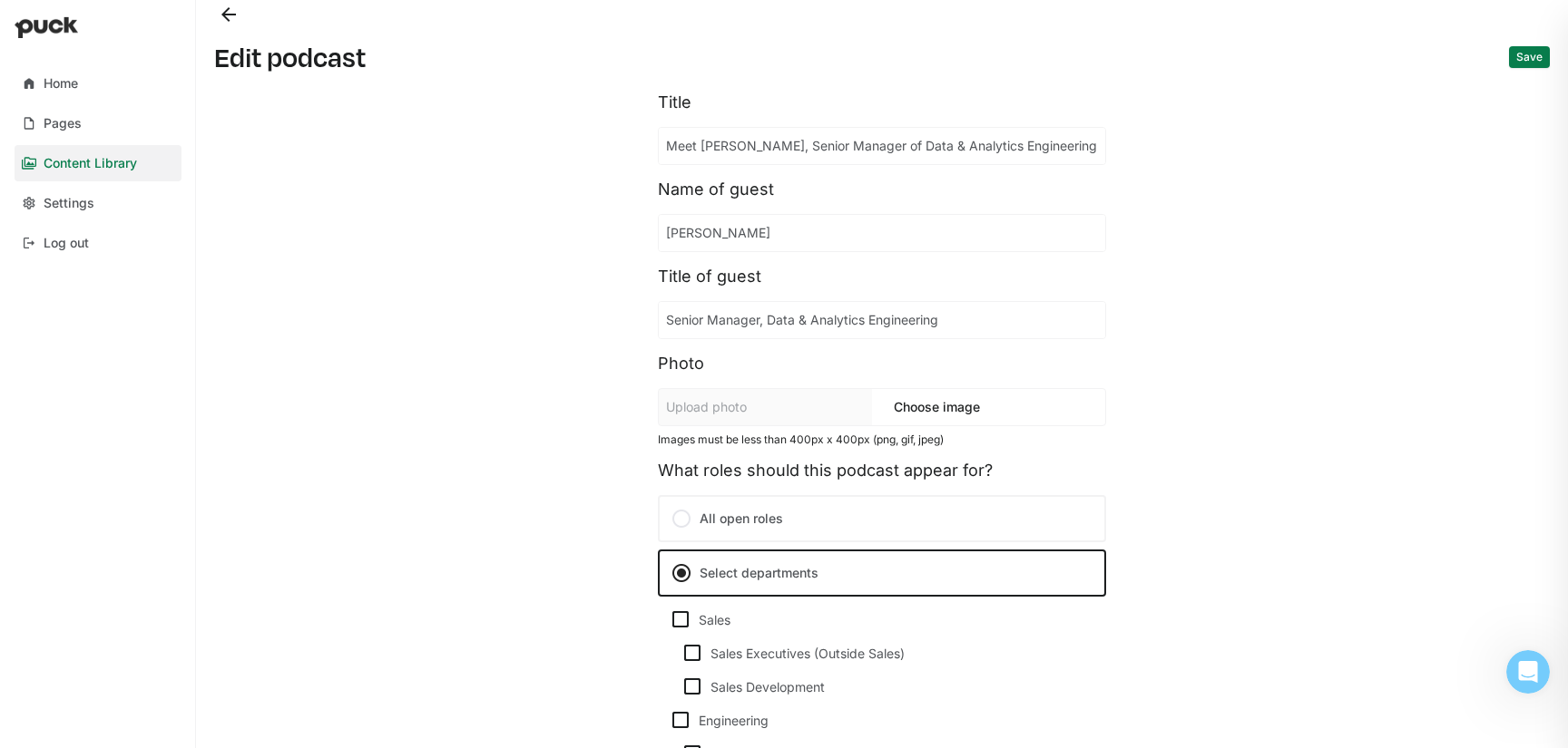
click at [229, 23] on button "Back" at bounding box center [228, 14] width 29 height 29
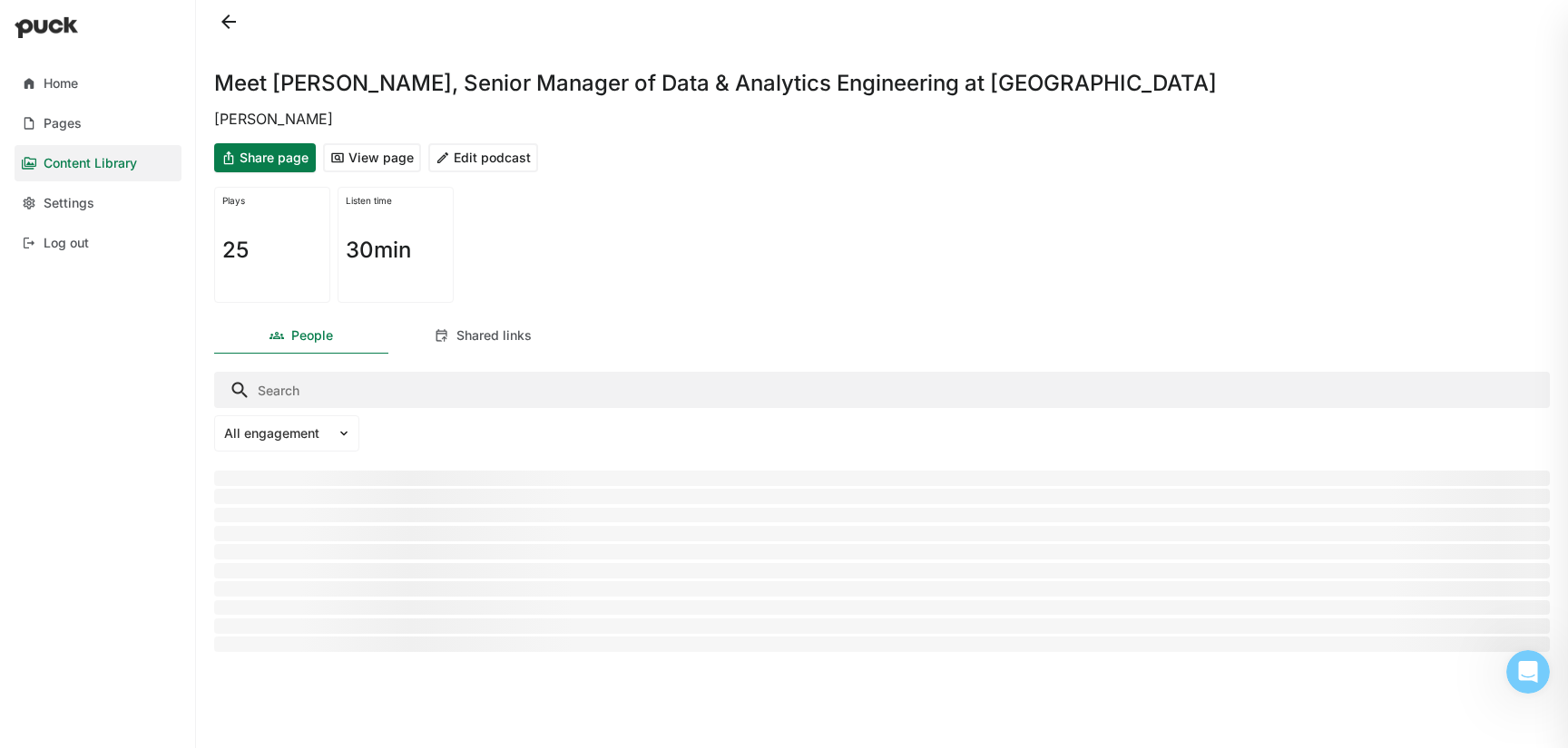
click at [228, 21] on button at bounding box center [228, 22] width 29 height 29
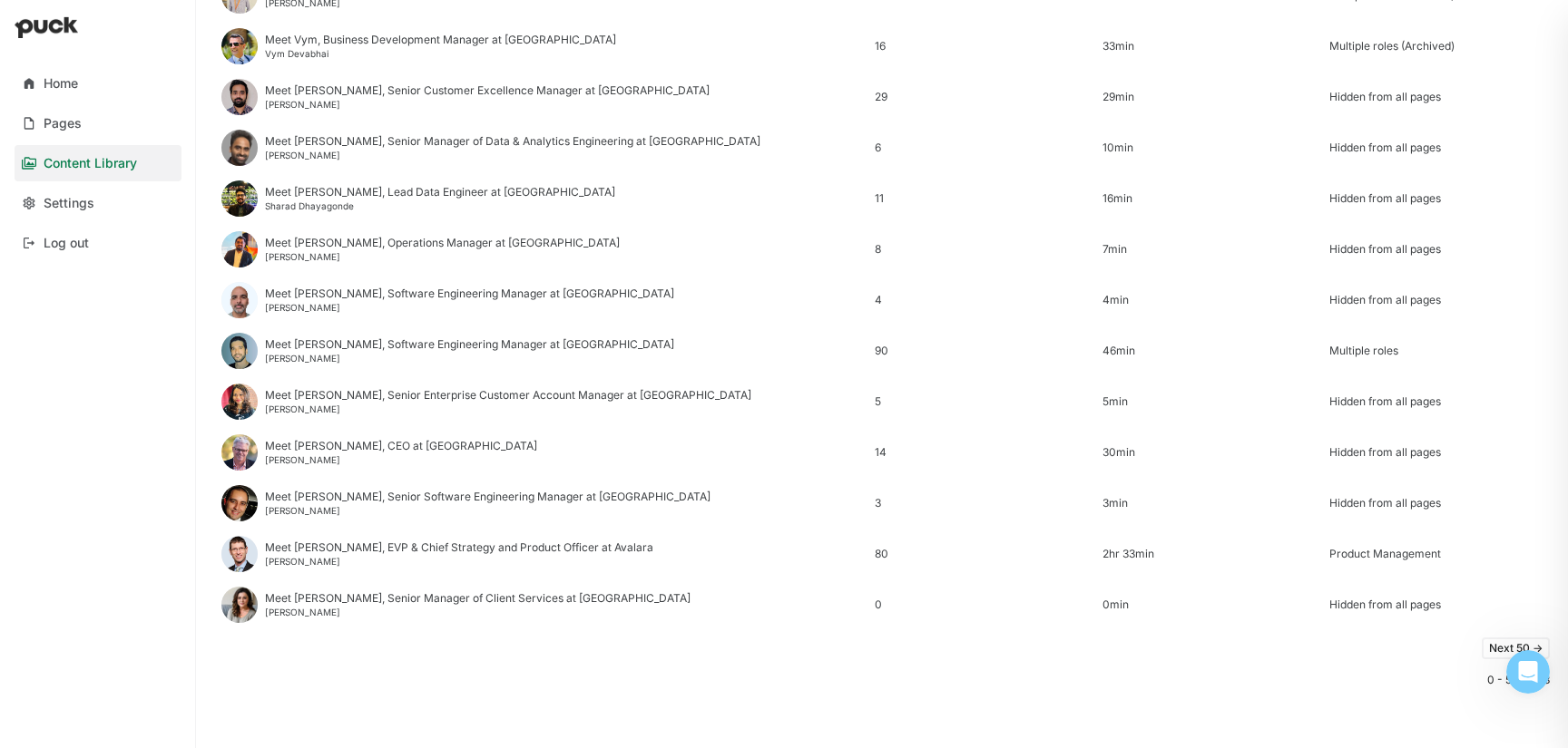
scroll to position [2177, 0]
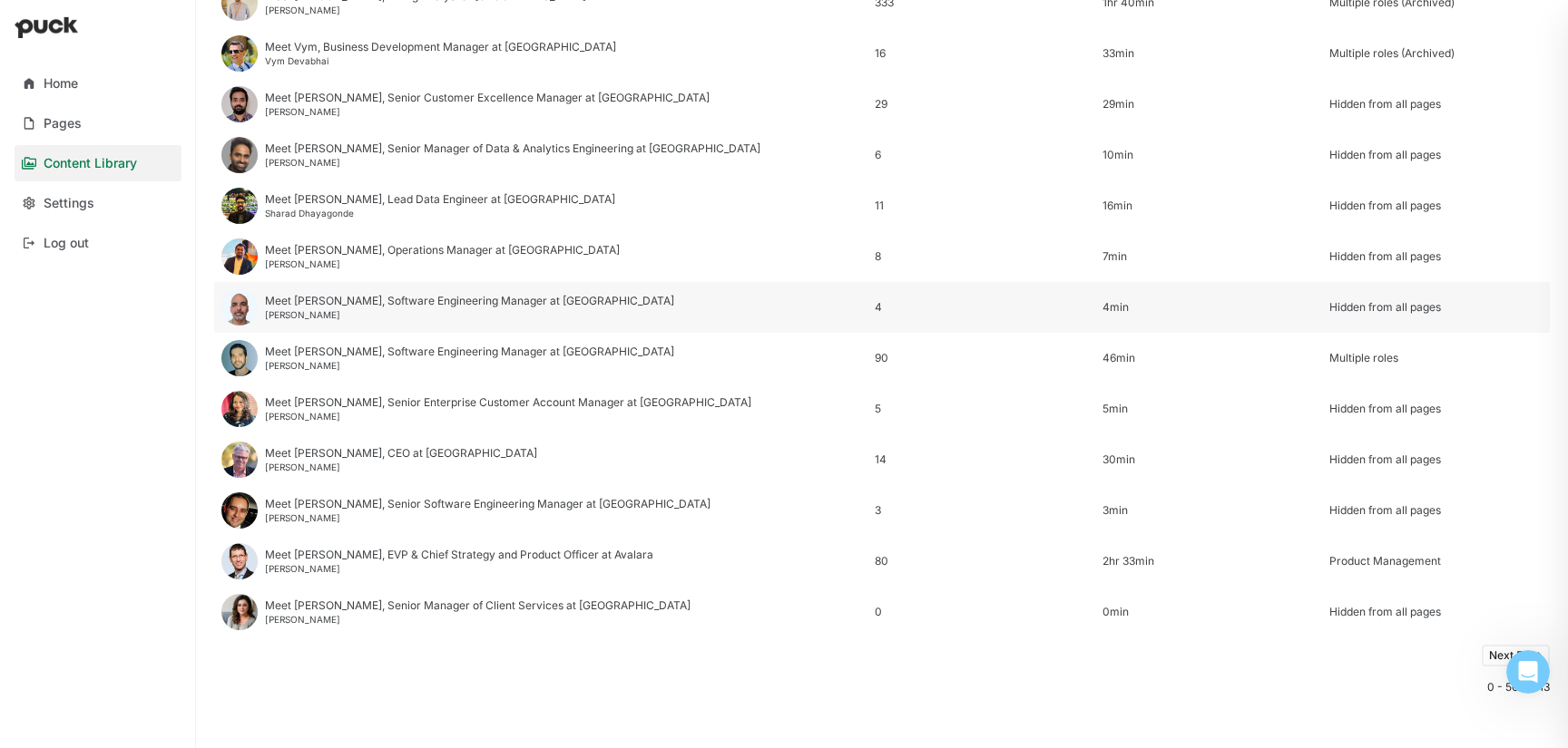
click at [293, 318] on div "[PERSON_NAME]" at bounding box center [470, 314] width 409 height 10
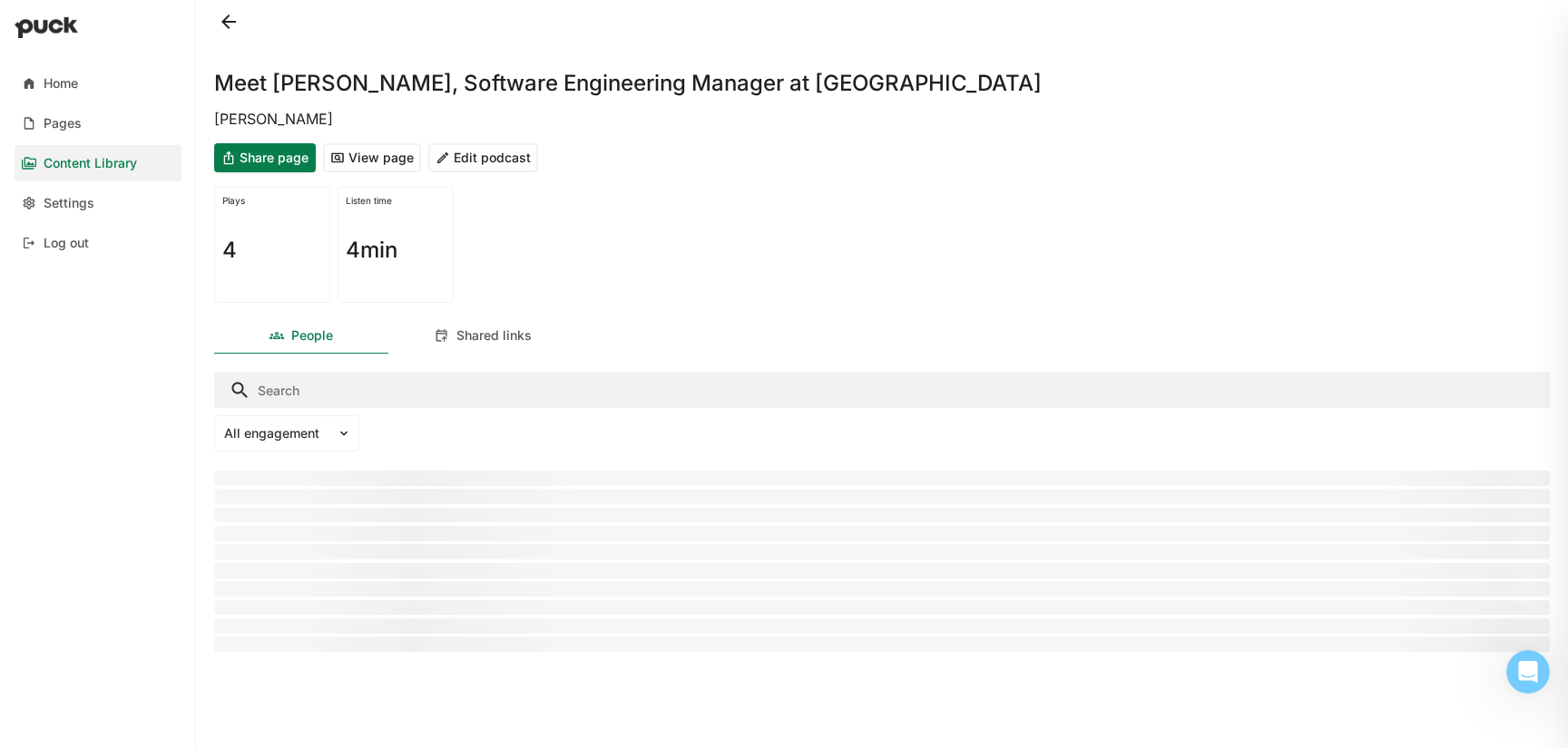
click at [399, 155] on button "View page" at bounding box center [372, 158] width 98 height 29
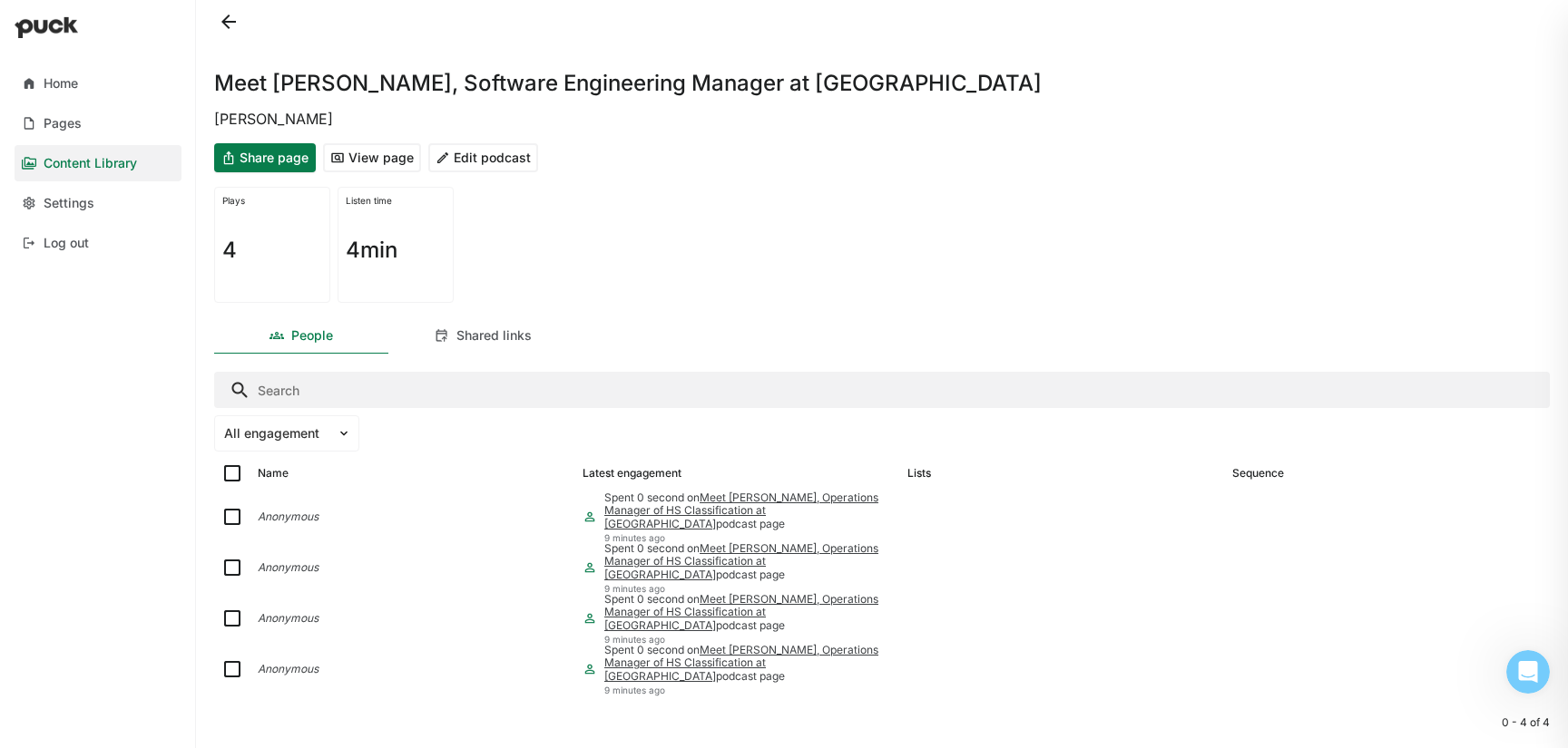
scroll to position [44, 0]
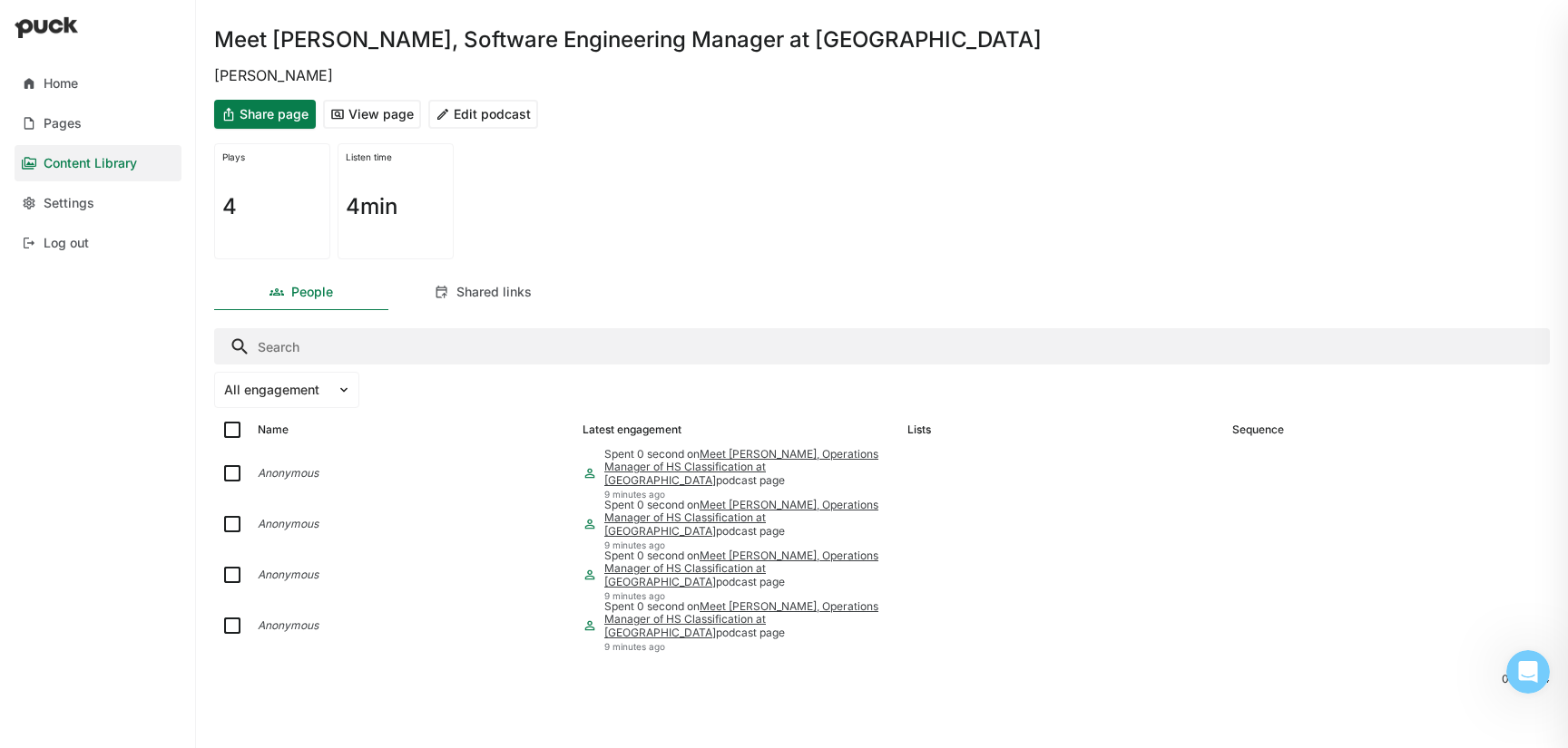
click at [488, 125] on button "Edit podcast" at bounding box center [482, 114] width 109 height 29
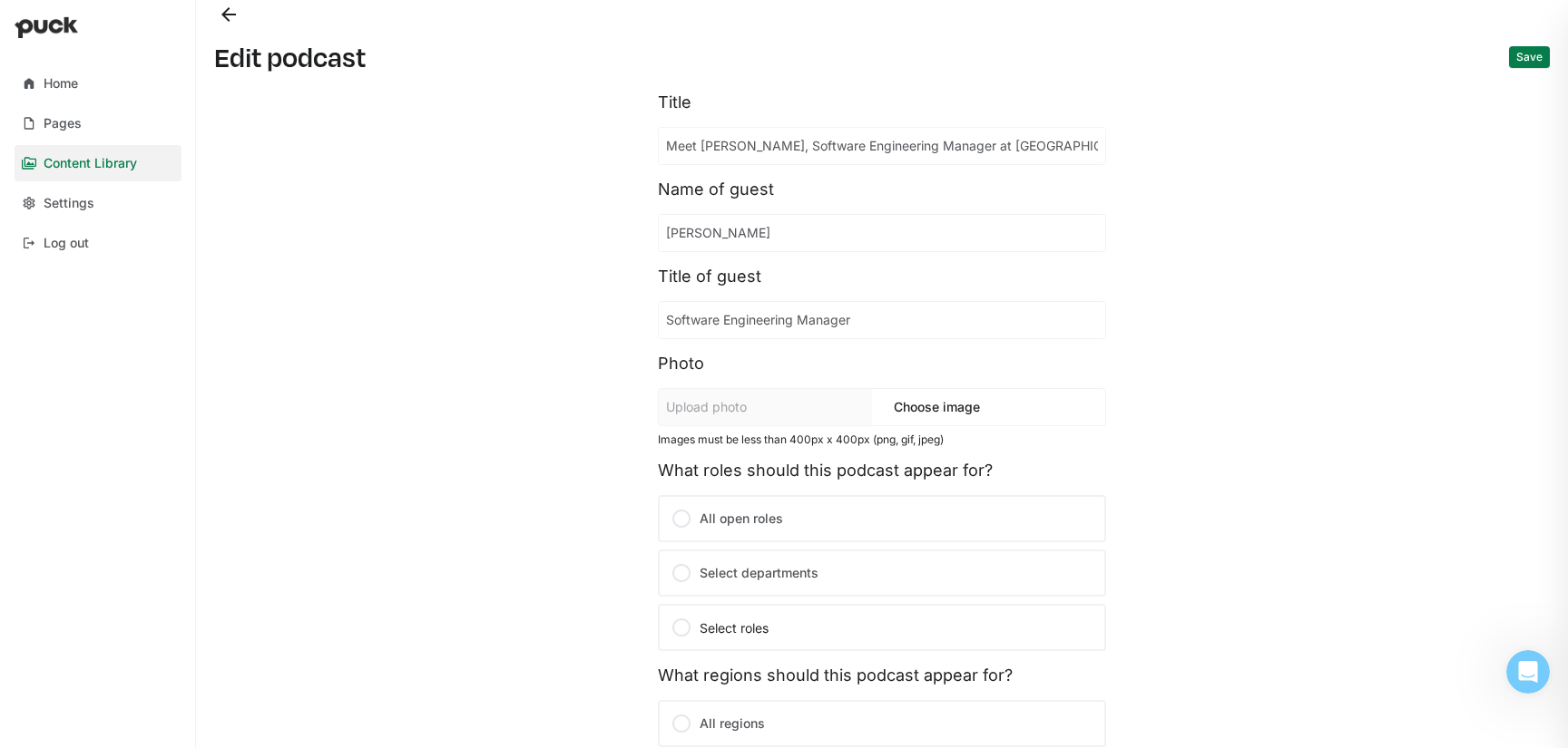
scroll to position [333, 0]
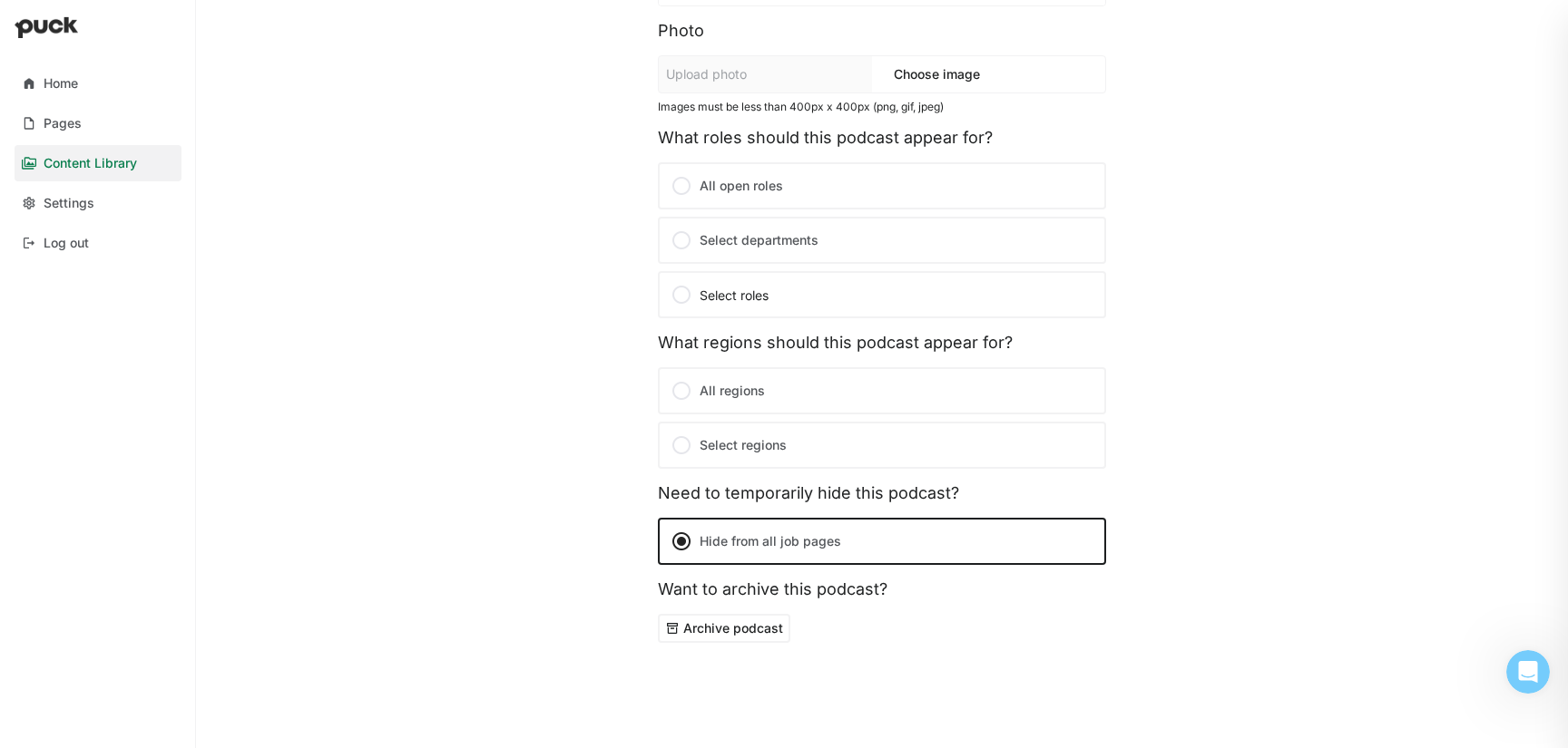
click at [738, 443] on label "Select regions" at bounding box center [881, 446] width 448 height 48
click at [0, 0] on input "Select regions" at bounding box center [0, 0] width 0 height 0
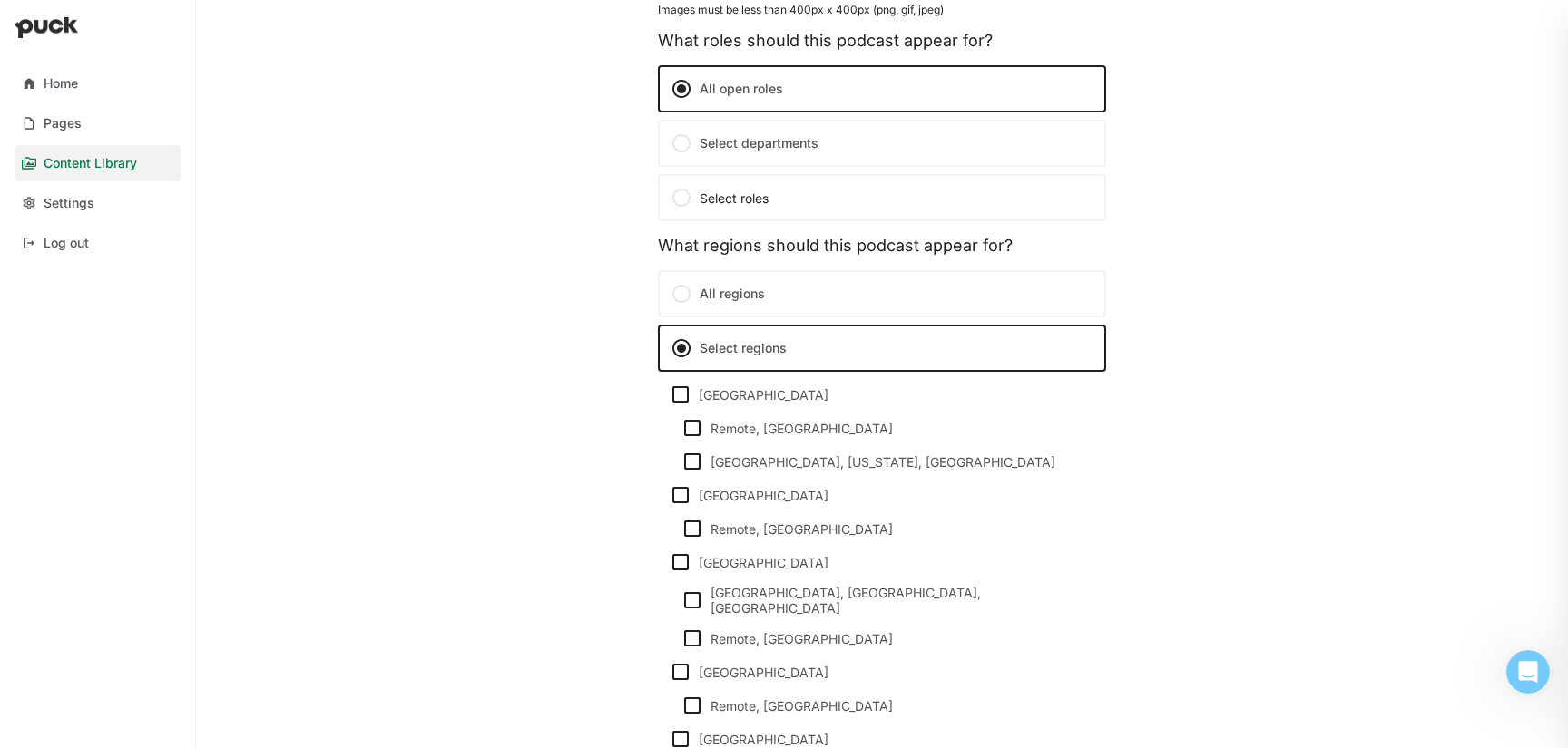
scroll to position [467, 0]
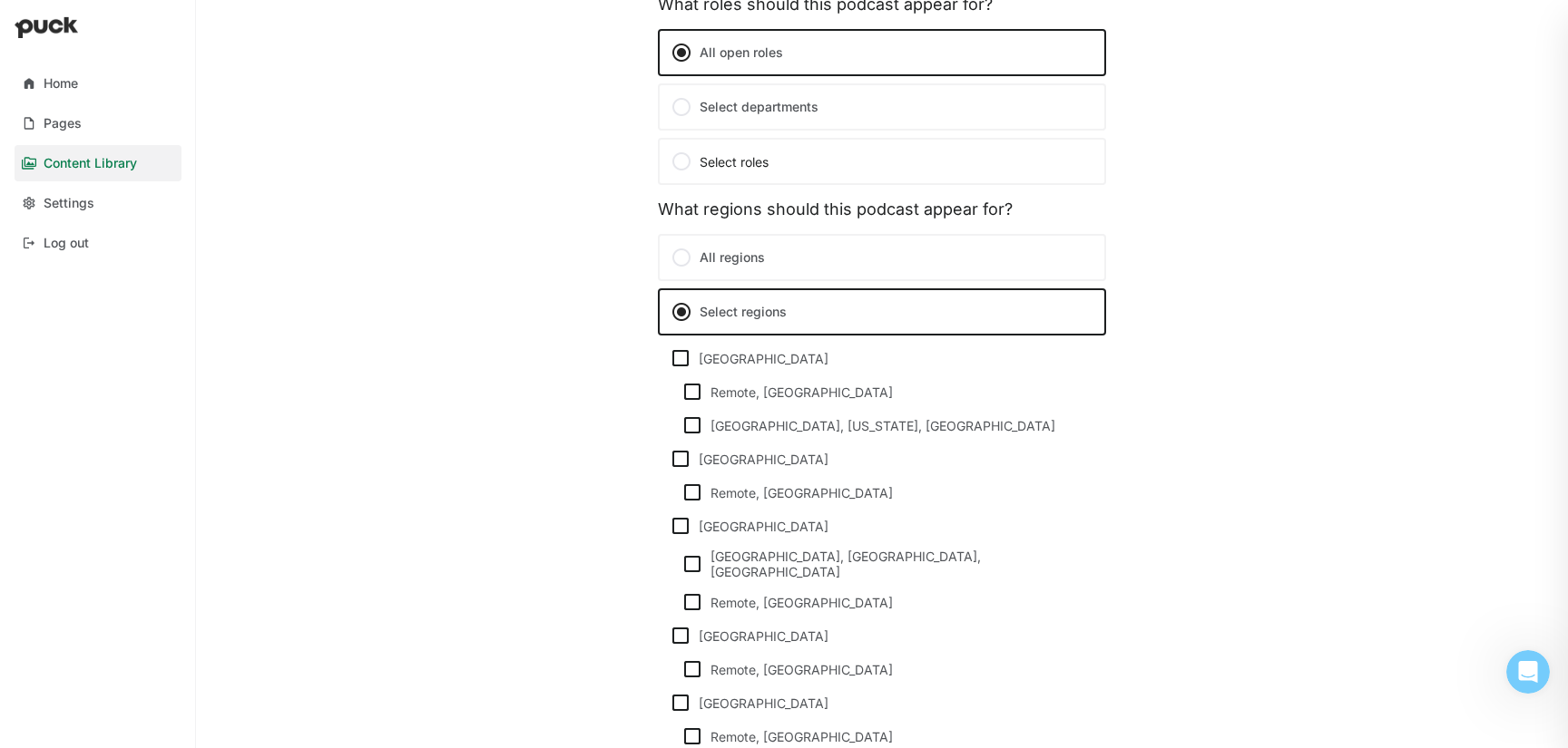
click at [679, 462] on img at bounding box center [680, 458] width 22 height 22
click at [669, 460] on input "[GEOGRAPHIC_DATA]" at bounding box center [668, 459] width 1 height 1
checkbox input "true"
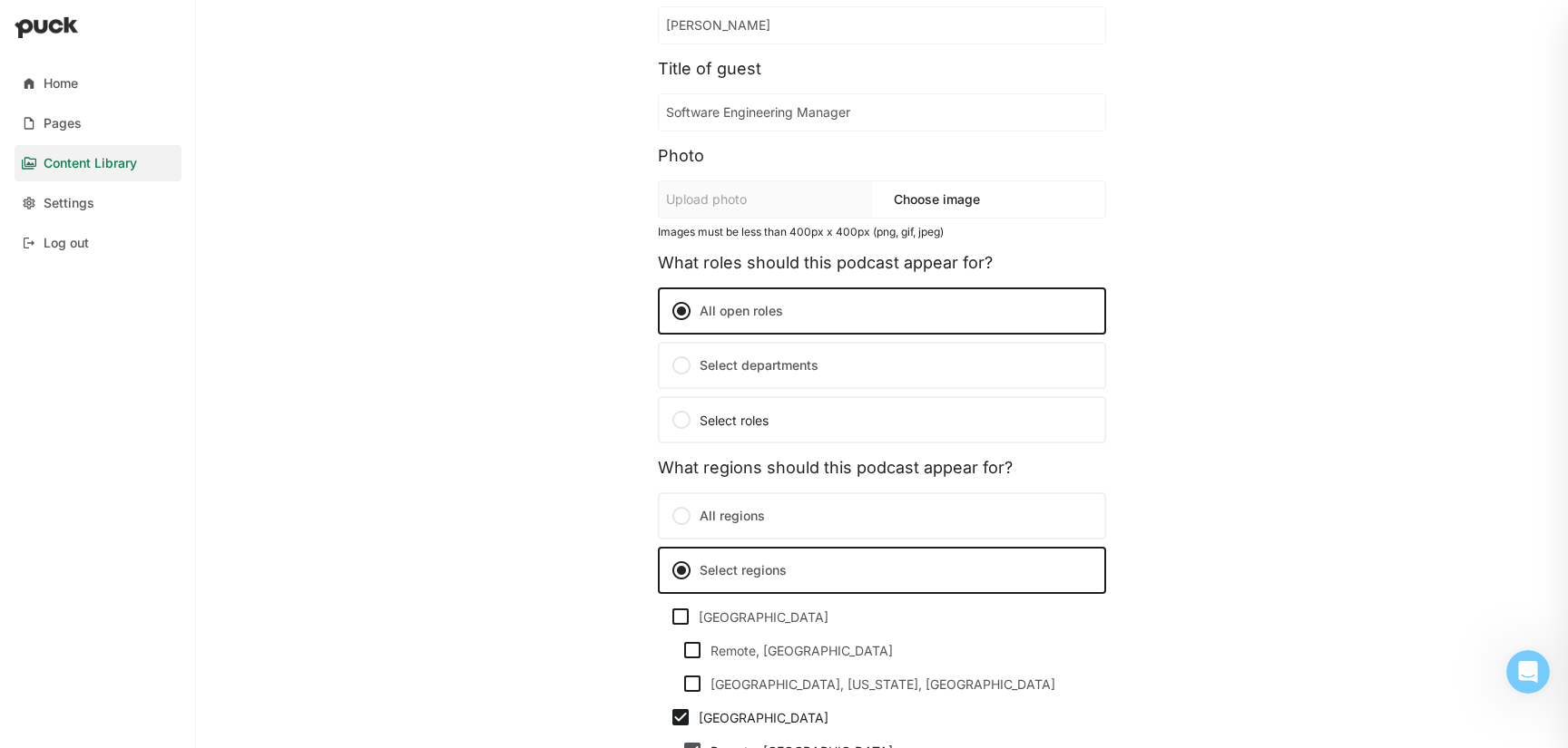
scroll to position [201, 0]
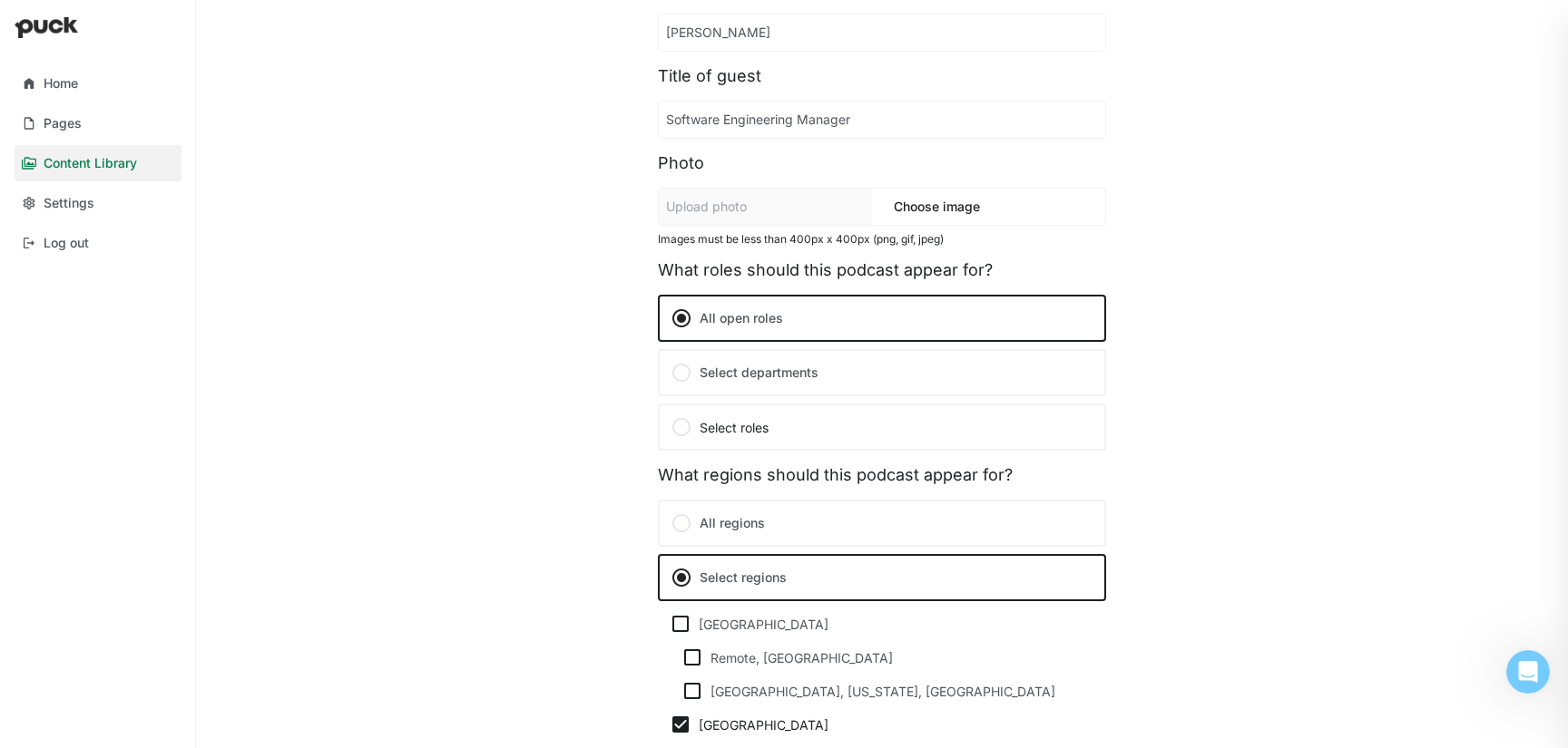
click at [745, 382] on label "Select departments" at bounding box center [881, 373] width 448 height 48
click at [0, 0] on input "Select departments" at bounding box center [0, 0] width 0 height 0
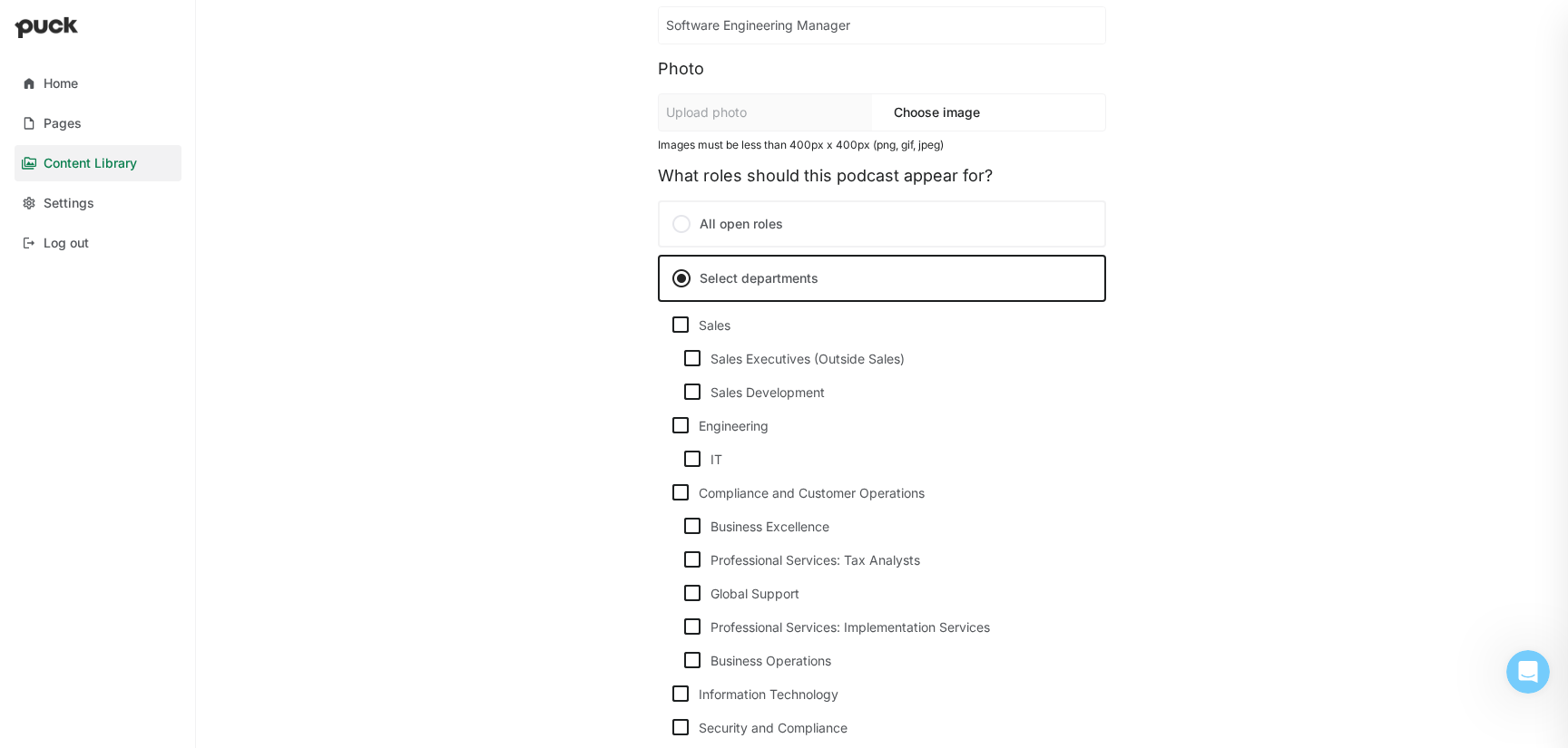
scroll to position [343, 0]
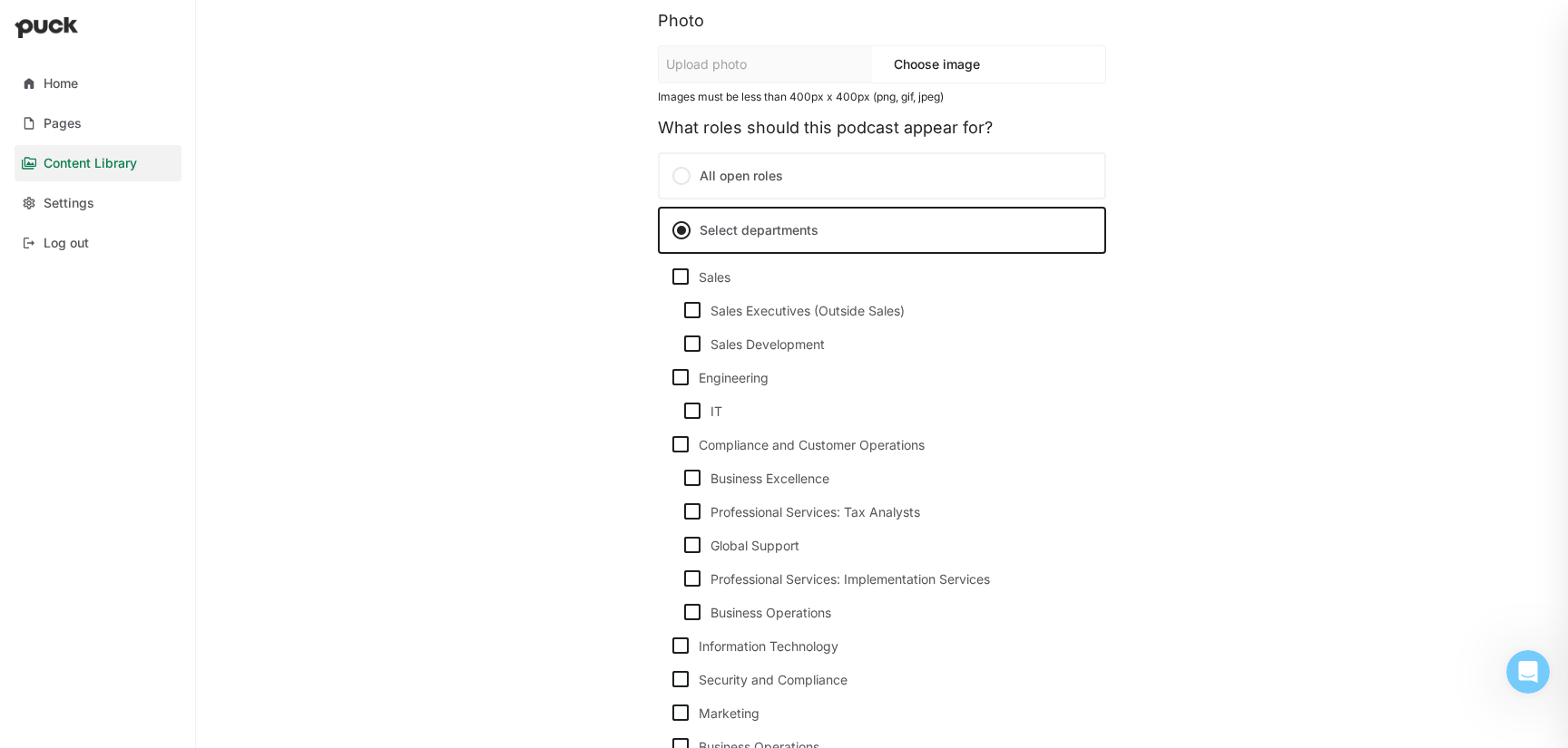
click at [673, 380] on img at bounding box center [680, 377] width 22 height 22
click at [669, 378] on input "Engineering" at bounding box center [668, 377] width 1 height 1
checkbox input "true"
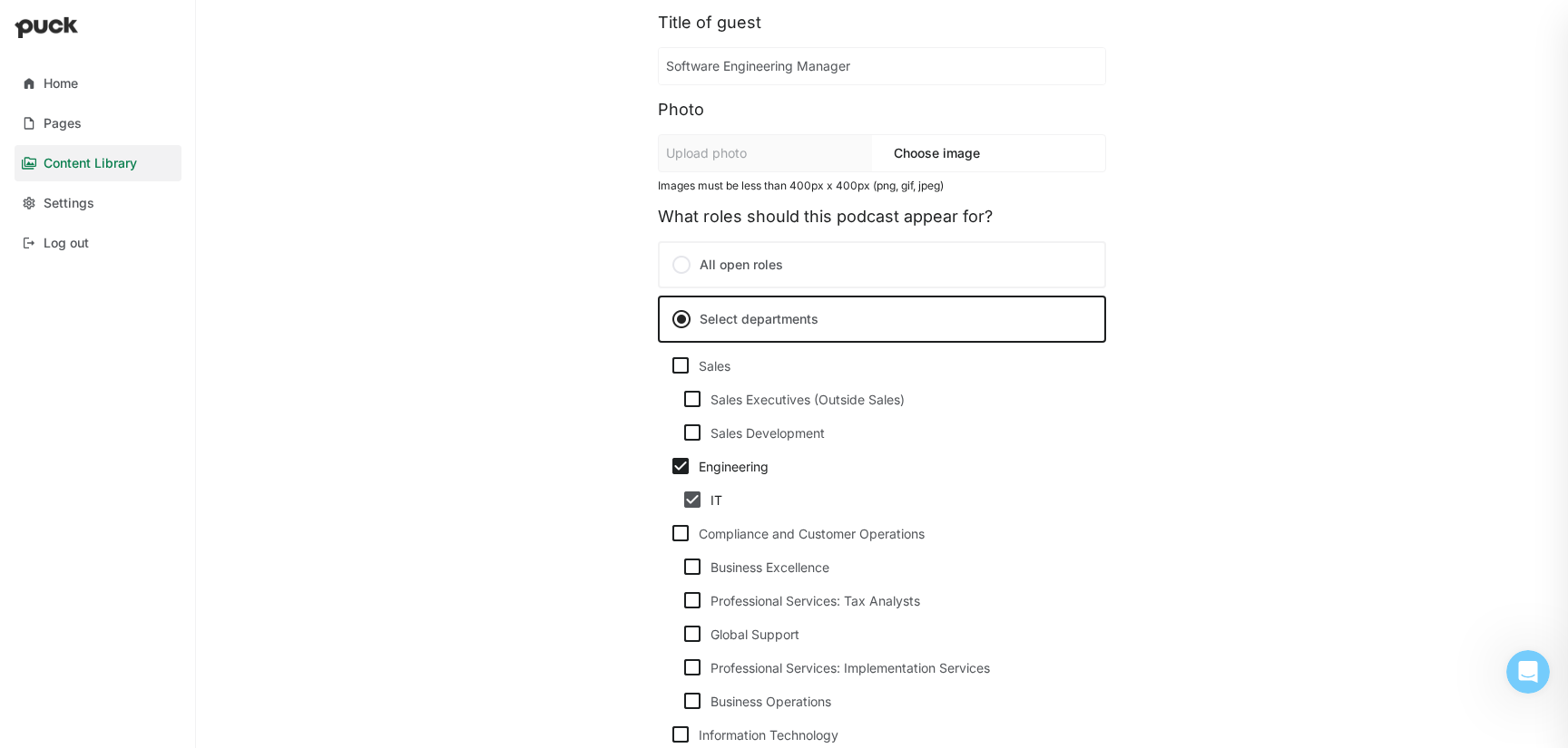
scroll to position [0, 0]
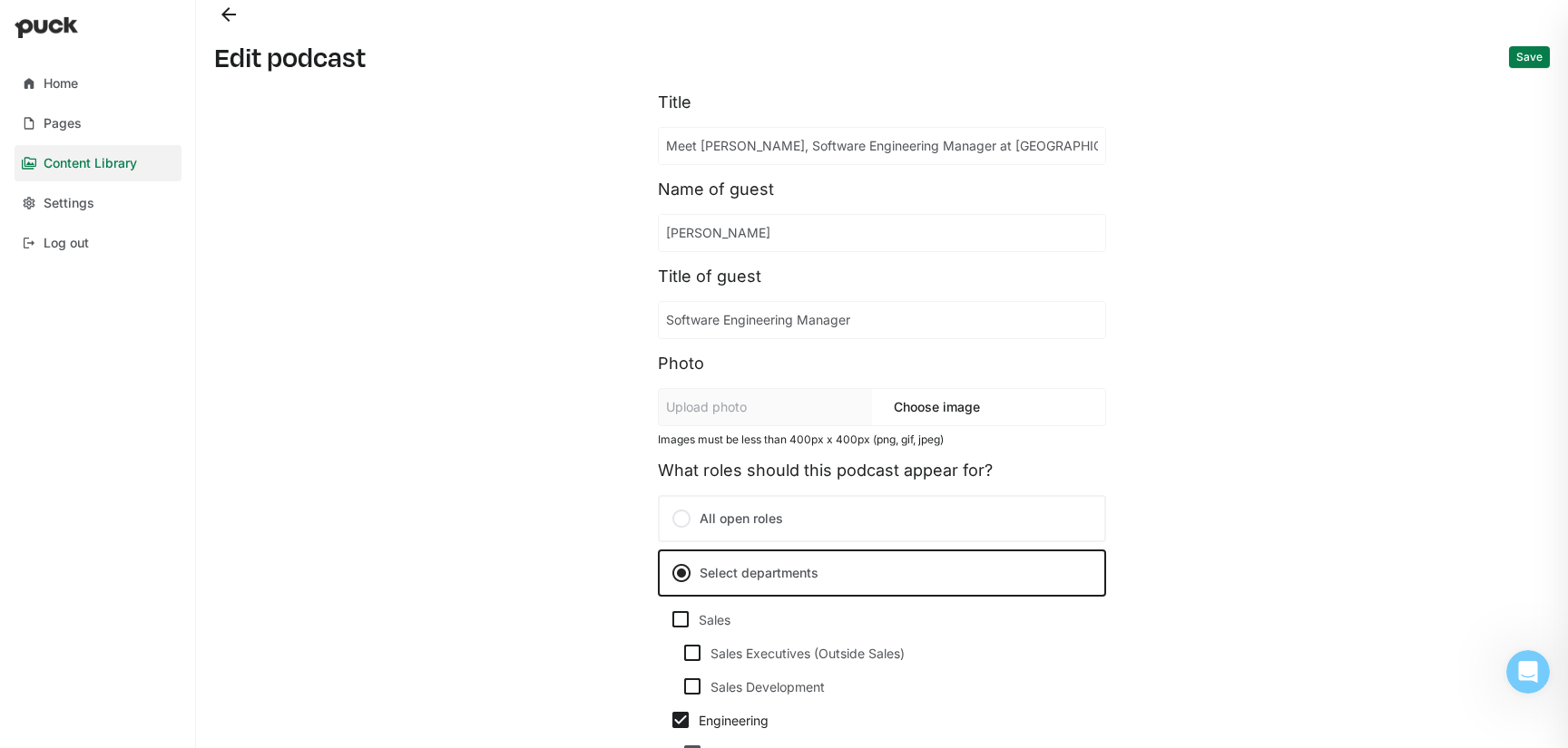
click at [1536, 49] on button "Save" at bounding box center [1529, 57] width 41 height 22
click at [220, 19] on button "Back" at bounding box center [228, 14] width 29 height 29
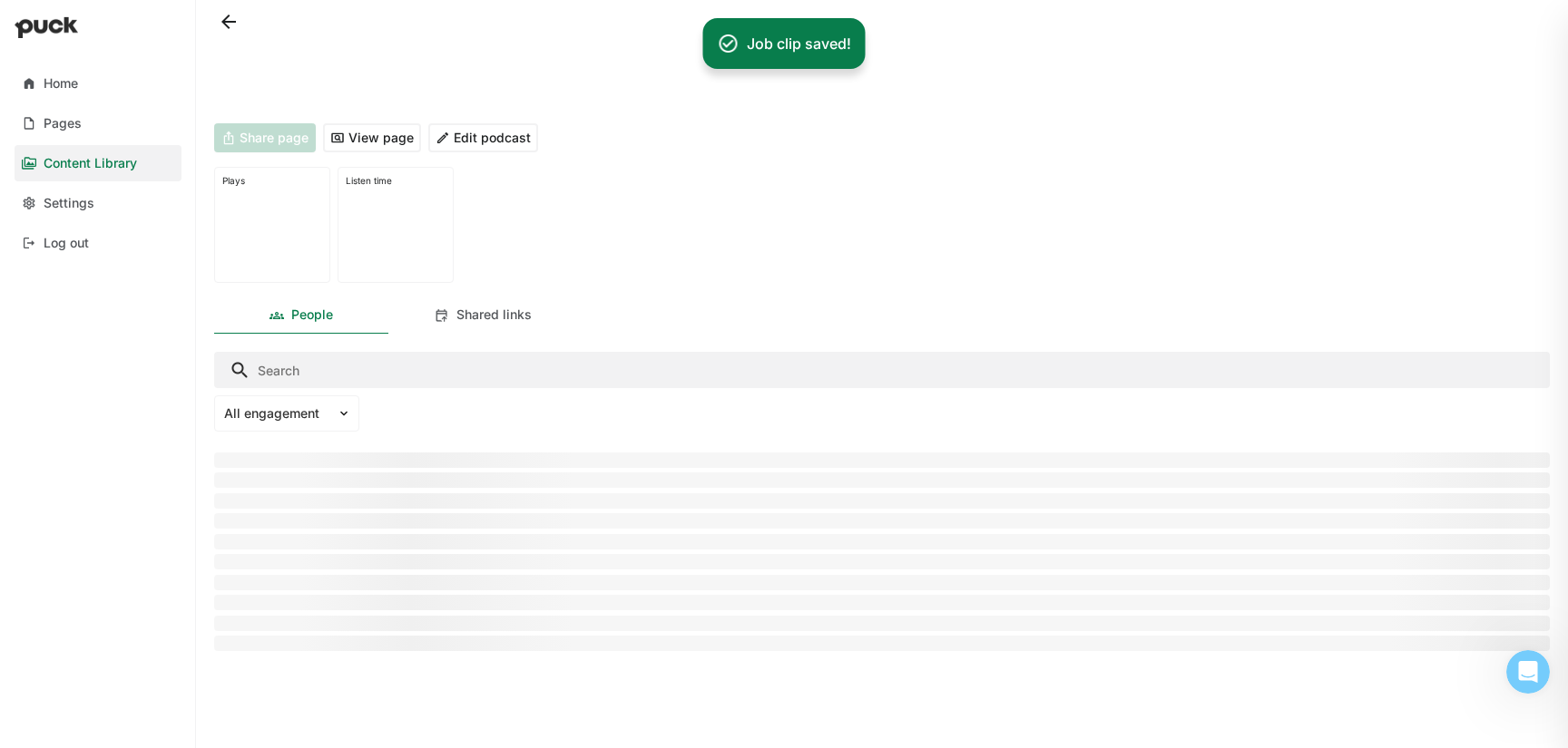
click at [225, 19] on button at bounding box center [228, 22] width 29 height 29
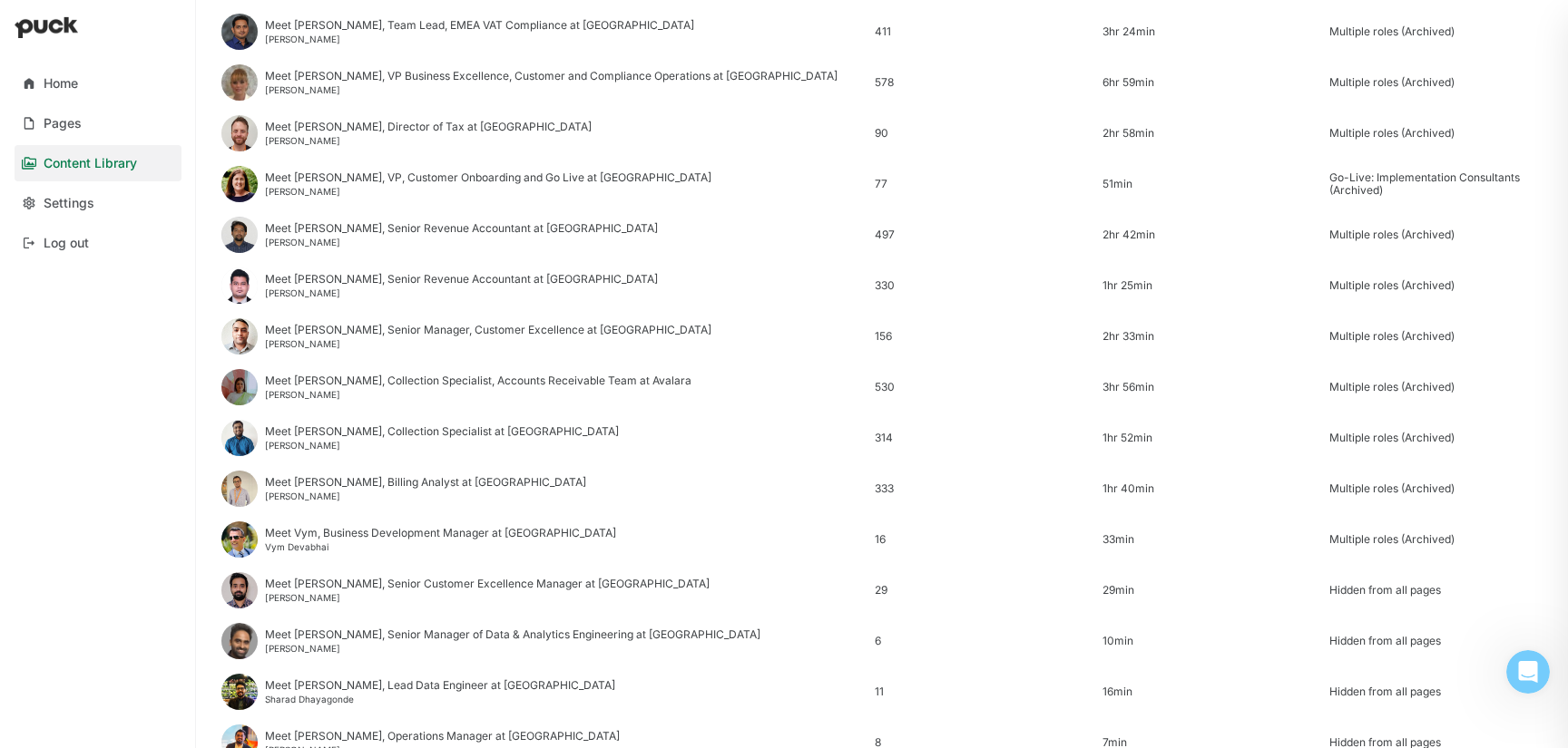
scroll to position [2185, 0]
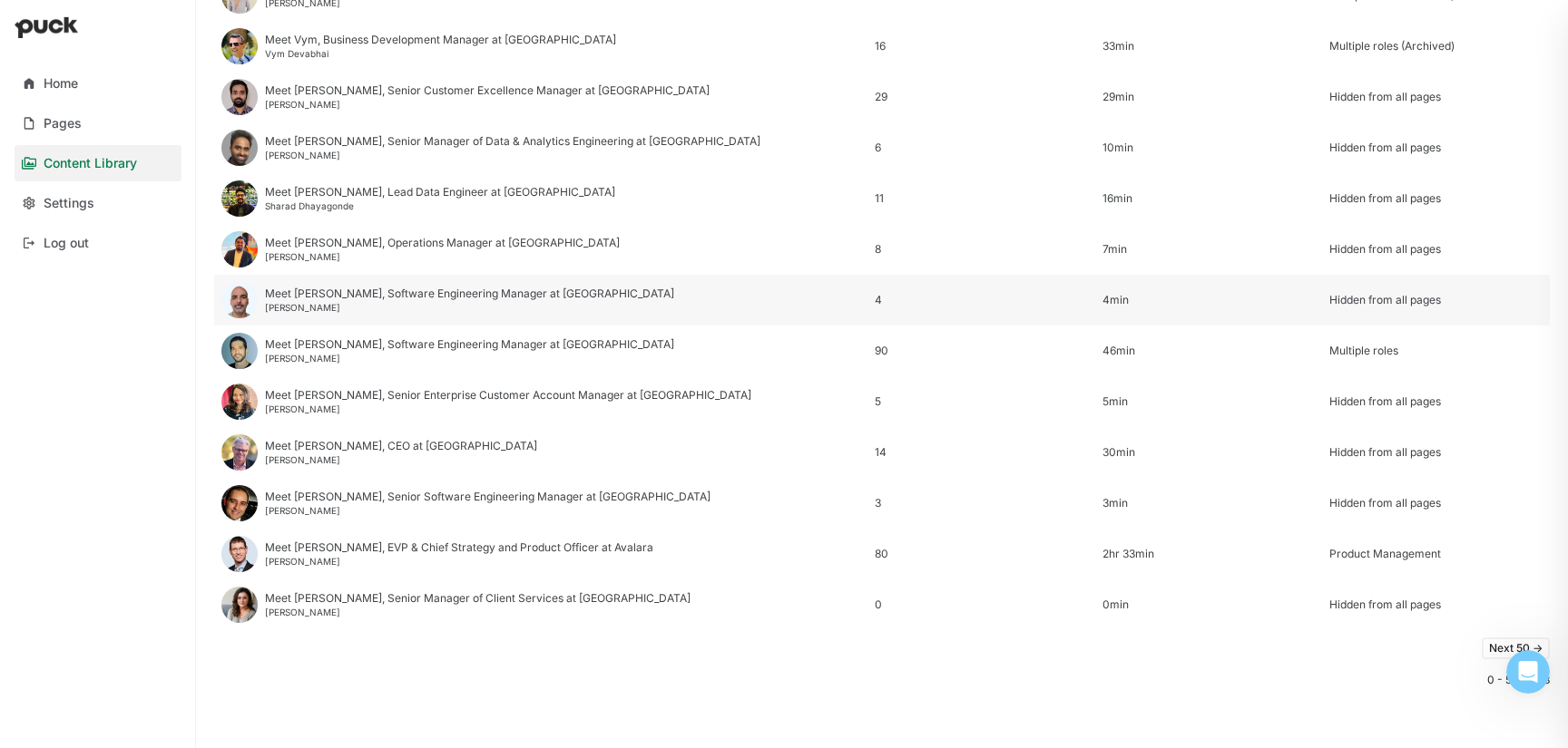
click at [336, 288] on div "Meet [PERSON_NAME], Software Engineering Manager at [GEOGRAPHIC_DATA]" at bounding box center [470, 294] width 409 height 12
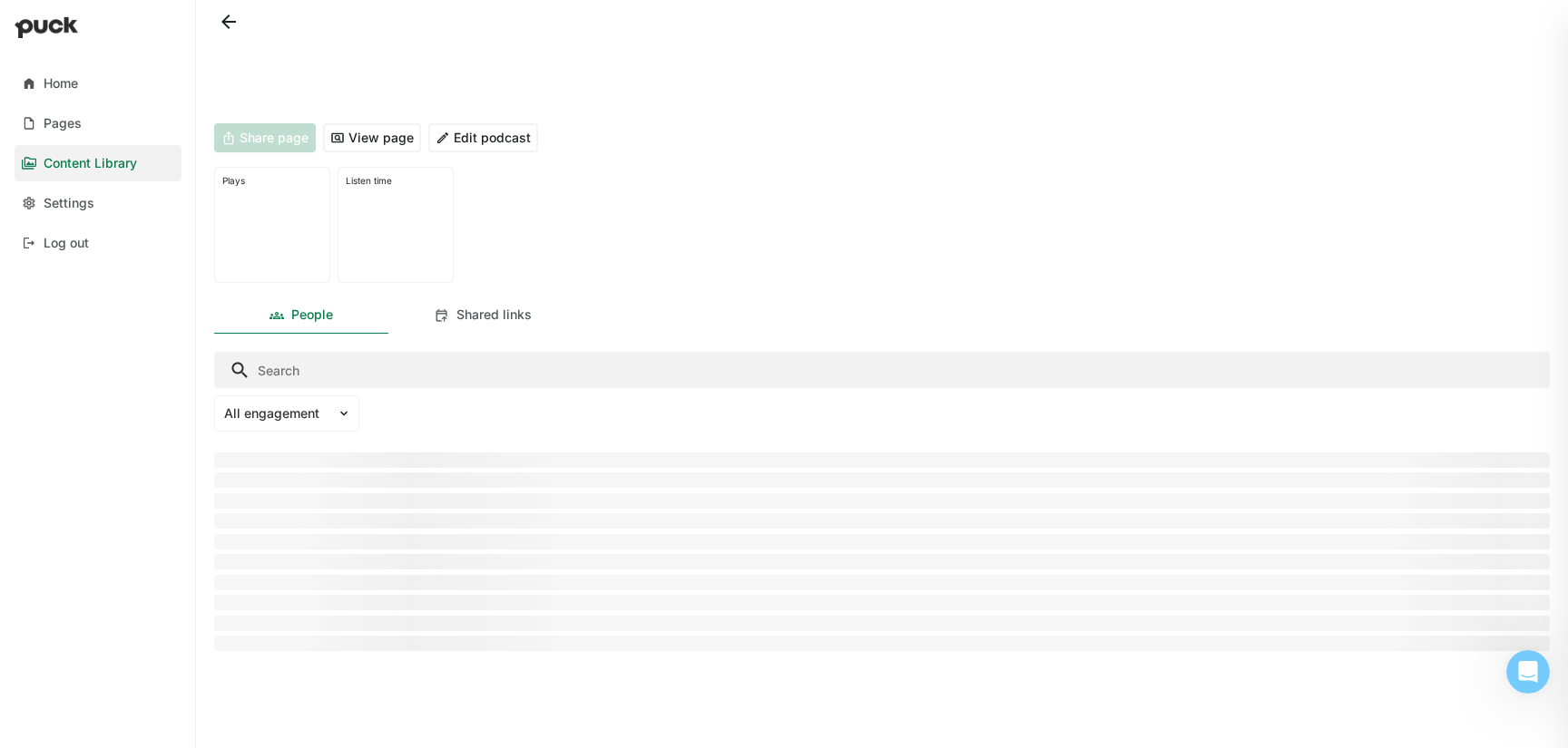
click at [484, 136] on button "Edit podcast" at bounding box center [482, 138] width 109 height 29
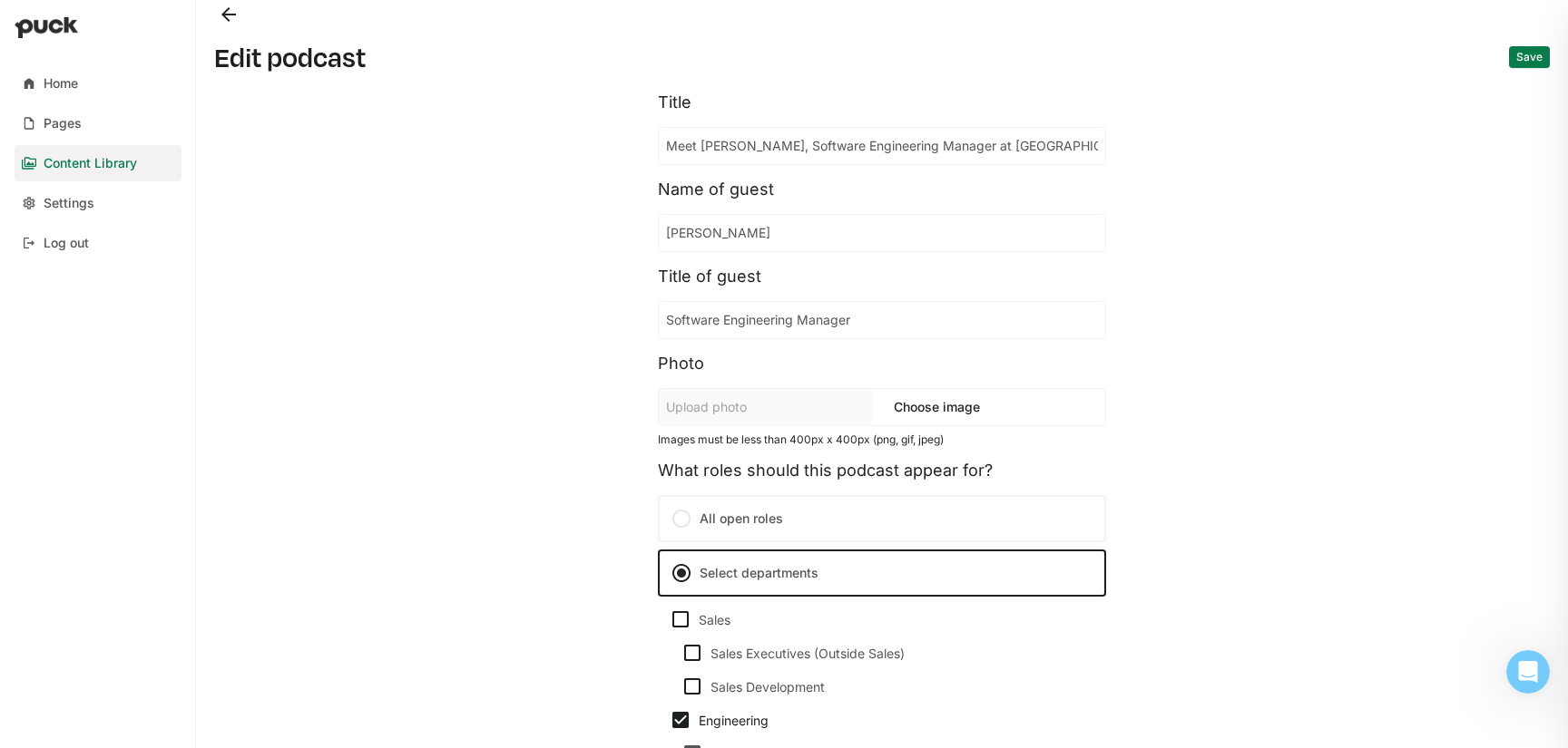
click at [232, 18] on button "Back" at bounding box center [228, 14] width 29 height 29
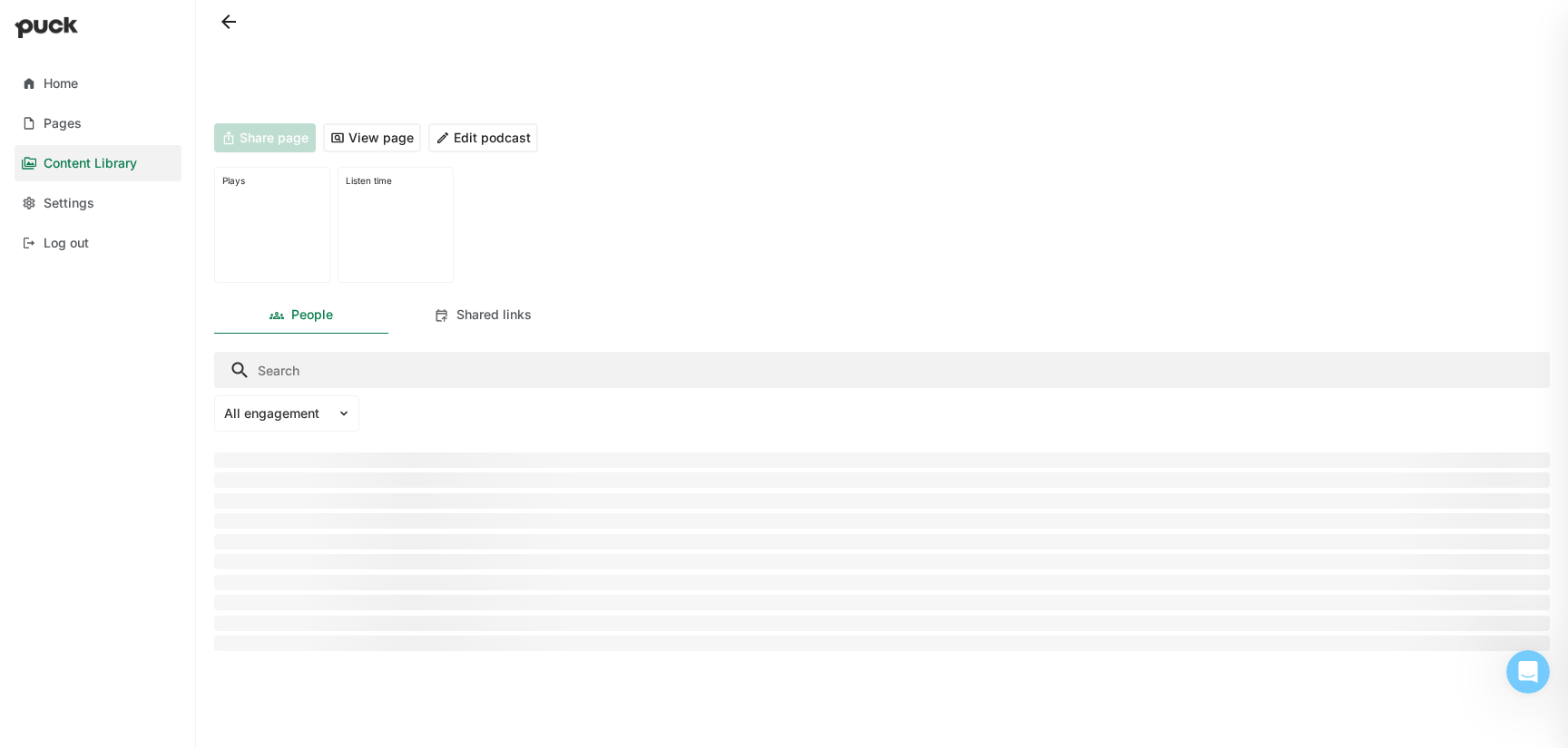
click at [232, 18] on button at bounding box center [228, 22] width 29 height 29
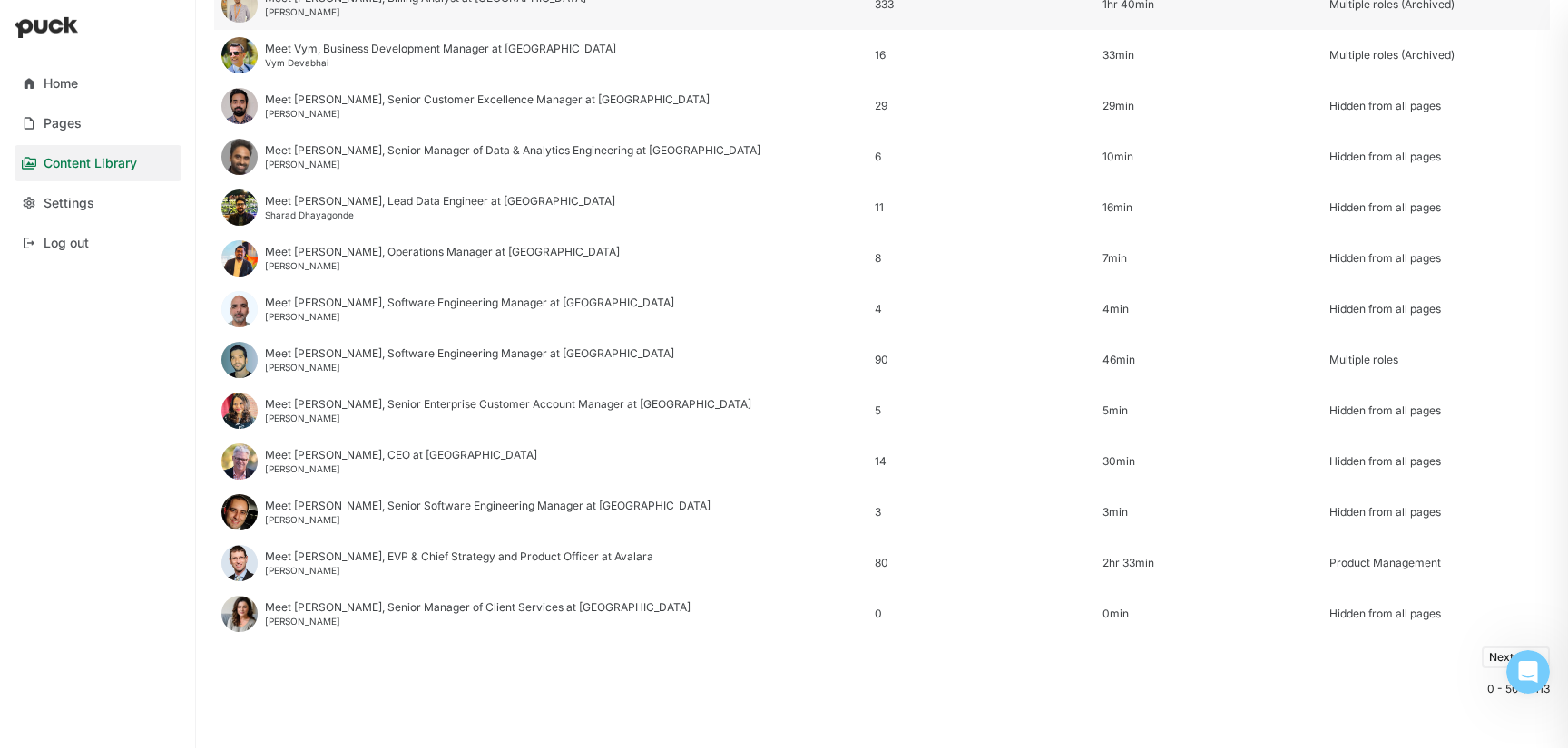
scroll to position [2178, 0]
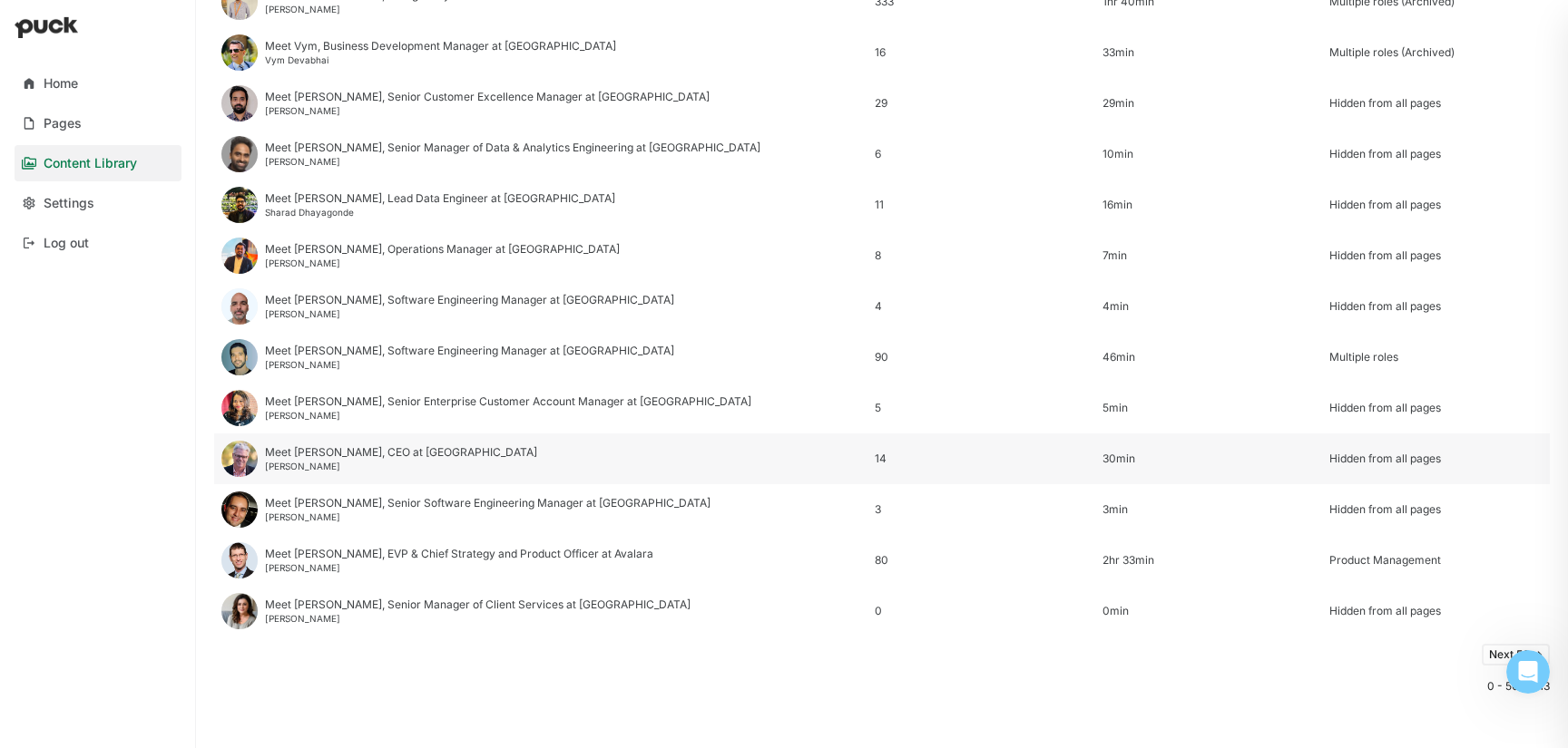
click at [336, 452] on div "Meet [PERSON_NAME], CEO at [GEOGRAPHIC_DATA]" at bounding box center [401, 452] width 272 height 12
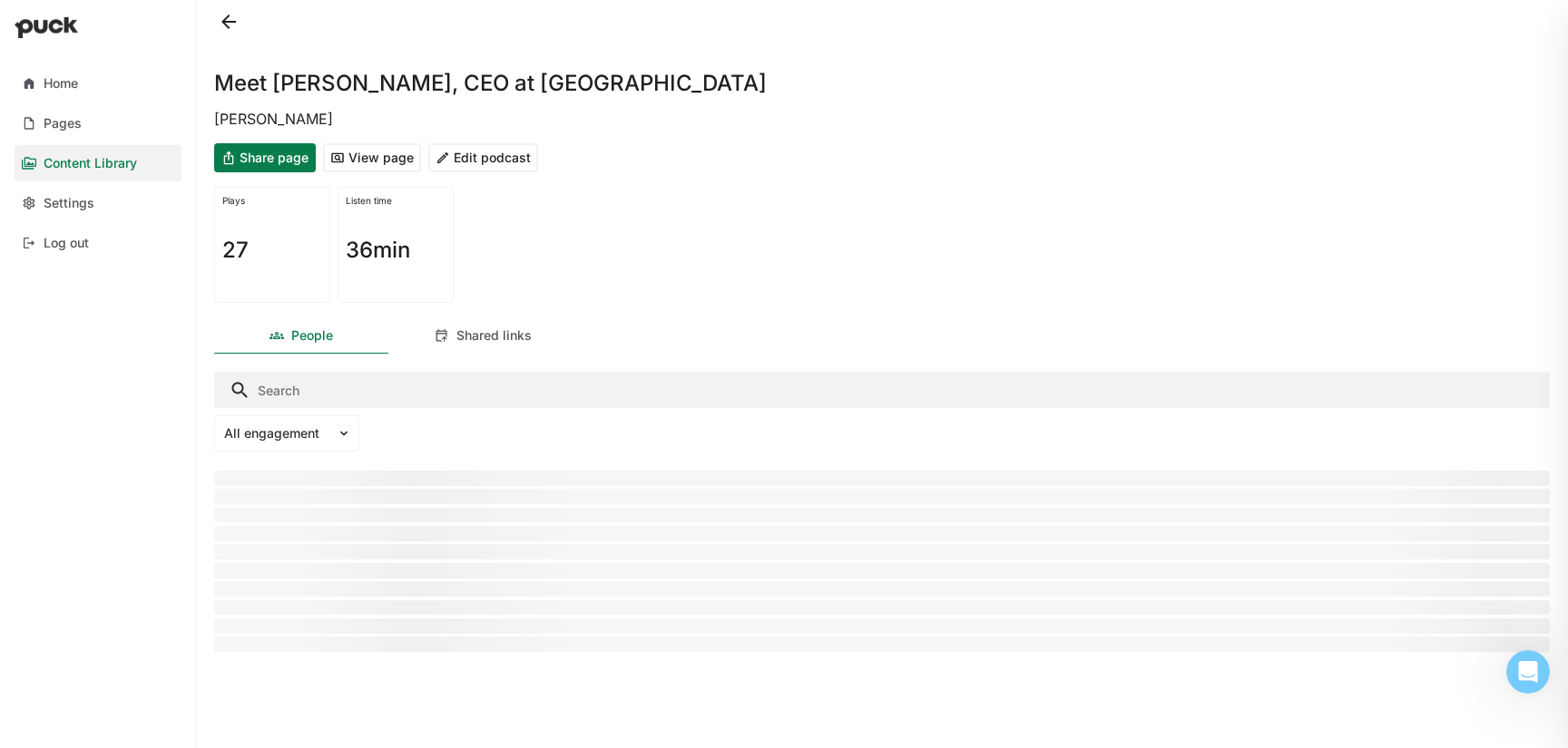
click at [481, 166] on button "Edit podcast" at bounding box center [482, 158] width 109 height 29
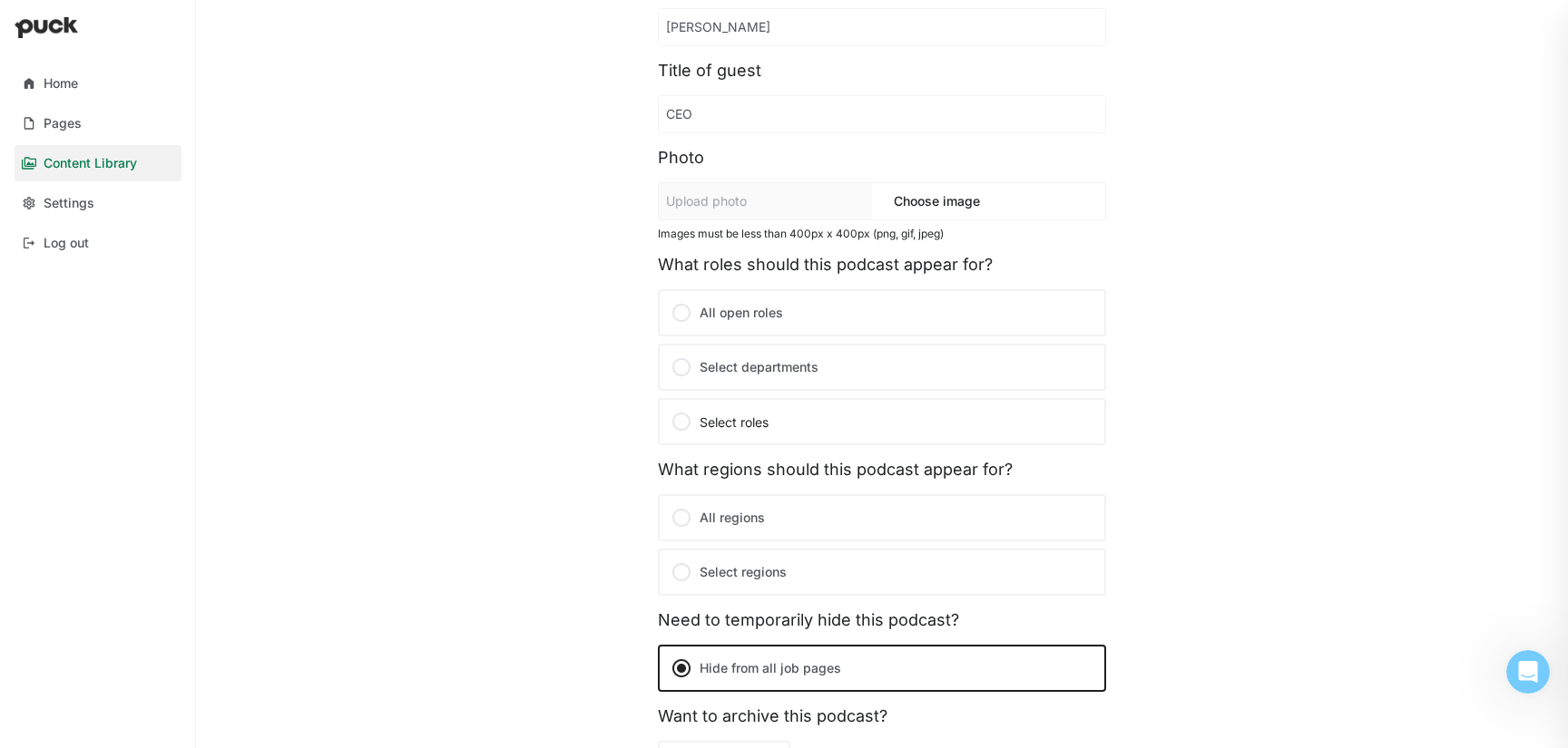
scroll to position [241, 0]
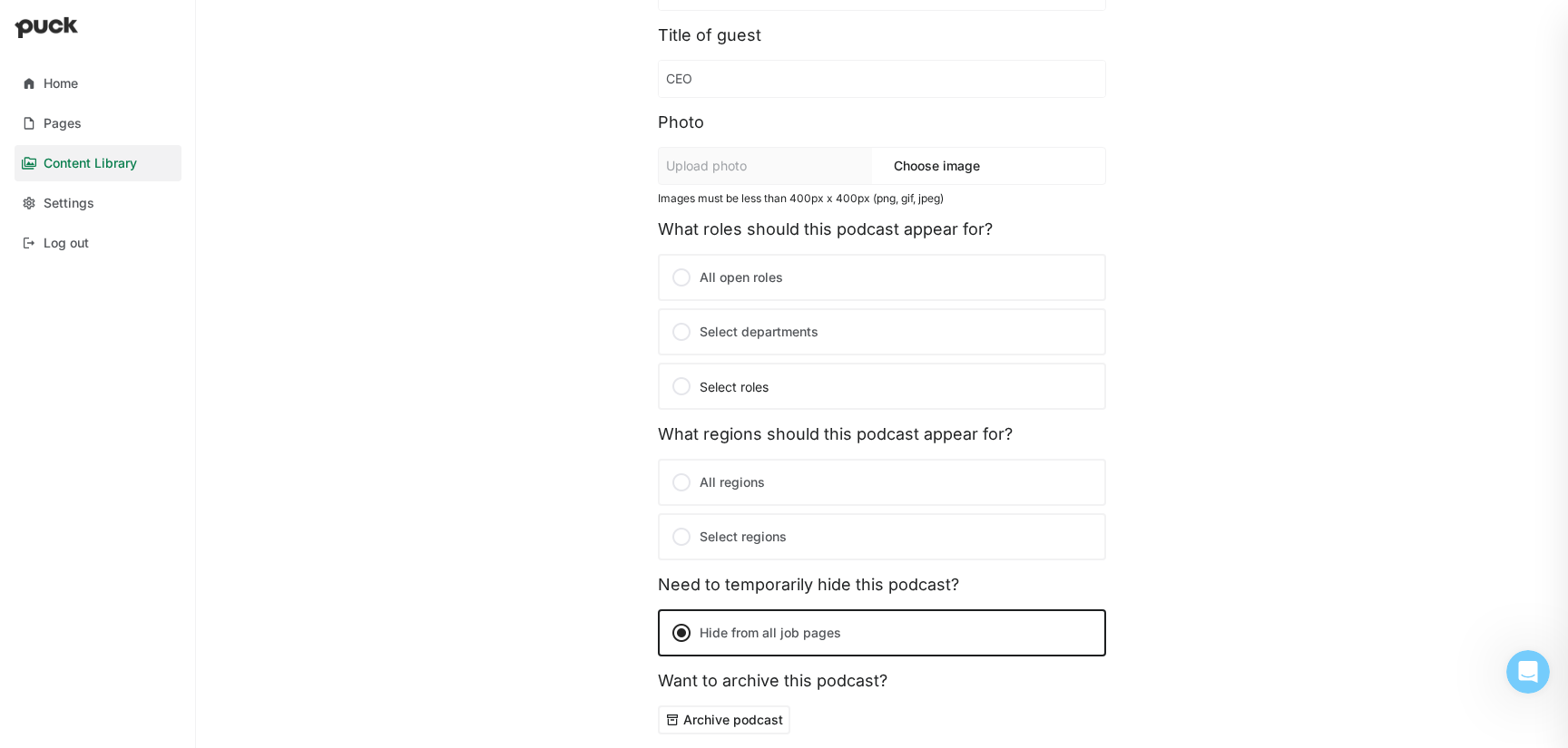
click at [685, 276] on div at bounding box center [681, 278] width 22 height 22
click at [0, 0] on input "All open roles" at bounding box center [0, 0] width 0 height 0
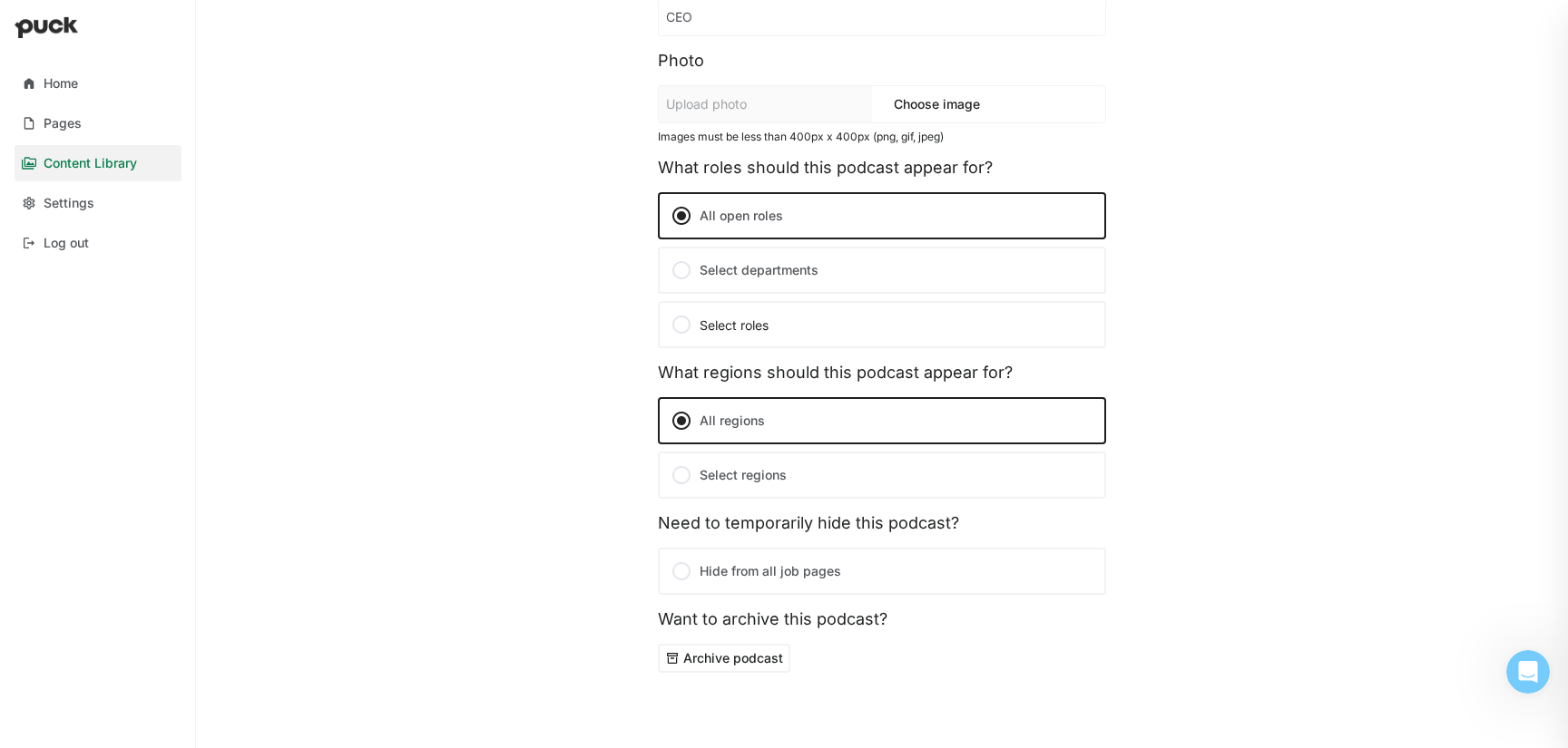
scroll to position [333, 0]
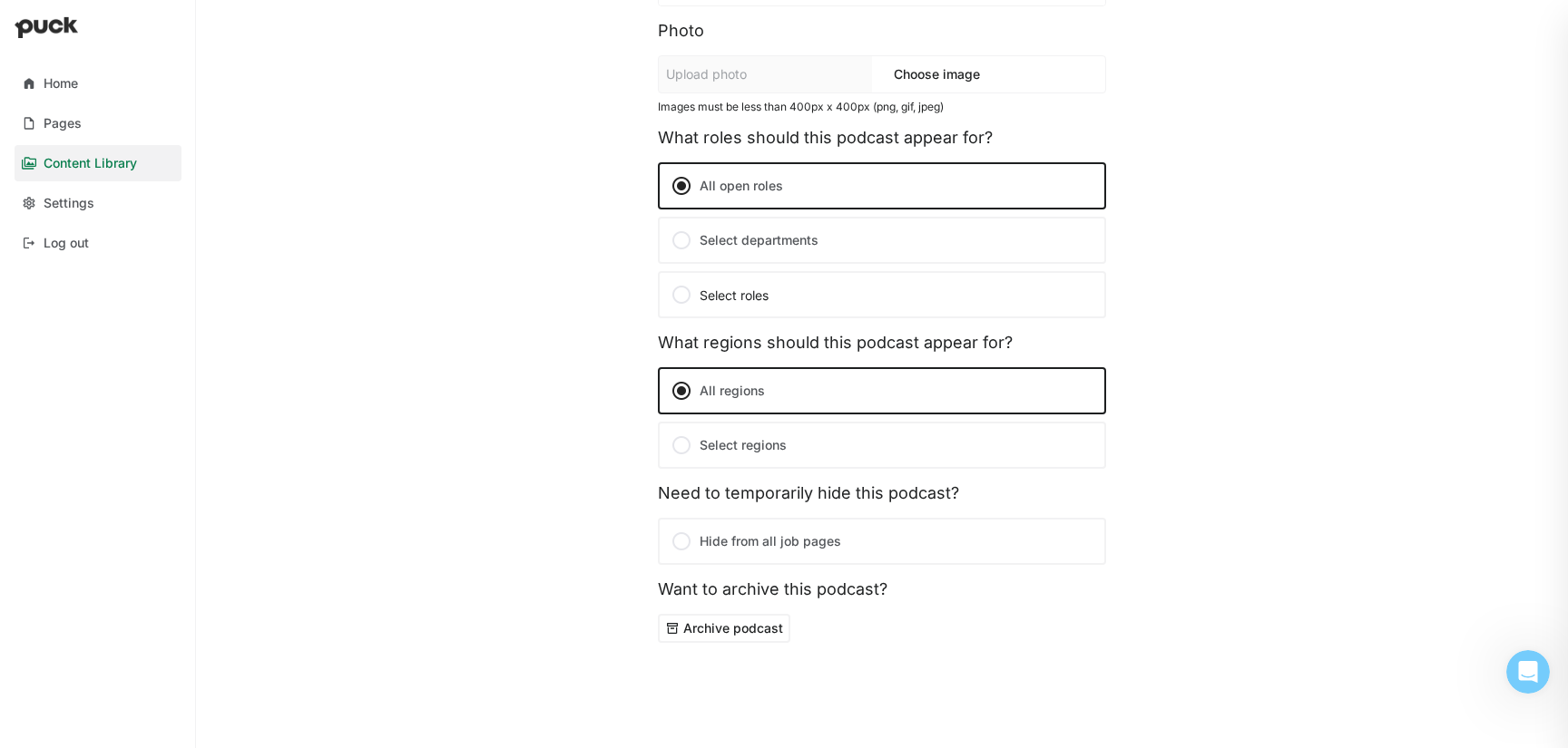
click at [551, 171] on div "Title Meet [PERSON_NAME], CEO at Avalara Name of guest [PERSON_NAME] Title of g…" at bounding box center [881, 201] width 1336 height 912
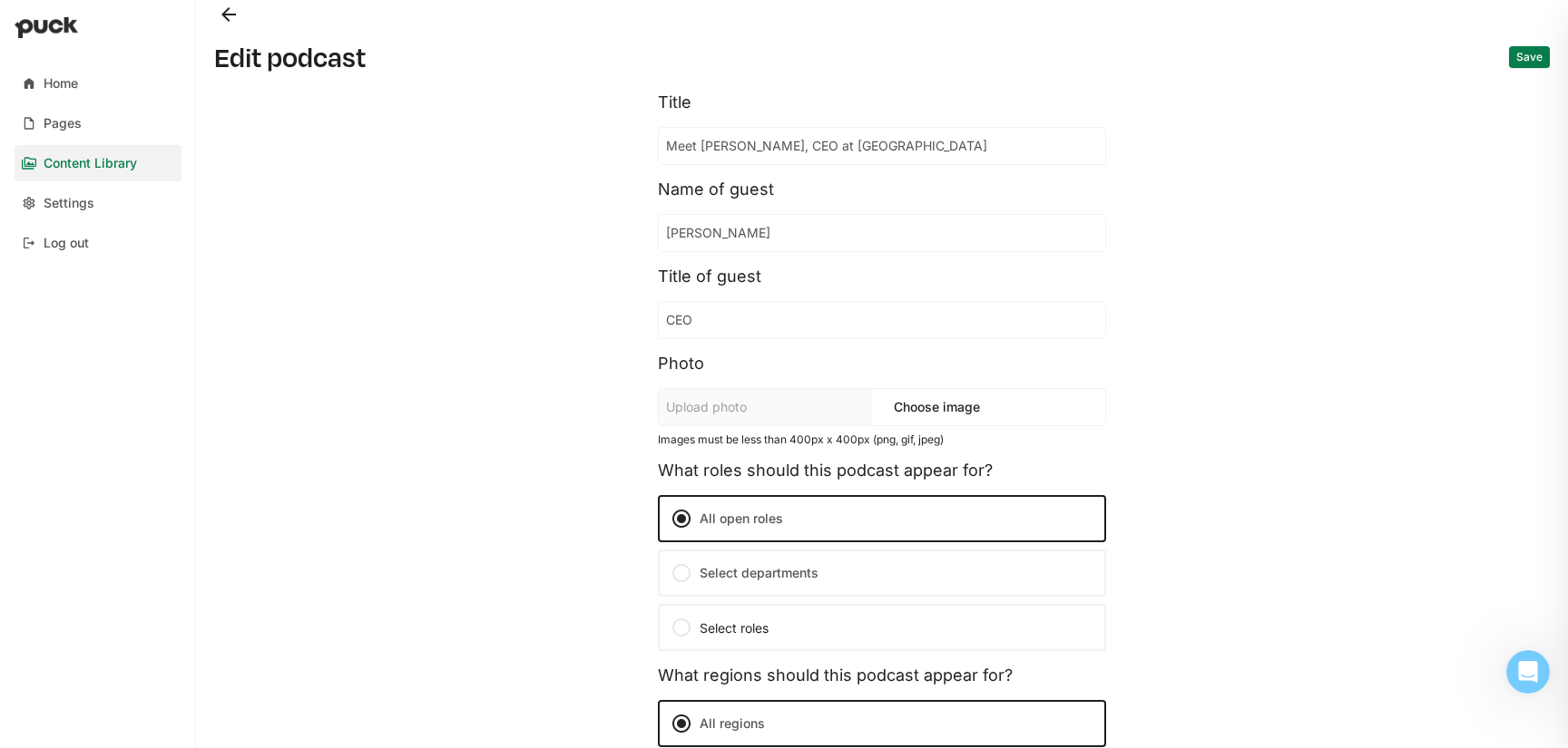
click at [231, 25] on button "Back" at bounding box center [228, 14] width 29 height 29
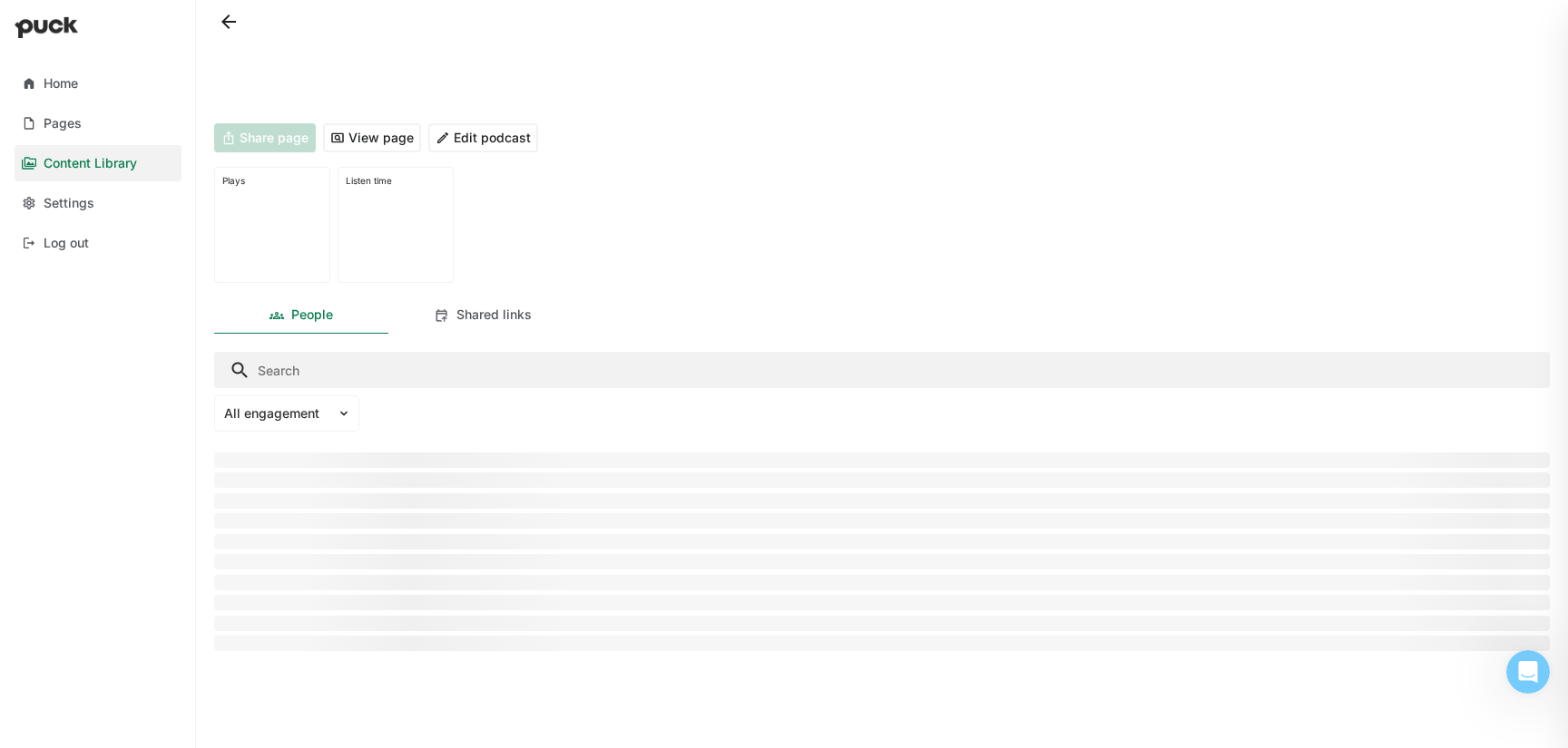
click at [231, 25] on button at bounding box center [228, 22] width 29 height 29
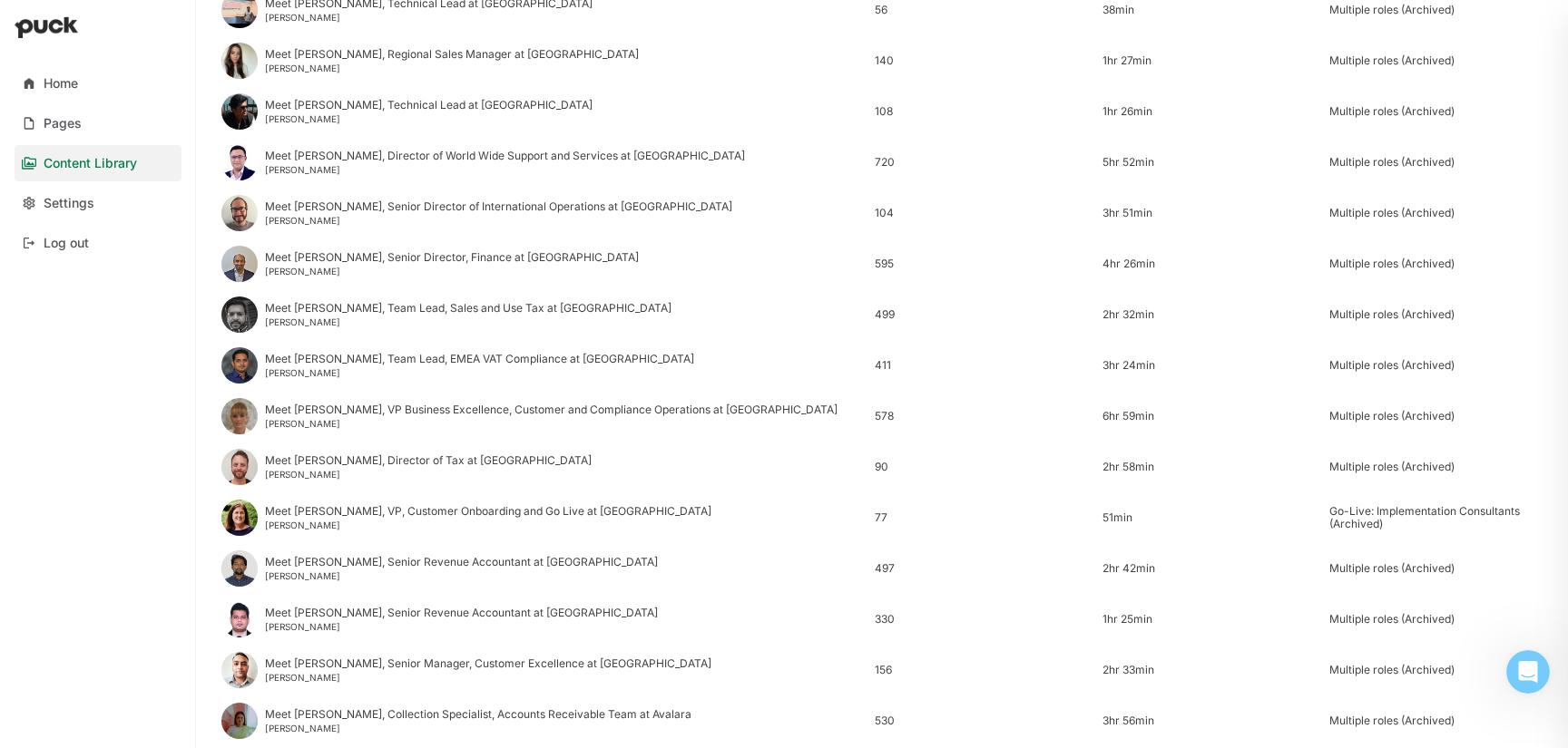
scroll to position [2185, 0]
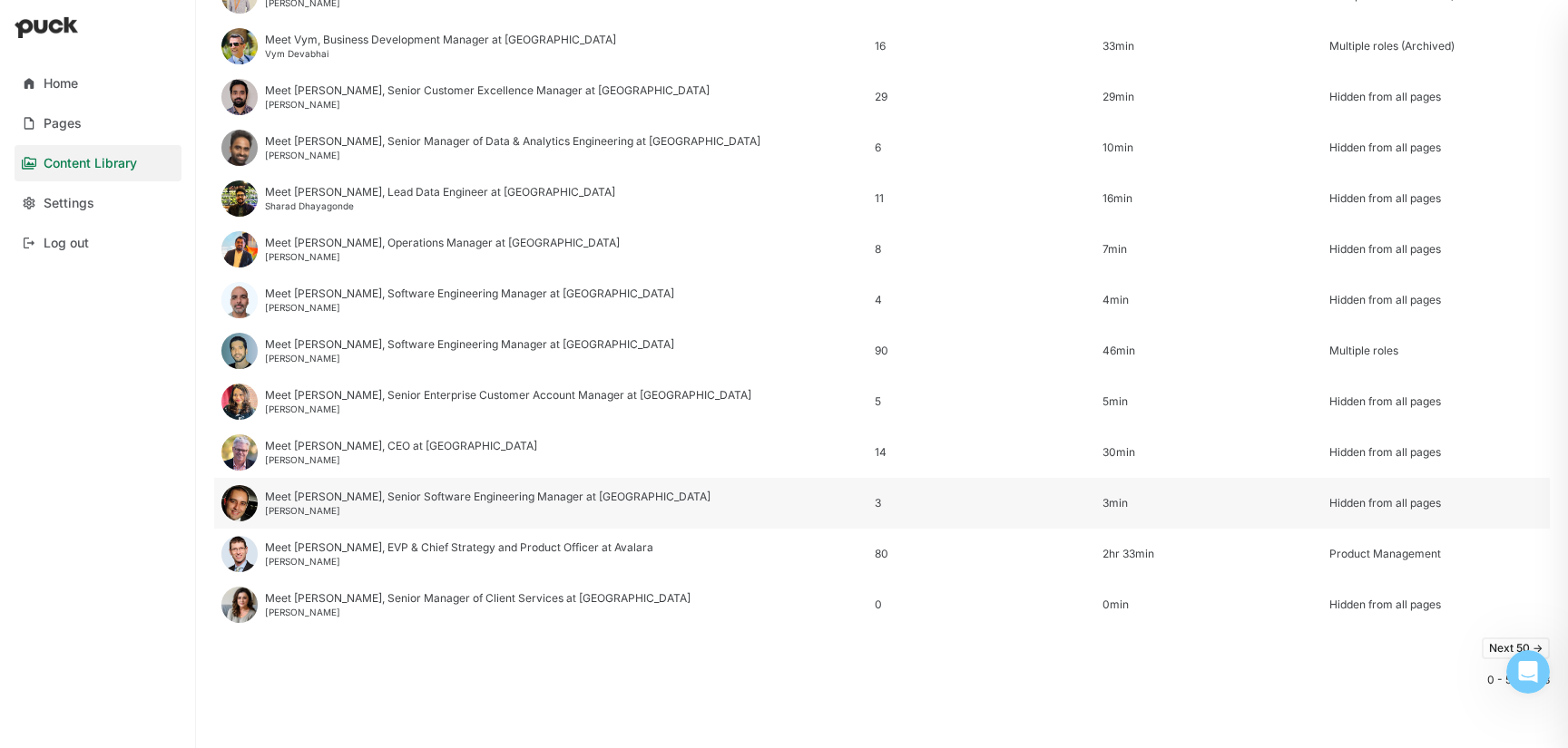
click at [370, 496] on div "Meet [PERSON_NAME], Senior Software Engineering Manager at [GEOGRAPHIC_DATA]" at bounding box center [488, 496] width 446 height 12
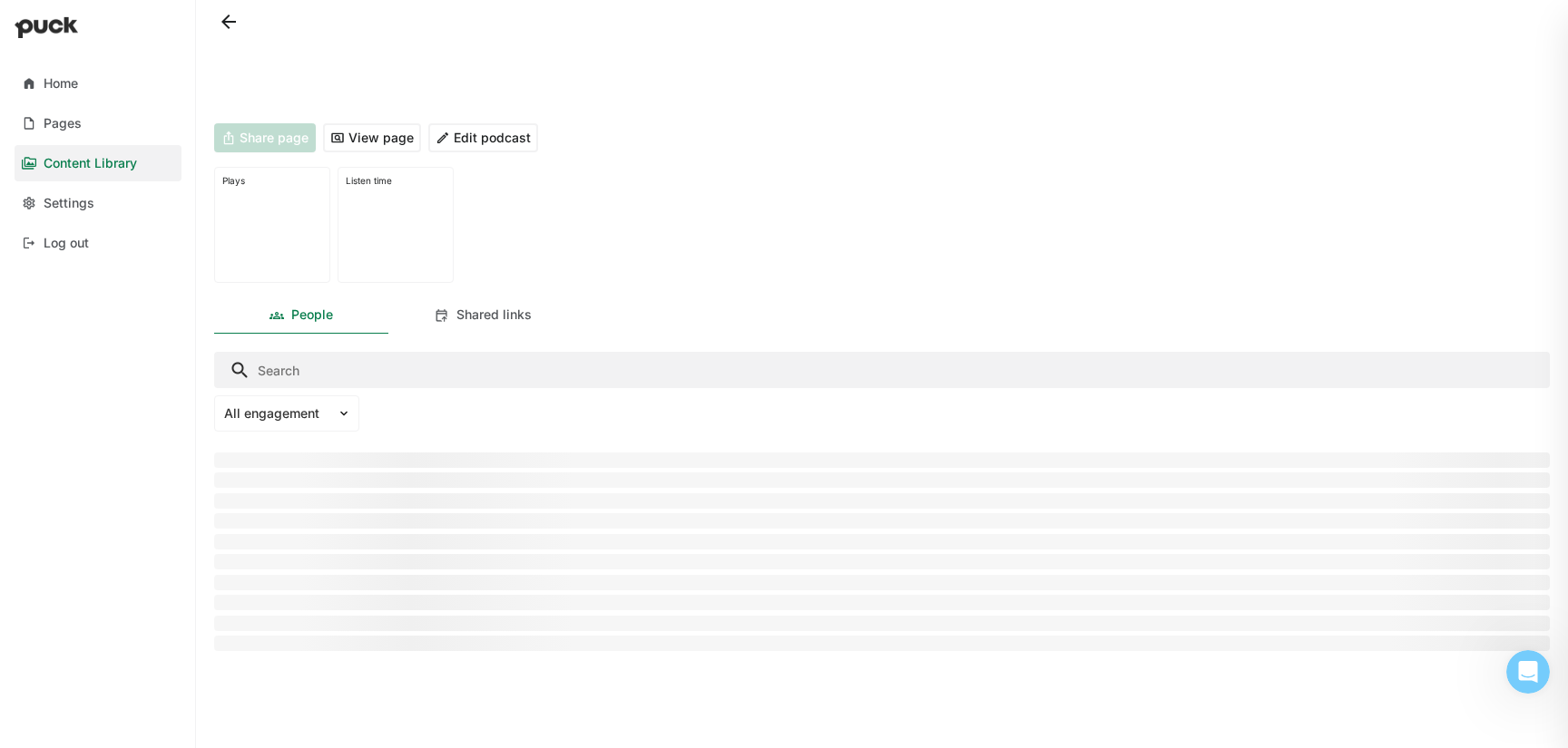
click at [379, 144] on button "View page" at bounding box center [372, 138] width 98 height 29
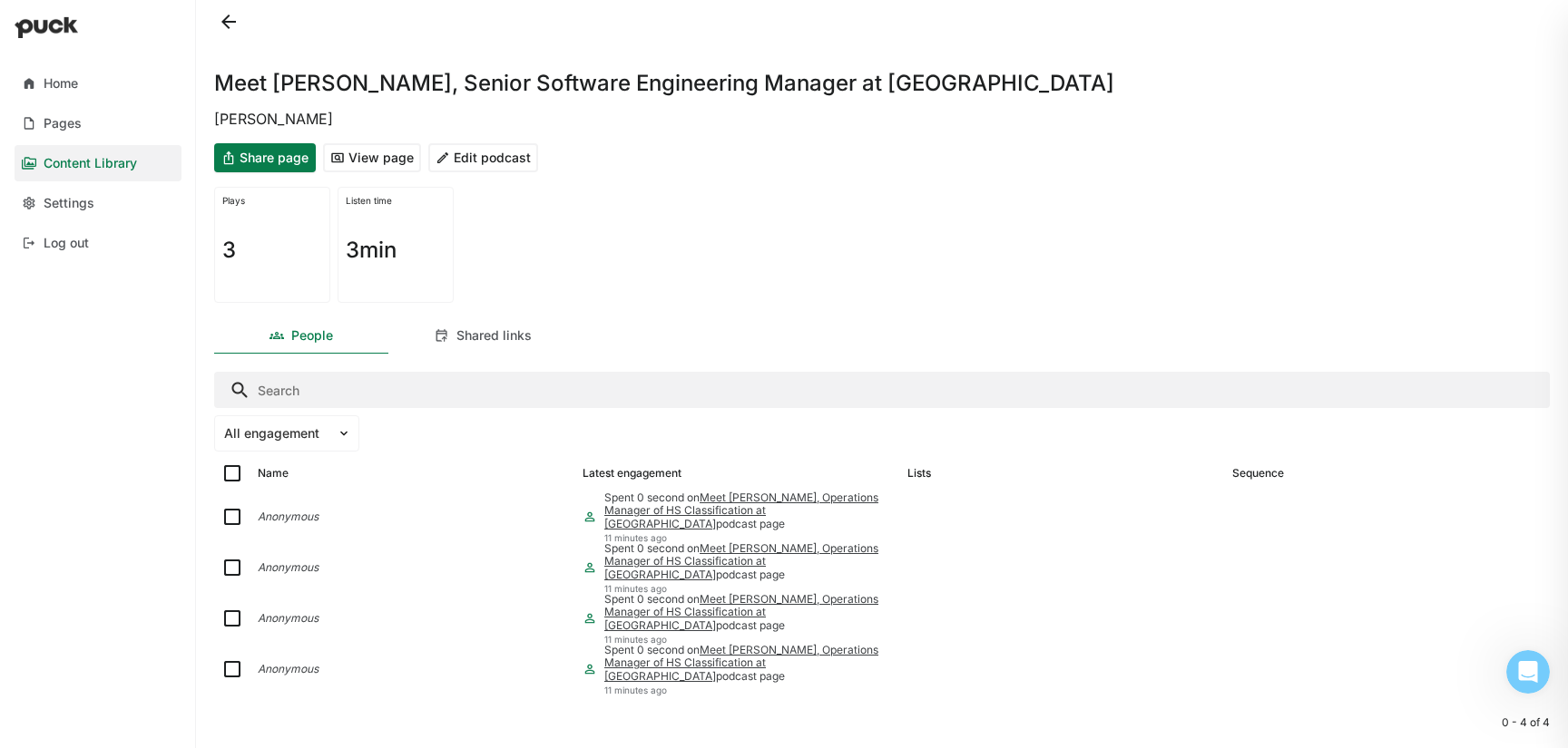
click at [234, 28] on button at bounding box center [228, 22] width 29 height 29
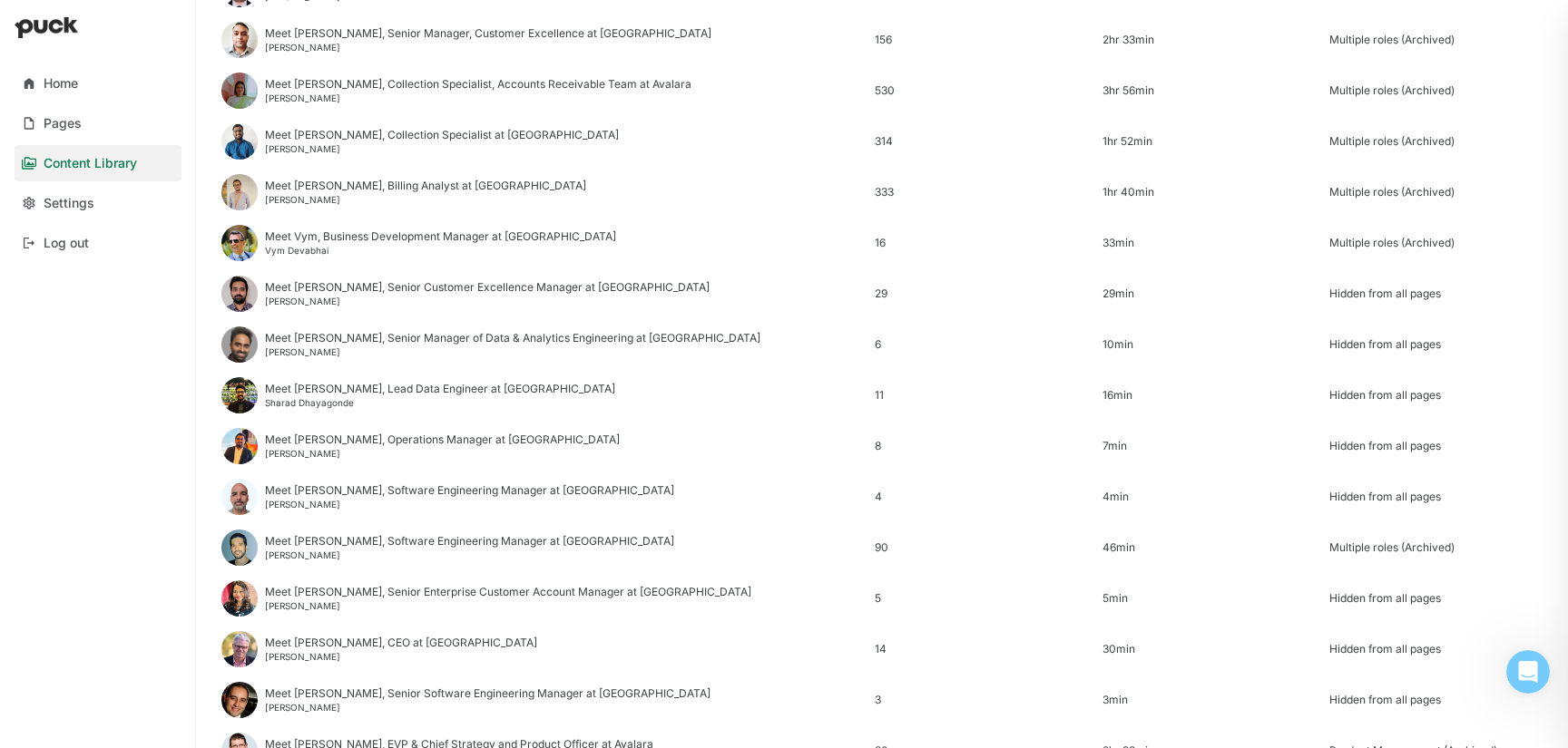
scroll to position [2185, 0]
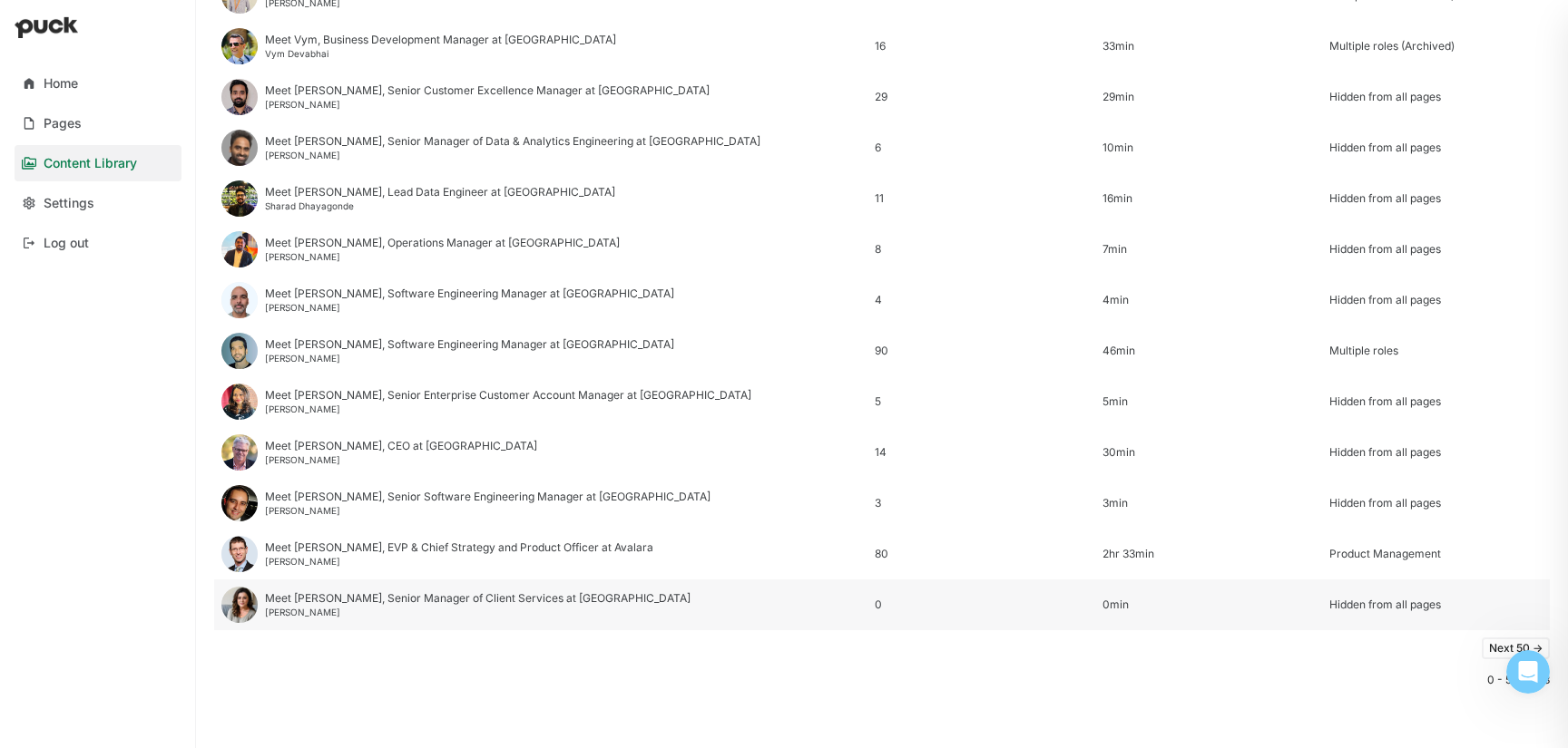
click at [1371, 602] on div "Hidden from all pages" at bounding box center [1436, 604] width 213 height 12
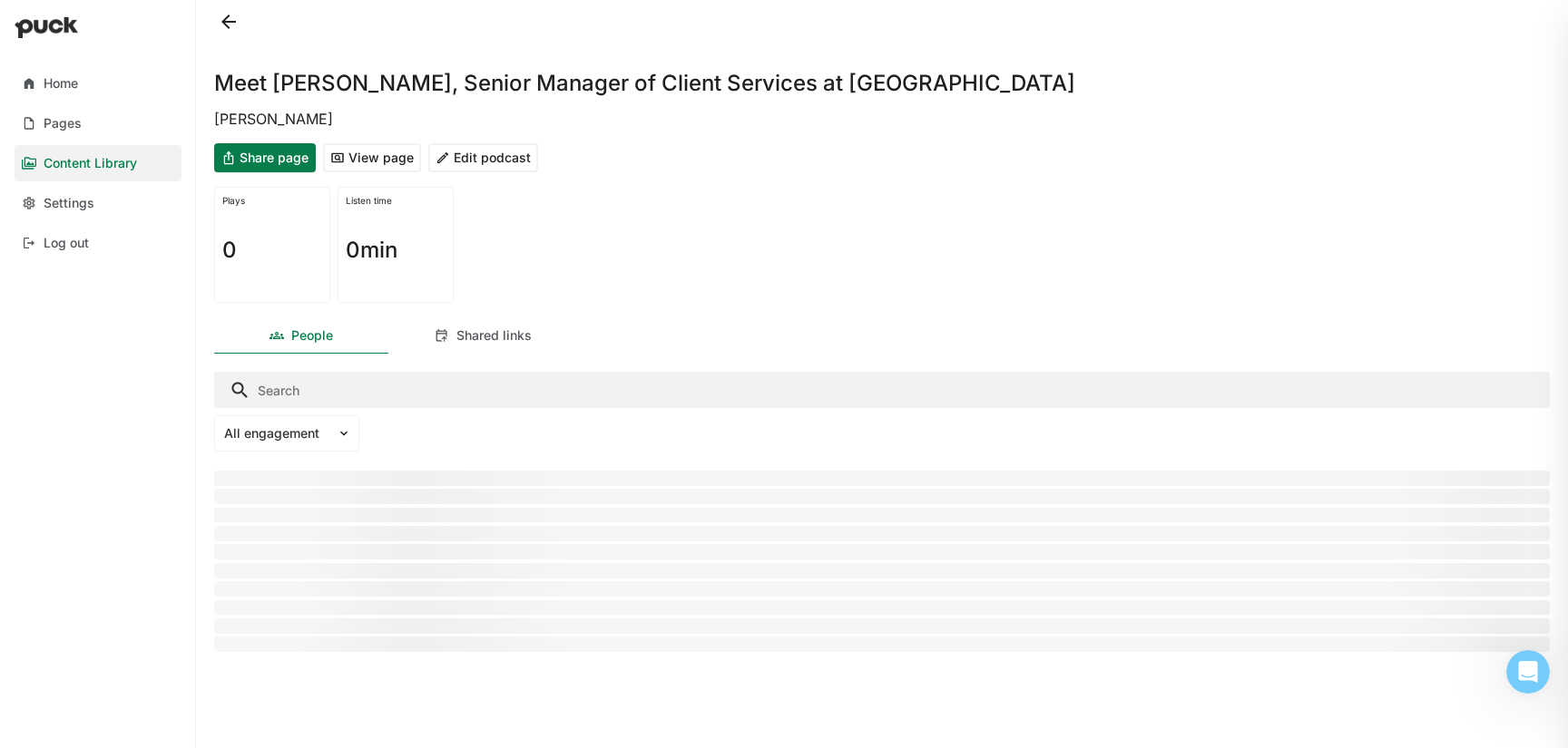
click at [487, 164] on button "Edit podcast" at bounding box center [482, 158] width 109 height 29
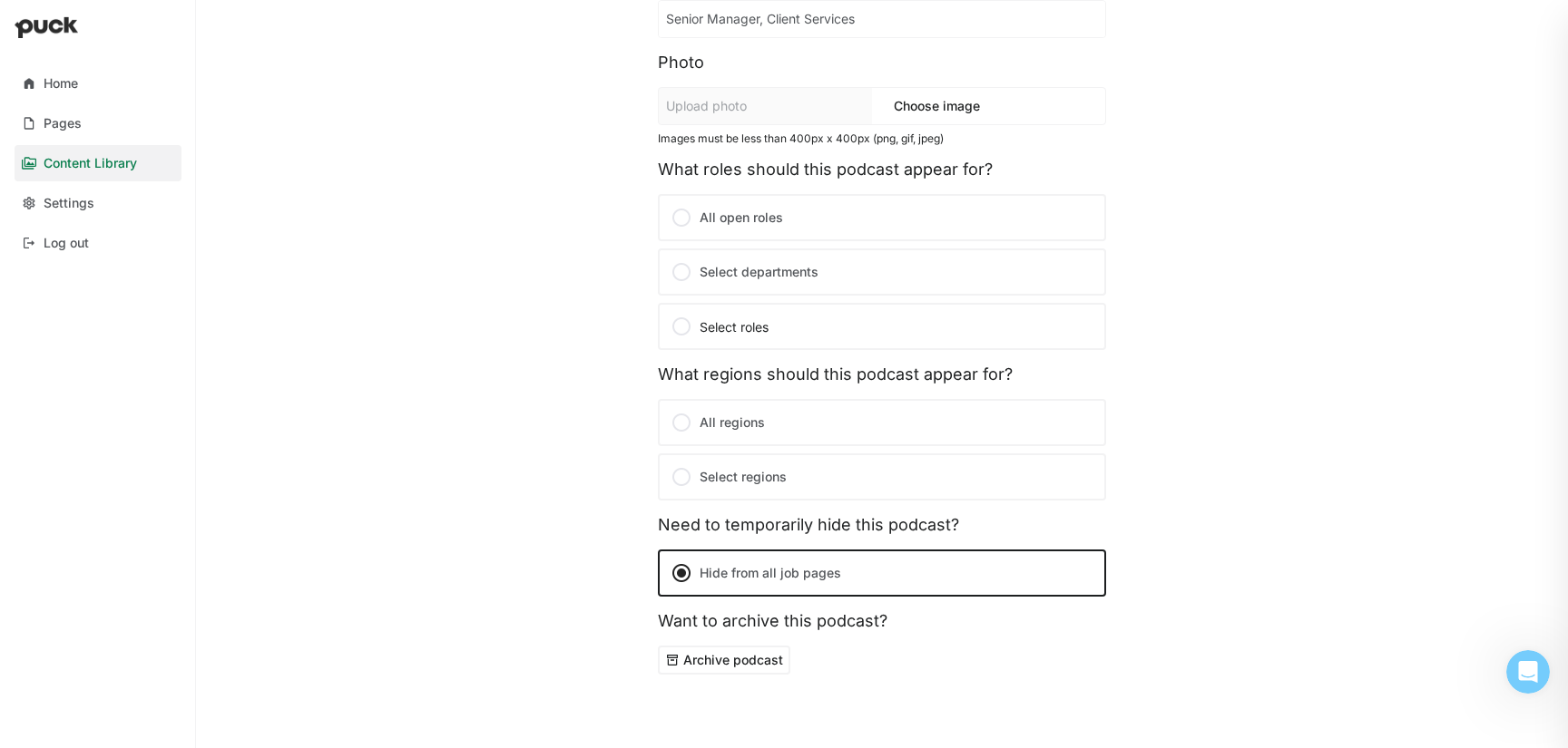
scroll to position [333, 0]
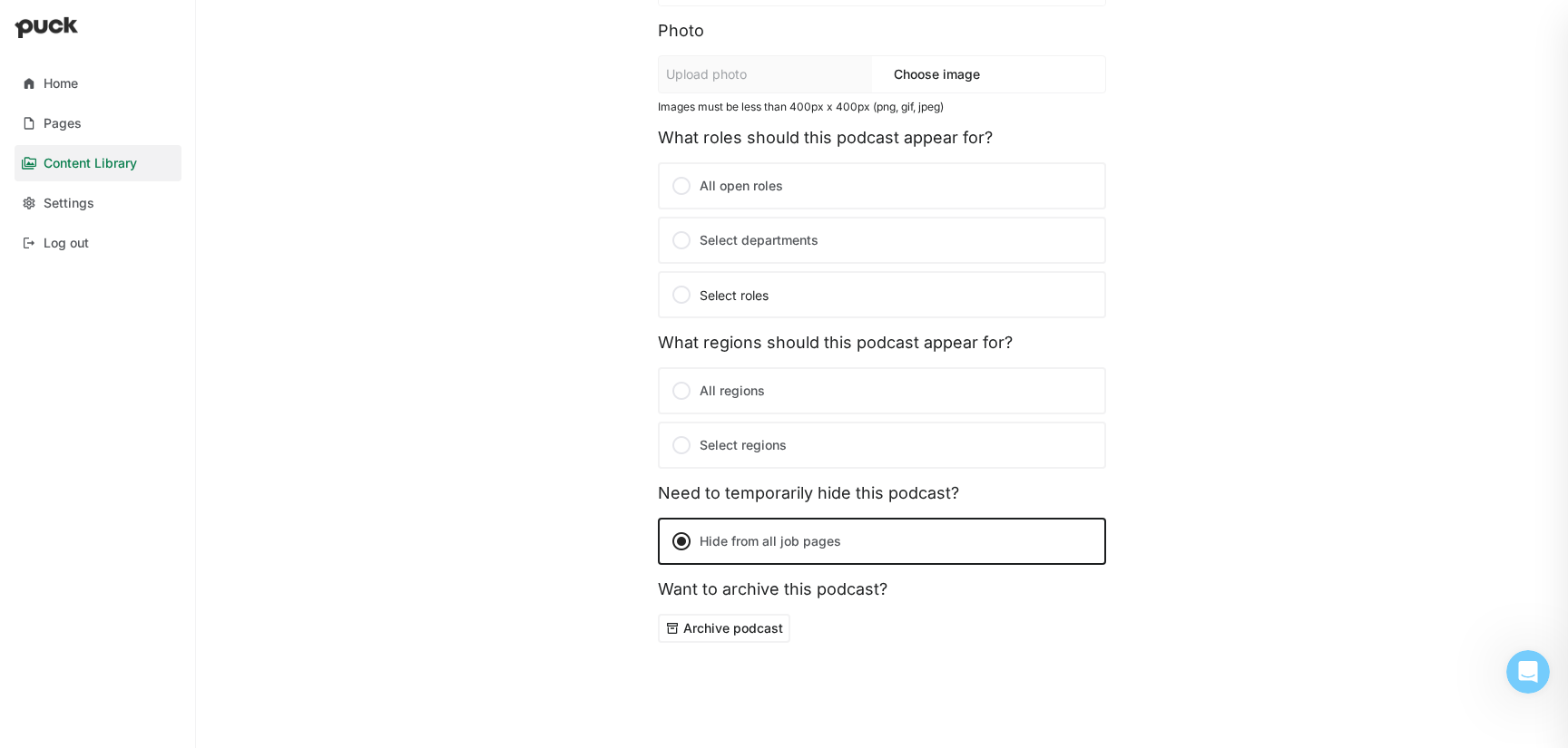
click at [742, 248] on label "Select departments" at bounding box center [881, 240] width 448 height 48
click at [0, 0] on input "Select departments" at bounding box center [0, 0] width 0 height 0
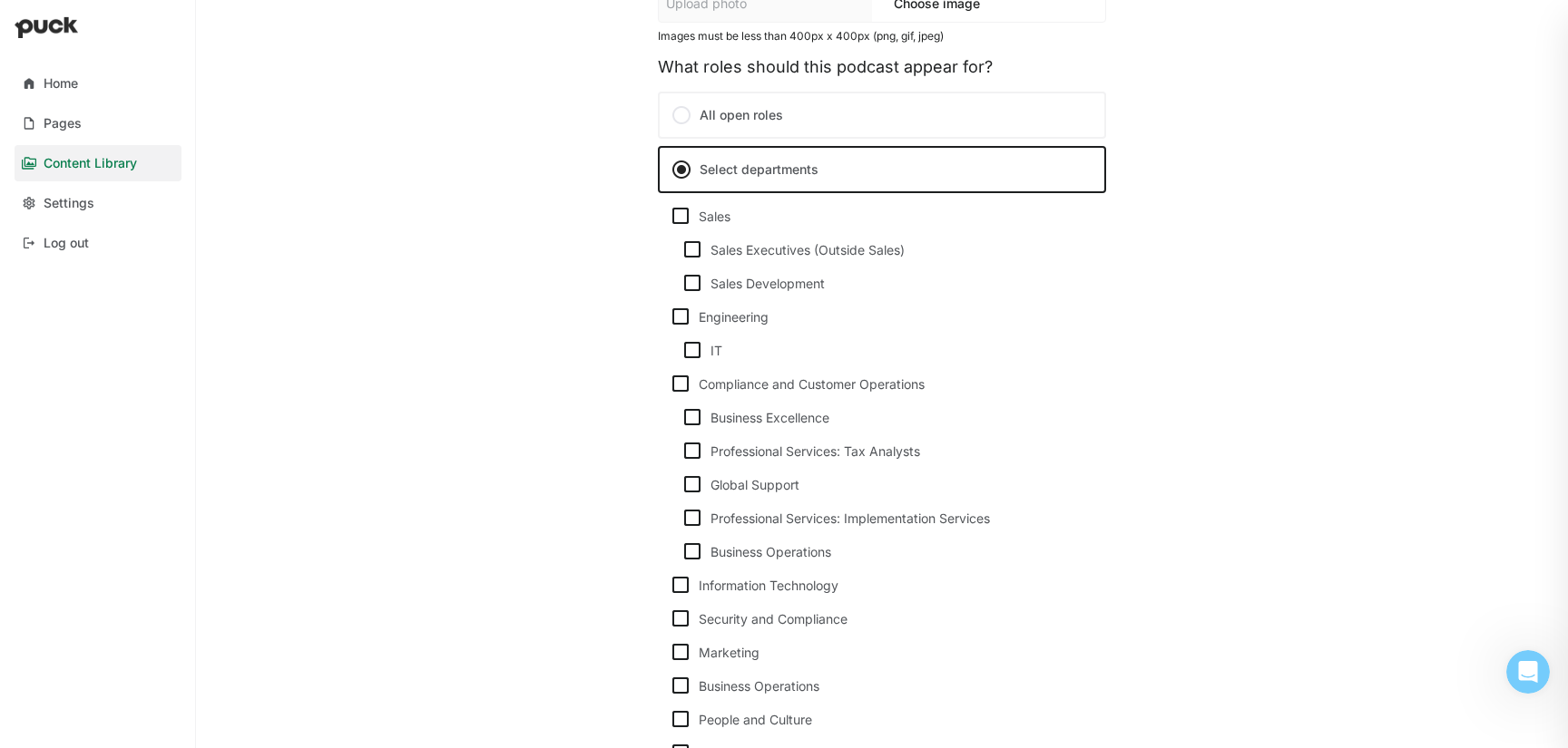
scroll to position [409, 0]
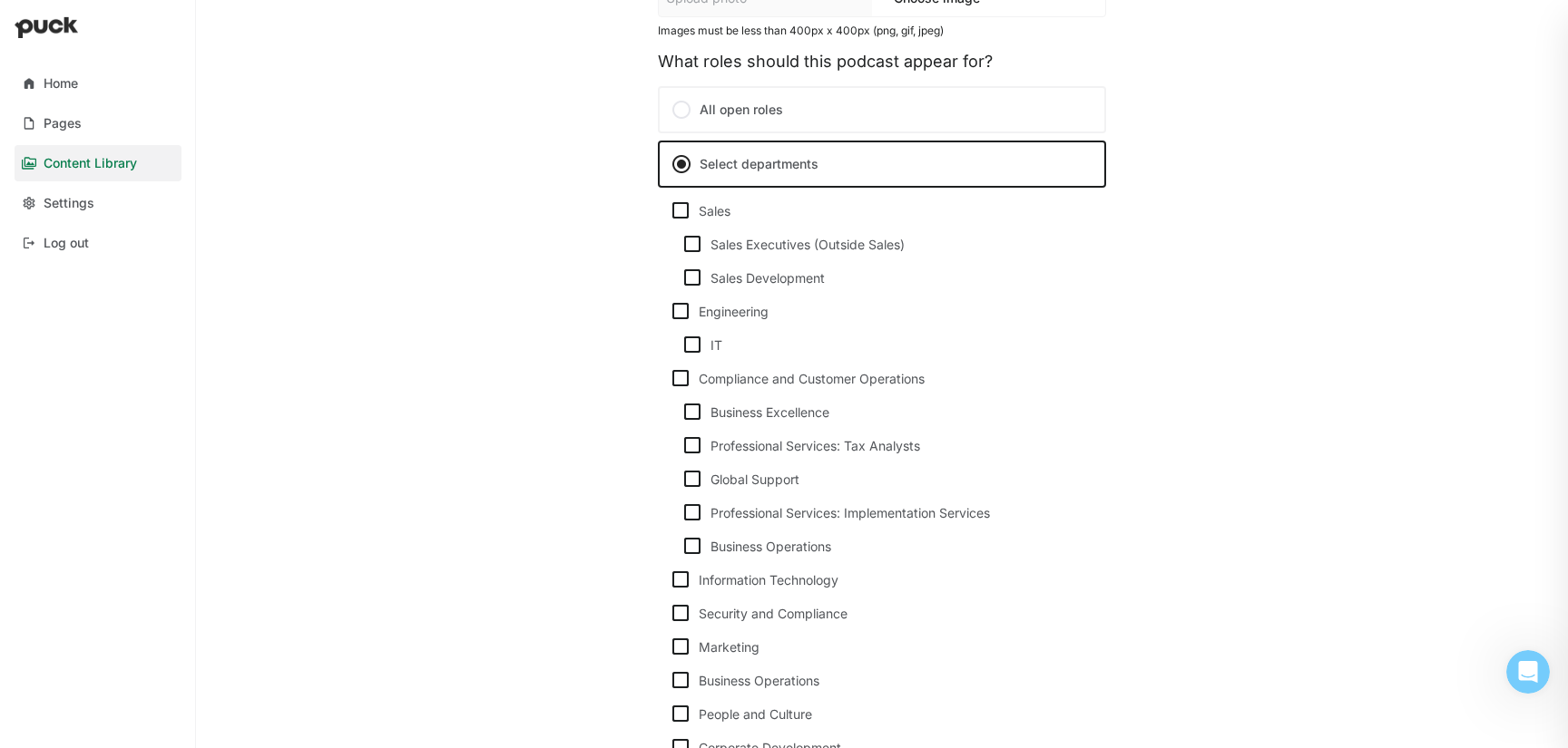
click at [691, 480] on img at bounding box center [692, 478] width 22 height 22
click at [682, 480] on input "Global Support" at bounding box center [681, 479] width 1 height 1
checkbox input "true"
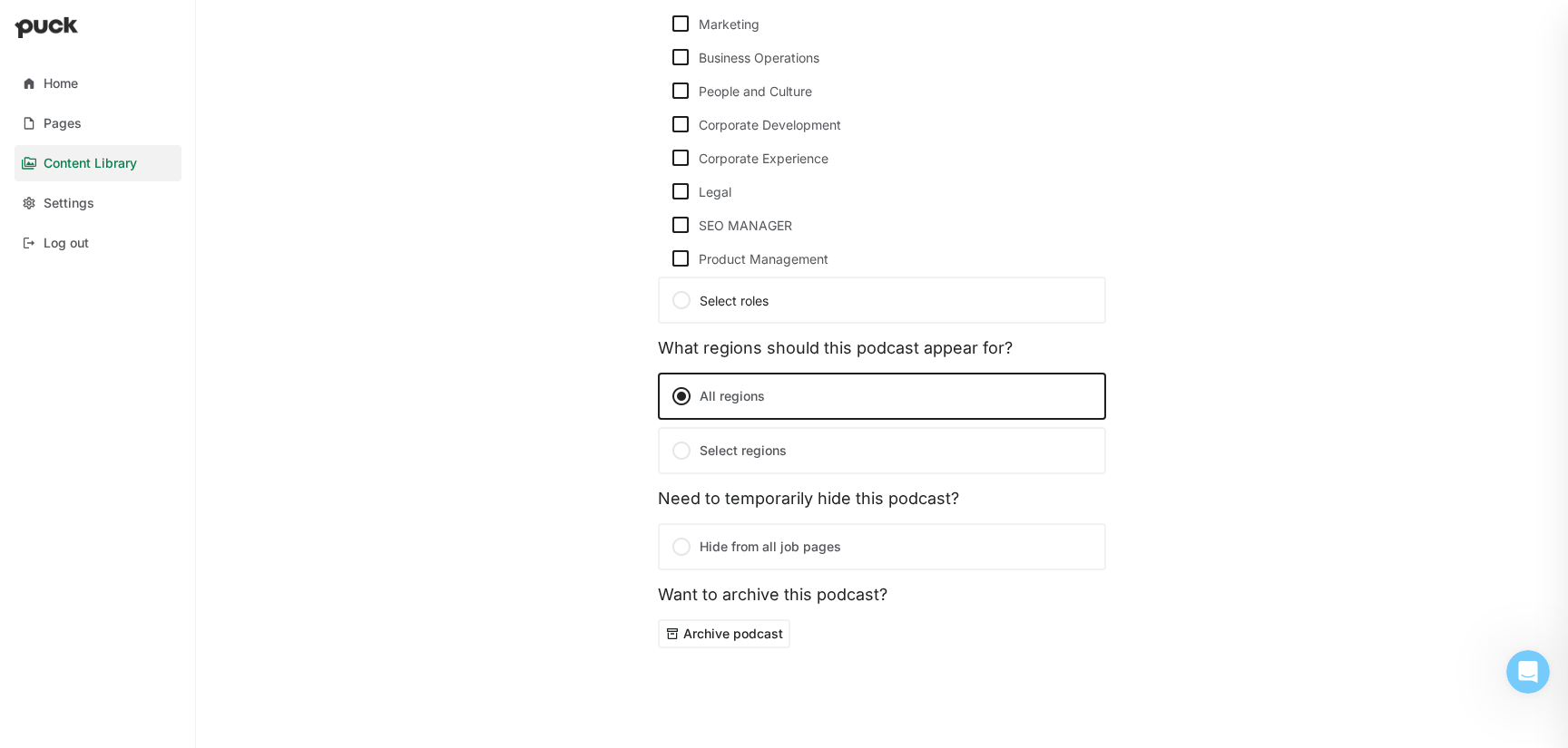
scroll to position [1038, 0]
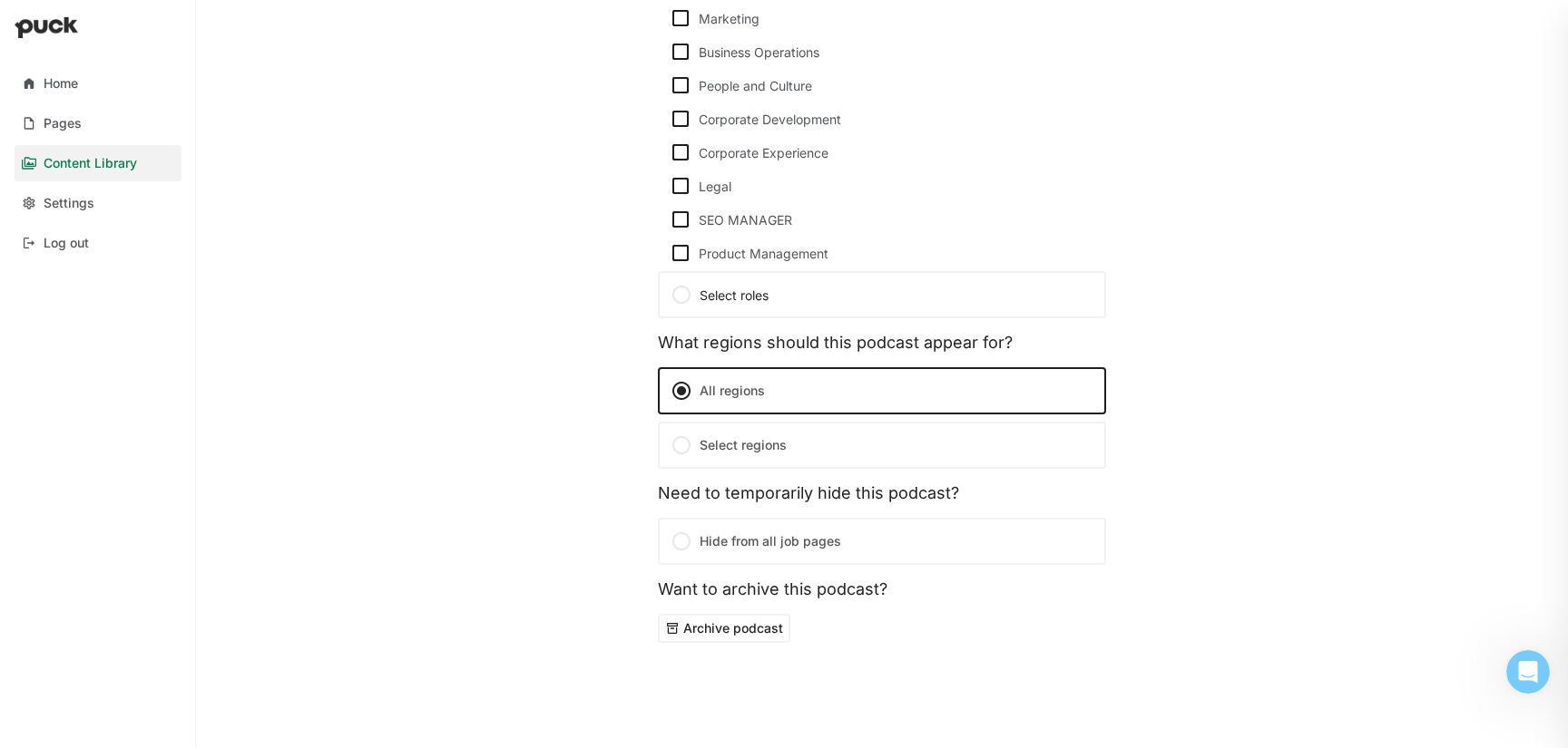
click at [774, 433] on label "Select regions" at bounding box center [881, 446] width 448 height 48
click at [0, 0] on input "Select regions" at bounding box center [0, 0] width 0 height 0
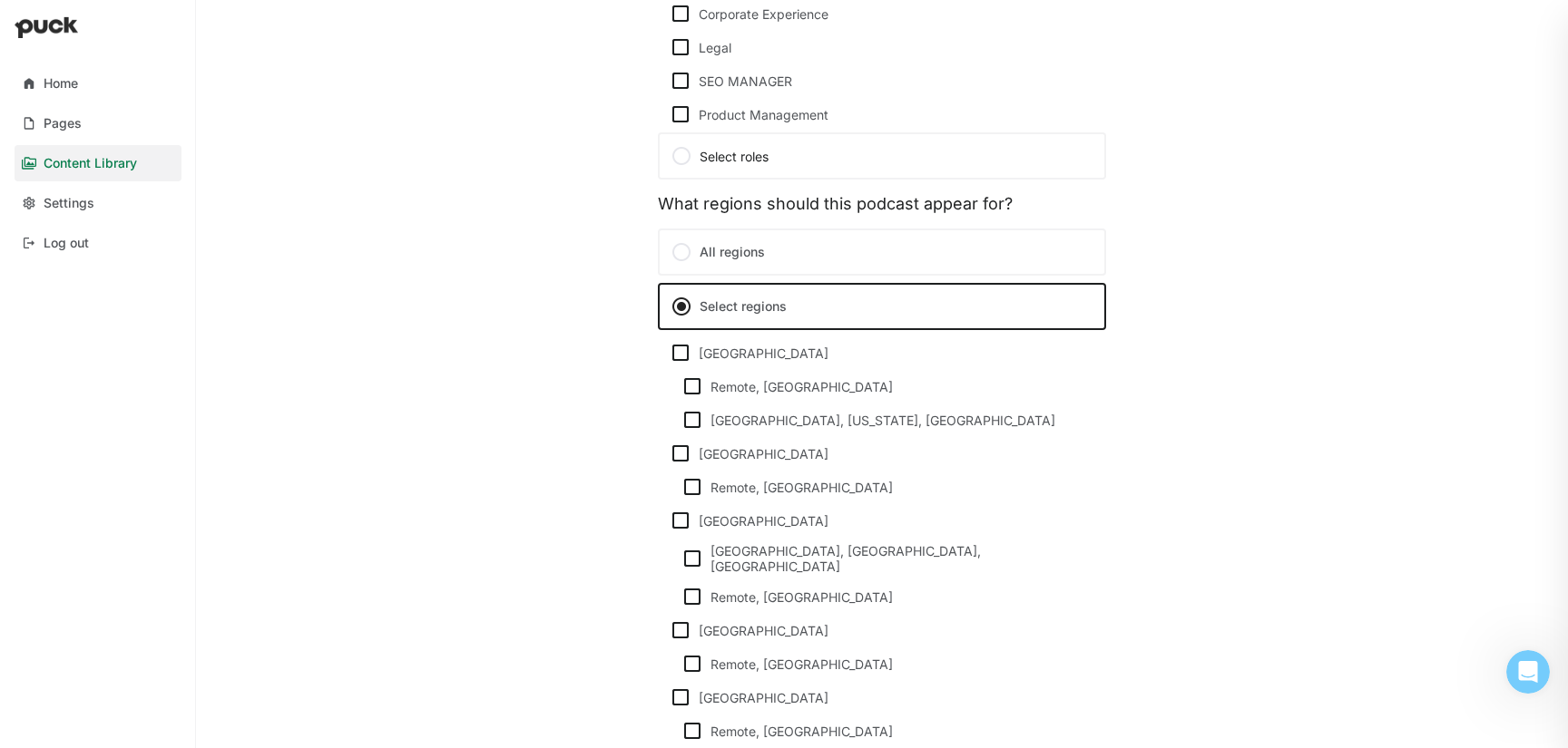
scroll to position [1256, 0]
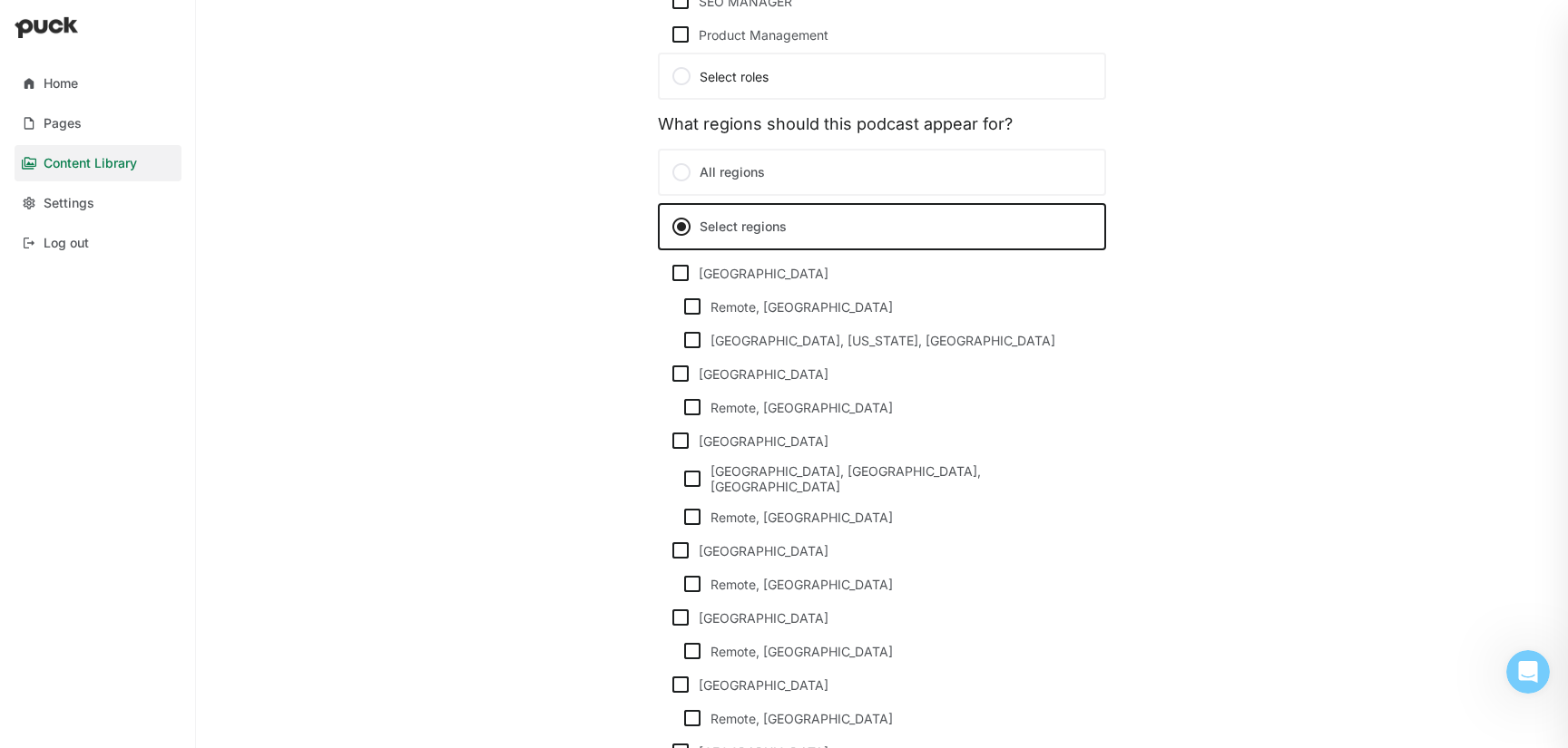
click at [678, 274] on img at bounding box center [680, 273] width 22 height 22
click at [669, 274] on input "[GEOGRAPHIC_DATA]" at bounding box center [668, 273] width 1 height 1
checkbox input "true"
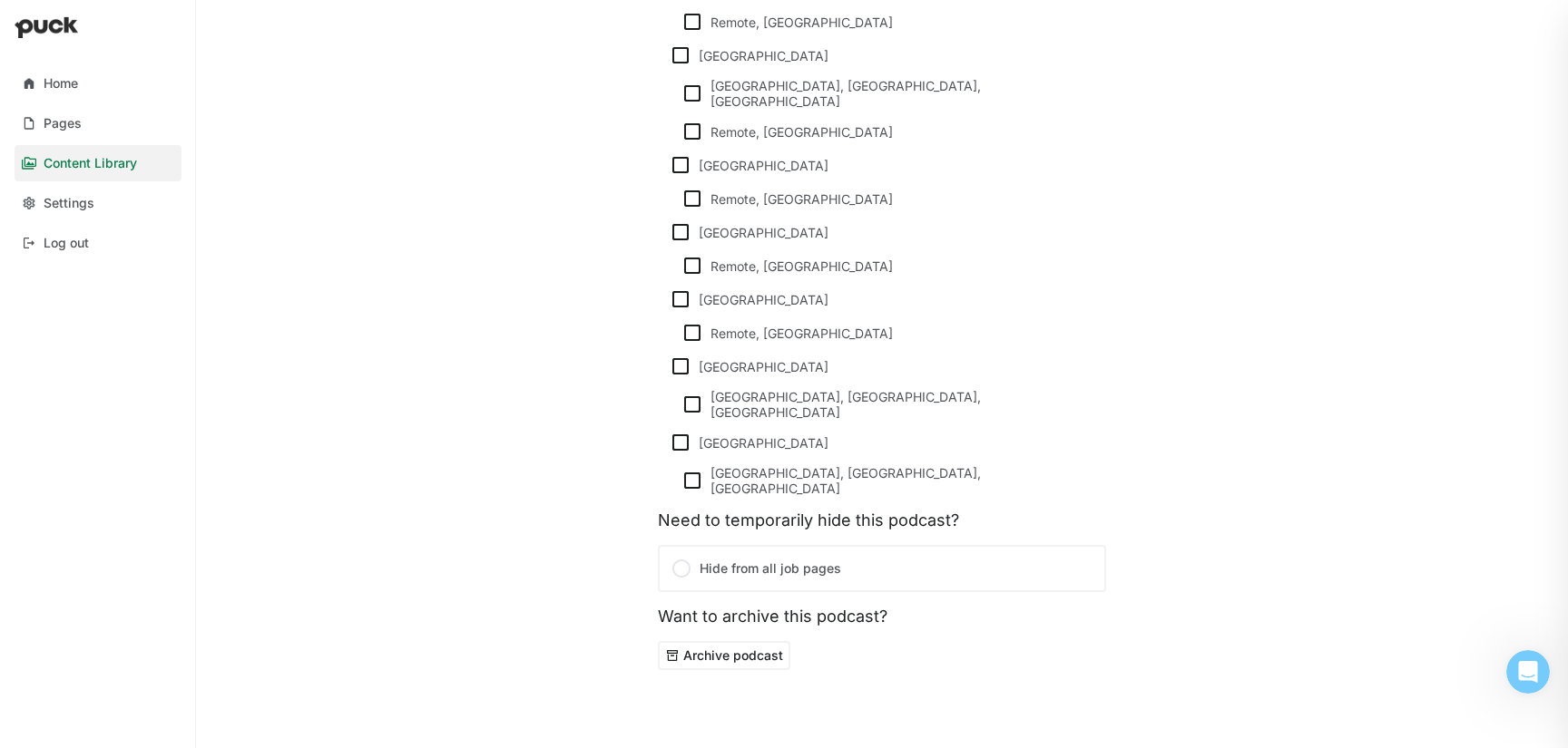
scroll to position [0, 0]
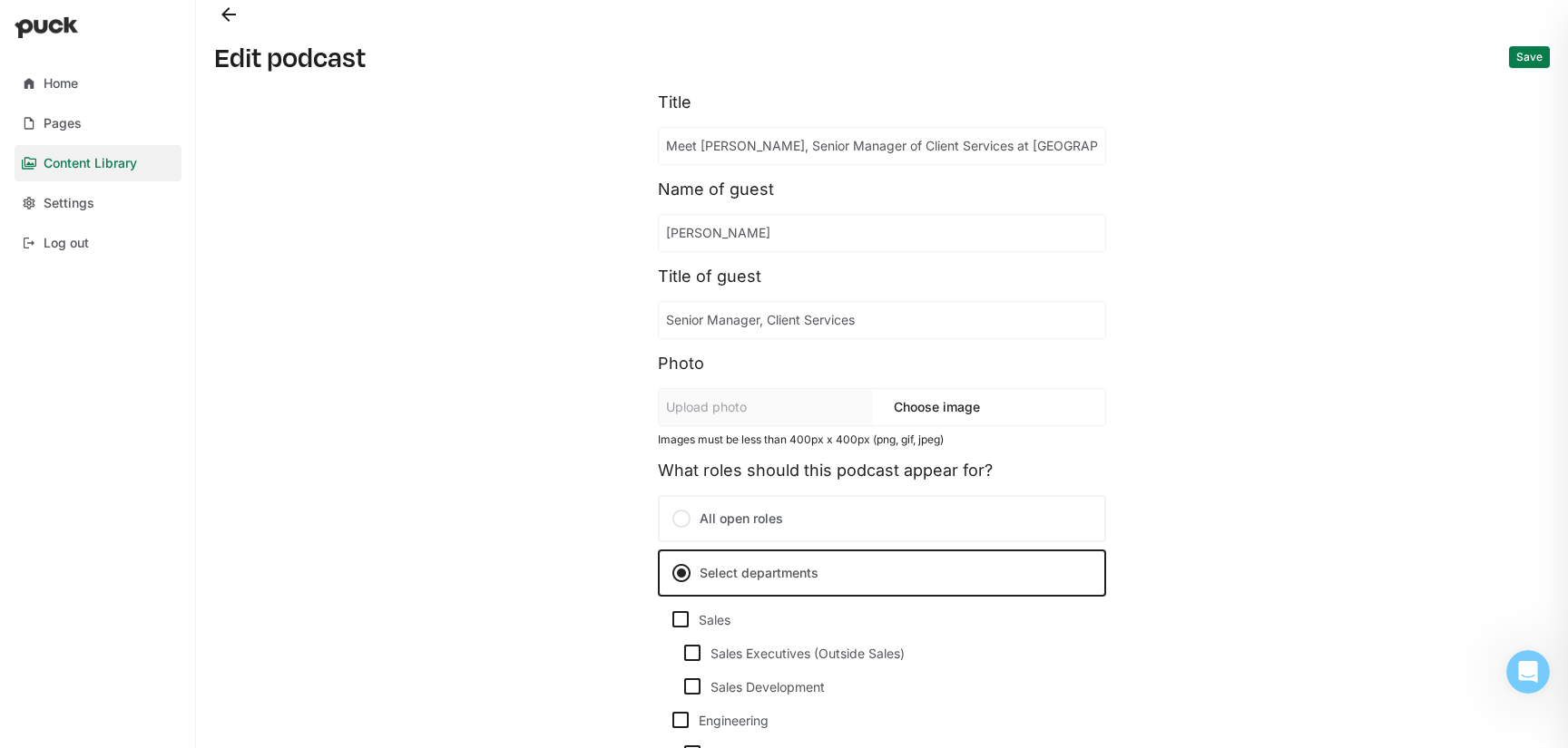
click at [1536, 59] on button "Save" at bounding box center [1529, 57] width 41 height 22
click at [217, 16] on button "Back" at bounding box center [228, 14] width 29 height 29
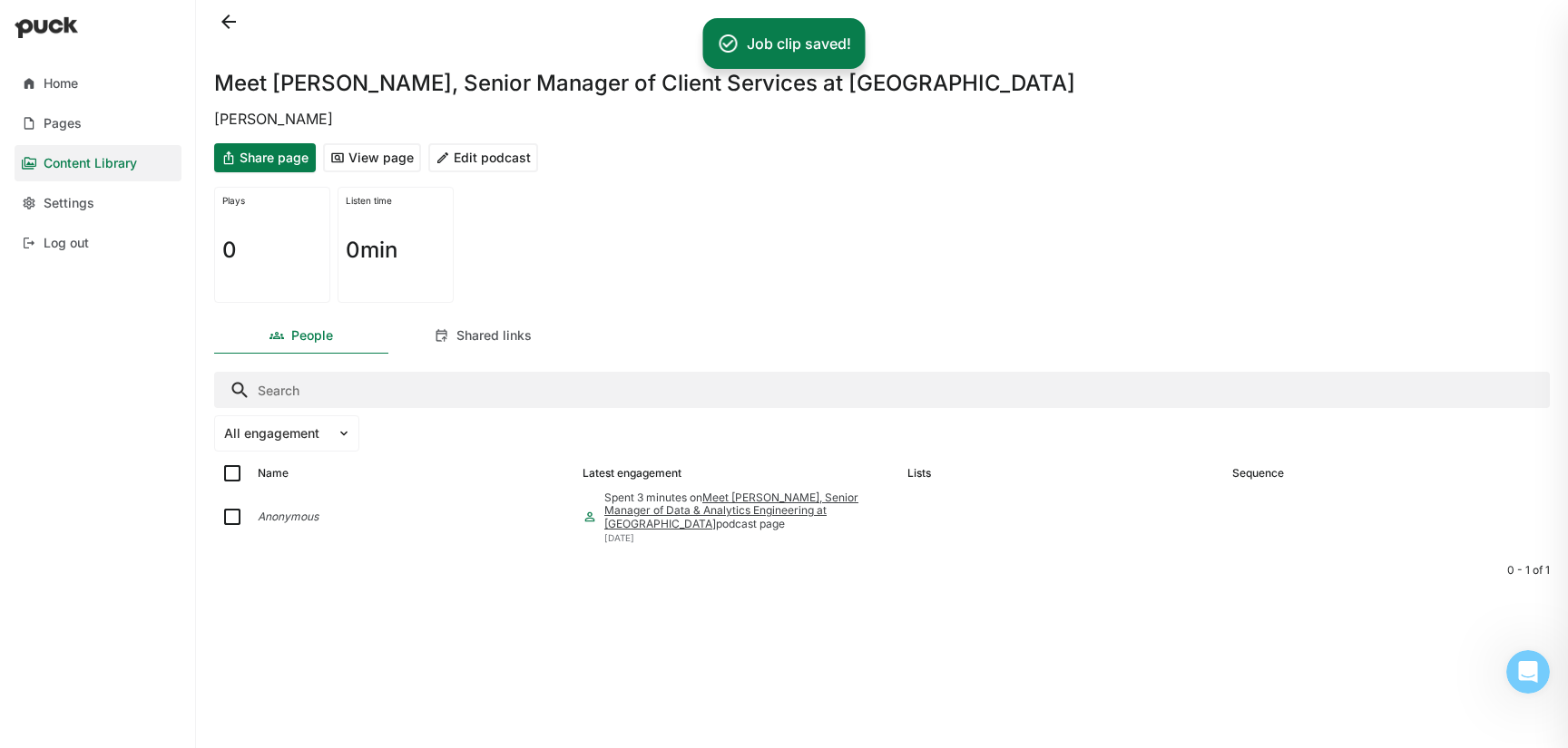
click at [223, 29] on button at bounding box center [228, 22] width 29 height 29
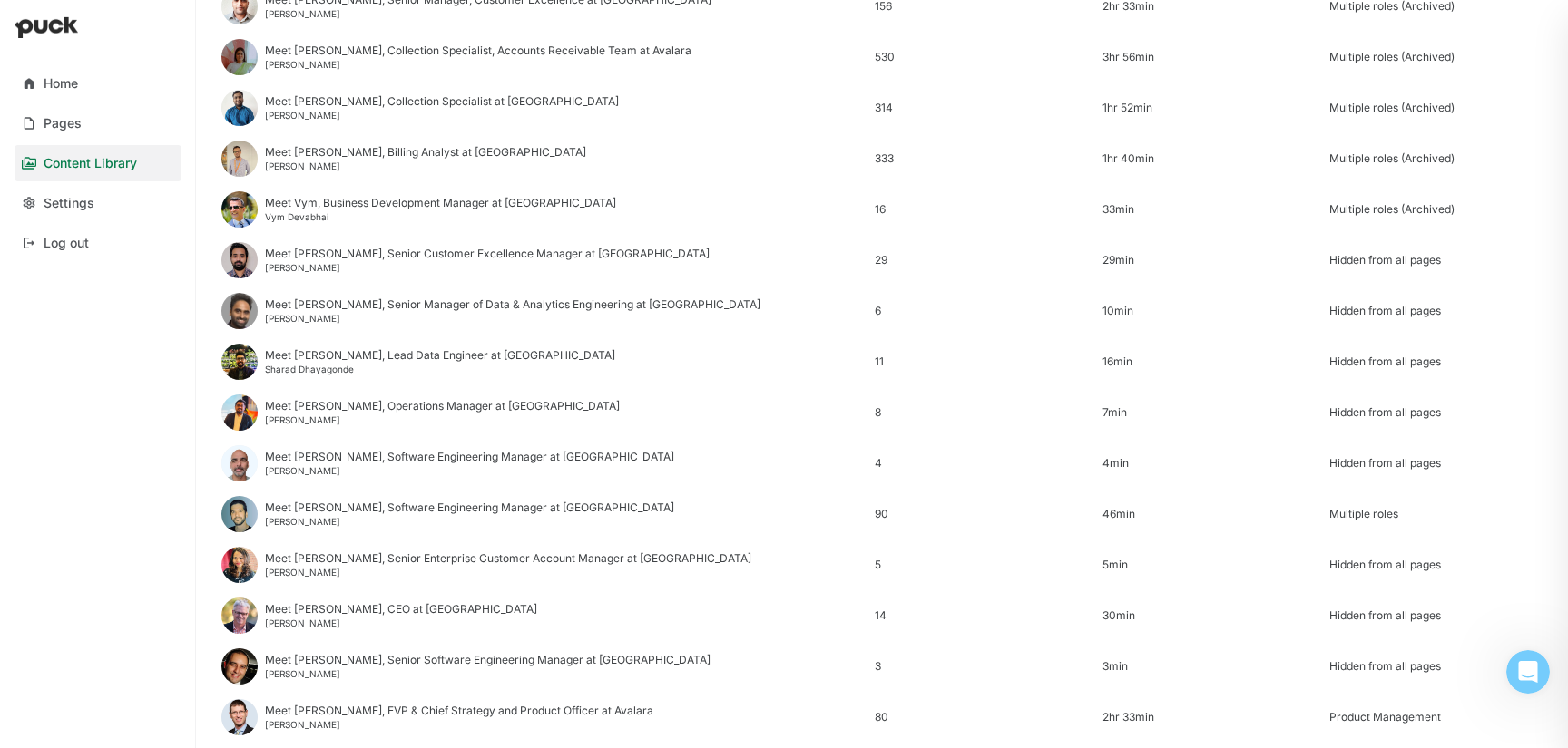
scroll to position [2185, 0]
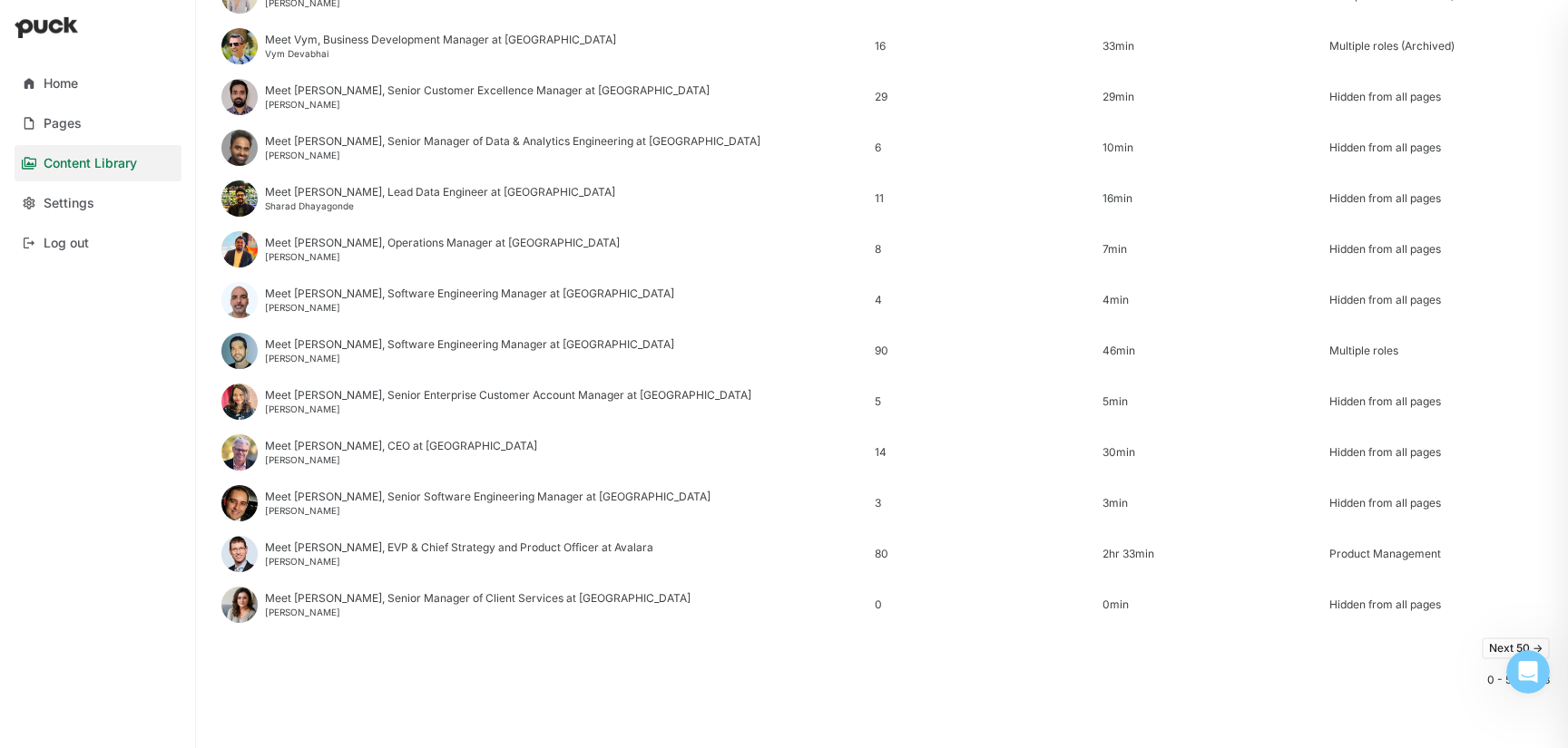
click at [1494, 652] on button "Next 50 ->" at bounding box center [1516, 648] width 68 height 22
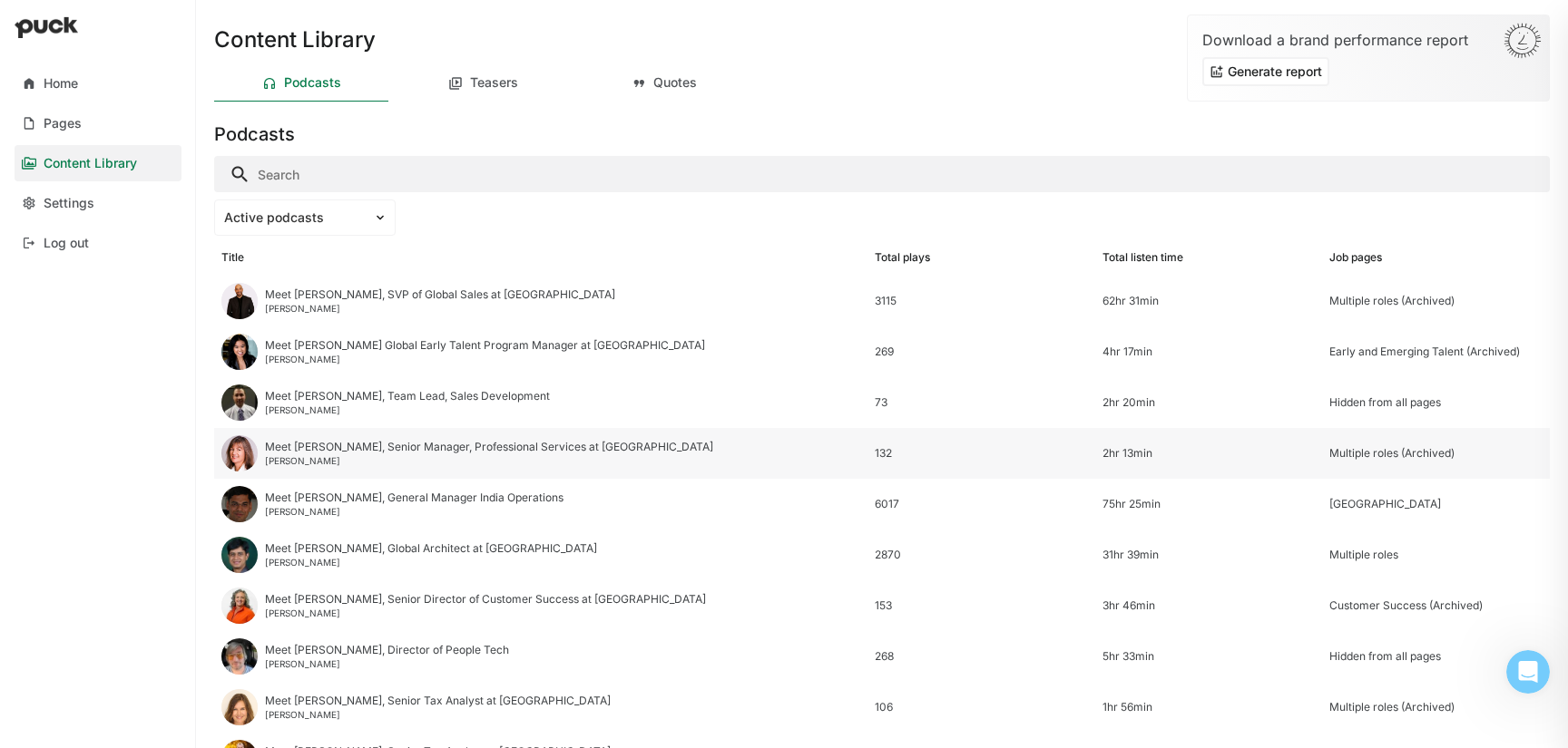
scroll to position [18, 0]
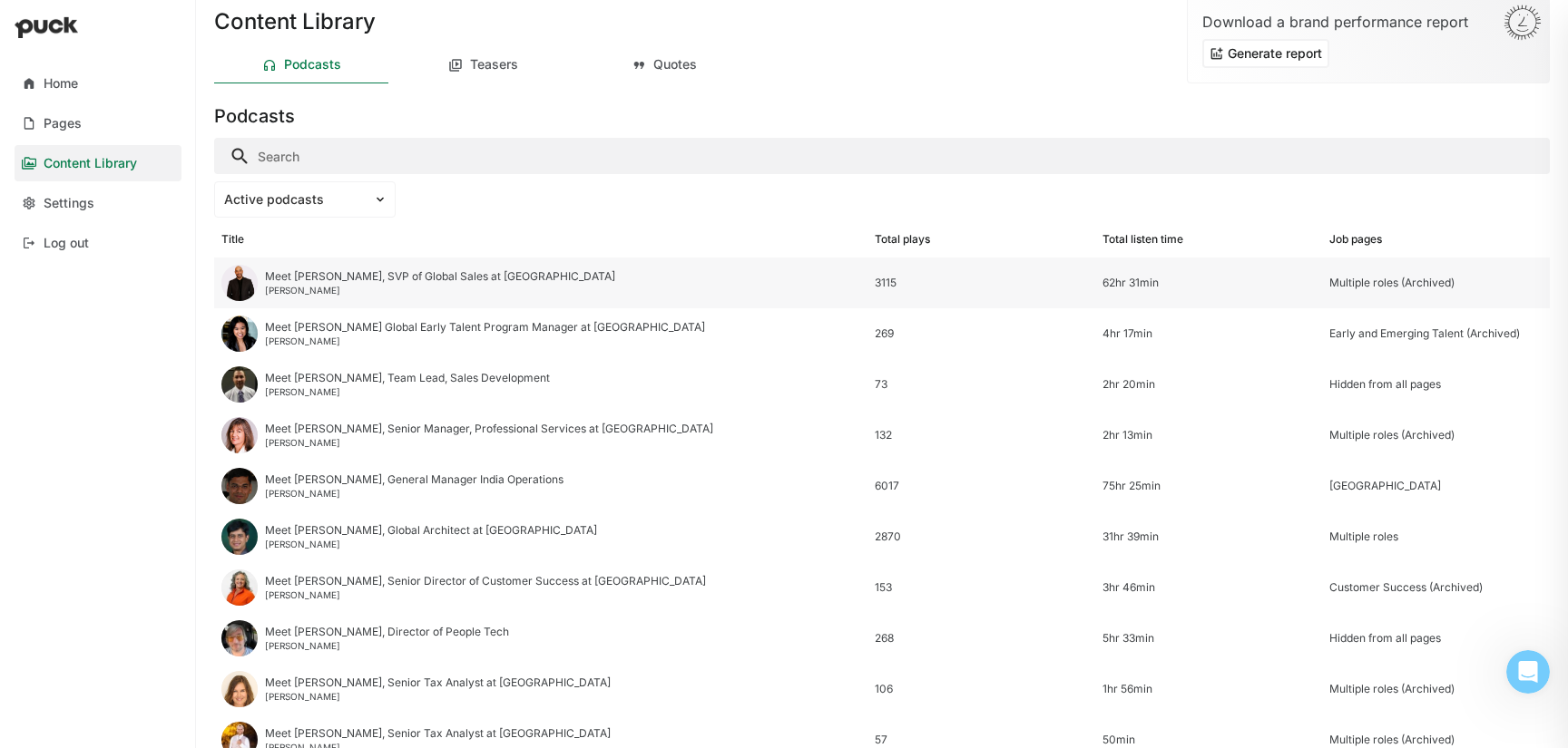
click at [313, 282] on div "Meet [PERSON_NAME], SVP of Global Sales at [GEOGRAPHIC_DATA]" at bounding box center [440, 276] width 350 height 12
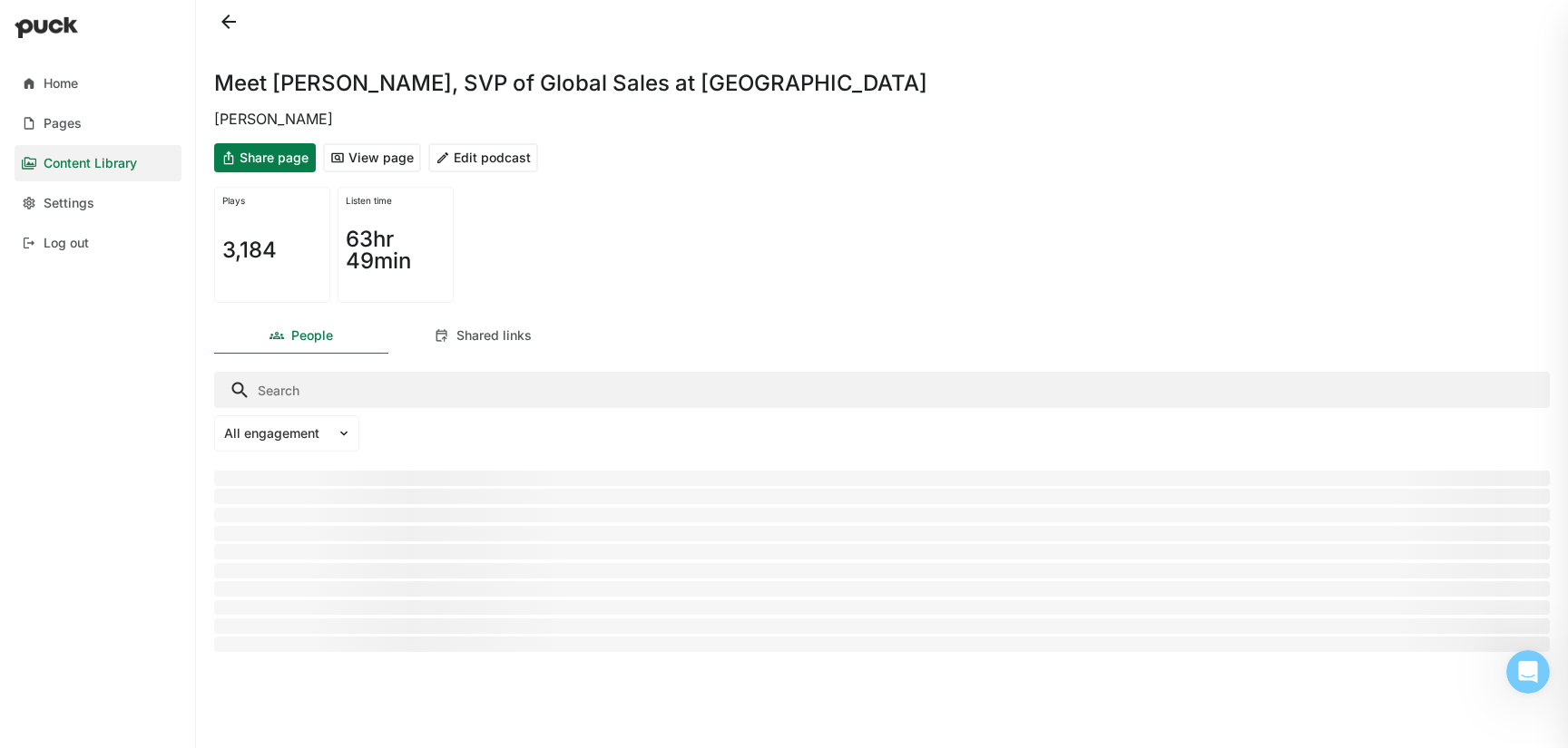
click at [466, 167] on button "Edit podcast" at bounding box center [482, 158] width 109 height 29
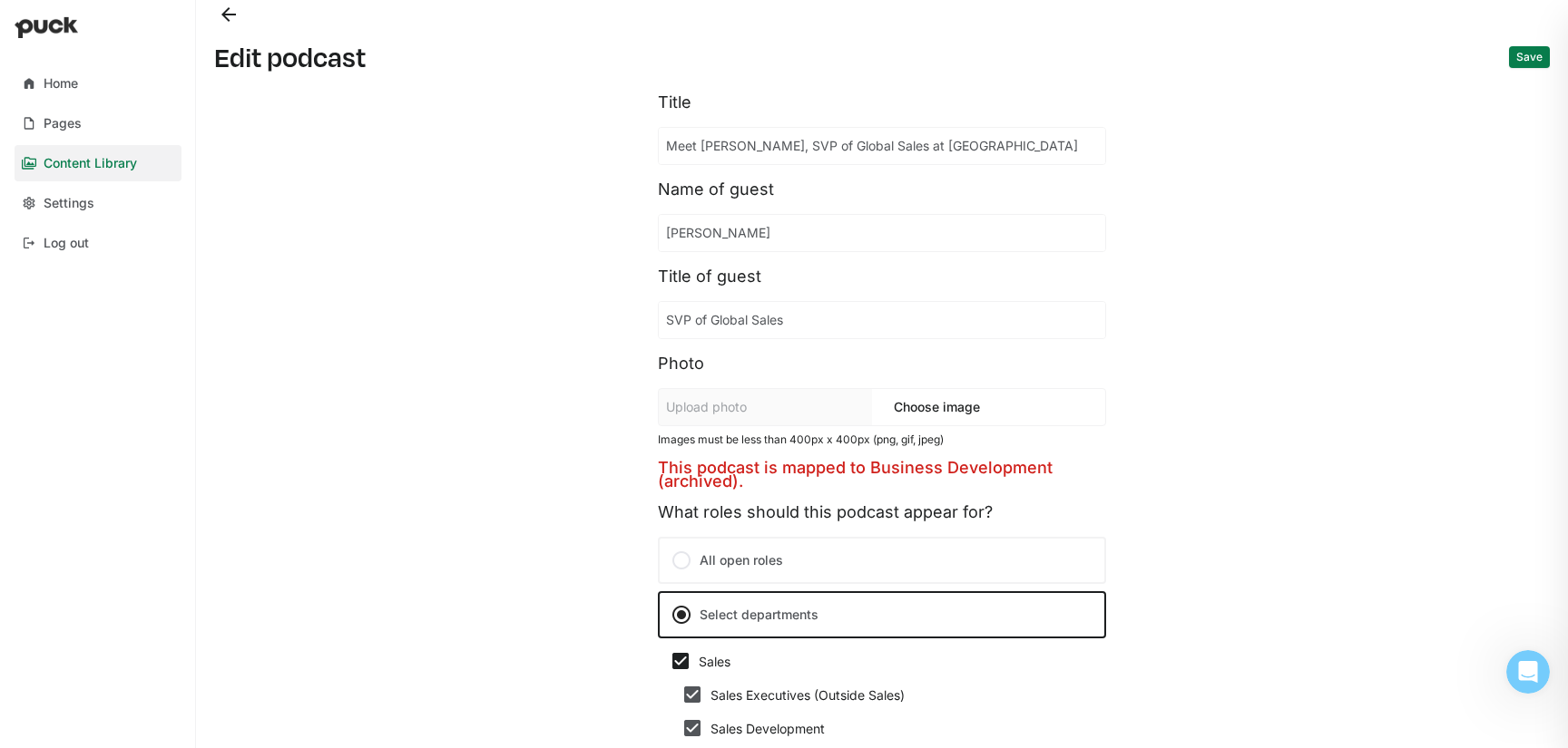
click at [228, 20] on button "Back" at bounding box center [228, 14] width 29 height 29
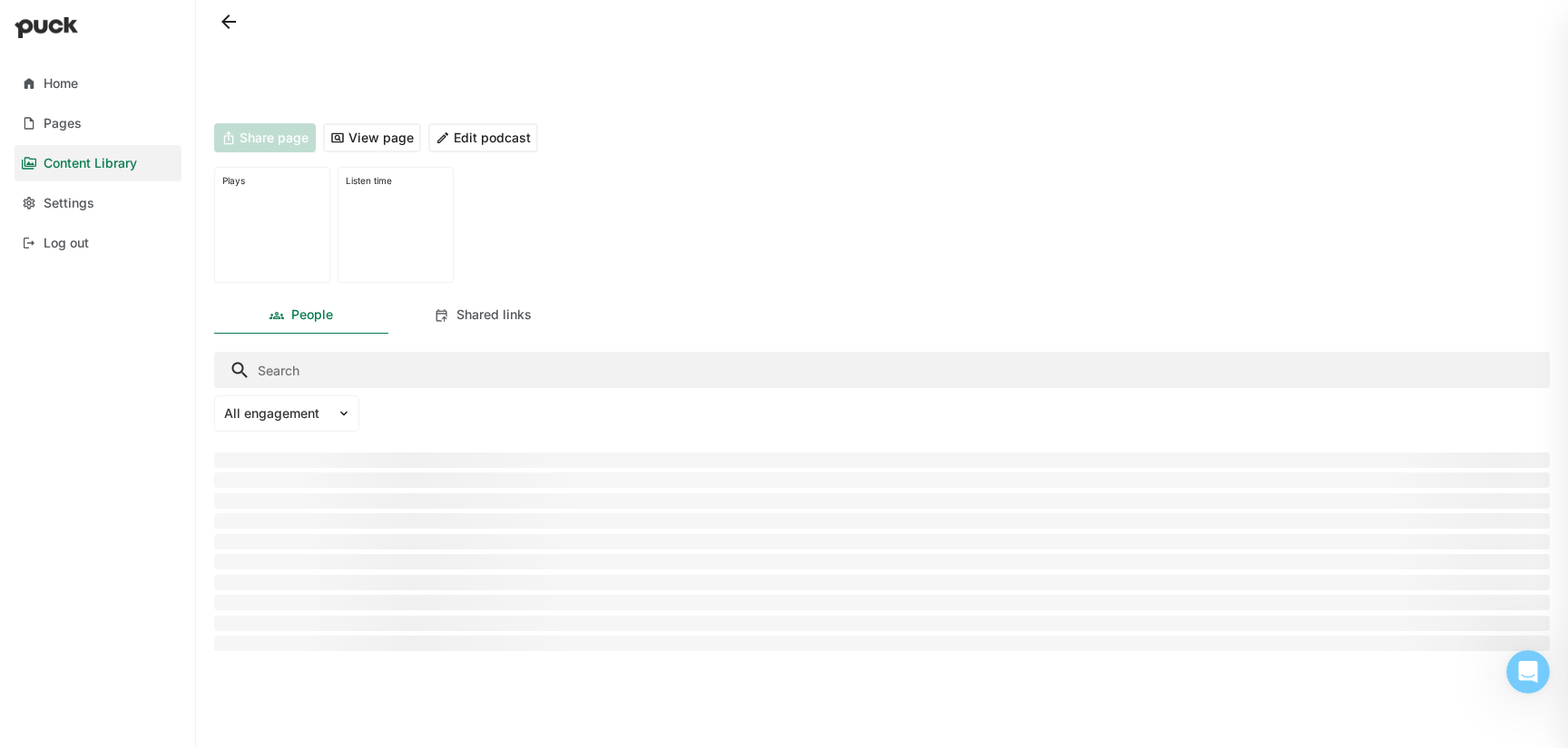
click at [223, 29] on button at bounding box center [228, 22] width 29 height 29
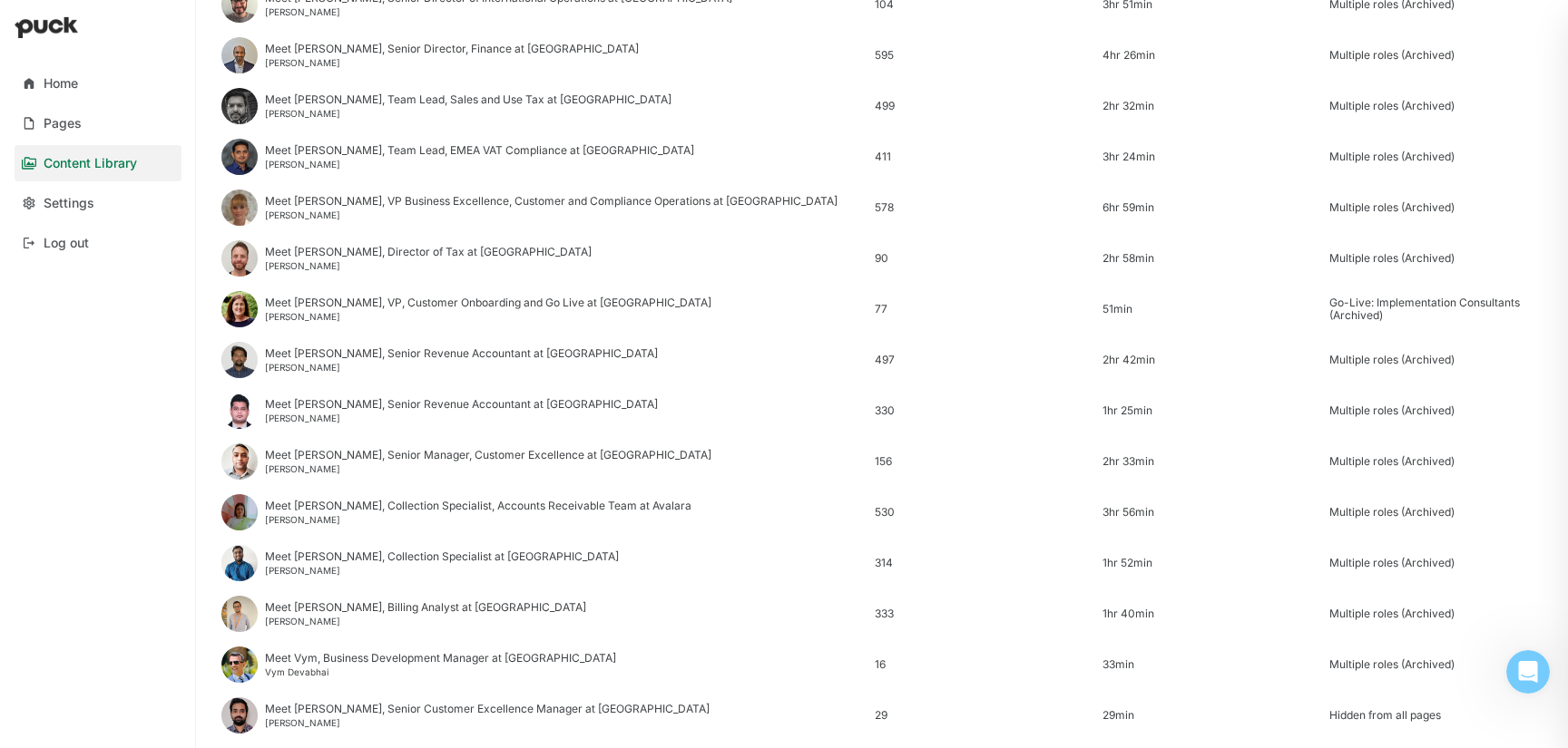
scroll to position [2185, 0]
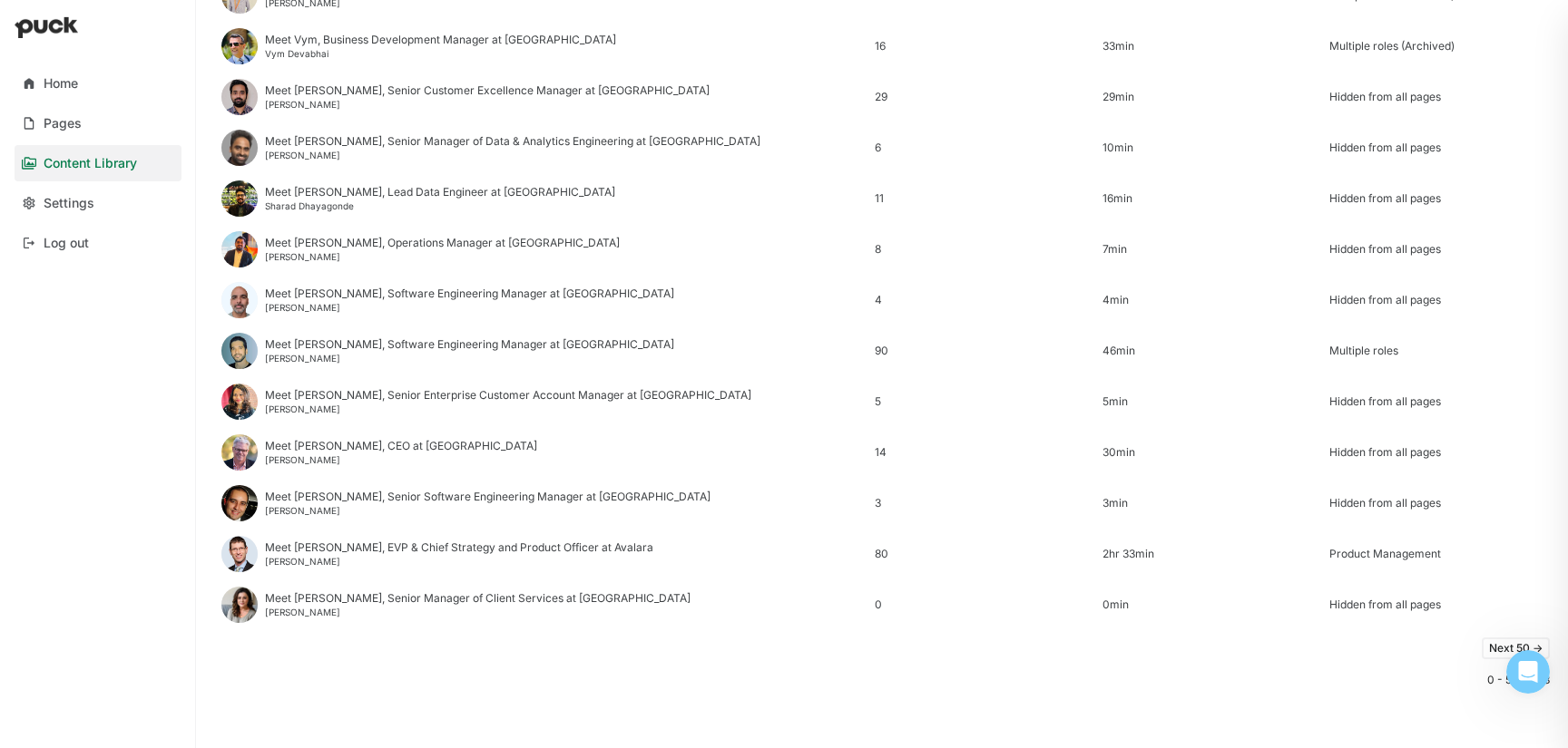
click at [1498, 647] on button "Next 50 ->" at bounding box center [1516, 648] width 68 height 22
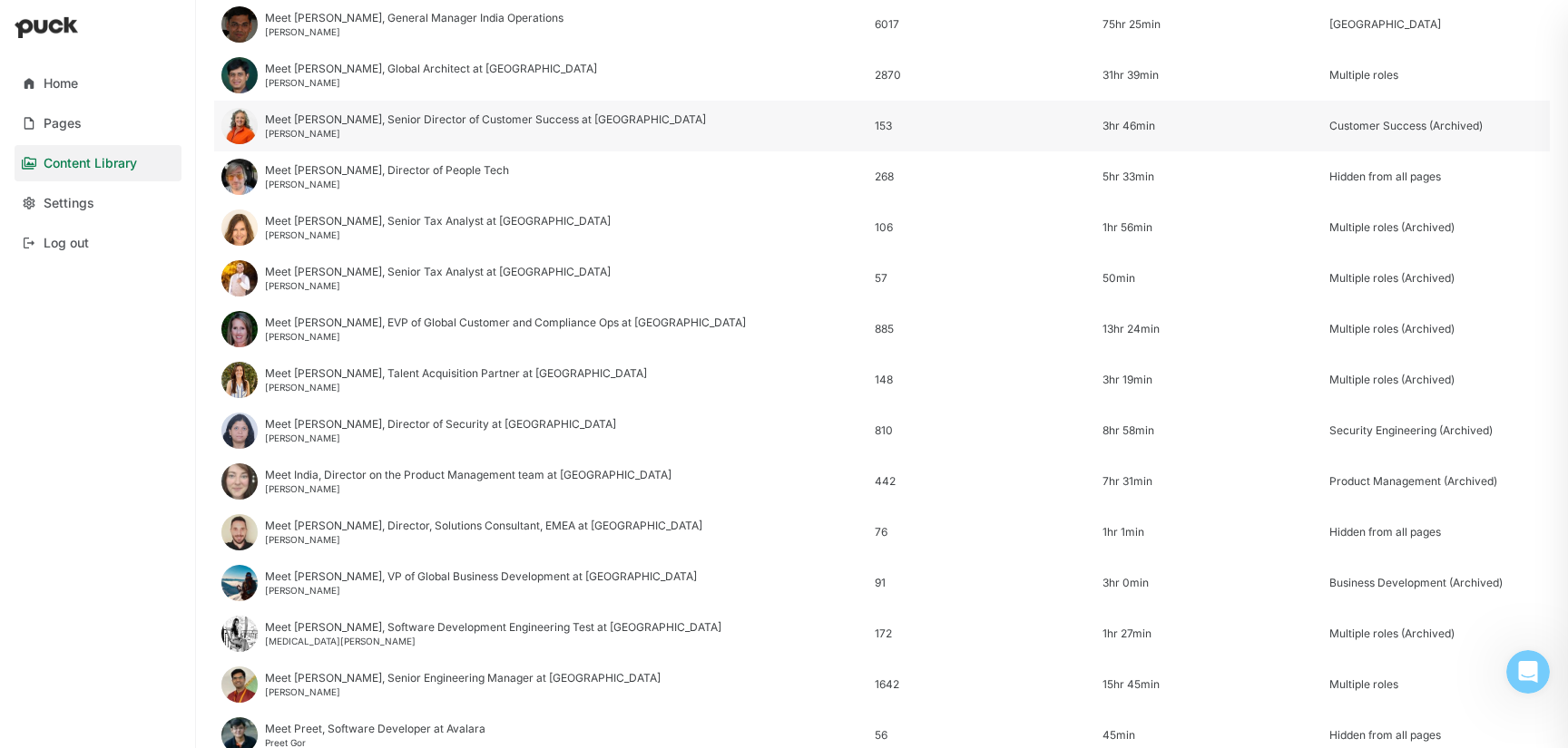
scroll to position [485, 0]
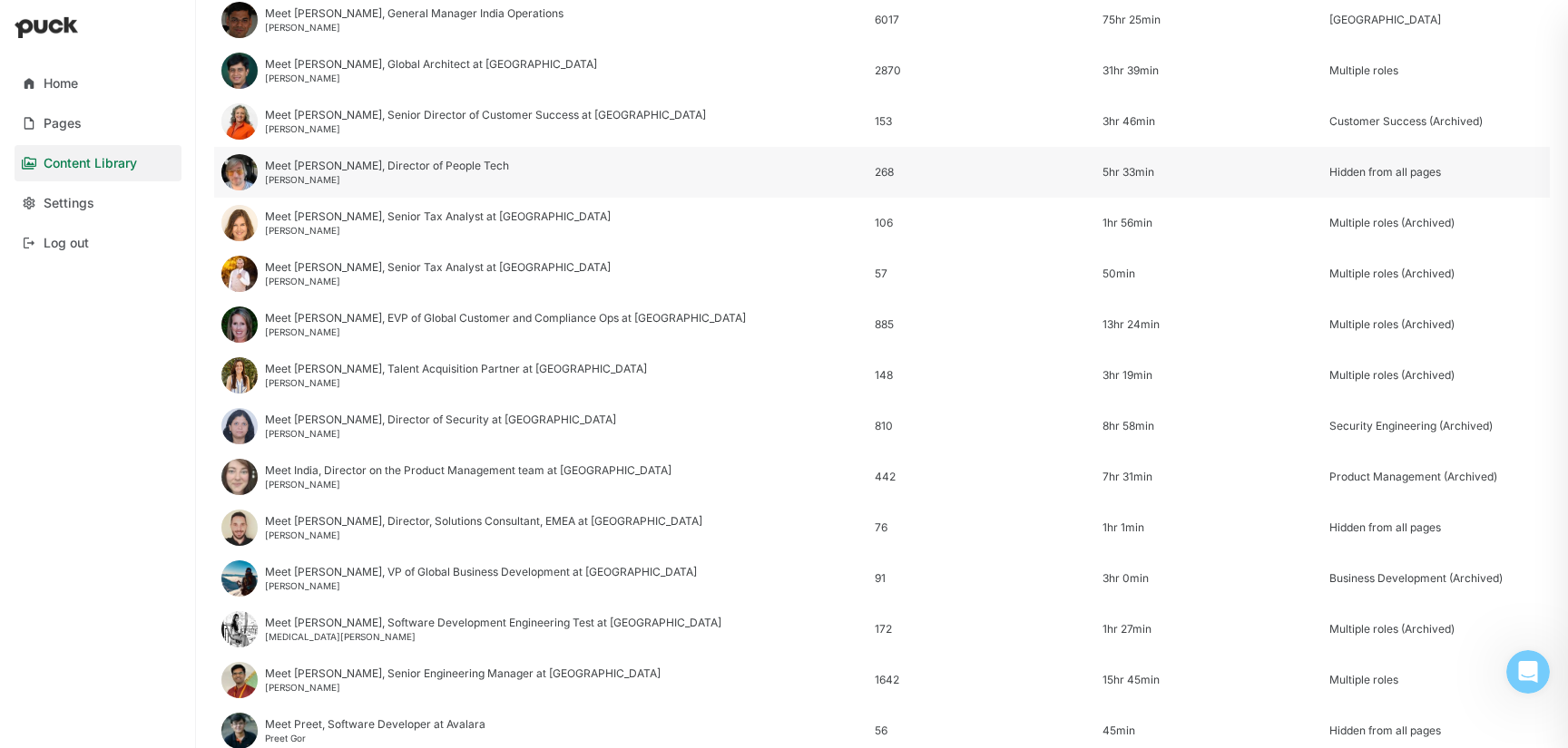
click at [315, 169] on div "Meet [PERSON_NAME], Director of People Tech" at bounding box center [387, 165] width 244 height 12
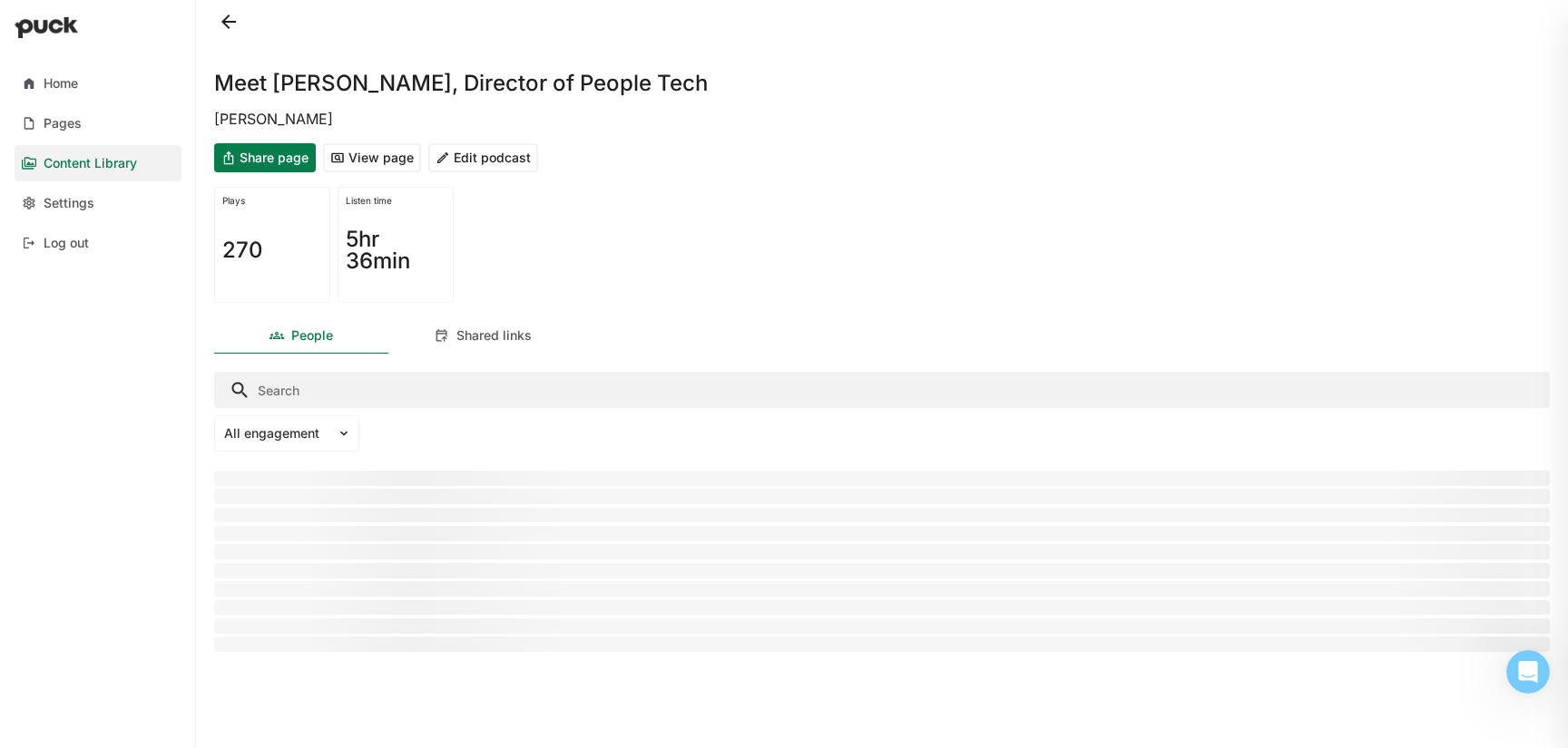
click at [387, 154] on button "View page" at bounding box center [372, 158] width 98 height 29
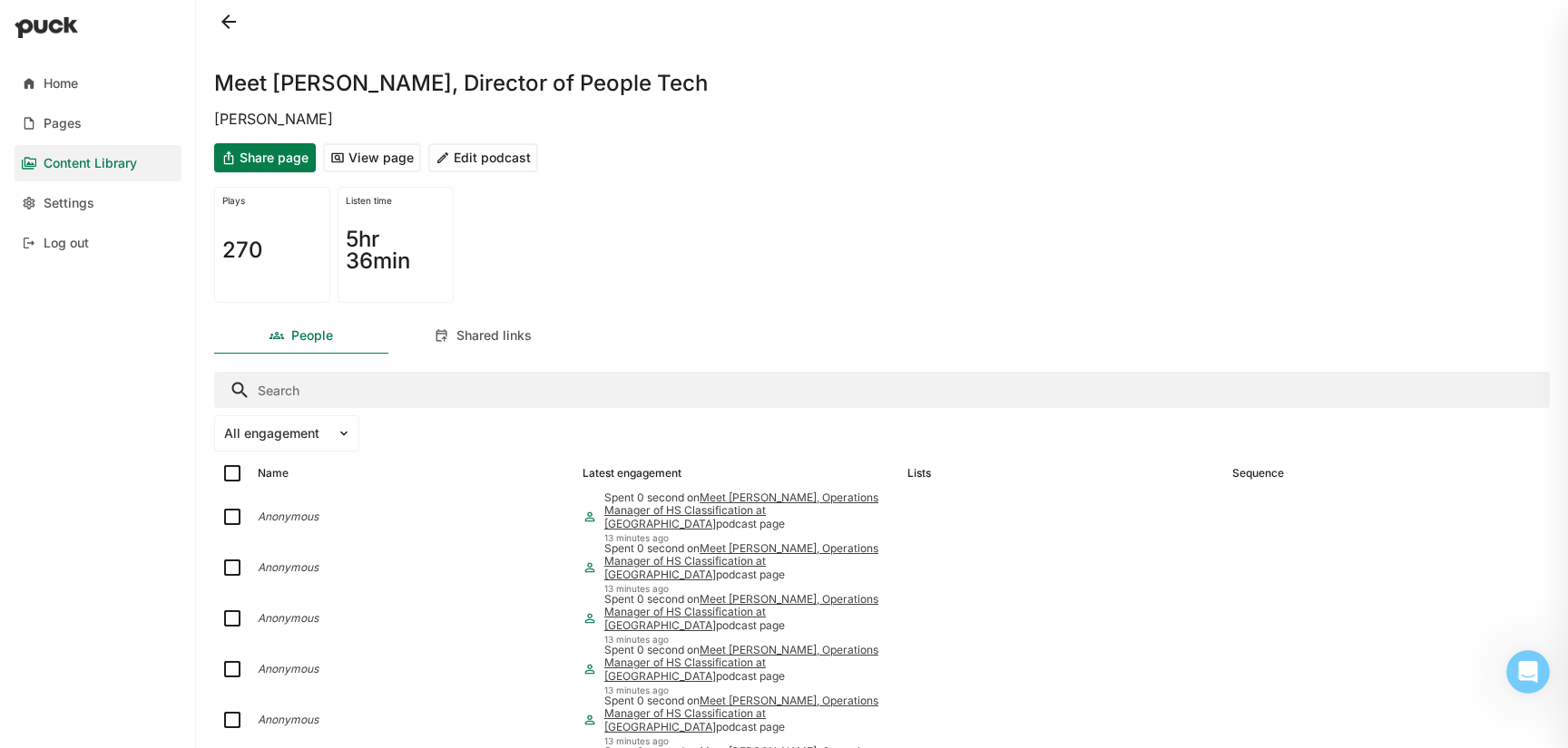
click at [226, 26] on button at bounding box center [228, 22] width 29 height 29
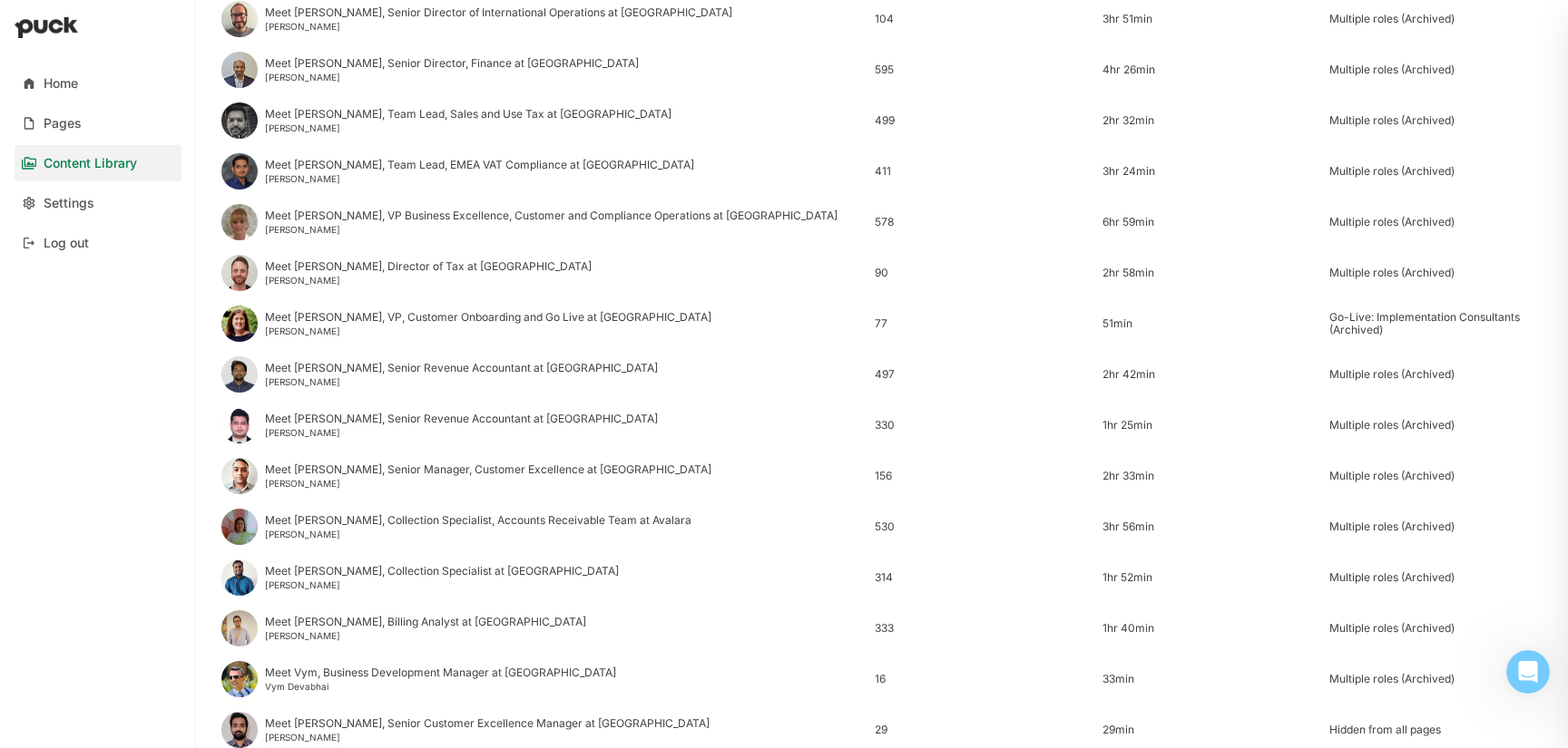
scroll to position [2185, 0]
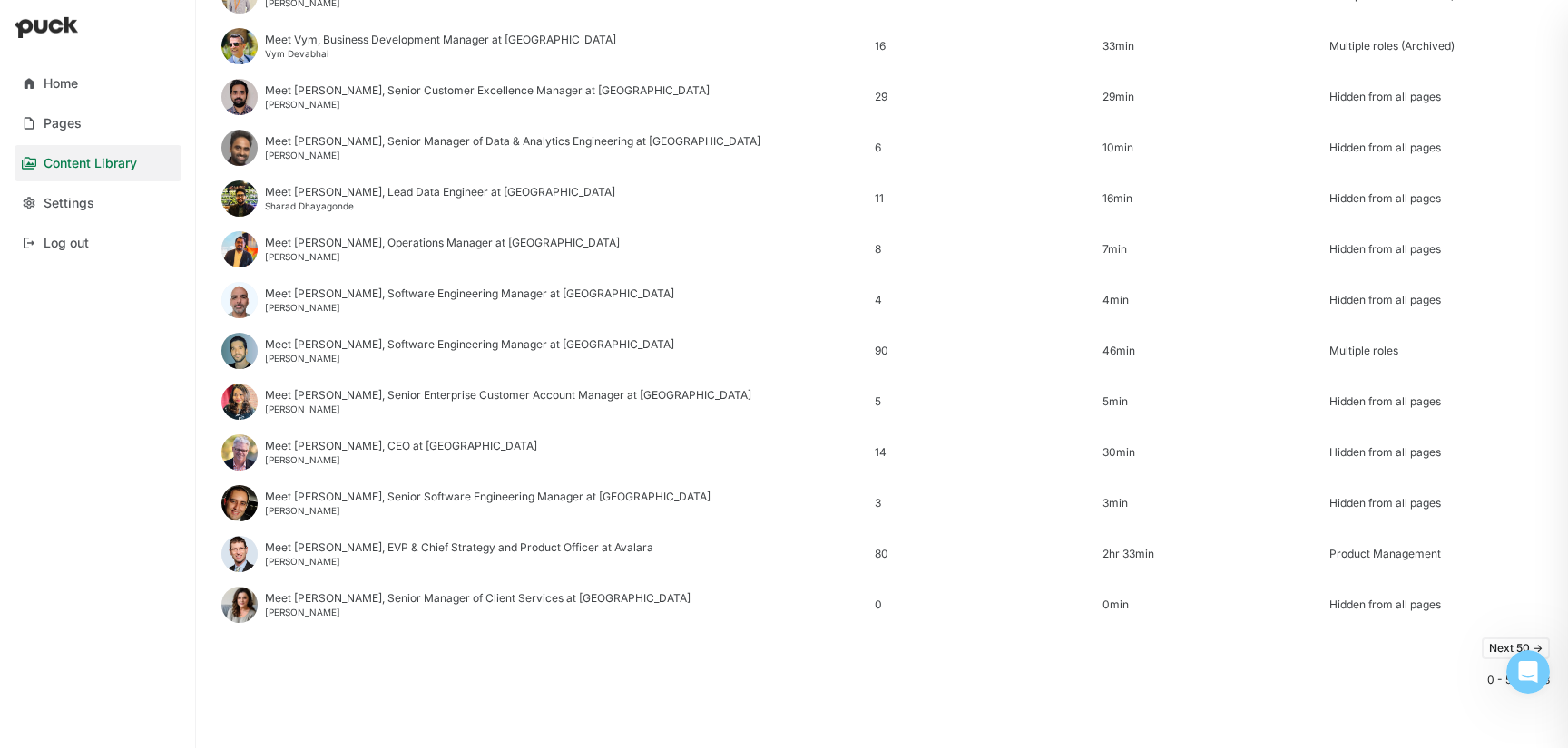
click at [1495, 646] on button "Next 50 ->" at bounding box center [1516, 648] width 68 height 22
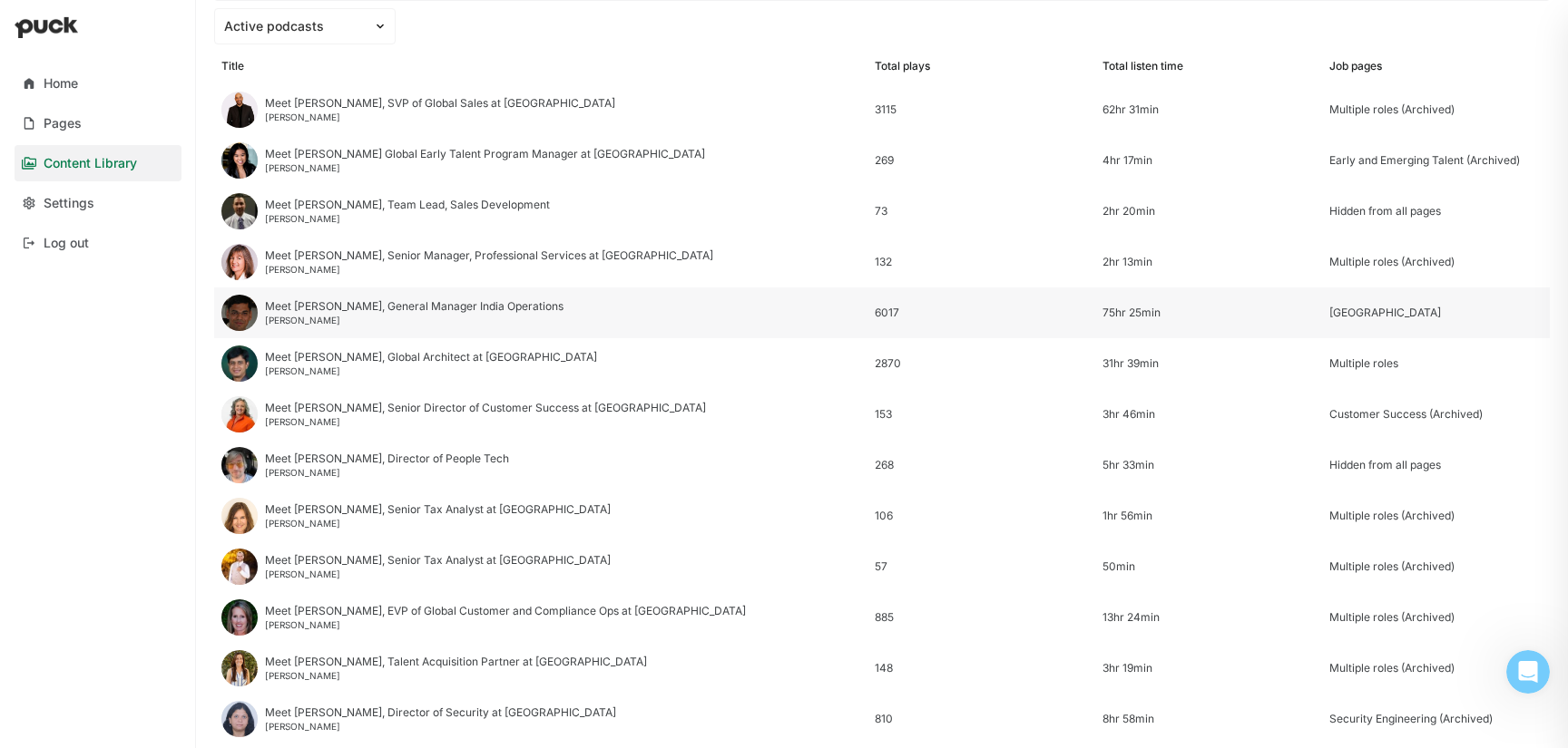
scroll to position [188, 0]
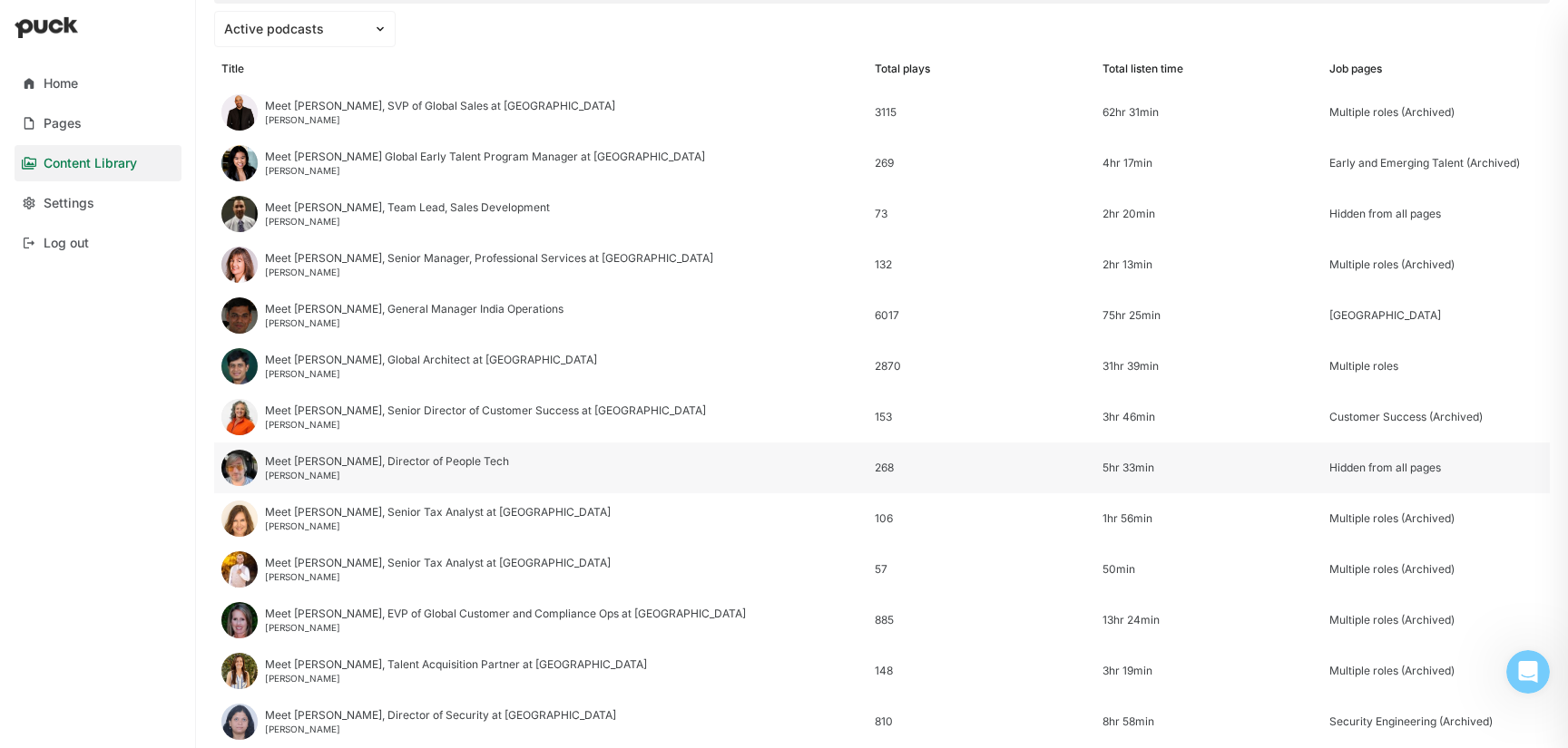
click at [387, 462] on div "Meet [PERSON_NAME], Director of People Tech" at bounding box center [387, 461] width 244 height 12
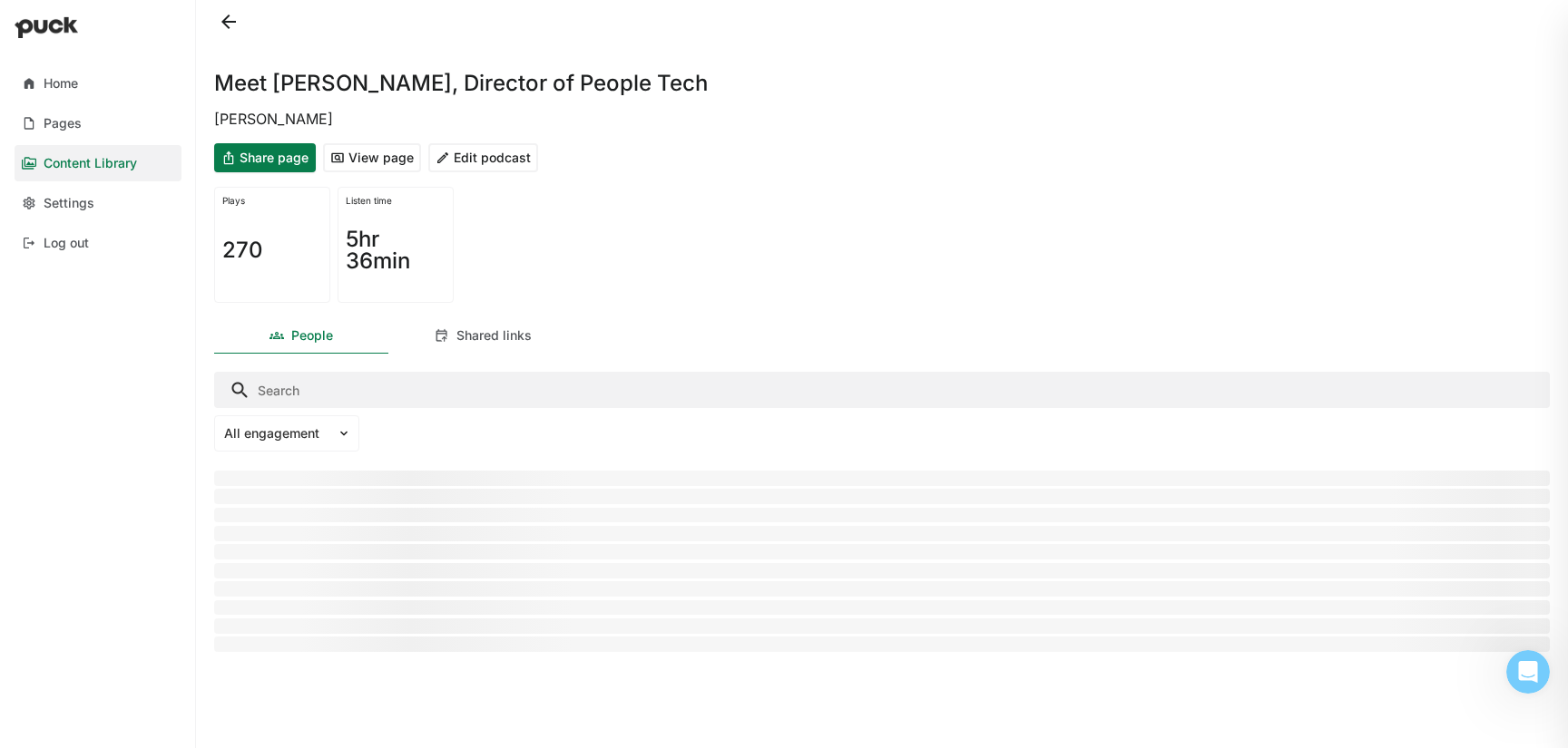
click at [495, 163] on button "Edit podcast" at bounding box center [482, 158] width 109 height 29
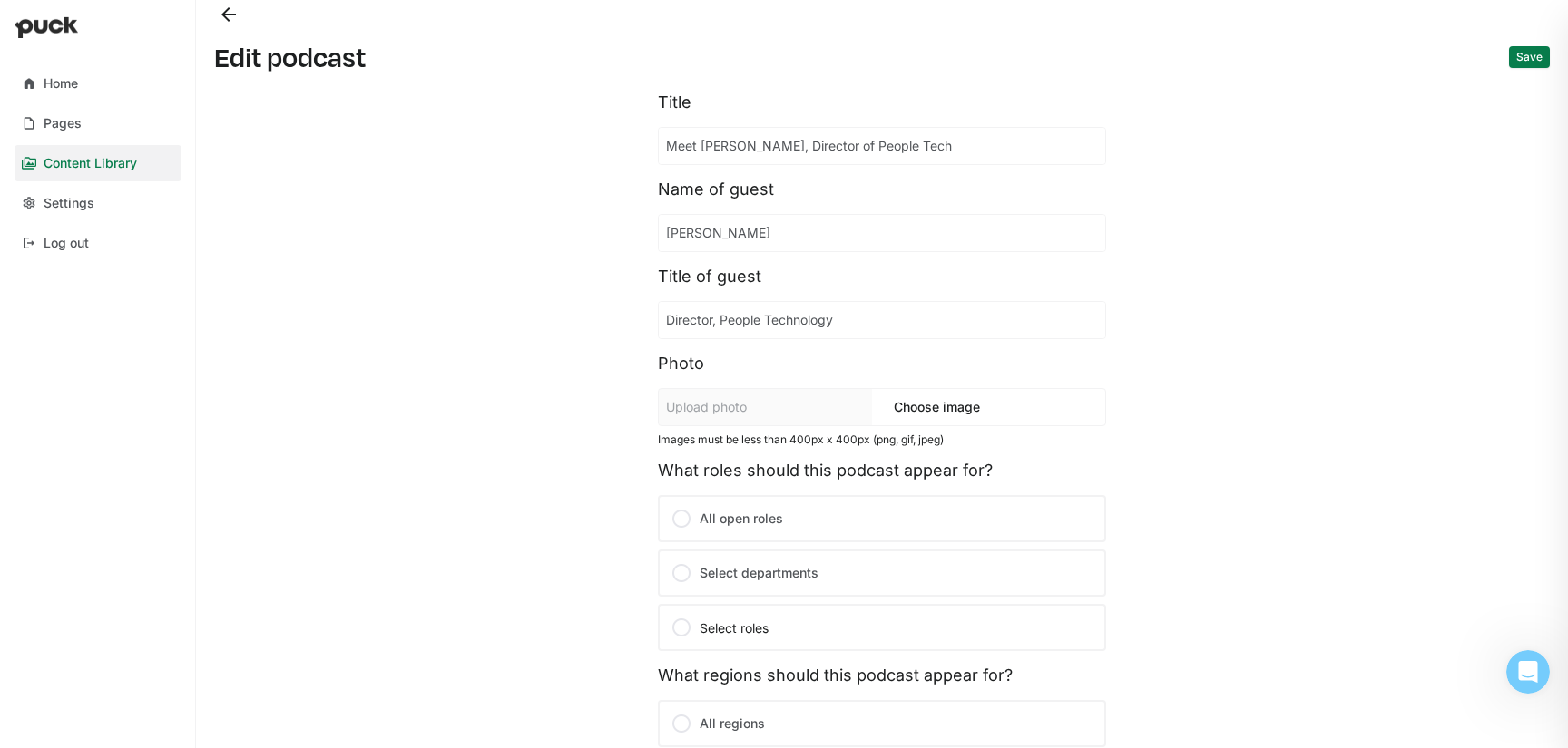
scroll to position [333, 0]
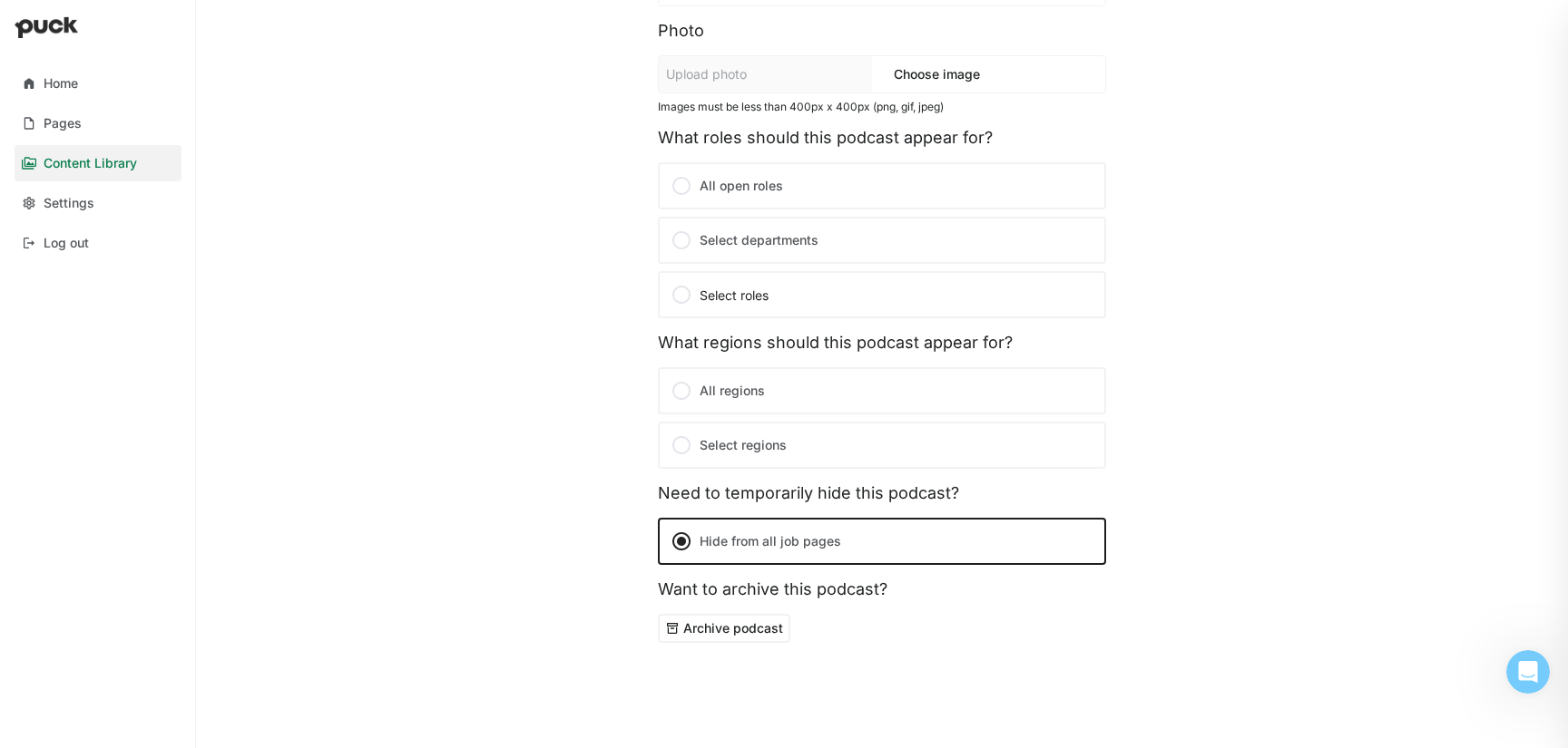
click at [739, 242] on label "Select departments" at bounding box center [881, 240] width 448 height 48
click at [0, 0] on input "Select departments" at bounding box center [0, 0] width 0 height 0
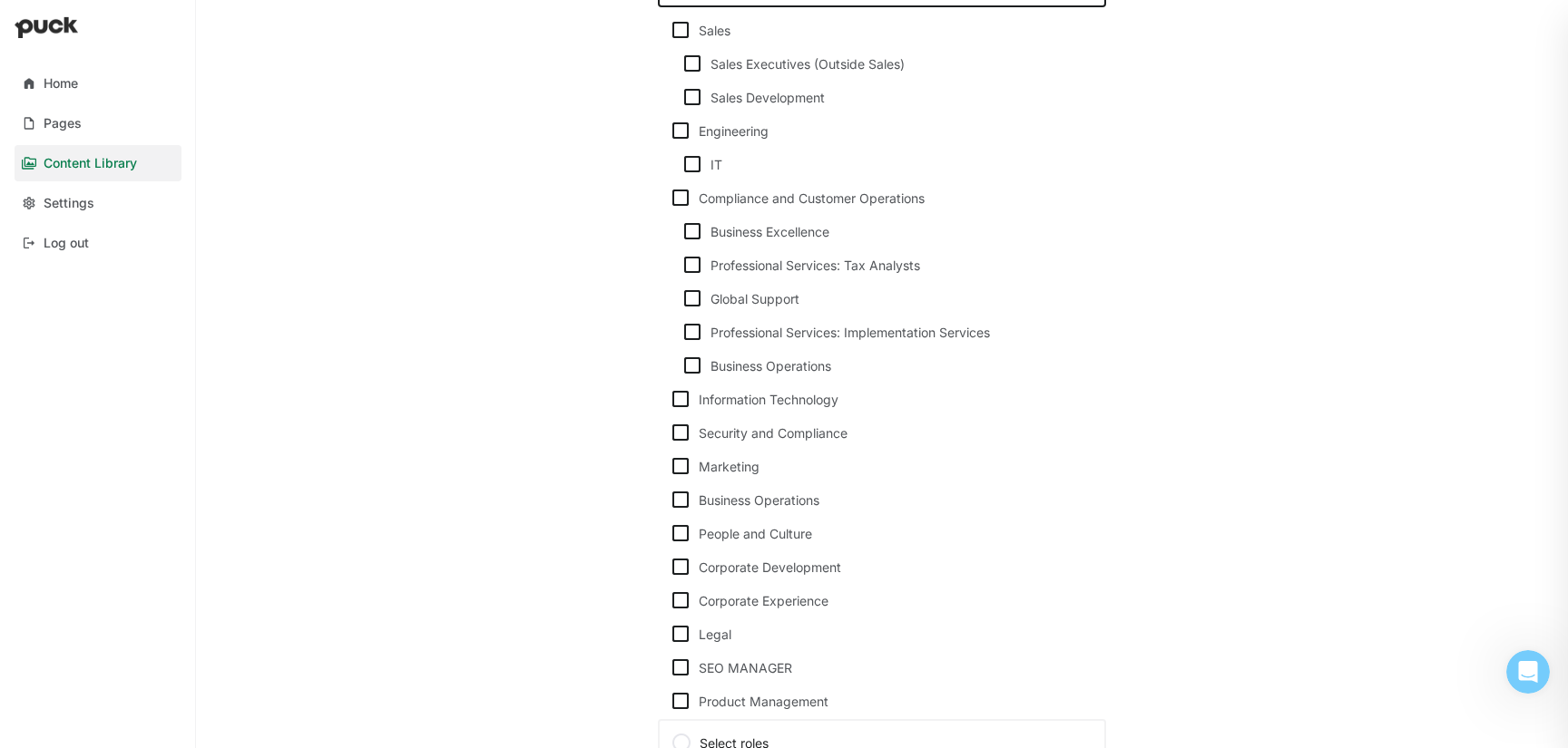
scroll to position [803, 0]
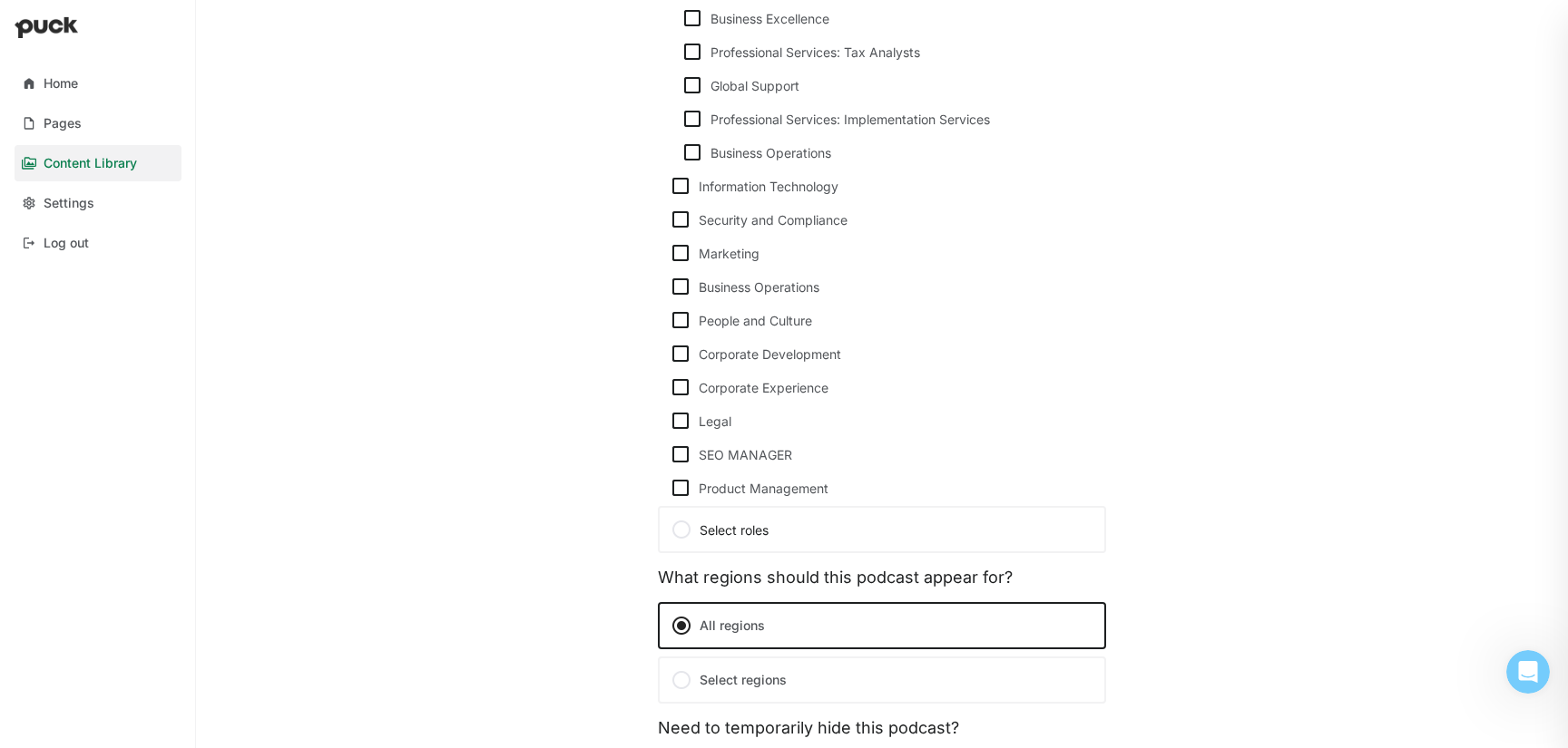
click at [684, 325] on img at bounding box center [680, 319] width 22 height 22
click at [669, 321] on input "People and Culture" at bounding box center [668, 320] width 1 height 1
checkbox input "true"
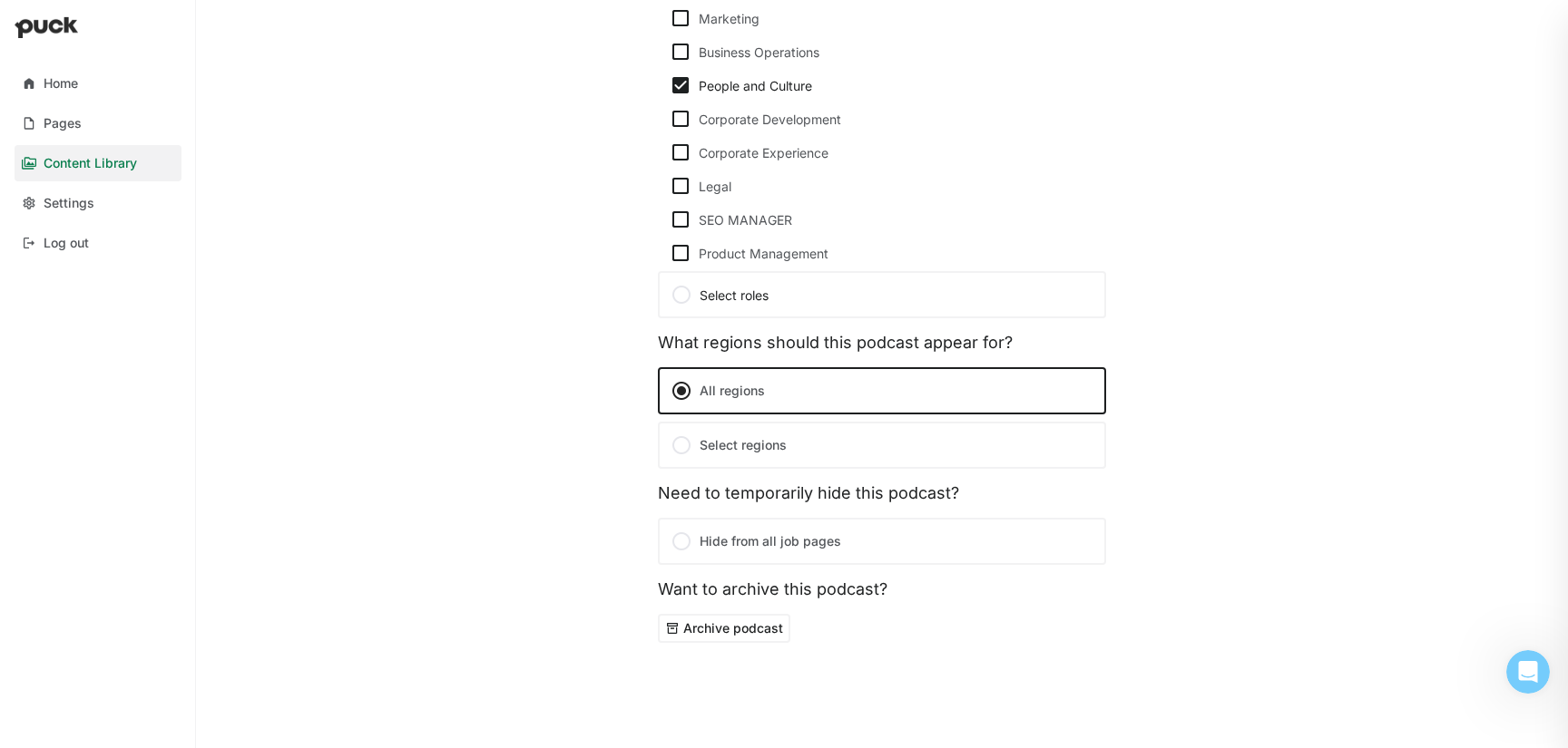
click at [675, 451] on div at bounding box center [681, 445] width 22 height 22
click at [0, 0] on input "Select regions" at bounding box center [0, 0] width 0 height 0
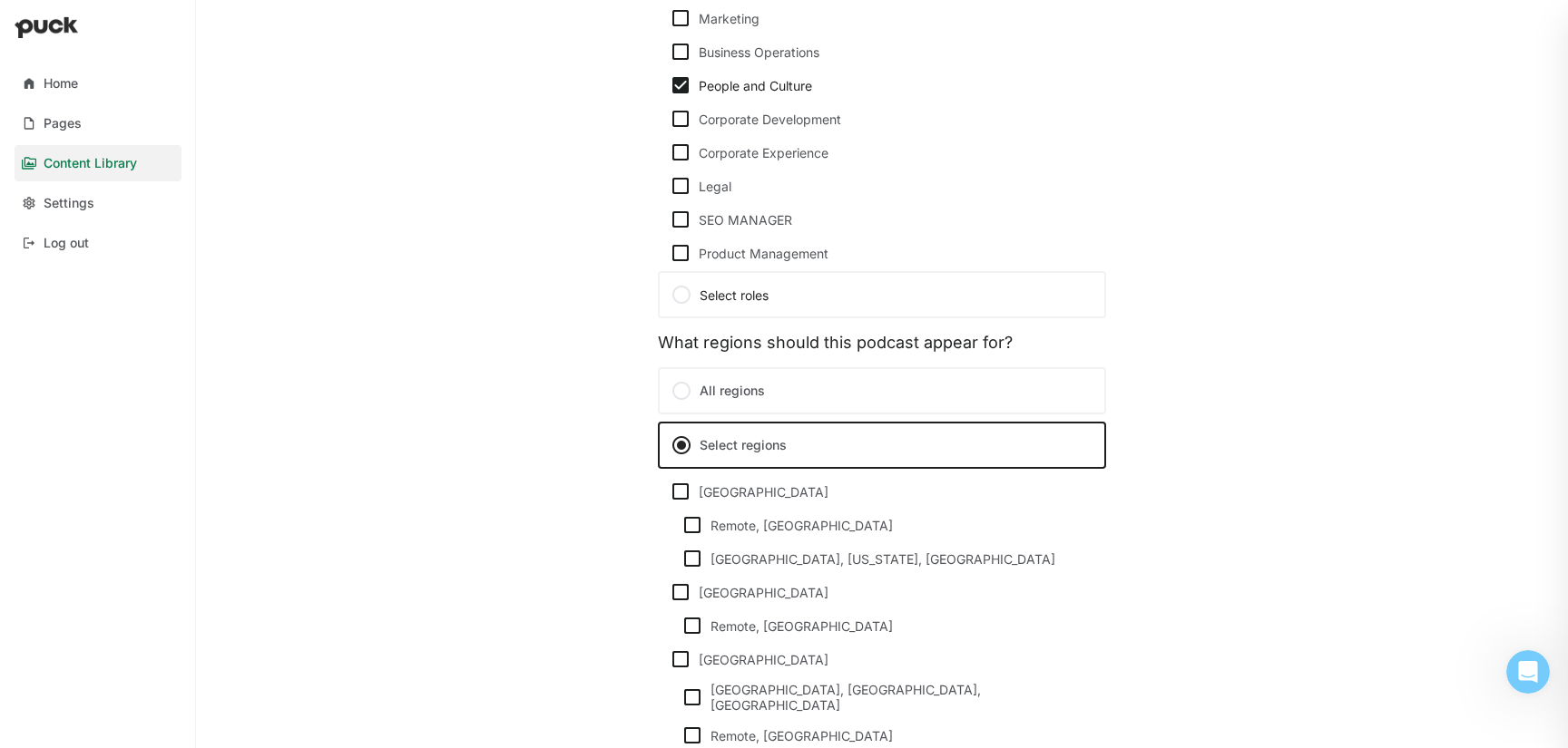
click at [676, 493] on img at bounding box center [680, 491] width 22 height 22
click at [669, 492] on input "[GEOGRAPHIC_DATA]" at bounding box center [668, 491] width 1 height 1
checkbox input "true"
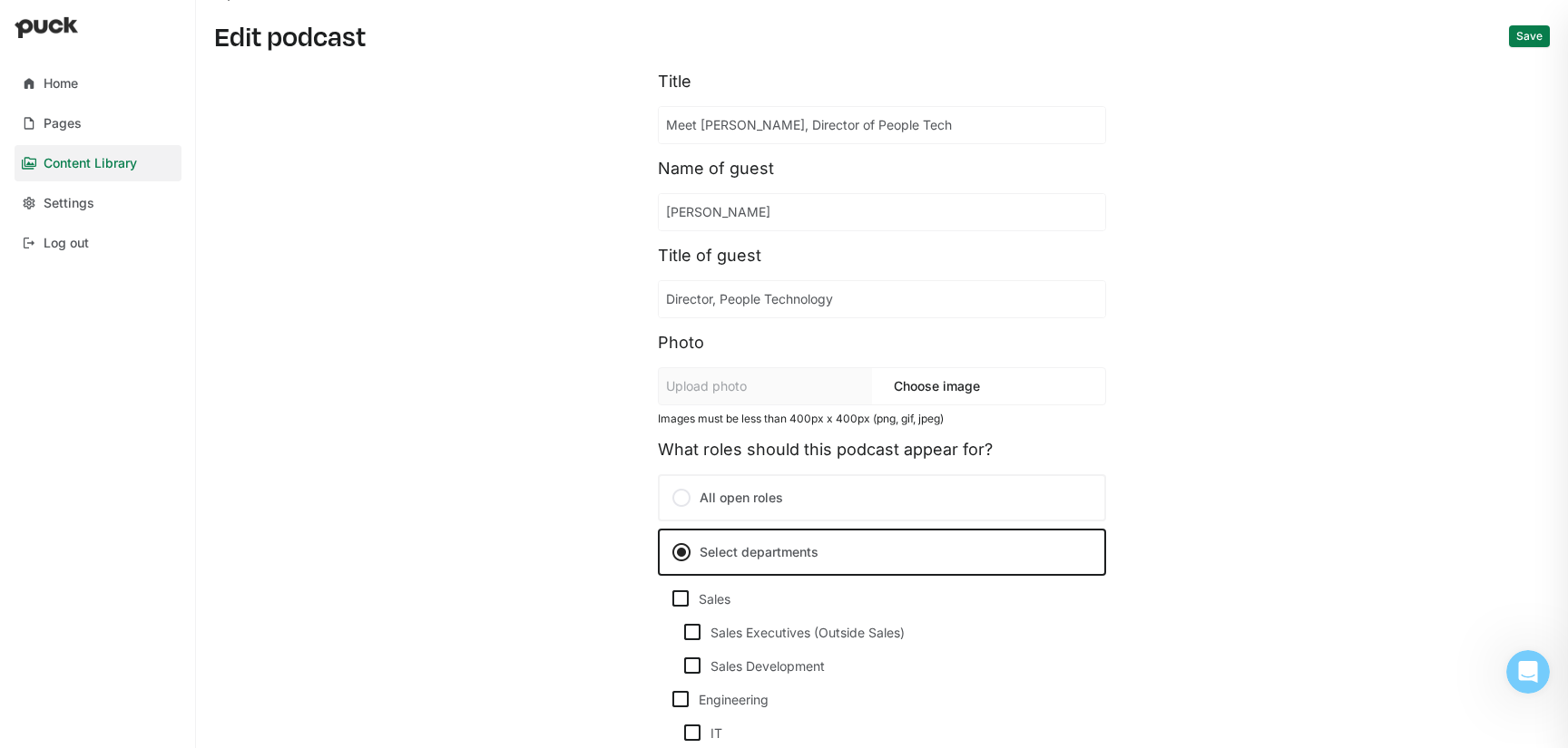
scroll to position [0, 0]
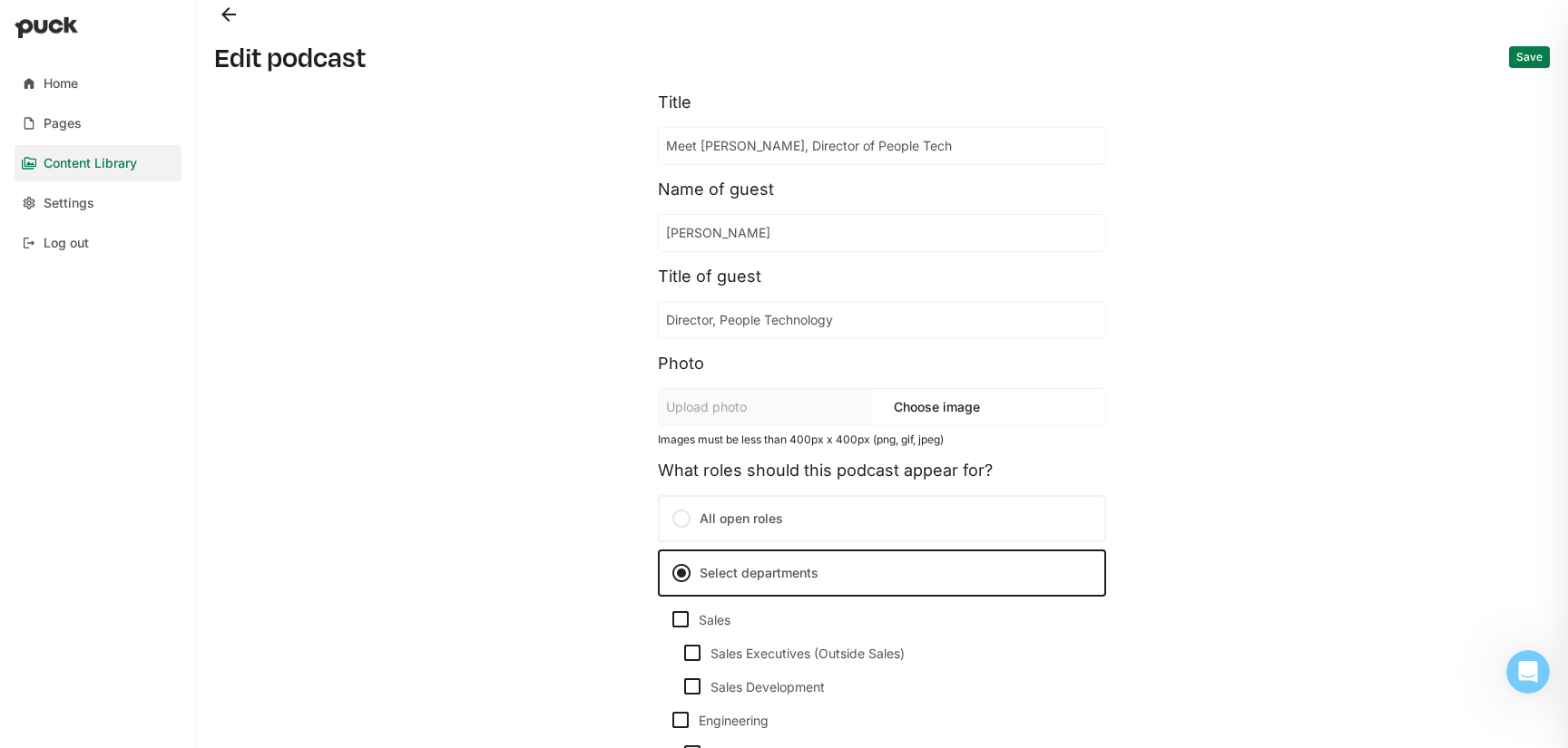
click at [1533, 56] on button "Save" at bounding box center [1529, 57] width 41 height 22
click at [222, 27] on button "Back" at bounding box center [228, 14] width 29 height 29
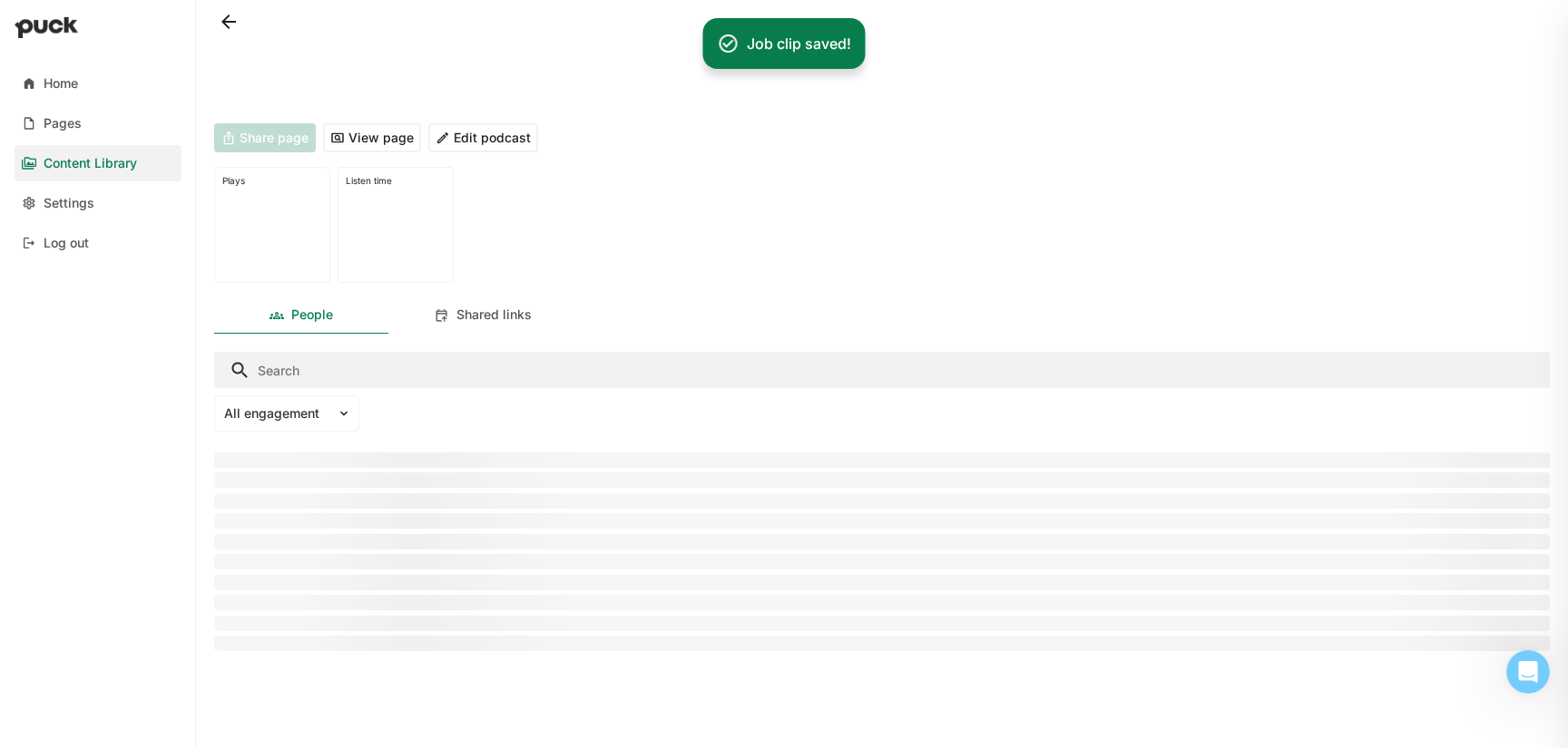
click at [222, 24] on button at bounding box center [228, 22] width 29 height 29
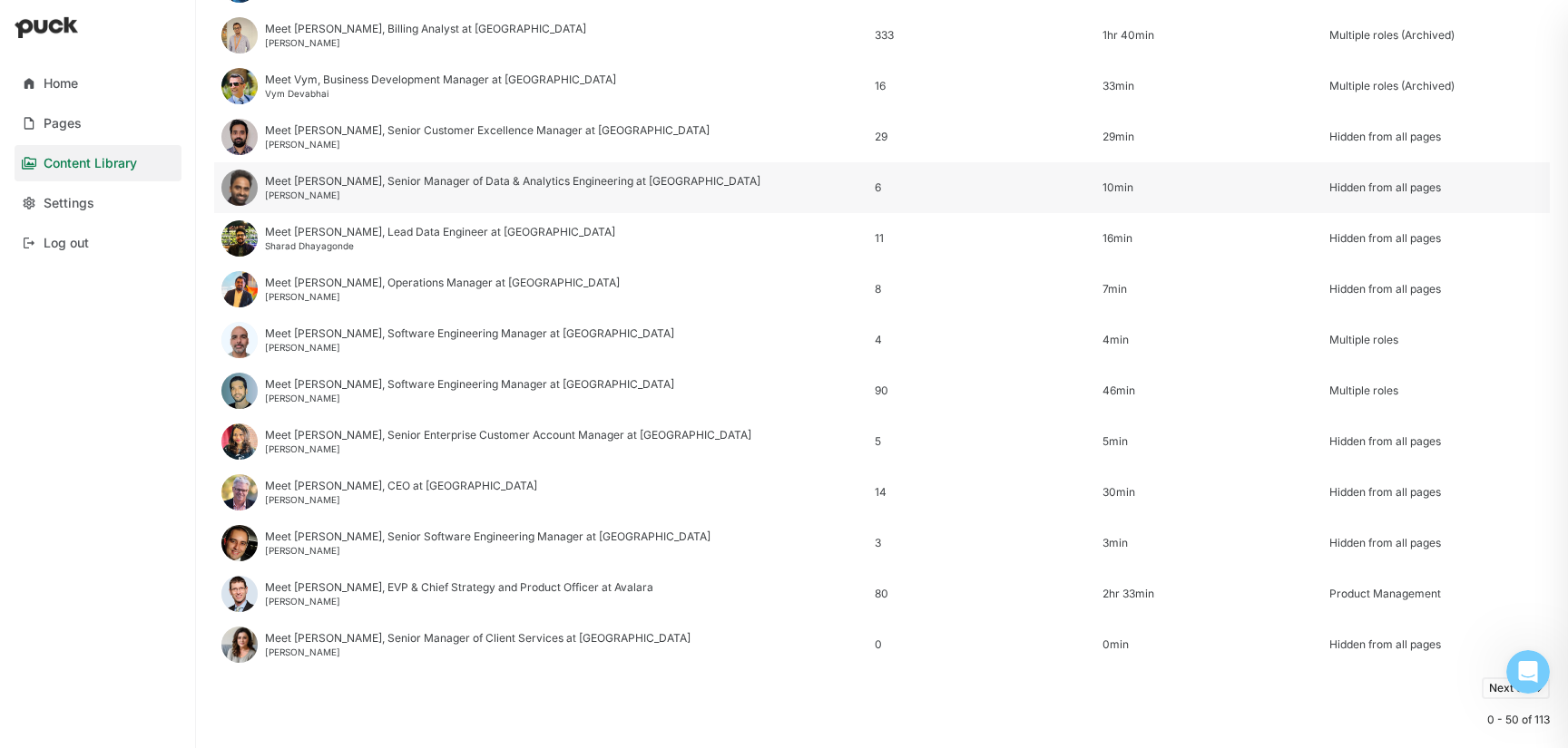
scroll to position [2185, 0]
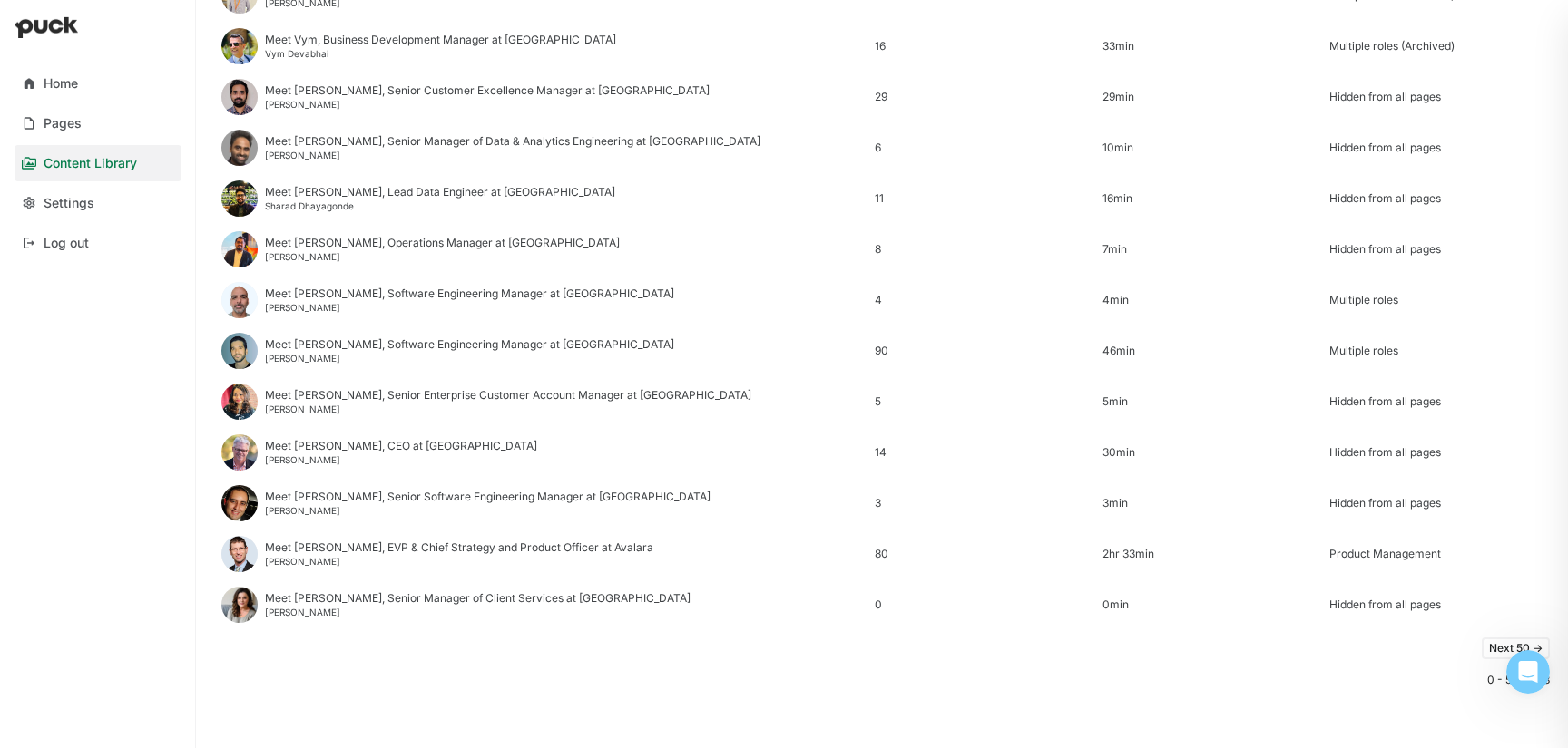
click at [1499, 654] on button "Next 50 ->" at bounding box center [1516, 648] width 68 height 22
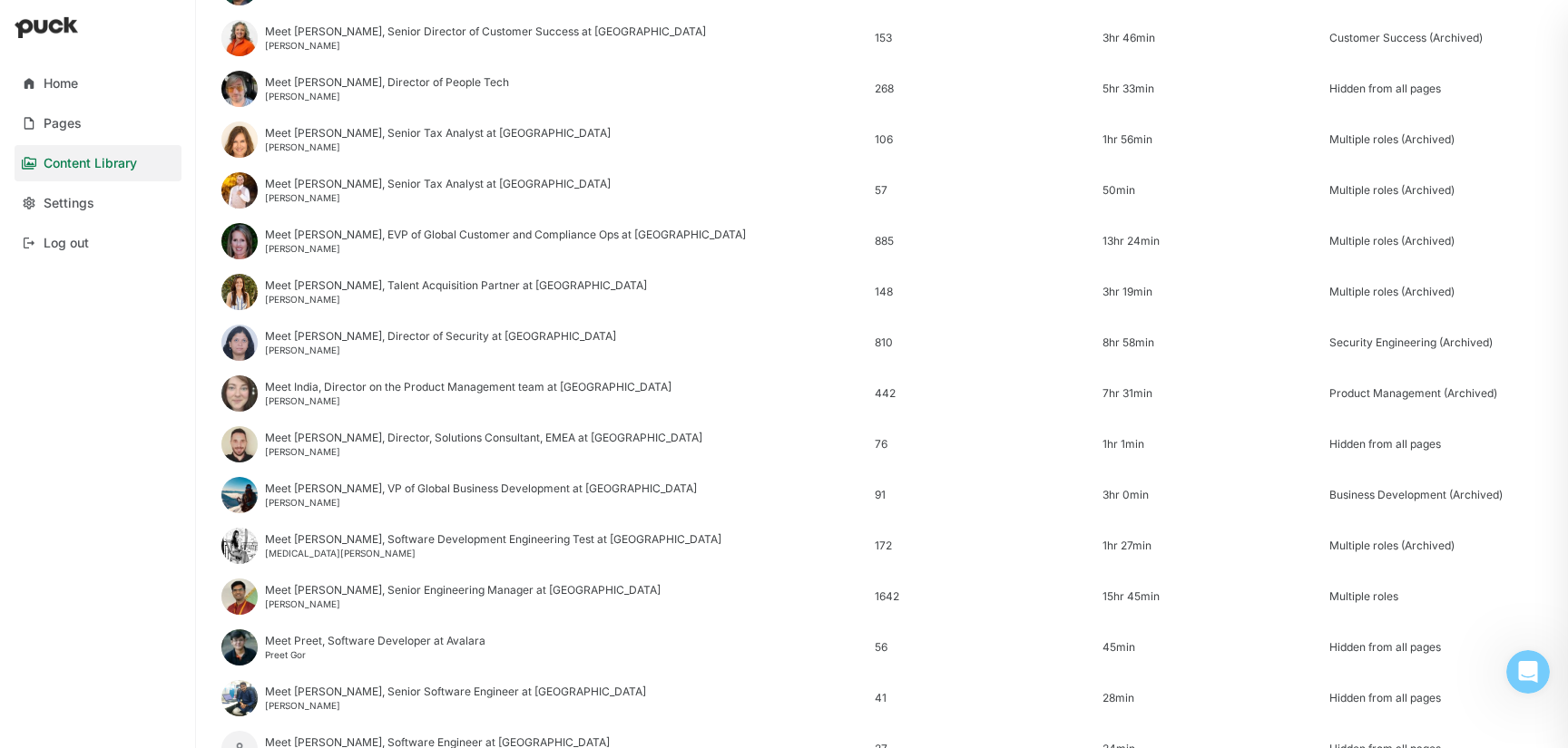
scroll to position [573, 0]
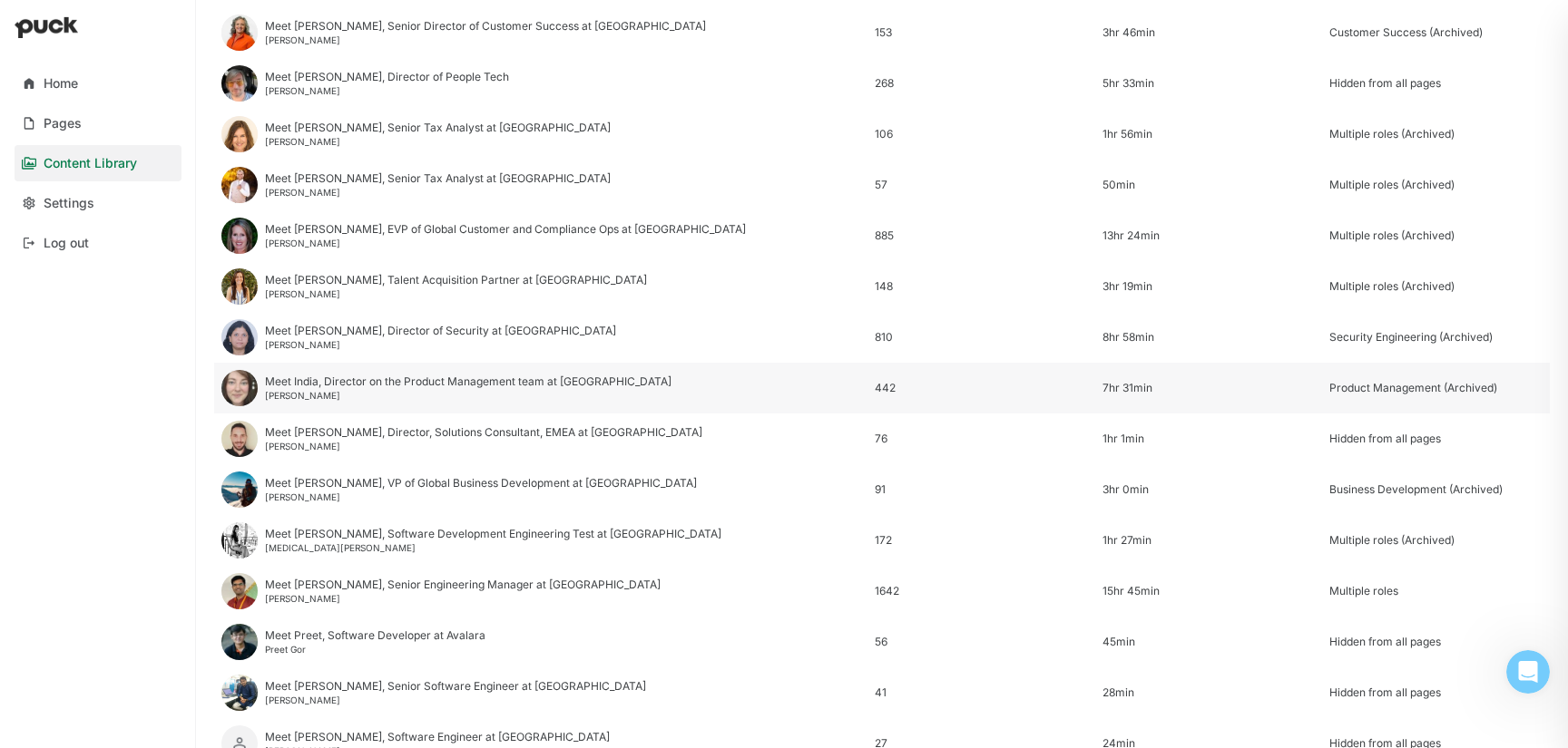
click at [394, 388] on div "Meet India, Director on the Product Management team at Avalara [GEOGRAPHIC_DATA…" at bounding box center [469, 388] width 407 height 26
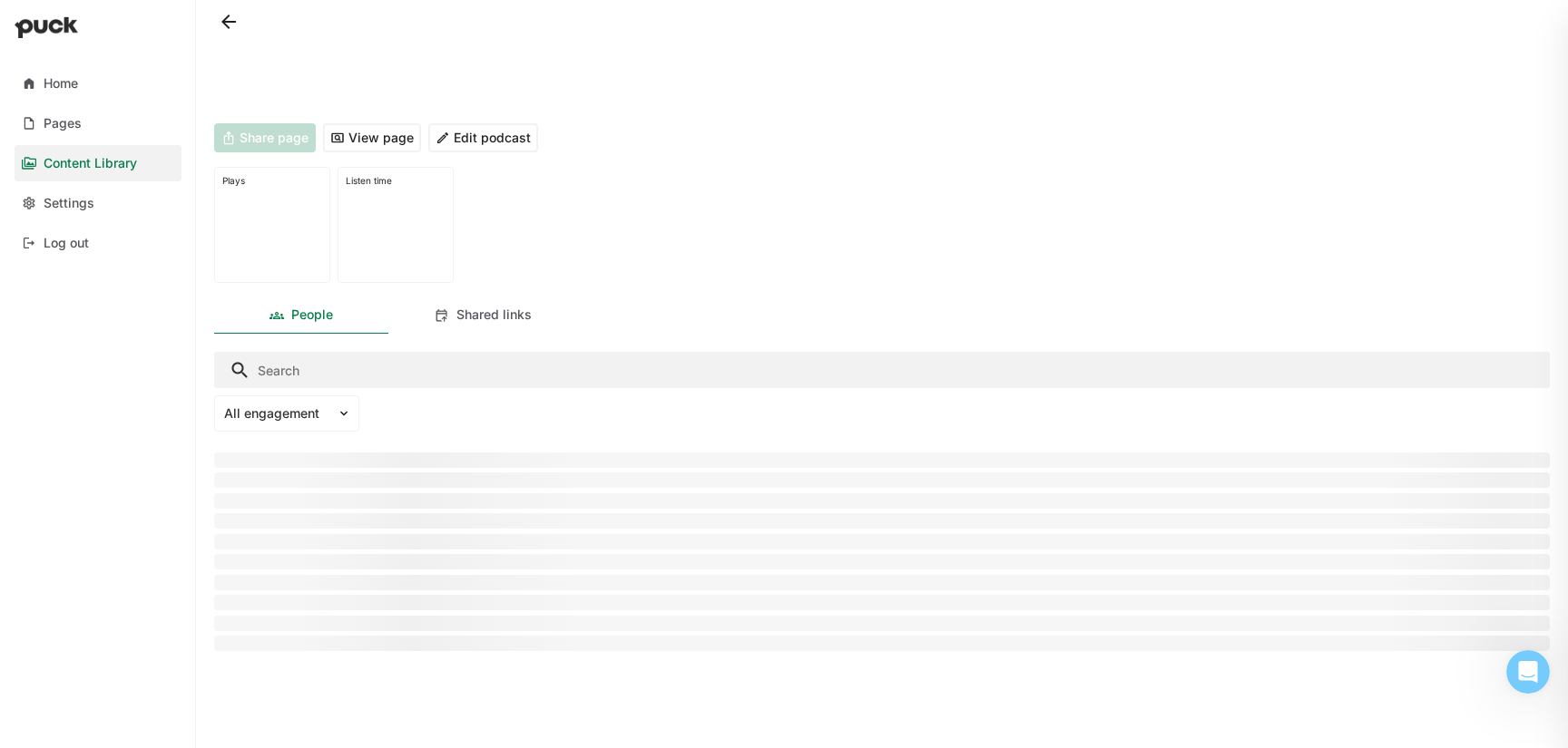
click at [464, 131] on button "Edit podcast" at bounding box center [482, 138] width 109 height 29
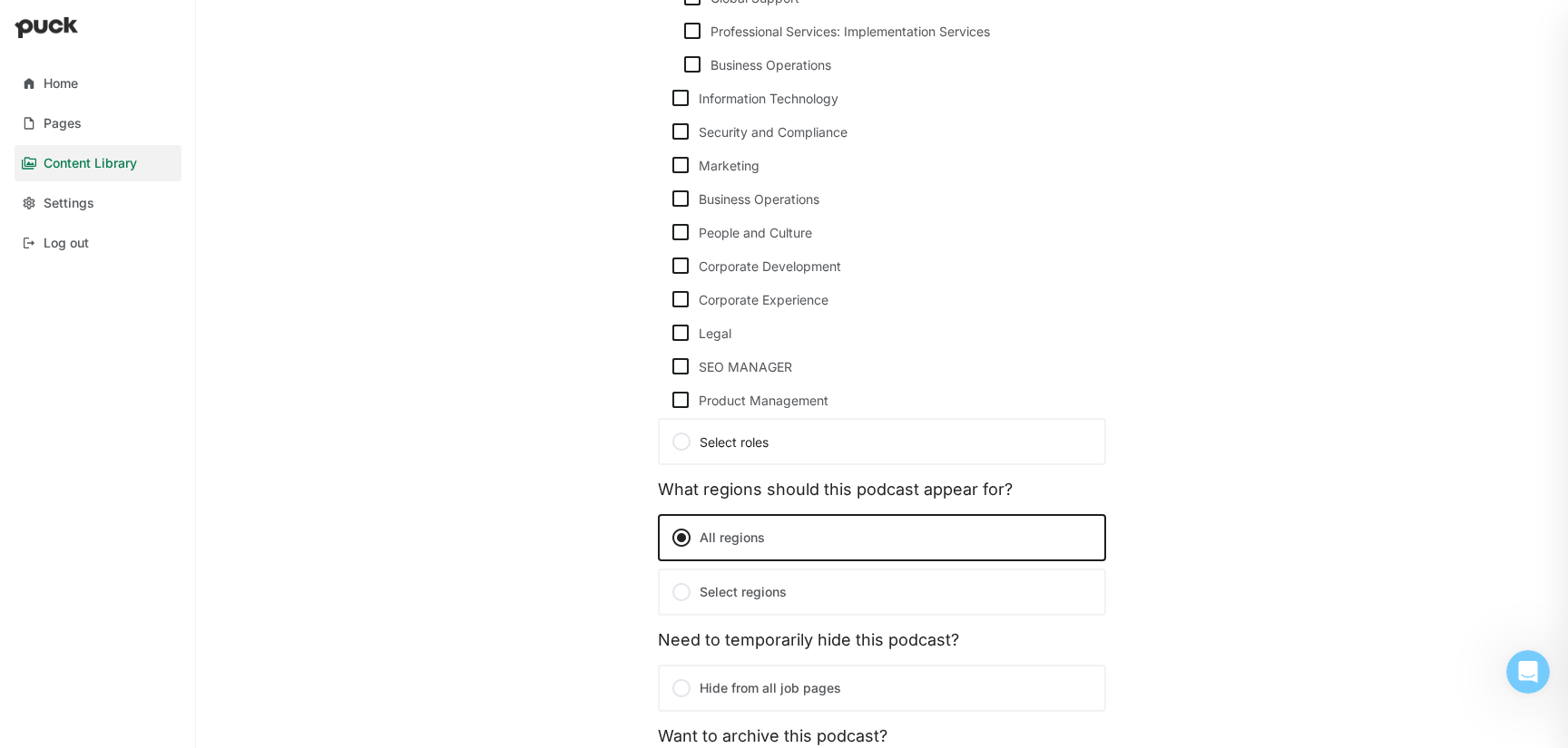
scroll to position [1080, 0]
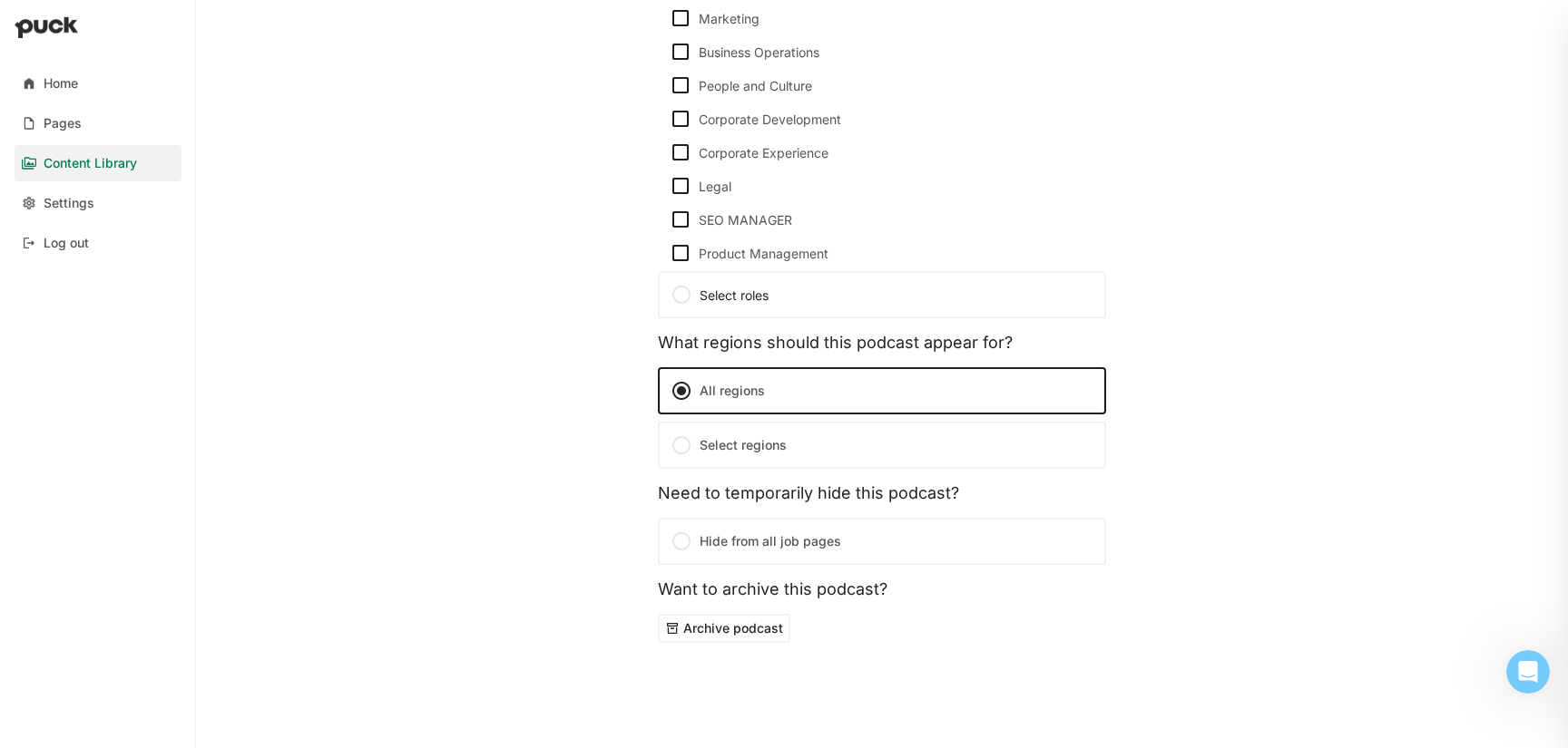
click at [680, 257] on img at bounding box center [680, 253] width 22 height 22
click at [669, 254] on input "Product Management" at bounding box center [668, 253] width 1 height 1
checkbox input "true"
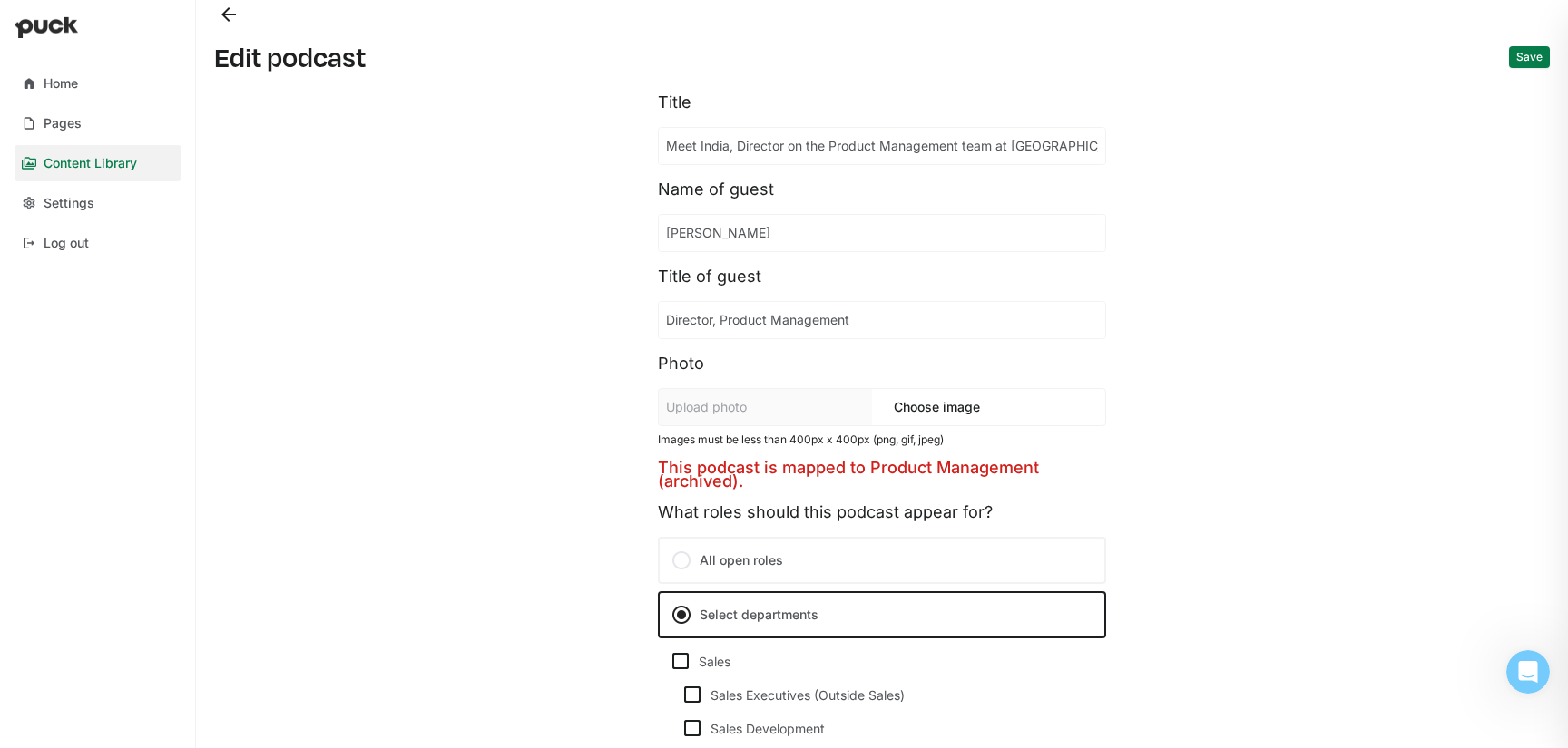
scroll to position [2, 0]
click at [1525, 53] on button "Save" at bounding box center [1529, 55] width 41 height 22
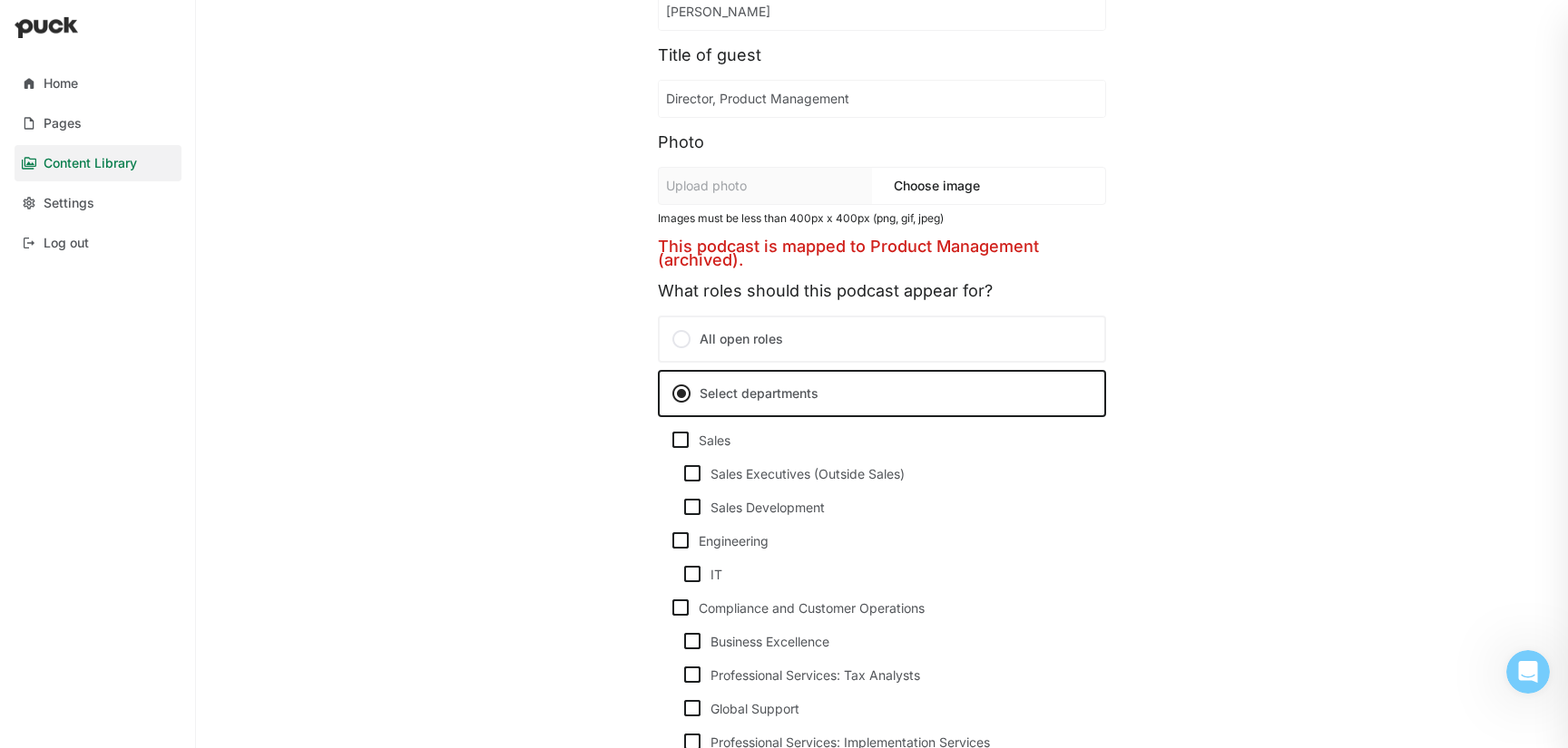
scroll to position [0, 0]
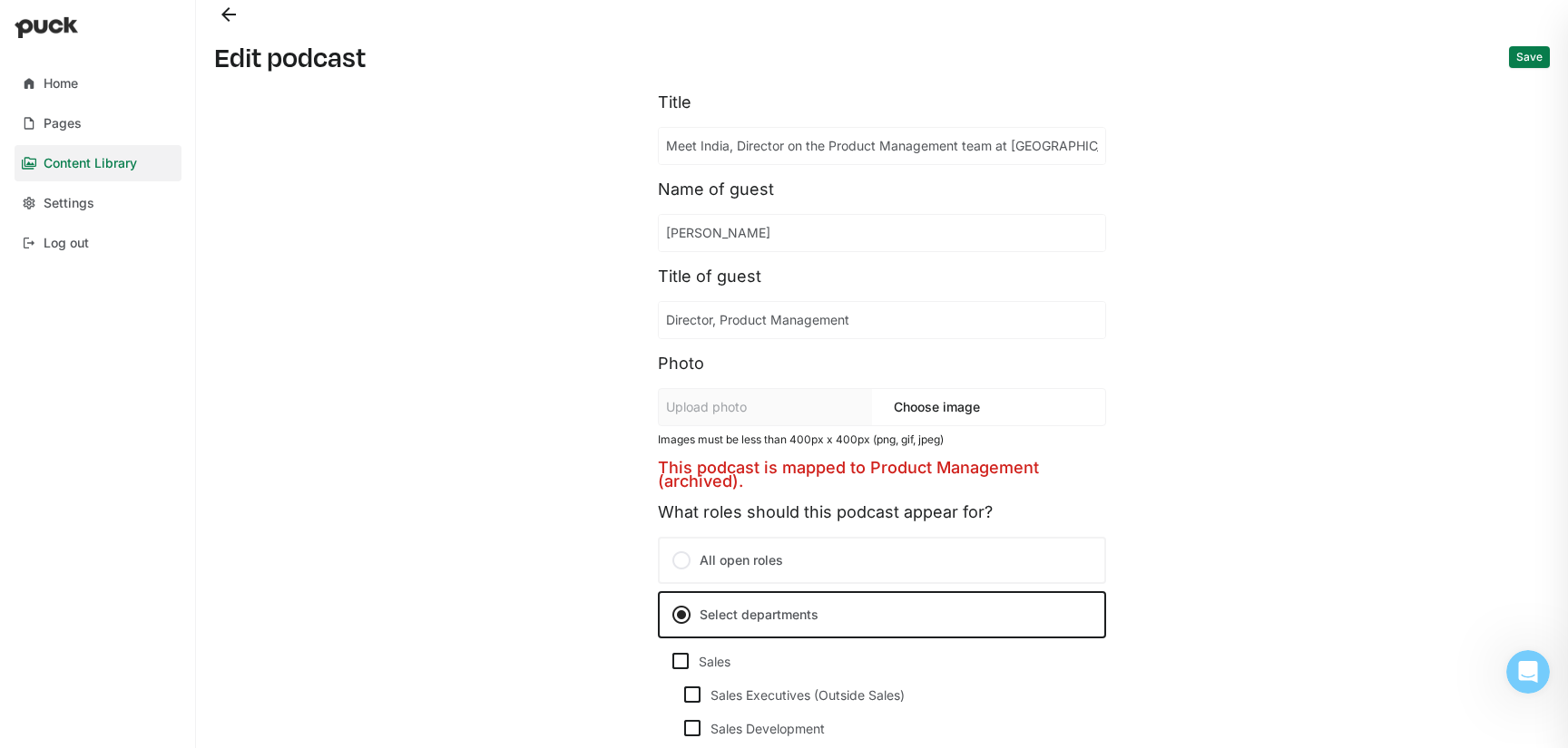
click at [1520, 62] on button "Save" at bounding box center [1529, 57] width 41 height 22
click at [227, 9] on button "Back" at bounding box center [228, 14] width 29 height 29
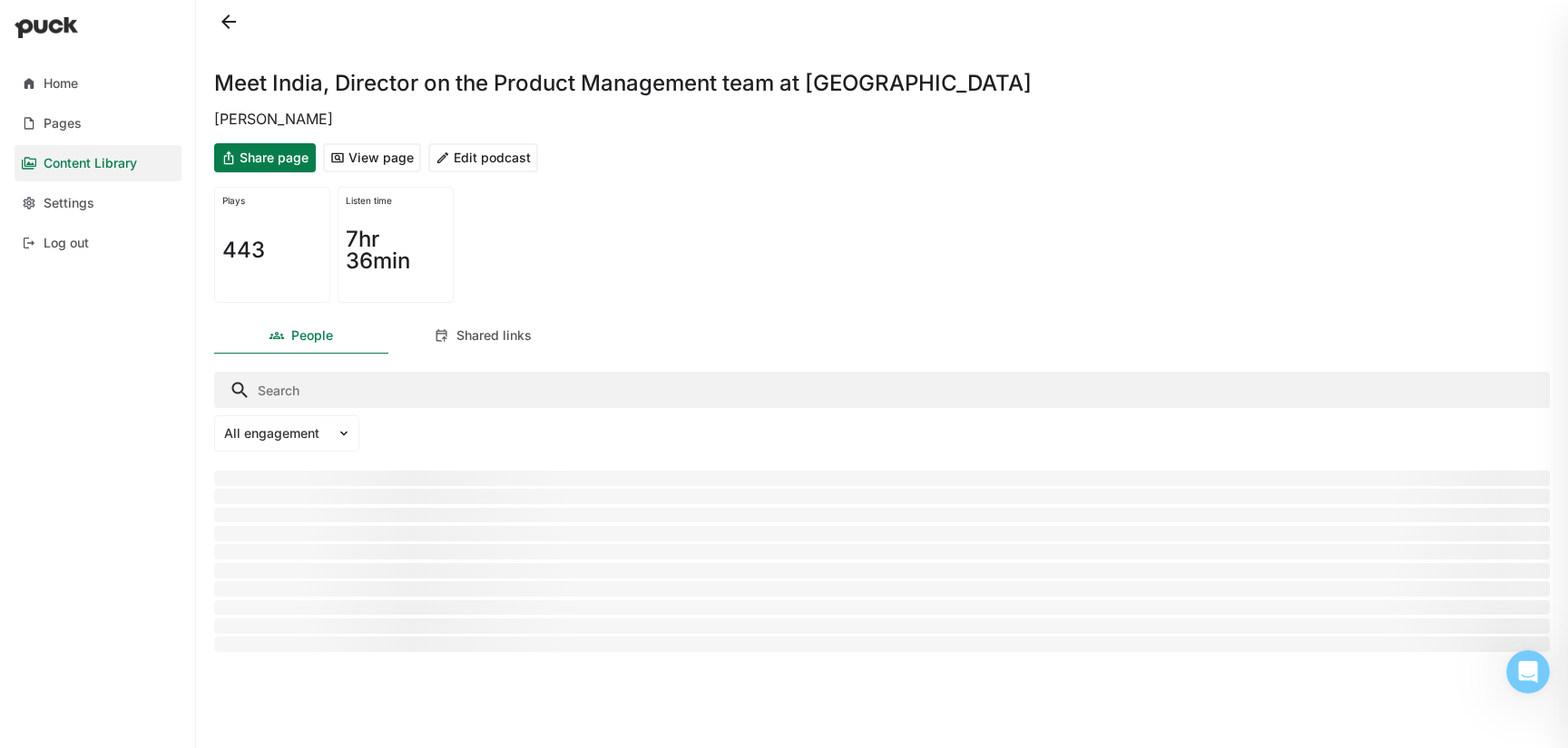
click at [229, 16] on button at bounding box center [228, 22] width 29 height 29
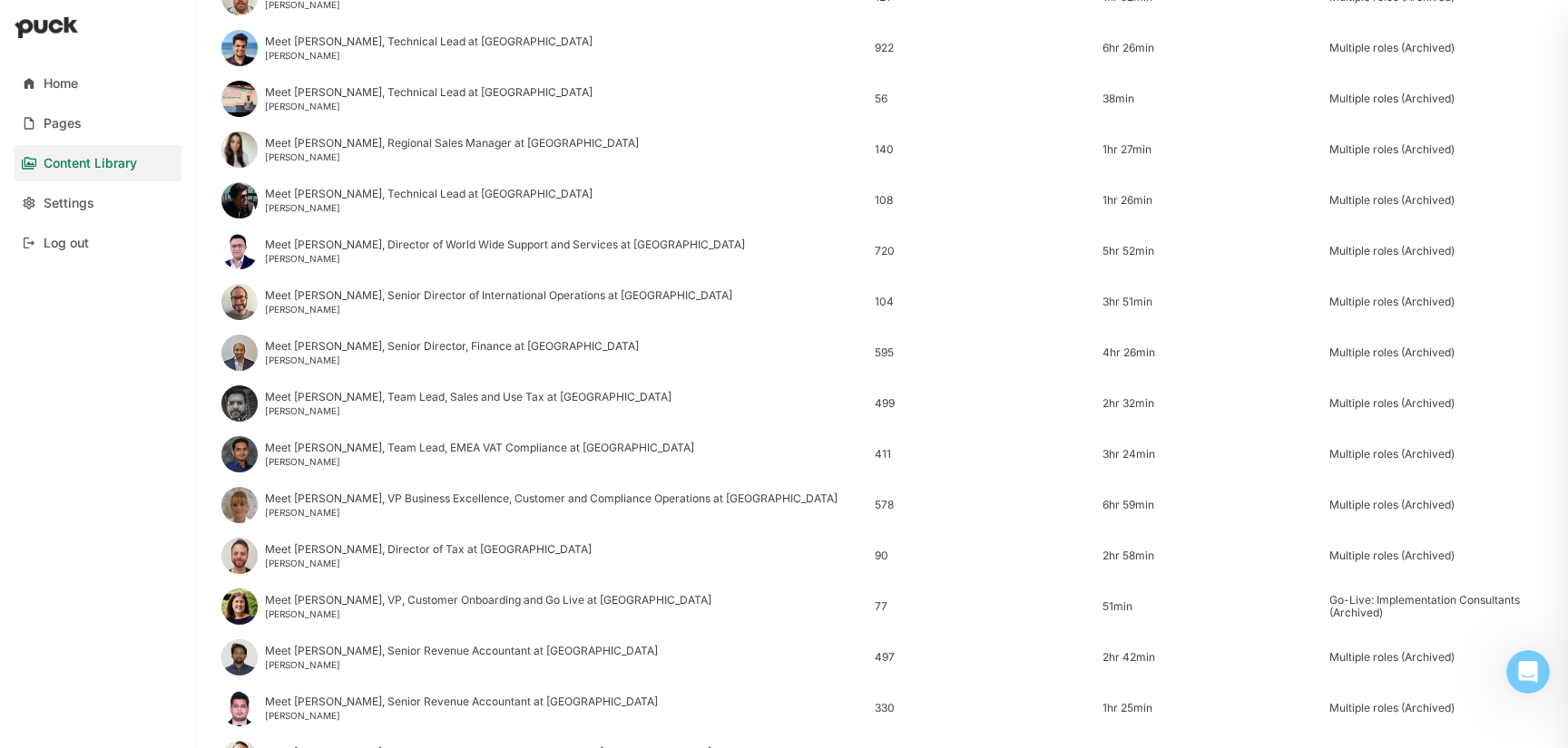
scroll to position [2185, 0]
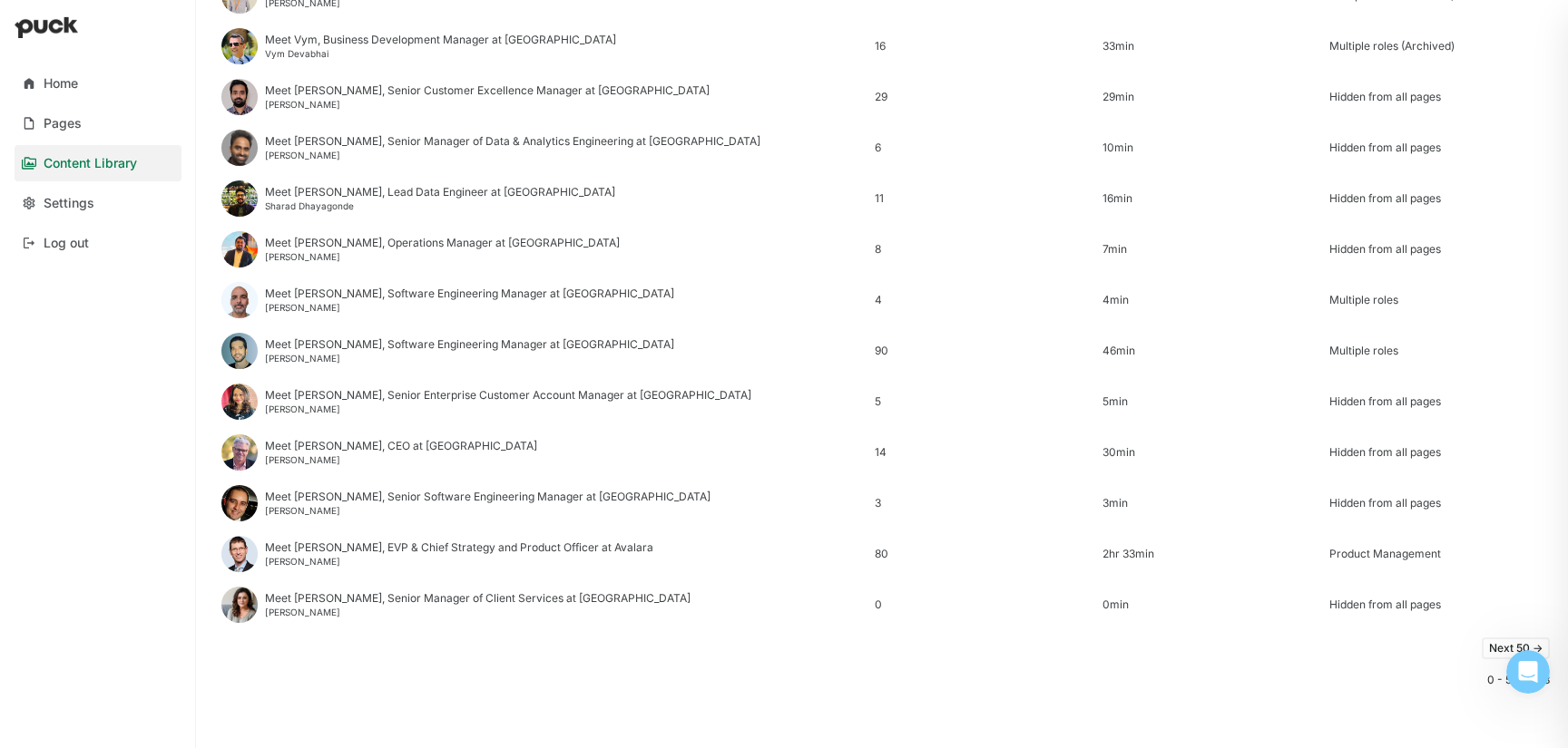
click at [1493, 645] on button "Next 50 ->" at bounding box center [1516, 648] width 68 height 22
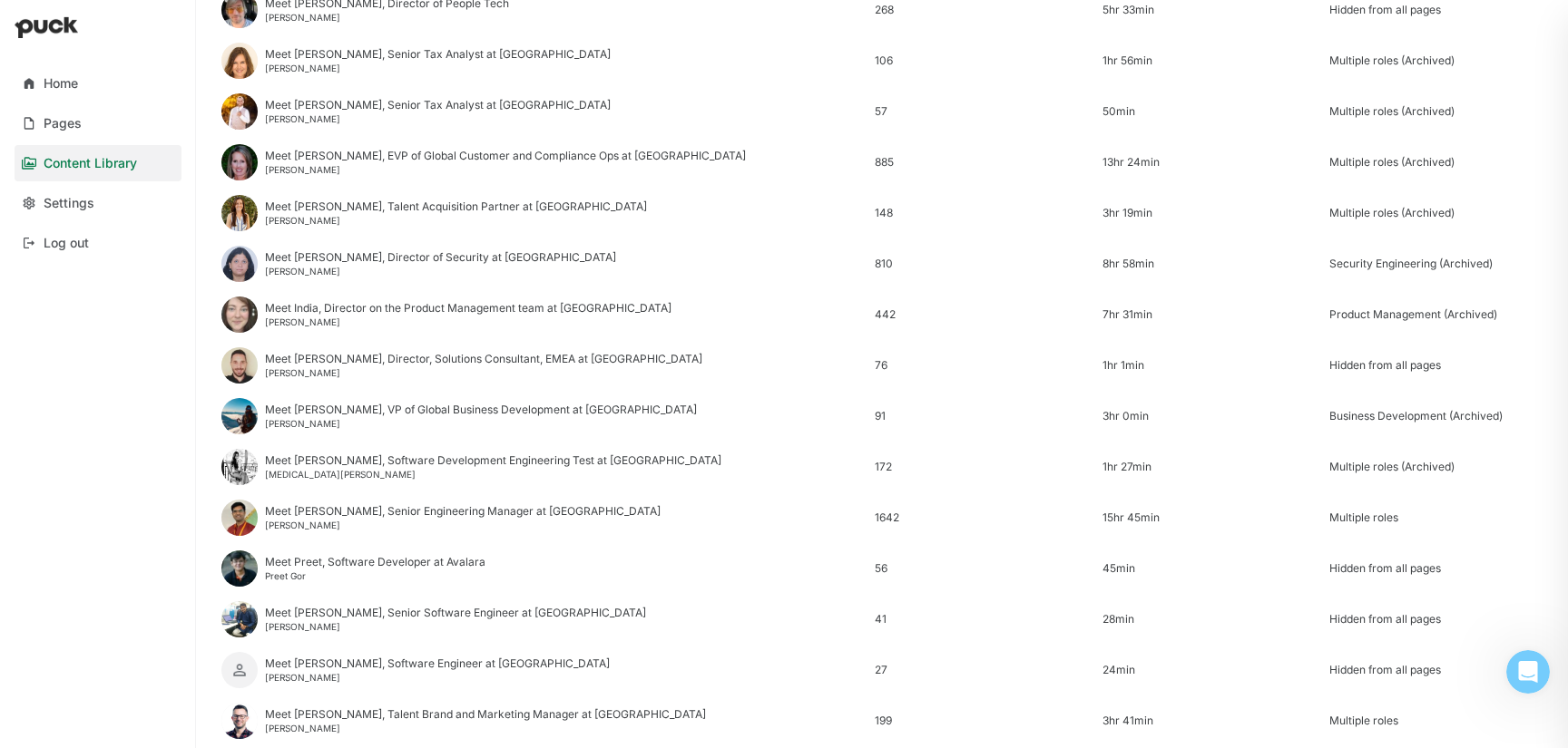
scroll to position [657, 0]
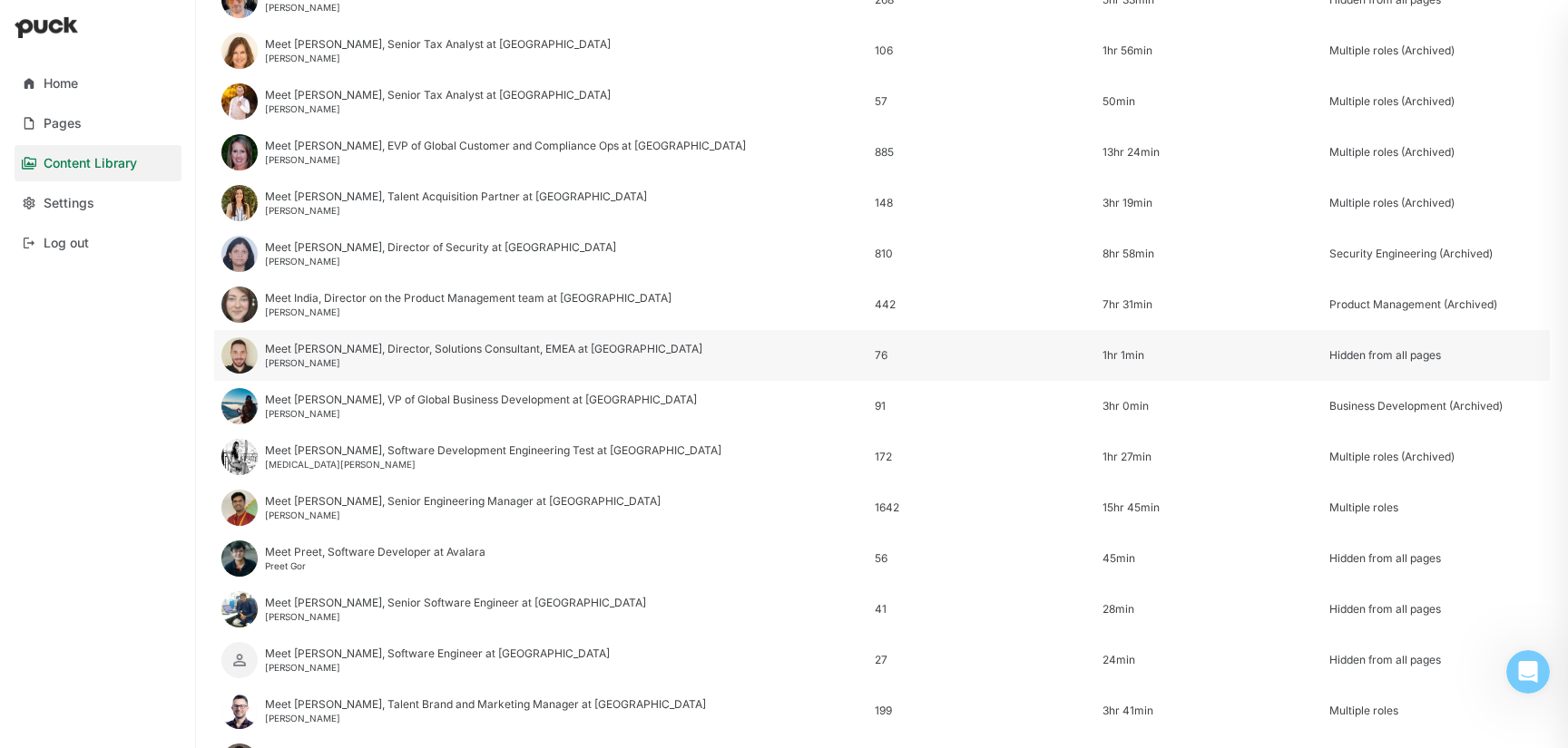
click at [394, 351] on div "Meet [PERSON_NAME], Director, Solutions Consultant, EMEA at [GEOGRAPHIC_DATA]" at bounding box center [484, 349] width 437 height 12
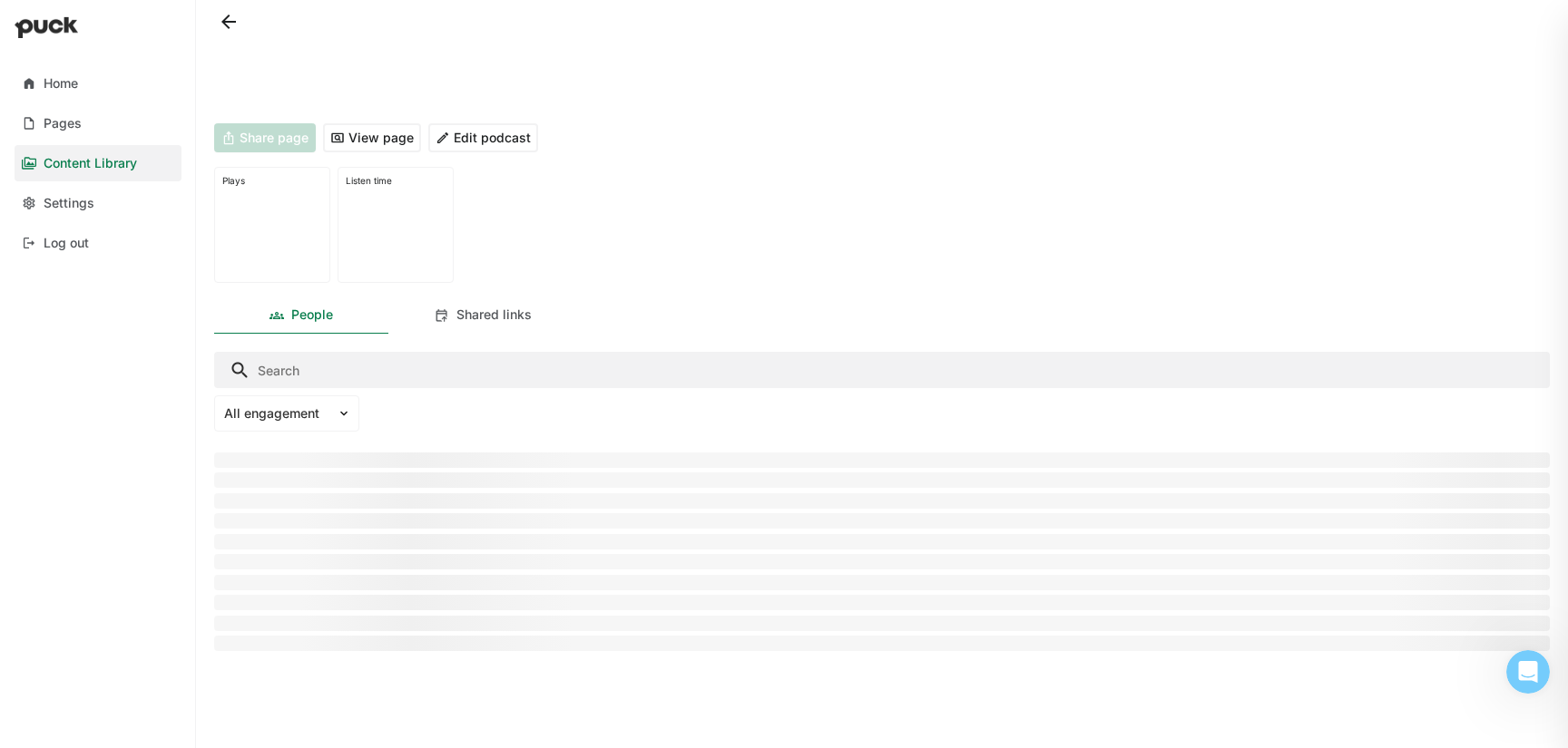
click at [490, 138] on button "Edit podcast" at bounding box center [482, 138] width 109 height 29
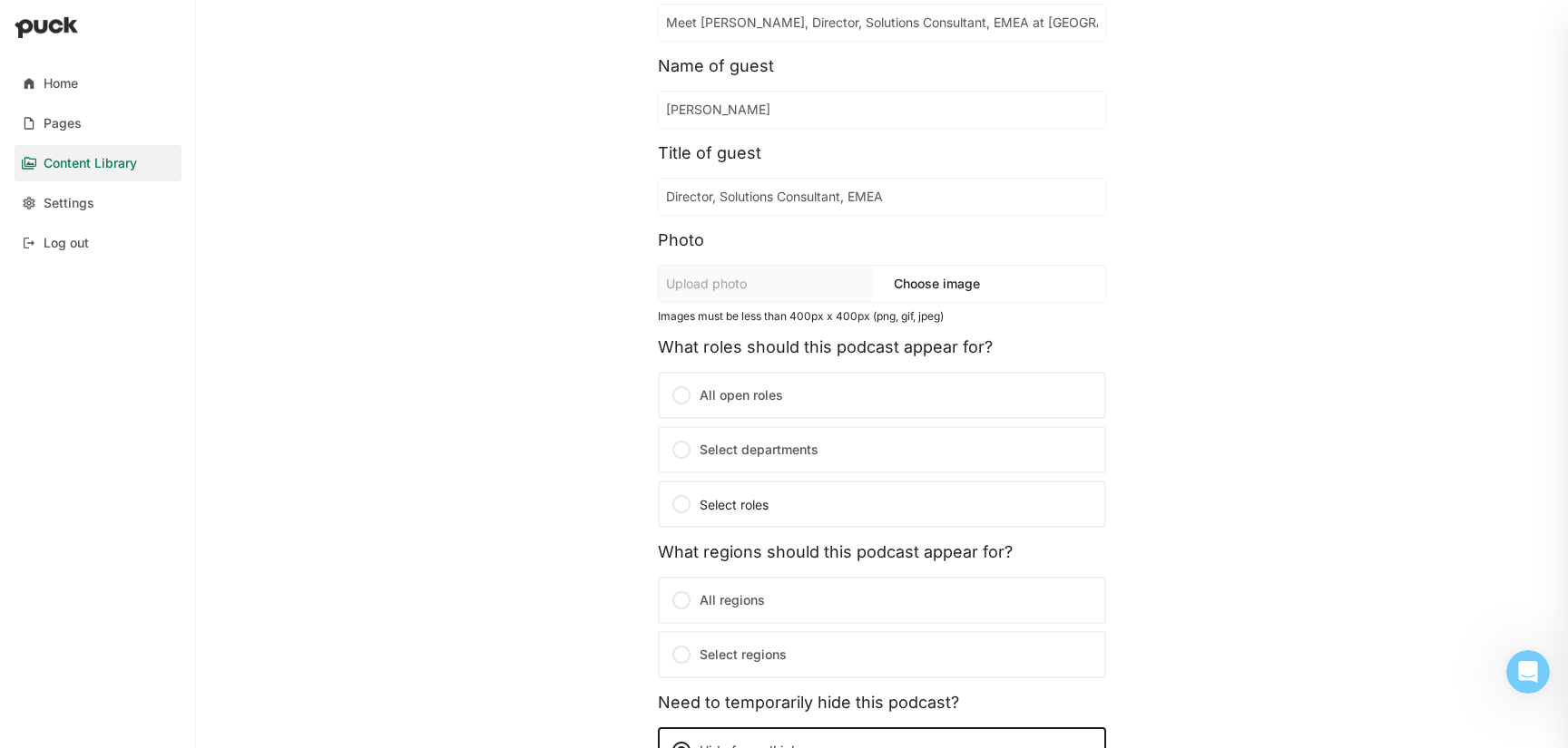
scroll to position [281, 0]
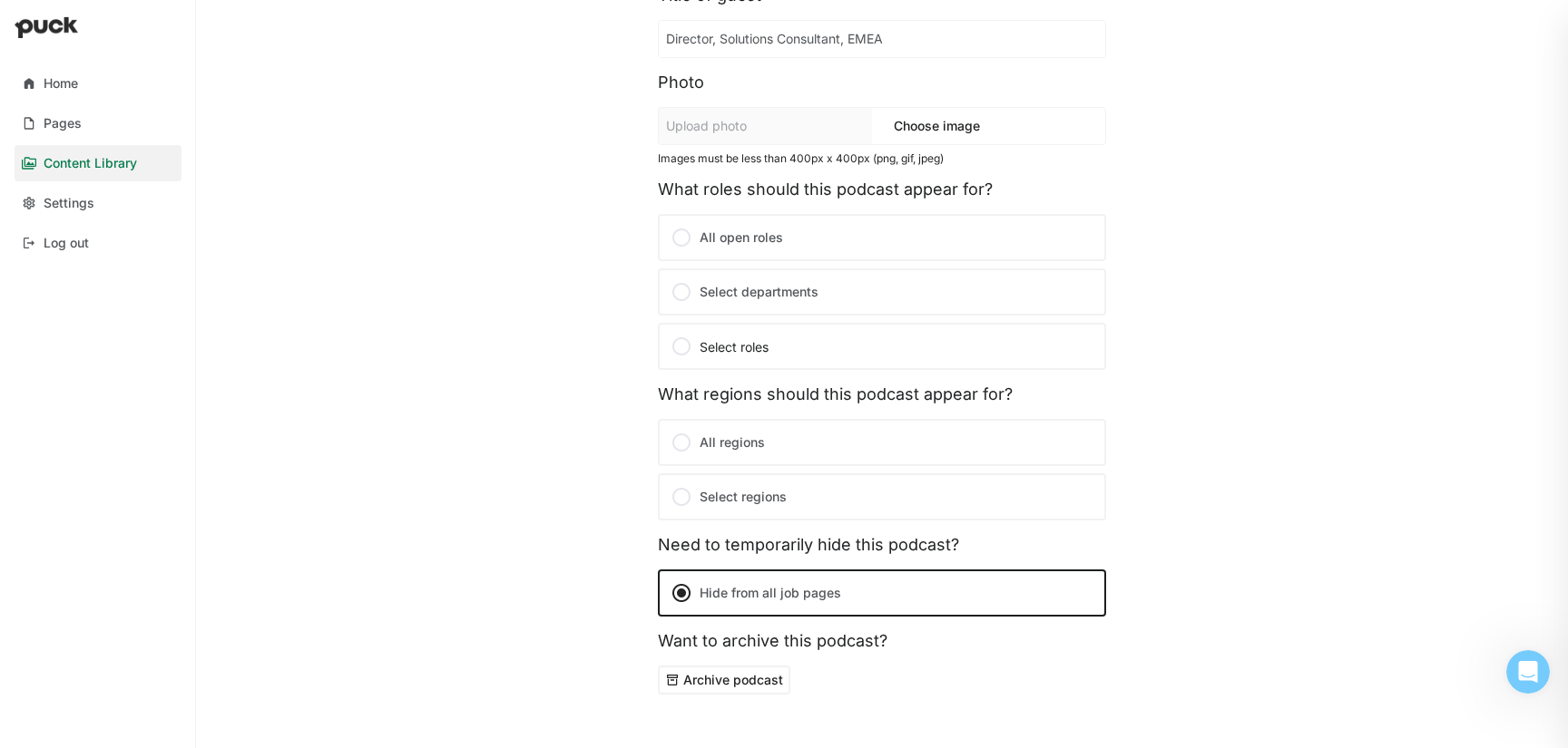
click at [748, 289] on label "Select departments" at bounding box center [881, 292] width 448 height 48
click at [0, 0] on input "Select departments" at bounding box center [0, 0] width 0 height 0
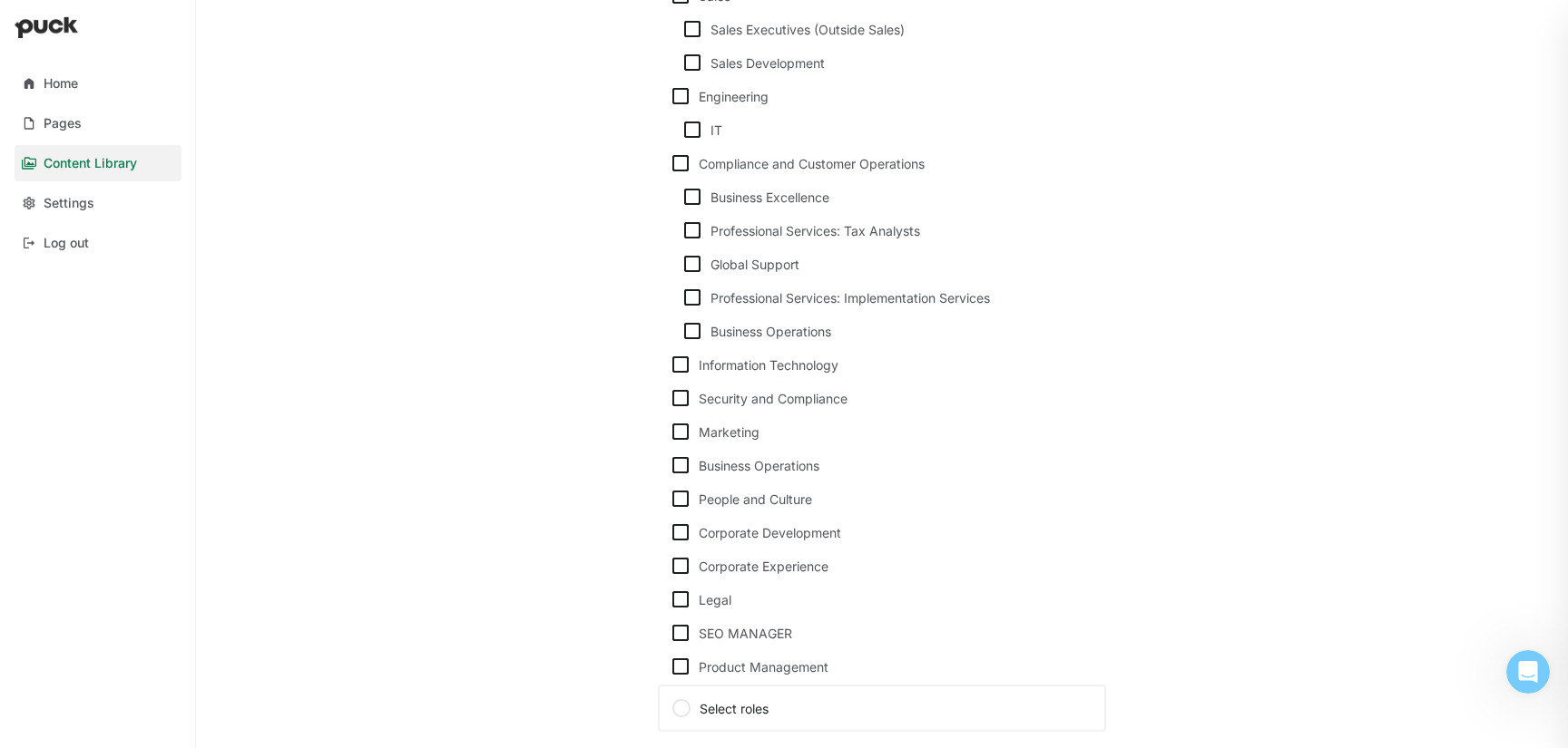
scroll to position [646, 0]
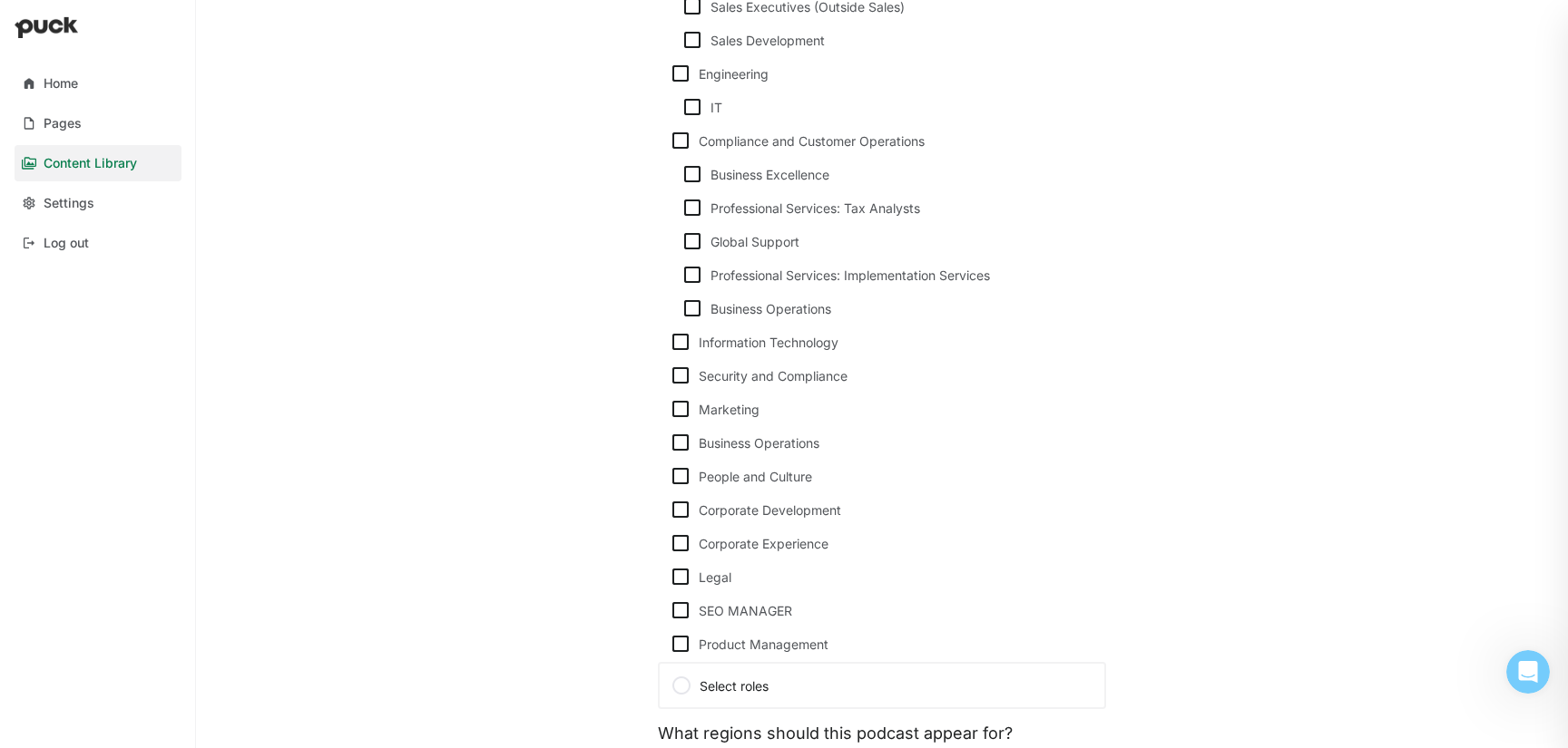
click at [684, 446] on img at bounding box center [680, 442] width 22 height 22
click at [669, 444] on input "Business Operations" at bounding box center [668, 443] width 1 height 1
checkbox input "true"
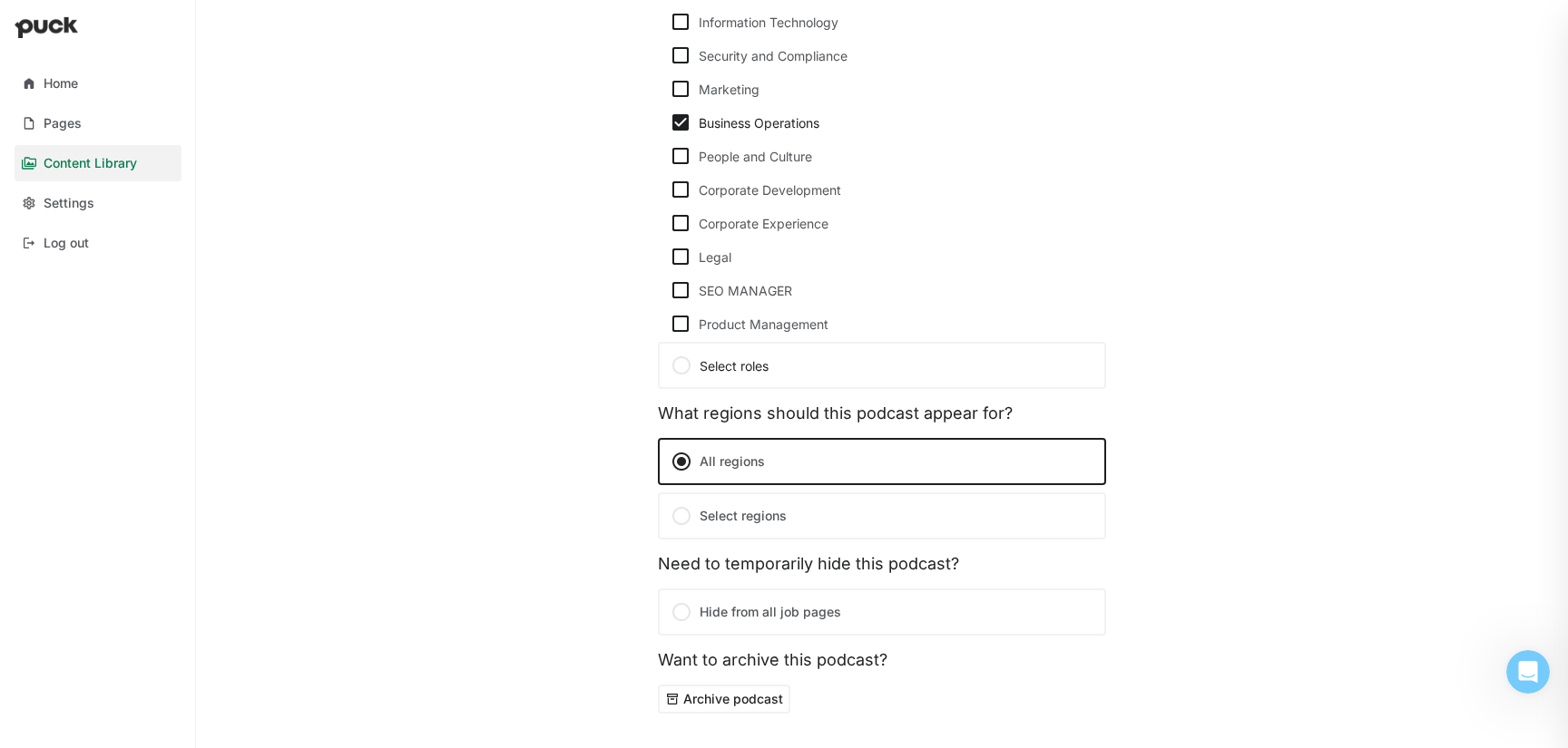
scroll to position [1038, 0]
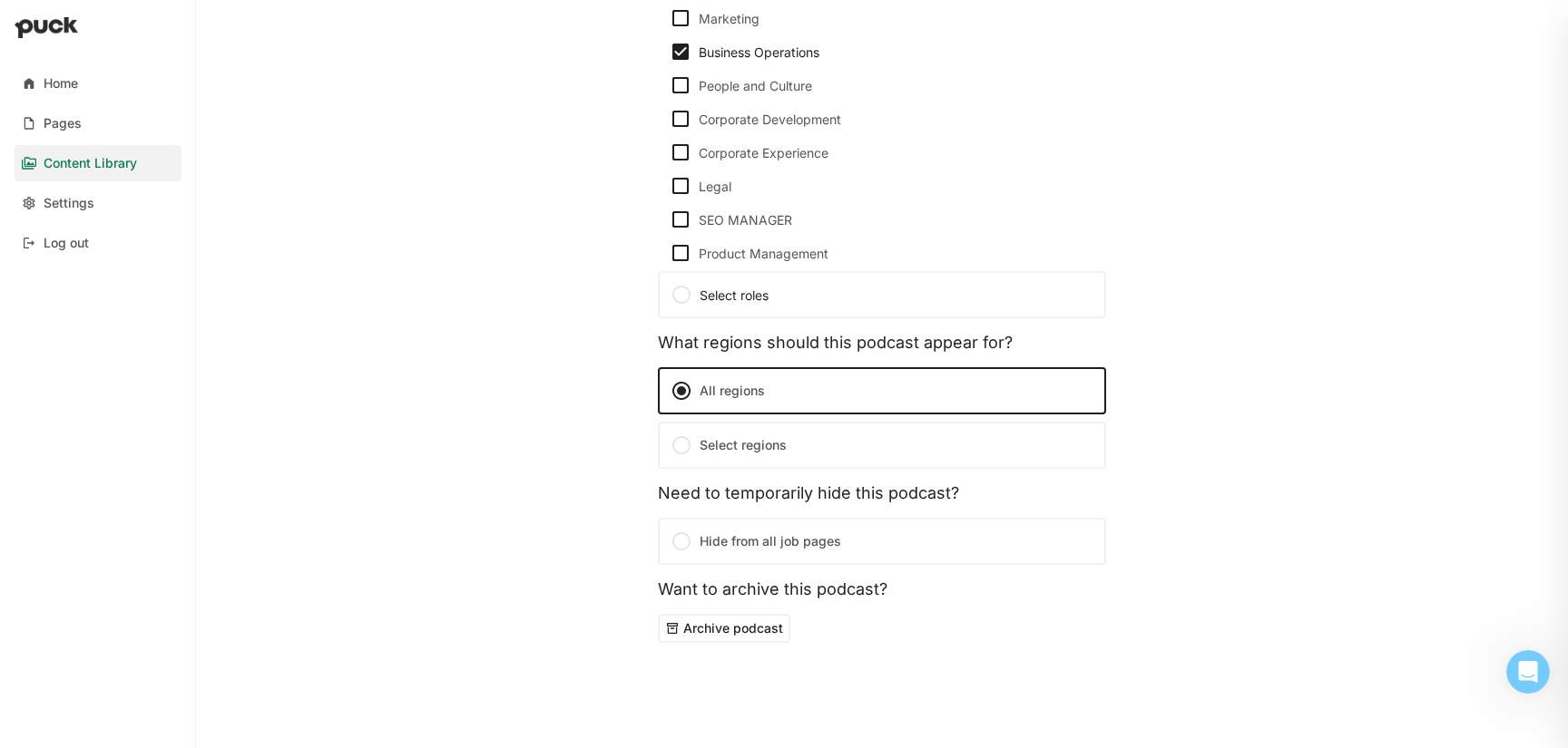
click at [774, 451] on label "Select regions" at bounding box center [881, 446] width 448 height 48
click at [0, 0] on input "Select regions" at bounding box center [0, 0] width 0 height 0
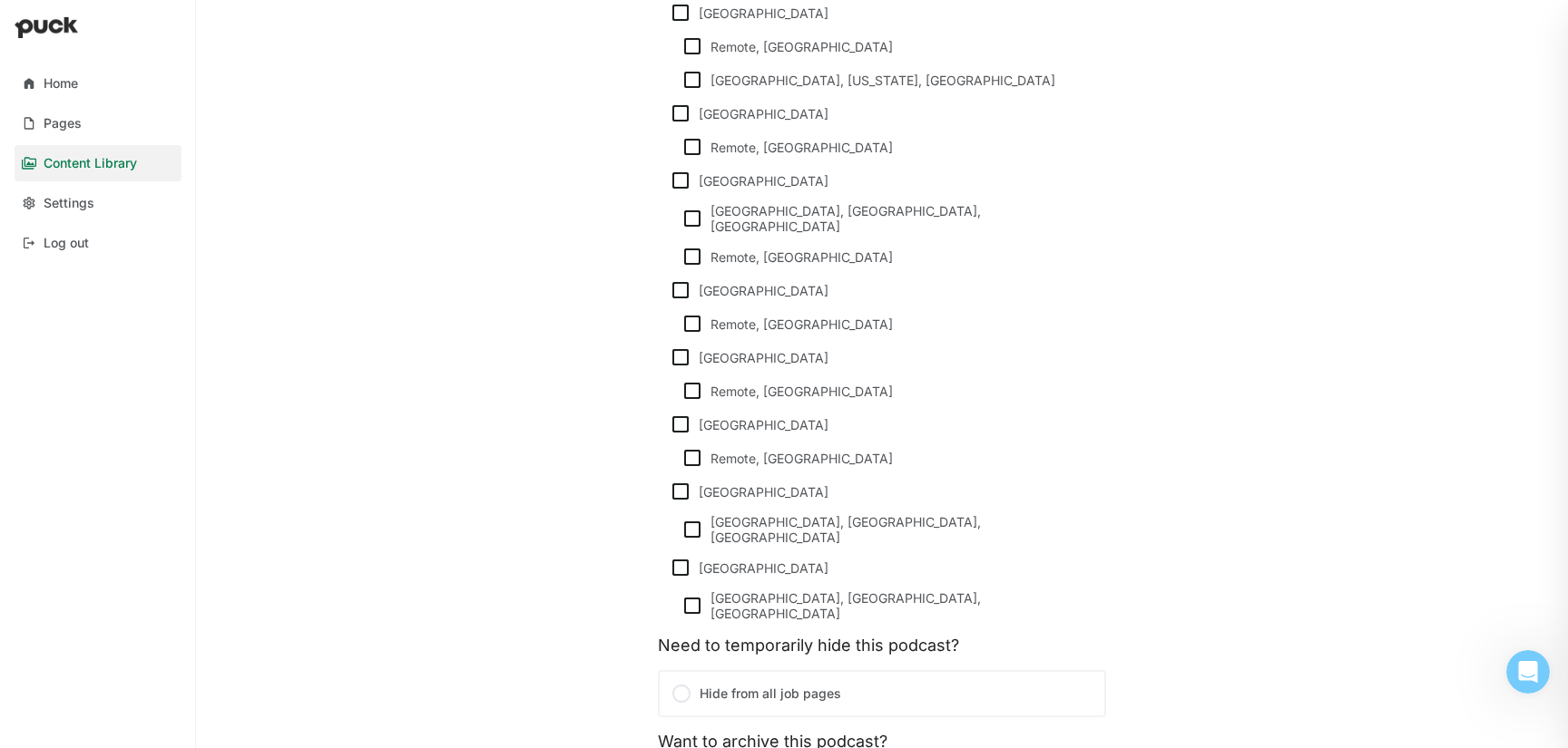
scroll to position [1530, 0]
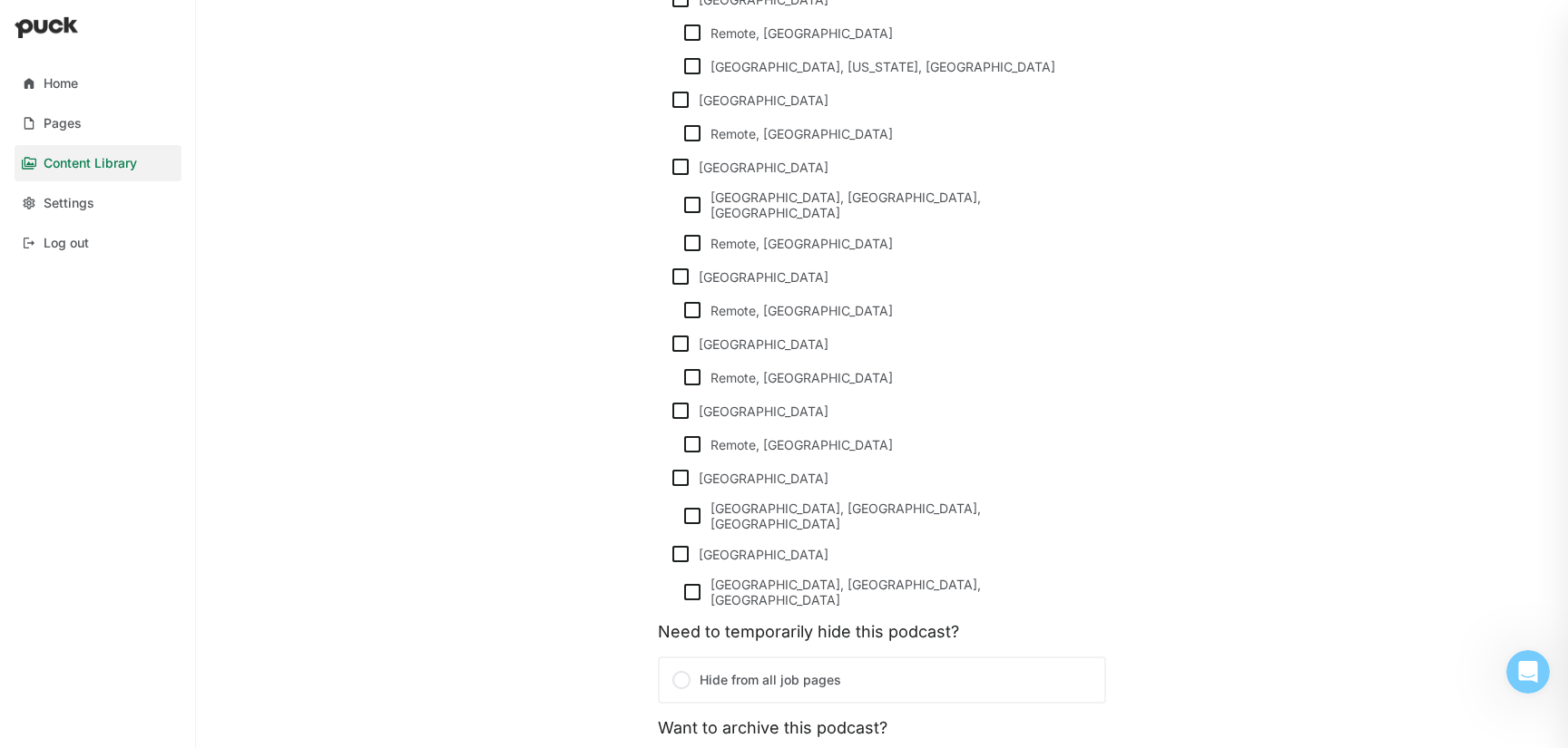
click at [681, 270] on img at bounding box center [680, 277] width 22 height 22
click at [669, 277] on input "[GEOGRAPHIC_DATA]" at bounding box center [668, 277] width 1 height 1
checkbox input "true"
click at [683, 336] on img at bounding box center [680, 343] width 22 height 22
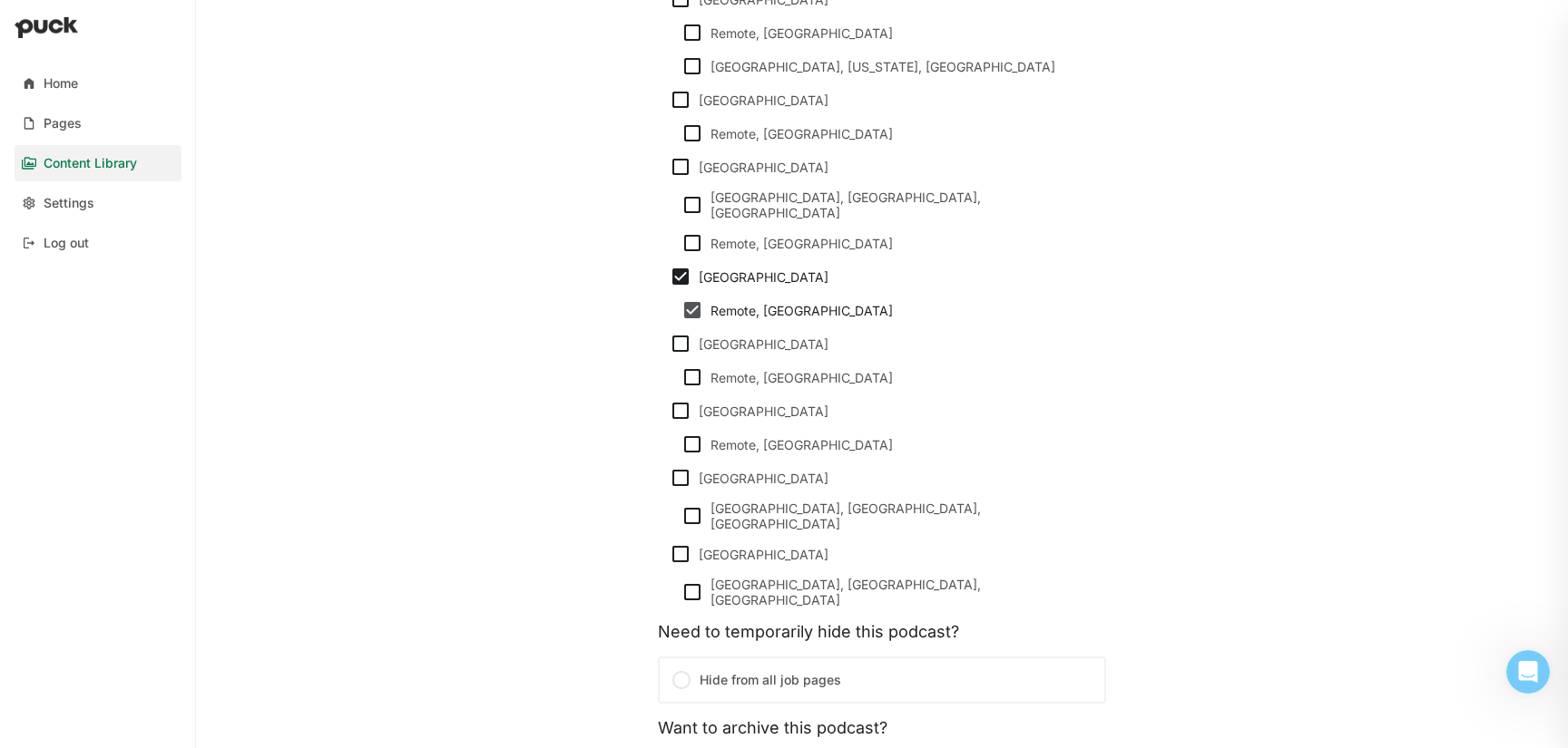
click at [669, 344] on input "[GEOGRAPHIC_DATA]" at bounding box center [668, 344] width 1 height 1
checkbox input "true"
click at [683, 405] on img at bounding box center [680, 411] width 22 height 22
click at [669, 411] on input "[GEOGRAPHIC_DATA]" at bounding box center [668, 411] width 1 height 1
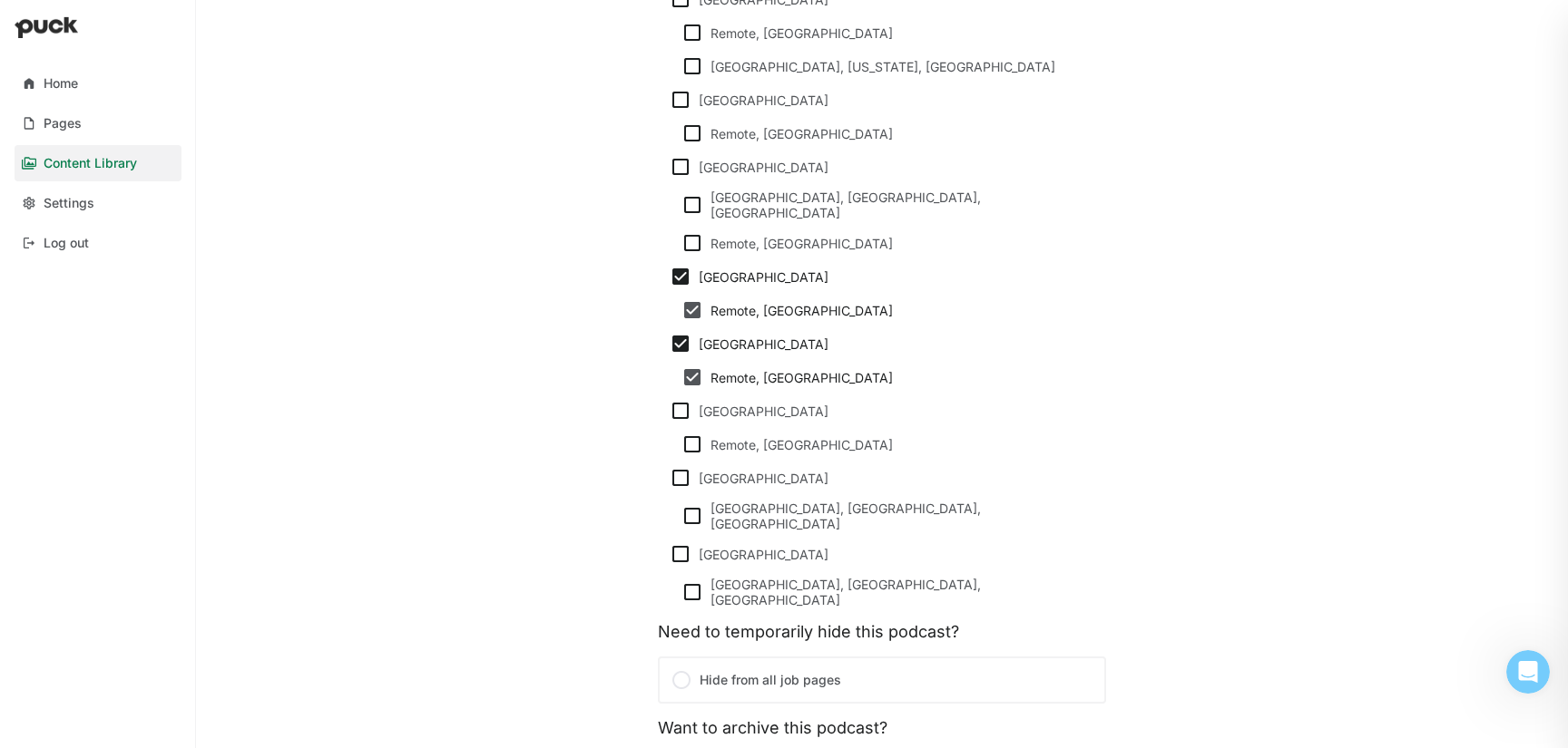
checkbox input "true"
click at [683, 472] on img at bounding box center [680, 477] width 22 height 22
click at [669, 478] on input "[GEOGRAPHIC_DATA]" at bounding box center [668, 478] width 1 height 1
checkbox input "true"
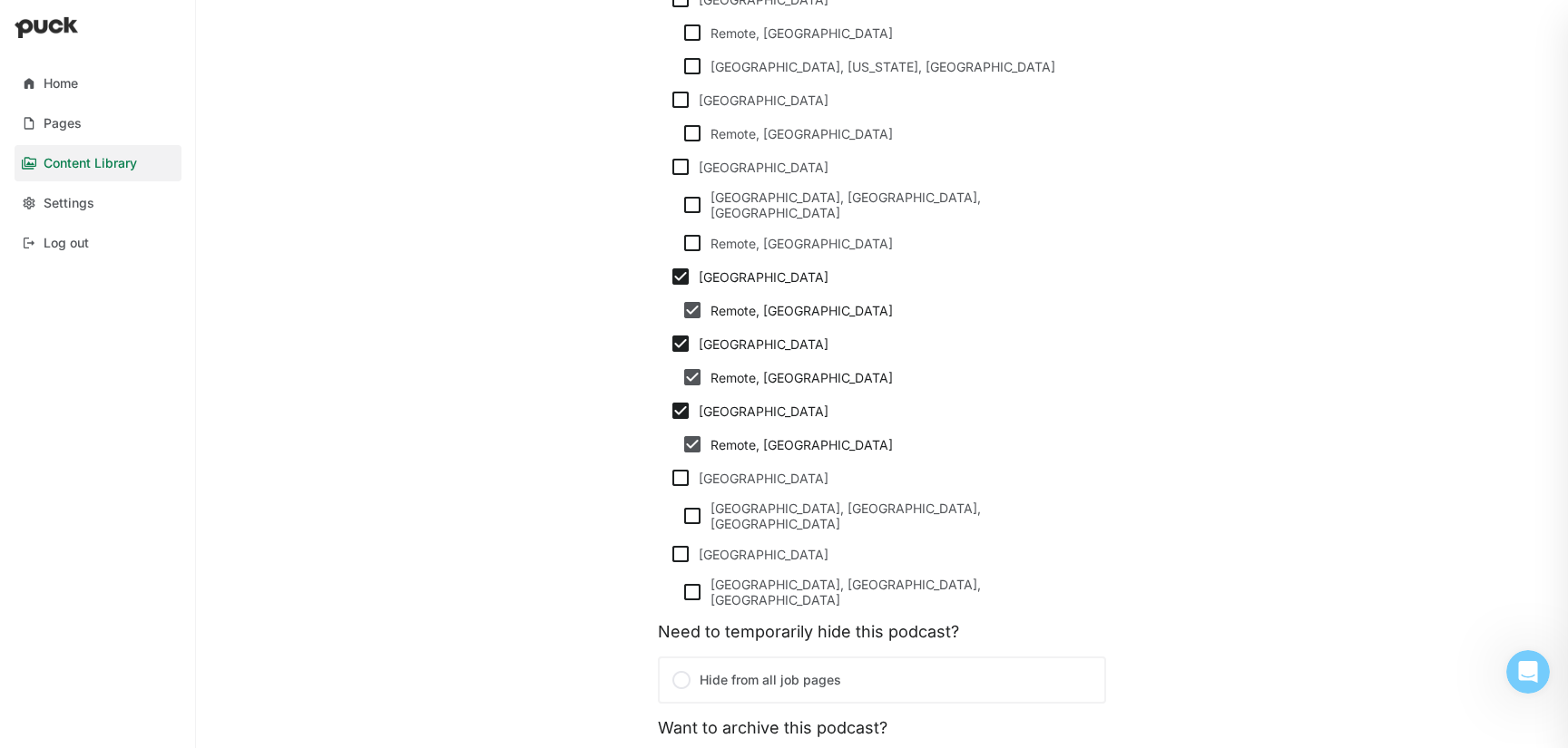
checkbox input "true"
click at [682, 544] on img at bounding box center [680, 554] width 22 height 22
click at [669, 554] on input "[GEOGRAPHIC_DATA]" at bounding box center [668, 554] width 1 height 1
checkbox input "true"
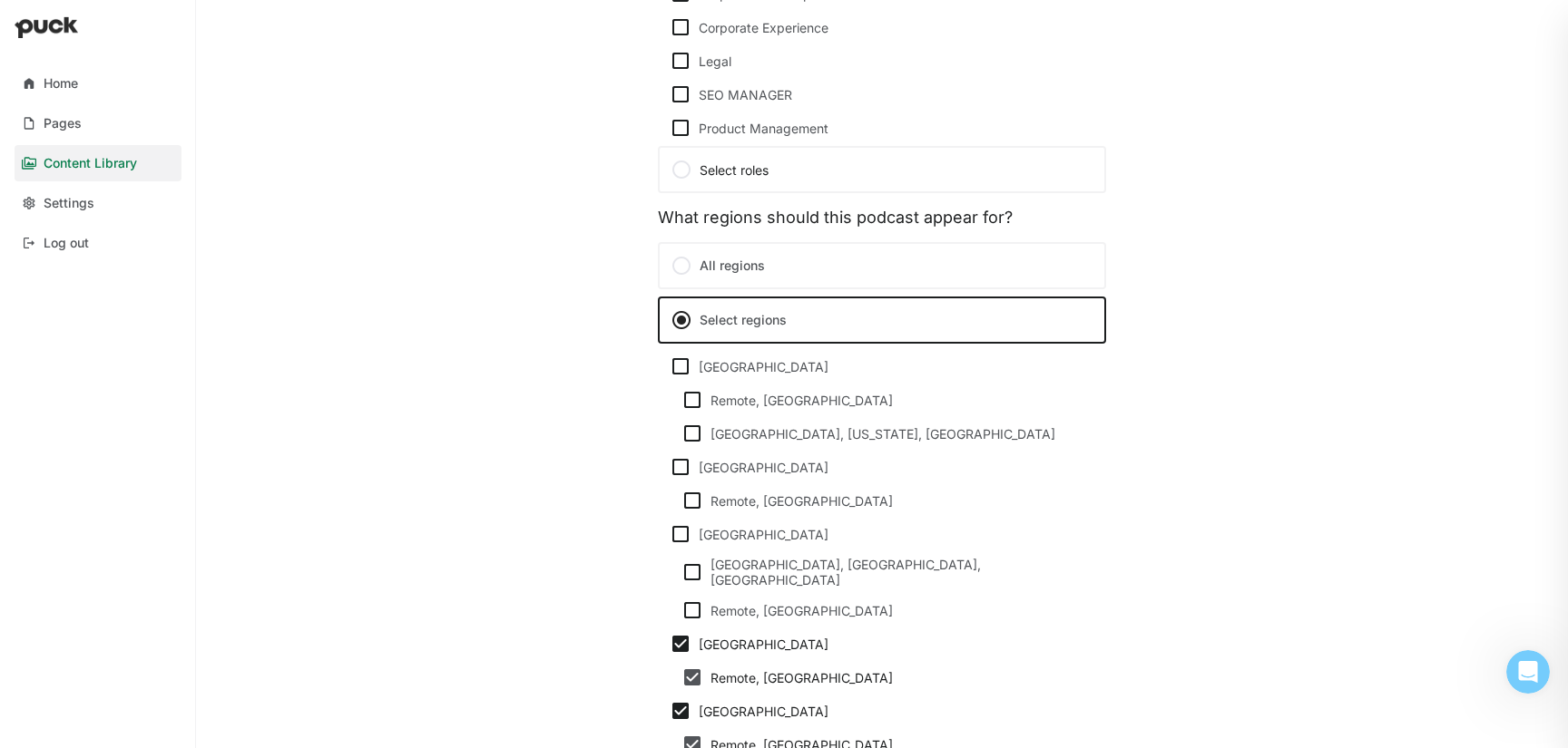
scroll to position [0, 0]
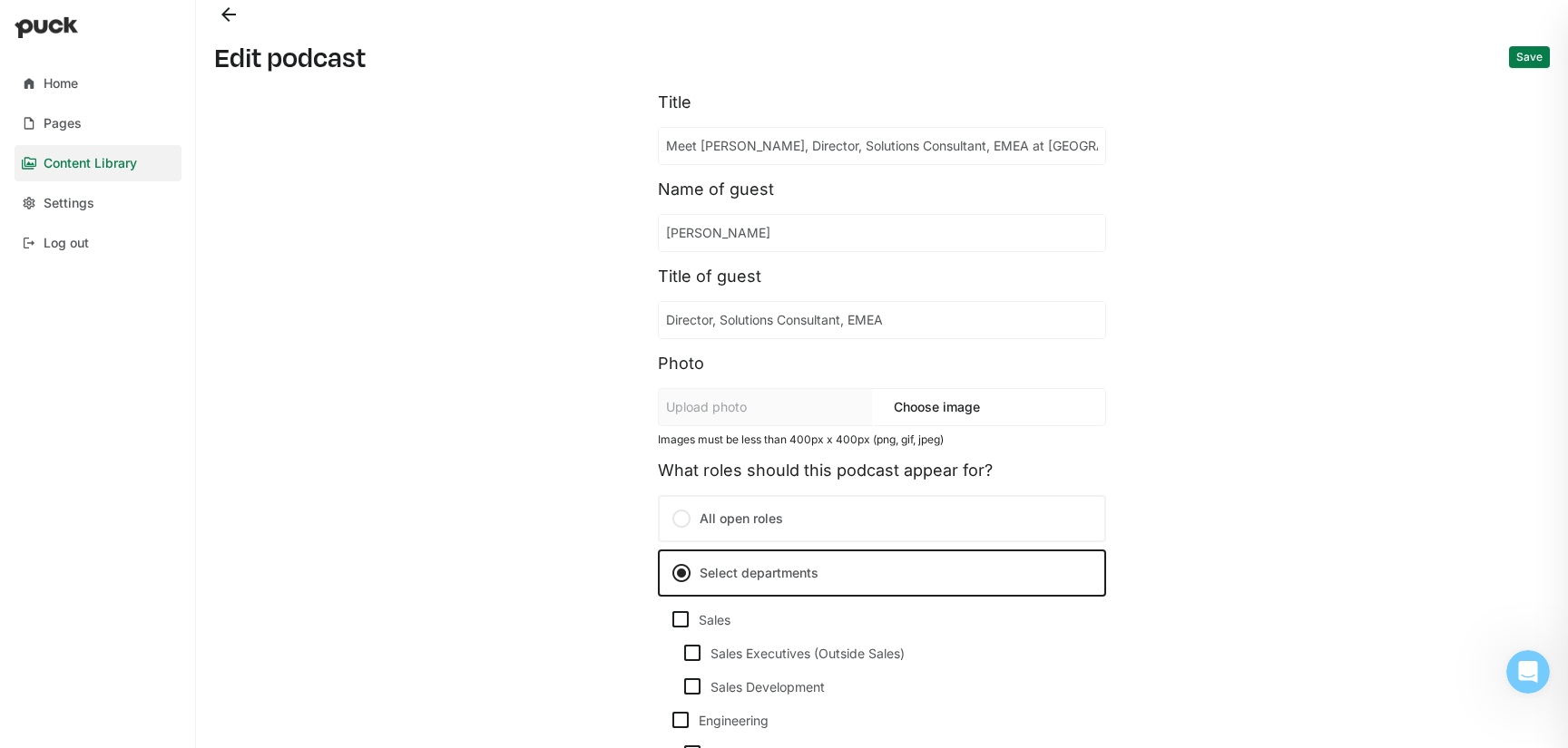
click at [1533, 55] on button "Save" at bounding box center [1529, 57] width 41 height 22
click at [231, 11] on button "Back" at bounding box center [228, 14] width 29 height 29
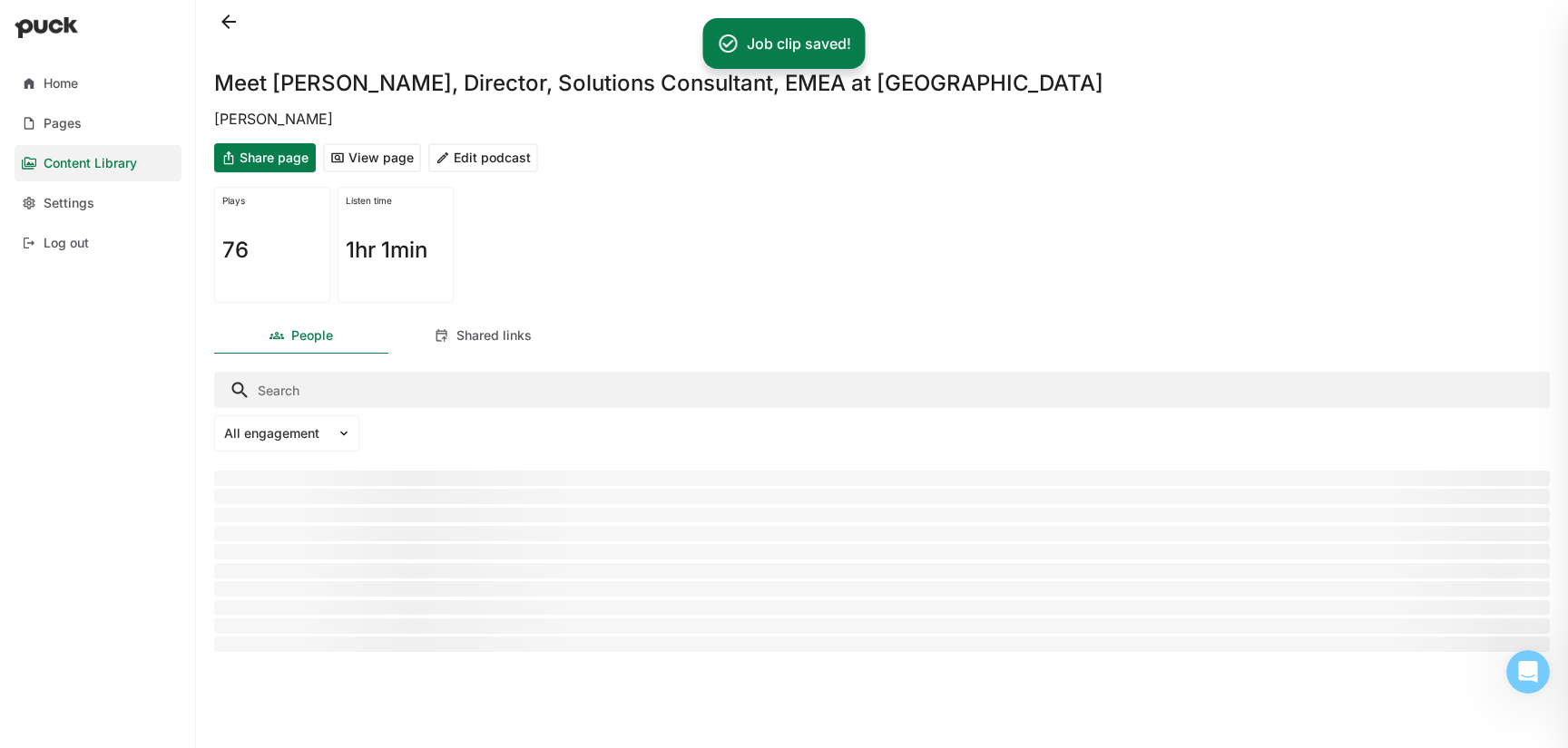
click at [231, 11] on button at bounding box center [228, 22] width 29 height 29
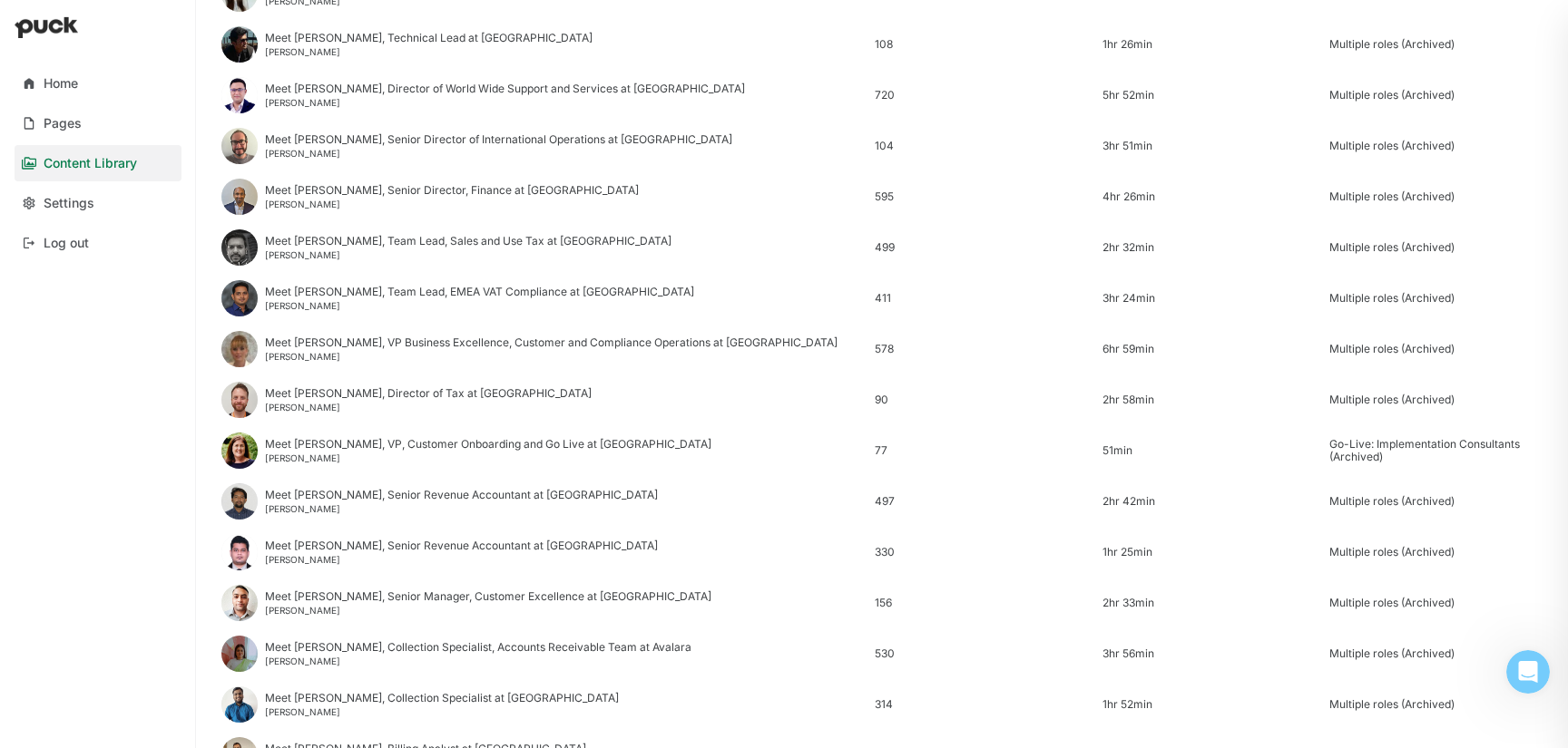
scroll to position [2185, 0]
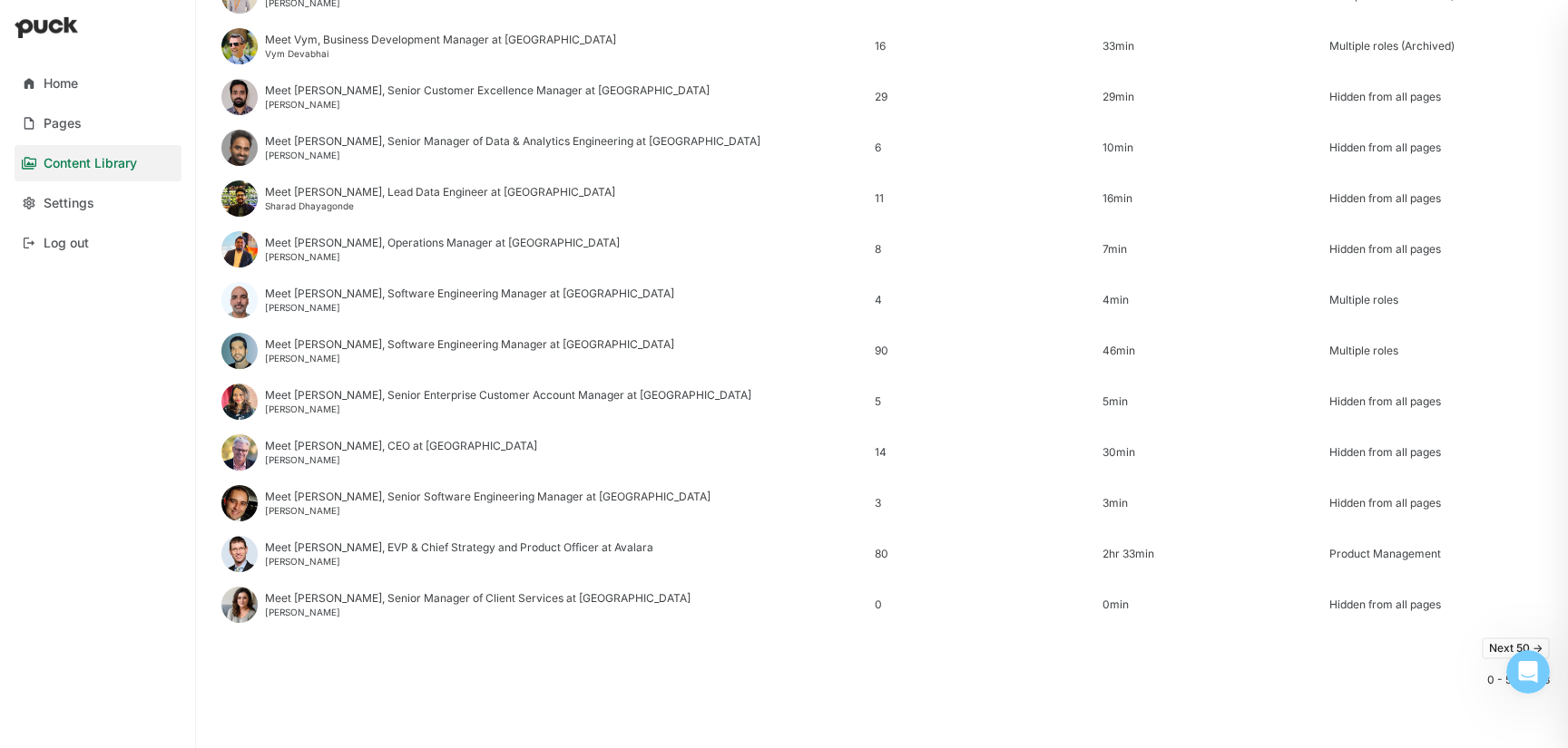
click at [1496, 647] on button "Next 50 ->" at bounding box center [1516, 648] width 68 height 22
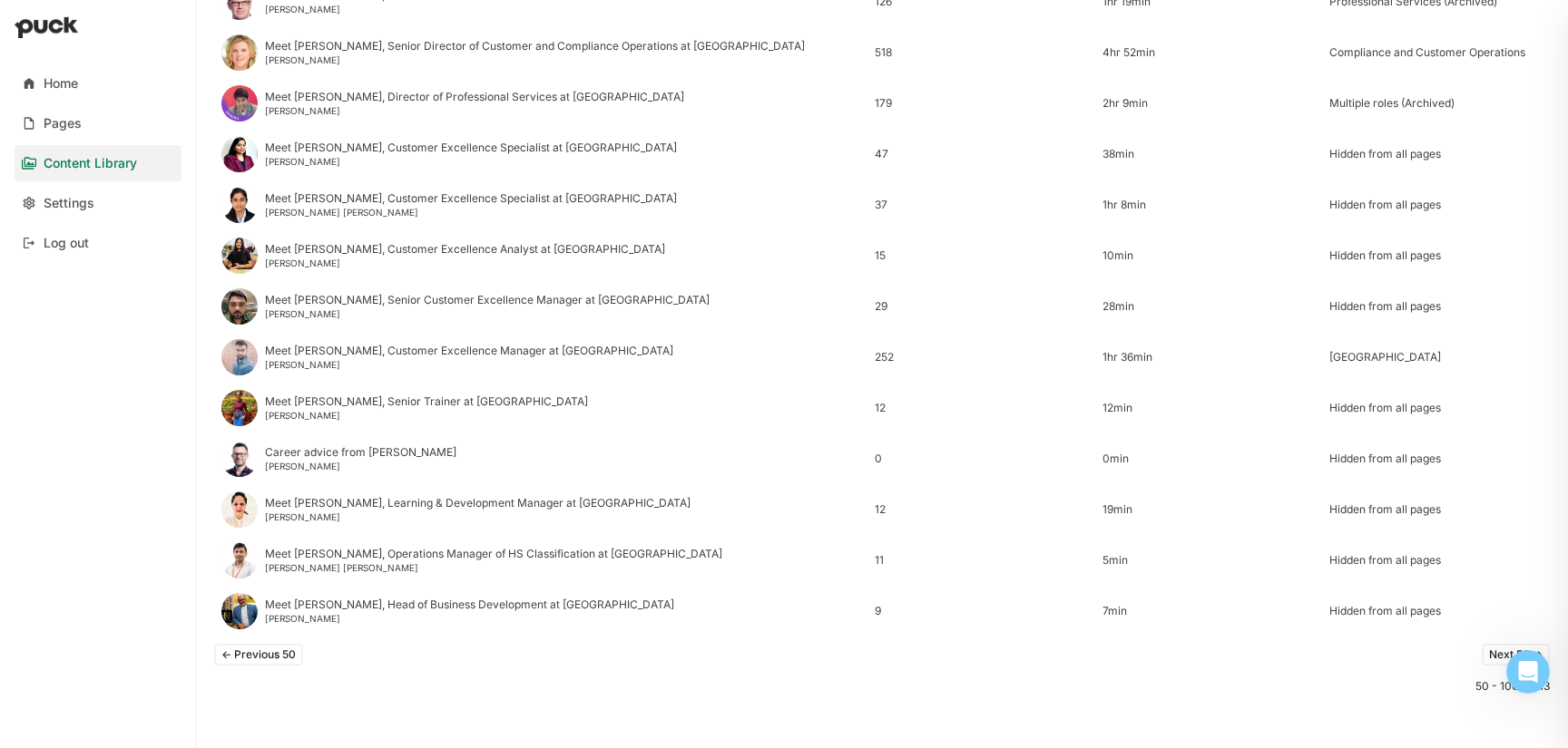
scroll to position [2033, 0]
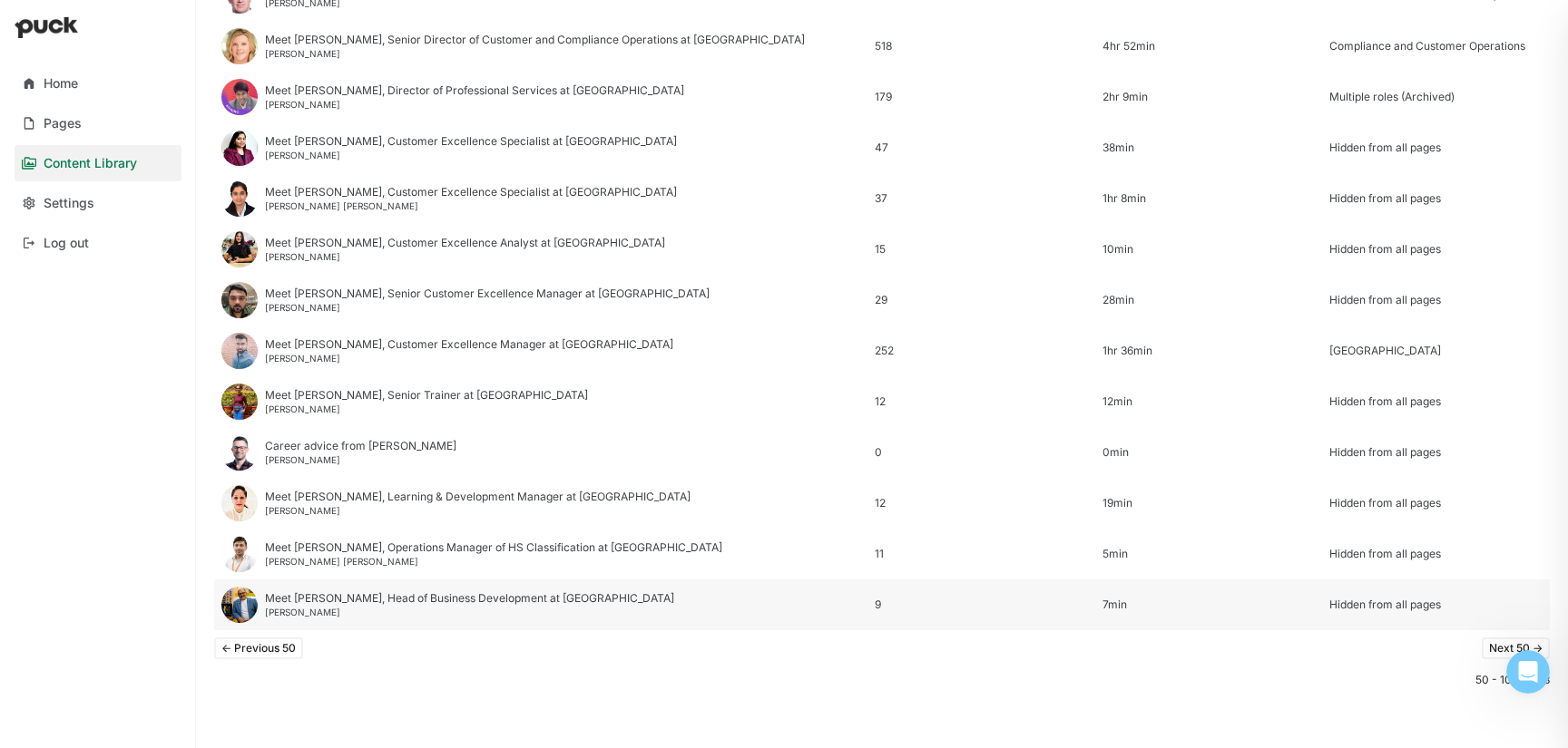
click at [1342, 601] on div "Hidden from all pages" at bounding box center [1436, 604] width 213 height 12
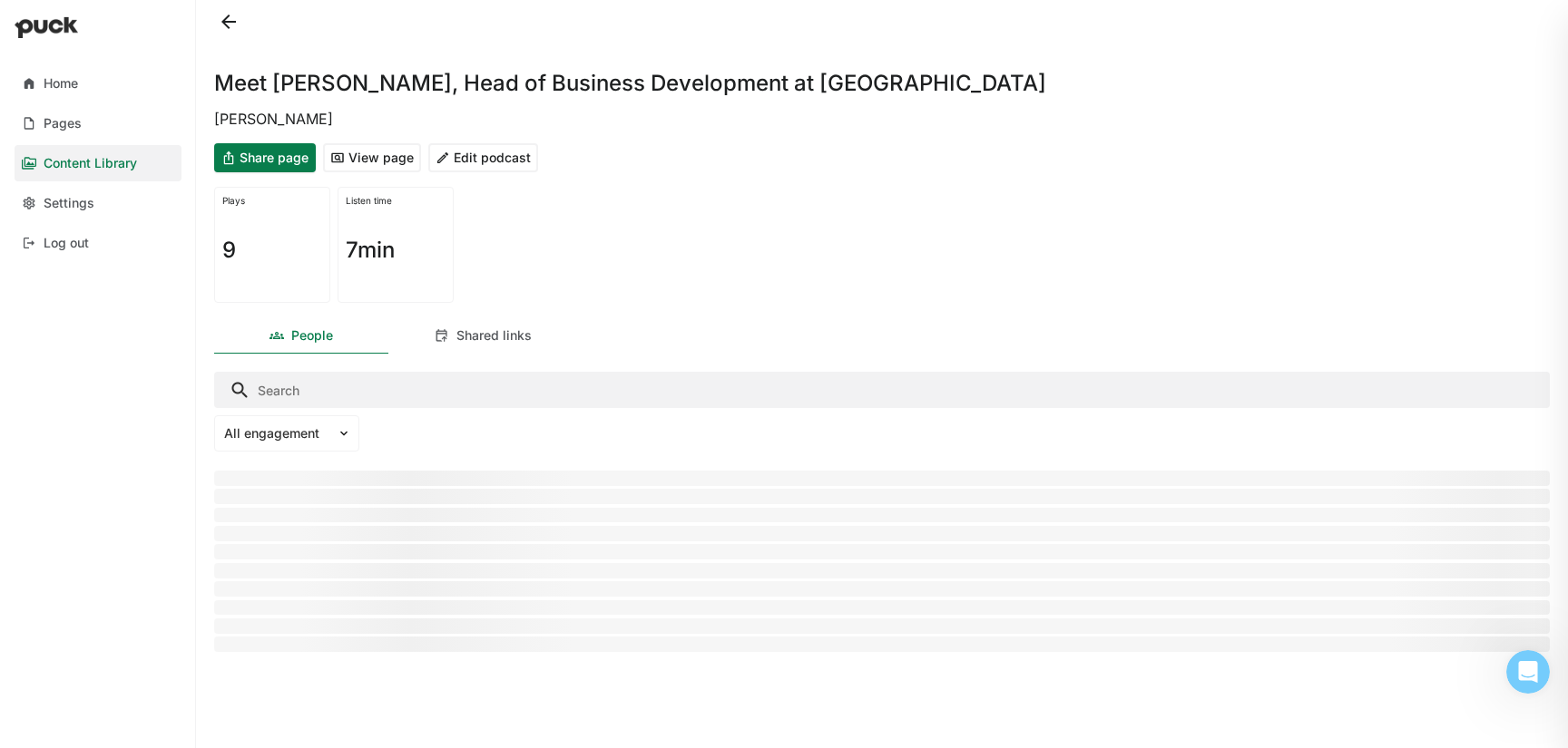
click at [493, 149] on button "Edit podcast" at bounding box center [482, 158] width 109 height 29
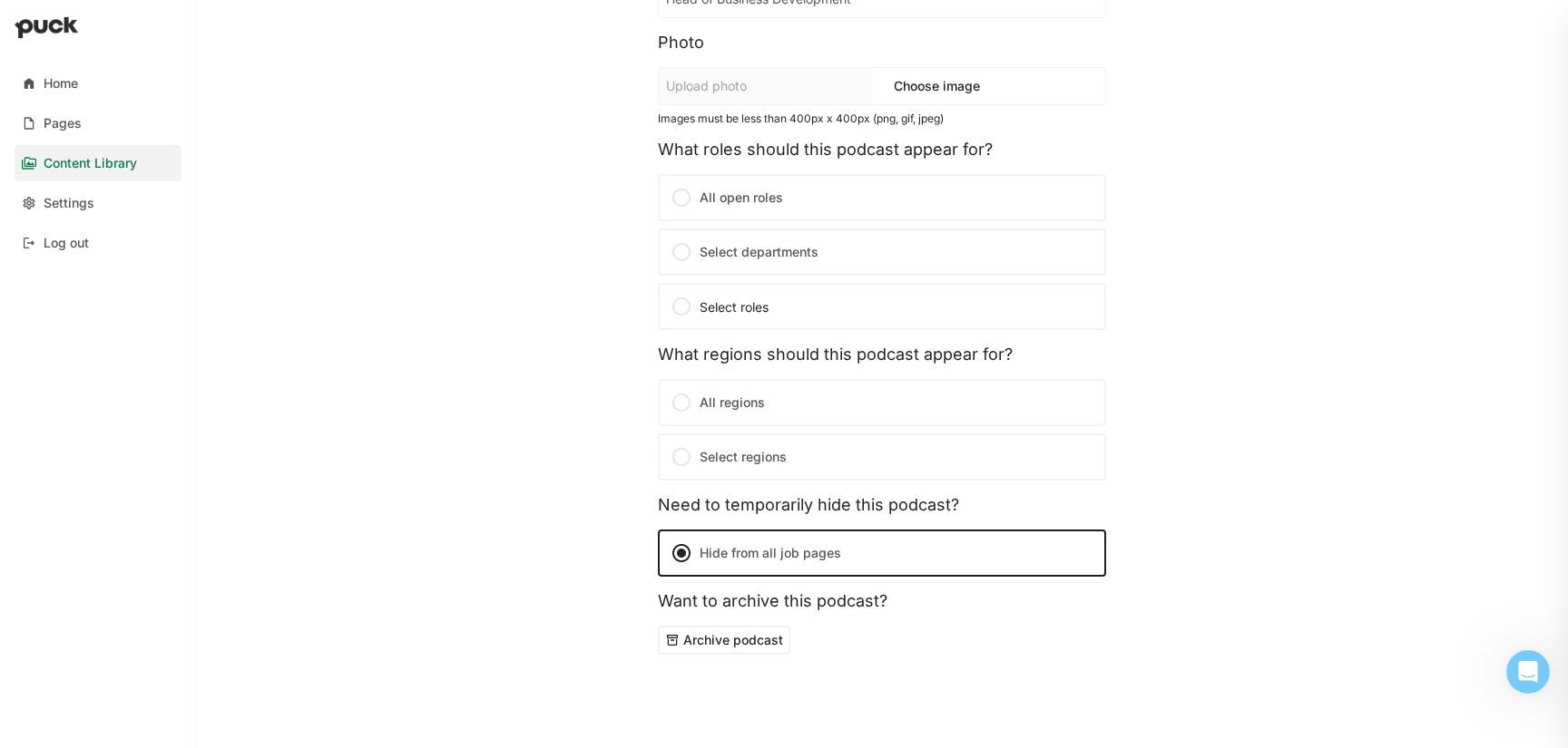
scroll to position [333, 0]
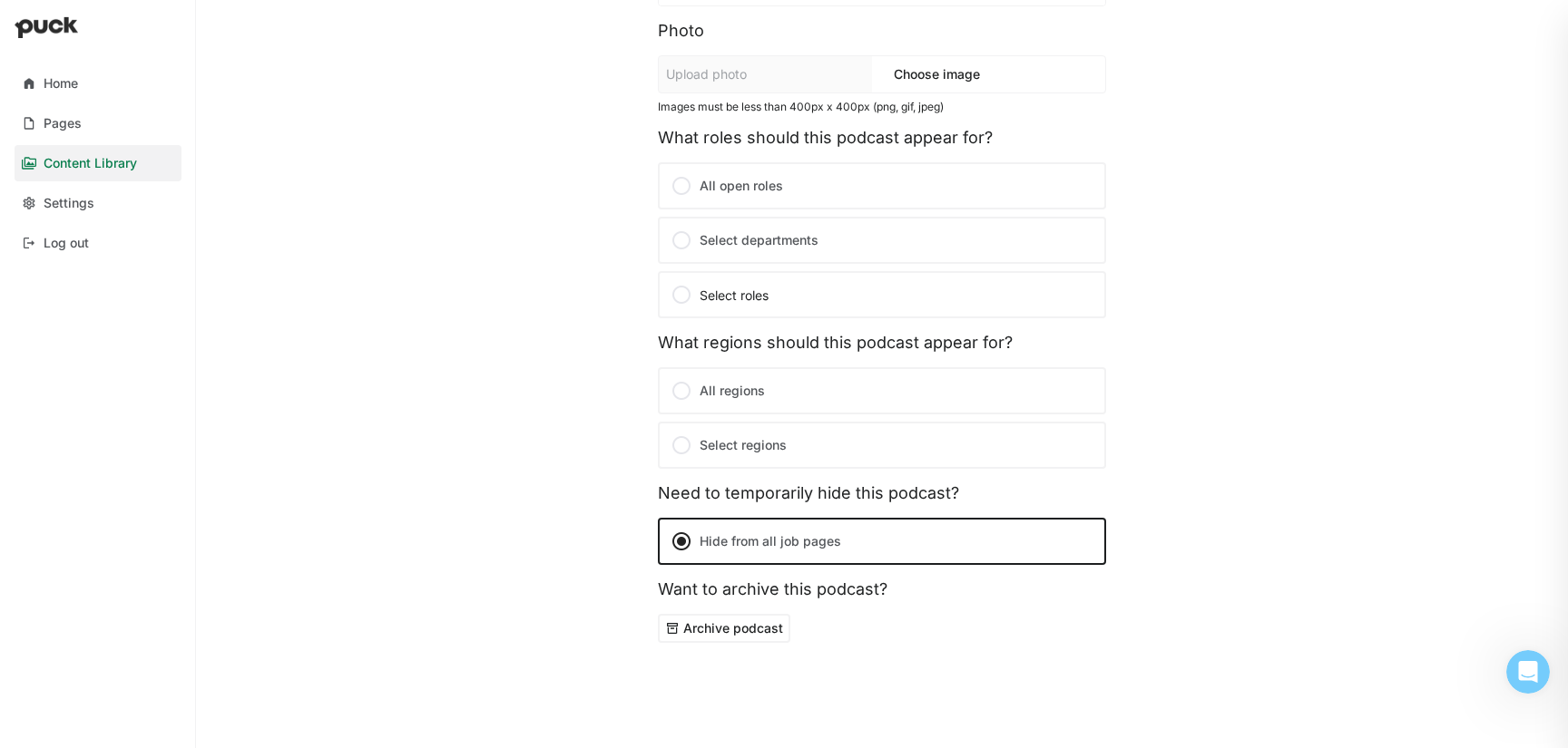
click at [733, 248] on label "Select departments" at bounding box center [881, 240] width 448 height 48
click at [0, 0] on input "Select departments" at bounding box center [0, 0] width 0 height 0
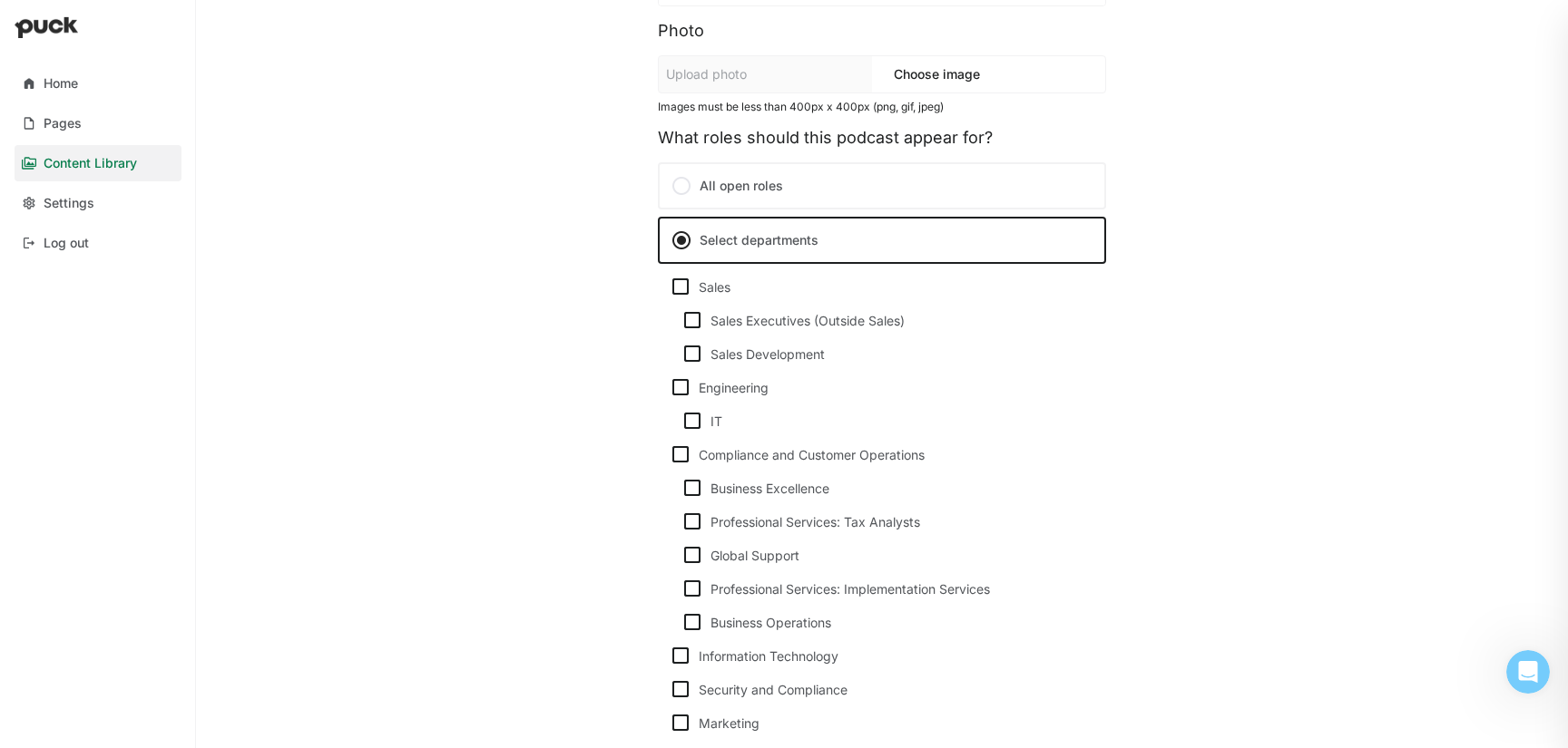
click at [682, 288] on img at bounding box center [680, 286] width 22 height 22
click at [669, 288] on input "Sales" at bounding box center [668, 287] width 1 height 1
checkbox input "true"
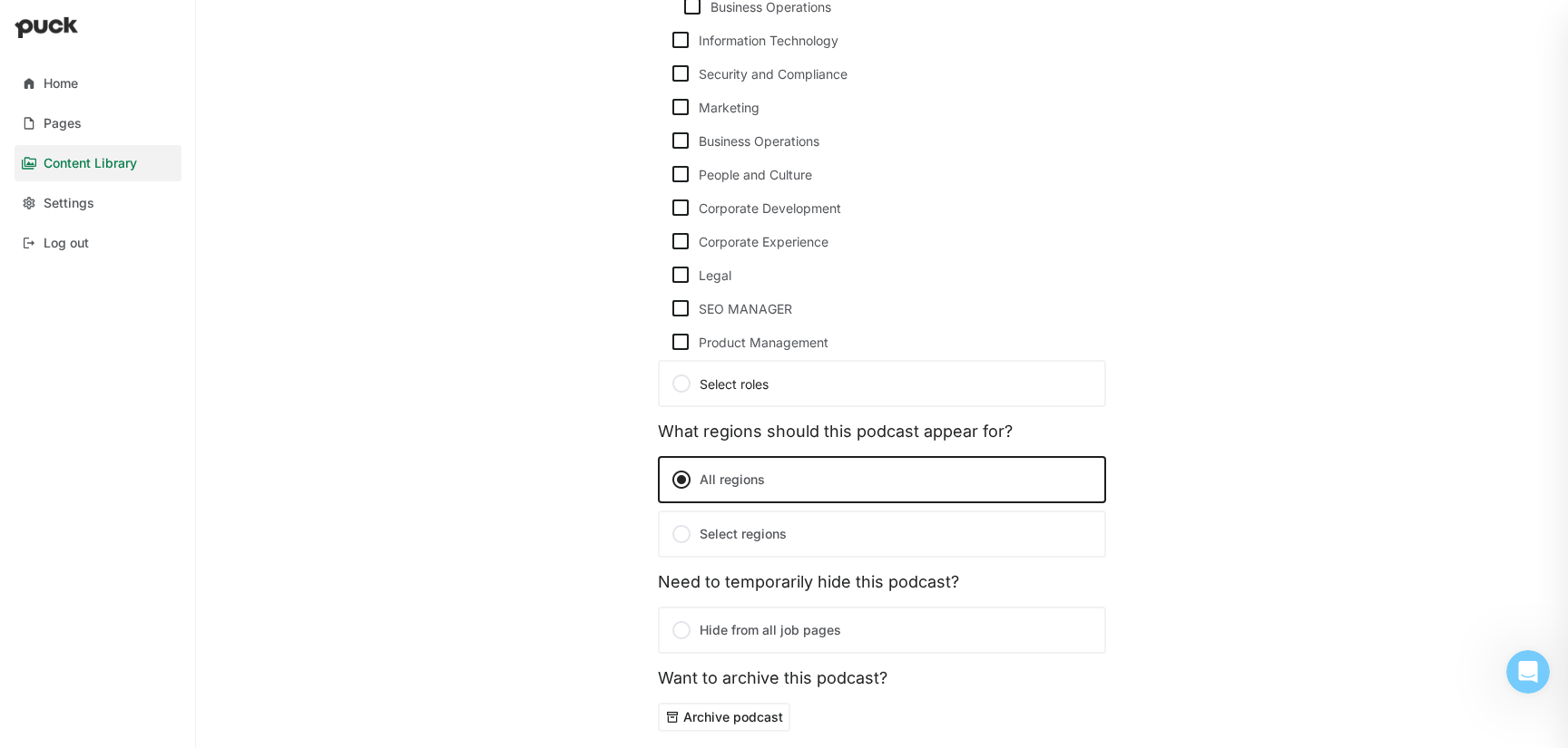
scroll to position [948, 0]
click at [678, 109] on img at bounding box center [680, 107] width 22 height 22
click at [669, 109] on input "Marketing" at bounding box center [668, 108] width 1 height 1
checkbox input "true"
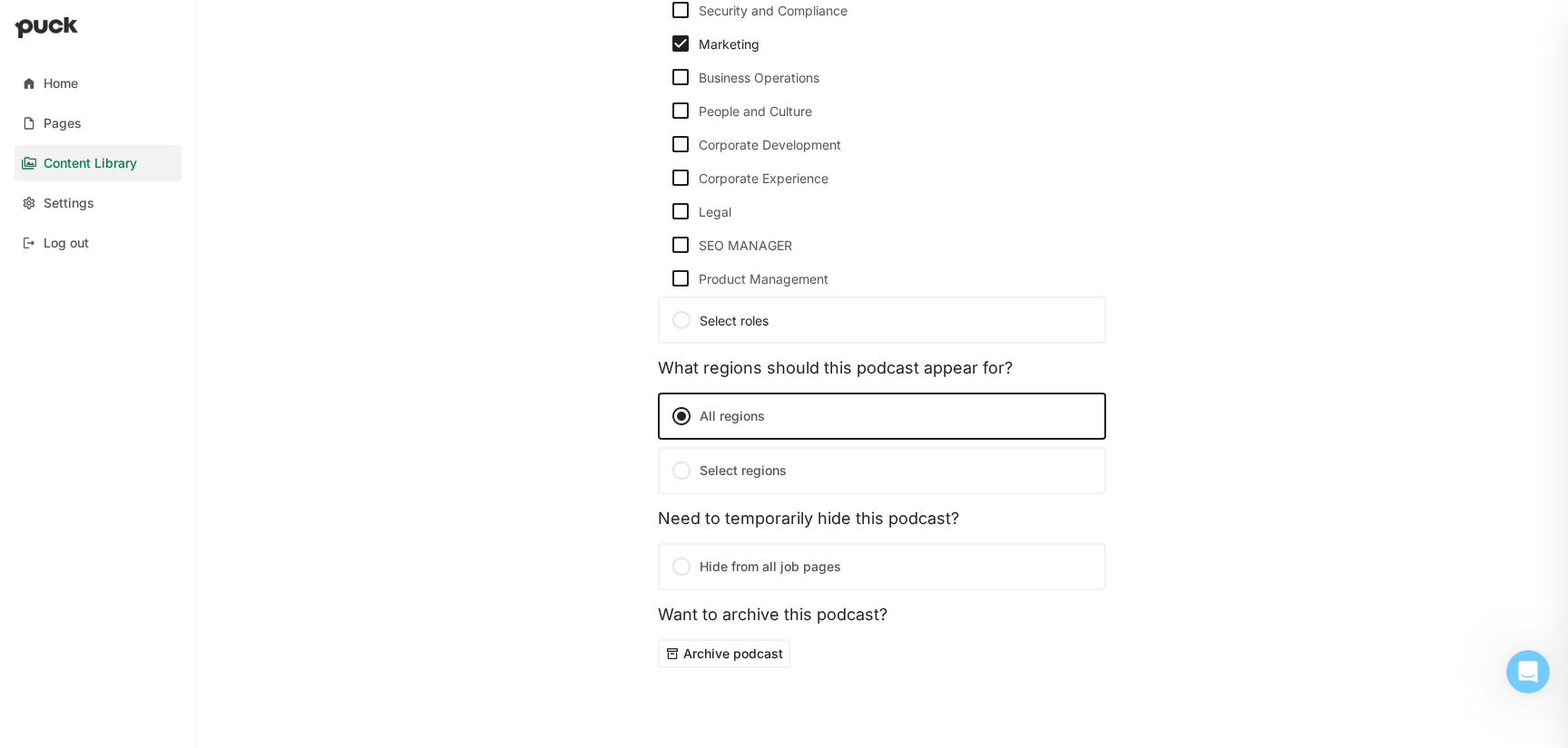
scroll to position [1038, 0]
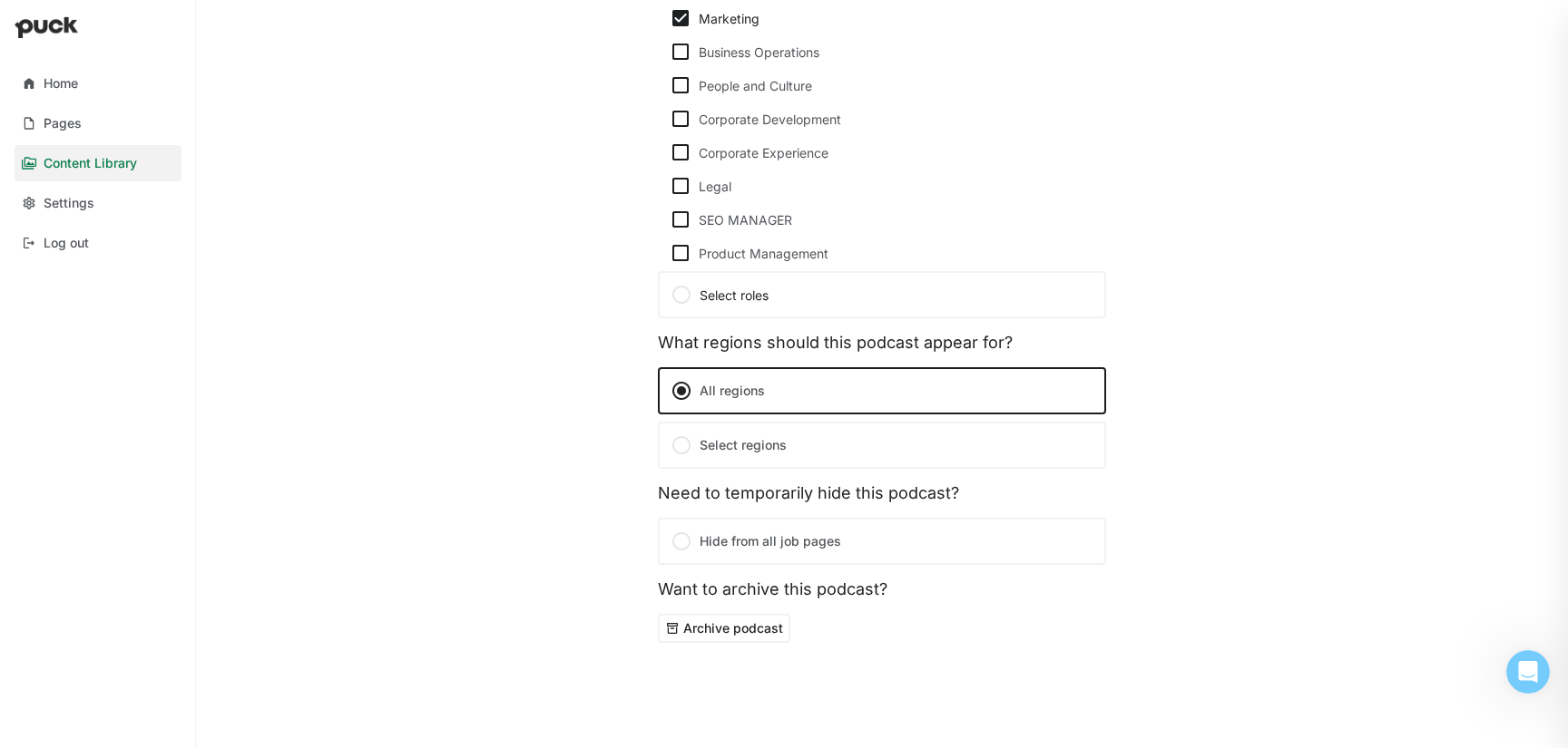
click at [677, 447] on div at bounding box center [681, 445] width 22 height 22
click at [0, 0] on input "Select regions" at bounding box center [0, 0] width 0 height 0
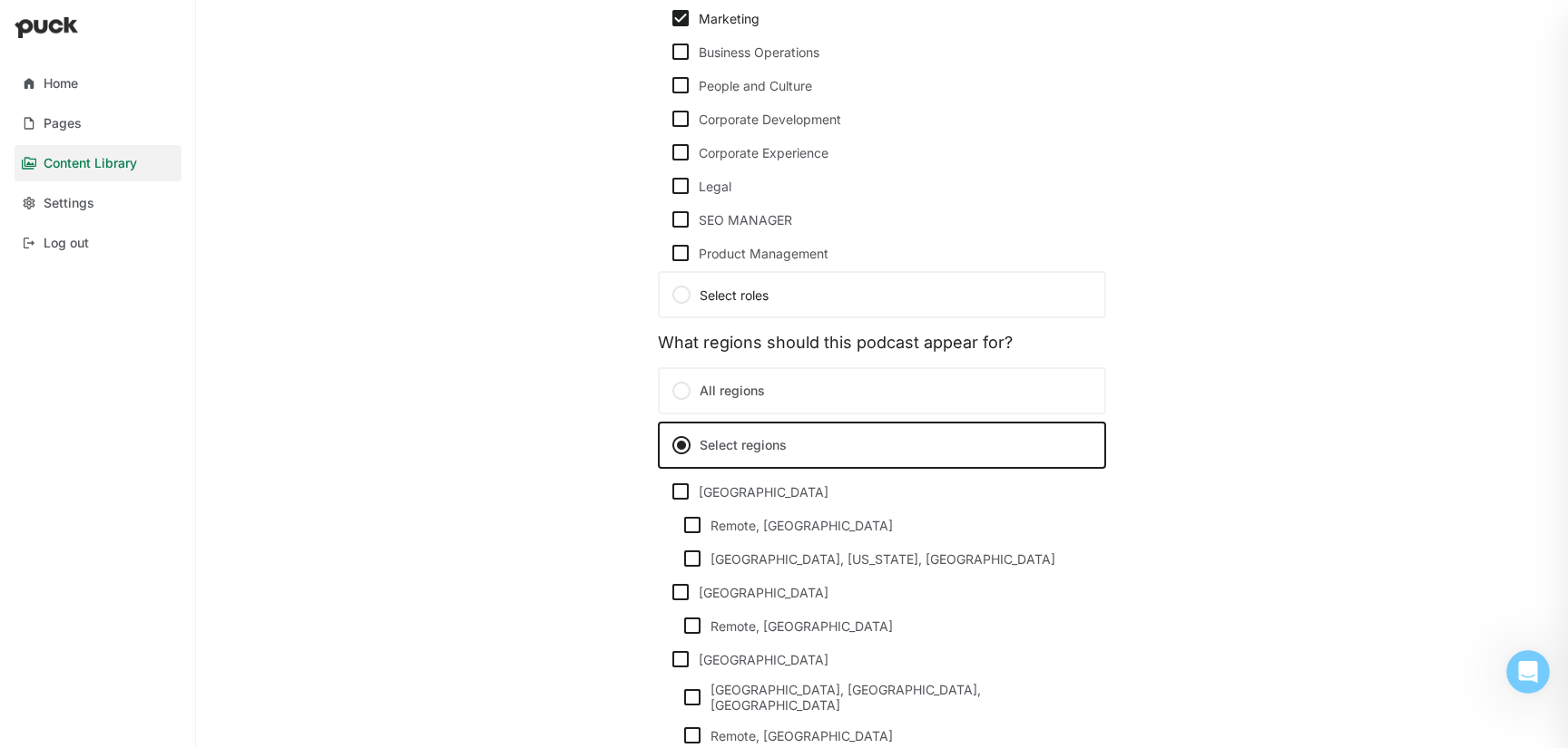
click at [663, 597] on div "[GEOGRAPHIC_DATA] Remote, [GEOGRAPHIC_DATA]" at bounding box center [881, 603] width 448 height 67
click at [677, 593] on img at bounding box center [680, 592] width 22 height 22
click at [669, 593] on input "[GEOGRAPHIC_DATA]" at bounding box center [668, 592] width 1 height 1
checkbox input "true"
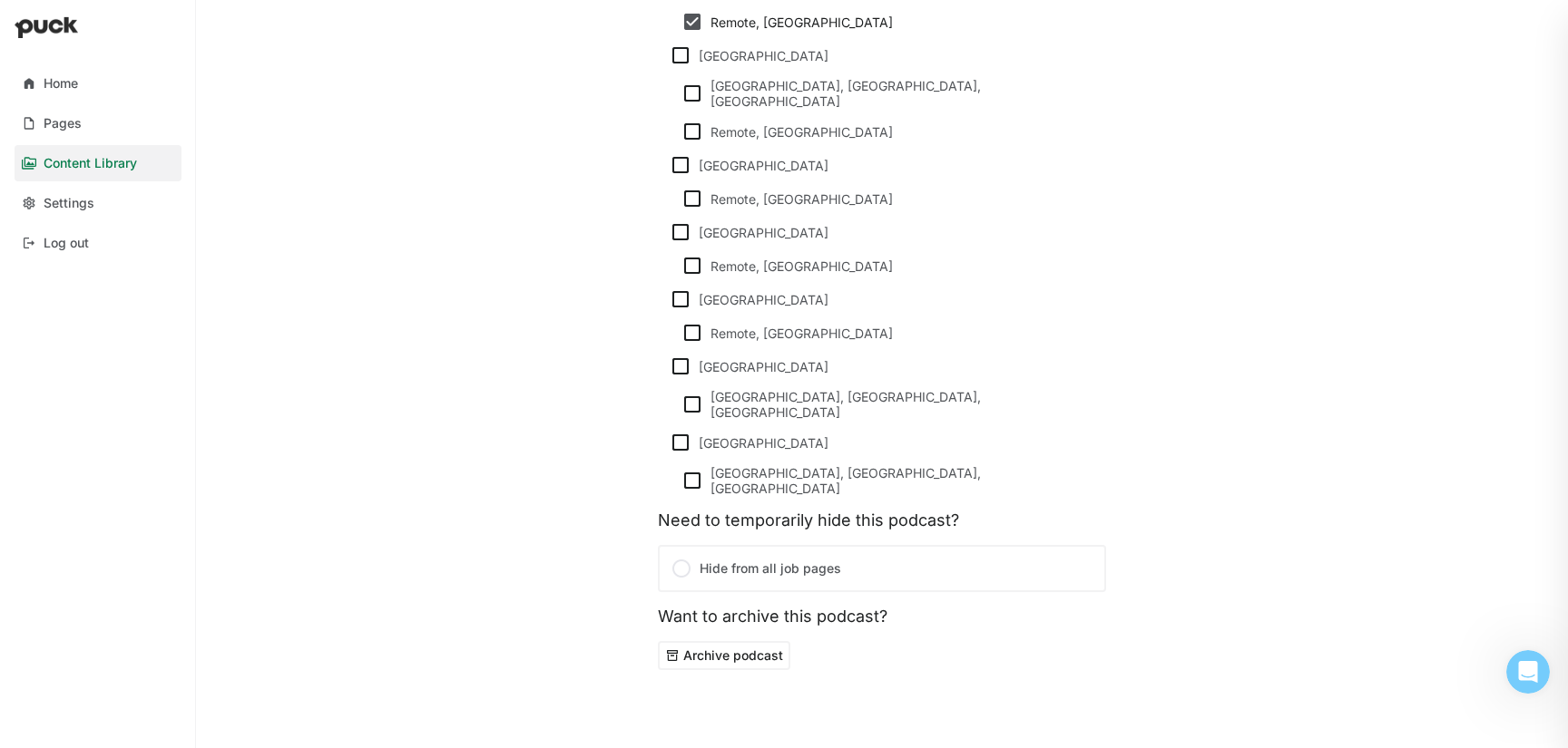
scroll to position [0, 0]
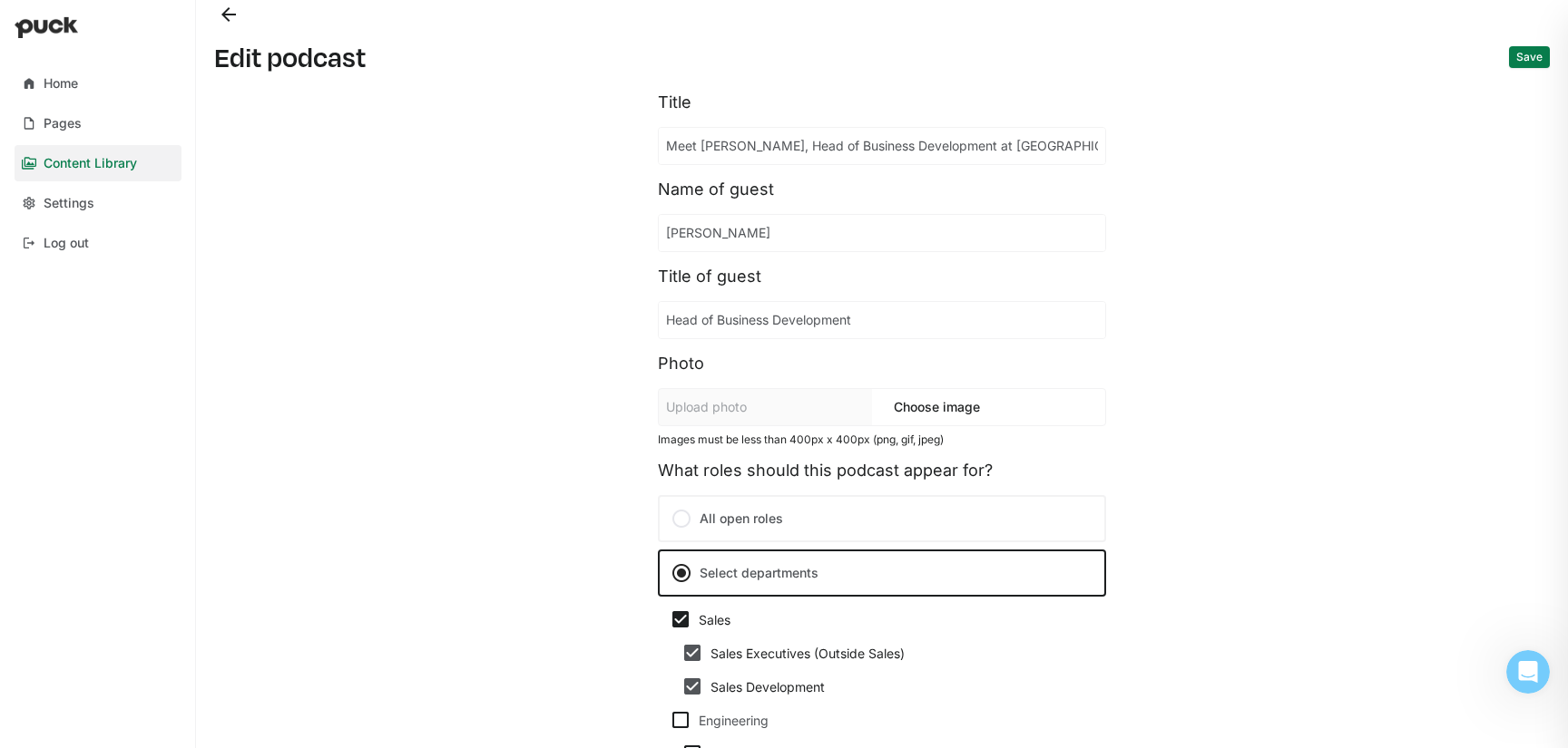
click at [1529, 59] on button "Save" at bounding box center [1529, 57] width 41 height 22
click at [227, 17] on button "Back" at bounding box center [228, 14] width 29 height 29
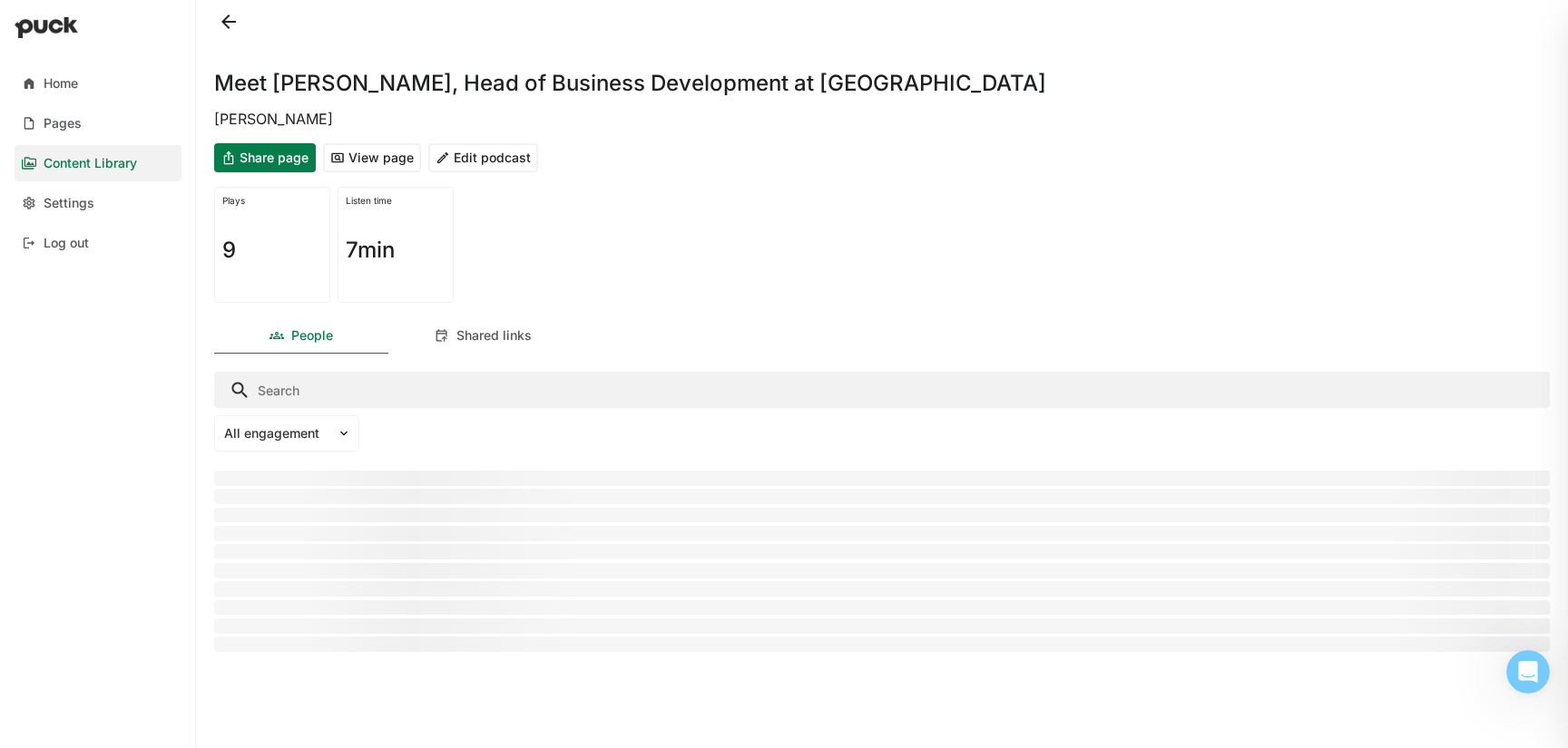
click at [224, 20] on button at bounding box center [228, 22] width 29 height 29
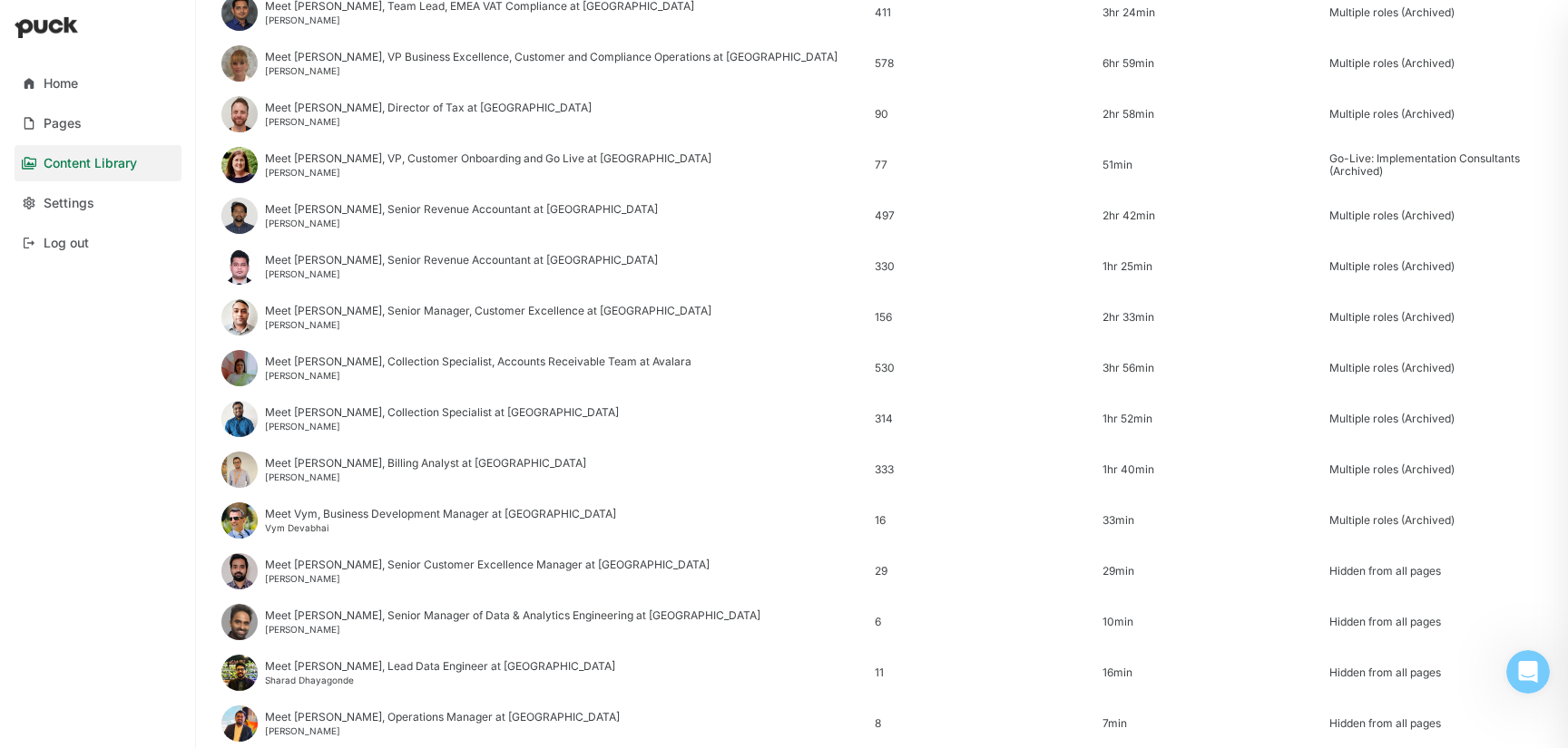
scroll to position [2185, 0]
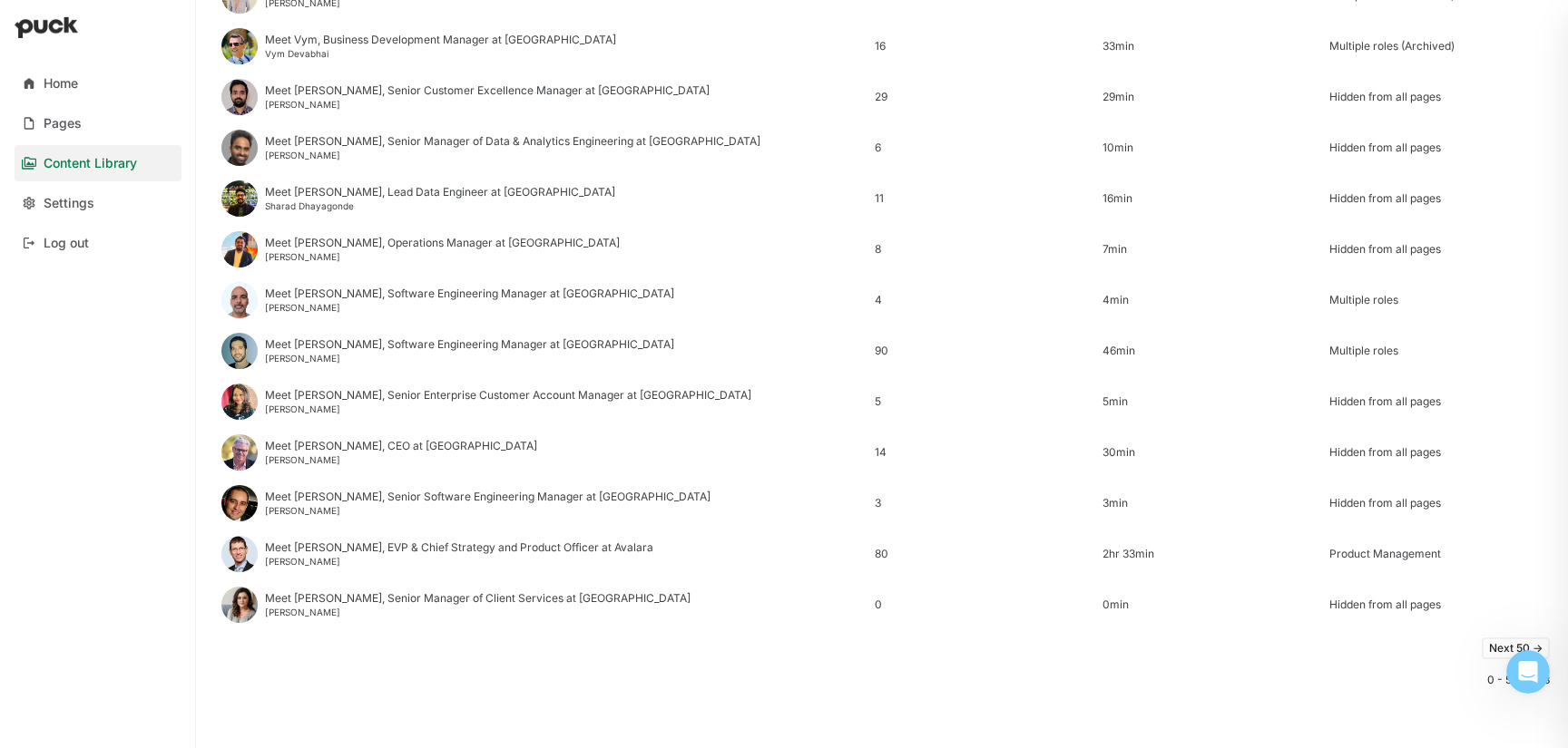
click at [1500, 648] on button "Next 50 ->" at bounding box center [1516, 648] width 68 height 22
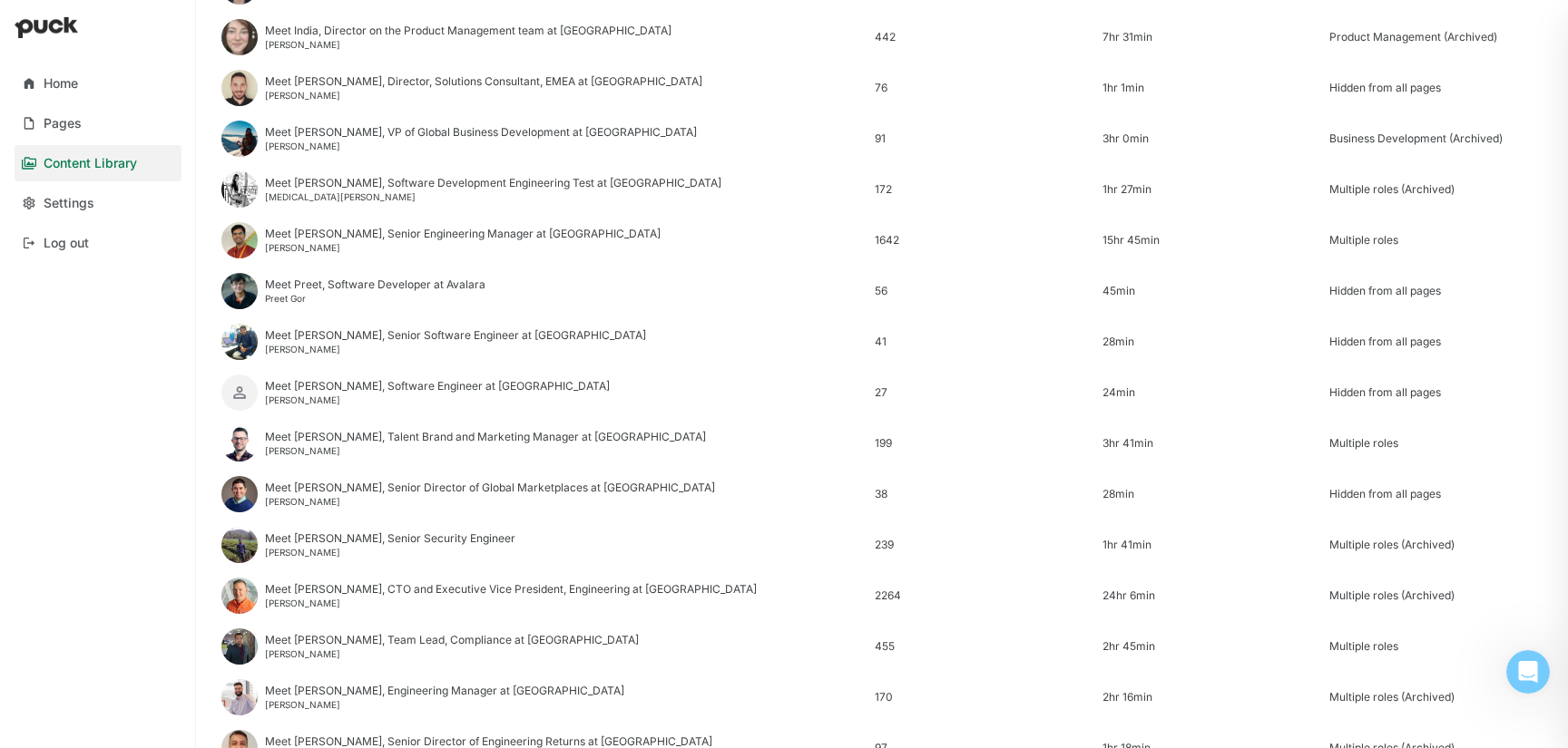
scroll to position [925, 0]
click at [390, 287] on div "Meet Preet, Software Developer at Avalara" at bounding box center [376, 283] width 221 height 12
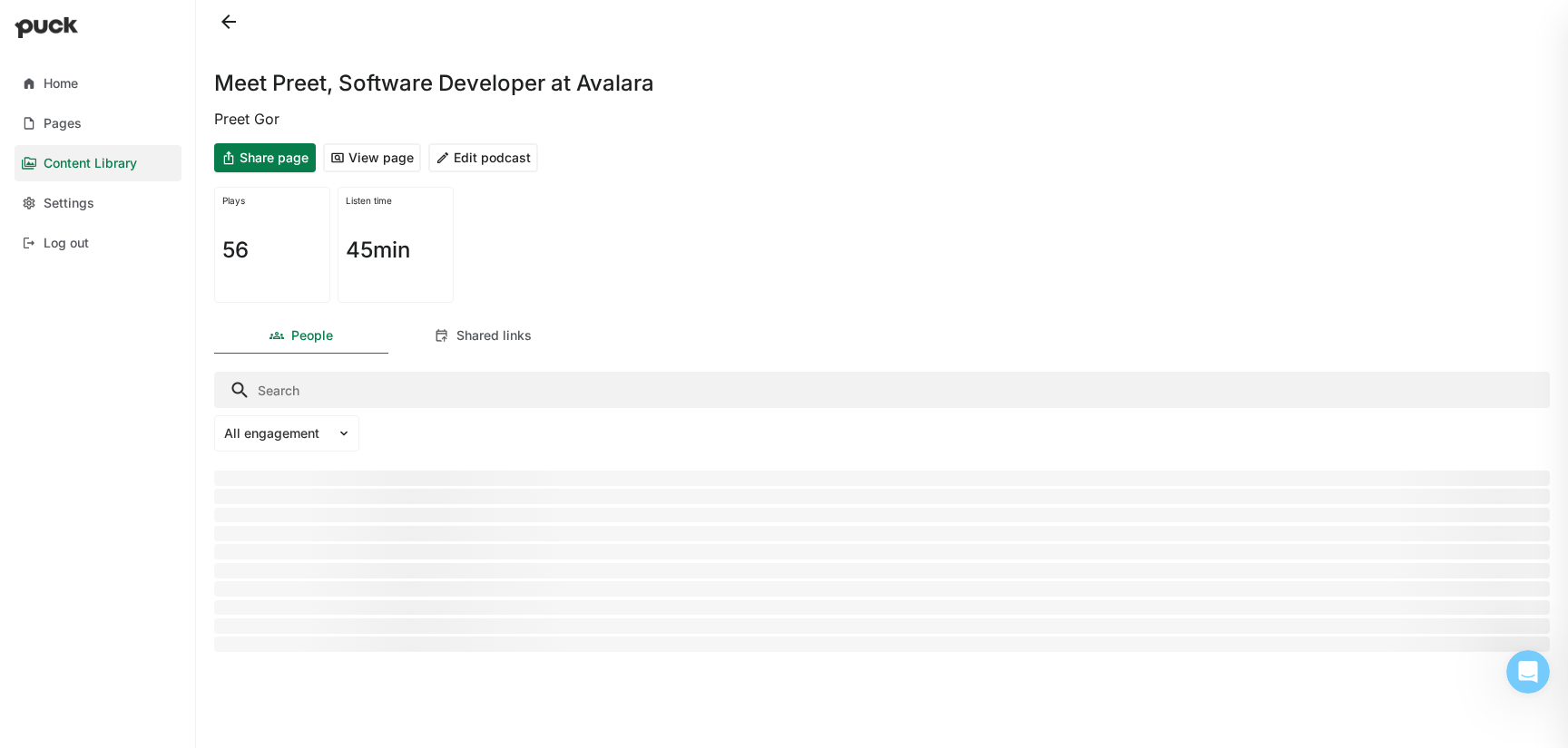
click at [392, 155] on button "View page" at bounding box center [372, 158] width 98 height 29
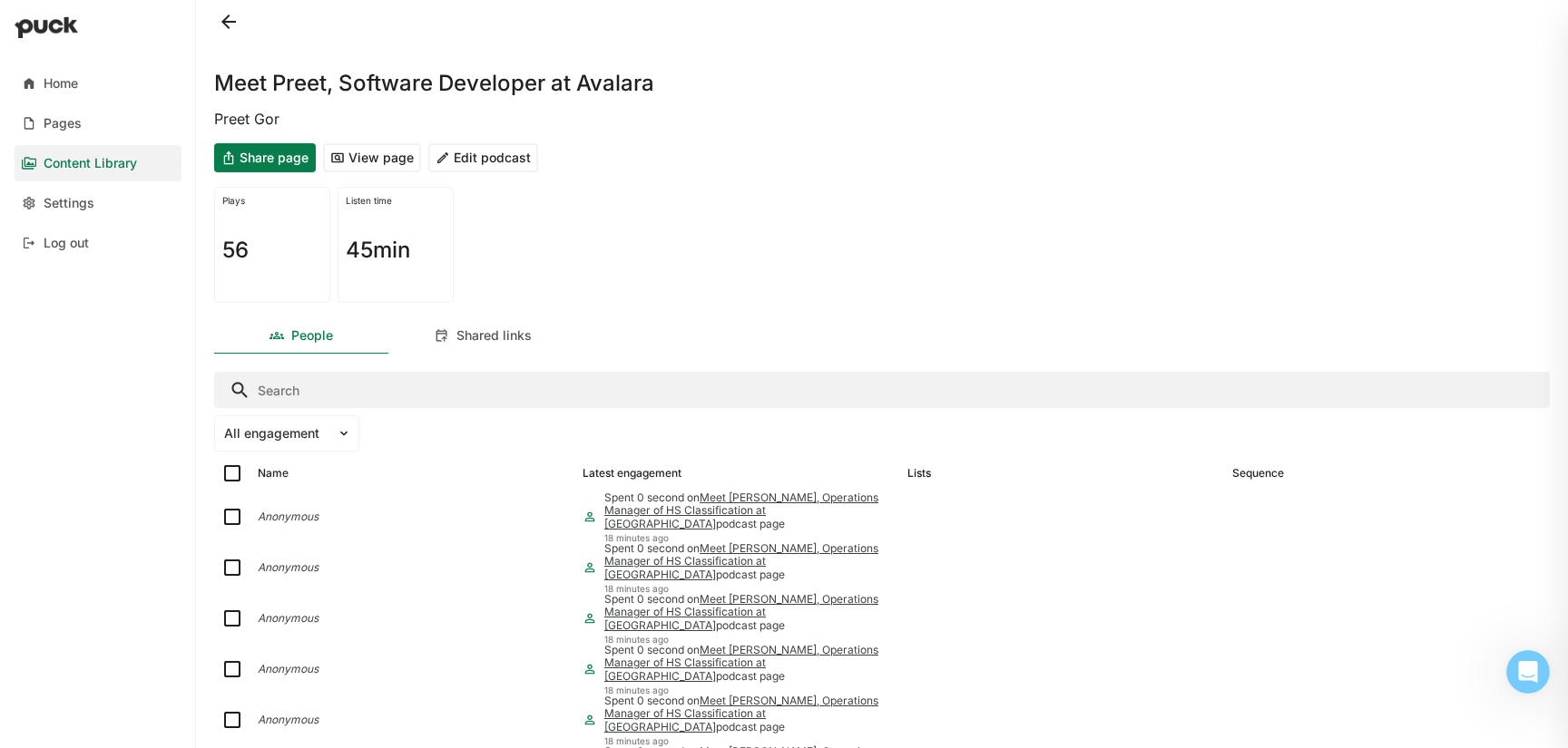
click at [492, 159] on button "Edit podcast" at bounding box center [482, 158] width 109 height 29
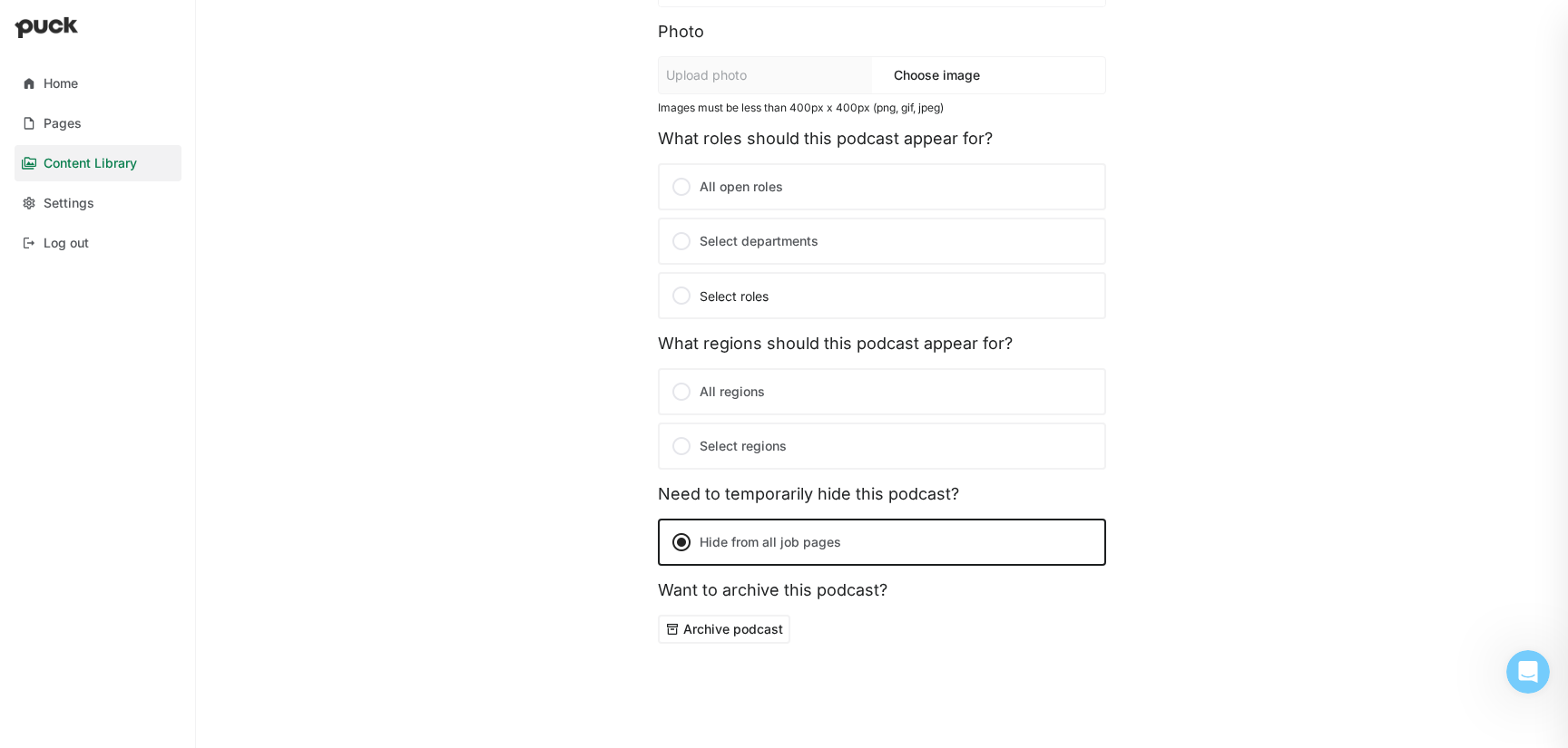
scroll to position [333, 0]
click at [744, 230] on label "Select departments" at bounding box center [881, 240] width 448 height 48
click at [0, 0] on input "Select departments" at bounding box center [0, 0] width 0 height 0
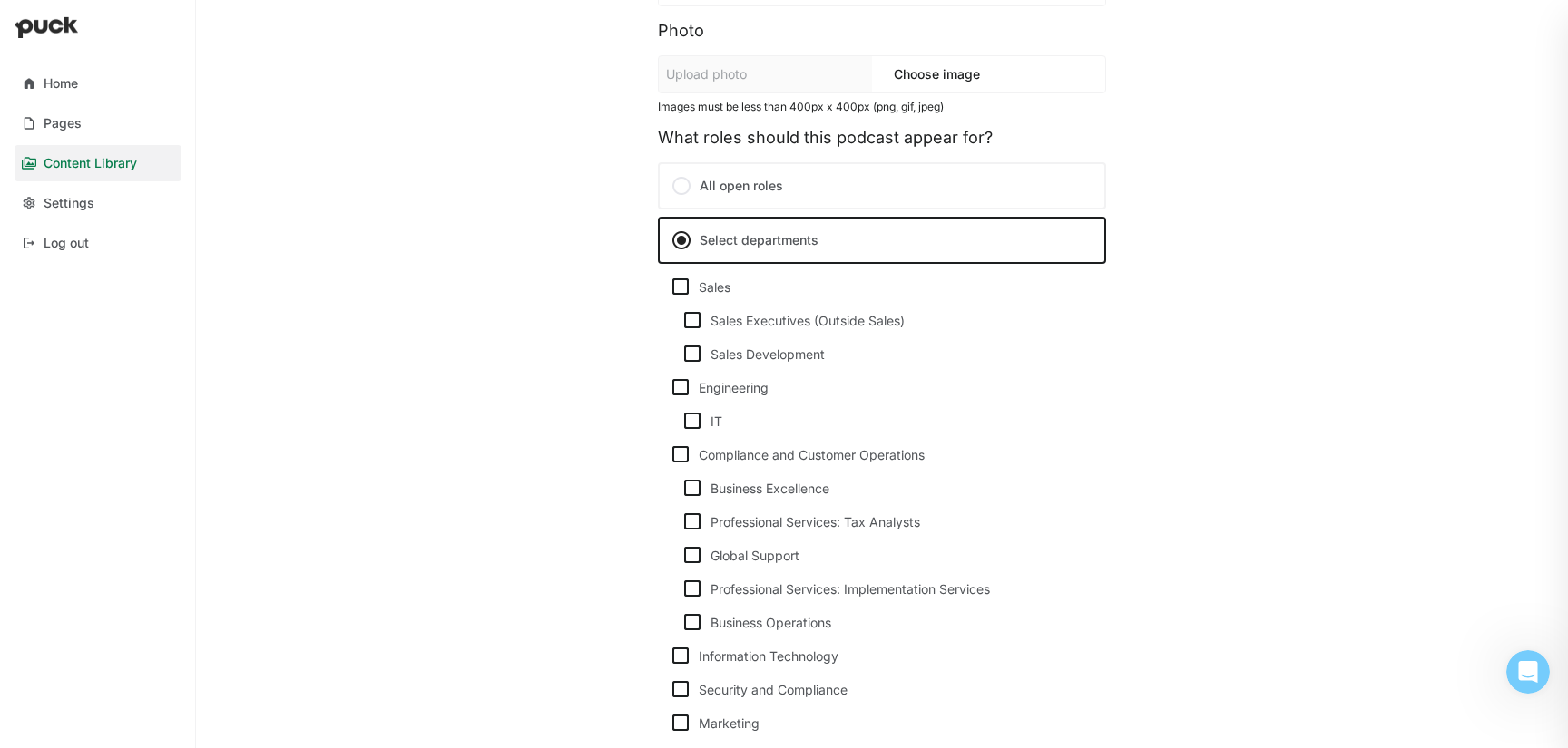
click at [745, 377] on div "Engineering" at bounding box center [881, 387] width 425 height 22
click at [669, 387] on input "Engineering" at bounding box center [668, 387] width 1 height 1
checkbox input "true"
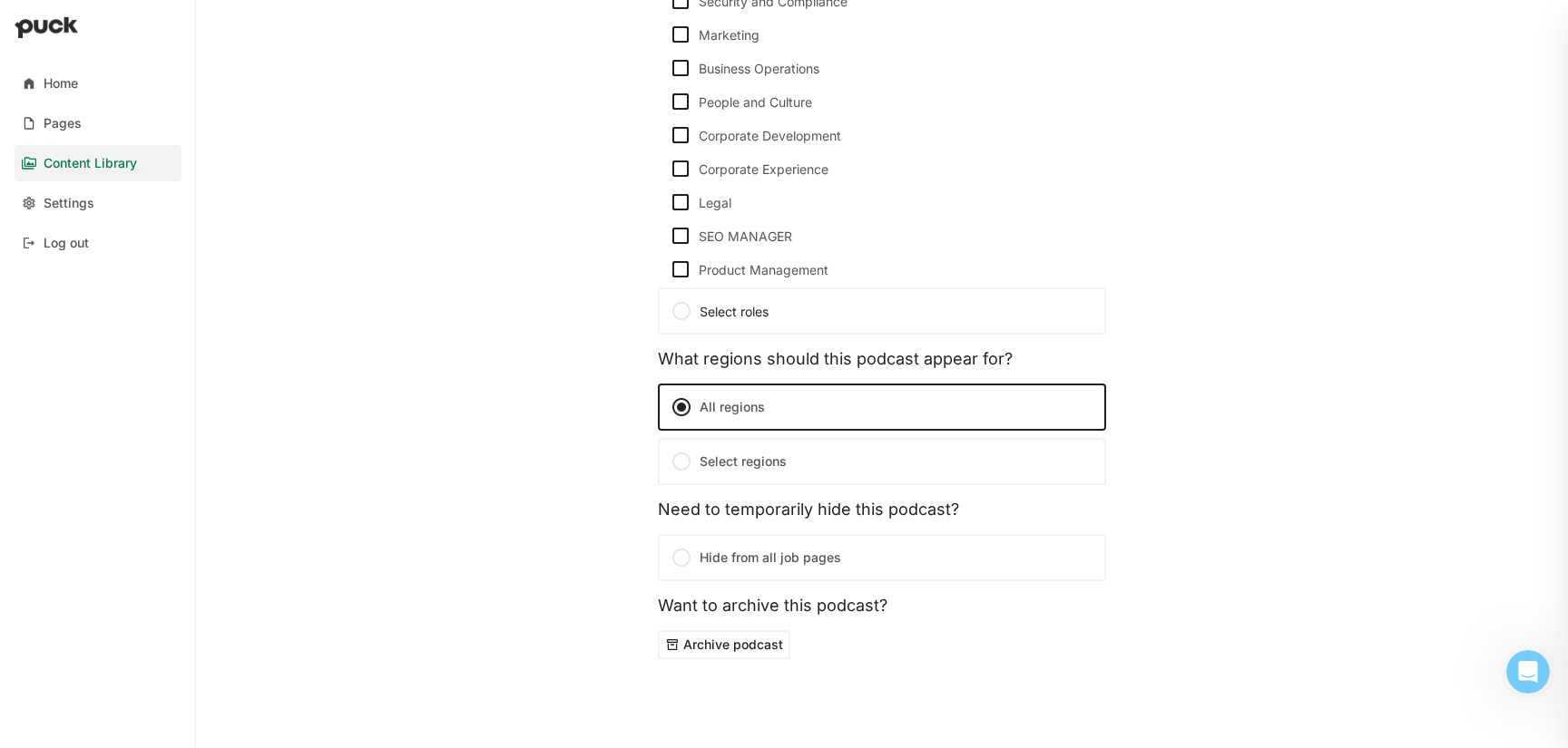
scroll to position [1032, 0]
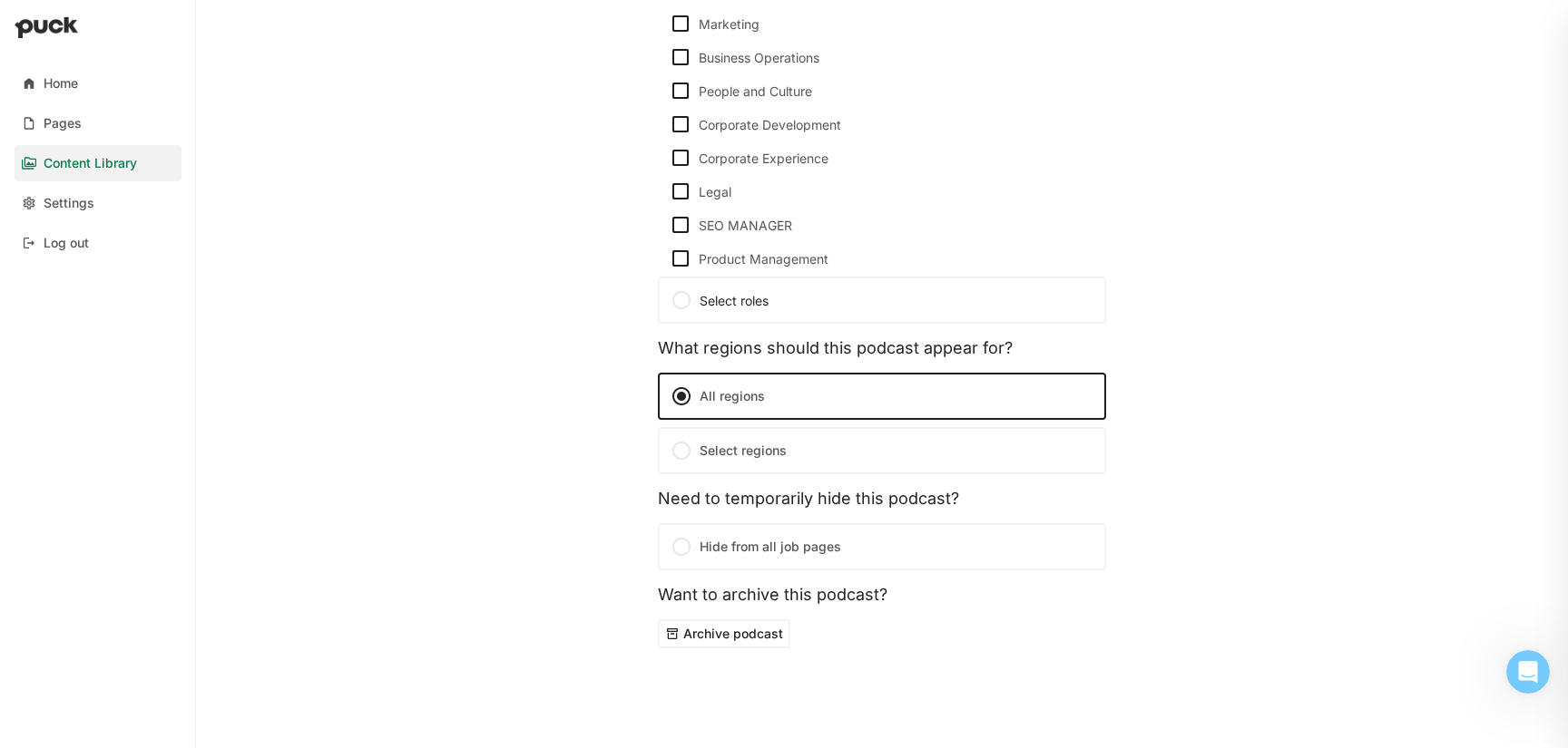
click at [765, 450] on label "Select regions" at bounding box center [881, 451] width 448 height 48
click at [0, 0] on input "Select regions" at bounding box center [0, 0] width 0 height 0
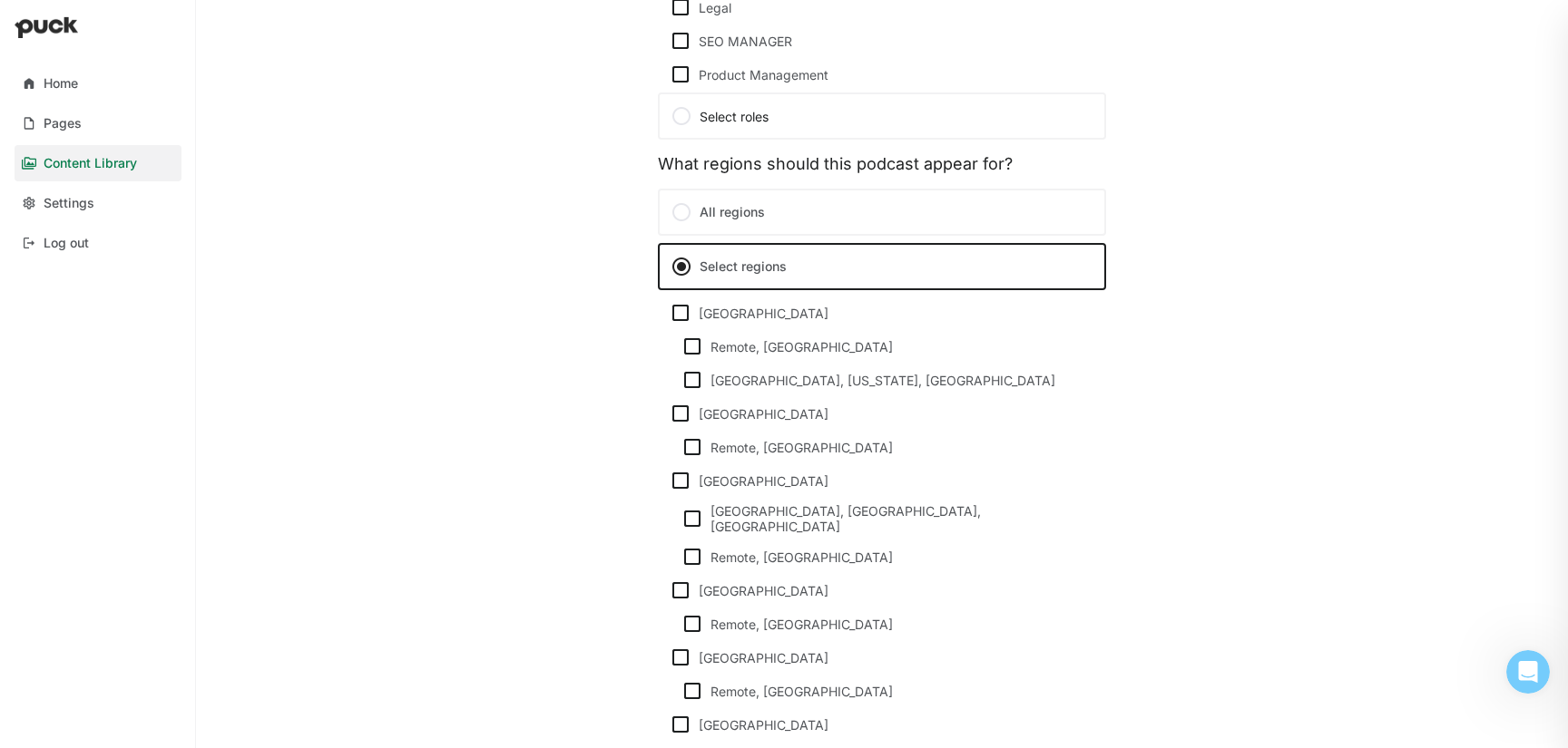
scroll to position [1221, 0]
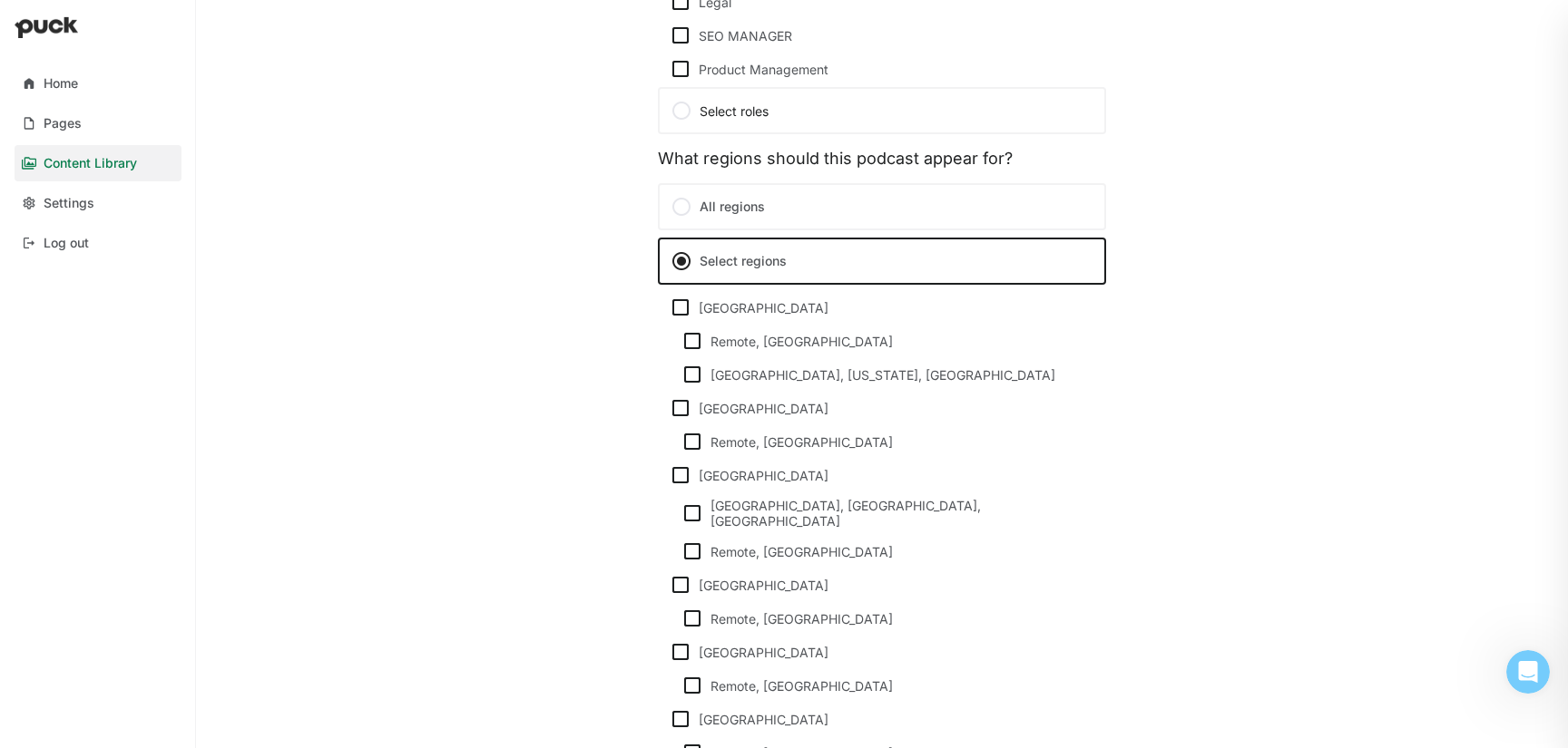
click at [690, 547] on img at bounding box center [692, 551] width 22 height 22
click at [682, 551] on input "Remote, [GEOGRAPHIC_DATA]" at bounding box center [681, 551] width 1 height 1
checkbox input "true"
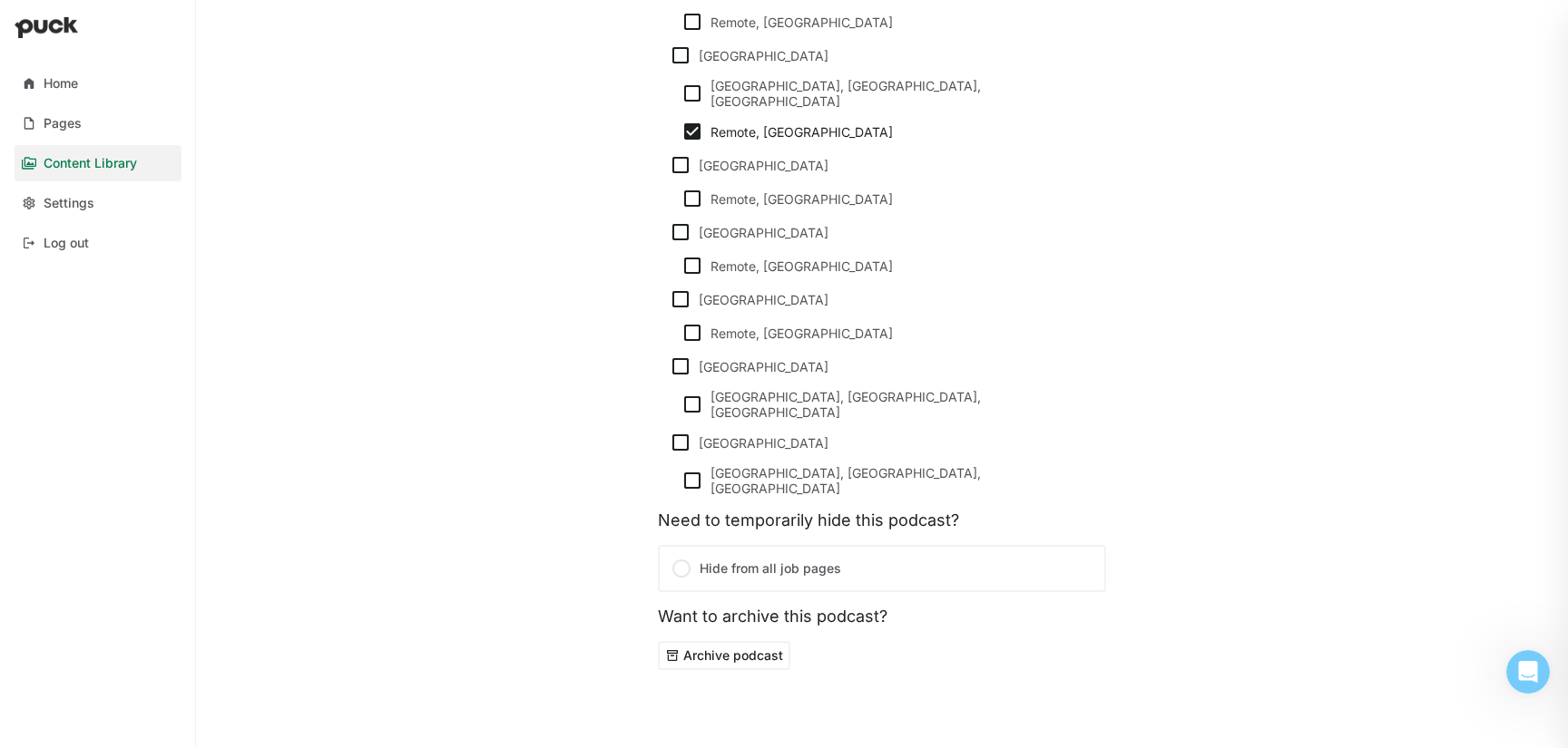
scroll to position [0, 0]
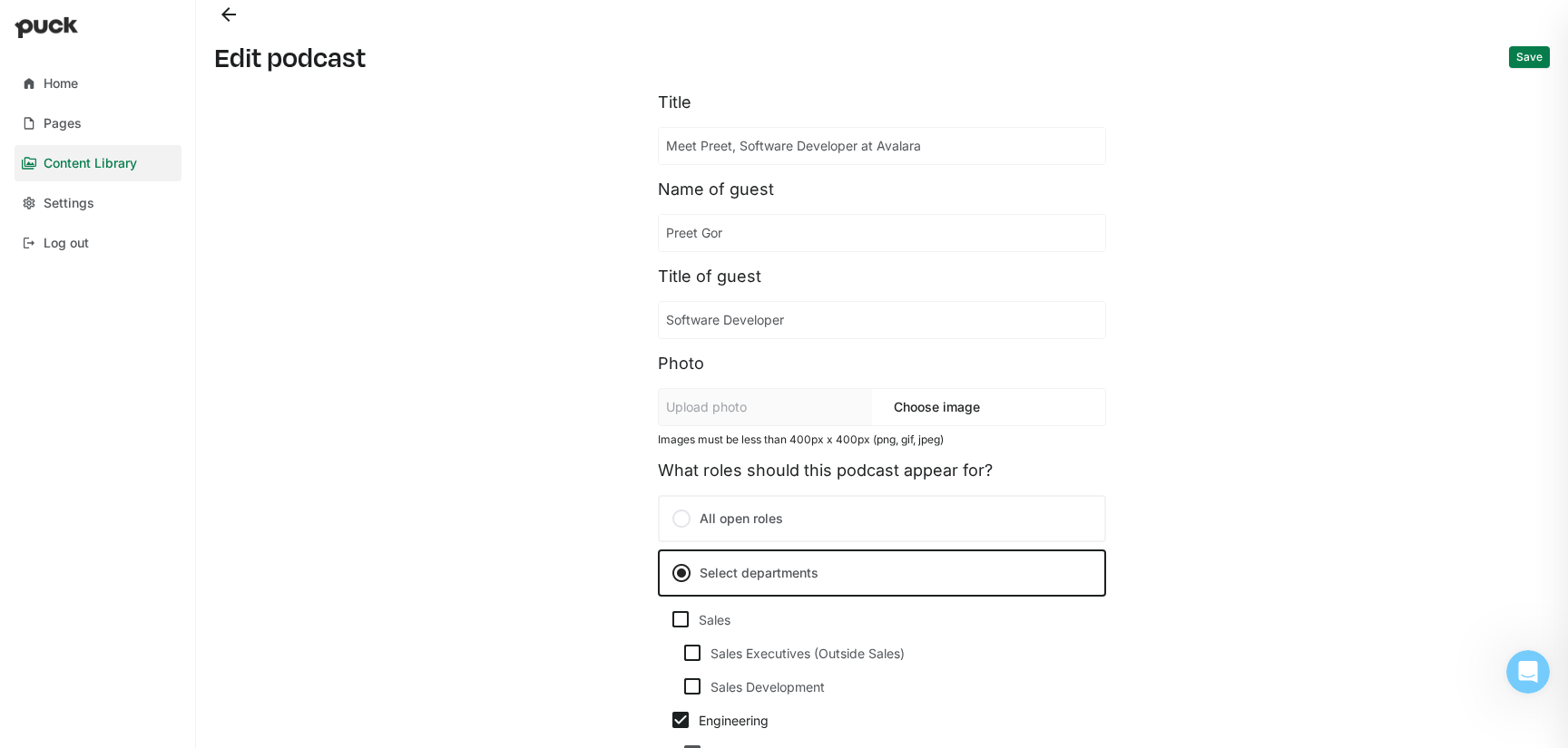
click at [1514, 56] on button "Save" at bounding box center [1529, 57] width 41 height 22
click at [228, 17] on button "Back" at bounding box center [228, 14] width 29 height 29
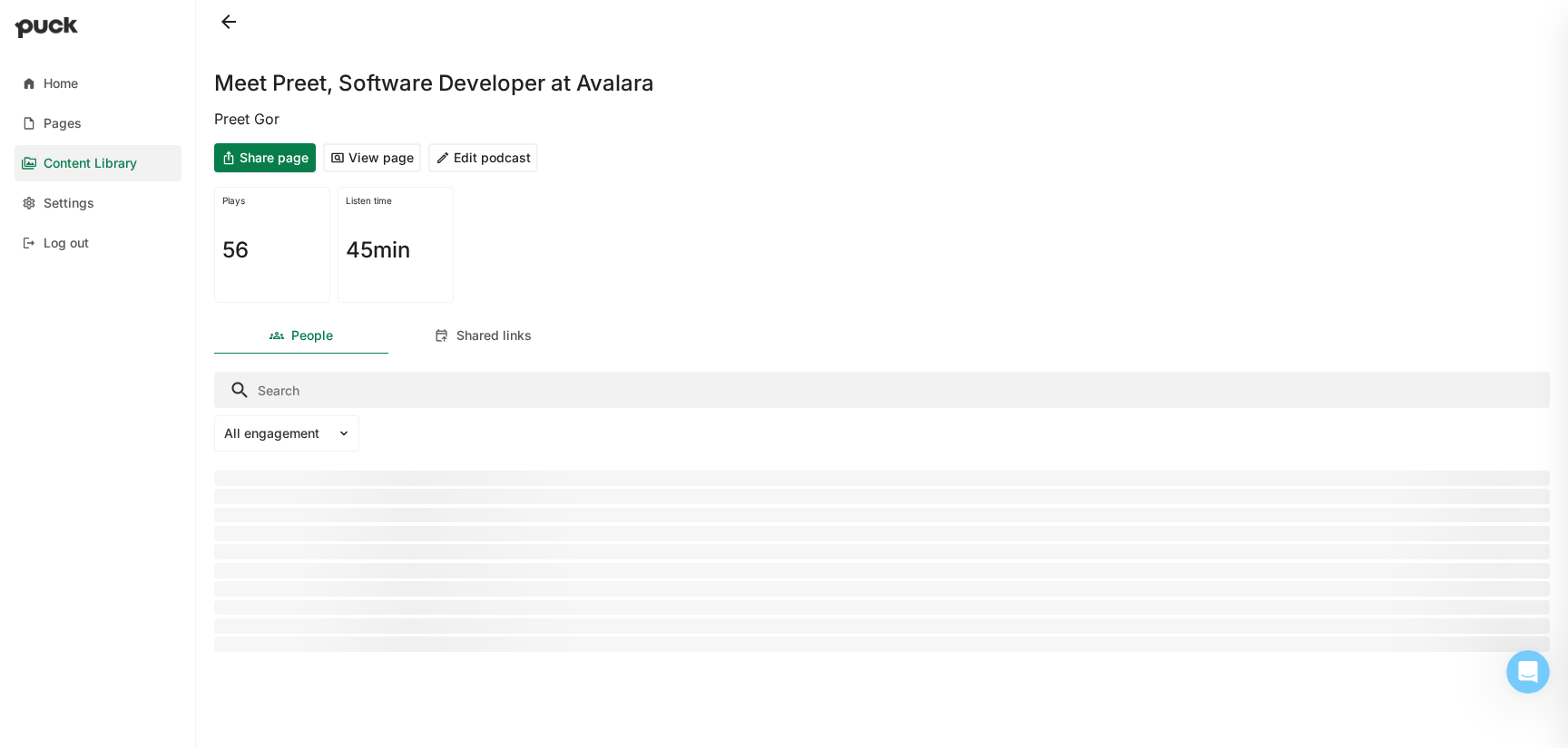
click at [228, 23] on button at bounding box center [228, 22] width 29 height 29
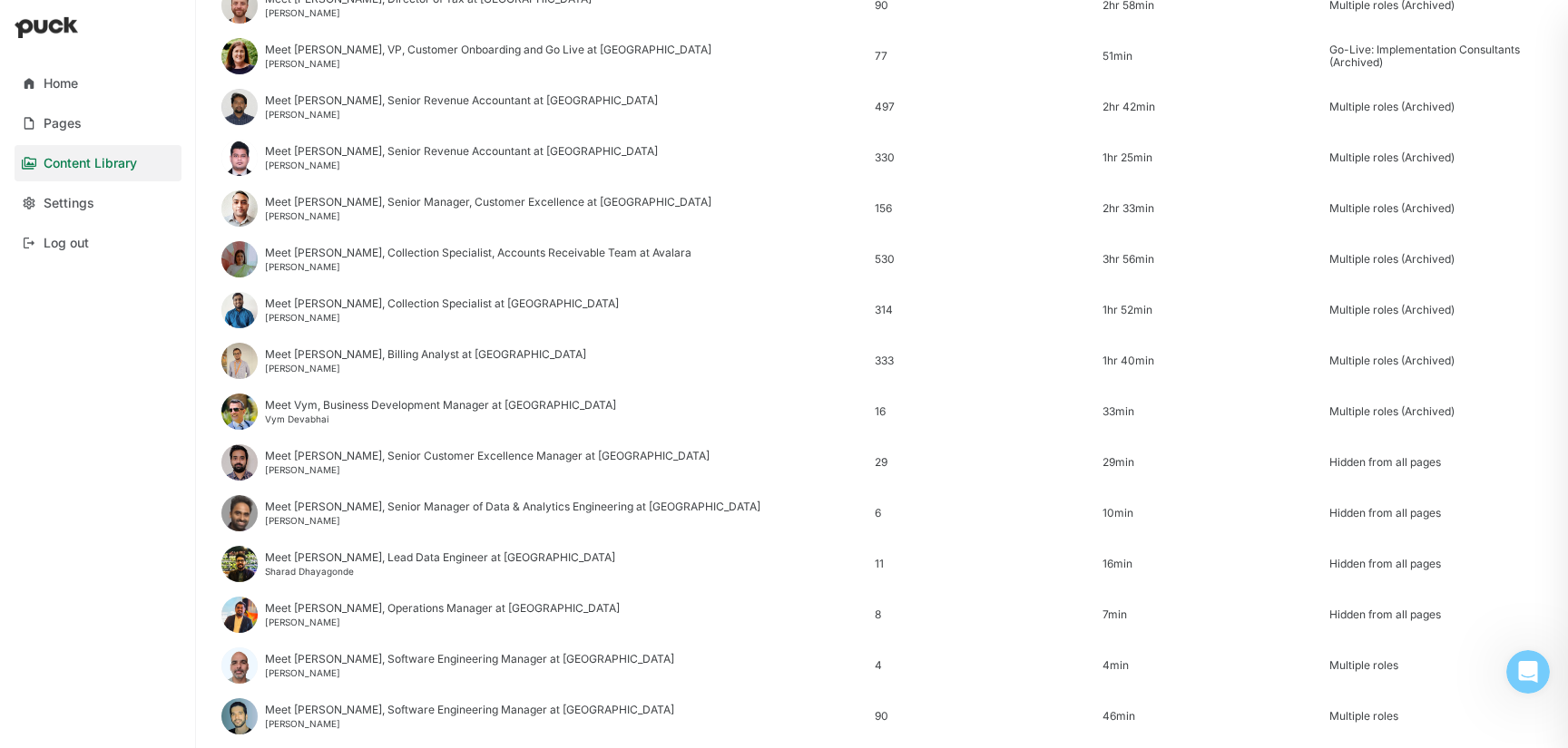
scroll to position [2185, 0]
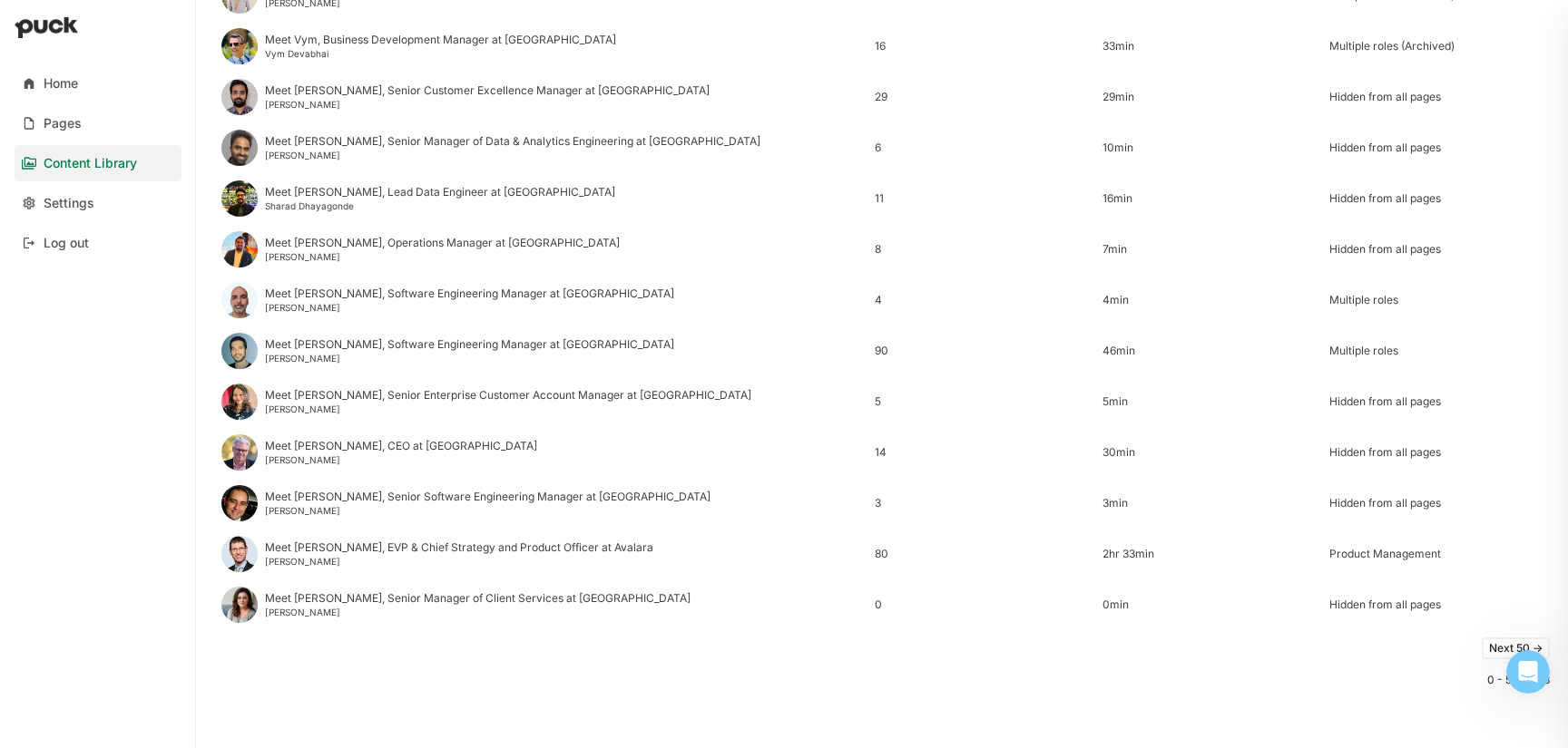
click at [1494, 646] on button "Next 50 ->" at bounding box center [1516, 648] width 68 height 22
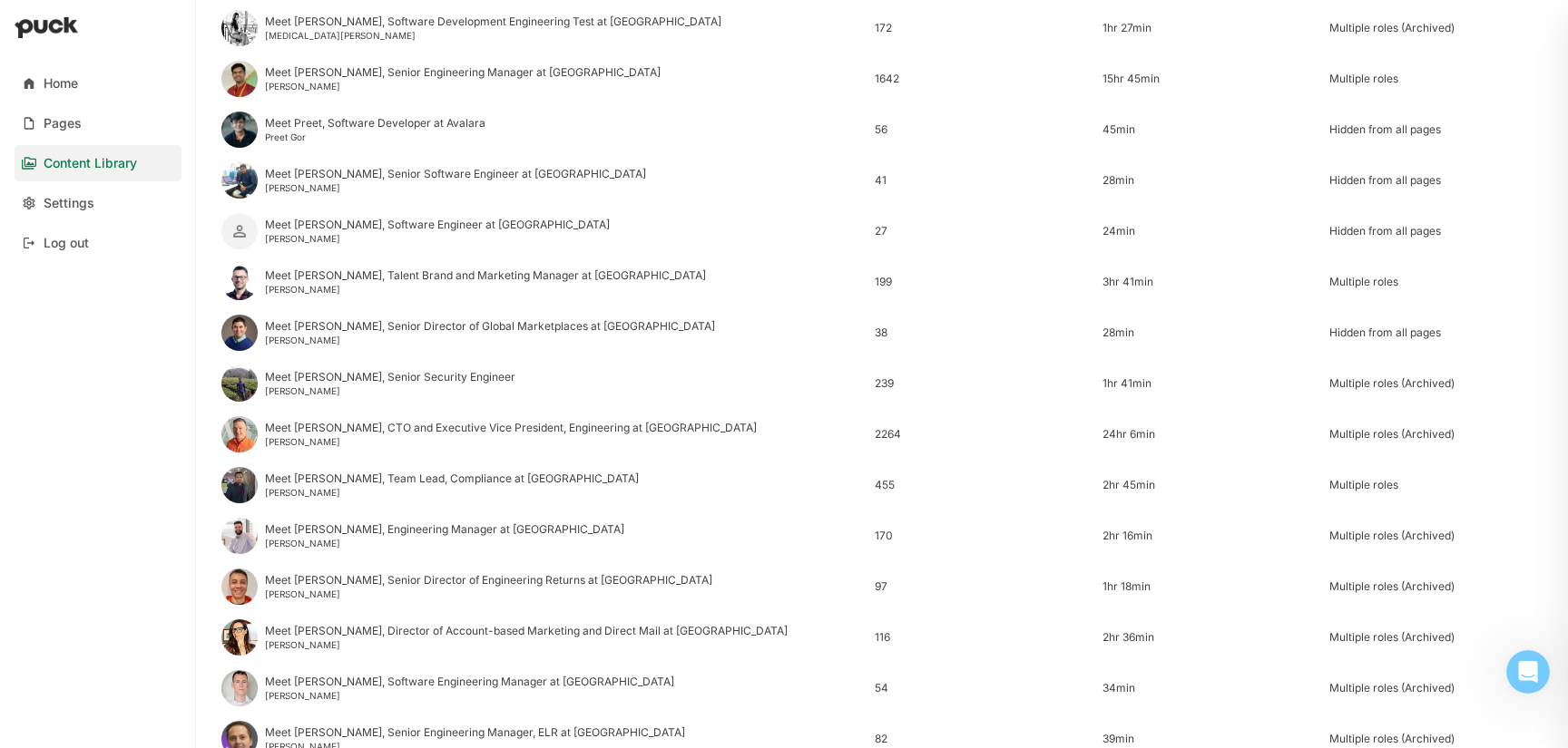
scroll to position [1091, 0]
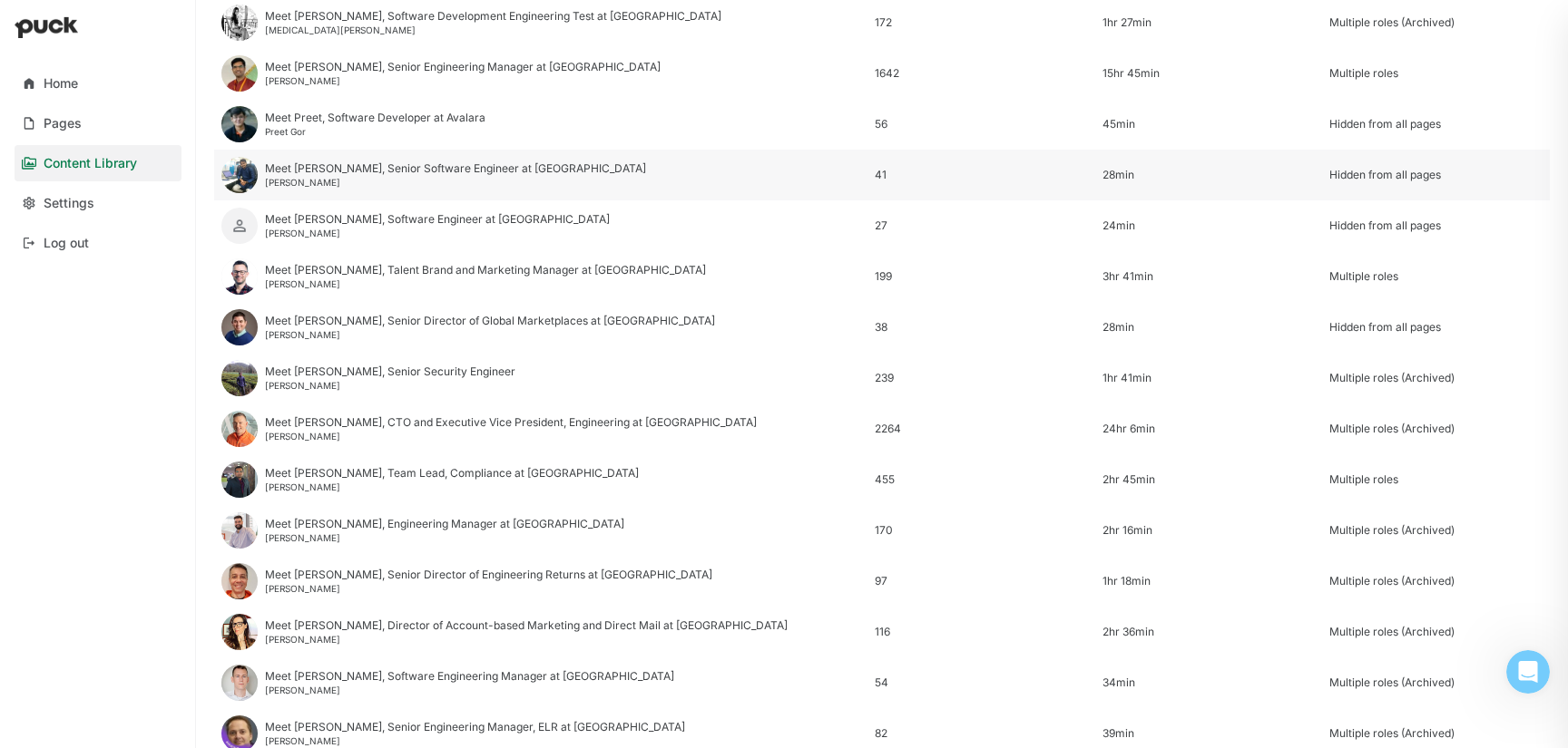
click at [315, 182] on div "[PERSON_NAME]" at bounding box center [455, 182] width 381 height 10
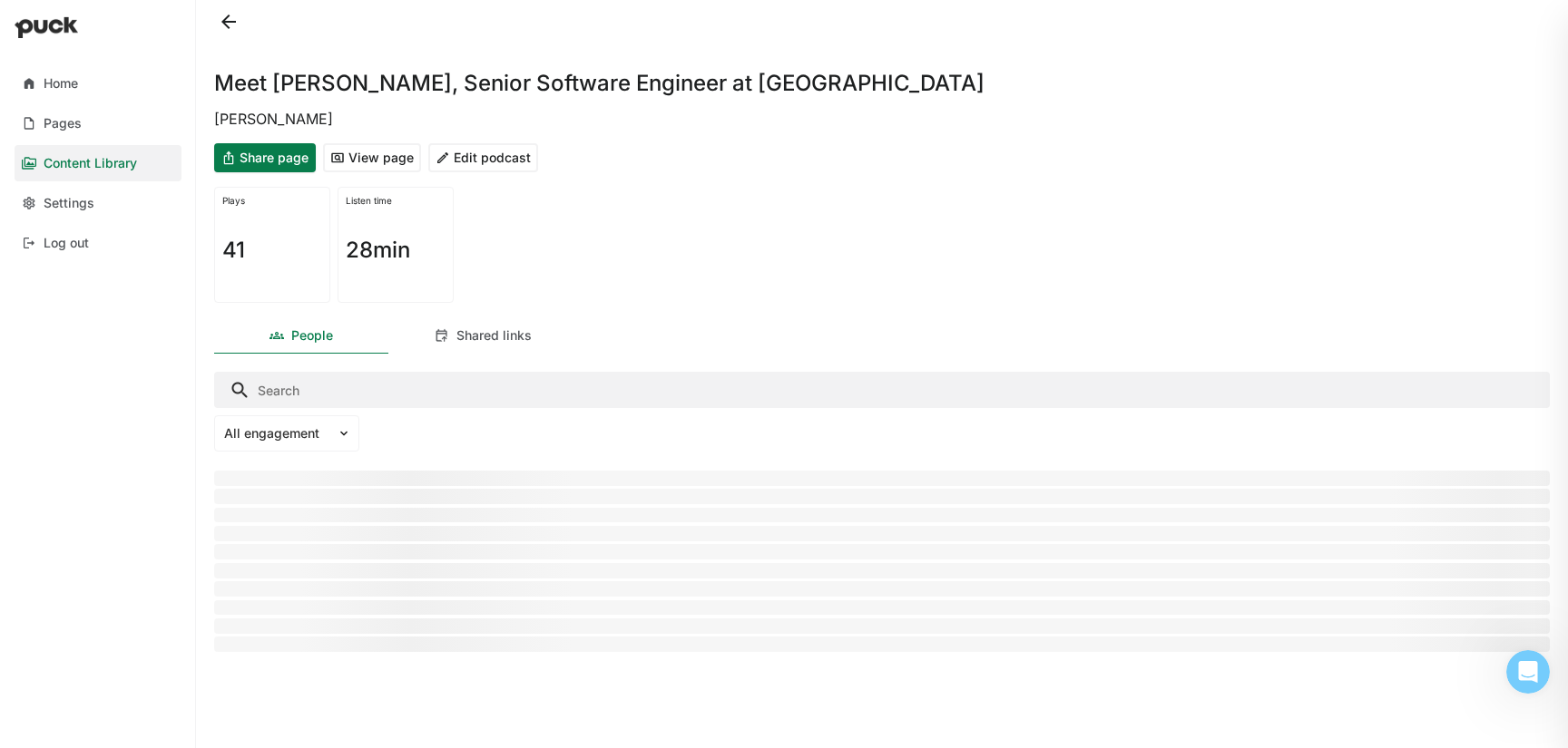
click at [385, 162] on button "View page" at bounding box center [372, 158] width 98 height 29
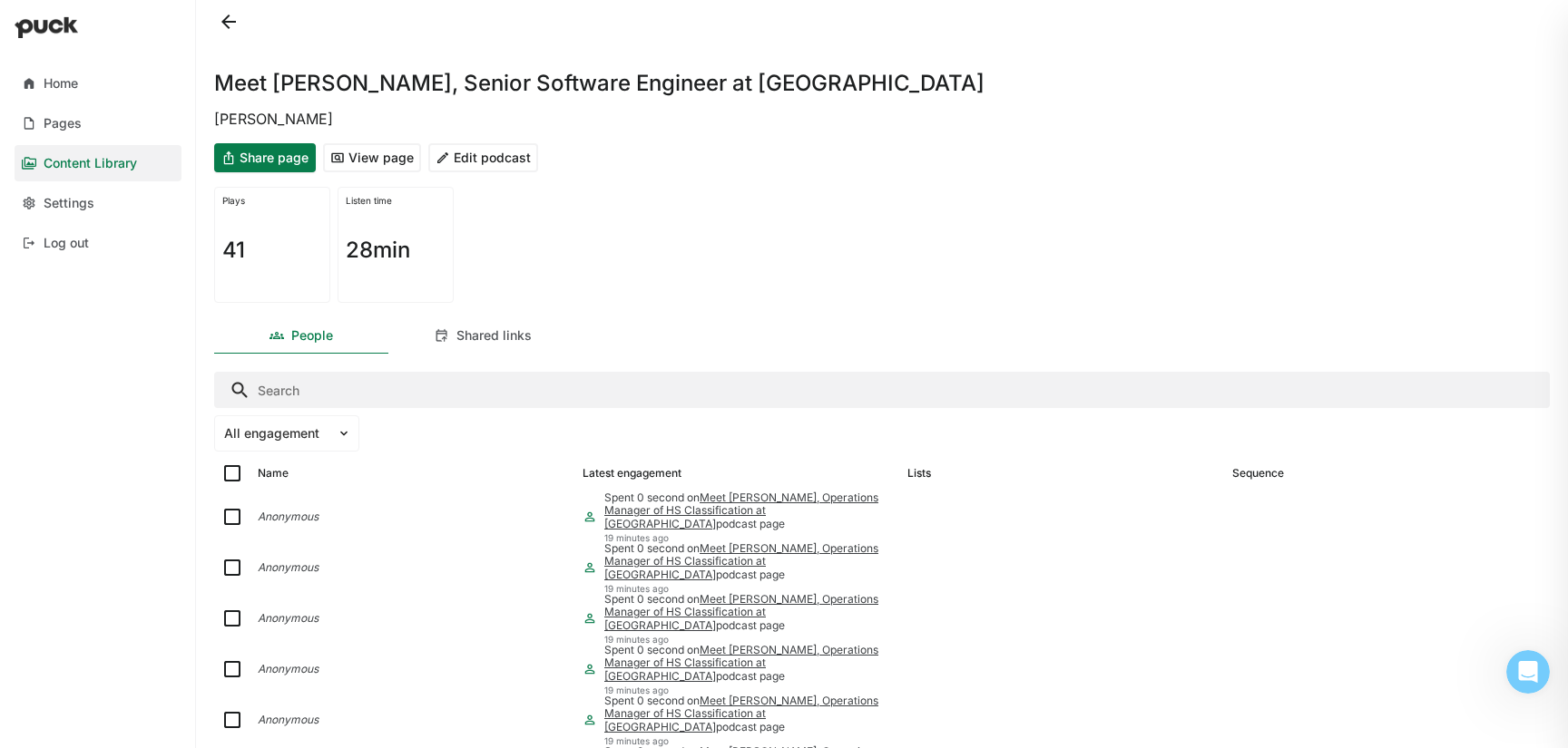
click at [230, 28] on button at bounding box center [228, 22] width 29 height 29
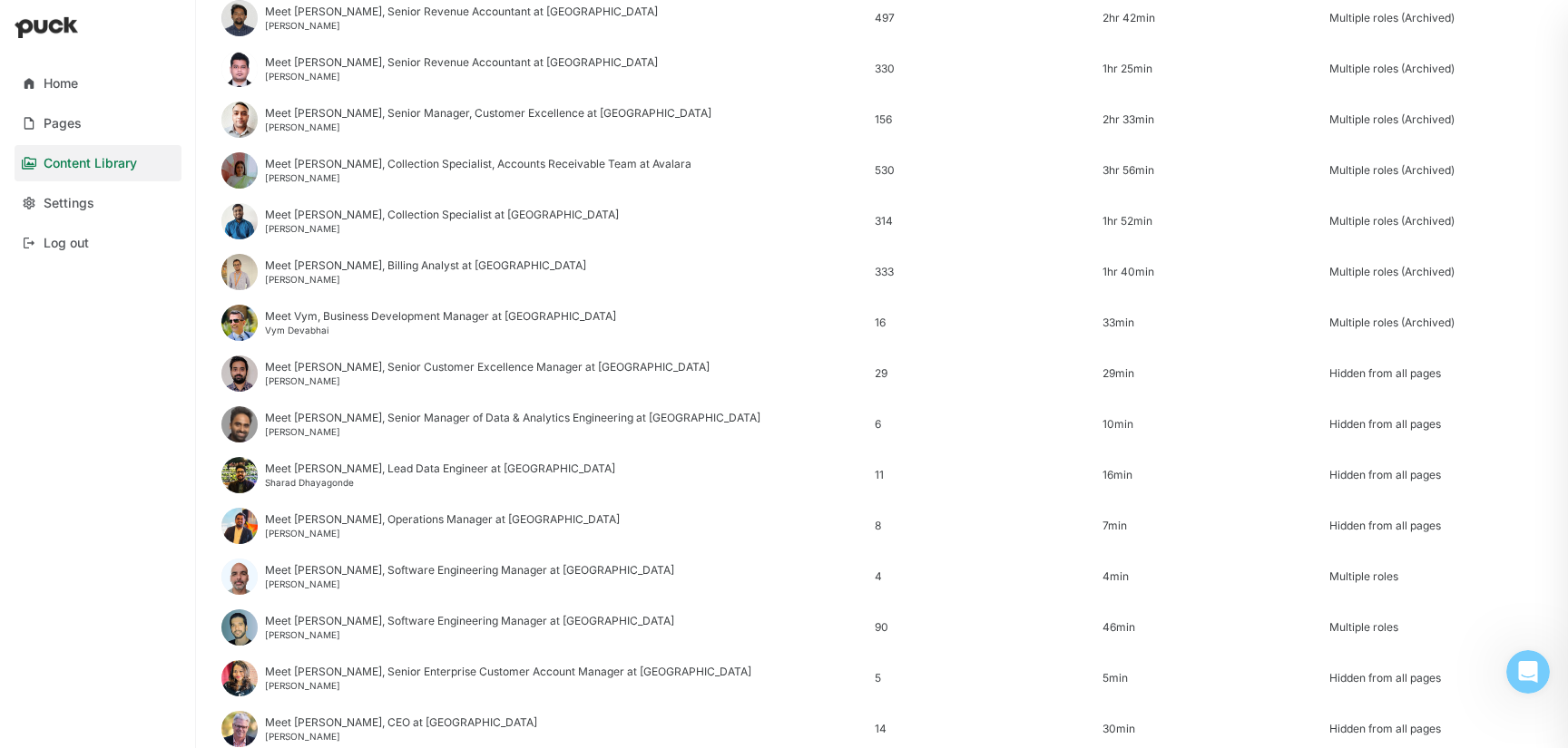
scroll to position [2185, 0]
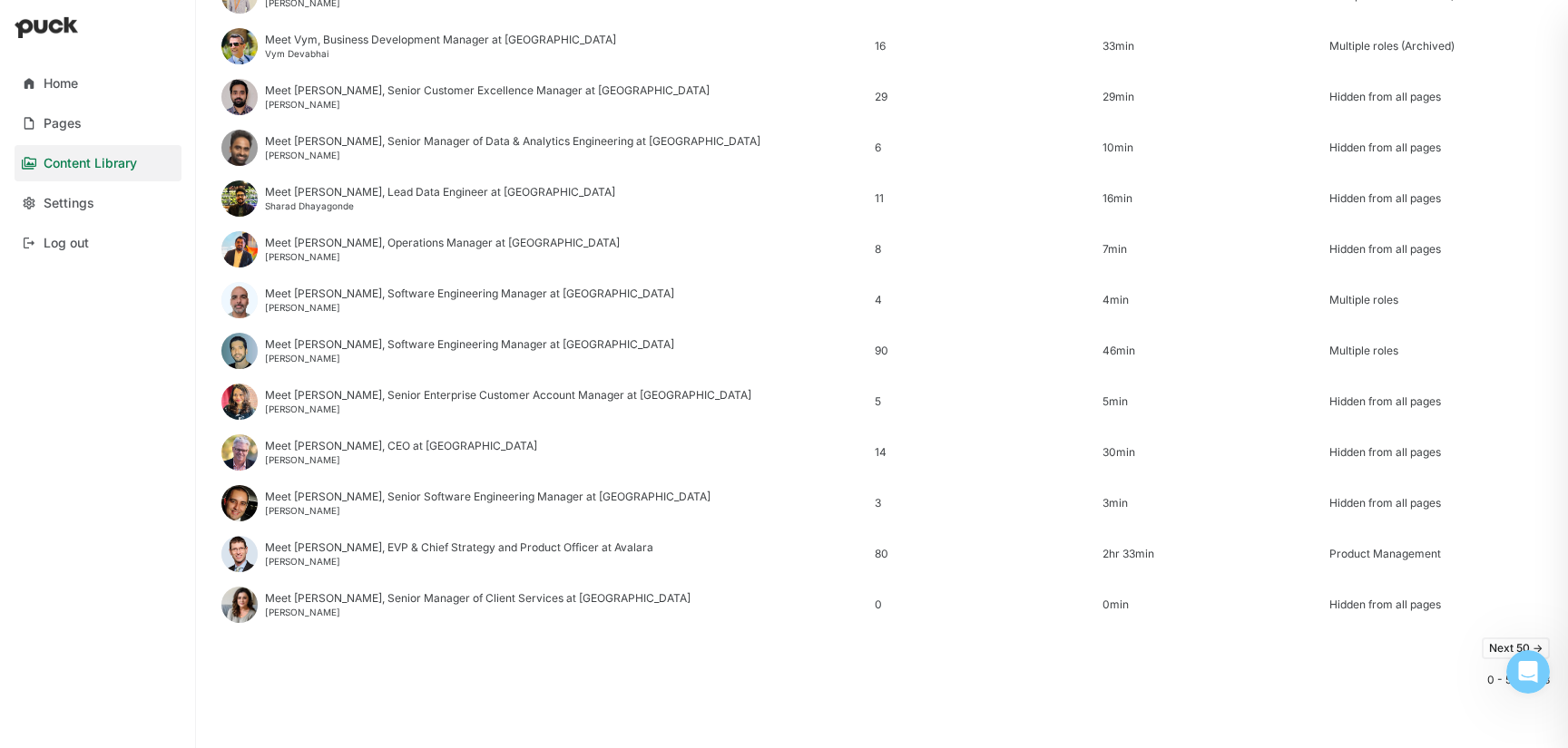
click at [1498, 649] on button "Next 50 ->" at bounding box center [1516, 648] width 68 height 22
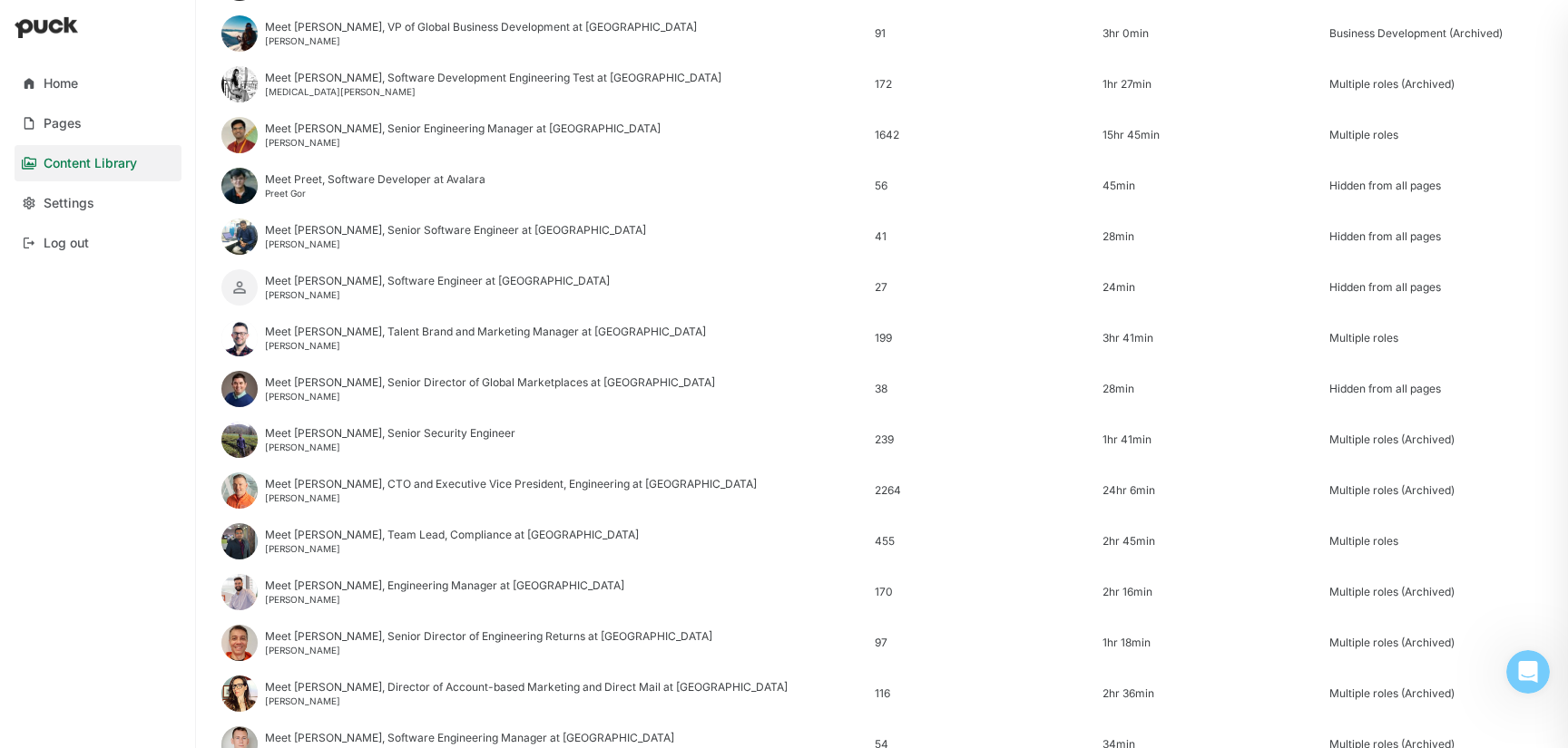
scroll to position [1030, 0]
click at [323, 287] on div "Meet [PERSON_NAME], Software Engineer at Avalara [PERSON_NAME]" at bounding box center [437, 286] width 345 height 26
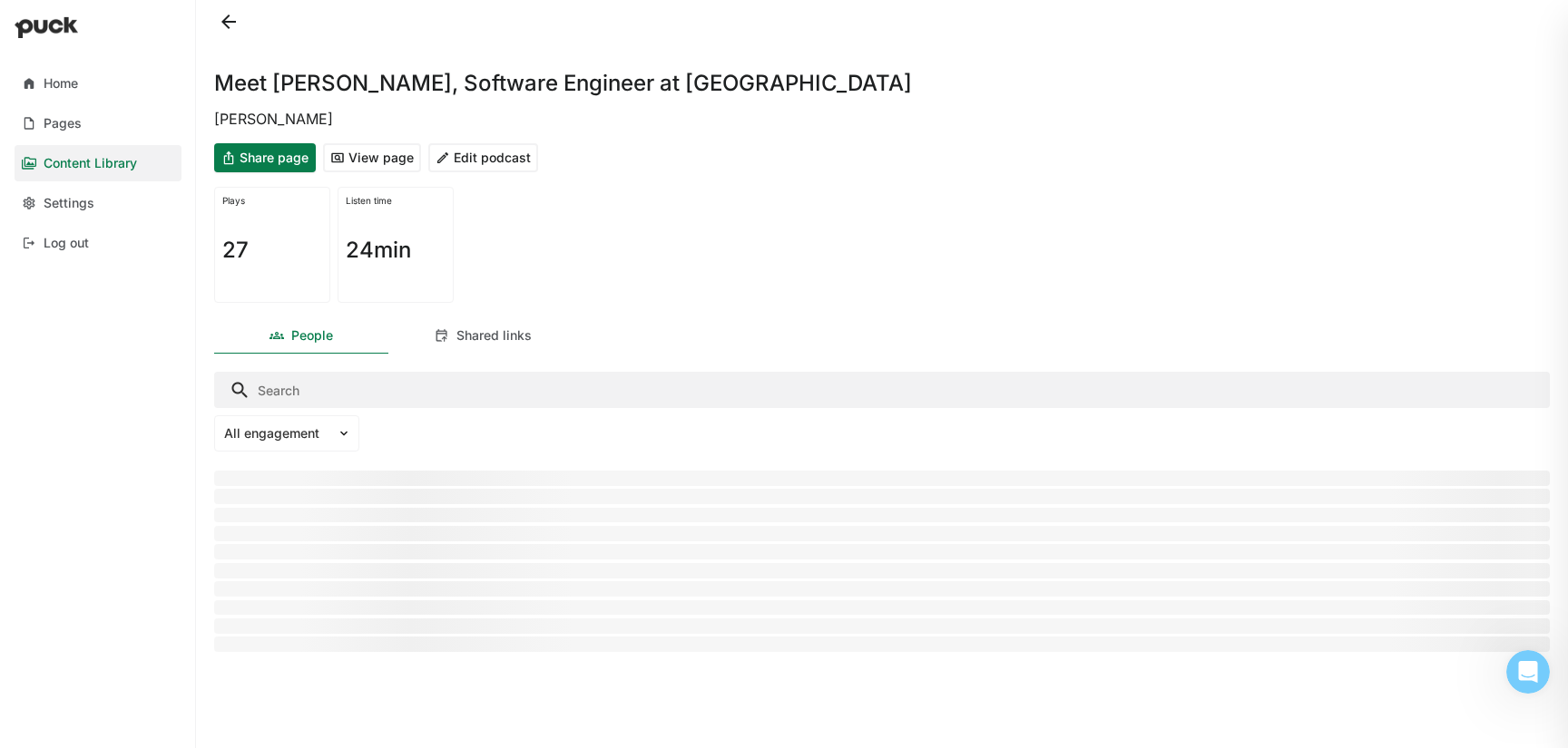
click at [377, 167] on button "View page" at bounding box center [372, 158] width 98 height 29
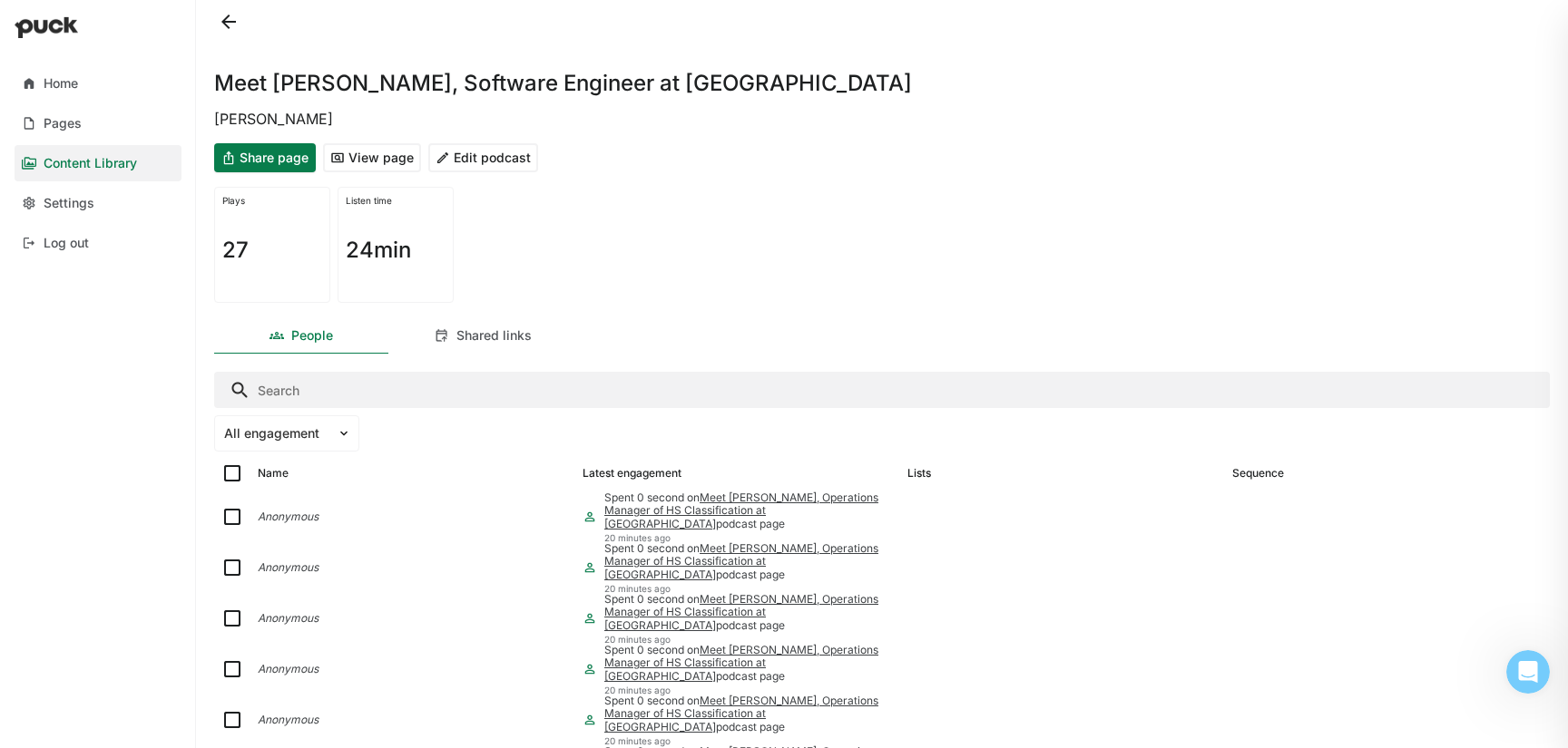
click at [485, 158] on button "Edit podcast" at bounding box center [482, 158] width 109 height 29
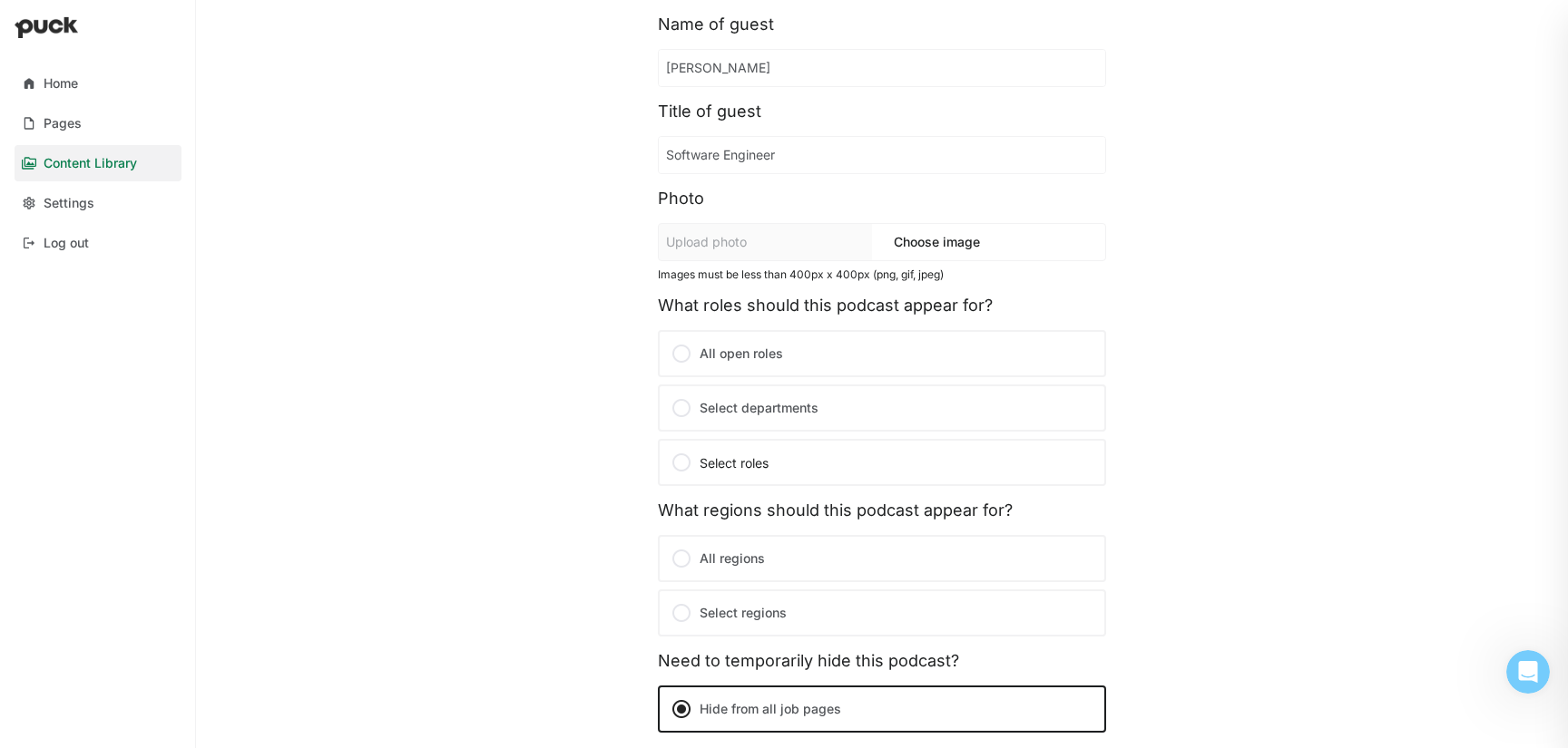
scroll to position [333, 0]
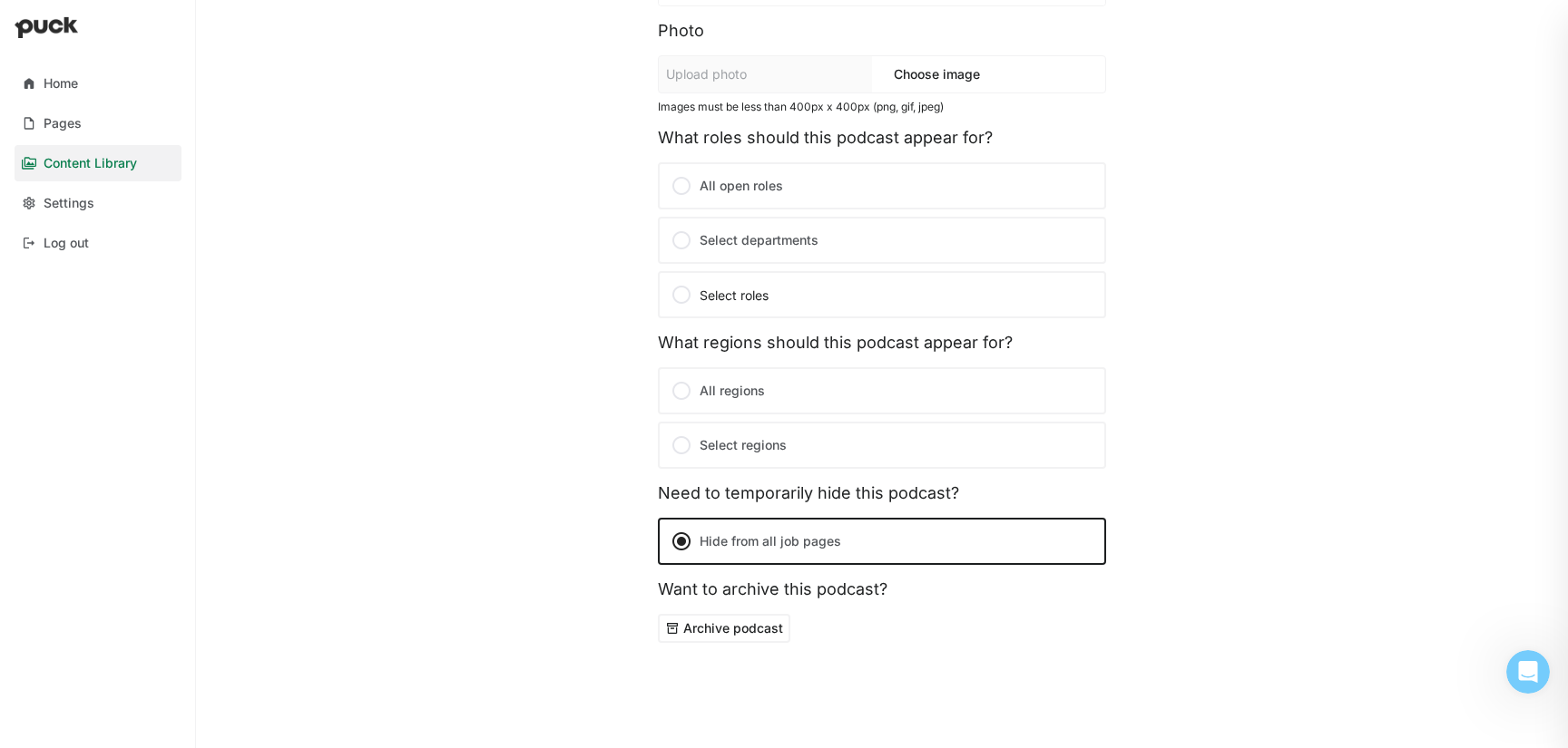
click at [750, 230] on label "Select departments" at bounding box center [881, 240] width 448 height 48
click at [0, 0] on input "Select departments" at bounding box center [0, 0] width 0 height 0
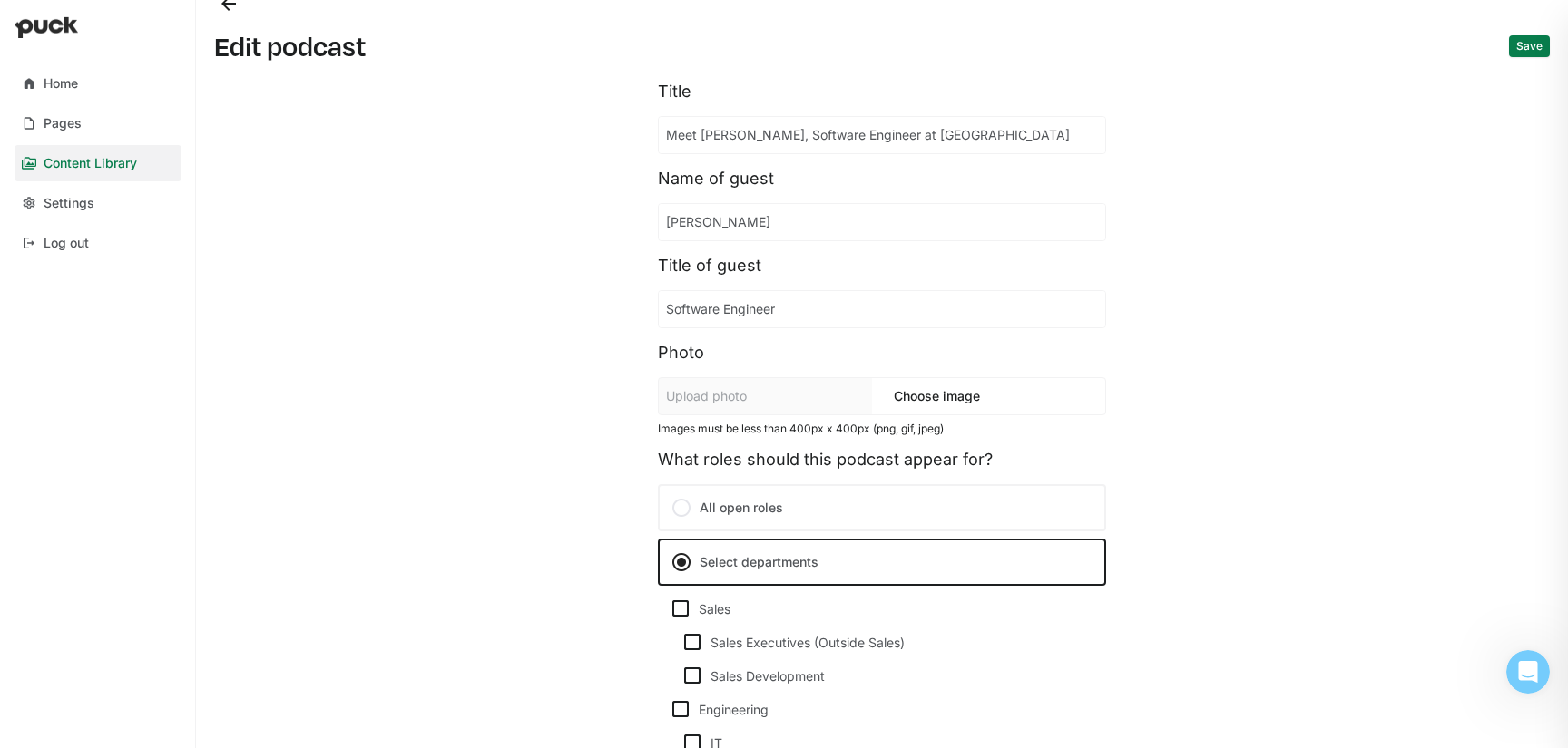
scroll to position [0, 0]
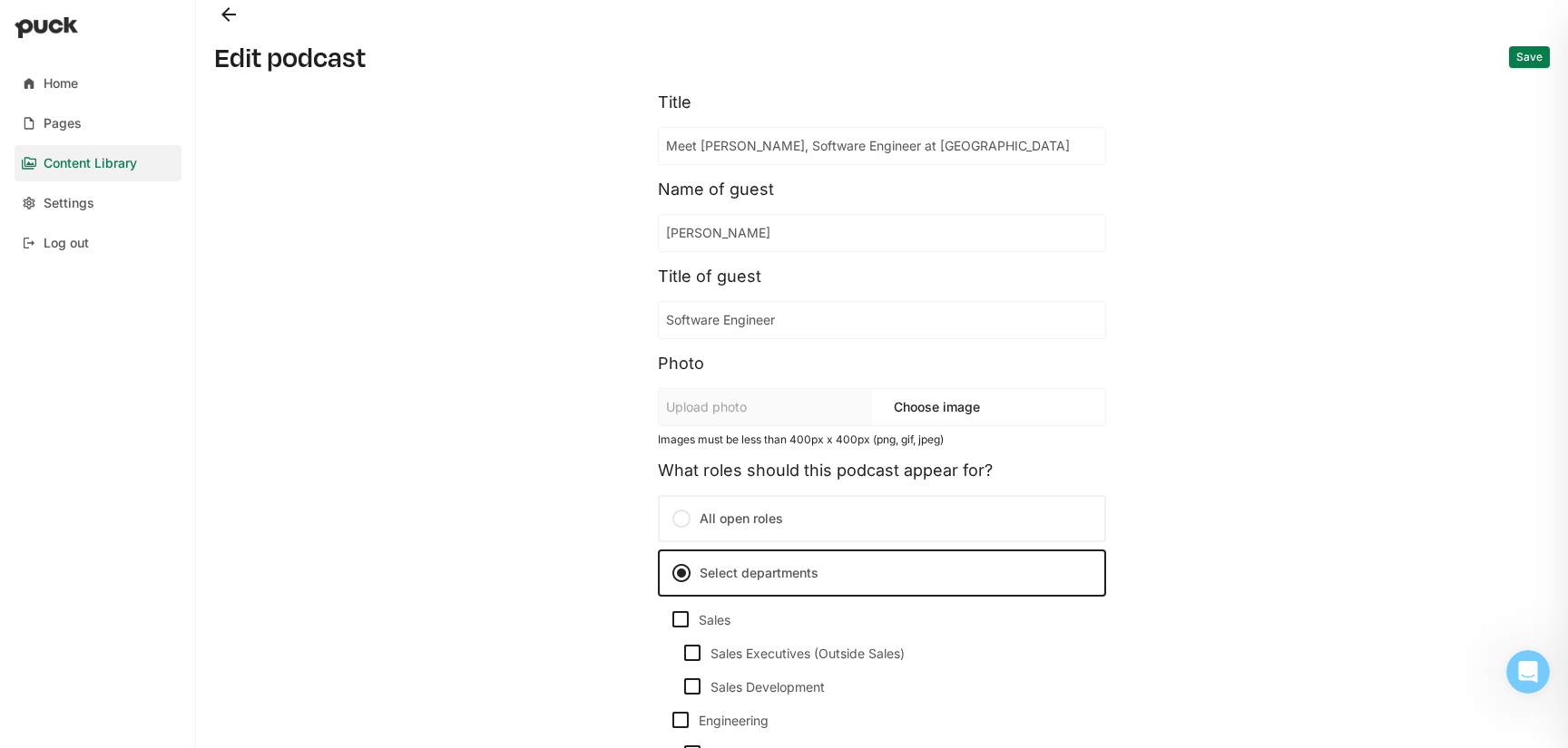
click at [226, 19] on button "Back" at bounding box center [228, 14] width 29 height 29
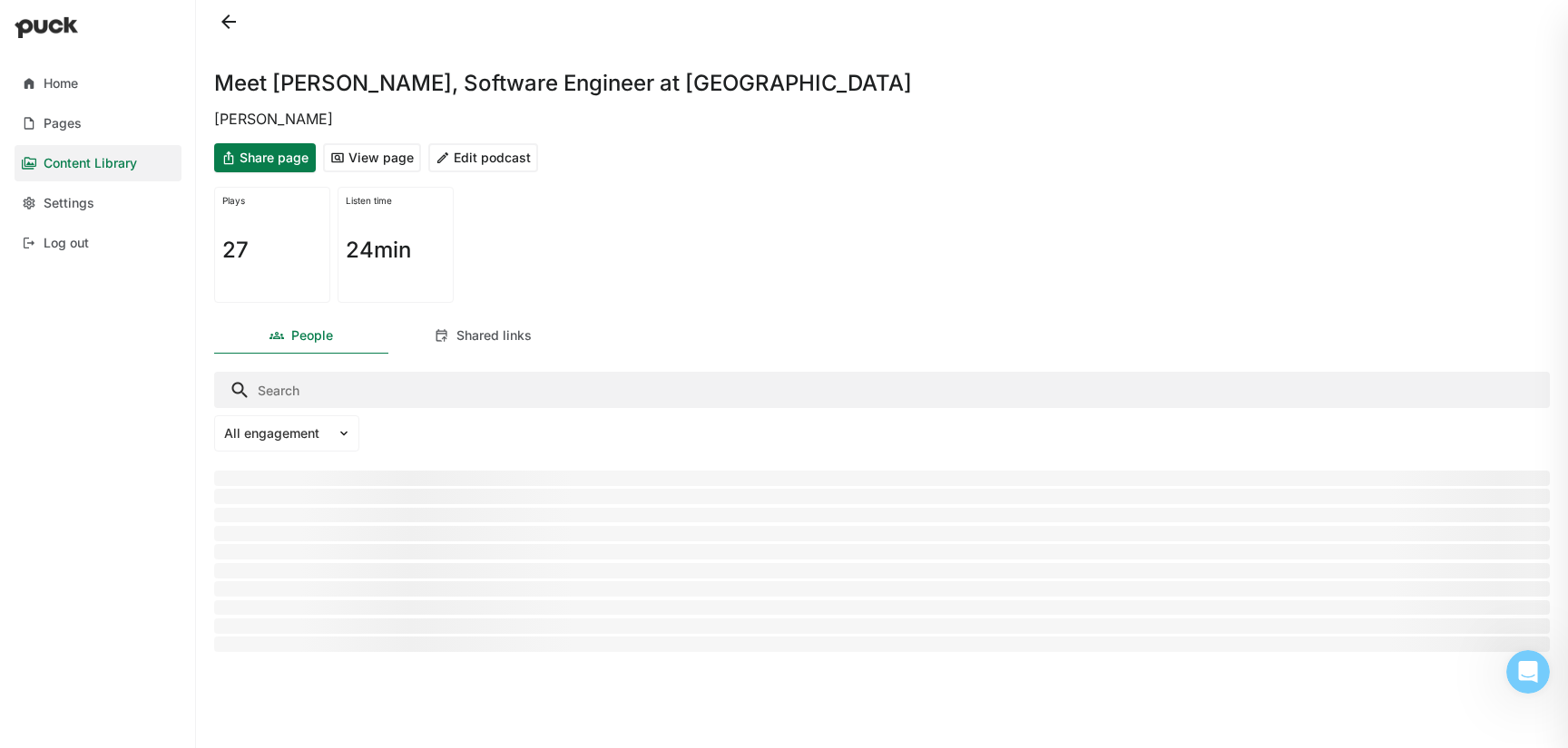
click at [226, 19] on button at bounding box center [228, 22] width 29 height 29
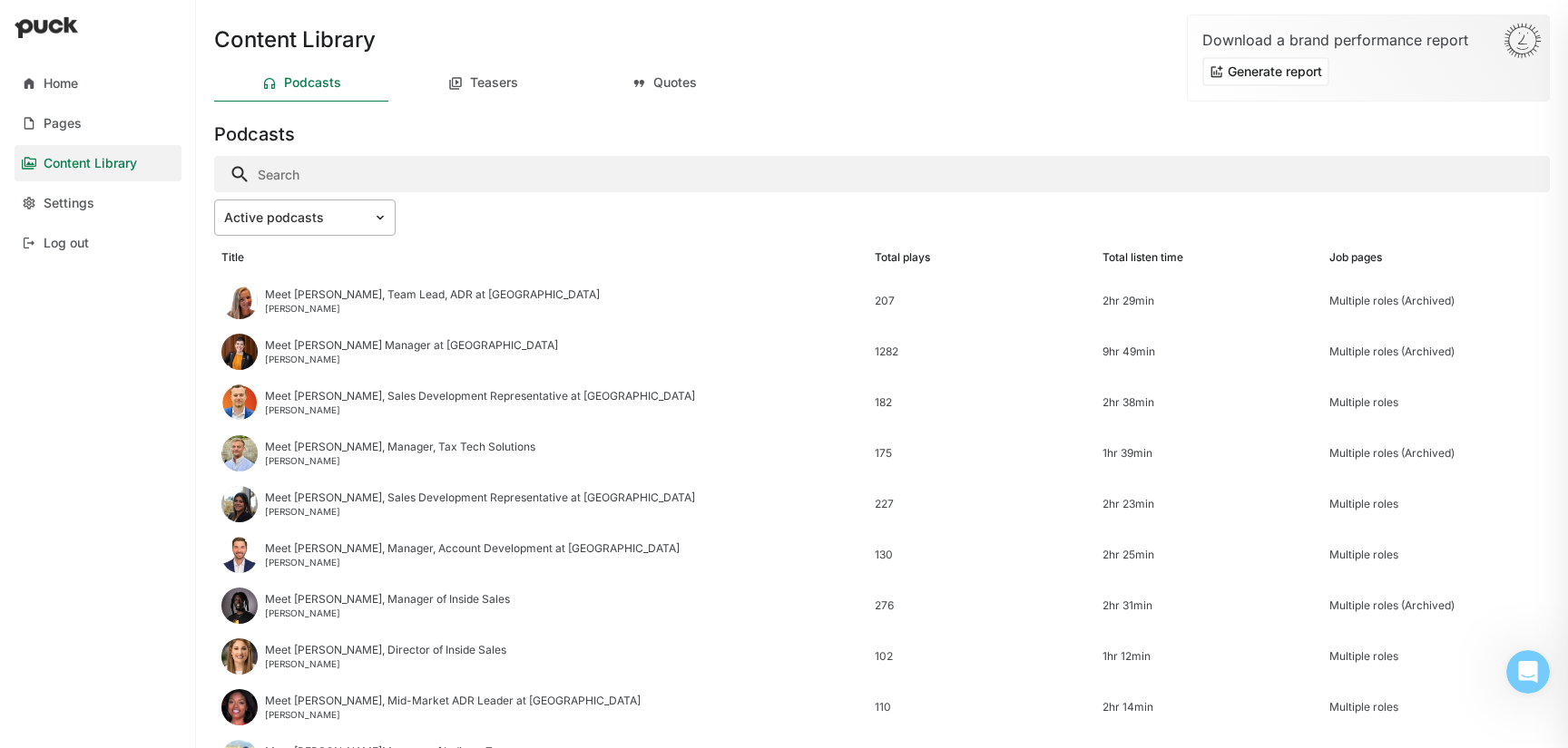
click at [311, 219] on div at bounding box center [294, 218] width 140 height 19
click at [536, 188] on input "Search" at bounding box center [881, 174] width 1336 height 36
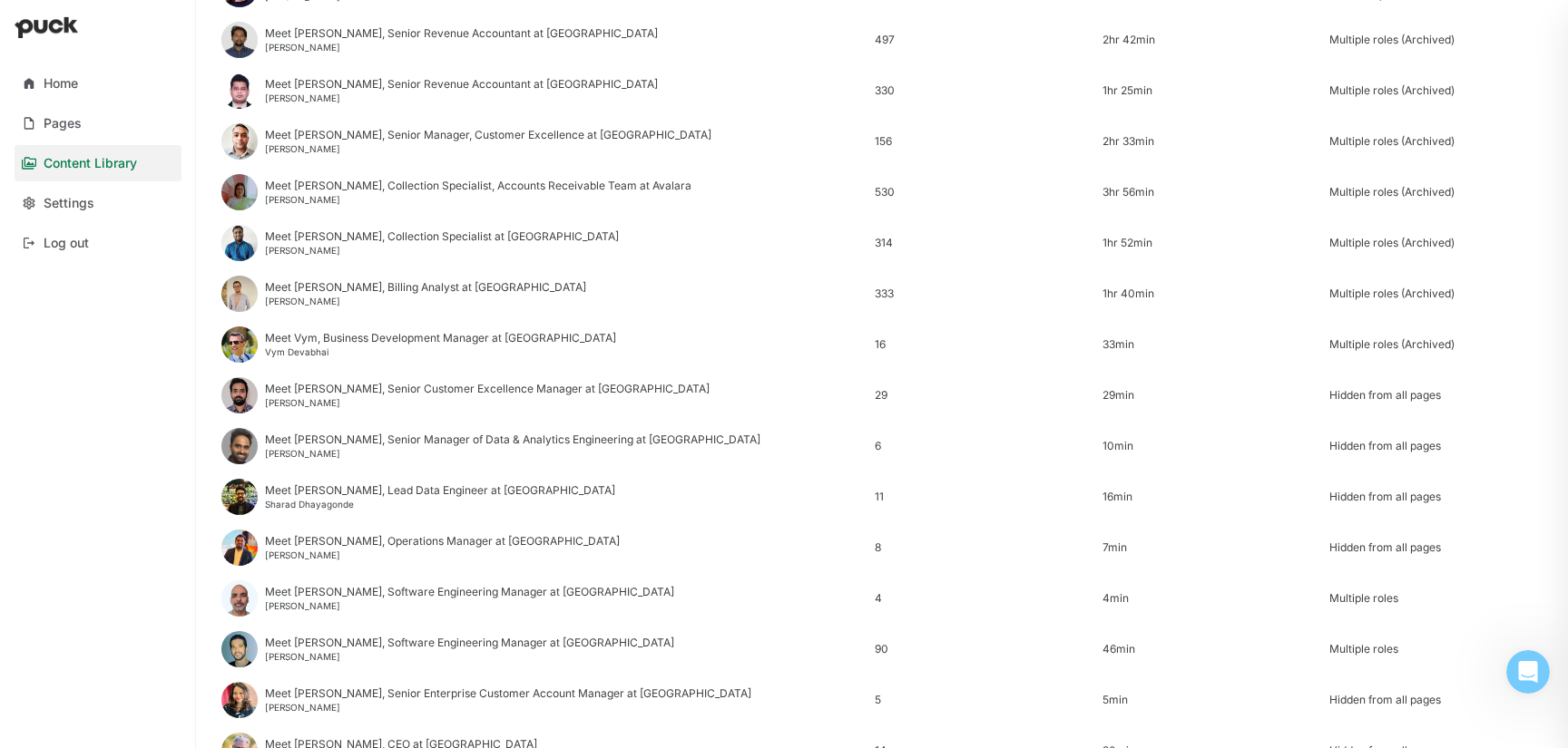
scroll to position [2185, 0]
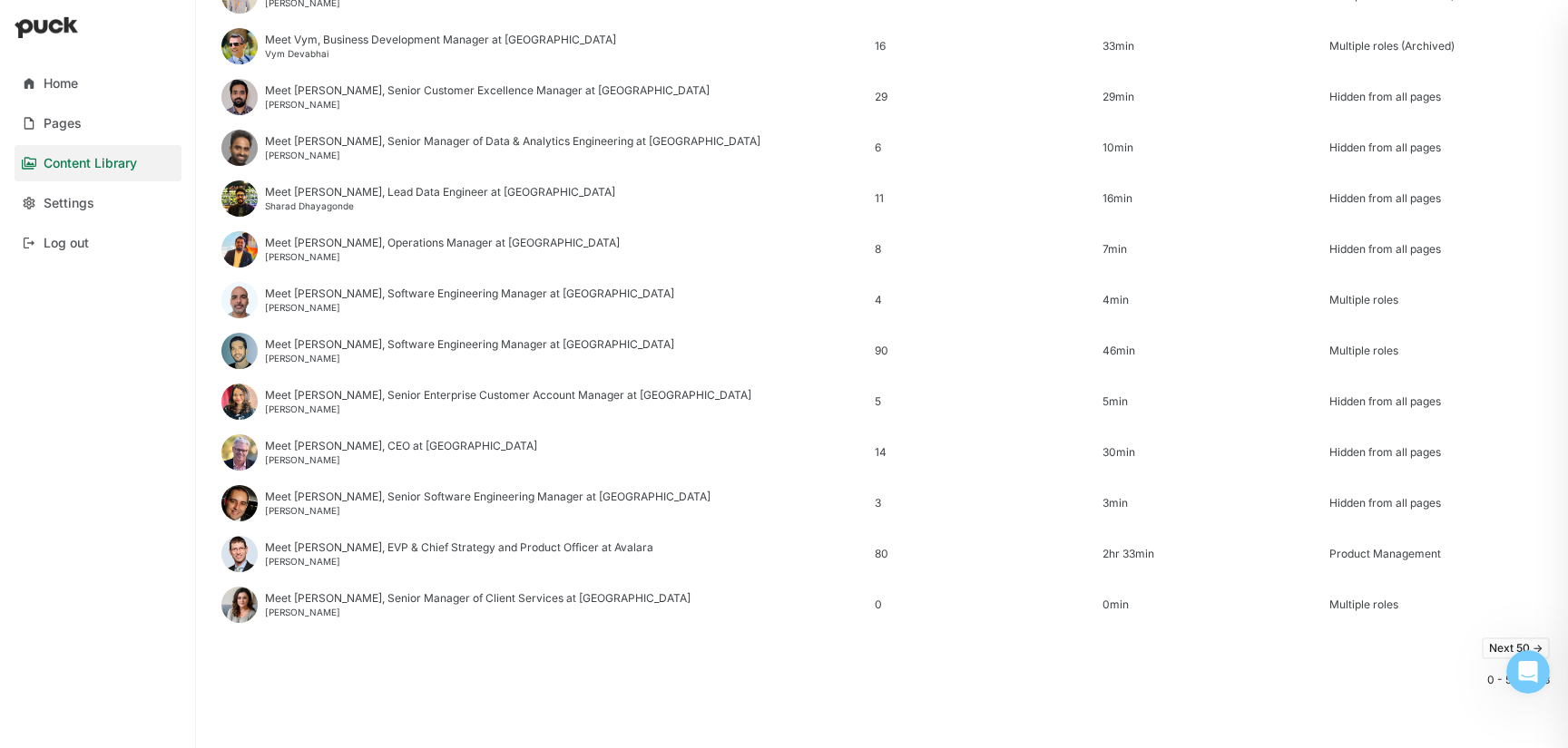
click at [1491, 651] on button "Next 50 ->" at bounding box center [1516, 648] width 68 height 22
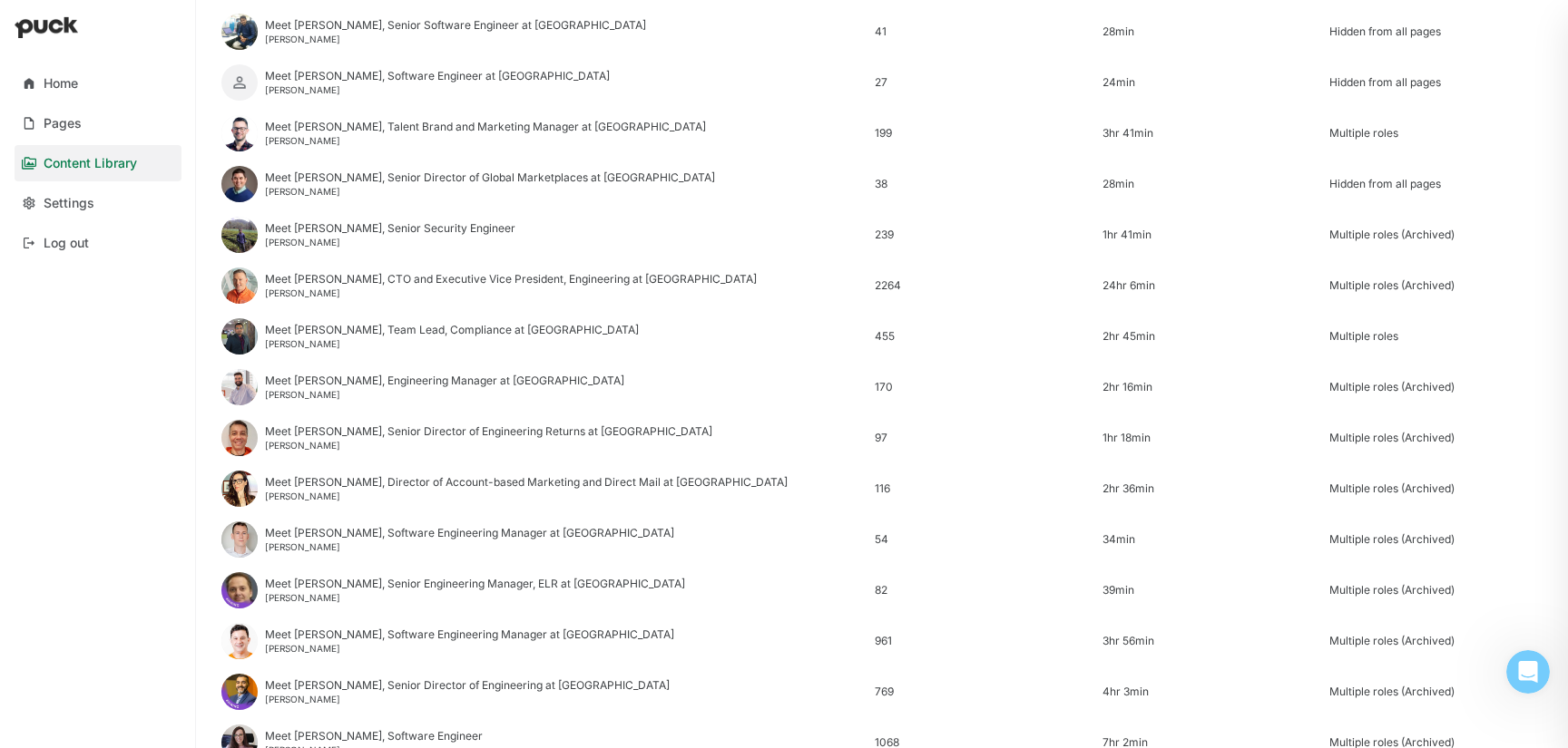
scroll to position [1236, 0]
click at [381, 228] on div "Meet [PERSON_NAME], Senior Security Engineer" at bounding box center [390, 227] width 250 height 12
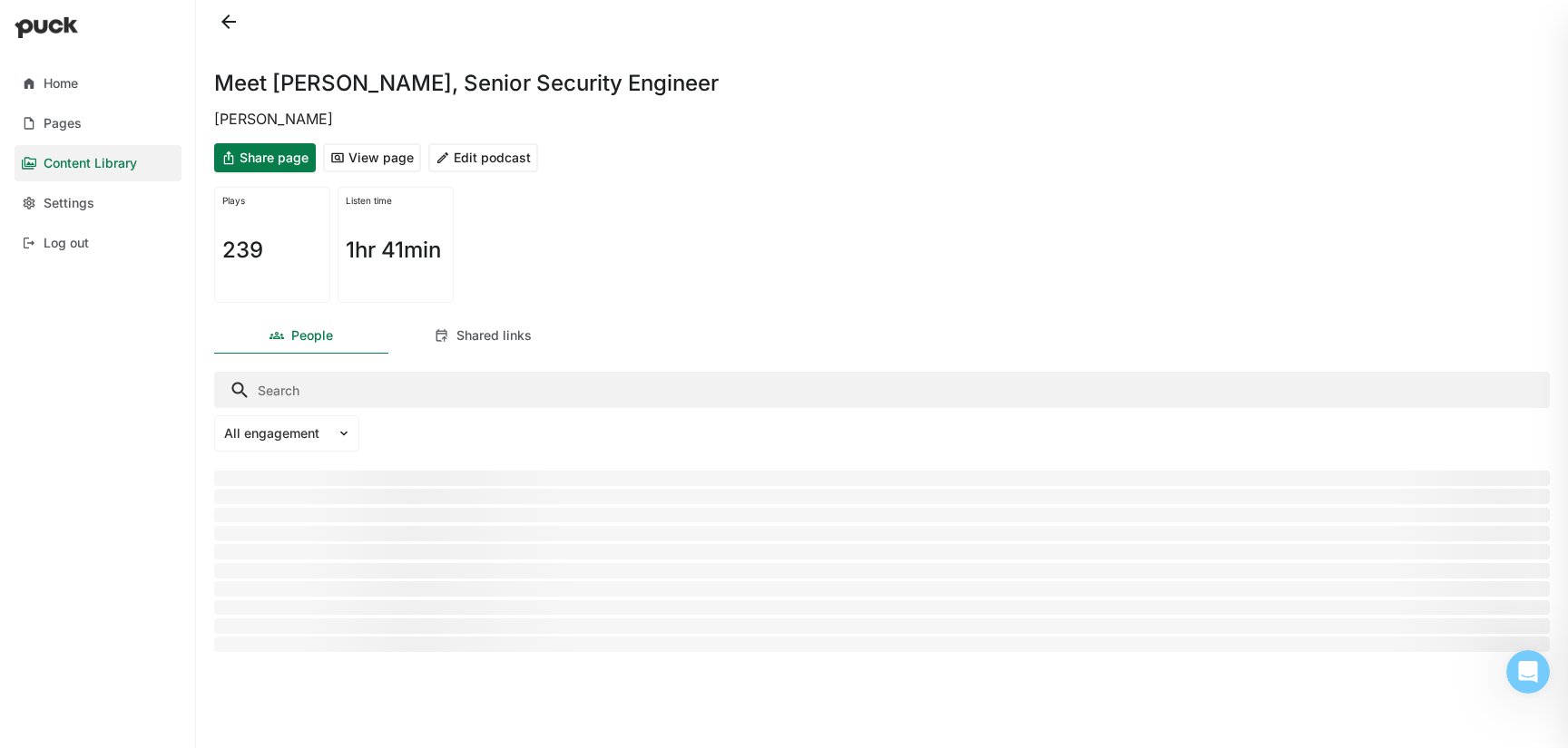
click at [469, 150] on button "Edit podcast" at bounding box center [482, 158] width 109 height 29
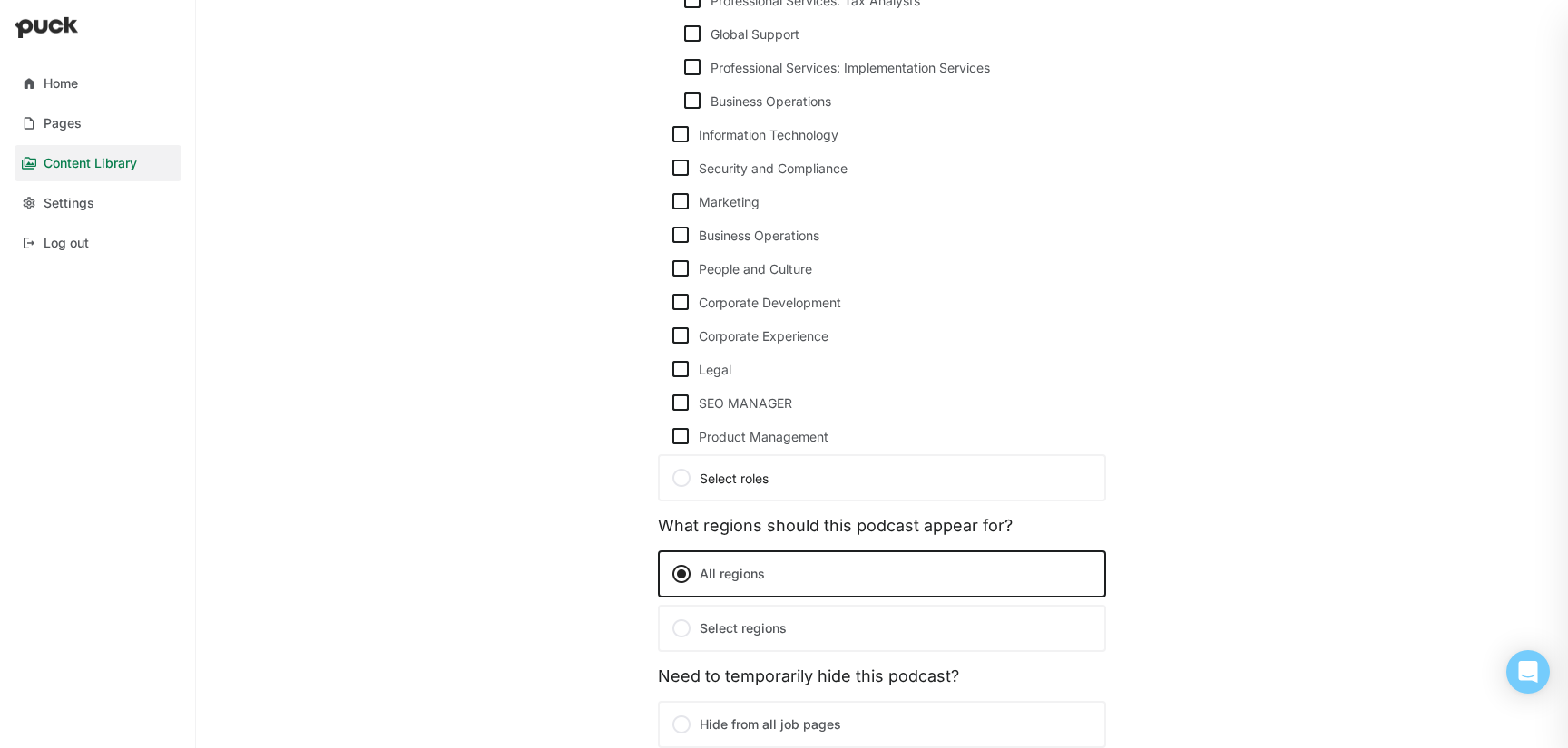
scroll to position [925, 0]
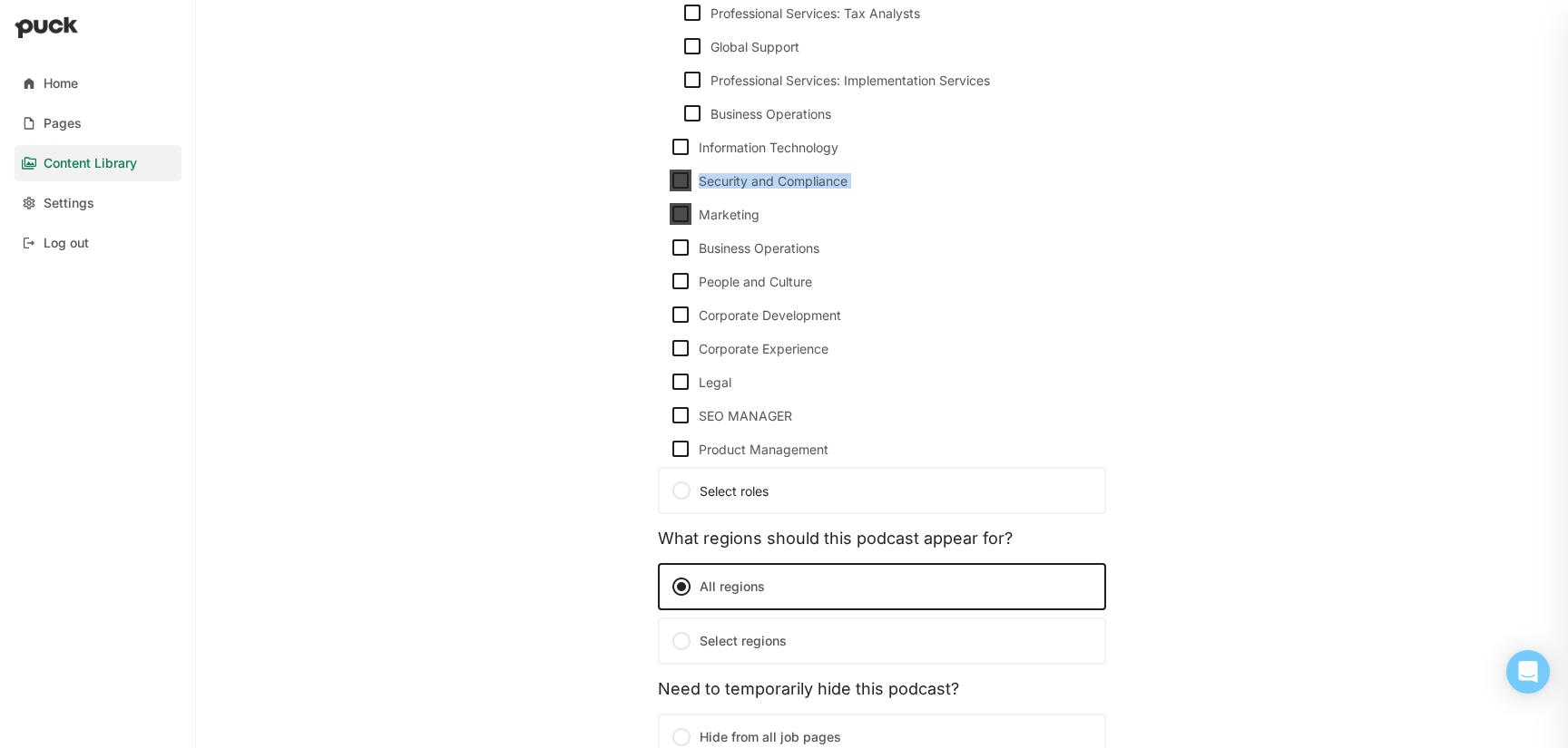
click at [678, 190] on div "Title Meet Anupam, Senior Security Engineer Name of guest Anupam Roy Title of g…" at bounding box center [881, 10] width 448 height 1686
click at [680, 181] on img at bounding box center [680, 180] width 22 height 22
click at [669, 181] on input "Security and Compliance" at bounding box center [668, 181] width 1 height 1
checkbox input "true"
click at [1064, 286] on div "People and Culture" at bounding box center [893, 281] width 388 height 15
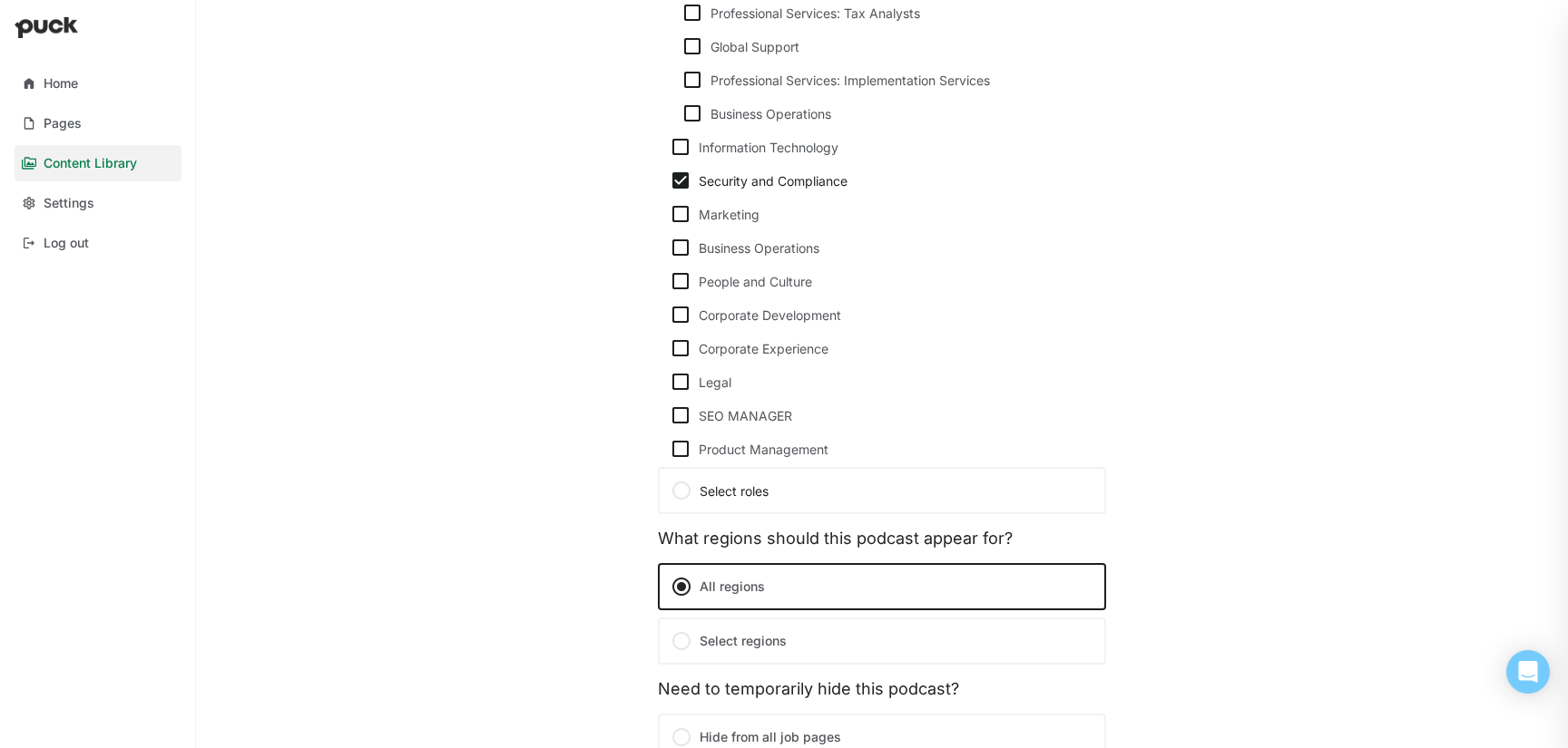
click at [669, 282] on input "People and Culture" at bounding box center [668, 281] width 1 height 1
click at [690, 278] on img at bounding box center [680, 280] width 22 height 22
click at [669, 281] on input "People and Culture" at bounding box center [668, 281] width 1 height 1
checkbox input "false"
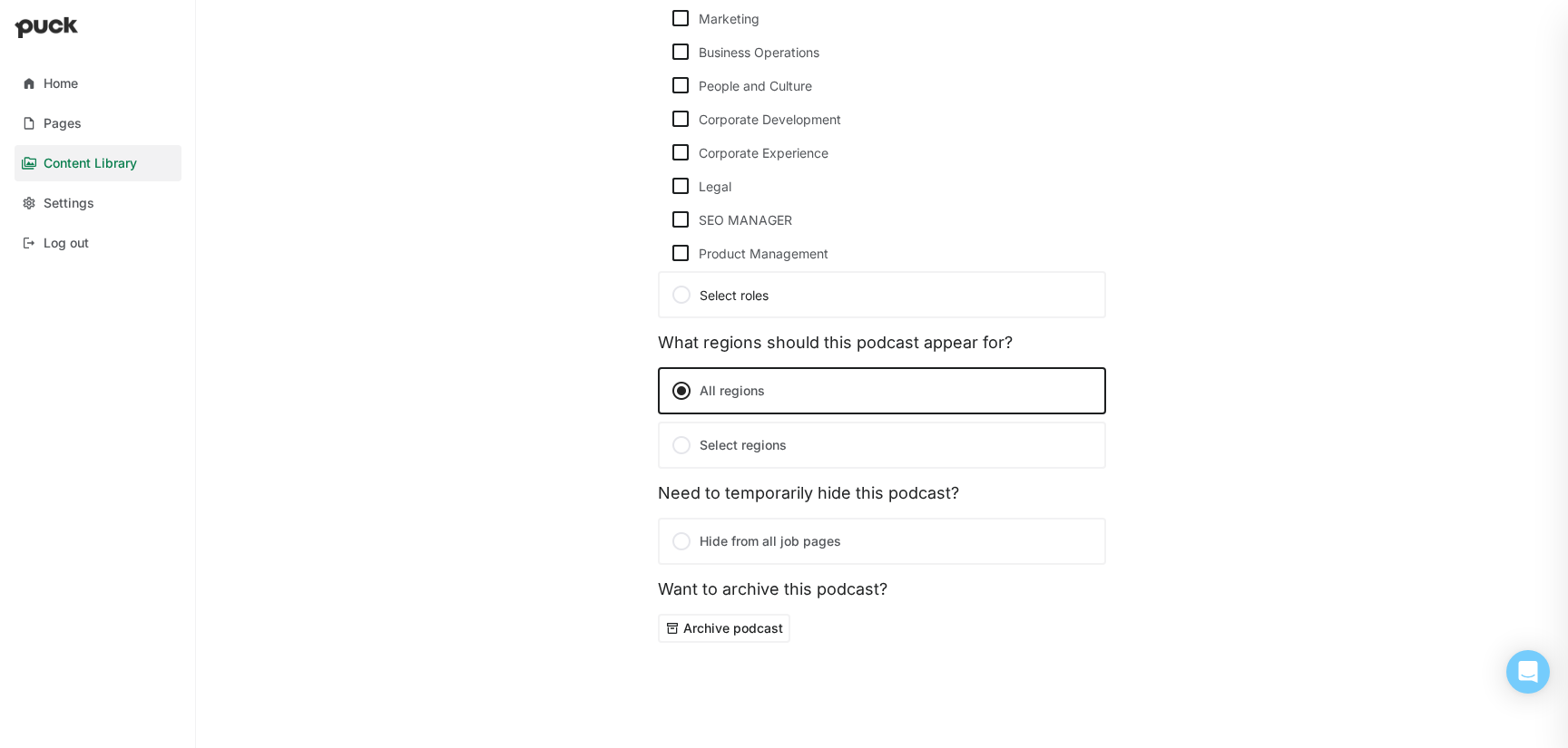
scroll to position [0, 0]
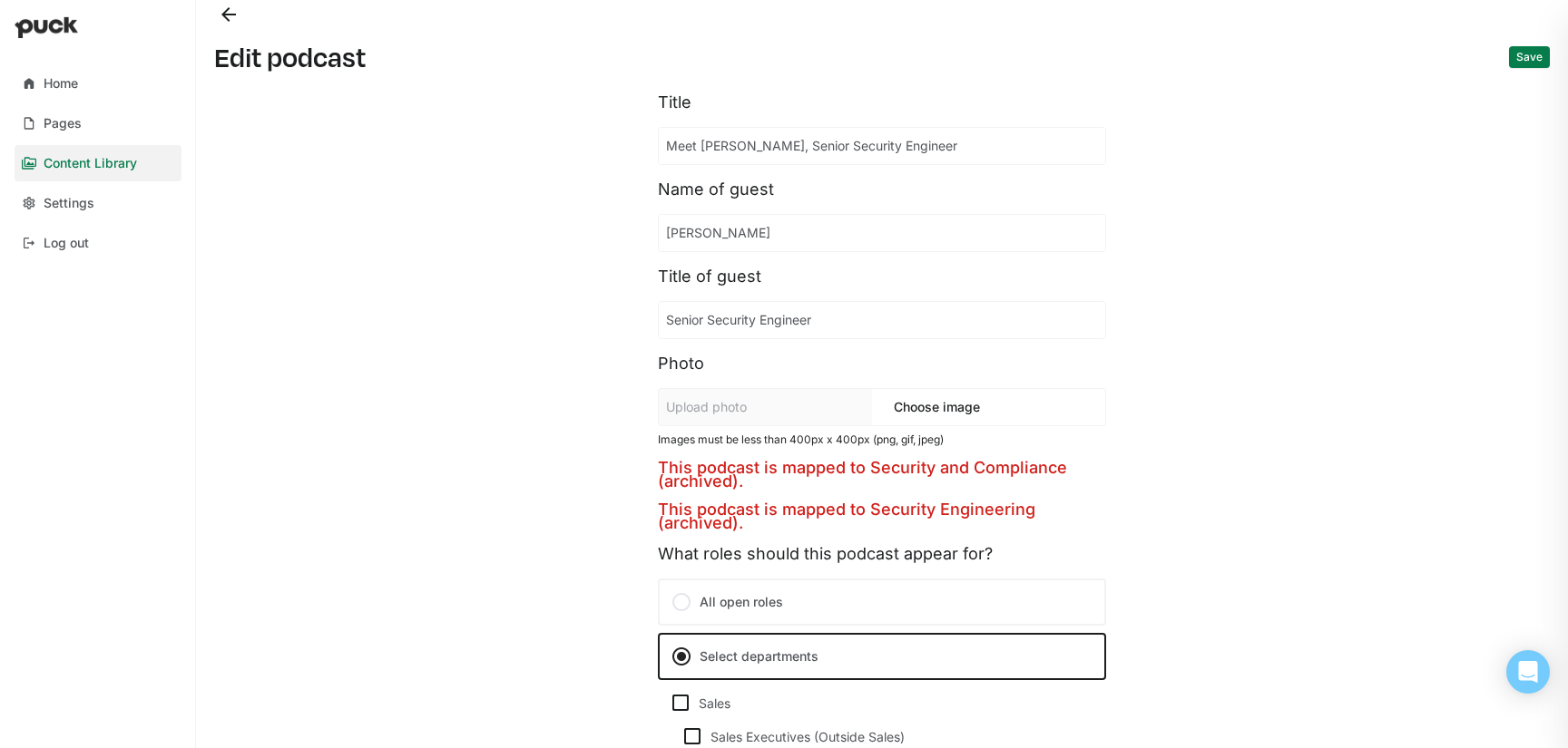
click at [1535, 62] on button "Save" at bounding box center [1529, 57] width 41 height 22
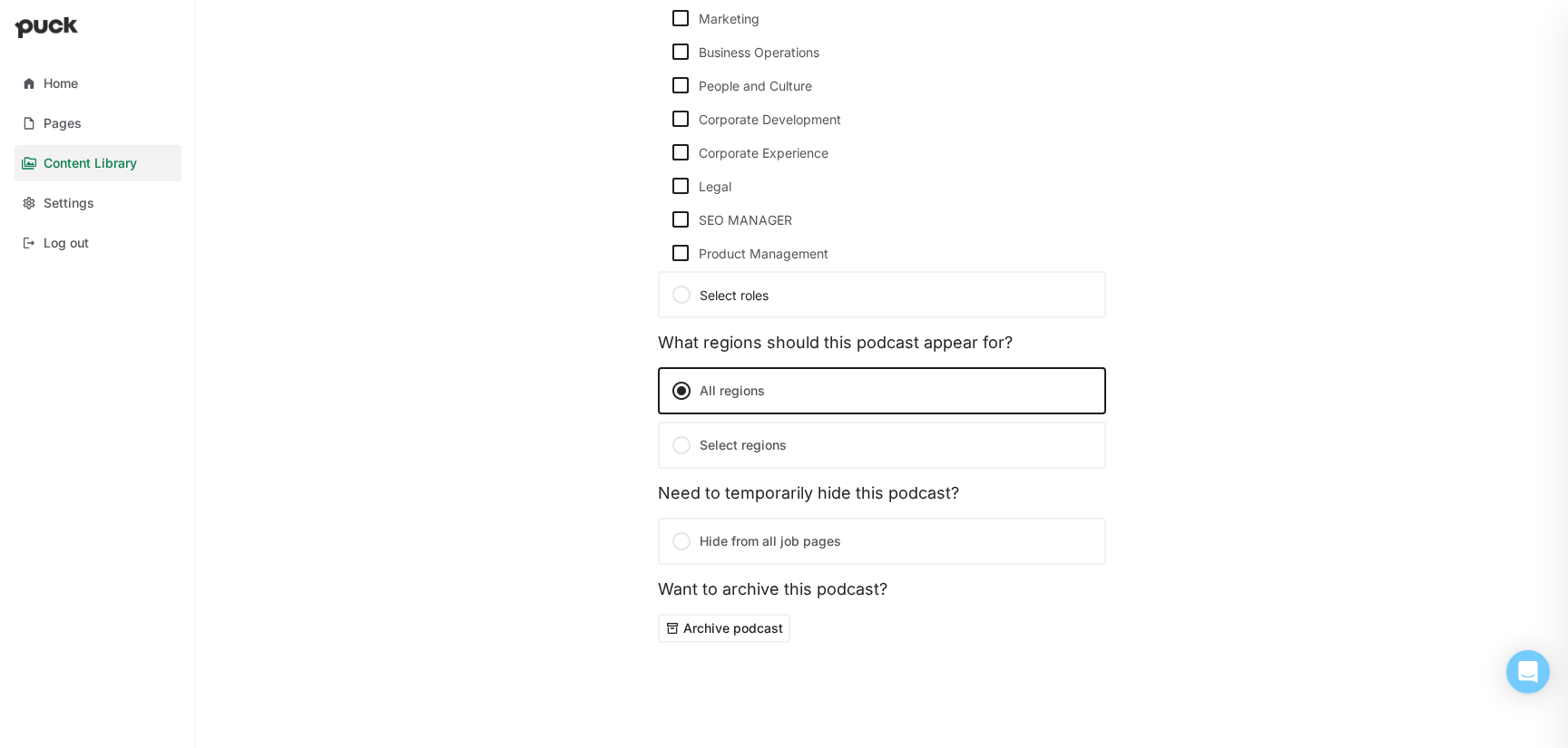
click at [760, 450] on label "Select regions" at bounding box center [881, 446] width 448 height 48
click at [0, 0] on input "Select regions" at bounding box center [0, 0] width 0 height 0
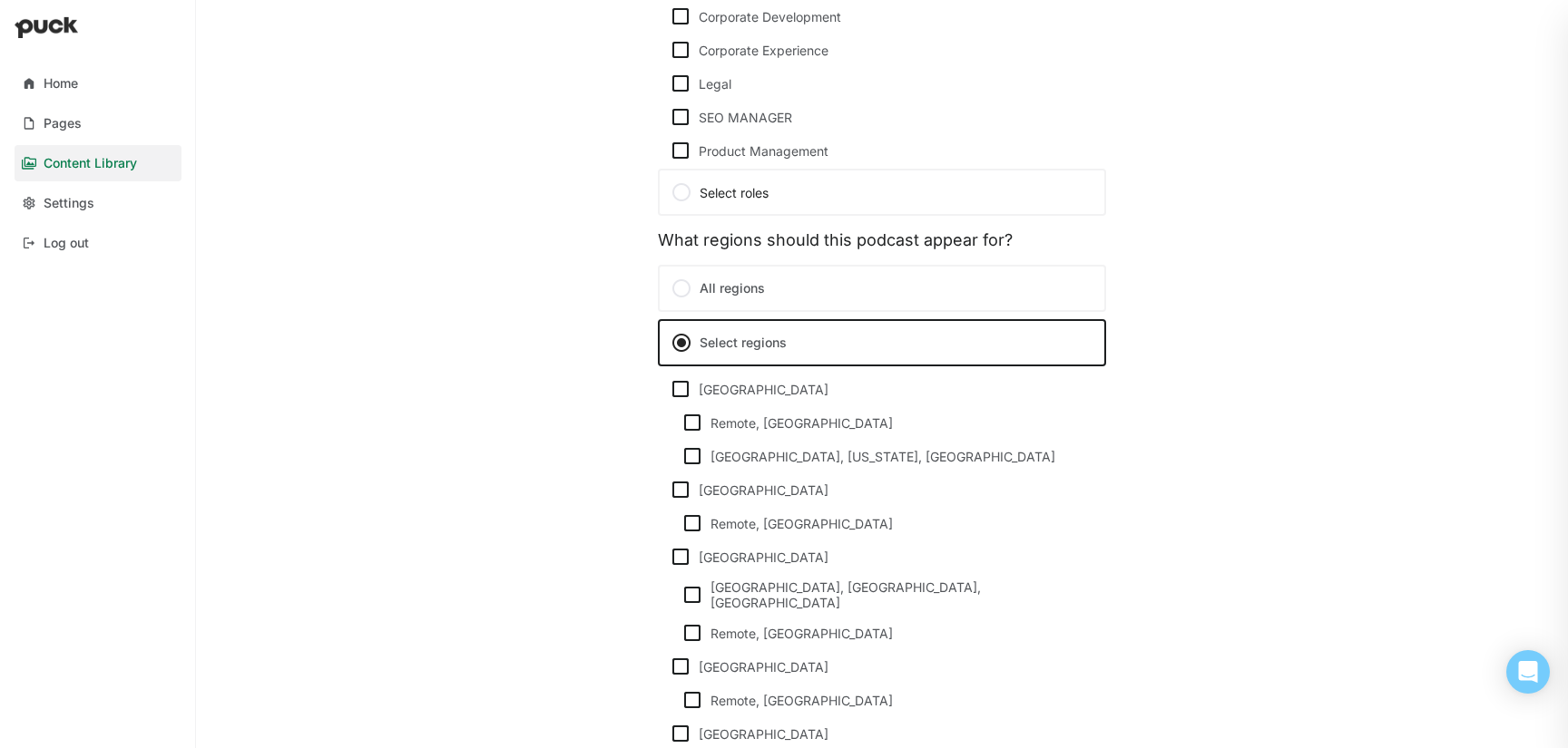
scroll to position [1303, 0]
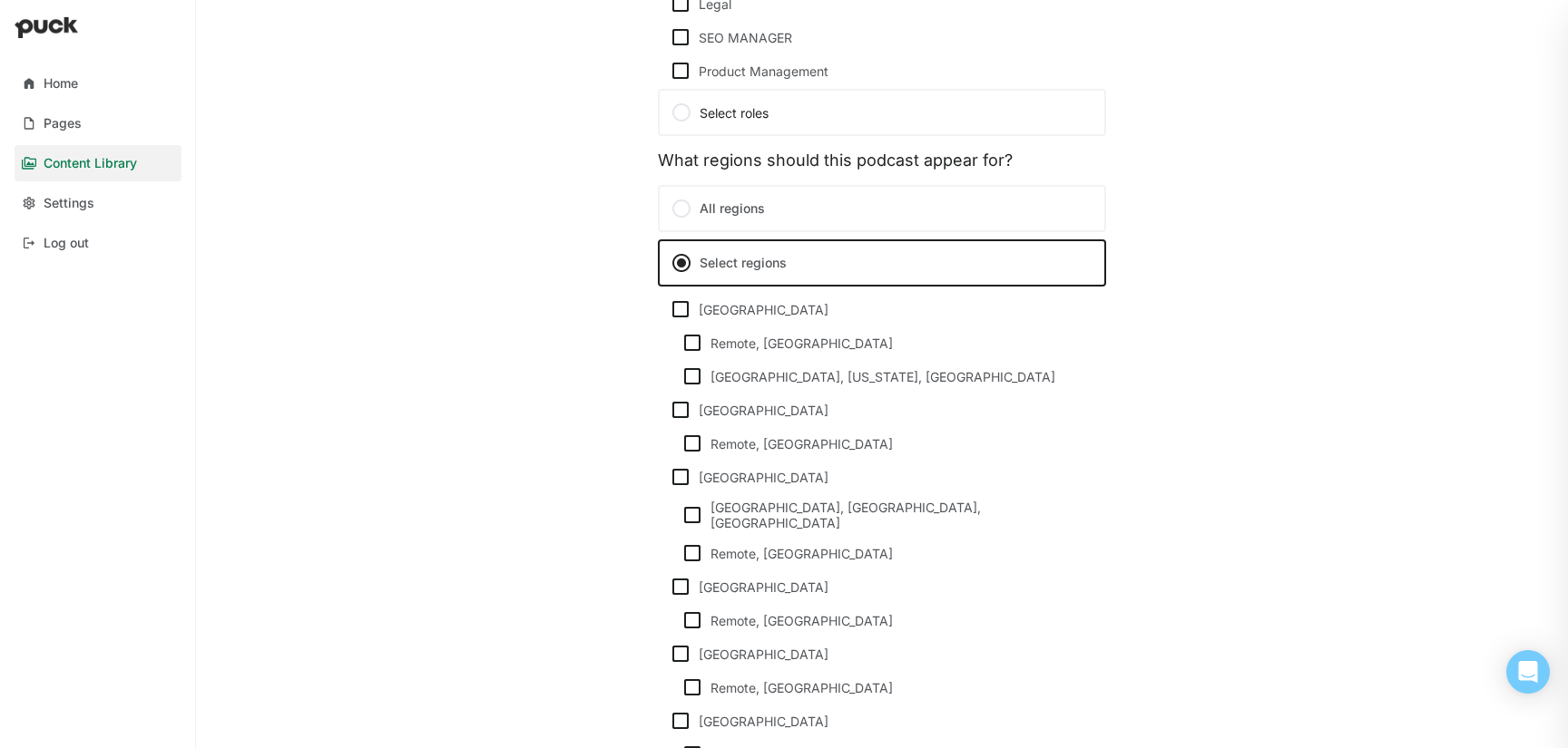
click at [682, 481] on img at bounding box center [680, 477] width 22 height 22
click at [669, 478] on input "[GEOGRAPHIC_DATA]" at bounding box center [668, 477] width 1 height 1
checkbox input "true"
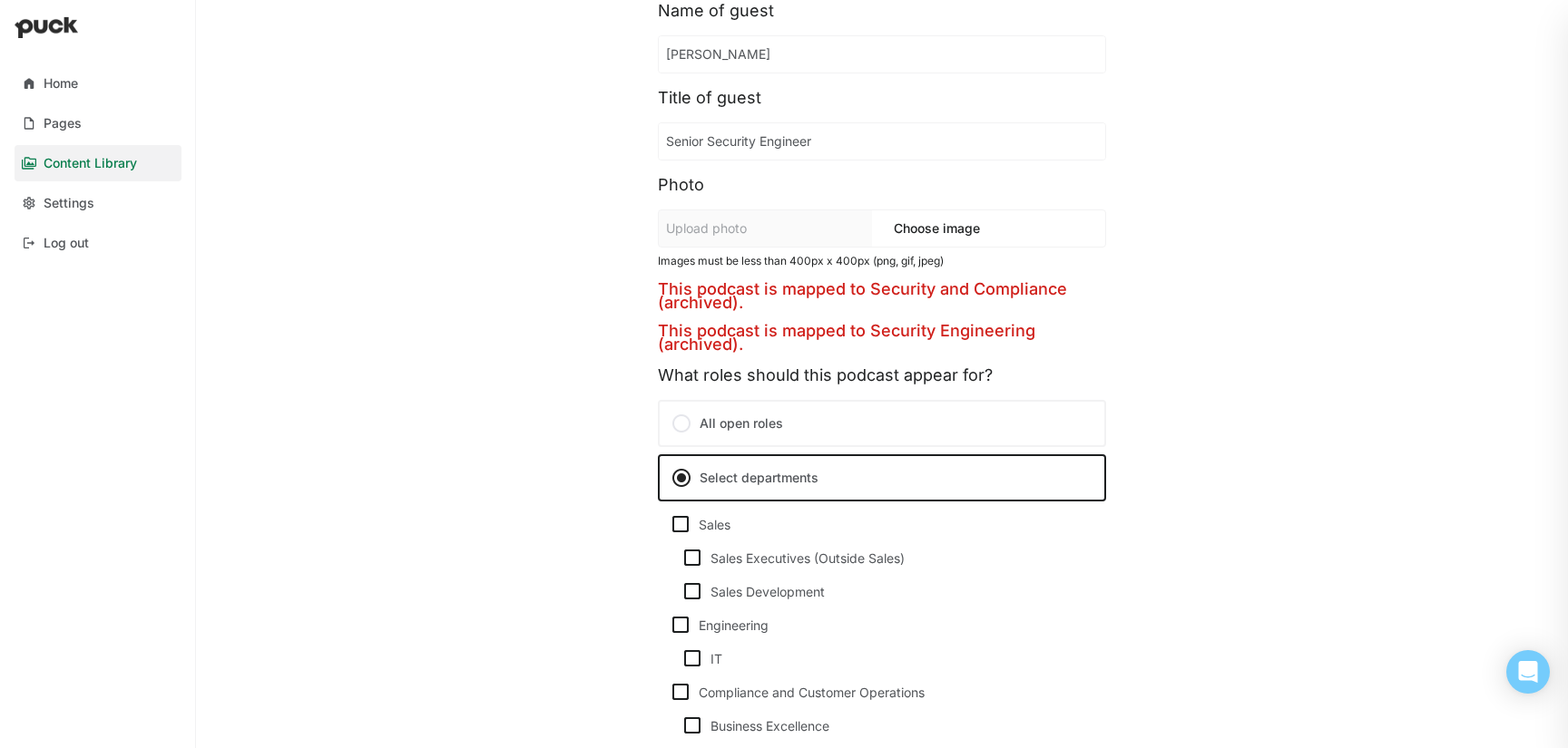
scroll to position [0, 0]
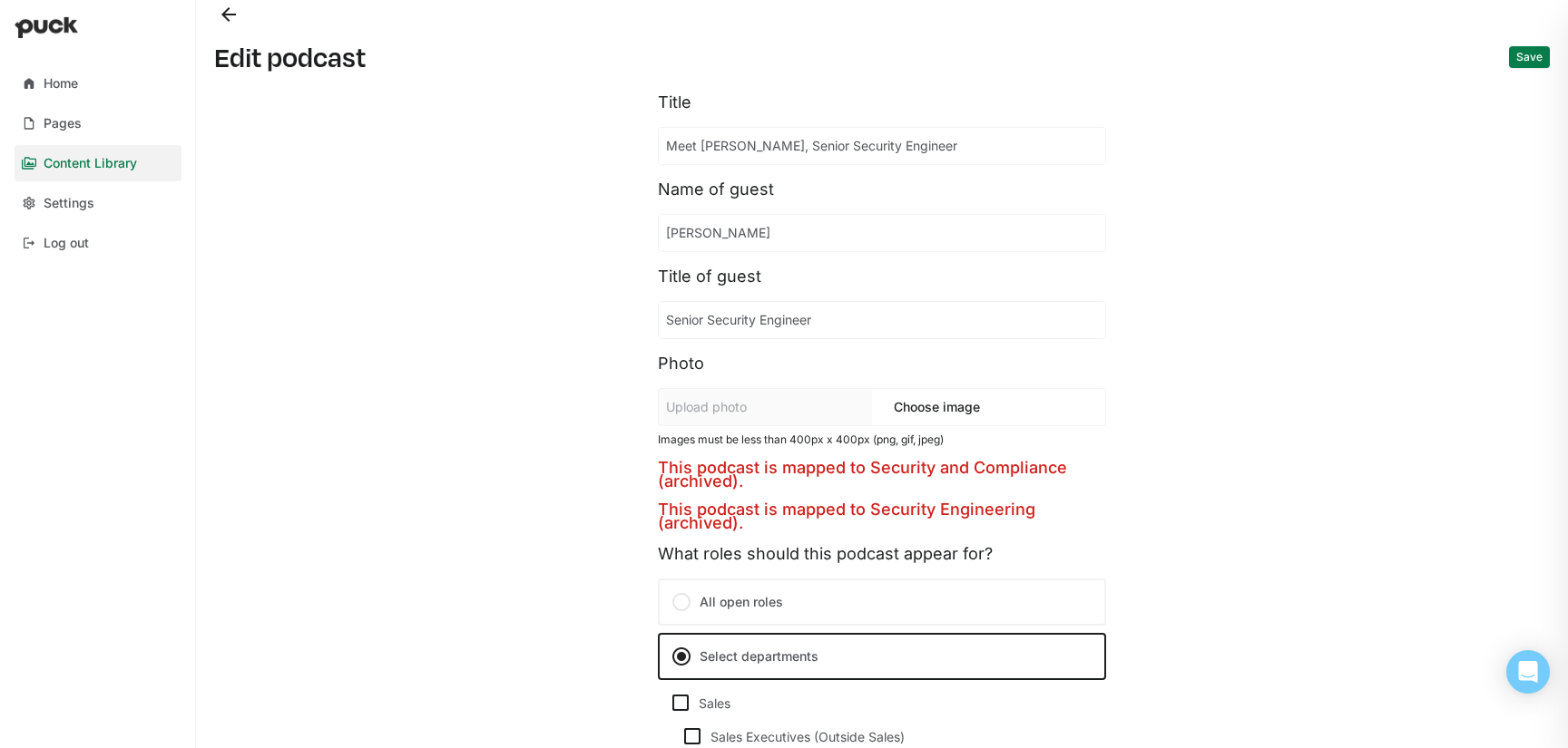
click at [1520, 55] on button "Save" at bounding box center [1529, 57] width 41 height 22
click at [233, 11] on button "Back" at bounding box center [228, 14] width 29 height 29
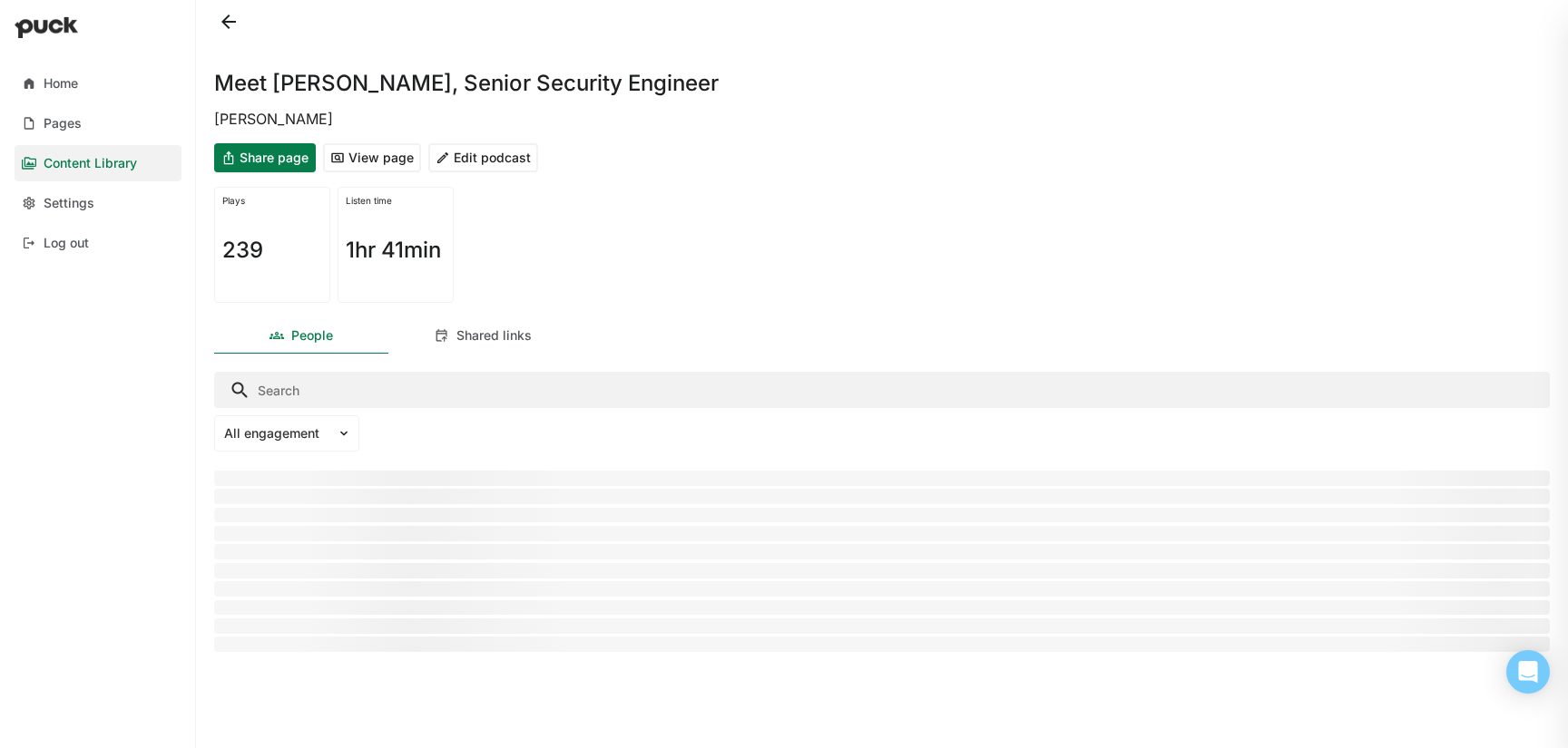
click at [224, 26] on button at bounding box center [228, 22] width 29 height 29
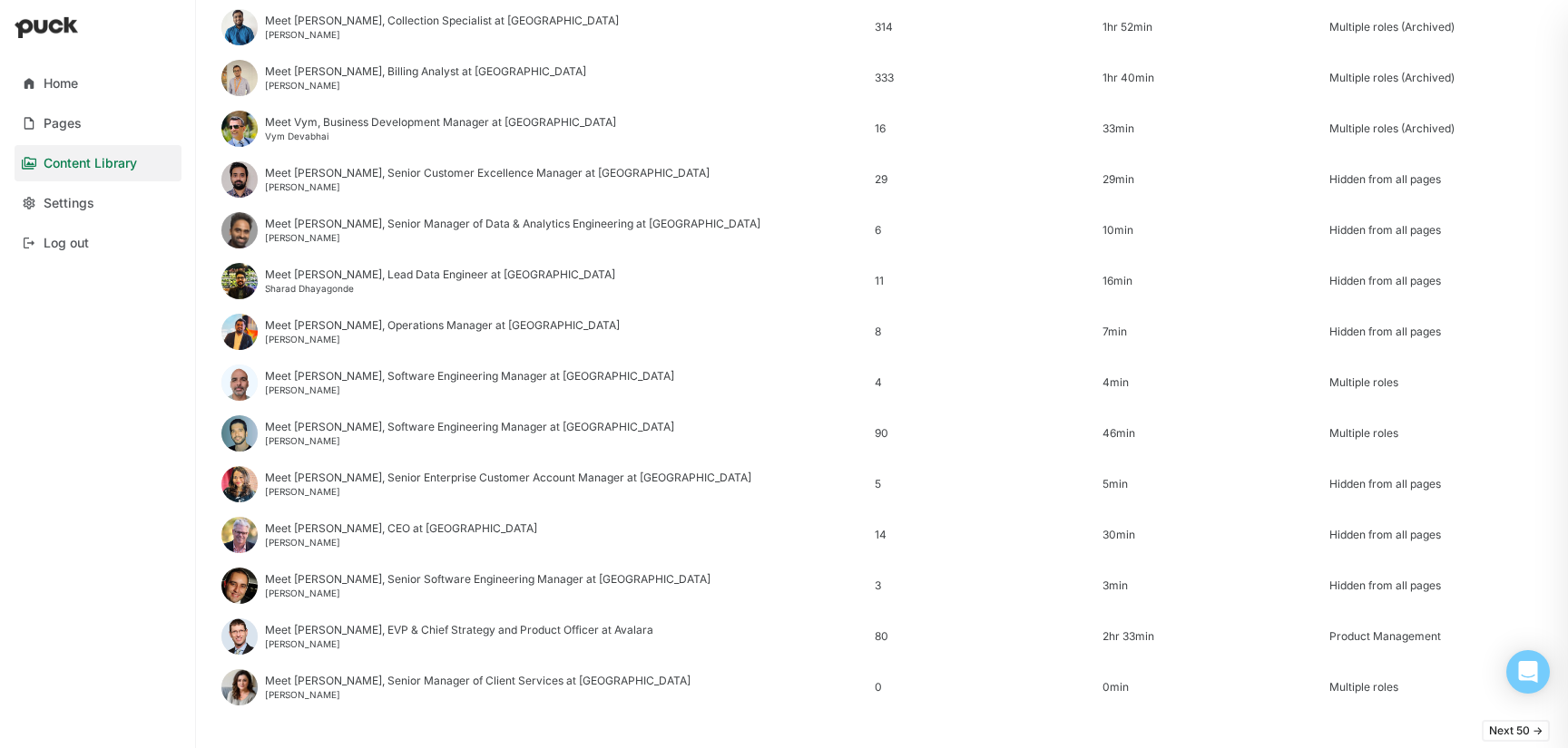
scroll to position [2185, 0]
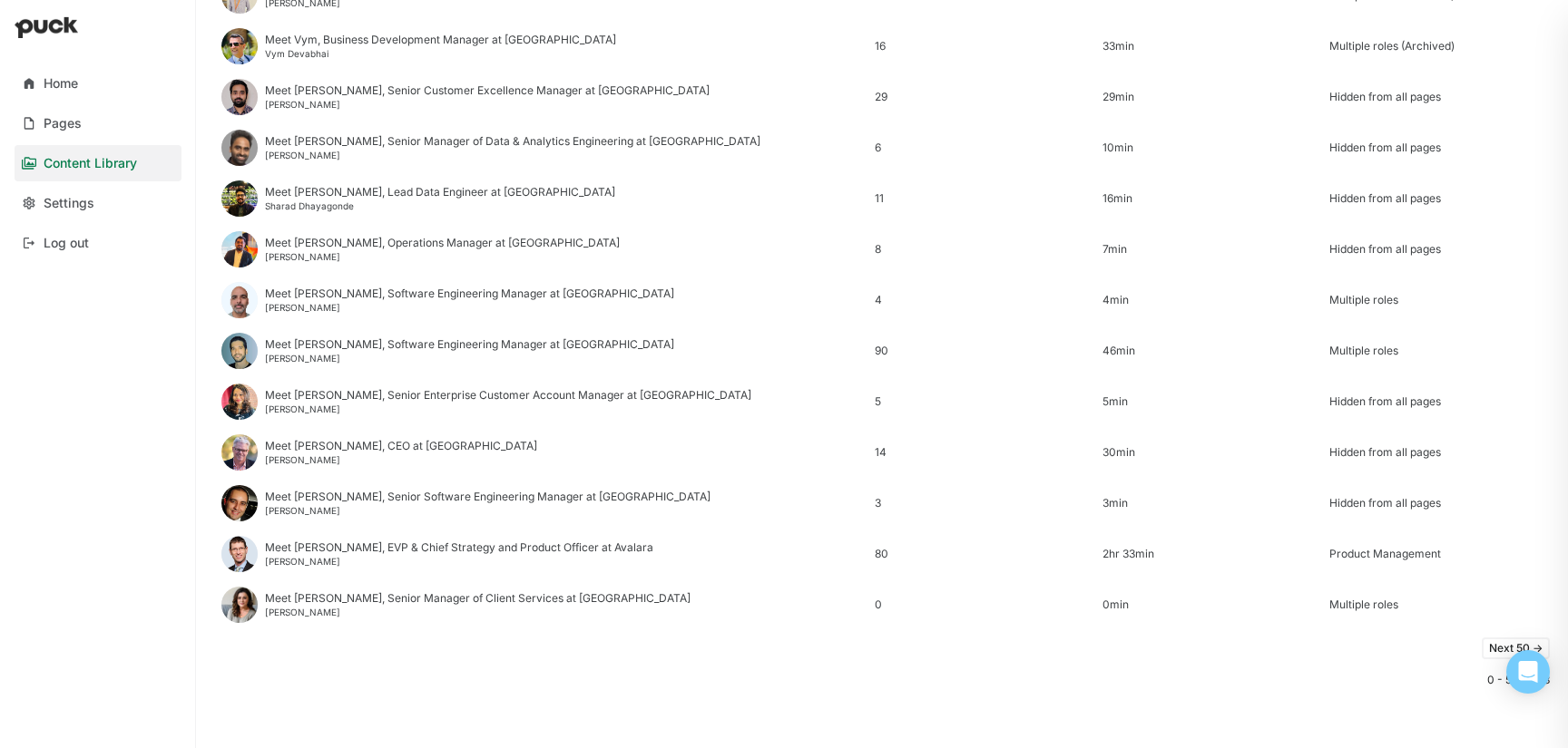
click at [1500, 649] on button "Next 50 ->" at bounding box center [1516, 648] width 68 height 22
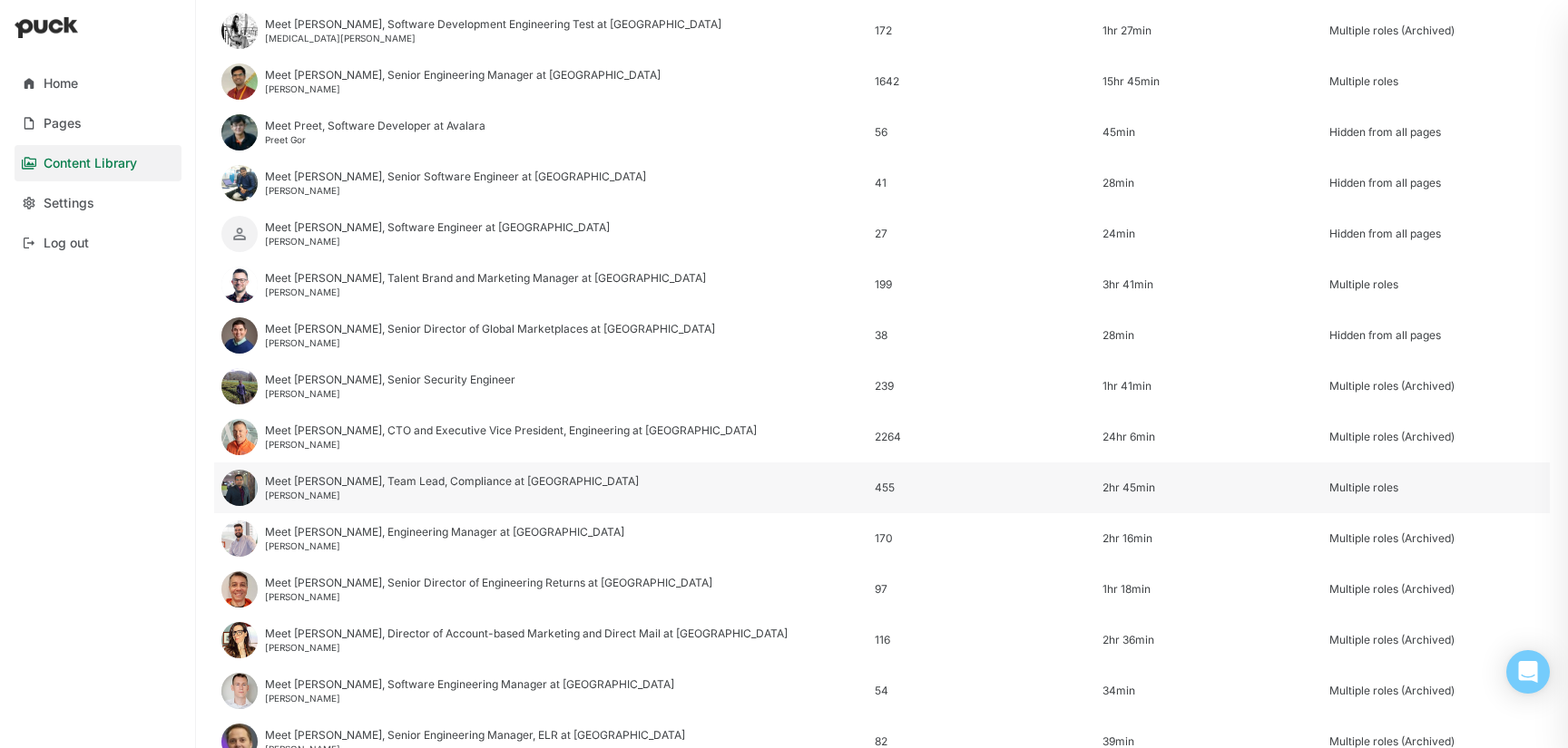
scroll to position [1107, 0]
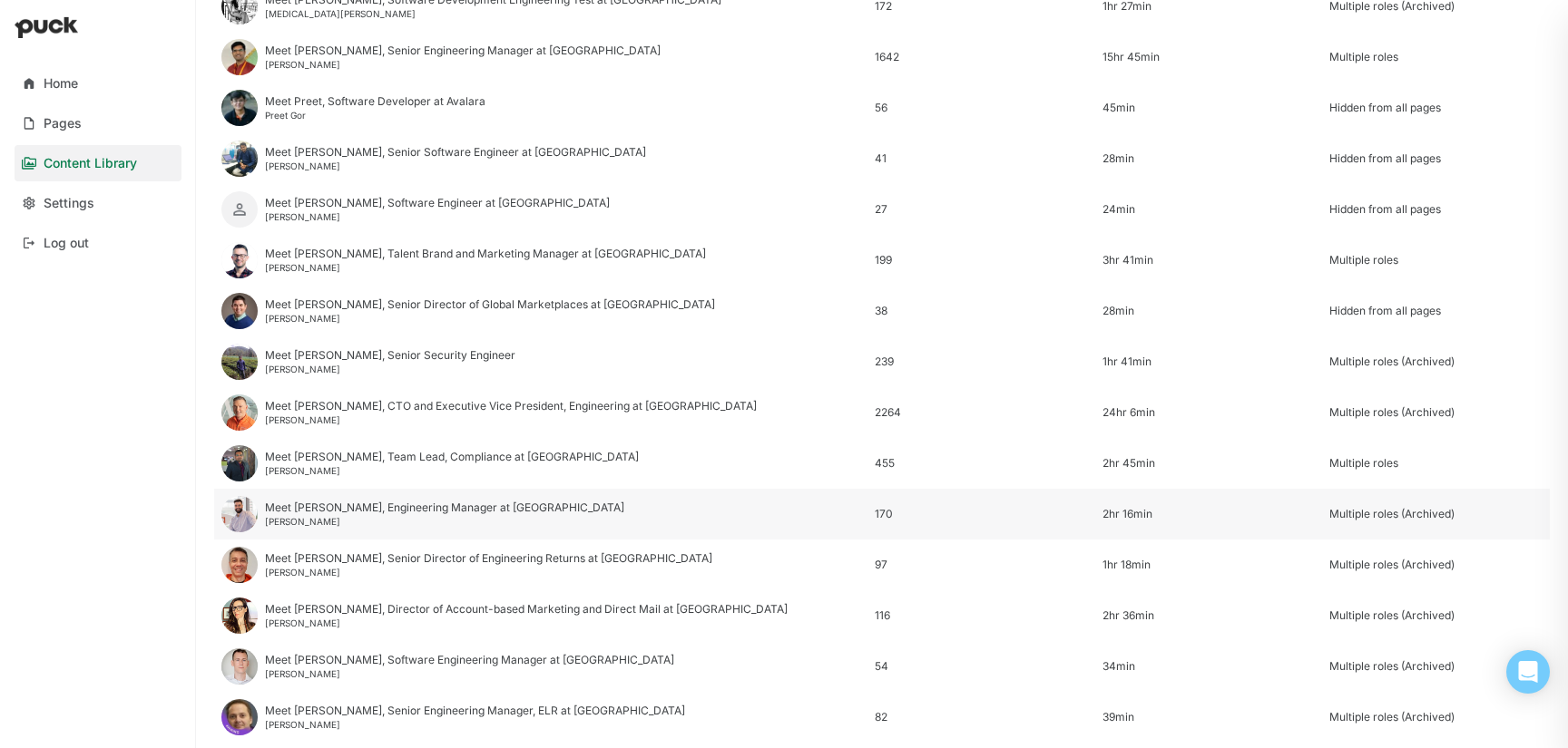
click at [428, 502] on div "Meet [PERSON_NAME], Engineering Manager at [GEOGRAPHIC_DATA]" at bounding box center [445, 508] width 359 height 12
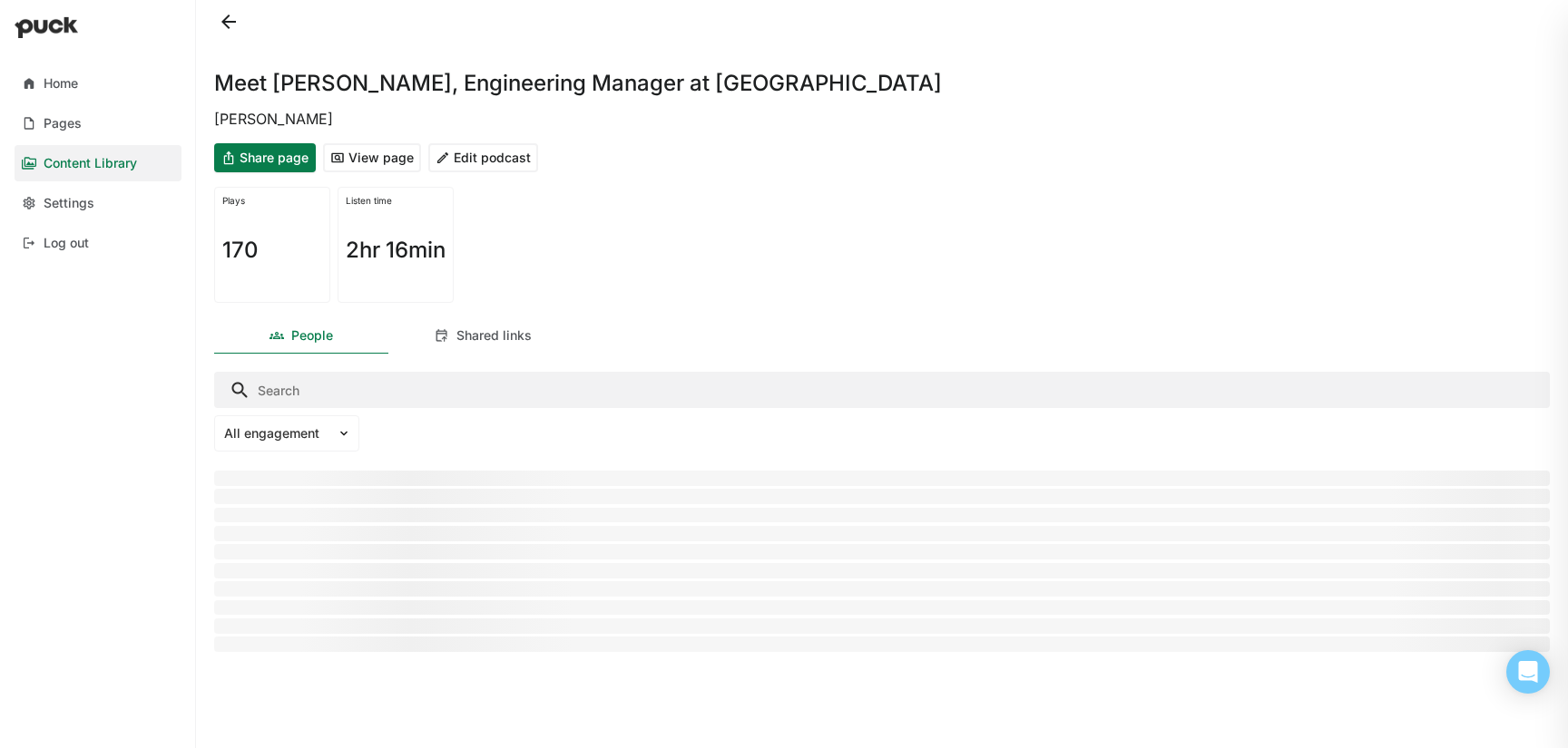
click at [478, 166] on button "Edit podcast" at bounding box center [482, 158] width 109 height 29
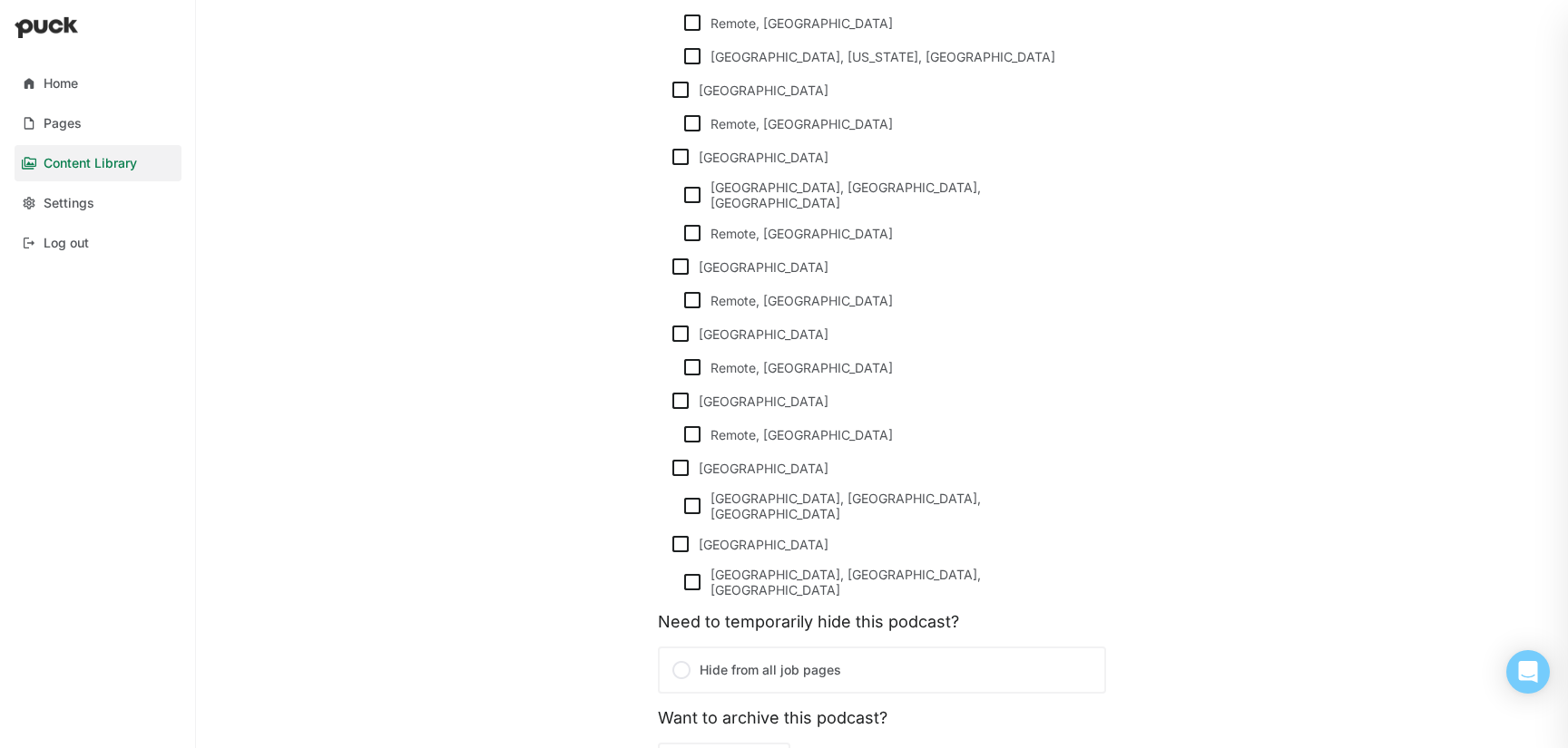
scroll to position [1587, 0]
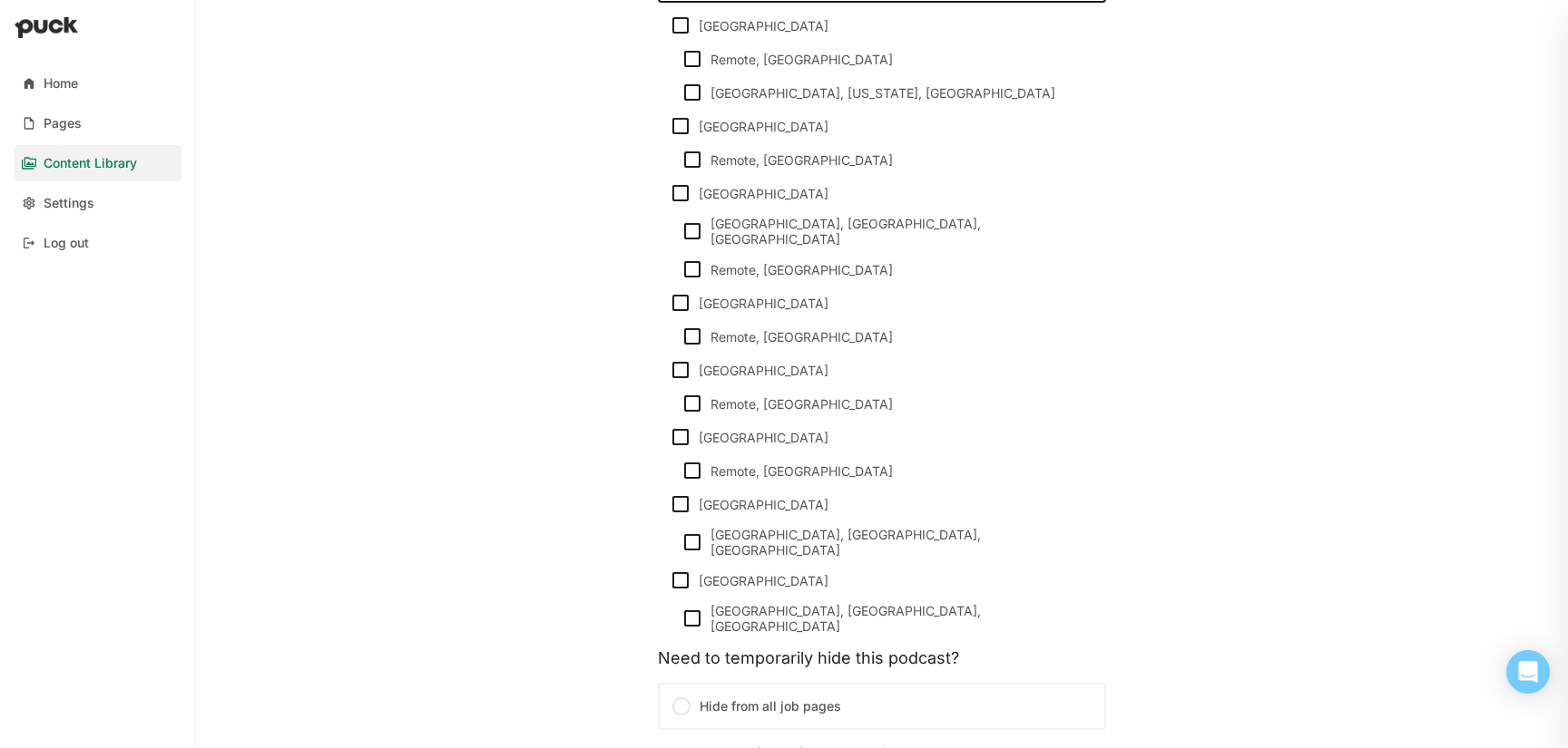
click at [675, 125] on img at bounding box center [680, 125] width 22 height 22
click at [669, 126] on input "[GEOGRAPHIC_DATA]" at bounding box center [668, 126] width 1 height 1
checkbox input "true"
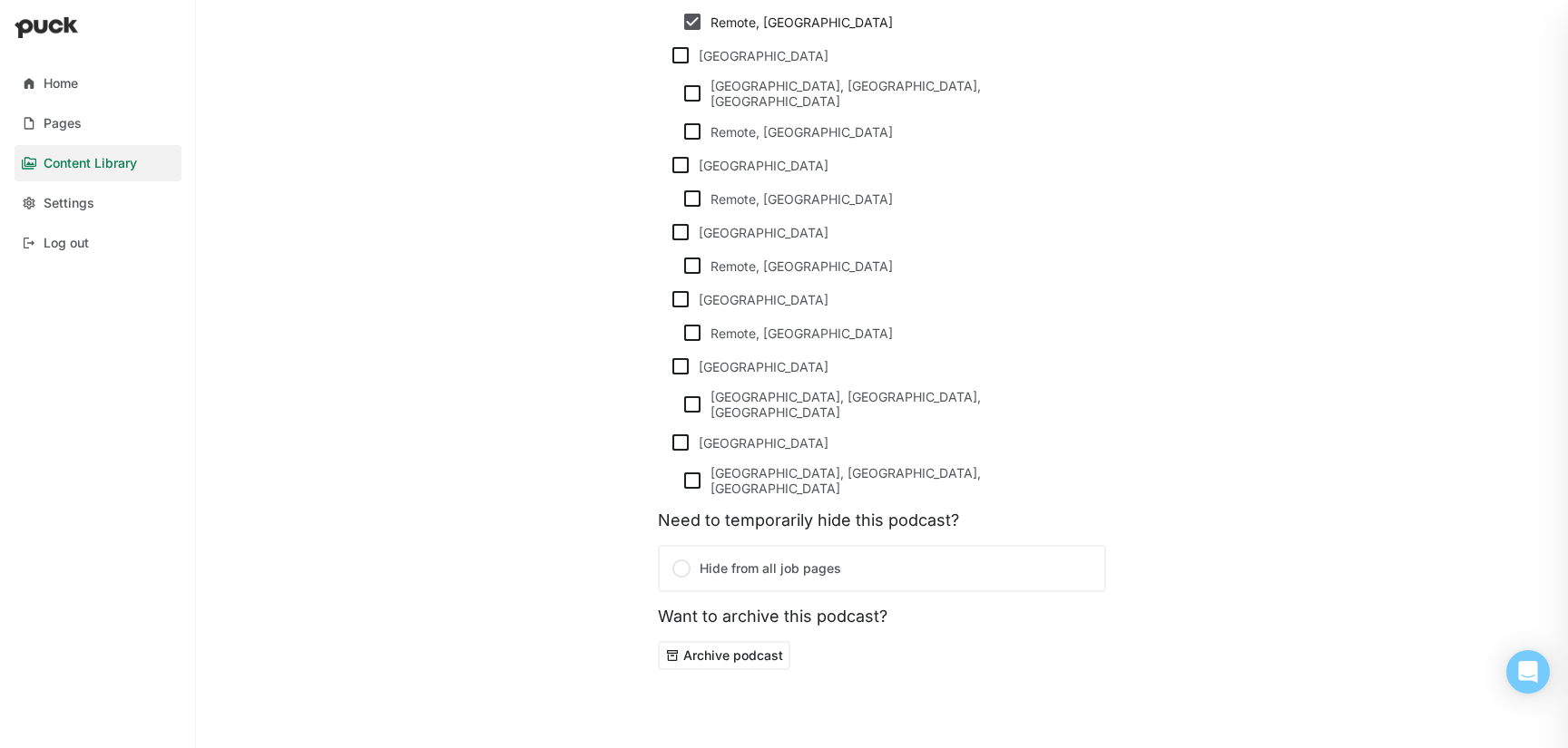
scroll to position [0, 0]
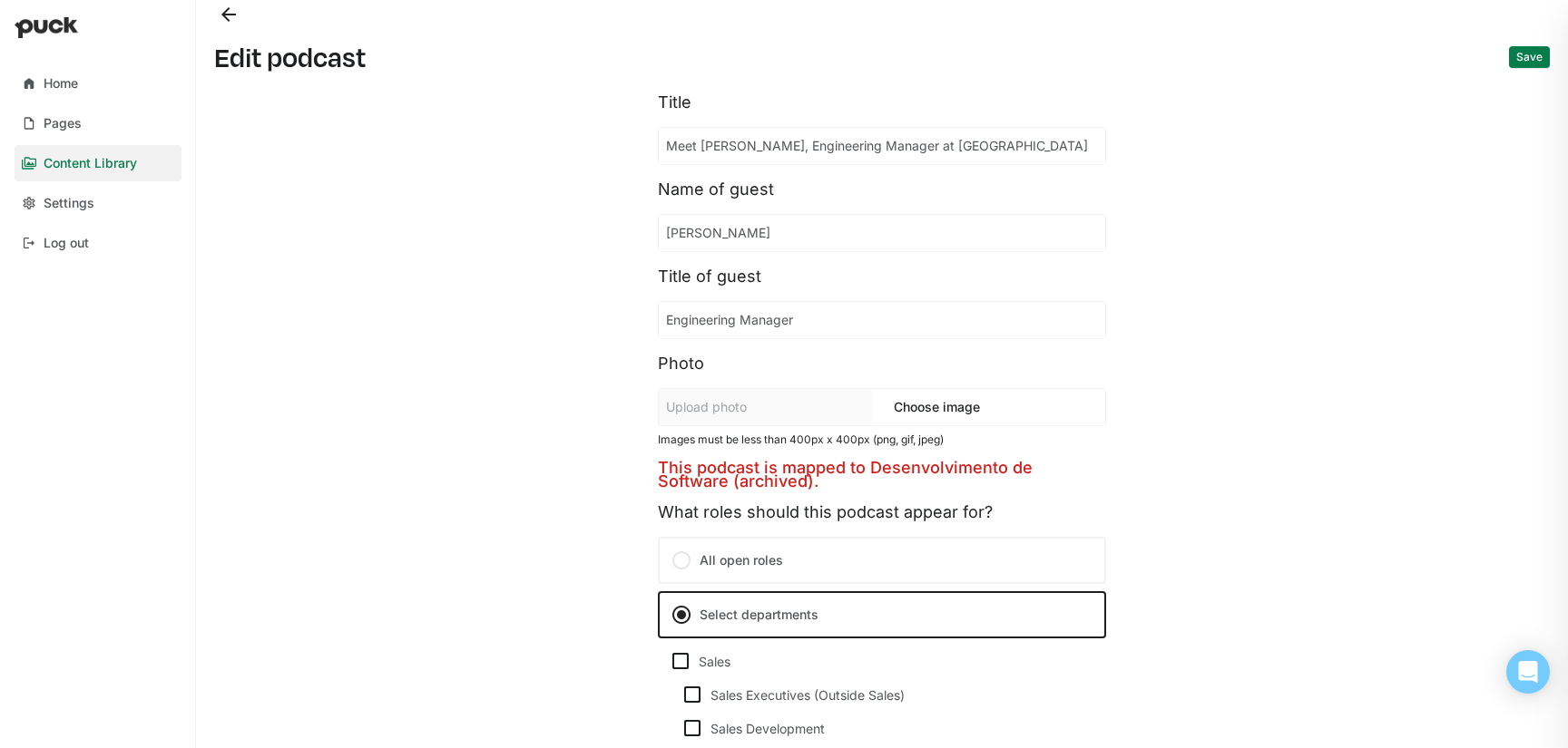
click at [1539, 53] on button "Save" at bounding box center [1529, 57] width 41 height 22
click at [200, 39] on div "Edit podcast Save Title Meet Rui, Engineering Manager at Avalara Name of guest …" at bounding box center [881, 374] width 1365 height 748
click at [223, 21] on button "Back" at bounding box center [228, 14] width 29 height 29
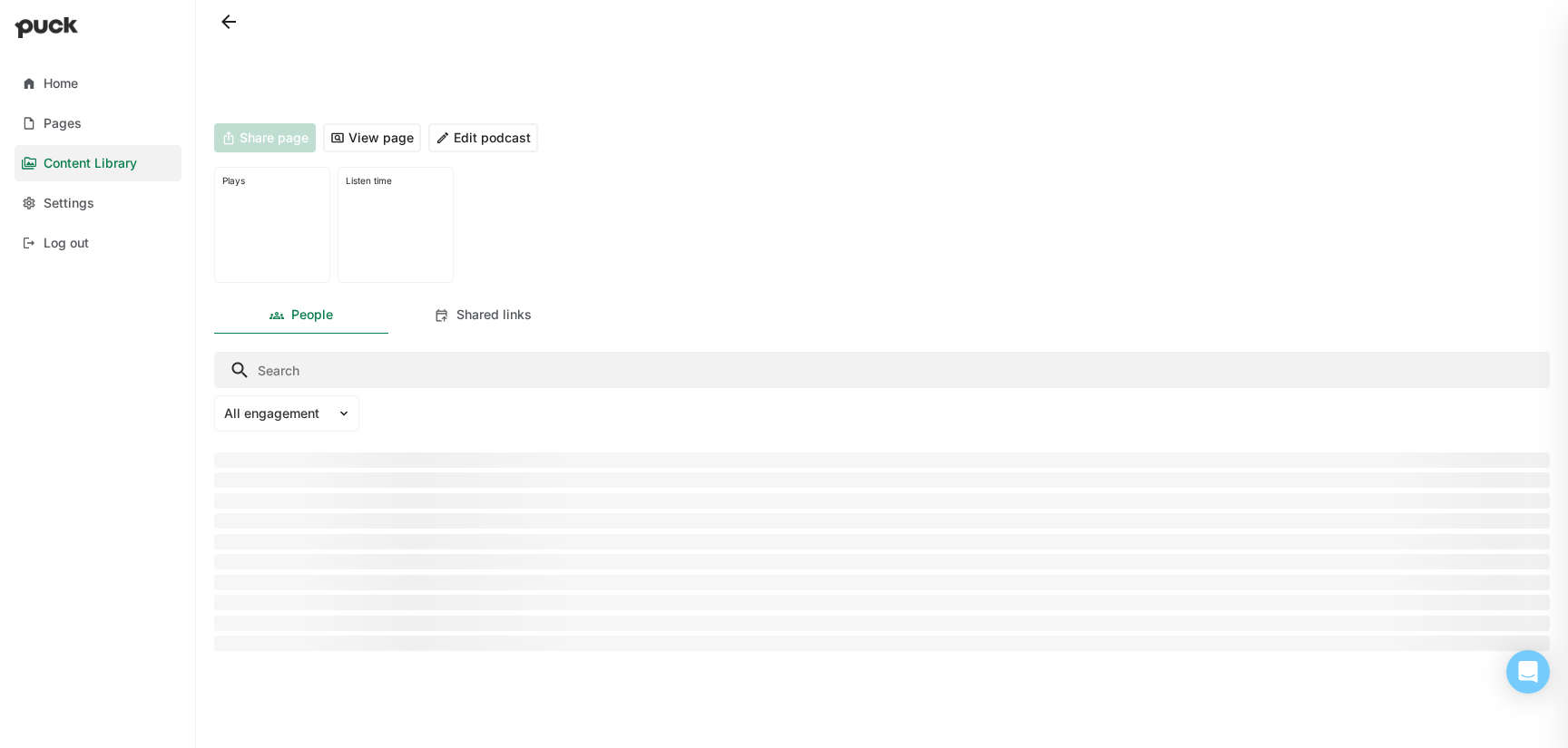
click at [223, 24] on button at bounding box center [228, 22] width 29 height 29
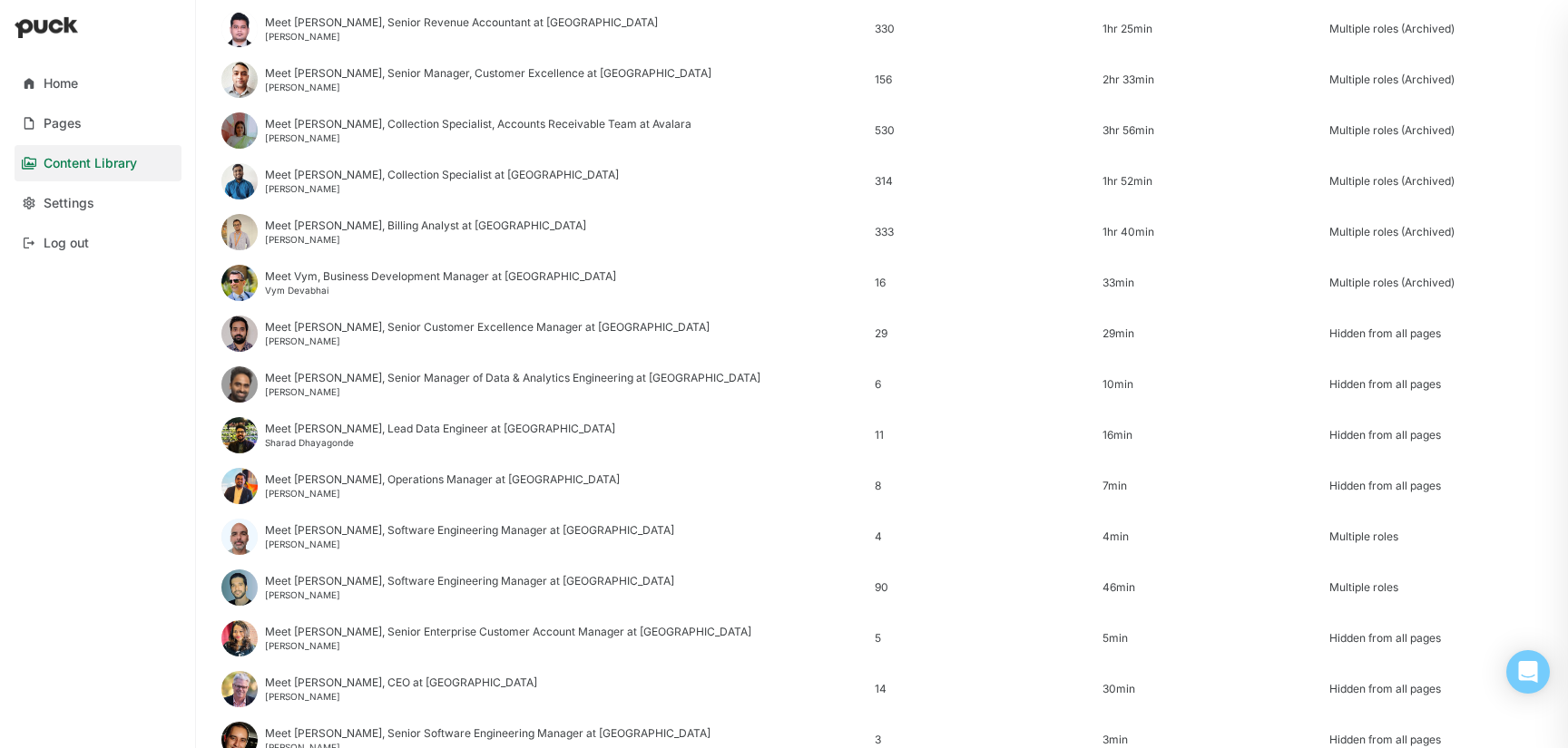
scroll to position [2185, 0]
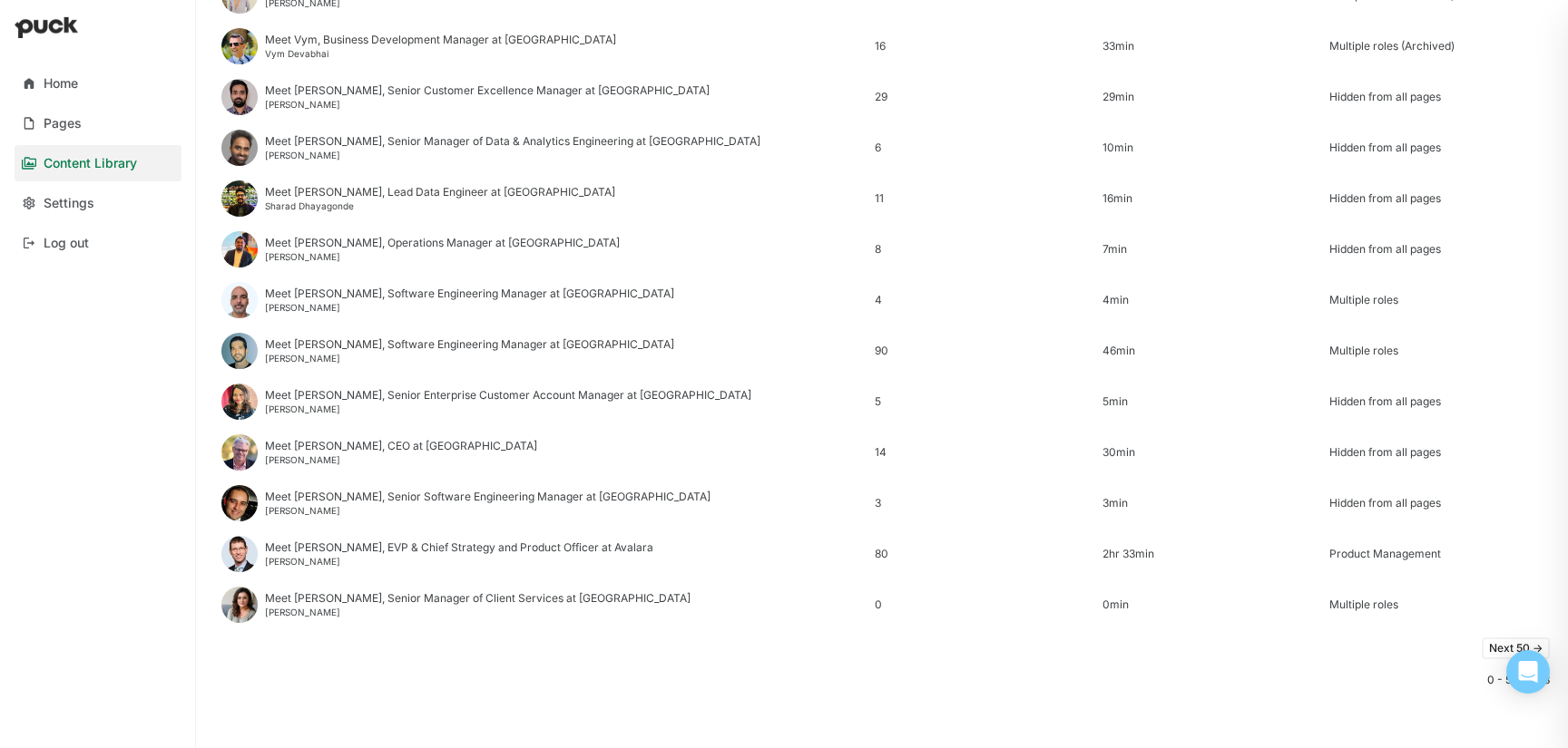
click at [1489, 645] on button "Next 50 ->" at bounding box center [1516, 648] width 68 height 22
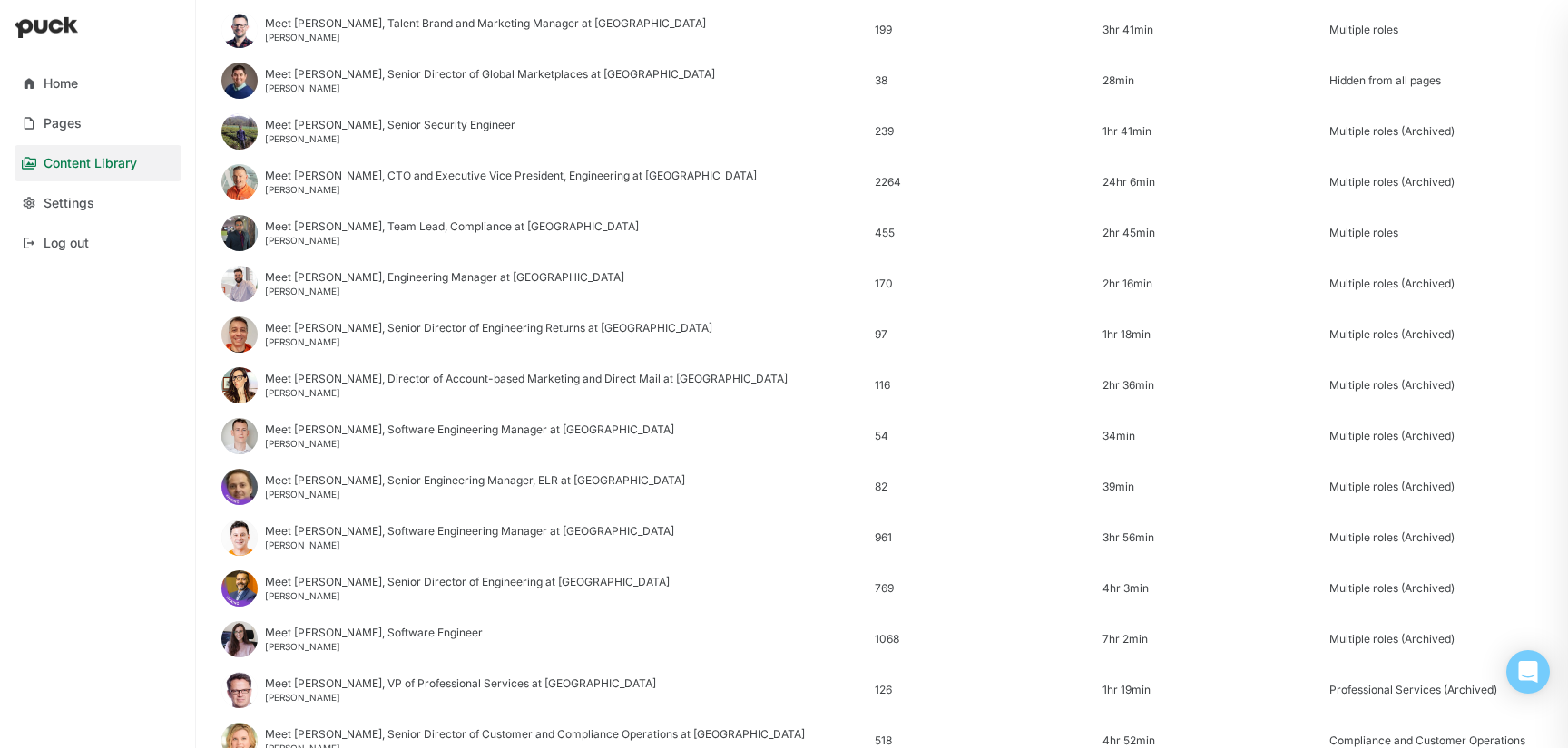
scroll to position [1340, 0]
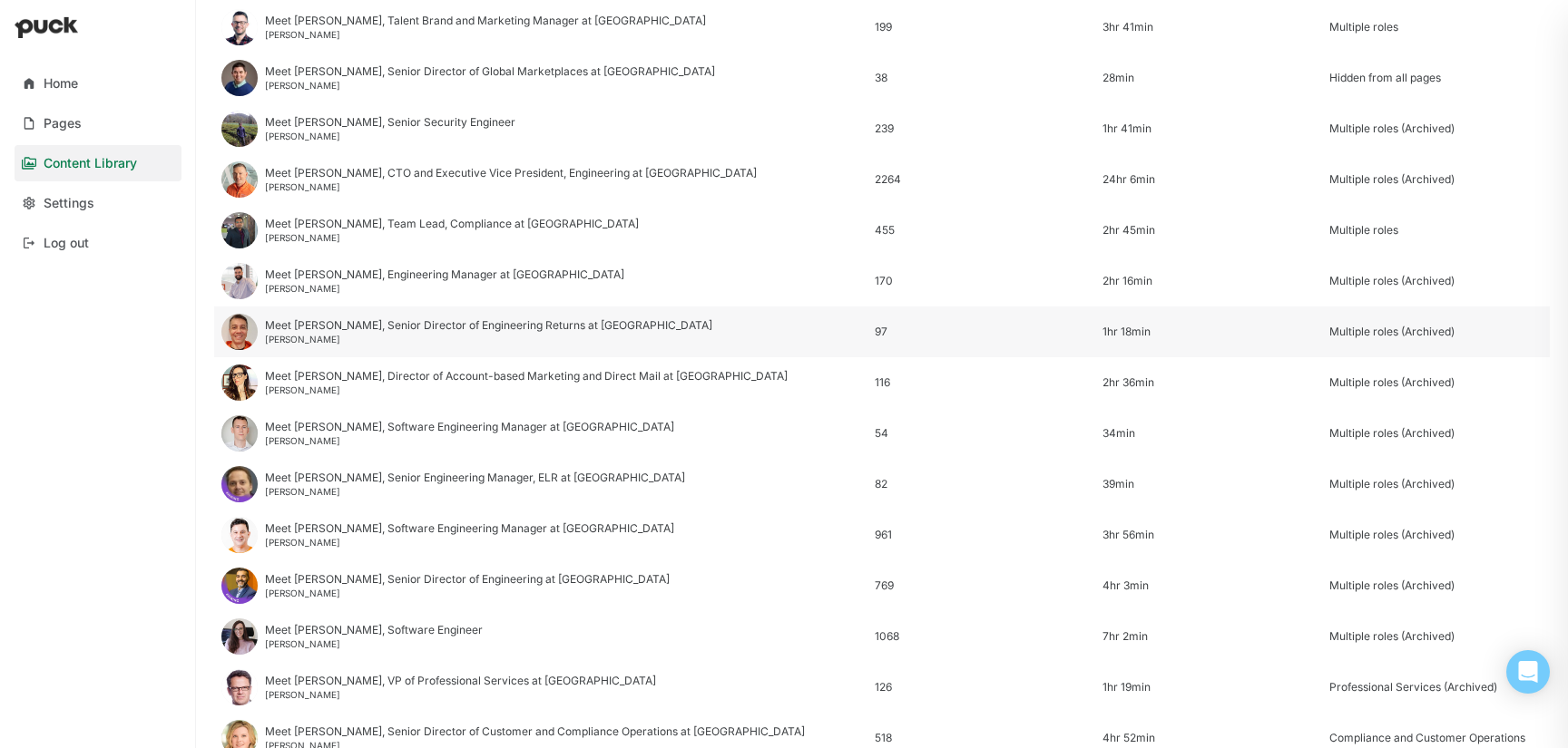
click at [435, 329] on div "Meet [PERSON_NAME], Senior Director of Engineering Returns at [GEOGRAPHIC_DATA]" at bounding box center [489, 325] width 447 height 12
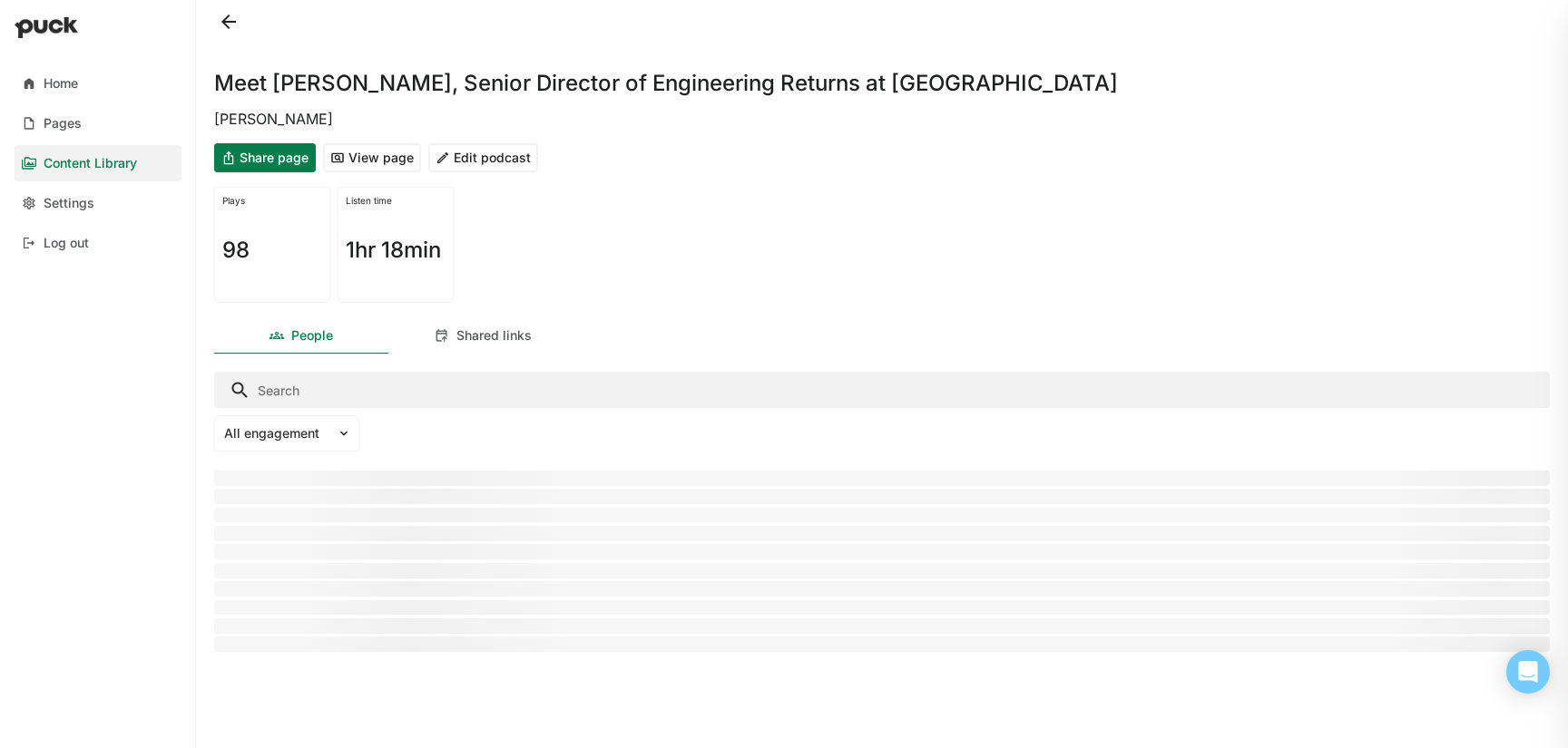
click at [486, 160] on button "Edit podcast" at bounding box center [482, 158] width 109 height 29
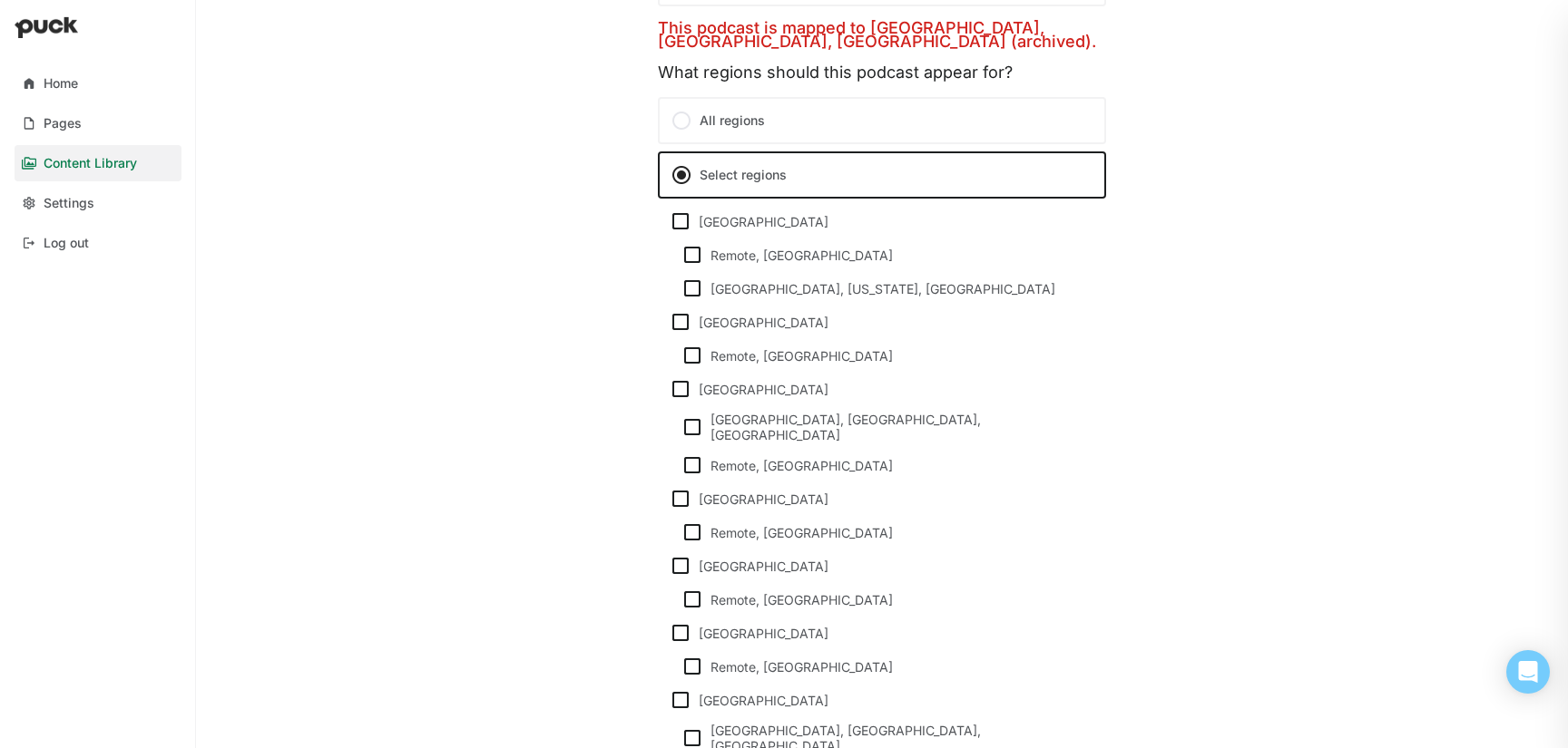
scroll to position [1392, 0]
click at [684, 321] on img at bounding box center [680, 320] width 22 height 22
click at [669, 321] on input "[GEOGRAPHIC_DATA]" at bounding box center [668, 321] width 1 height 1
checkbox input "true"
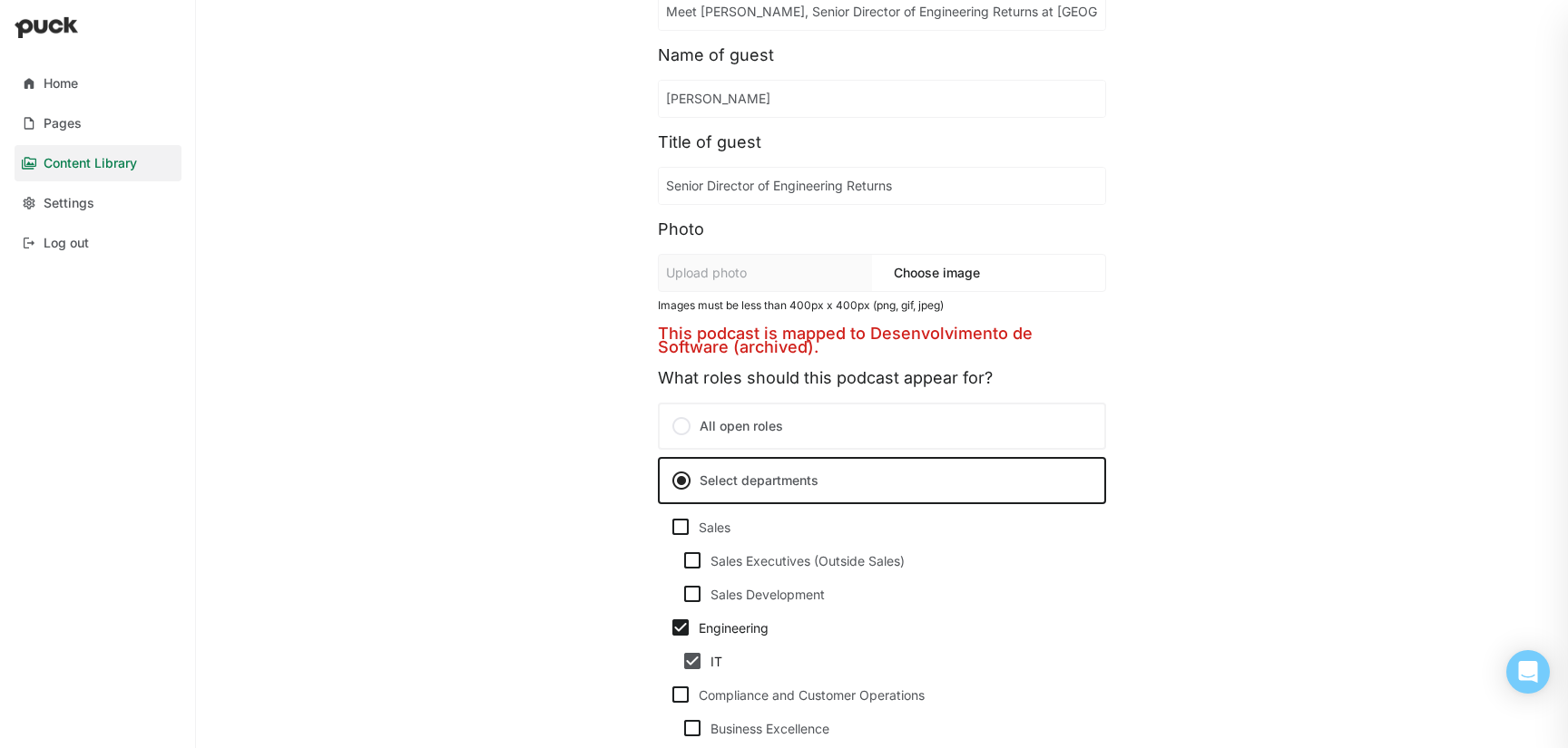
scroll to position [0, 0]
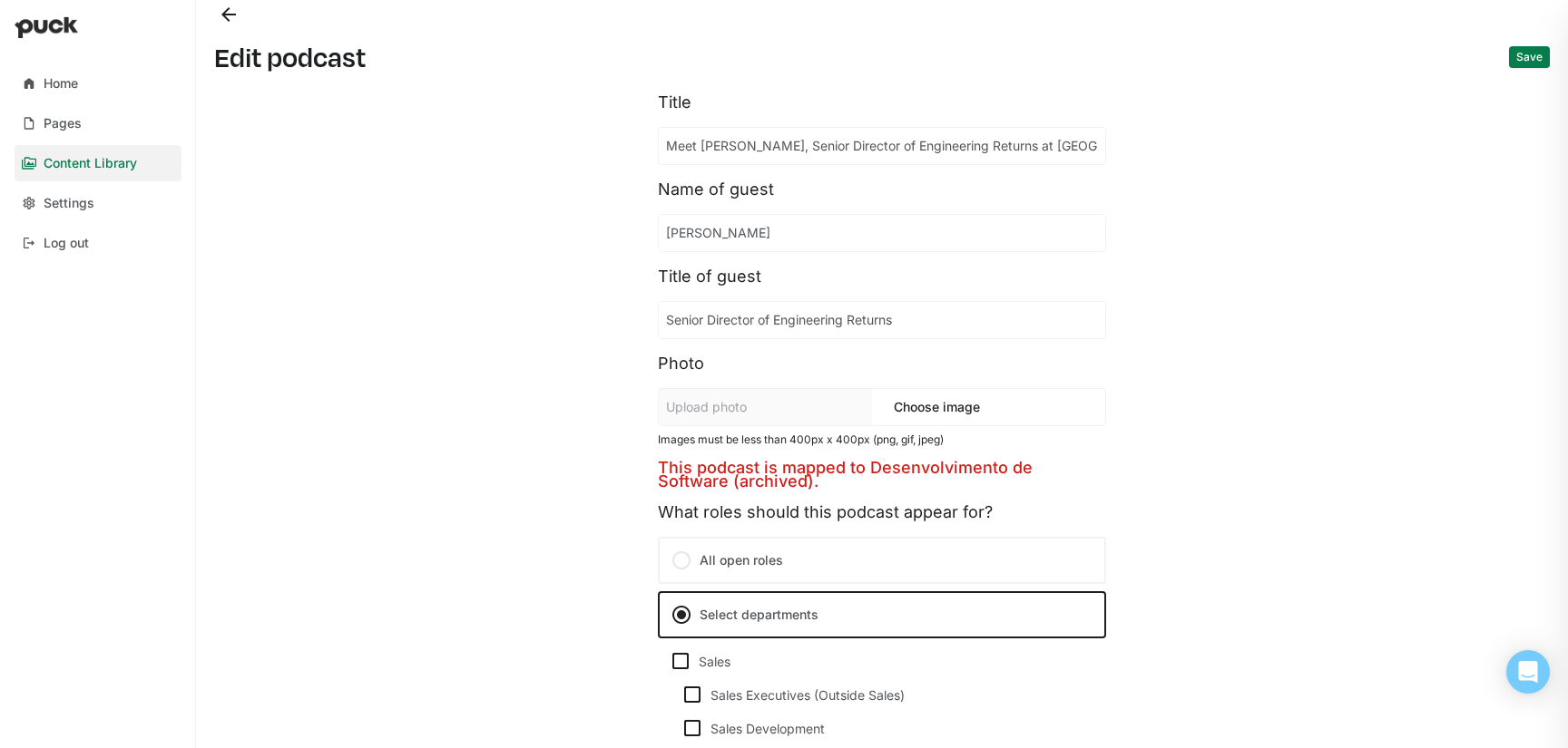
click at [1518, 54] on button "Save" at bounding box center [1529, 57] width 41 height 22
click at [235, 13] on button "Back" at bounding box center [228, 14] width 29 height 29
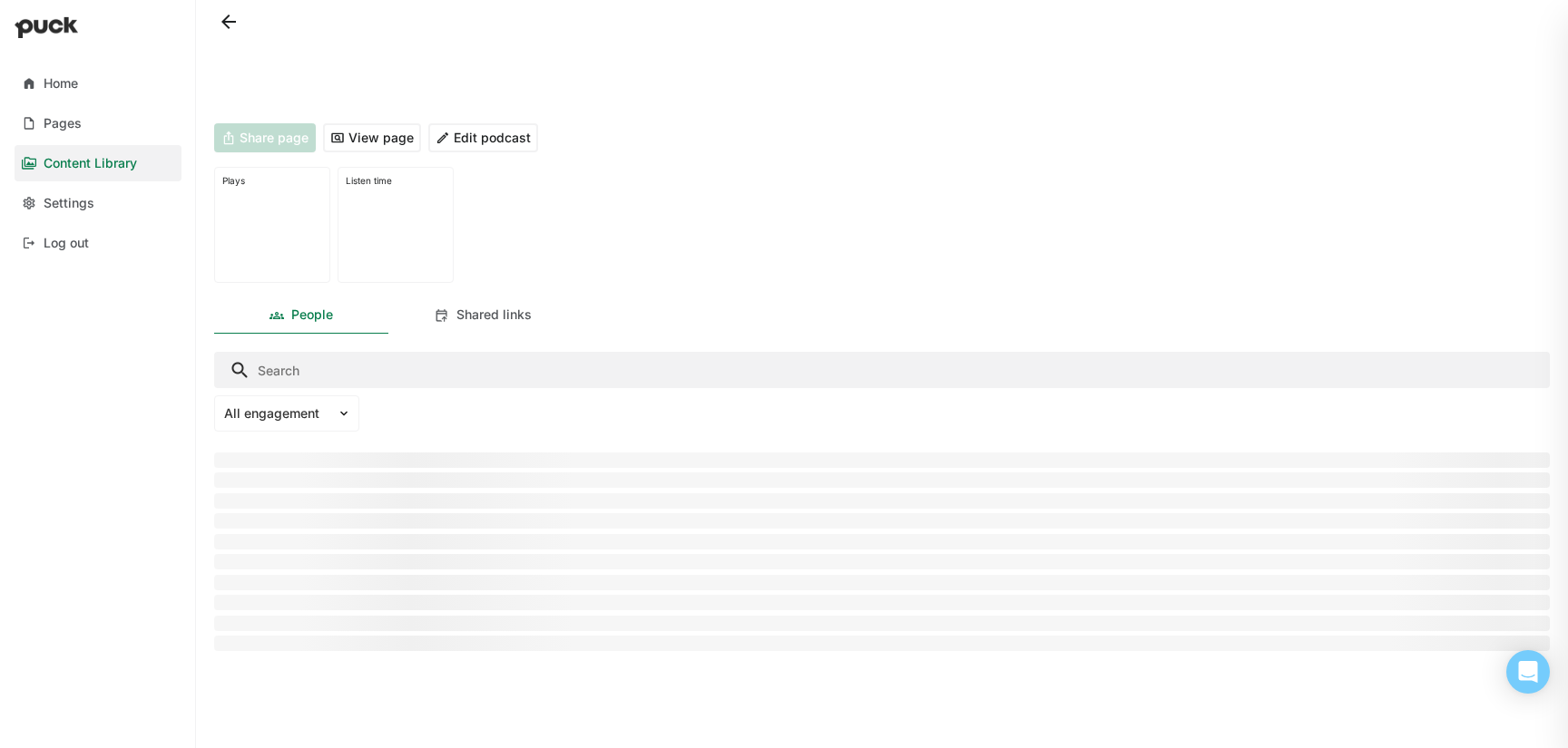
click at [235, 13] on button at bounding box center [228, 22] width 29 height 29
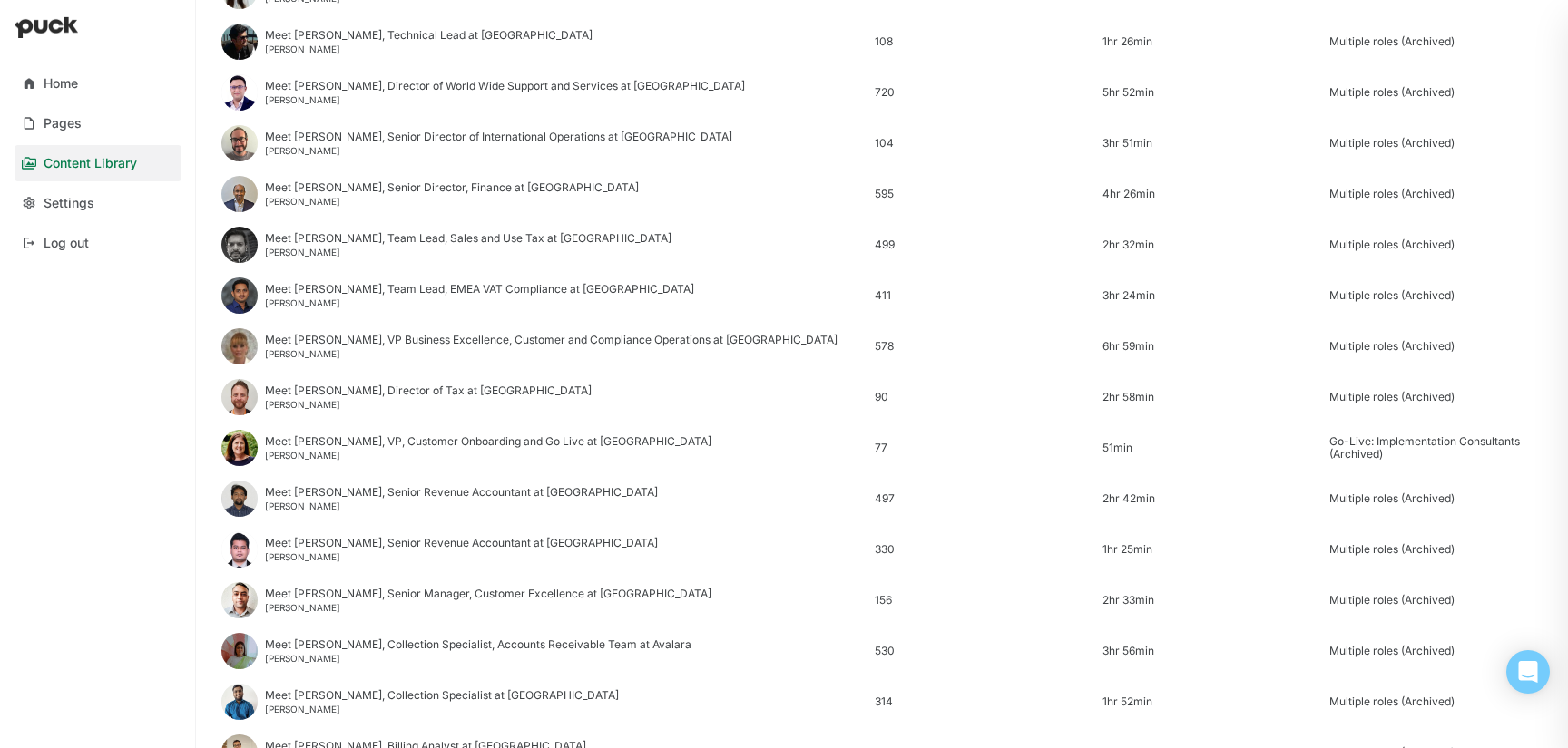
scroll to position [2185, 0]
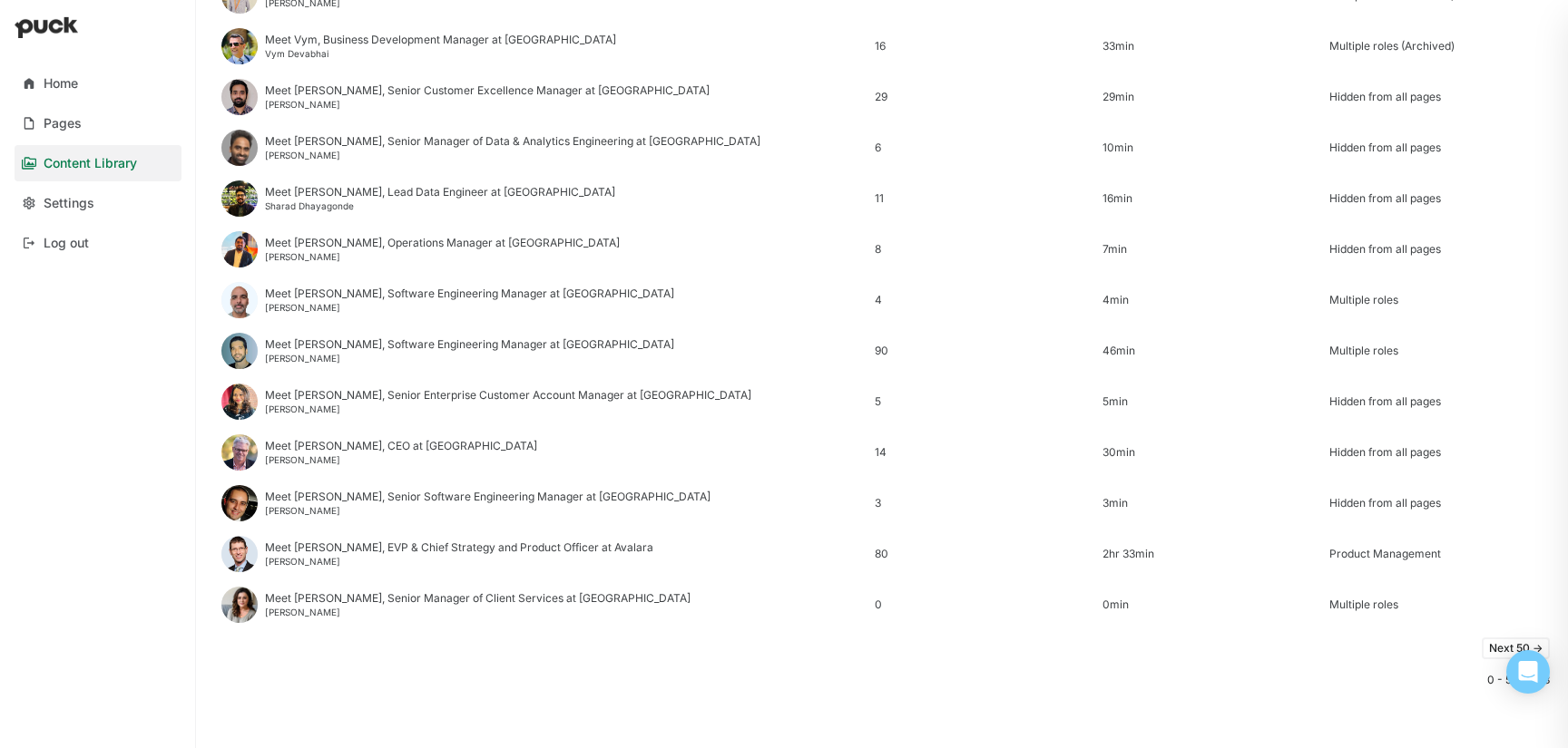
click at [1491, 644] on button "Next 50 ->" at bounding box center [1516, 648] width 68 height 22
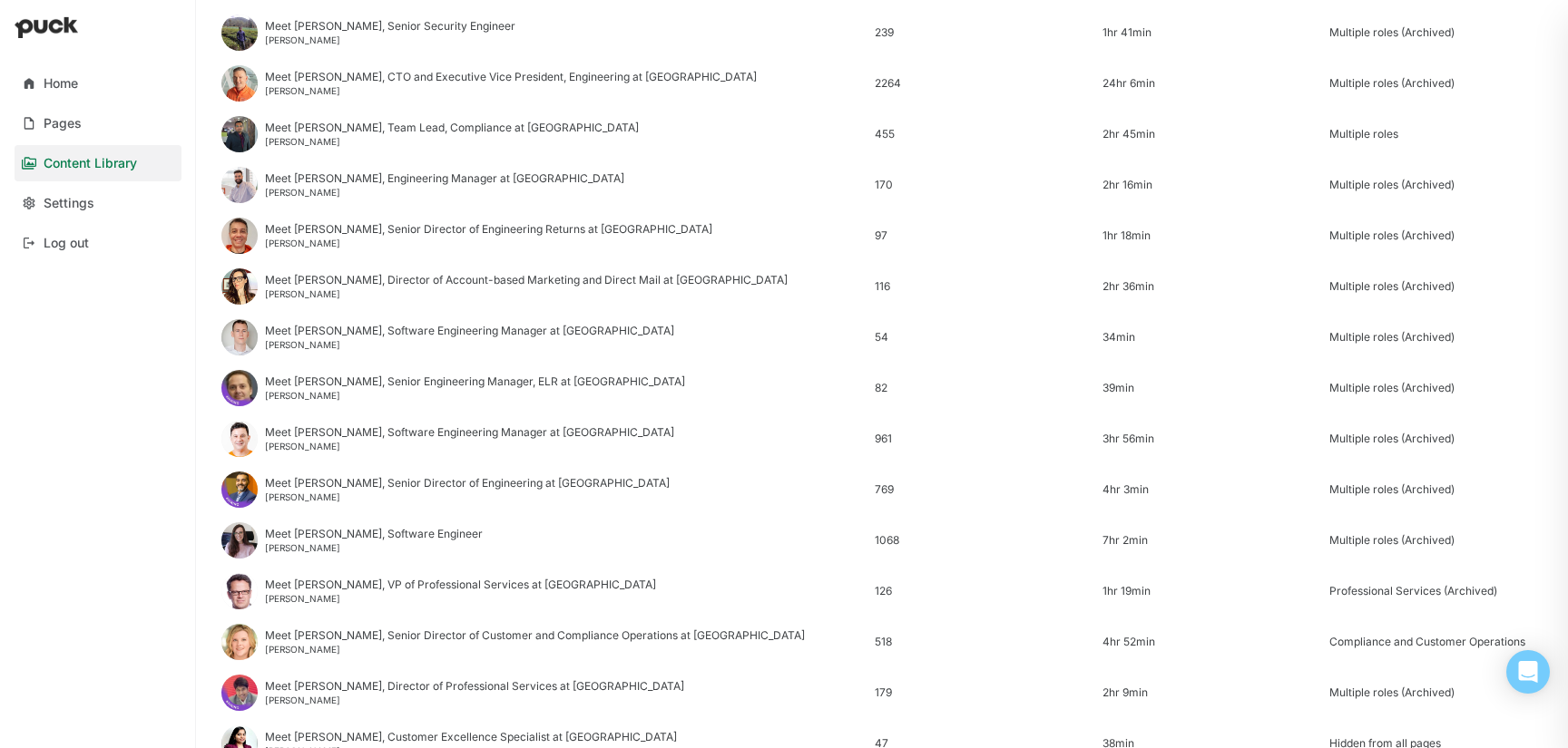
scroll to position [1438, 0]
click at [351, 288] on div "[PERSON_NAME]" at bounding box center [527, 293] width 523 height 10
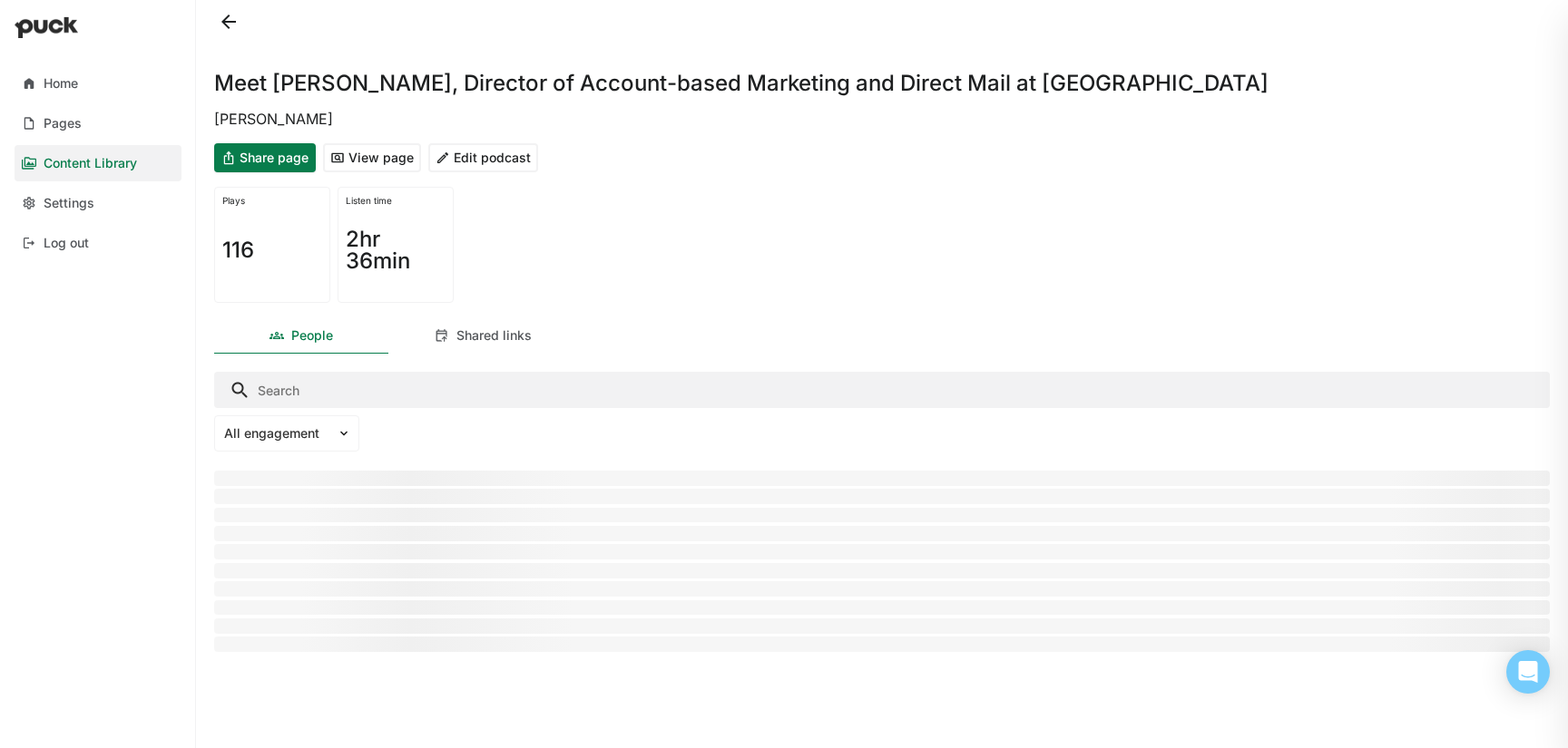
click at [493, 163] on button "Edit podcast" at bounding box center [482, 158] width 109 height 29
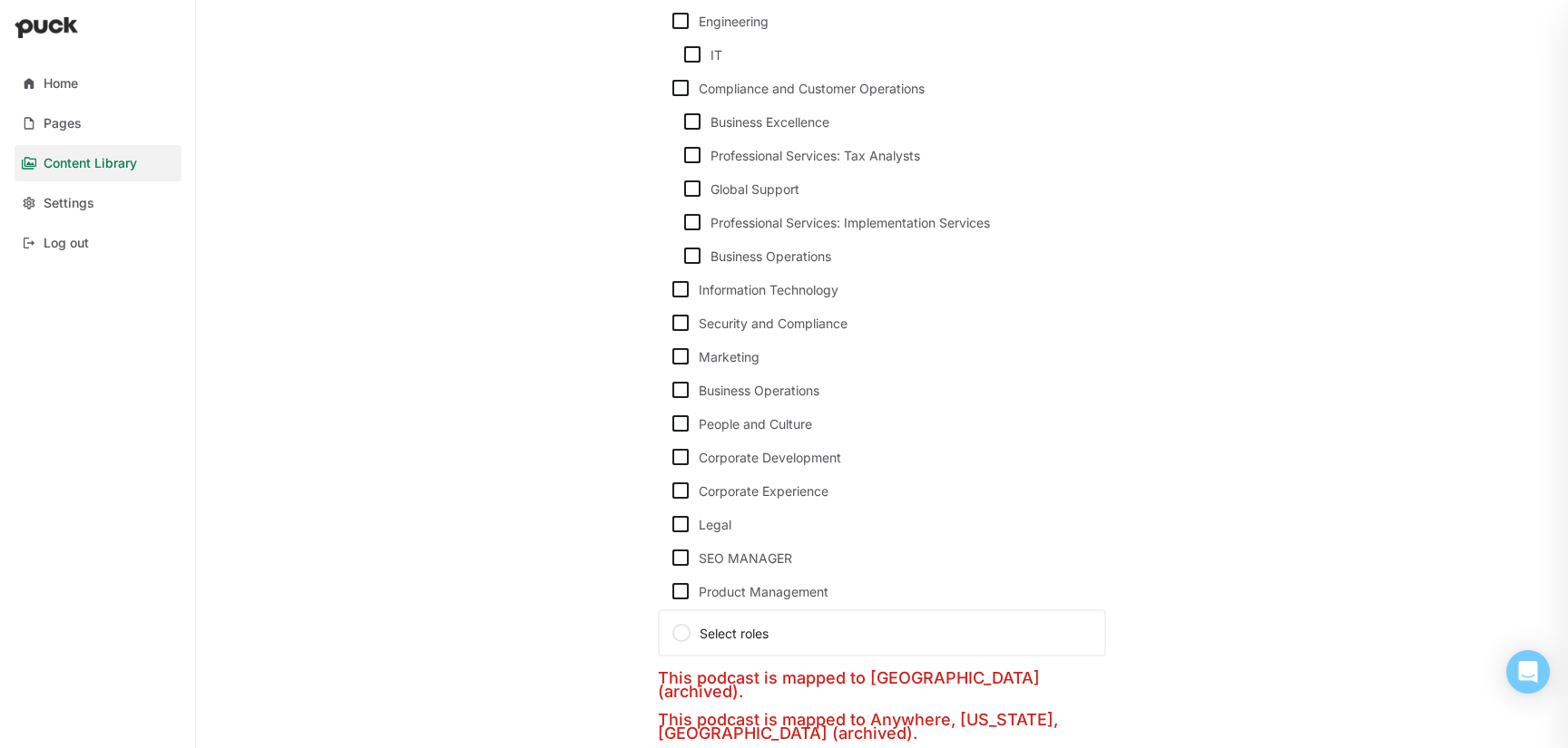
scroll to position [736, 0]
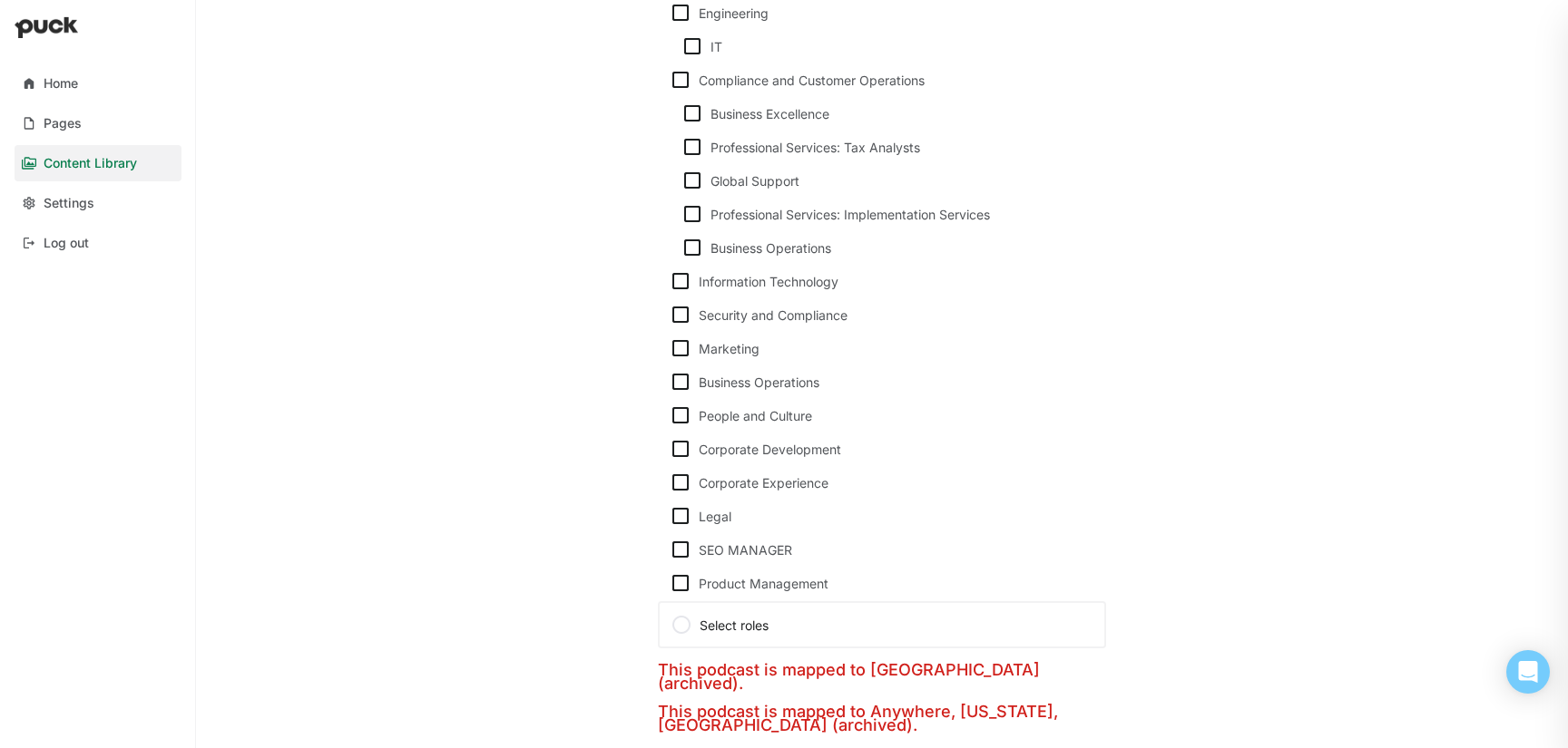
click at [679, 348] on img at bounding box center [680, 348] width 22 height 22
click at [669, 348] on input "Marketing" at bounding box center [668, 348] width 1 height 1
checkbox input "true"
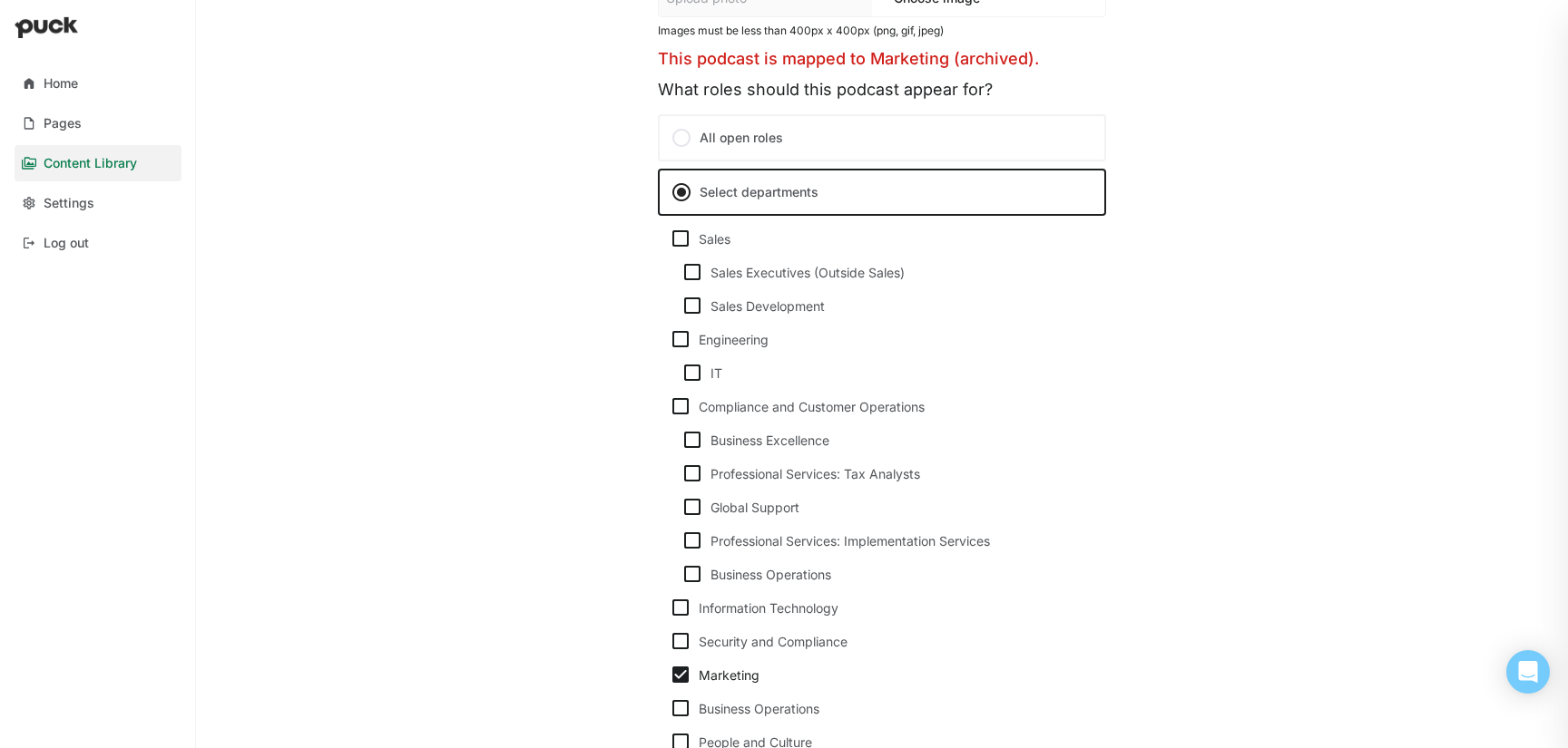
scroll to position [0, 0]
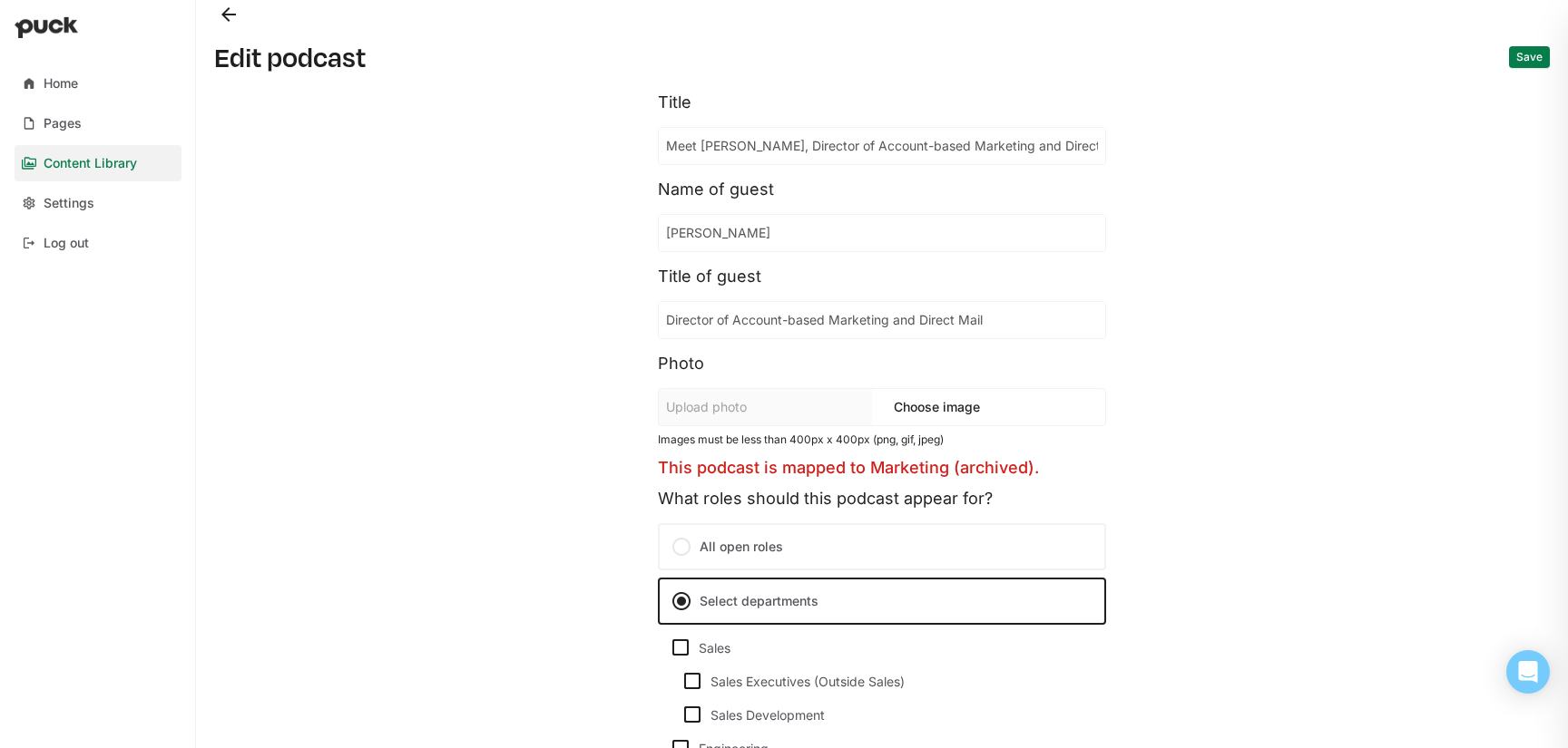
click at [1523, 61] on button "Save" at bounding box center [1529, 57] width 41 height 22
click at [228, 17] on button "Back" at bounding box center [228, 14] width 29 height 29
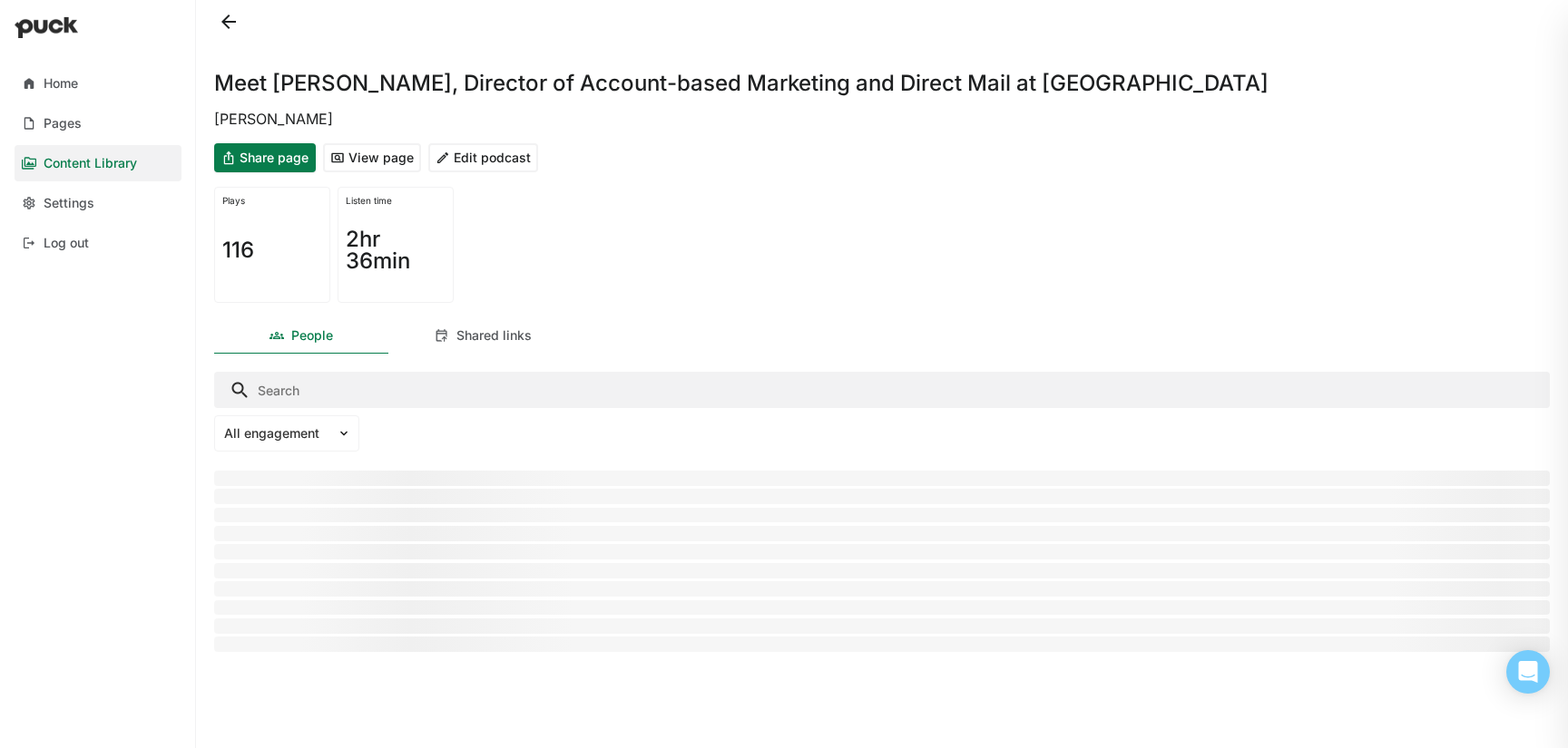
click at [210, 14] on div "Meet Jessica, Director of Account-based Marketing and Direct Mail at Avalara Je…" at bounding box center [881, 374] width 1365 height 748
click at [223, 16] on button at bounding box center [228, 22] width 29 height 29
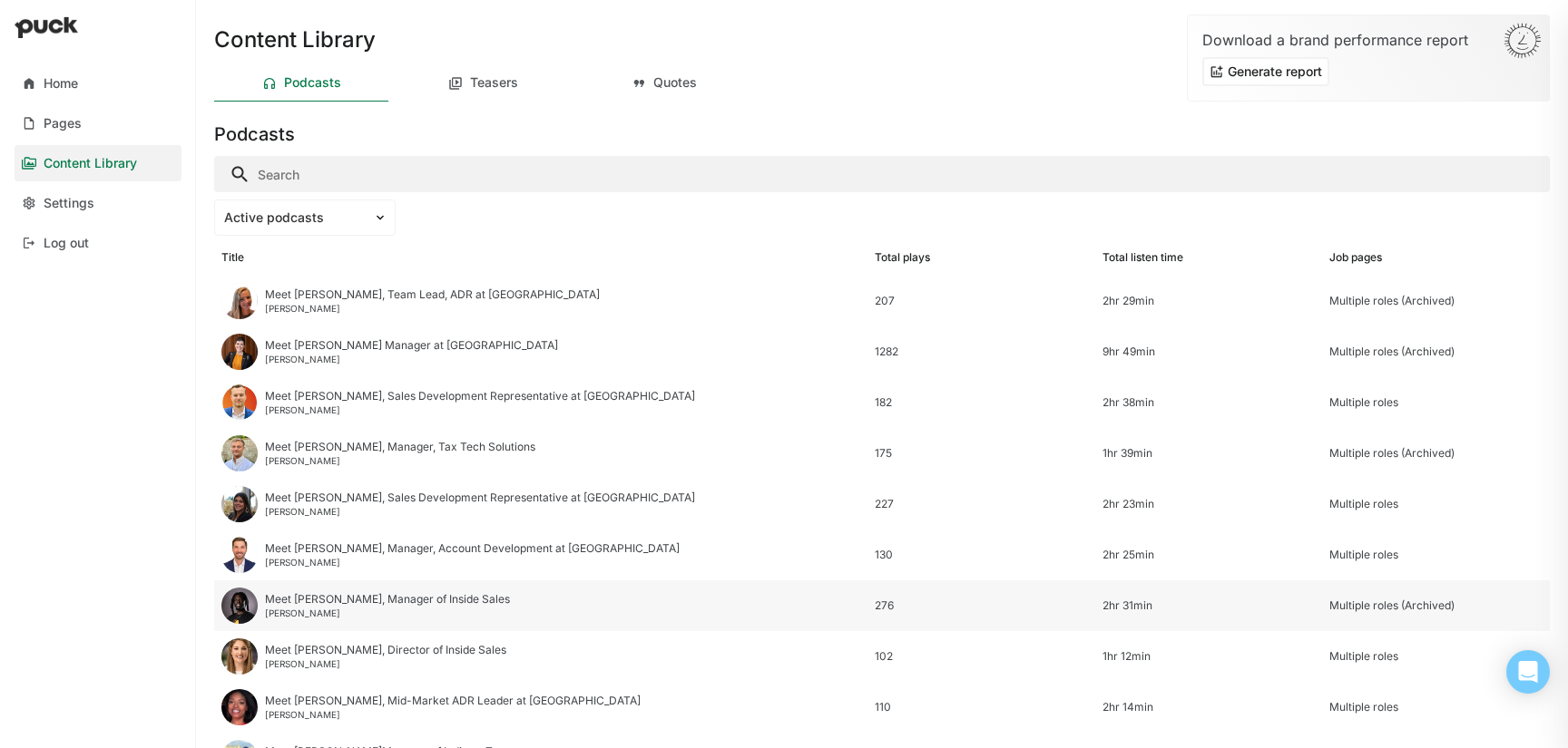
click at [546, 603] on div "Meet Mike, Manager of Inside Sales Mike Bell" at bounding box center [540, 605] width 653 height 50
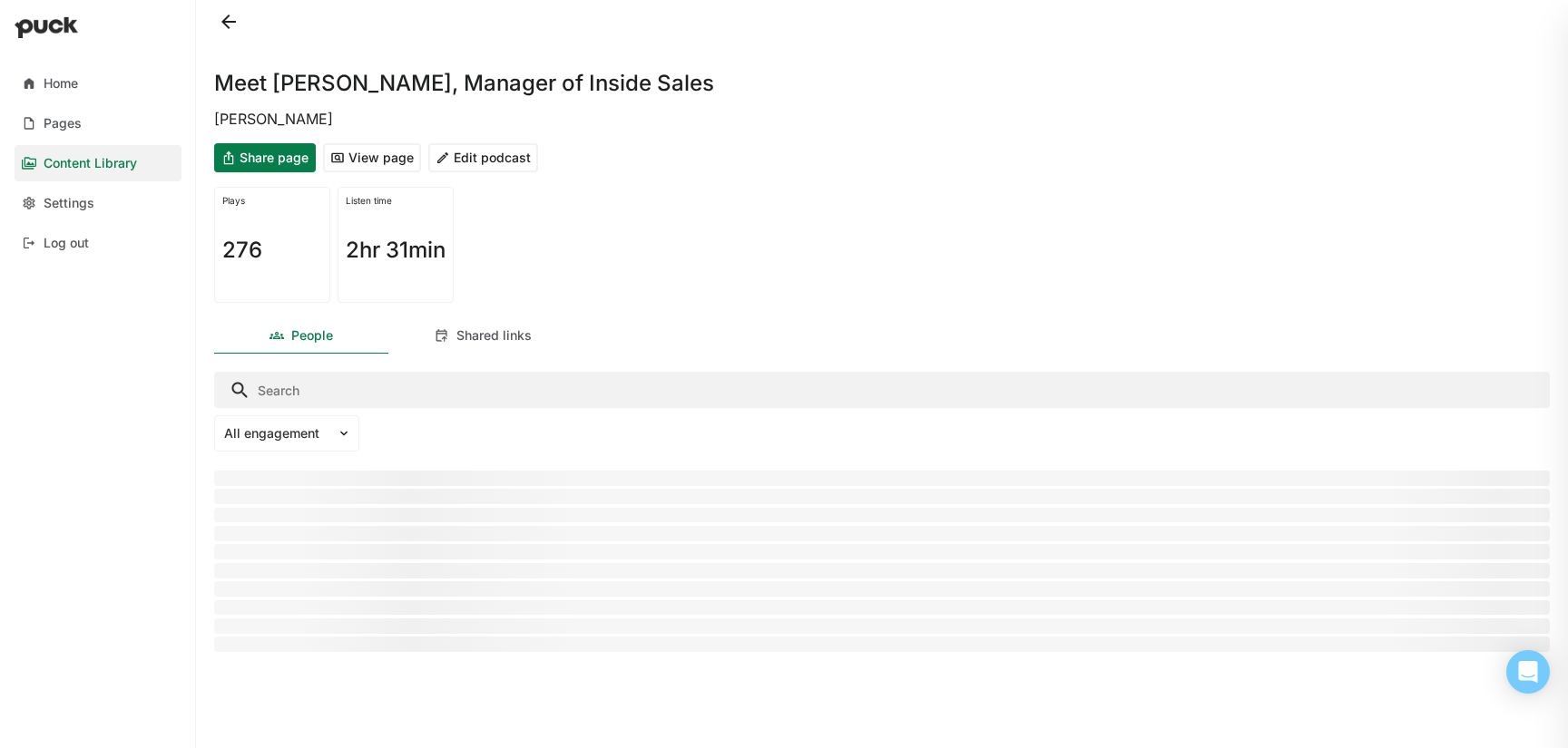
click at [504, 144] on button "Edit podcast" at bounding box center [482, 158] width 109 height 29
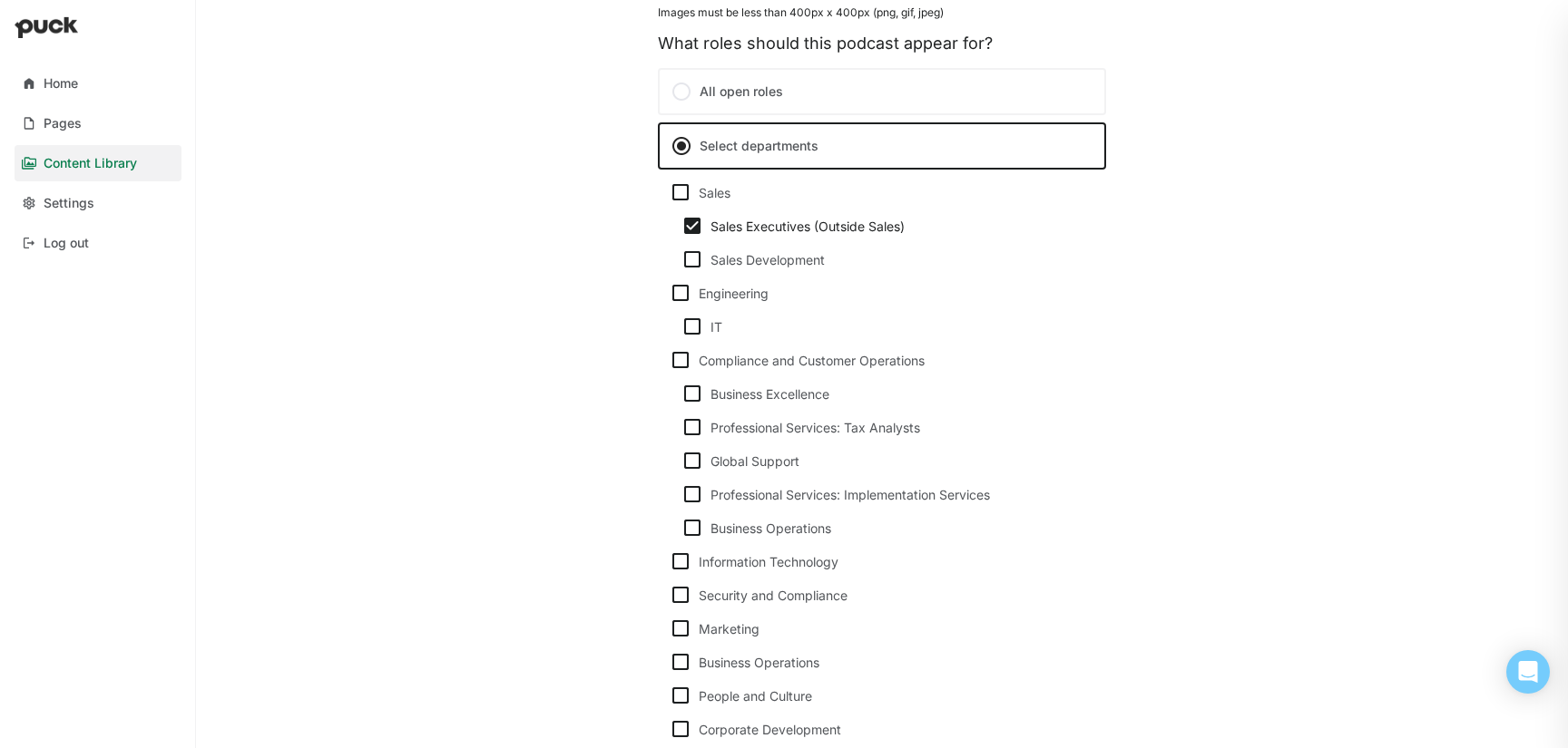
scroll to position [479, 0]
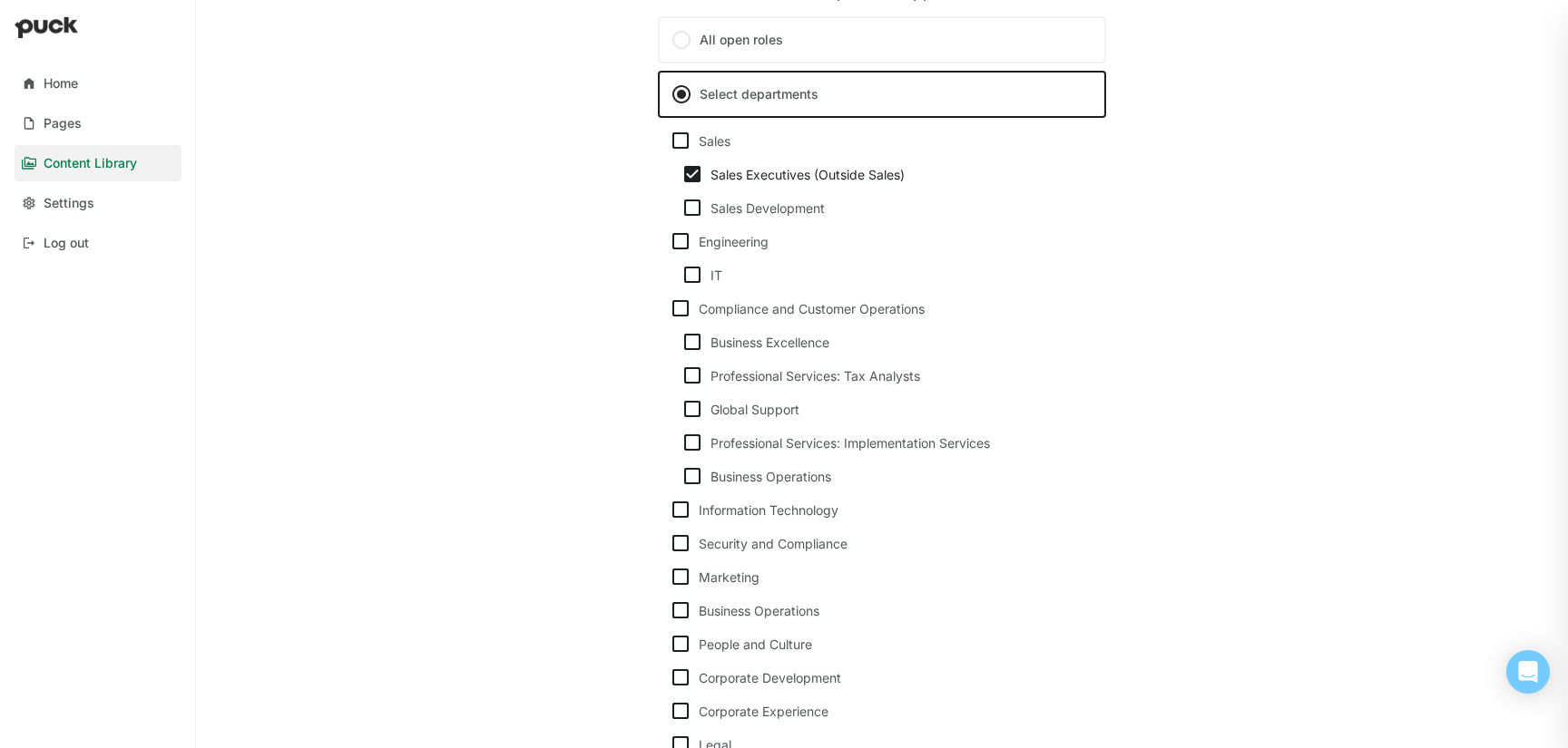
click at [693, 209] on img at bounding box center [692, 207] width 22 height 22
click at [682, 208] on input "Sales Development" at bounding box center [681, 208] width 1 height 1
checkbox input "true"
click at [692, 179] on img at bounding box center [692, 174] width 22 height 22
click at [682, 175] on input "Sales Executives (Outside Sales)" at bounding box center [681, 174] width 1 height 1
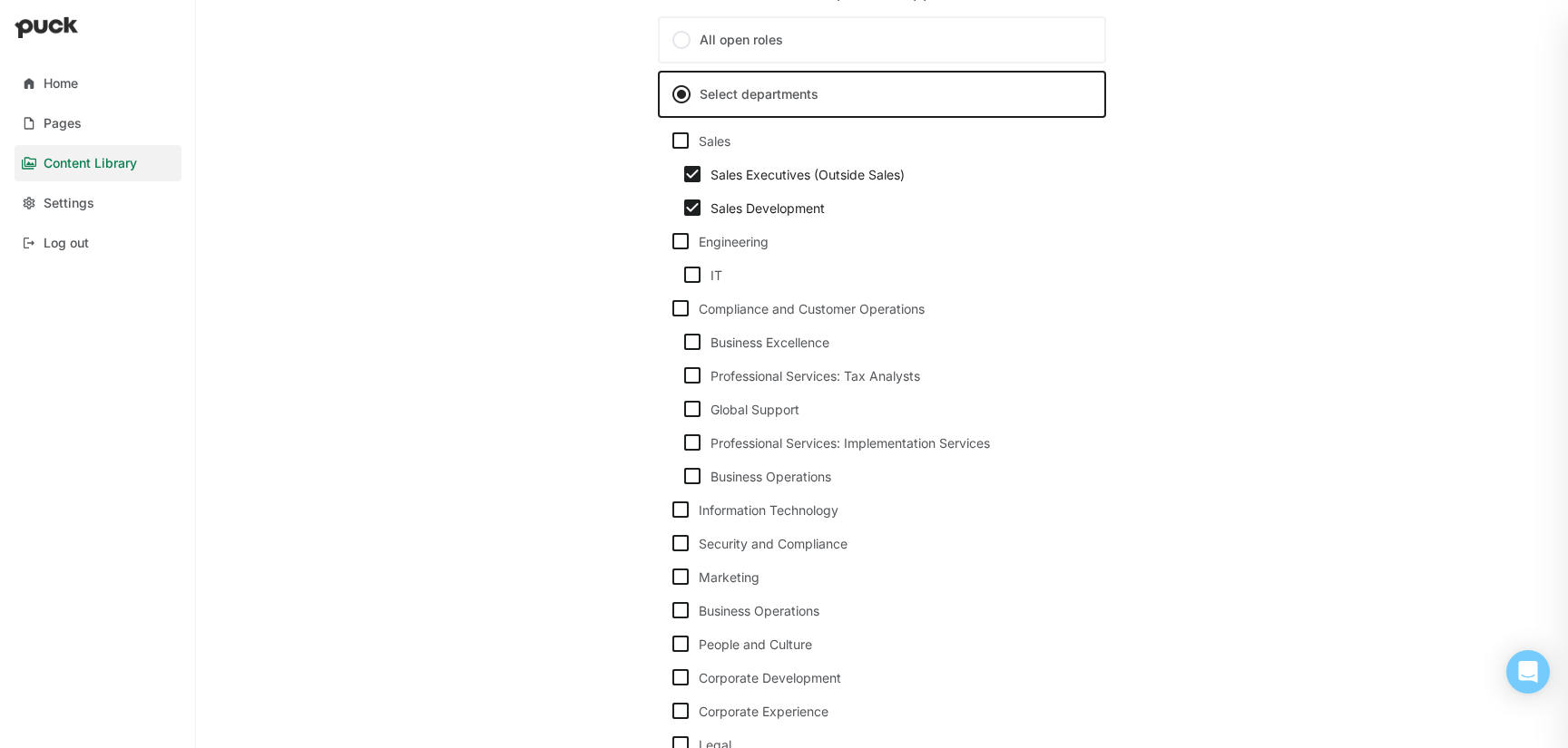
checkbox input "false"
click at [692, 208] on img at bounding box center [692, 207] width 22 height 22
click at [682, 208] on input "Sales Development" at bounding box center [681, 208] width 1 height 1
checkbox input "false"
click at [679, 140] on img at bounding box center [680, 140] width 22 height 22
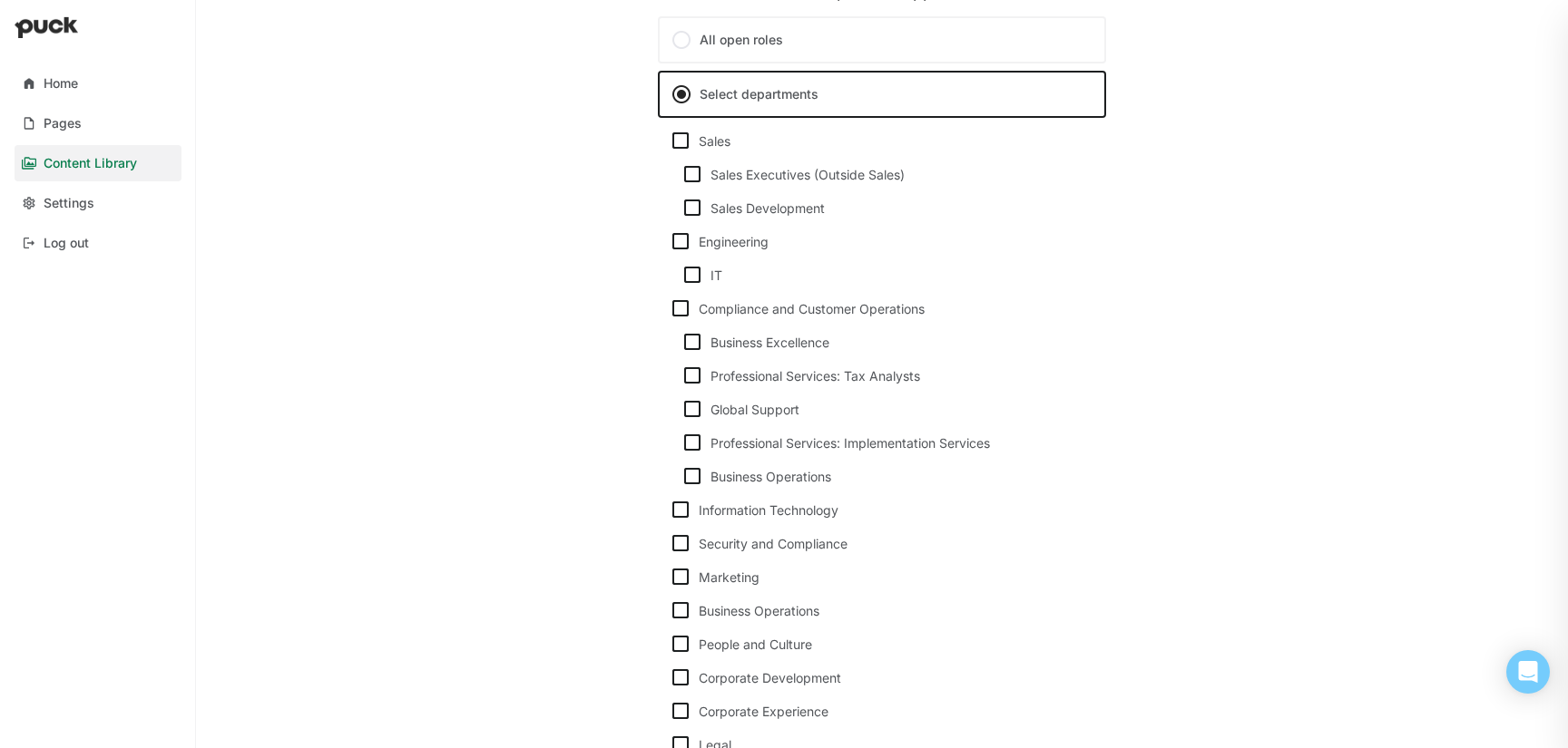
click at [669, 141] on input "Sales" at bounding box center [668, 141] width 1 height 1
checkbox input "true"
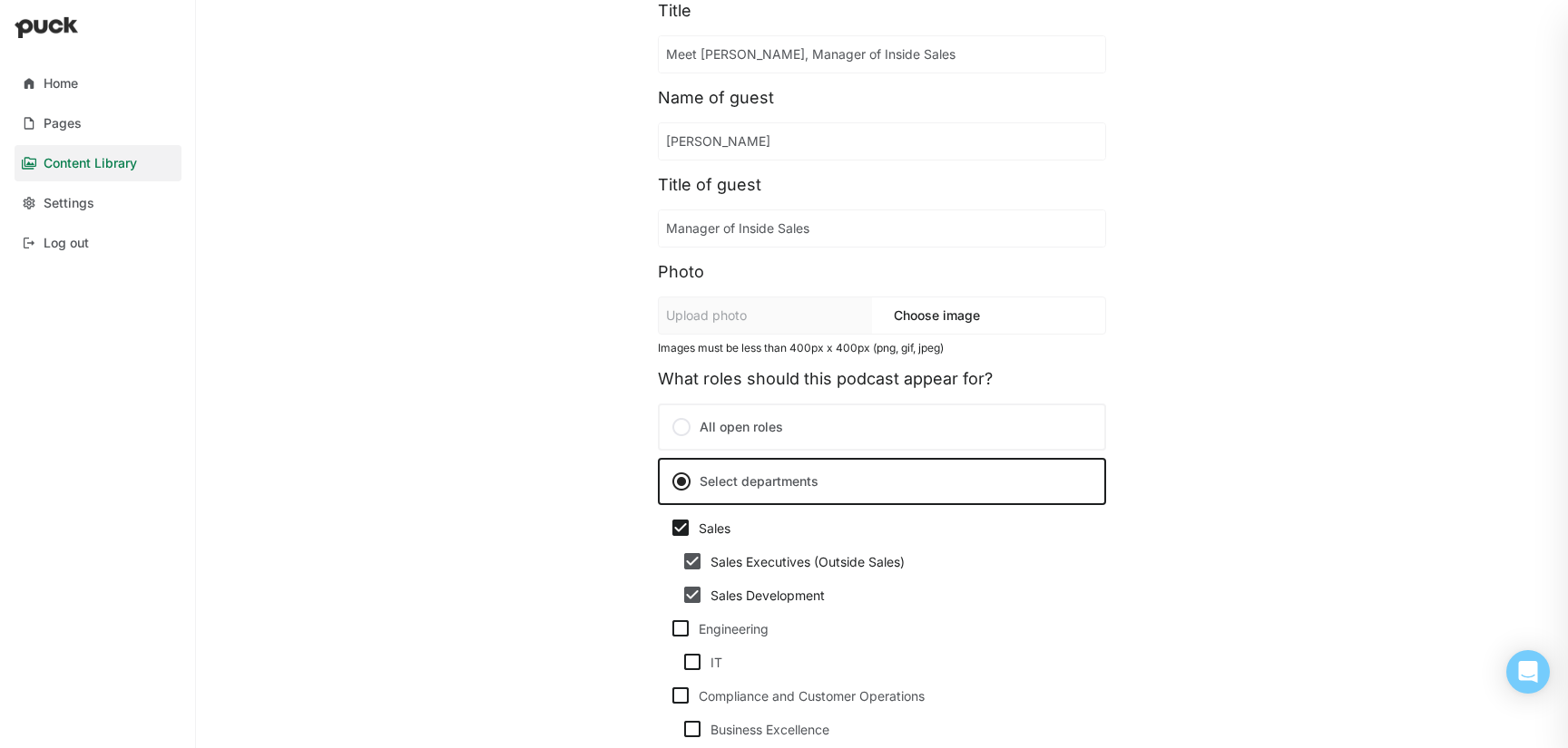
scroll to position [0, 0]
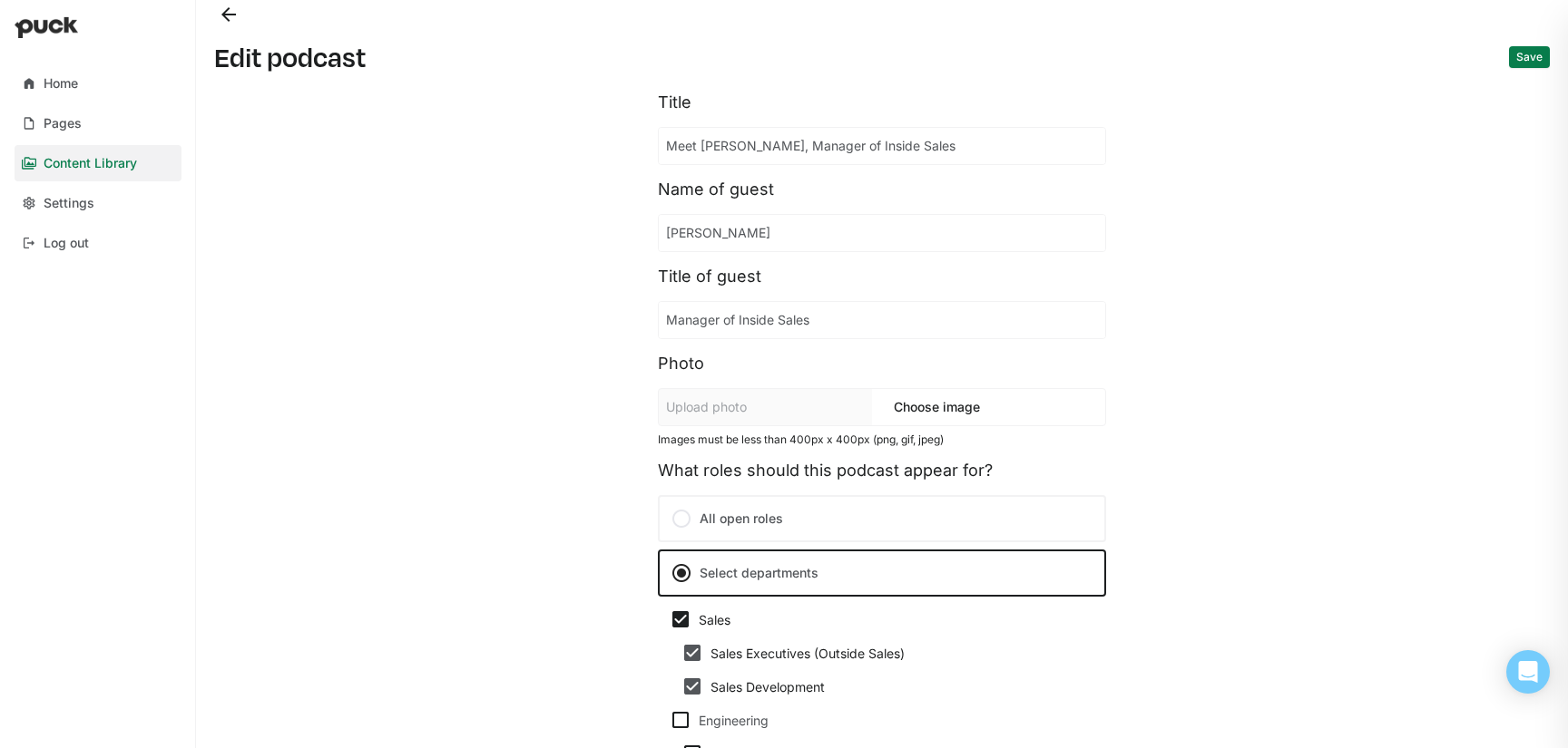
click at [1521, 58] on button "Save" at bounding box center [1529, 57] width 41 height 22
click at [235, 8] on button "Back" at bounding box center [228, 13] width 29 height 29
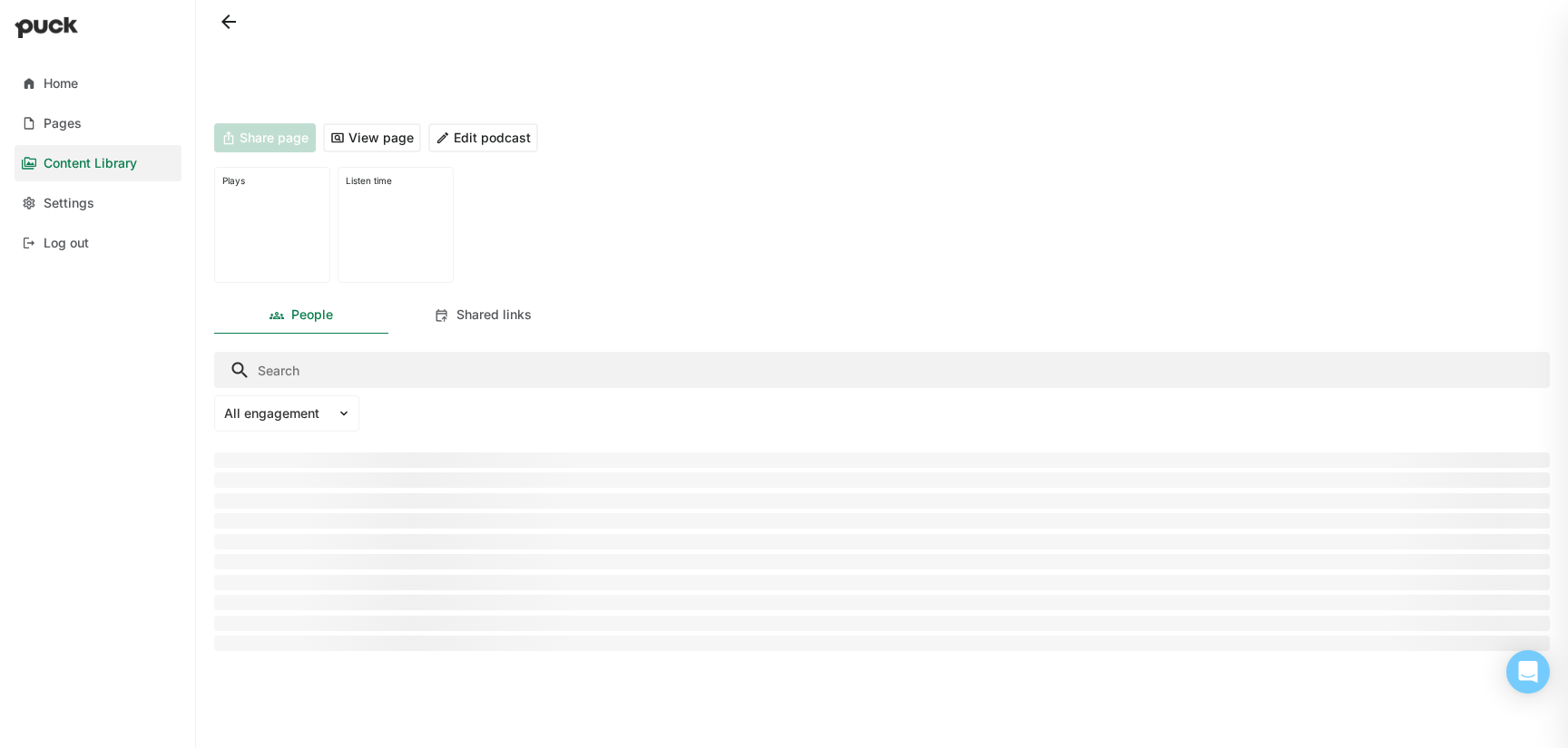
click at [230, 21] on button at bounding box center [228, 22] width 29 height 29
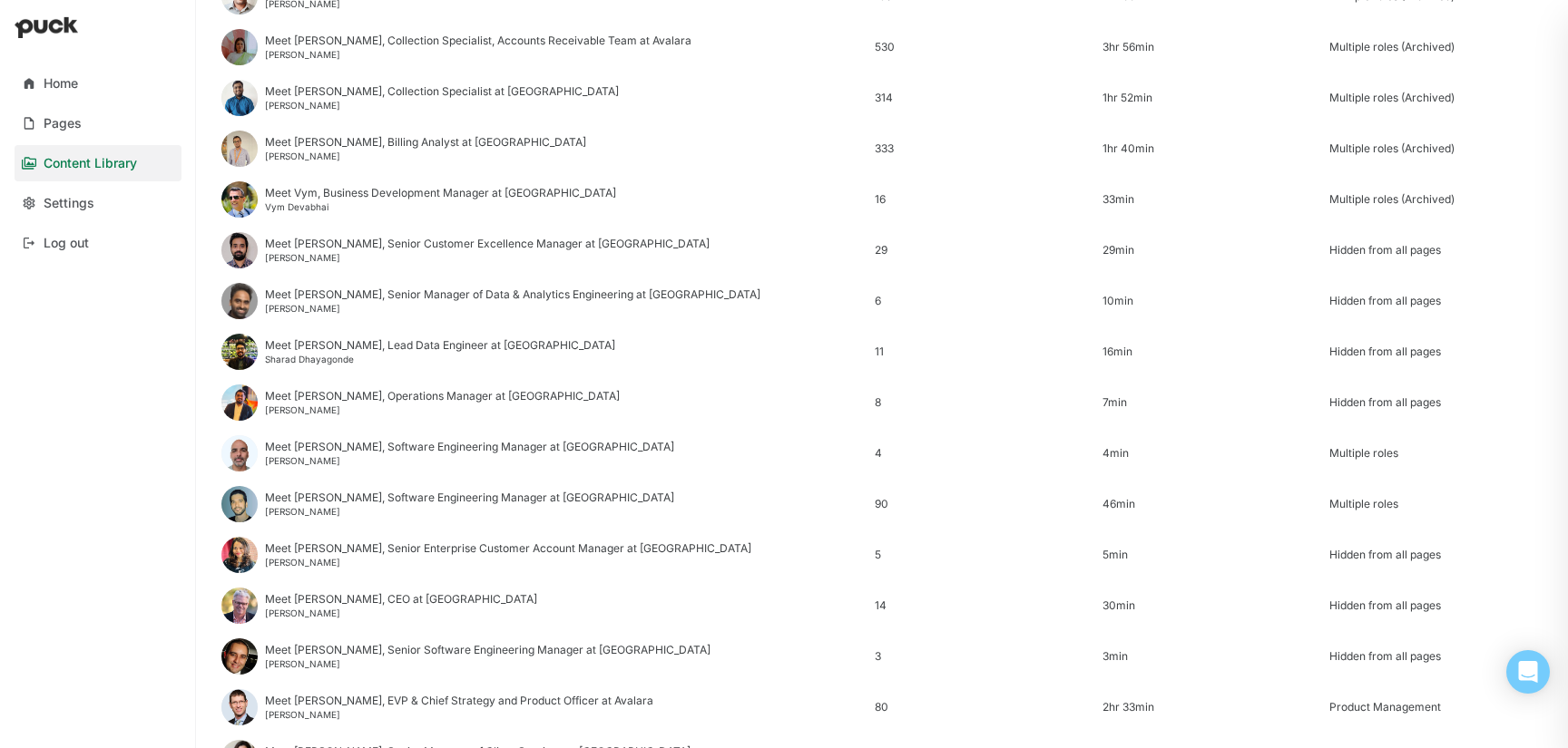
scroll to position [2185, 0]
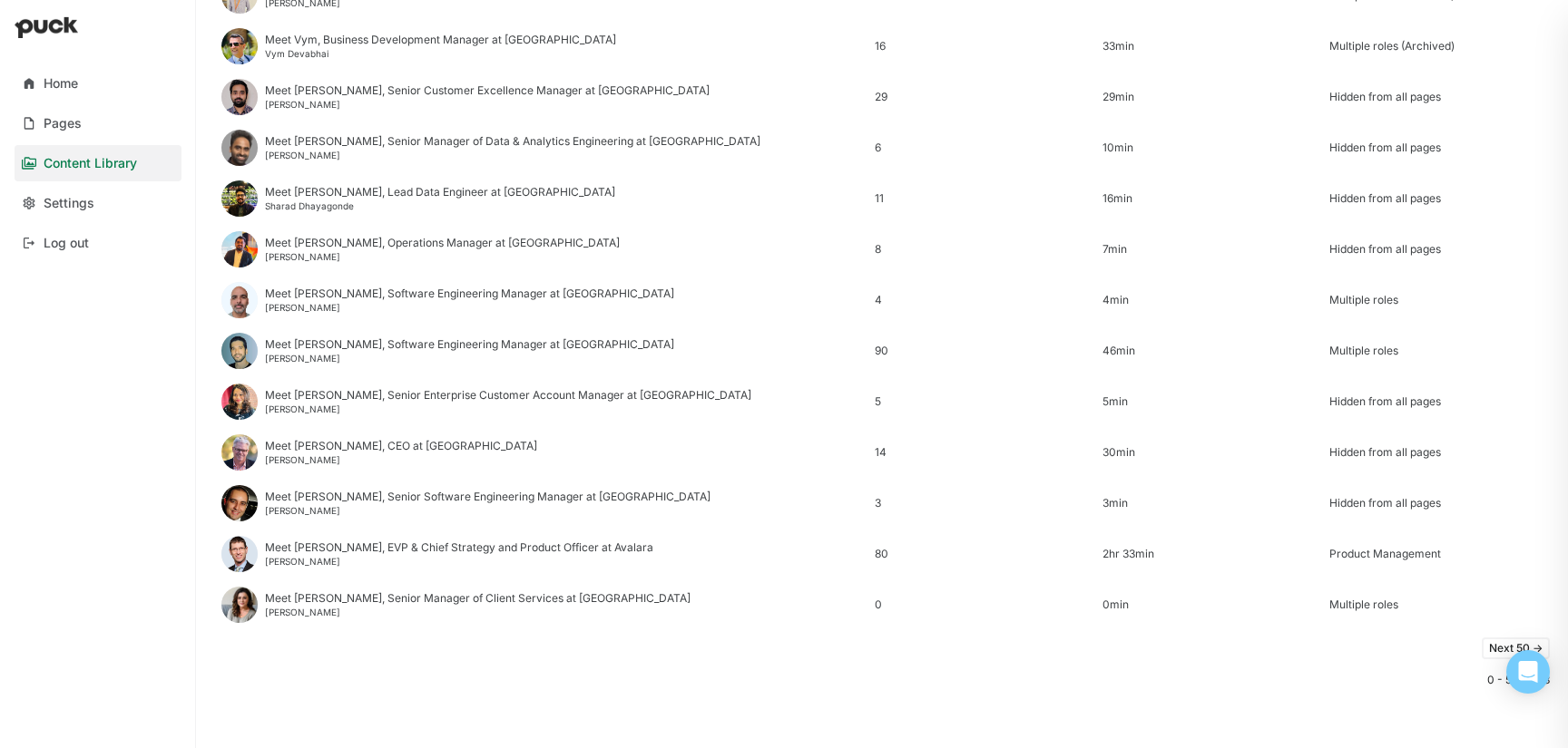
click at [1496, 645] on button "Next 50 ->" at bounding box center [1516, 648] width 68 height 22
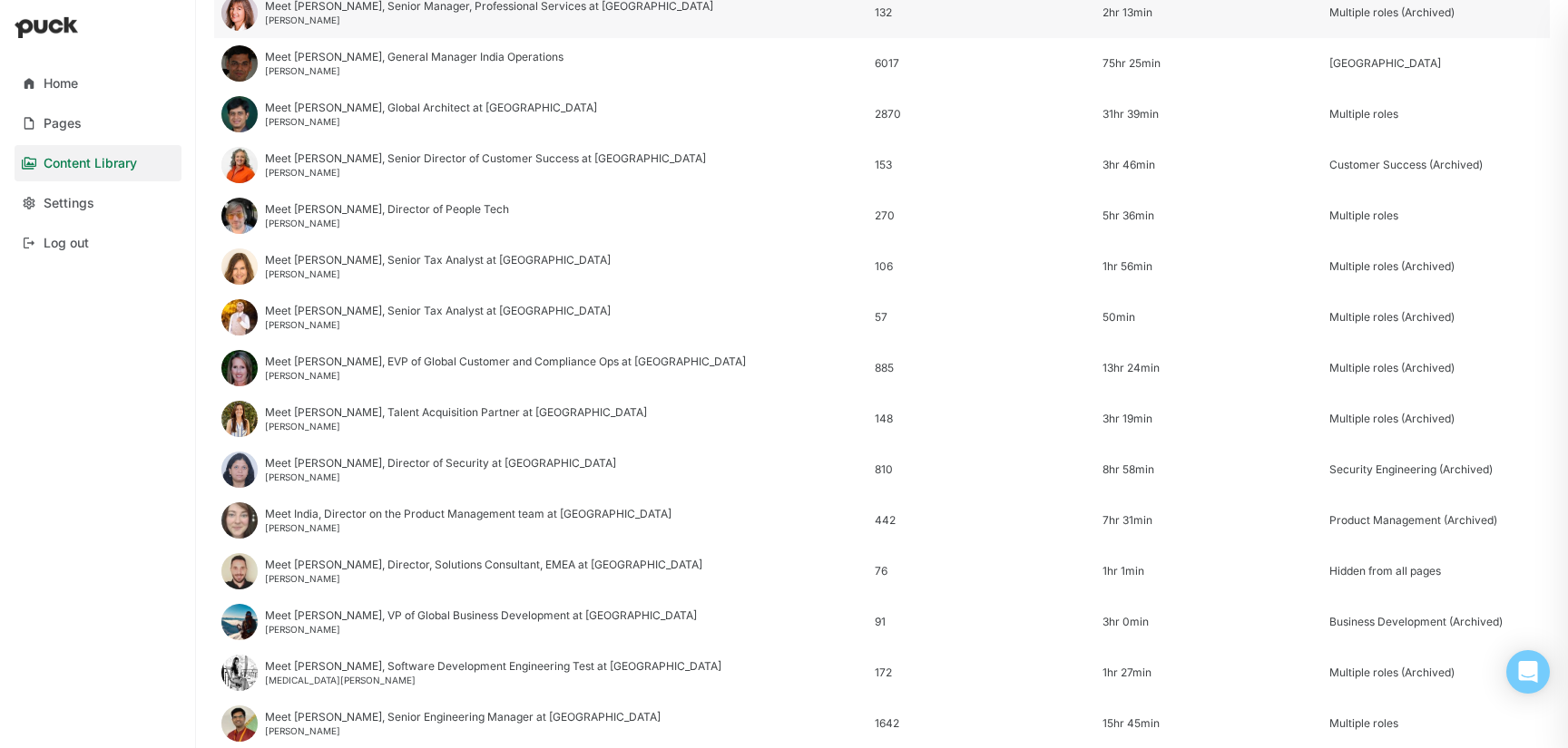
scroll to position [447, 0]
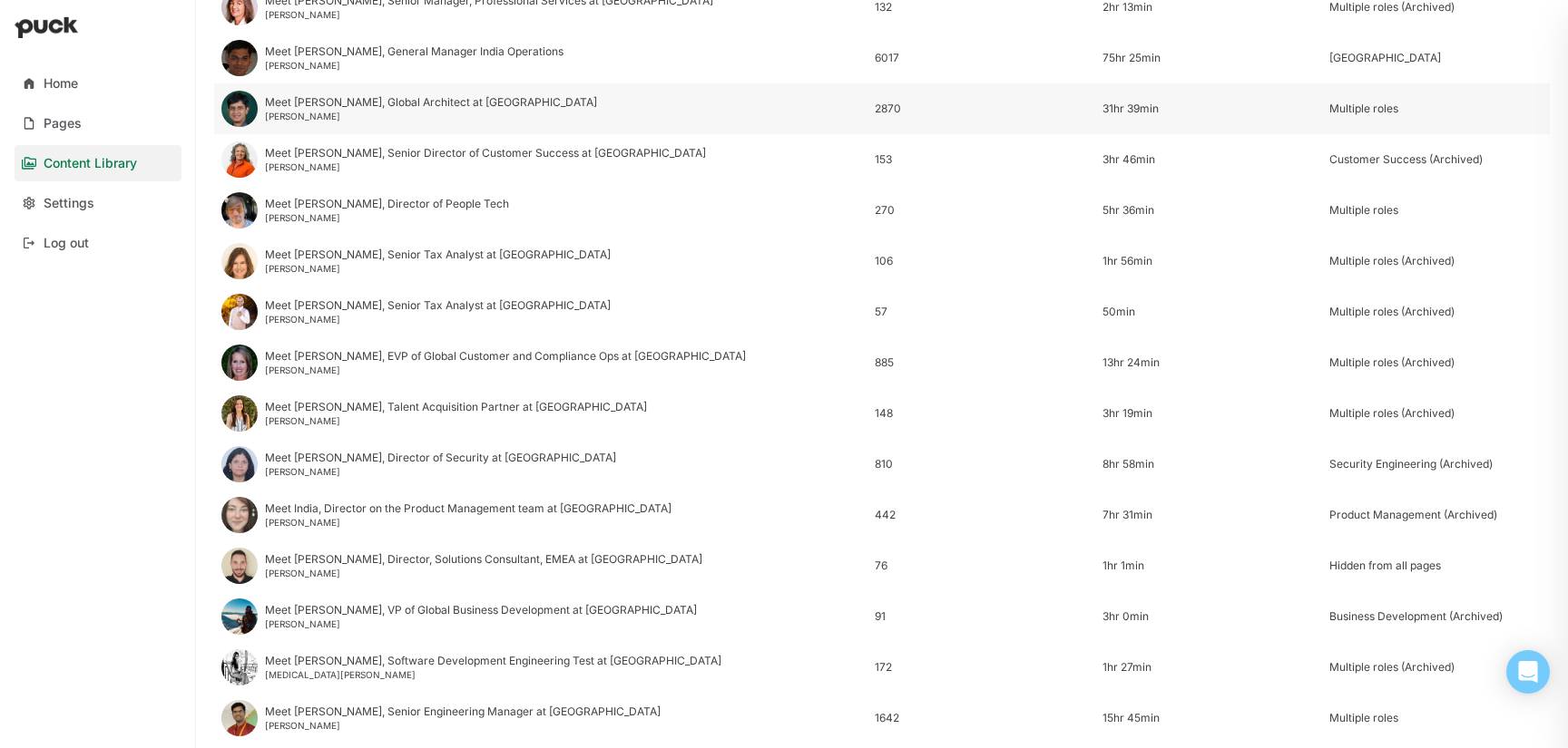
click at [419, 110] on div "[PERSON_NAME]" at bounding box center [431, 115] width 332 height 10
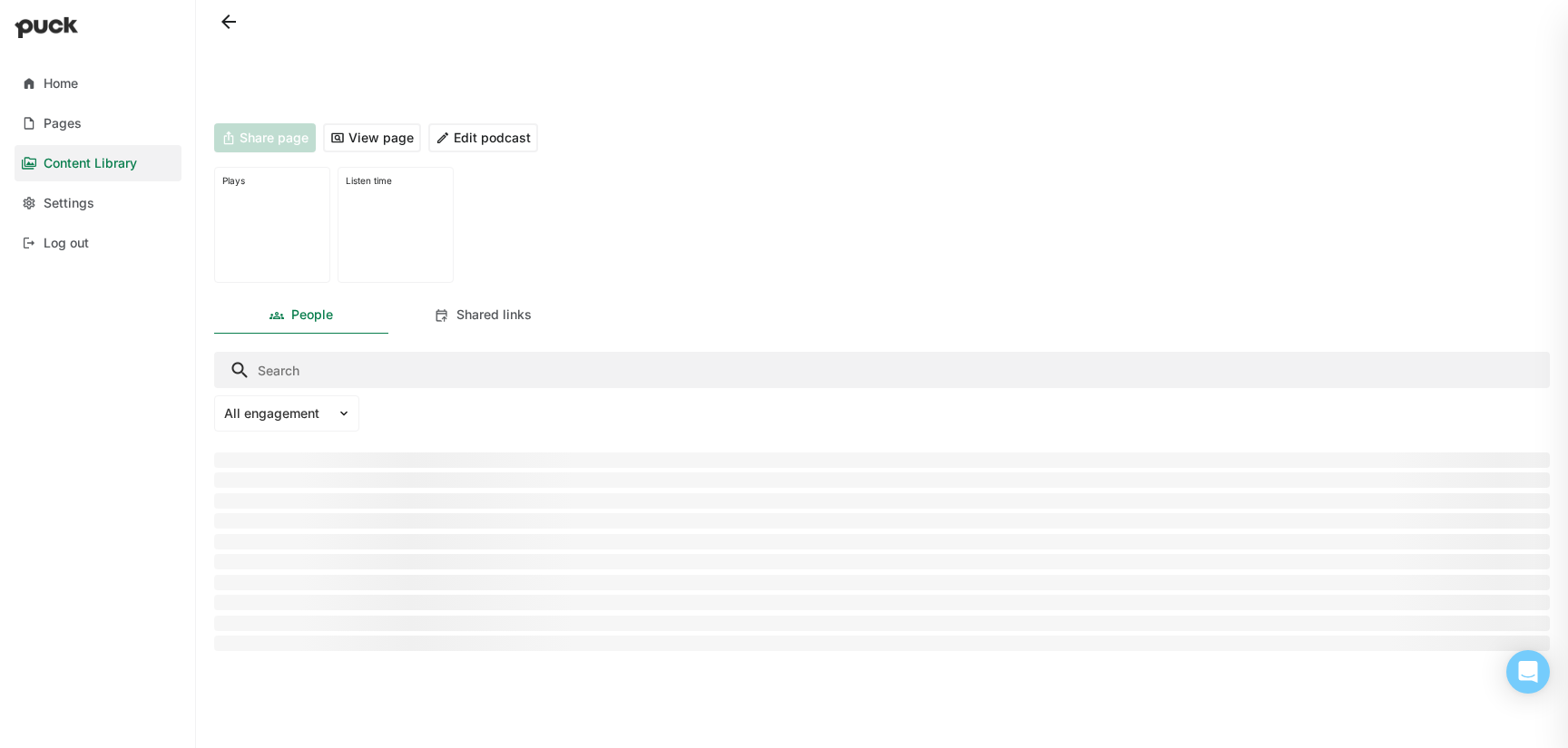
click at [464, 133] on button "Edit podcast" at bounding box center [482, 138] width 109 height 29
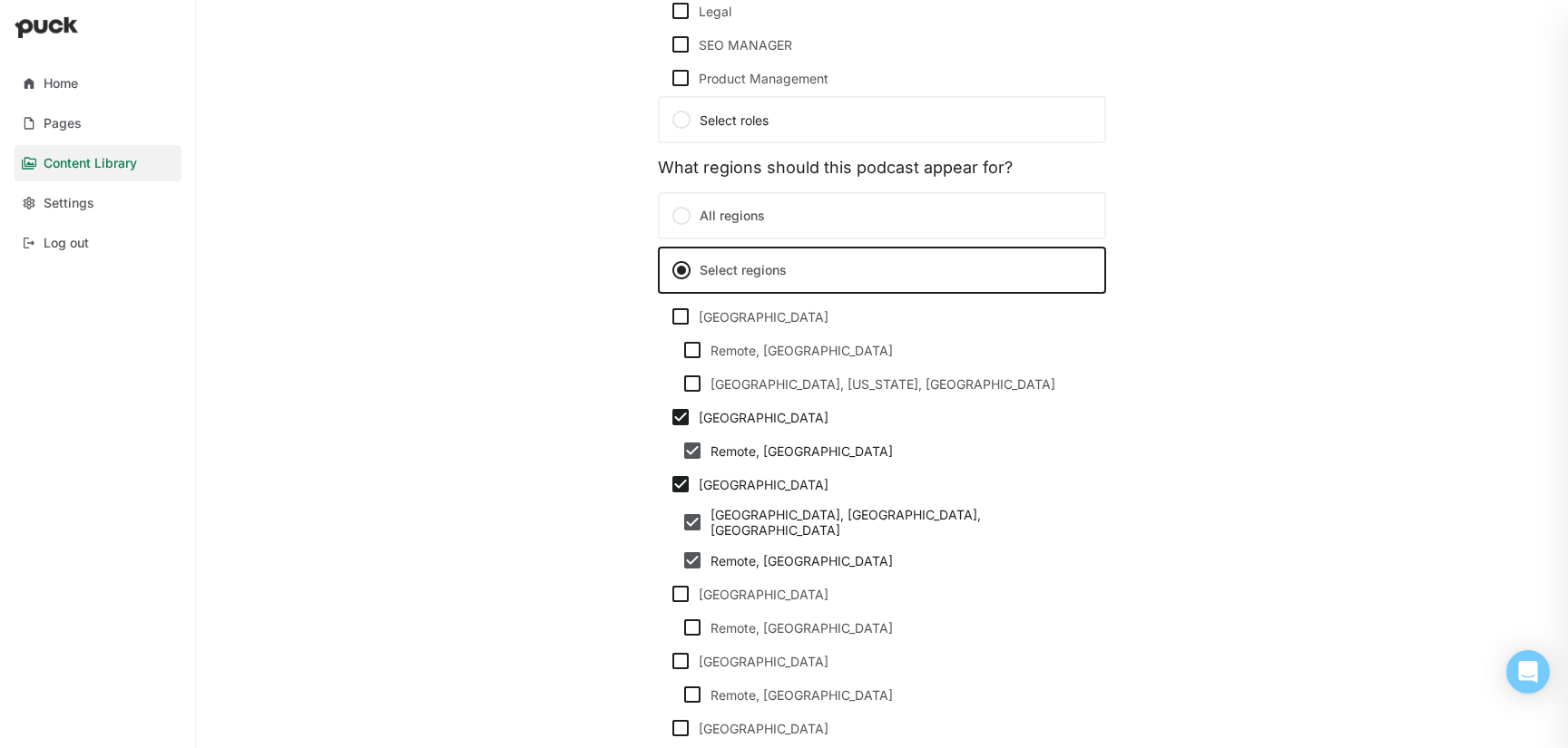
scroll to position [1216, 0]
click at [671, 416] on img at bounding box center [680, 414] width 22 height 22
click at [669, 415] on input "[GEOGRAPHIC_DATA]" at bounding box center [668, 414] width 1 height 1
checkbox input "false"
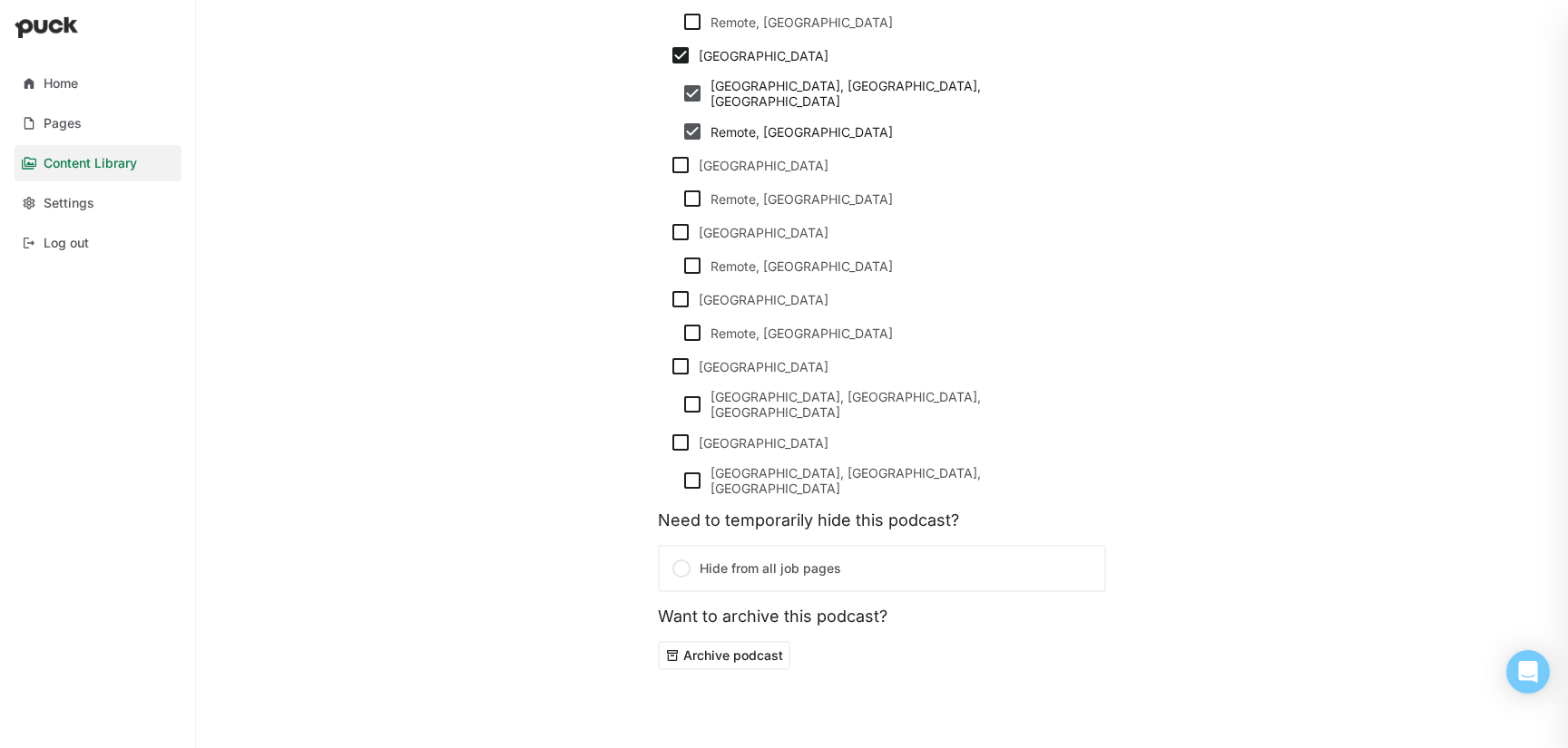
scroll to position [0, 0]
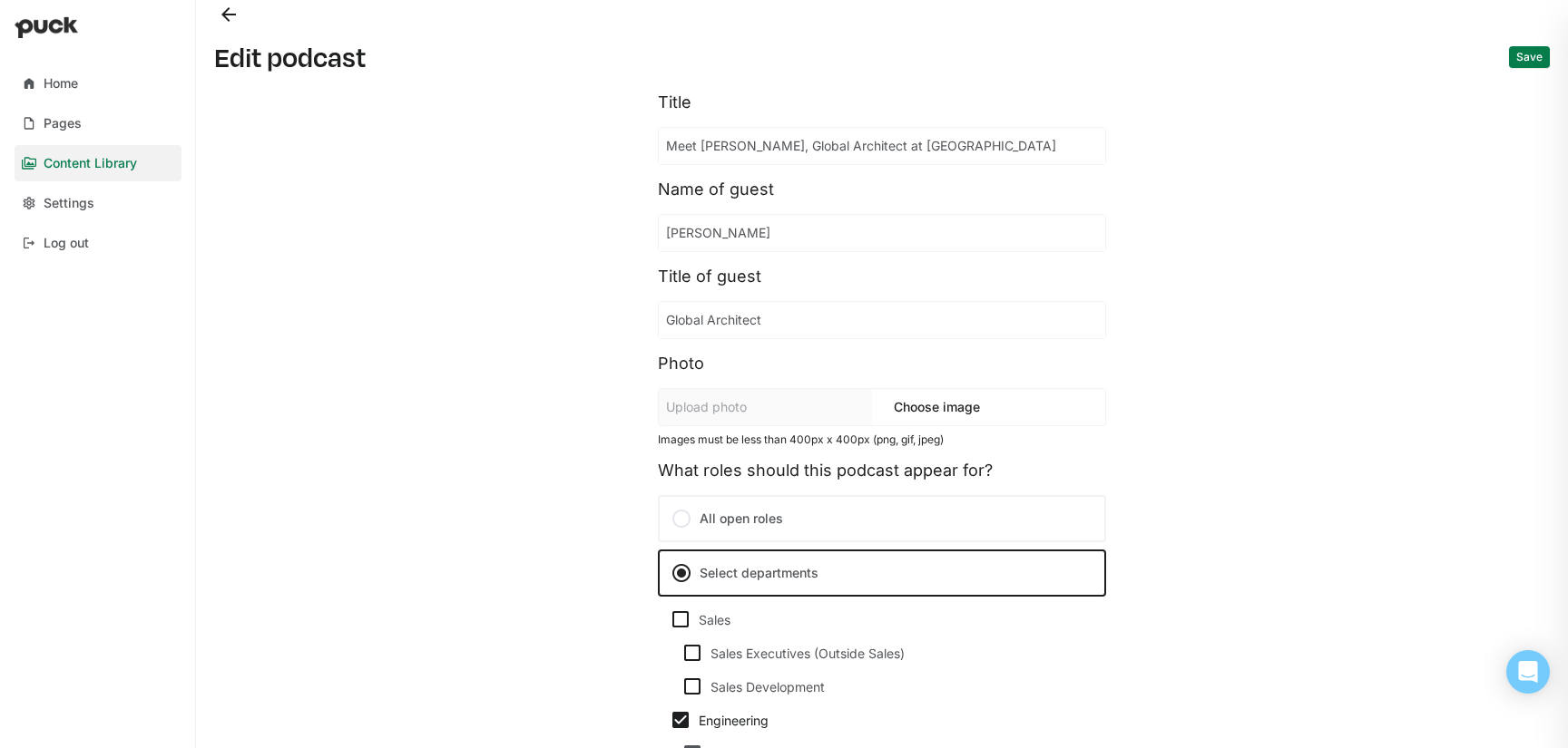
click at [1523, 57] on button "Save" at bounding box center [1529, 57] width 41 height 22
click at [230, 8] on button "Back" at bounding box center [228, 14] width 29 height 29
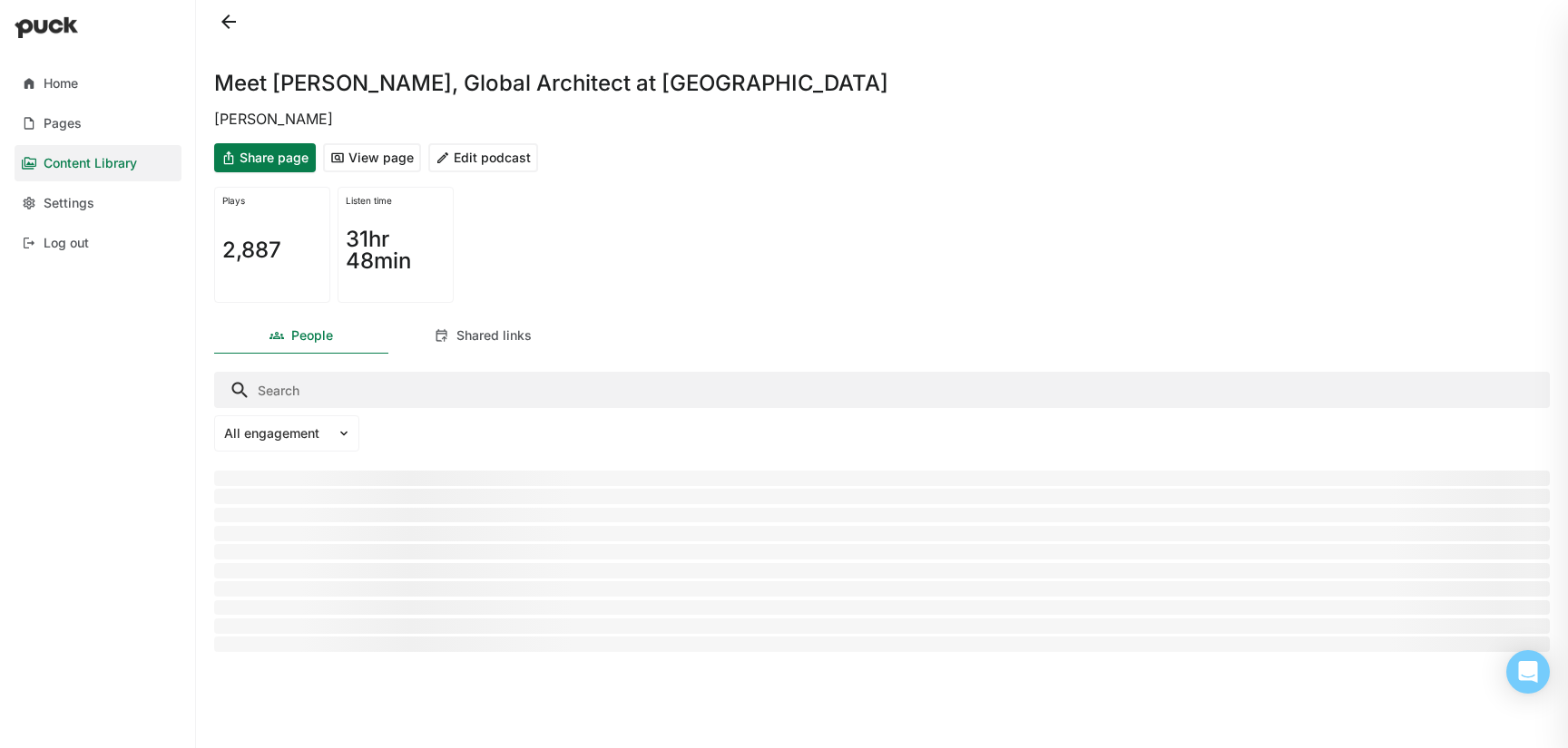
click at [225, 22] on button at bounding box center [228, 22] width 29 height 29
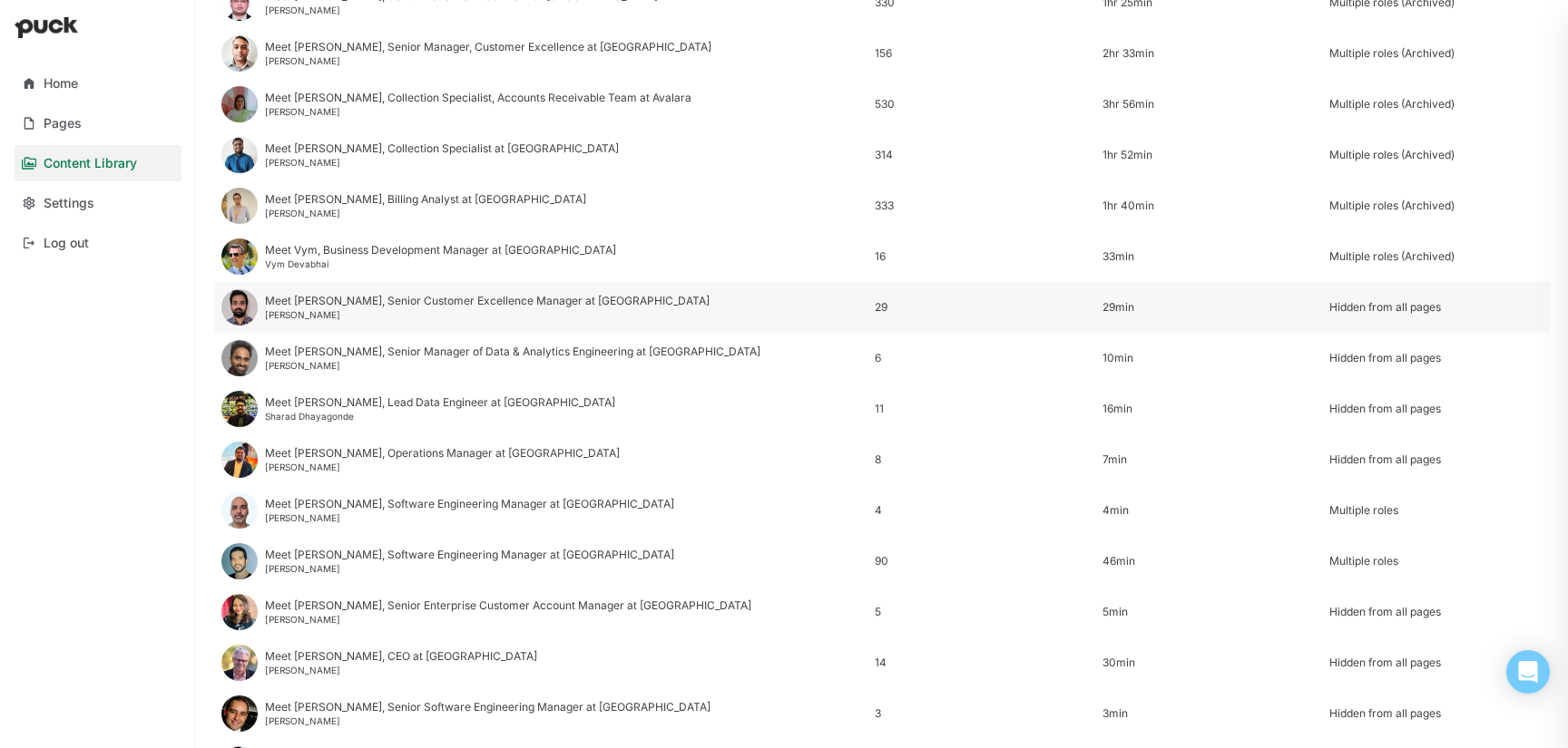
scroll to position [2185, 0]
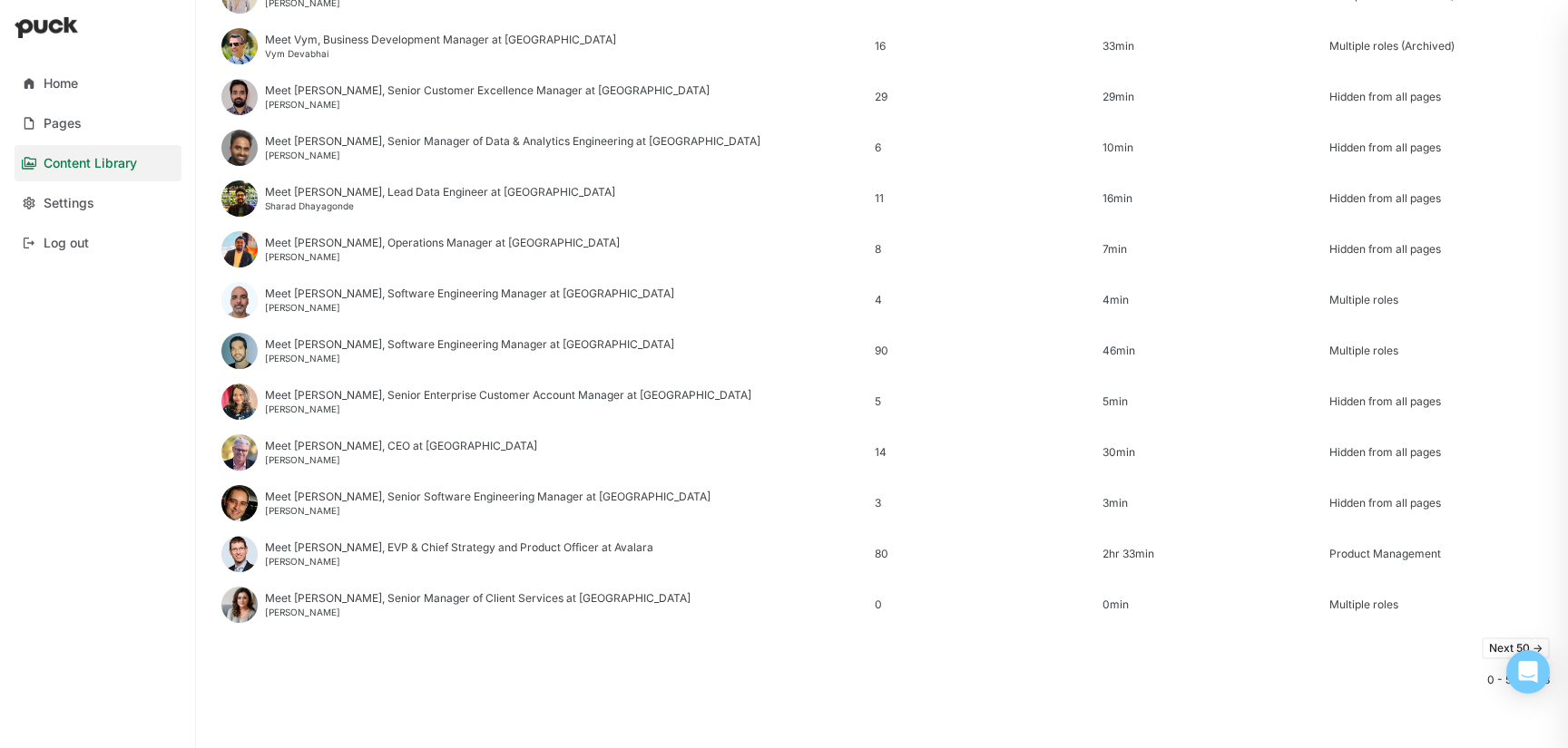
click at [1493, 649] on button "Next 50 ->" at bounding box center [1516, 648] width 68 height 22
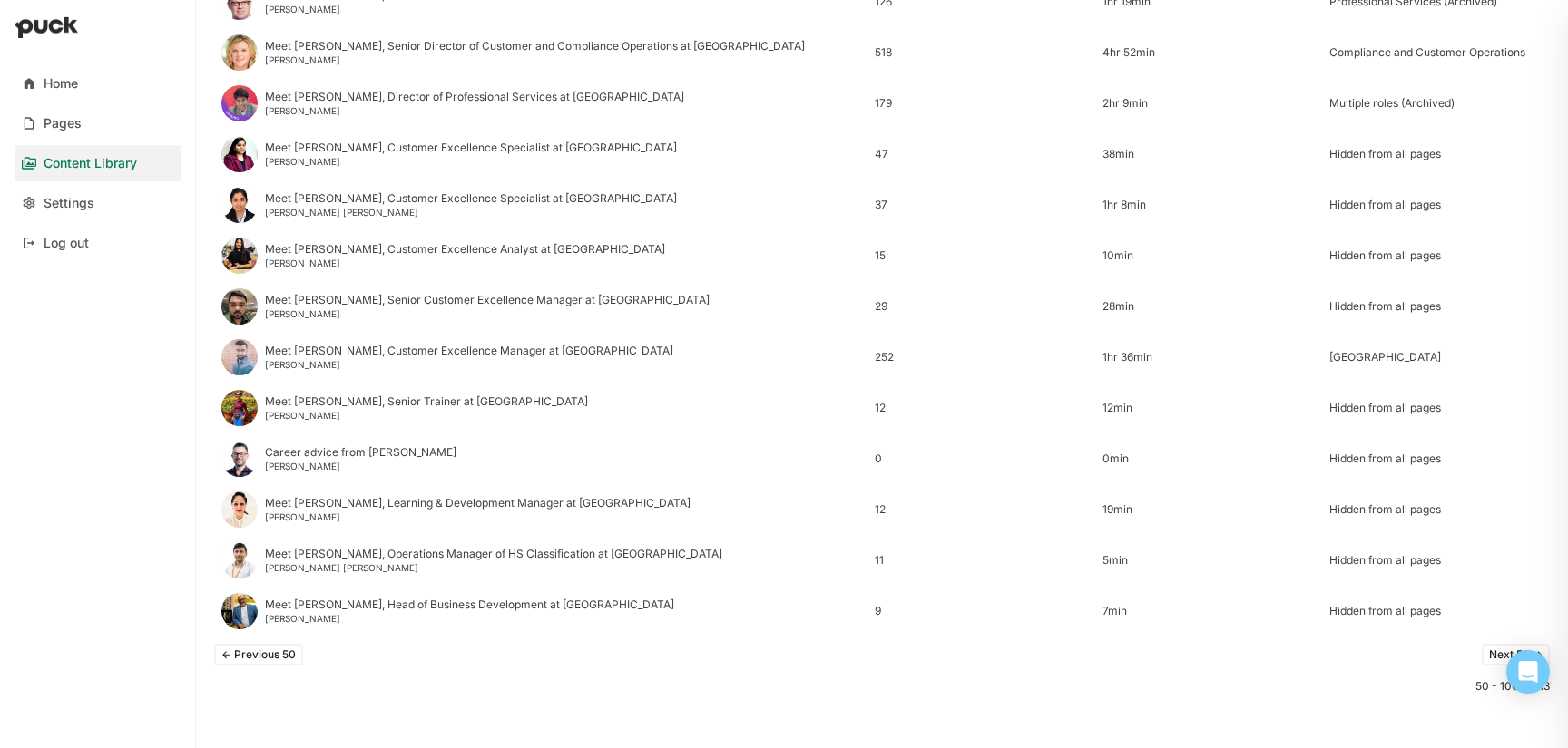
scroll to position [2022, 0]
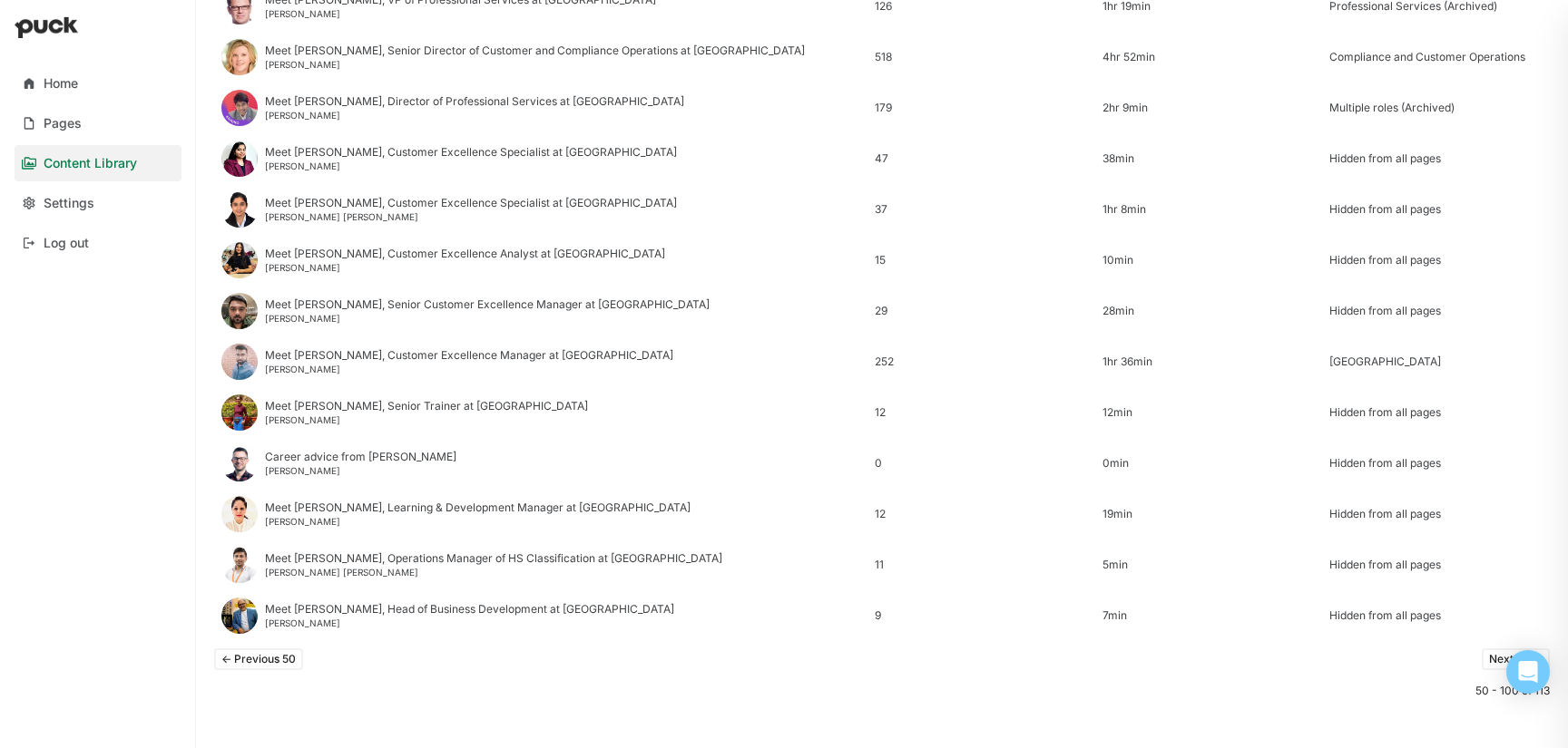
click at [1490, 665] on button "Next 50 ->" at bounding box center [1516, 659] width 68 height 22
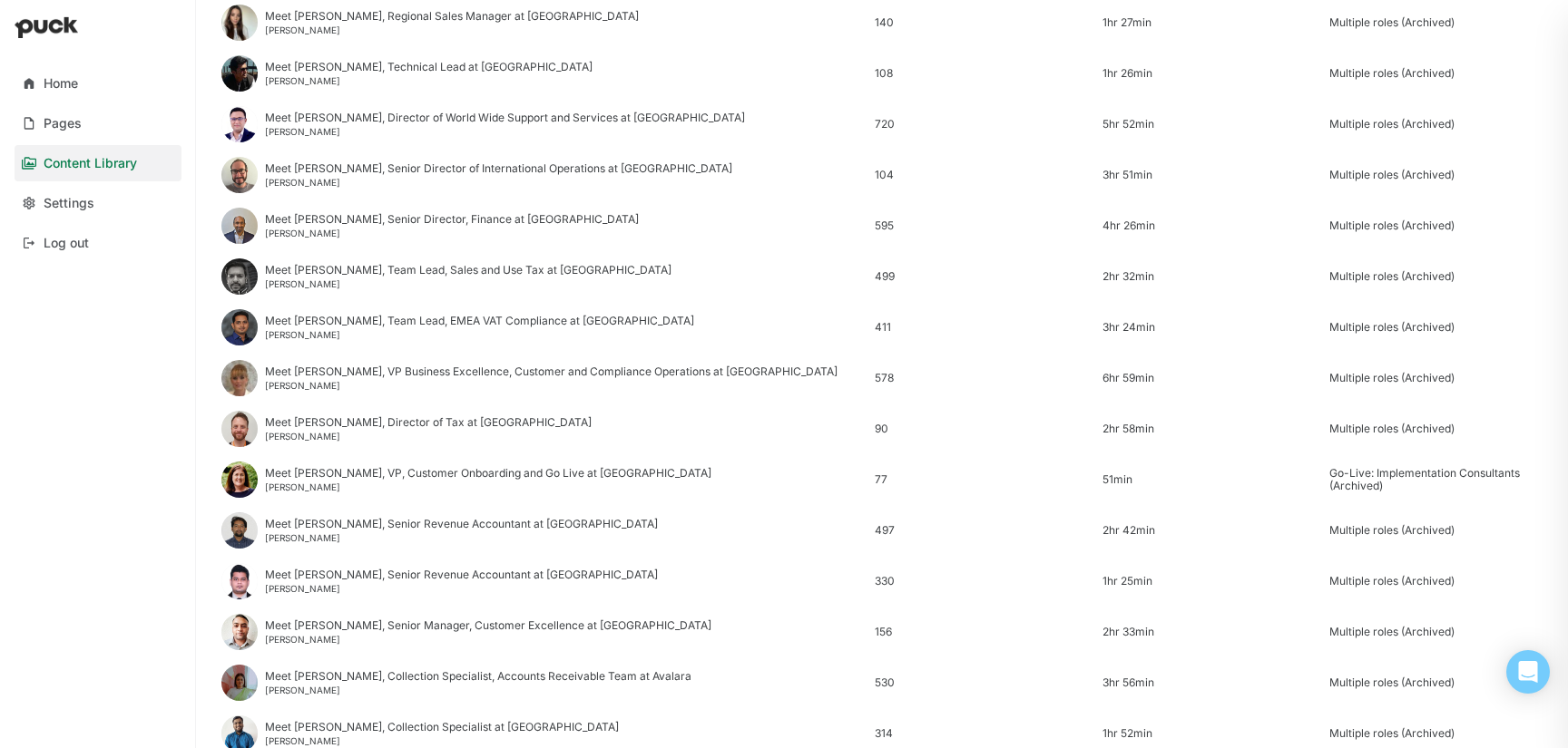
scroll to position [2185, 0]
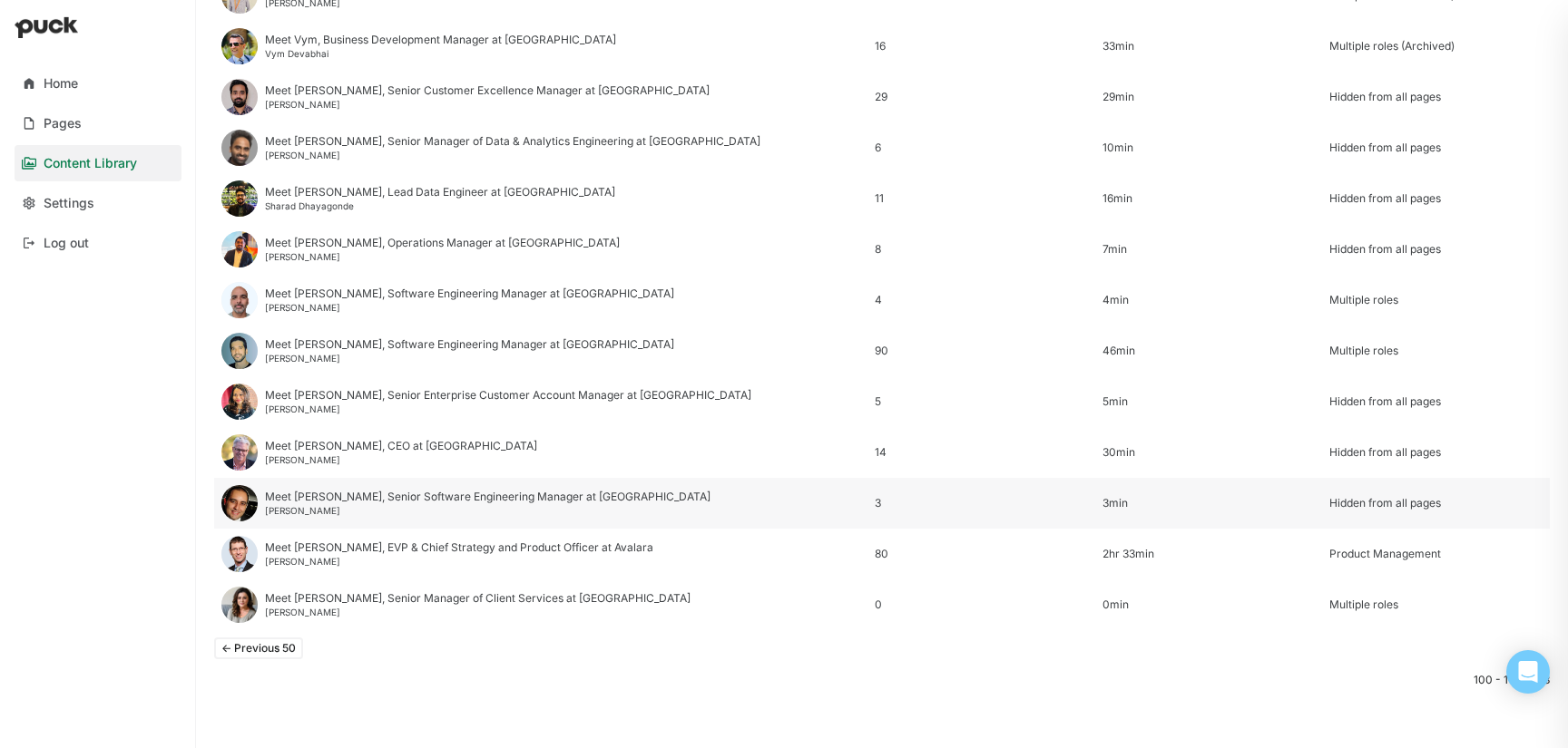
click at [484, 490] on div "Meet [PERSON_NAME], Senior Software Engineering Manager at [GEOGRAPHIC_DATA]" at bounding box center [488, 496] width 446 height 12
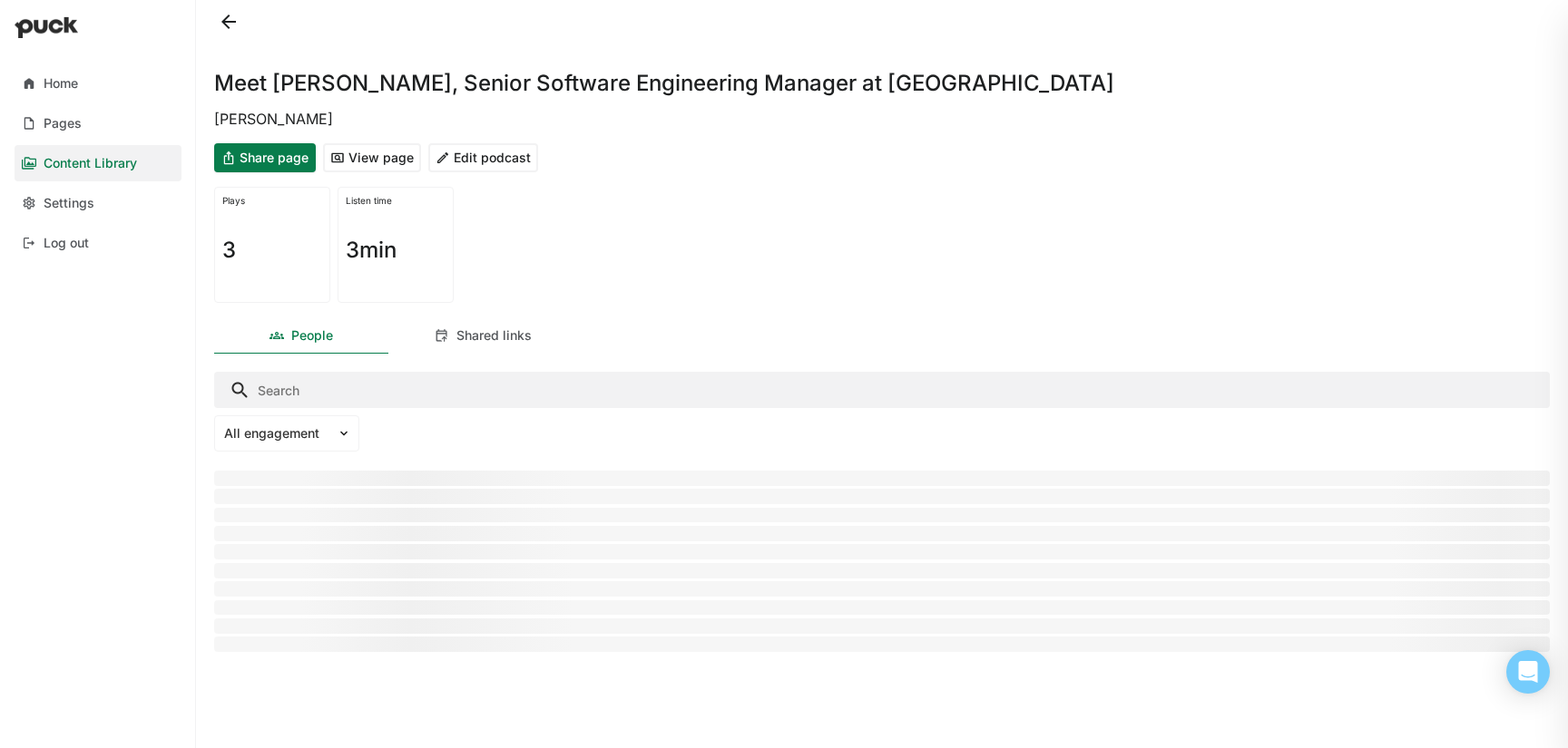
click at [495, 151] on button "Edit podcast" at bounding box center [482, 158] width 109 height 29
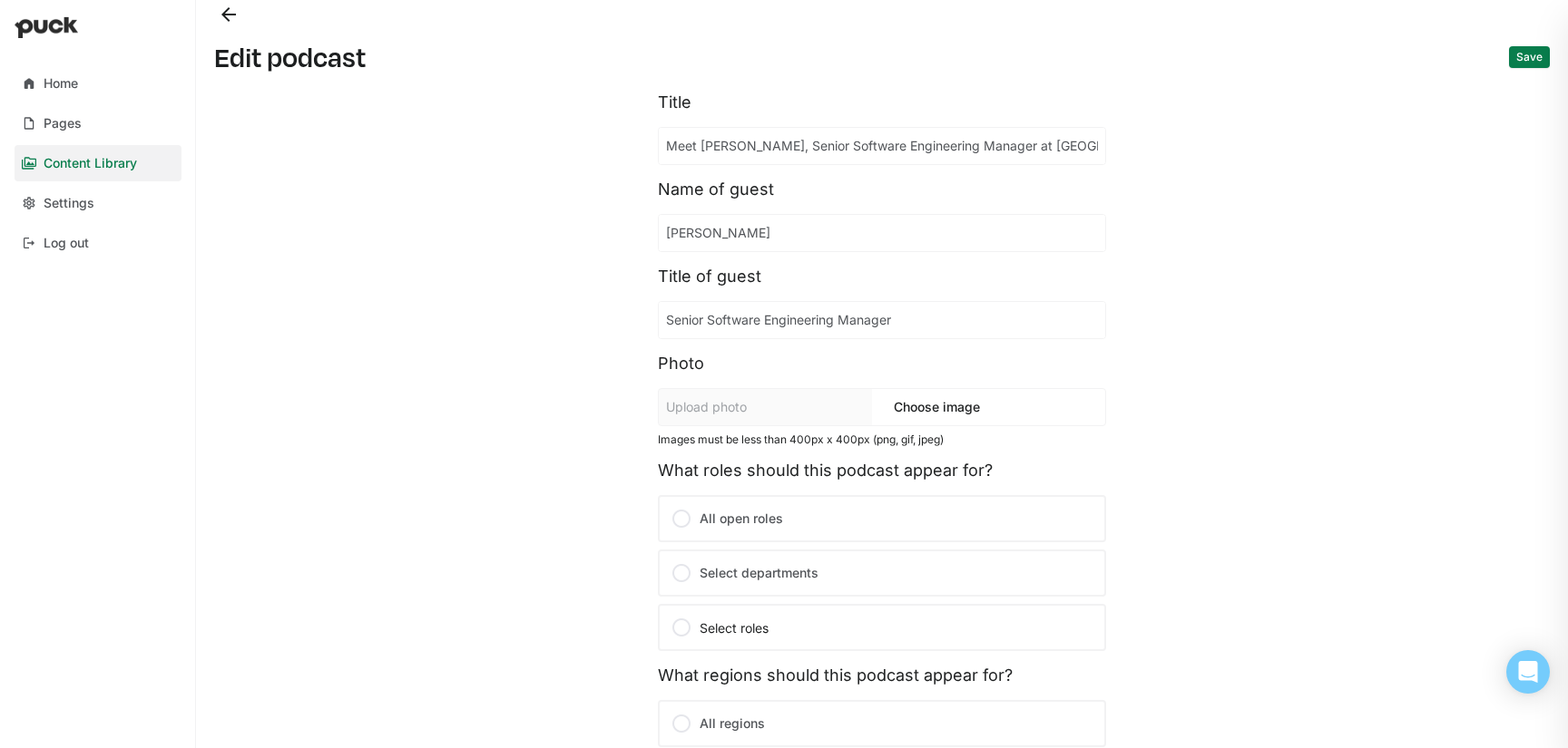
click at [229, 13] on button "Back" at bounding box center [228, 14] width 29 height 29
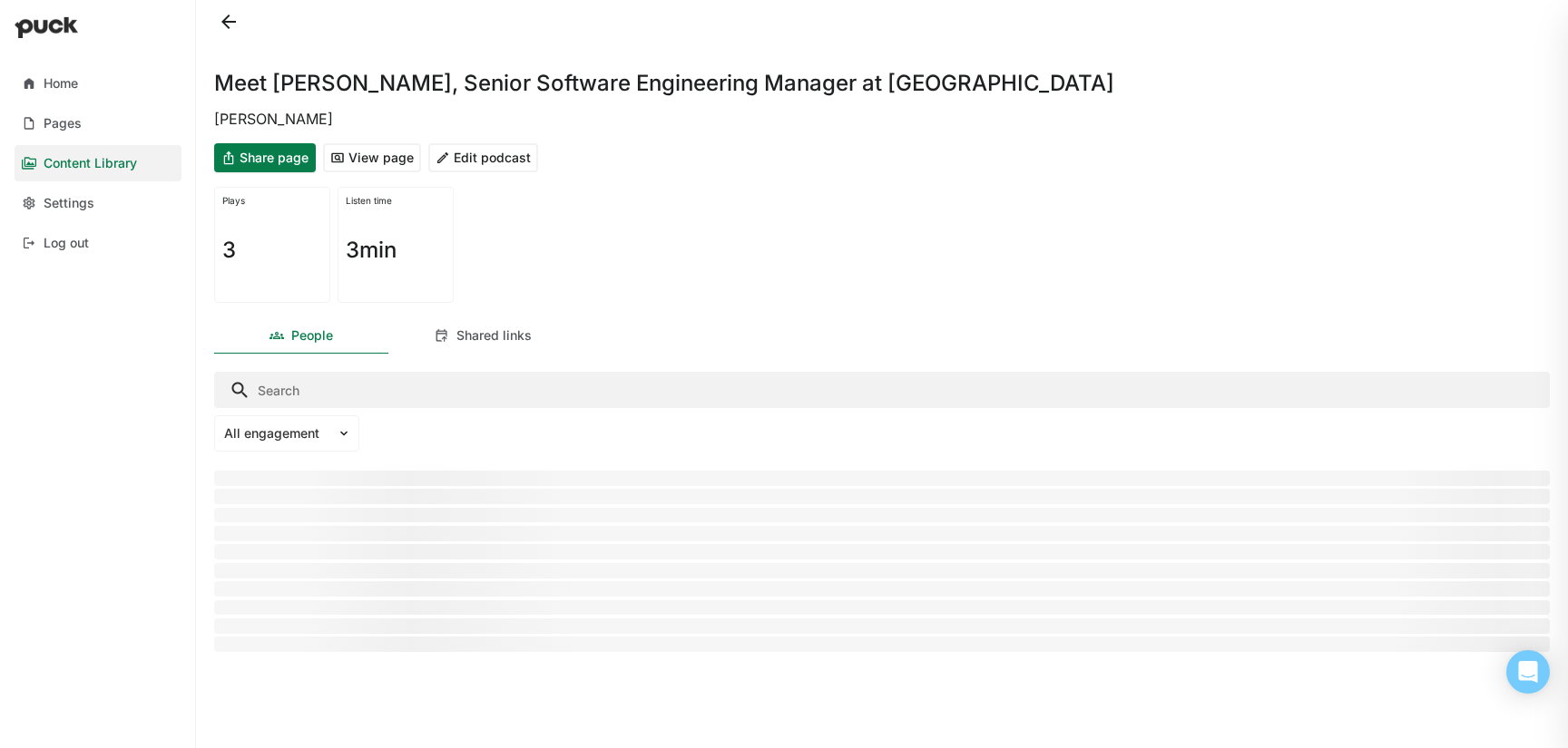
click at [223, 17] on button at bounding box center [228, 22] width 29 height 29
